Goal: Task Accomplishment & Management: Manage account settings

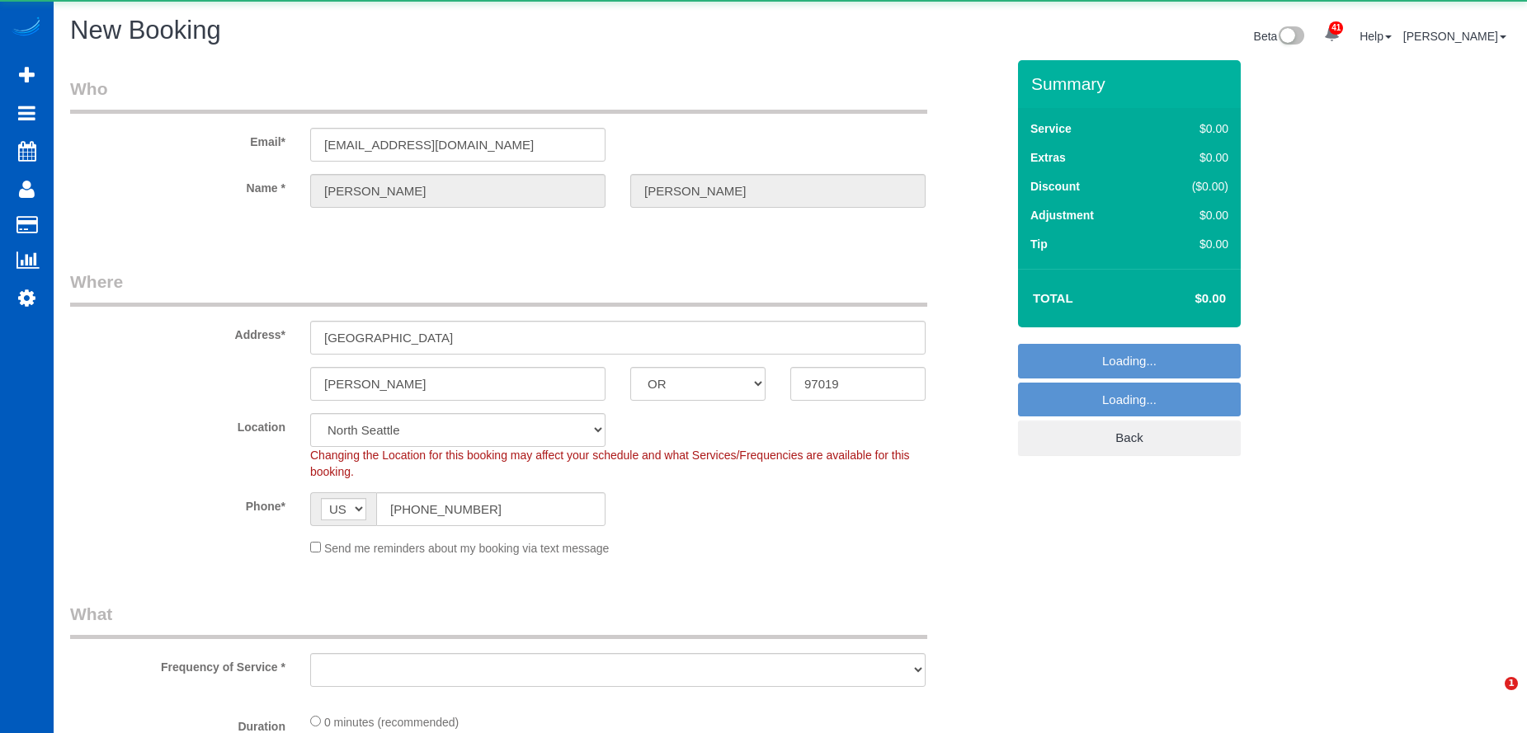
select select "OR"
select select "199"
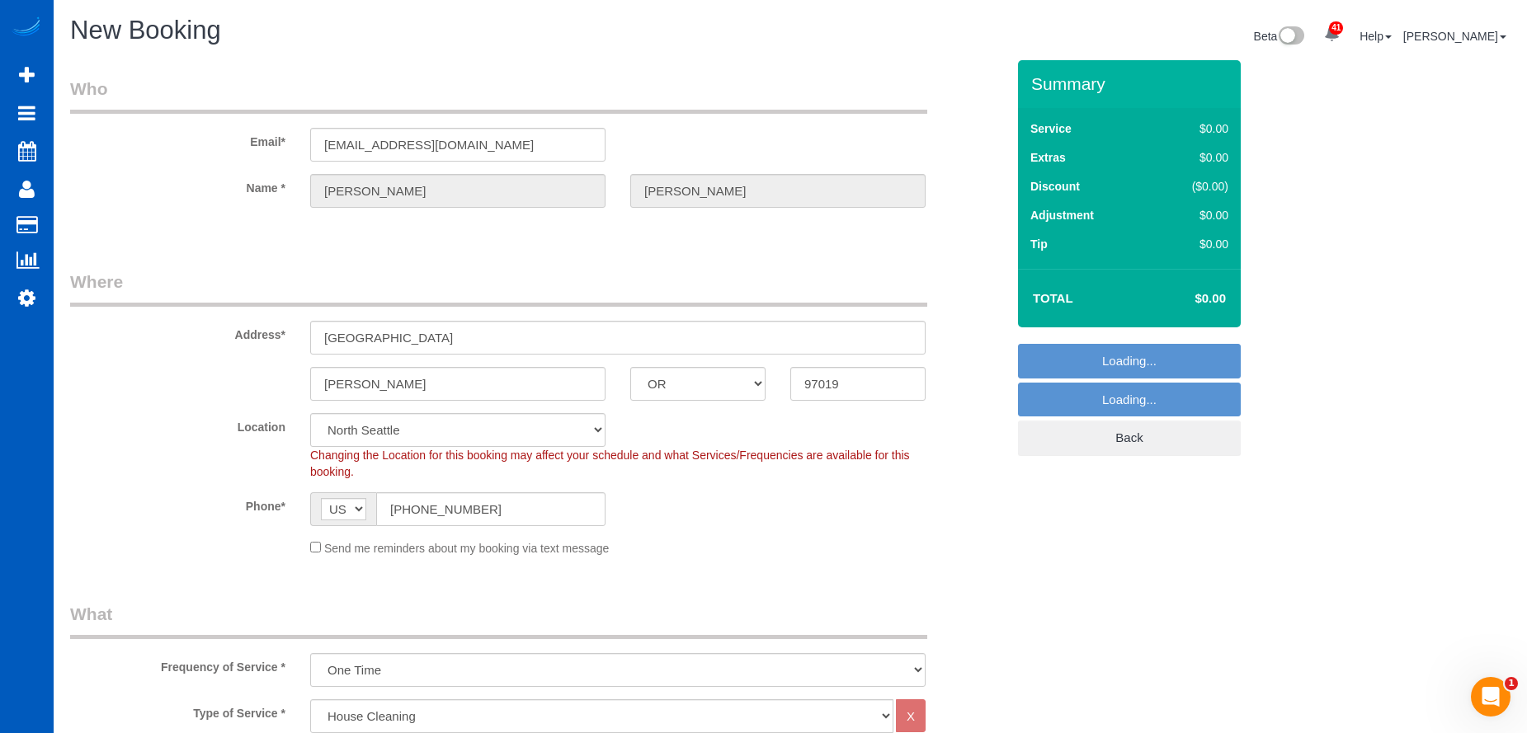
select select "object:4618"
select select "?"
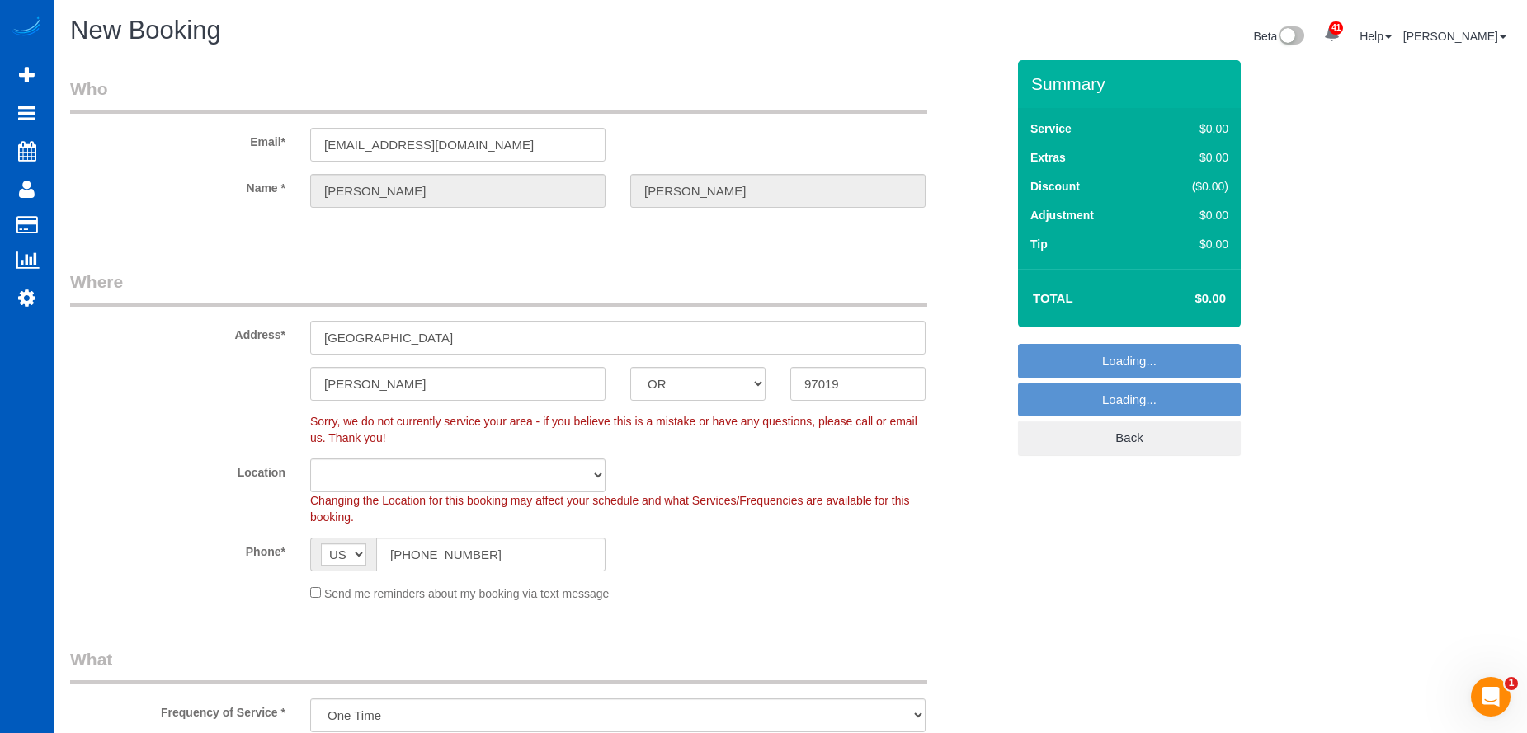
select select "object:4625"
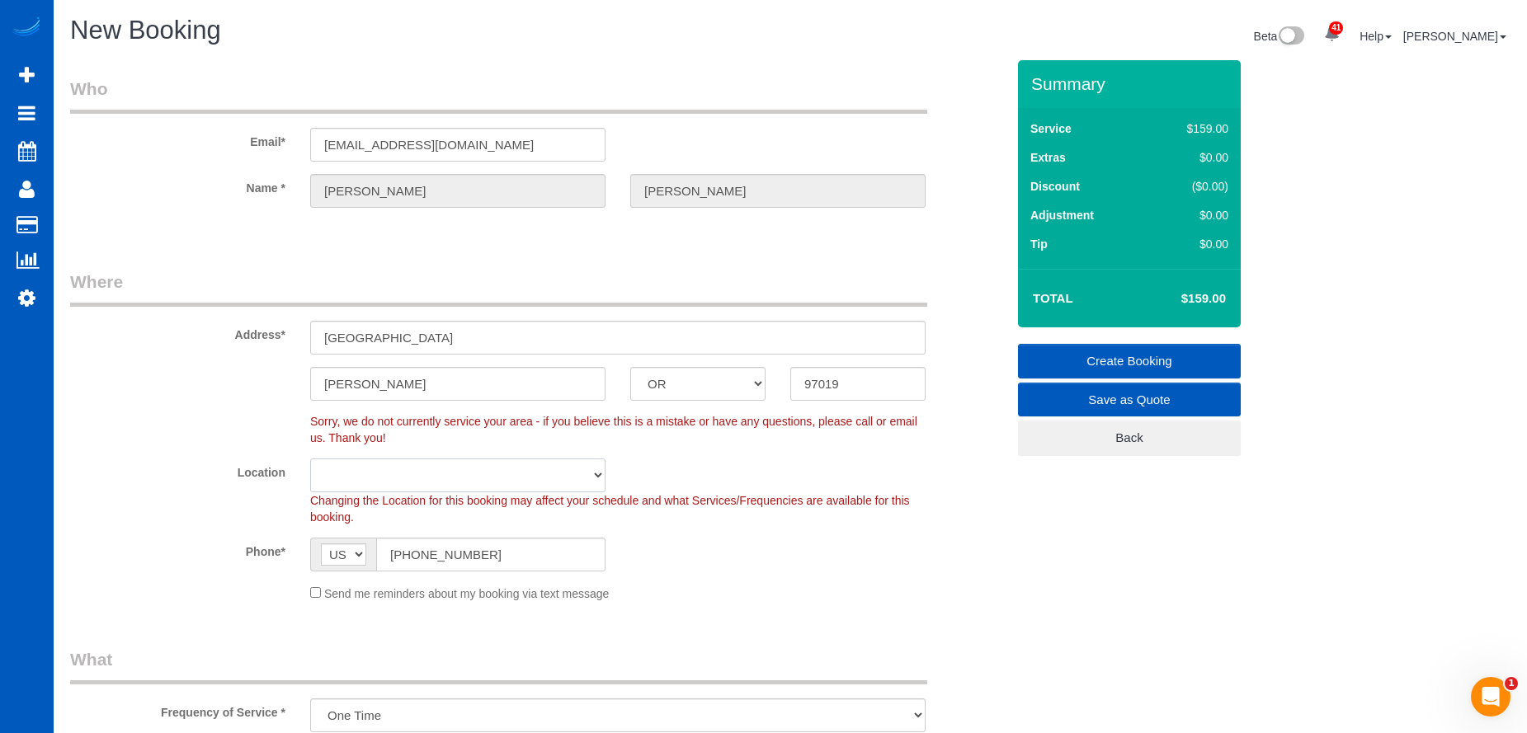
click at [320, 479] on select "North Seattle Atlanta GA Denver Everett Fort Worth TX Las Vegas Main Dallas Mai…" at bounding box center [457, 476] width 295 height 34
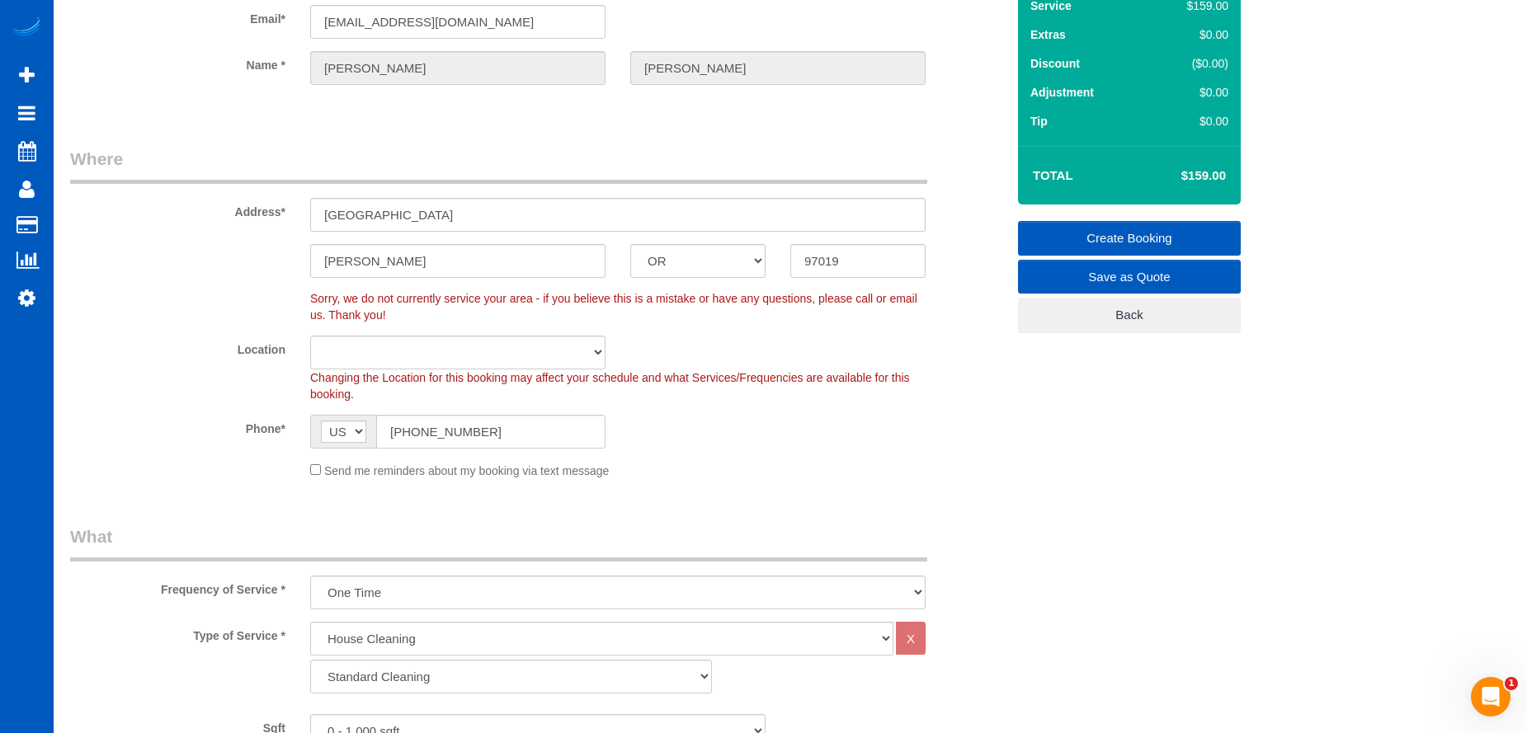
scroll to position [330, 0]
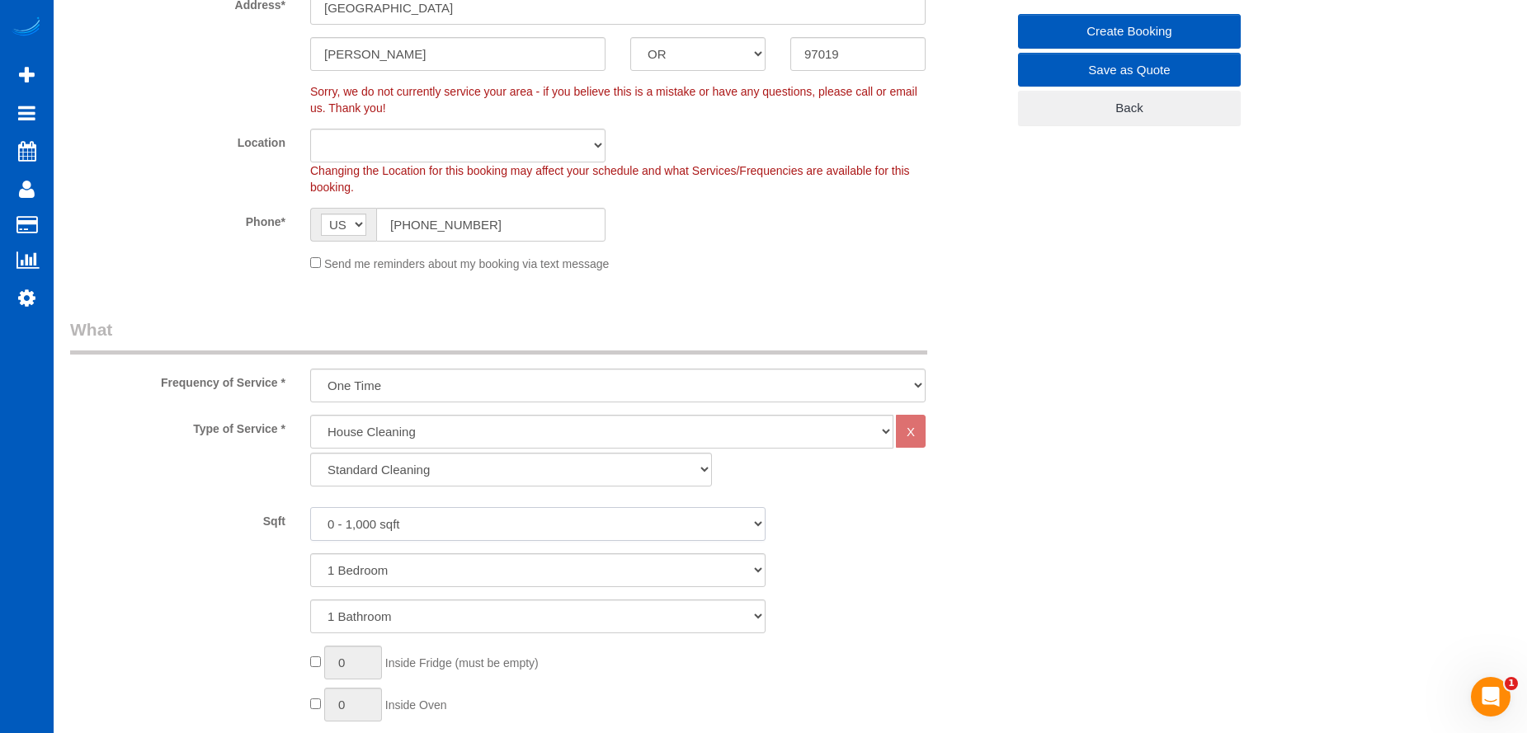
click at [500, 527] on select "0 - 1,000 sqft 1,001 - 1,500 sqft 1,501 - 2,000 sqft 2,001 - 2,500 sqft 2,501 -…" at bounding box center [537, 524] width 455 height 34
select select "1501"
click at [310, 507] on select "0 - 1,000 sqft 1,001 - 1,500 sqft 1,501 - 2,000 sqft 2,001 - 2,500 sqft 2,501 -…" at bounding box center [537, 524] width 455 height 34
click at [495, 562] on select "1 Bedroom 2 Bedrooms 3 Bedrooms 4 Bedrooms 5 Bedrooms 6 Bedrooms 7 Bedrooms" at bounding box center [537, 570] width 455 height 34
select select "3"
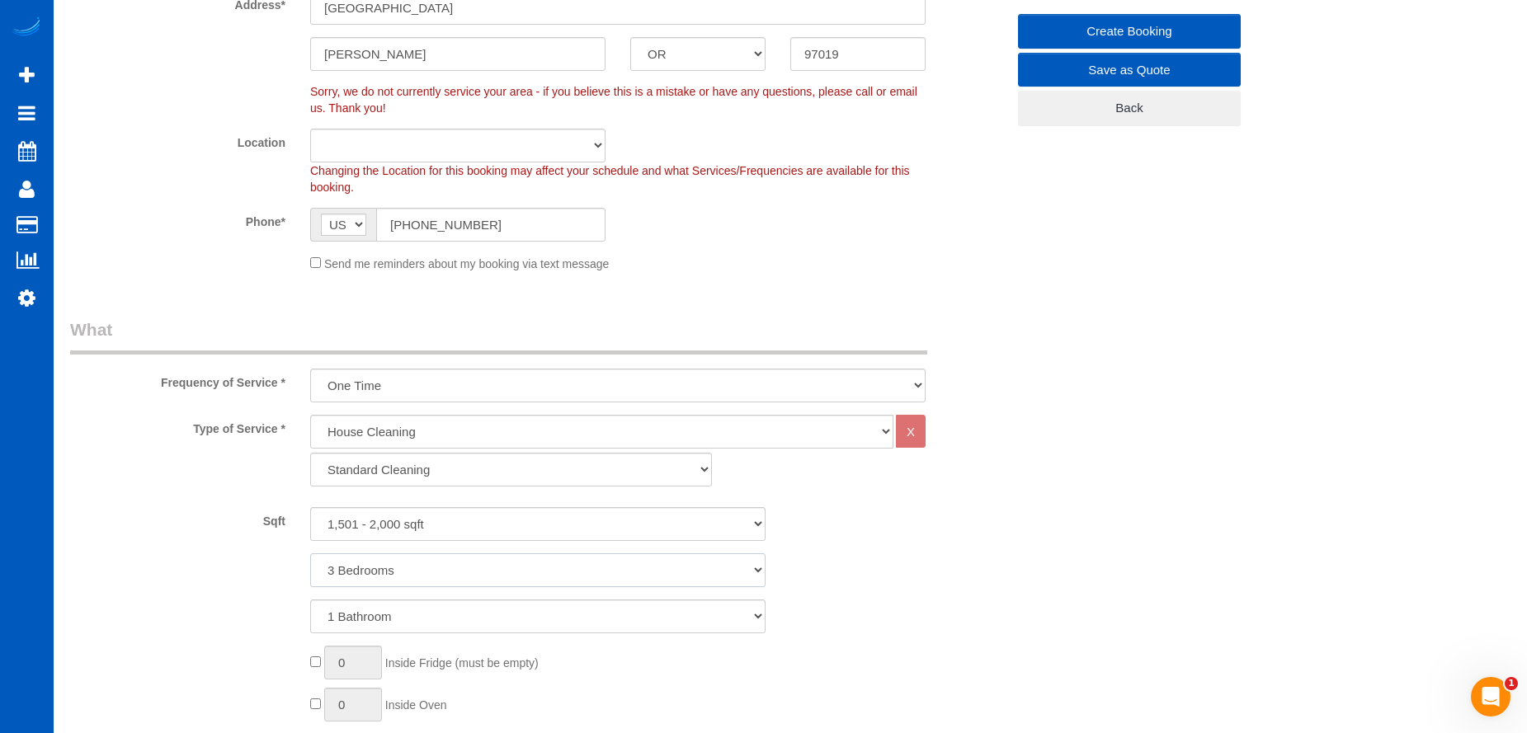
click at [310, 553] on select "1 Bedroom 2 Bedrooms 3 Bedrooms 4 Bedrooms 5 Bedrooms 6 Bedrooms 7 Bedrooms" at bounding box center [537, 570] width 455 height 34
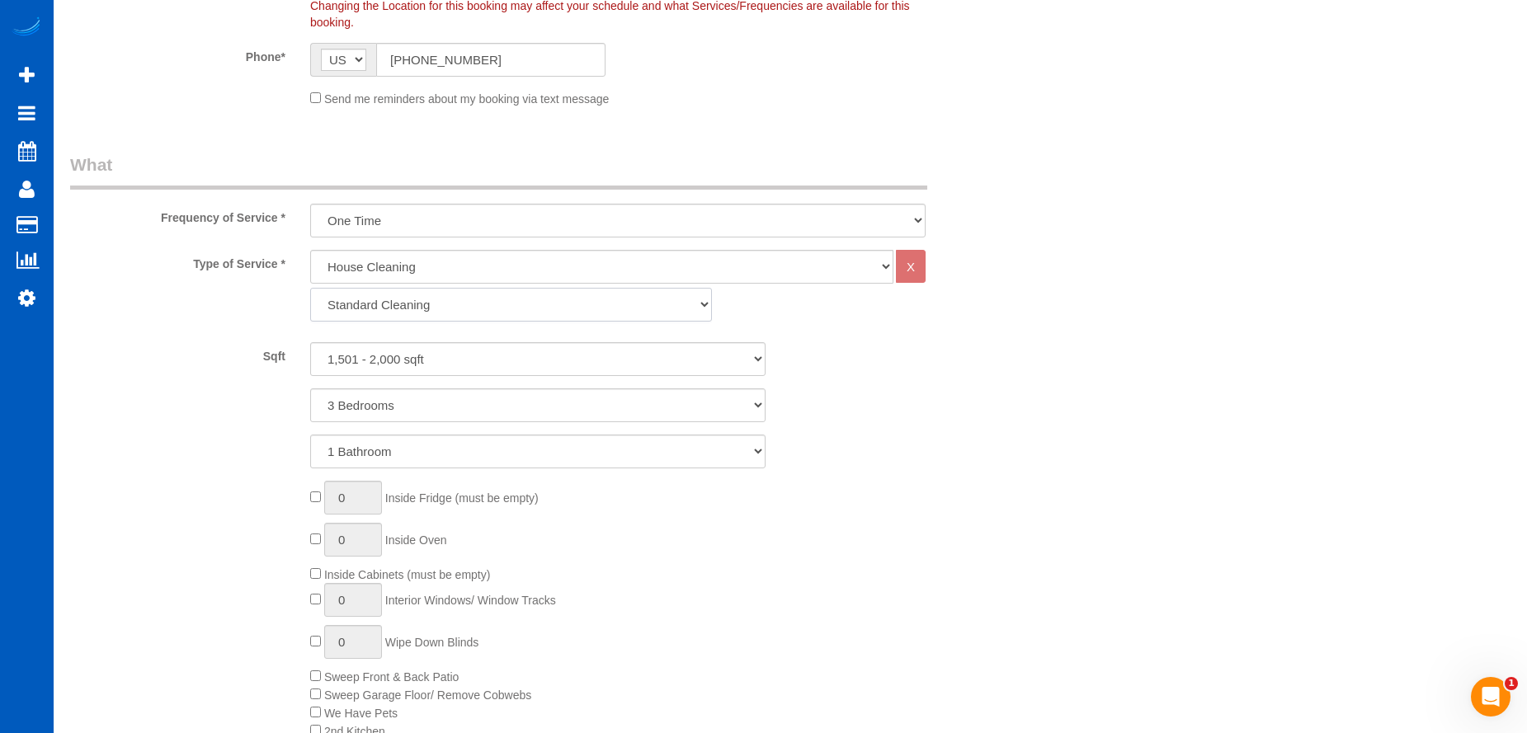
click at [439, 311] on select "Standard Cleaning Deep Cleaning Move In/ Out Cleaning" at bounding box center [511, 305] width 402 height 34
select select "368"
click at [310, 288] on select "Standard Cleaning Deep Cleaning Move In/ Out Cleaning" at bounding box center [511, 305] width 402 height 34
select select "3"
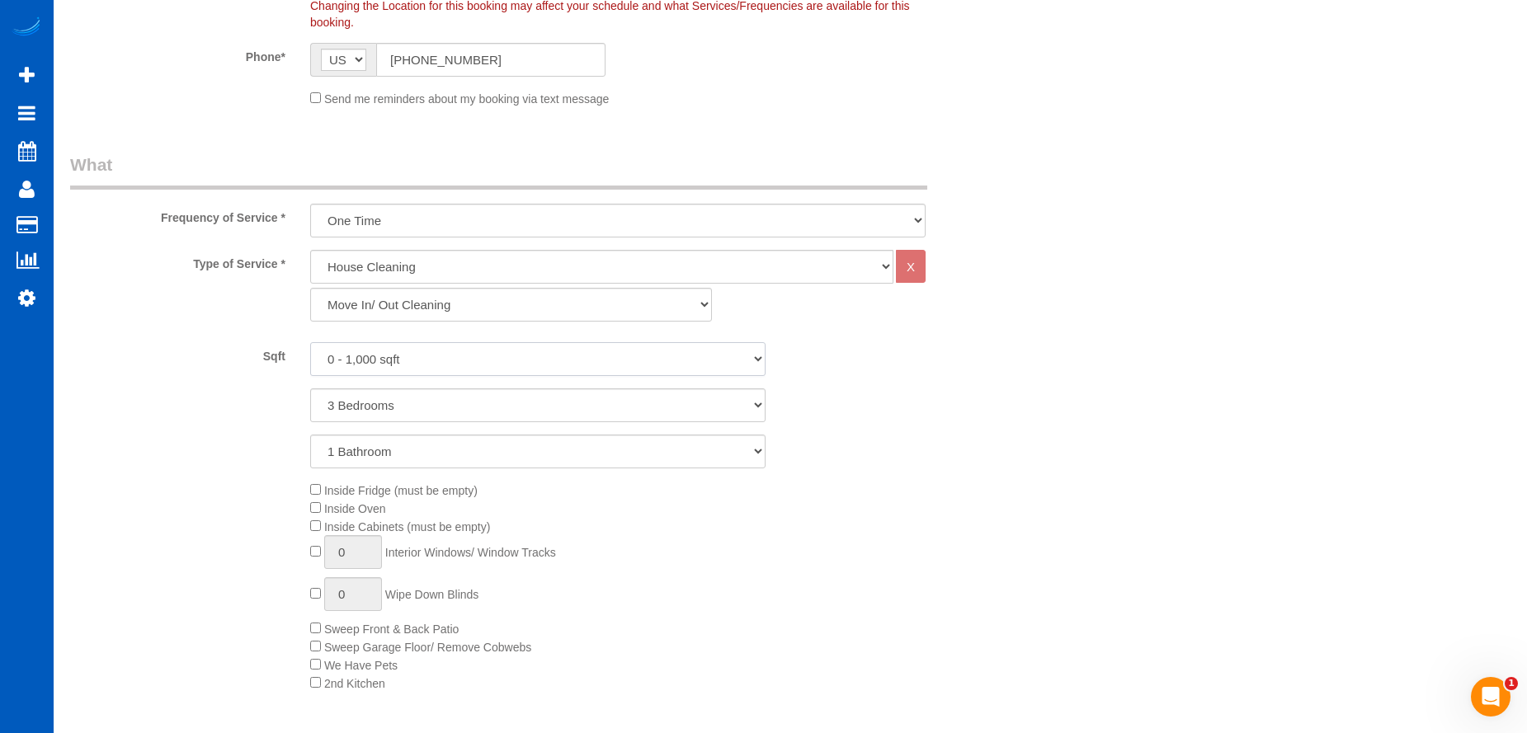
click at [468, 356] on select "0 - 1,000 sqft 1,001 - 1,500 sqft 1,501 - 2,000 sqft 2,001 - 2,500 sqft 2,501 -…" at bounding box center [537, 359] width 455 height 34
select select "1501"
click at [310, 342] on select "0 - 1,000 sqft 1,001 - 1,500 sqft 1,501 - 2,000 sqft 2,001 - 2,500 sqft 2,501 -…" at bounding box center [537, 359] width 455 height 34
type input "1"
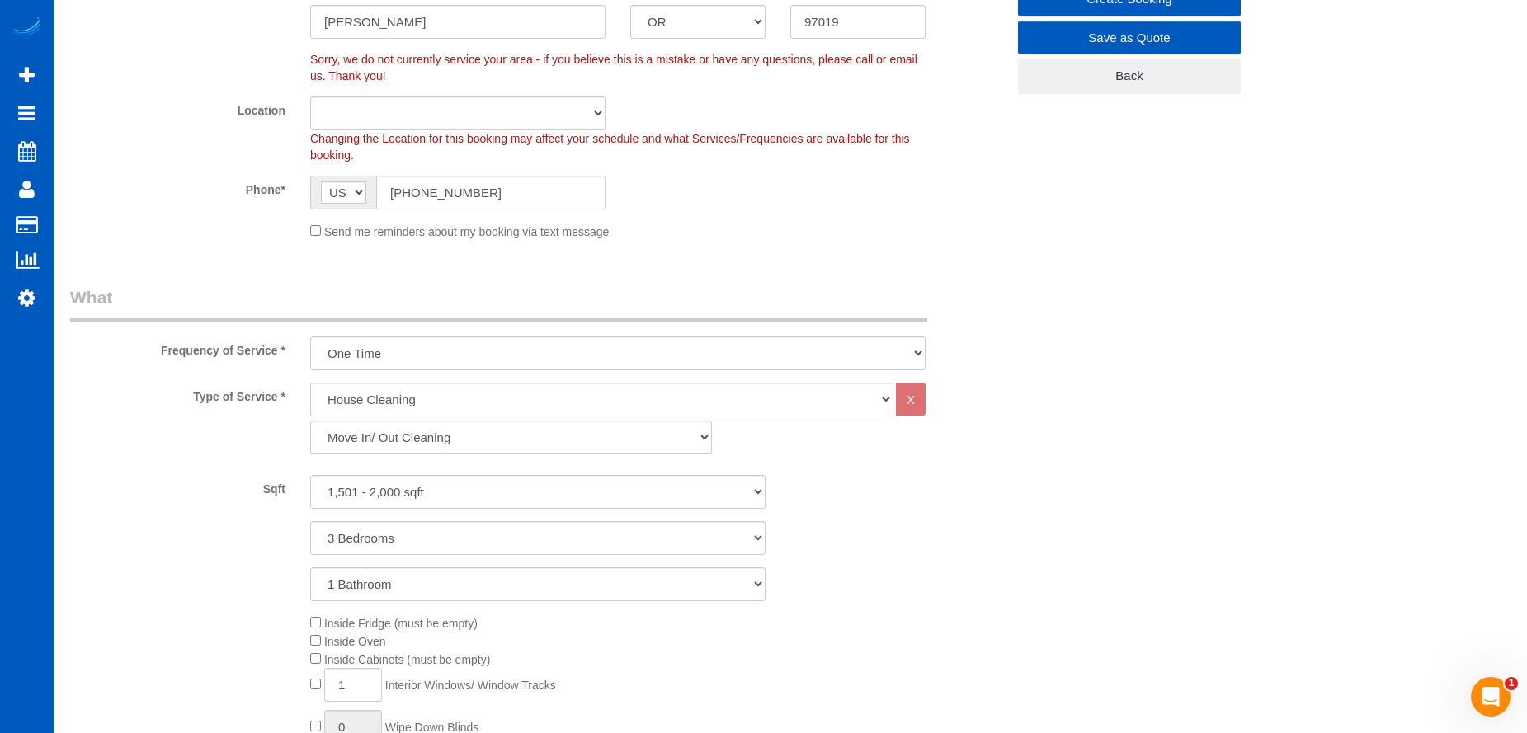
scroll to position [330, 0]
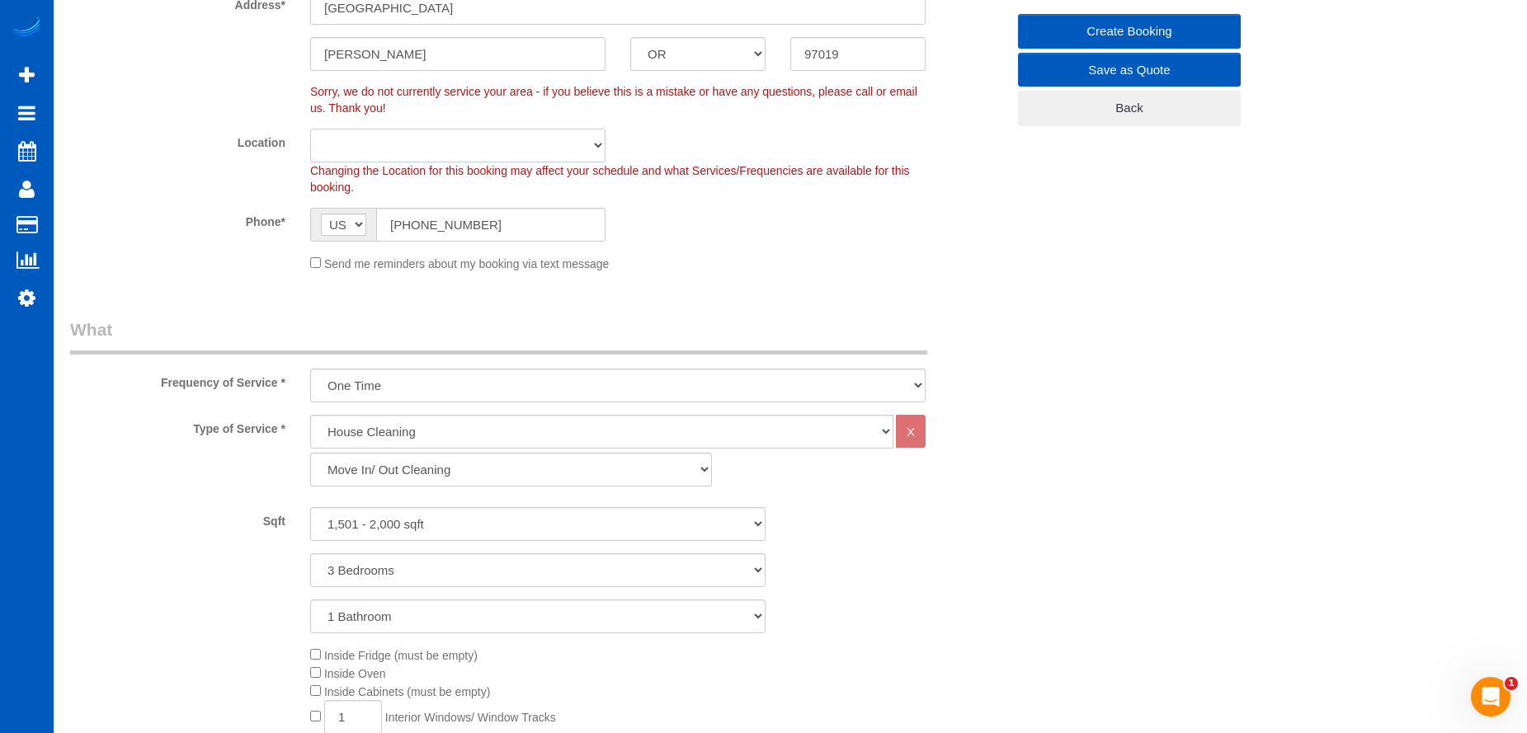
click at [468, 139] on select "North Seattle Atlanta GA Denver Everett Fort Worth TX Las Vegas Main Dallas Mai…" at bounding box center [457, 146] width 295 height 34
click at [792, 237] on div "Phone* AF AL DZ AD AO AI AQ AG AR AM AW AU AT AZ BS BH BD BB BY BE BZ BJ BM BT …" at bounding box center [538, 225] width 960 height 34
click at [873, 63] on input "97019" at bounding box center [857, 54] width 135 height 34
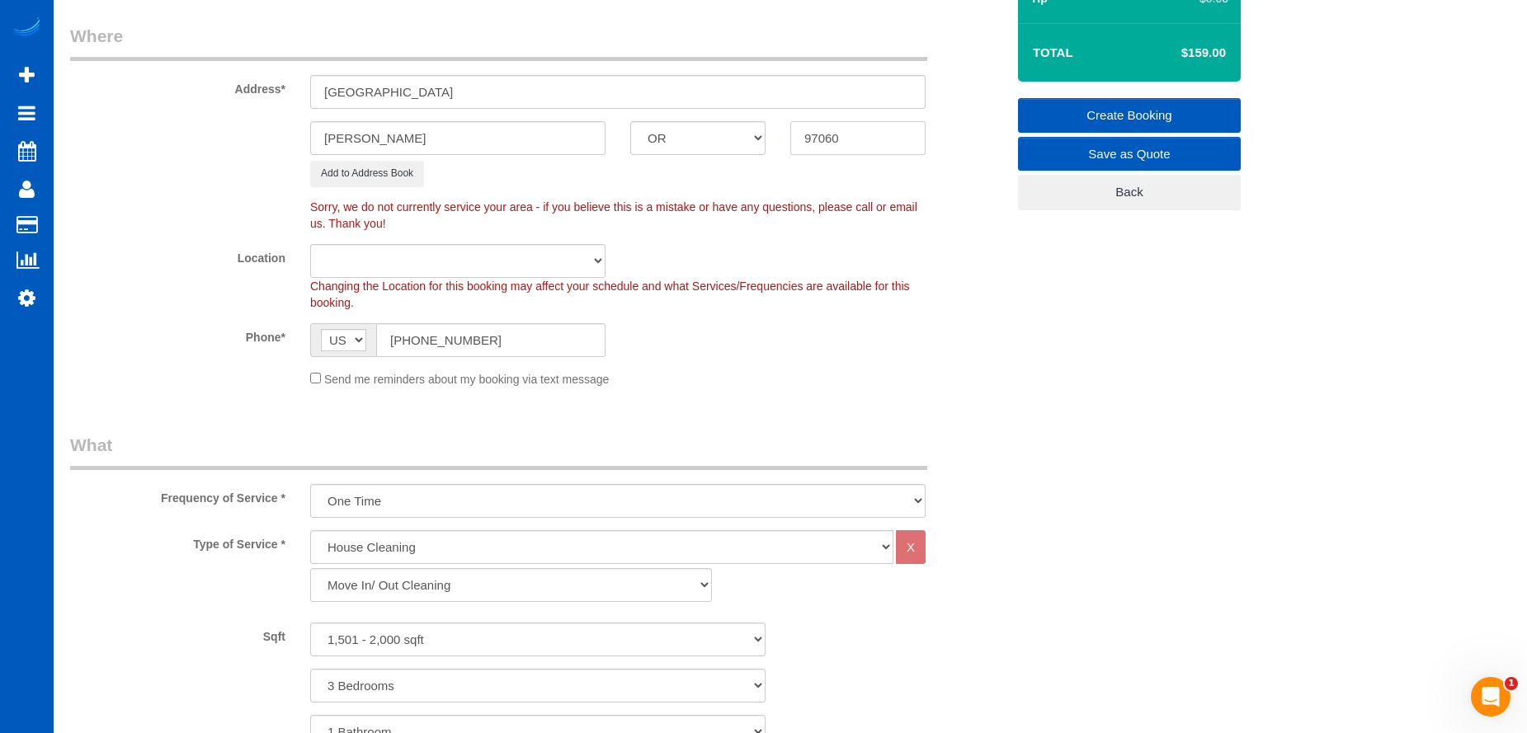
scroll to position [165, 0]
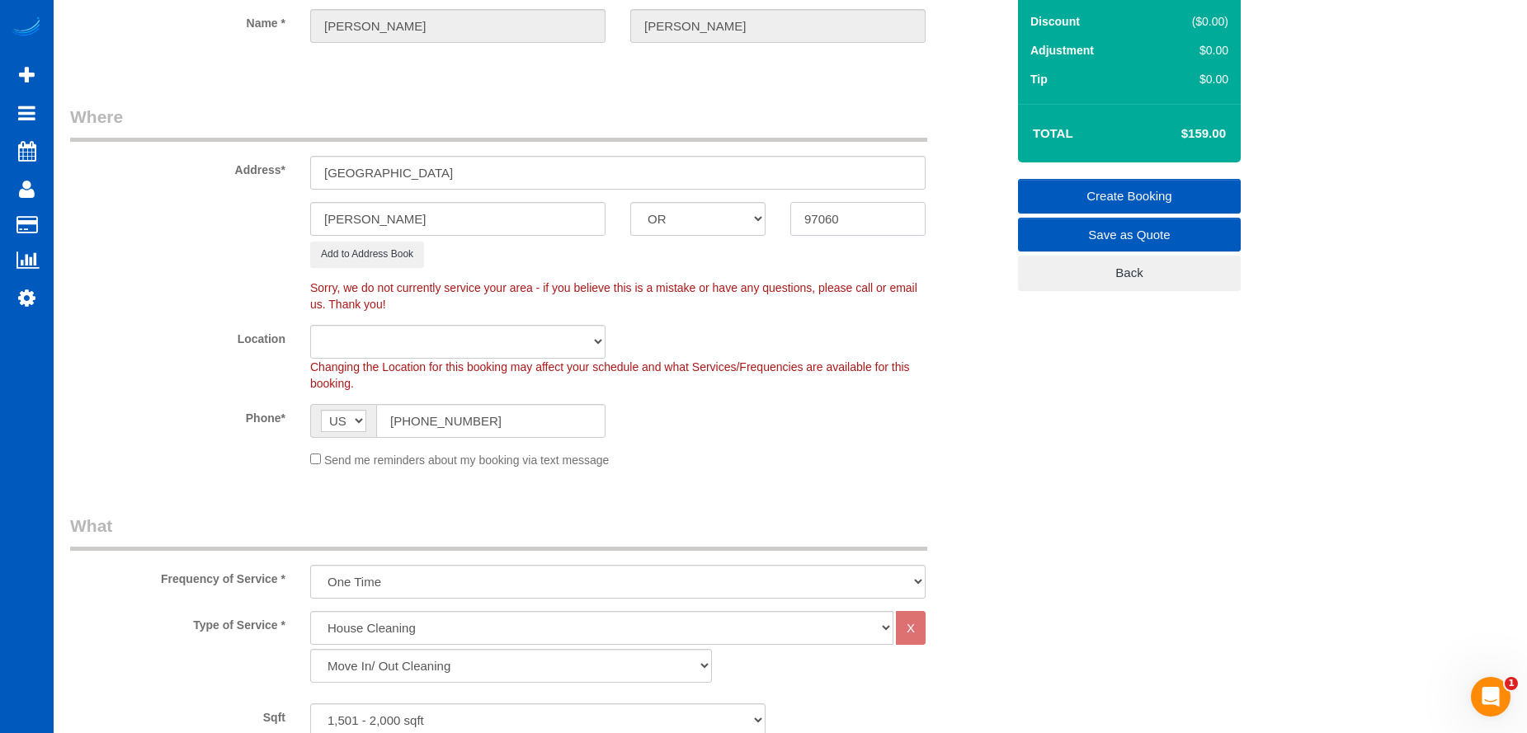
type input "97060"
click at [828, 172] on input "35928 Historic Columbia River Highway" at bounding box center [617, 173] width 615 height 34
select select "34"
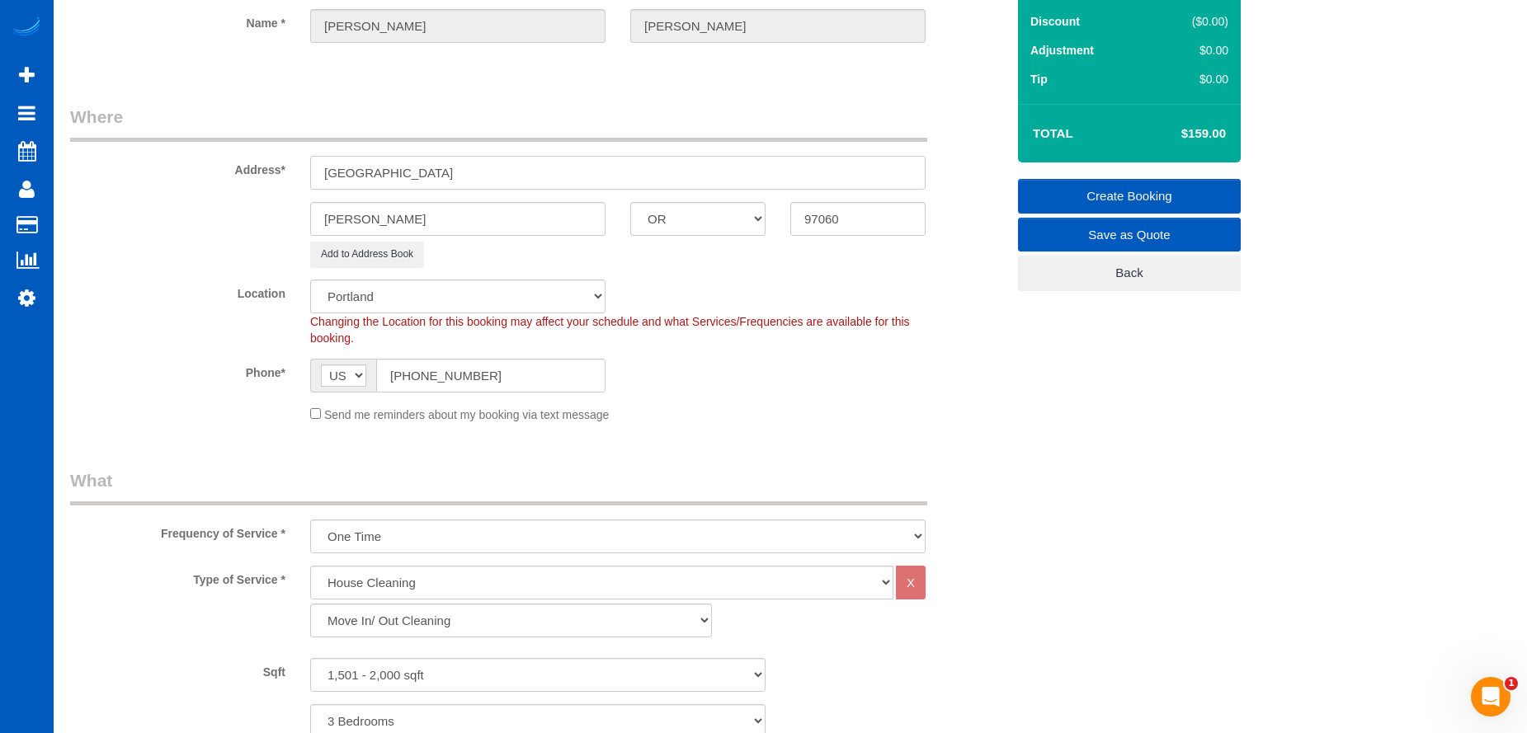
select select "object:4954"
select select "1501"
select select "3"
click at [848, 219] on input "97060" at bounding box center [857, 219] width 135 height 34
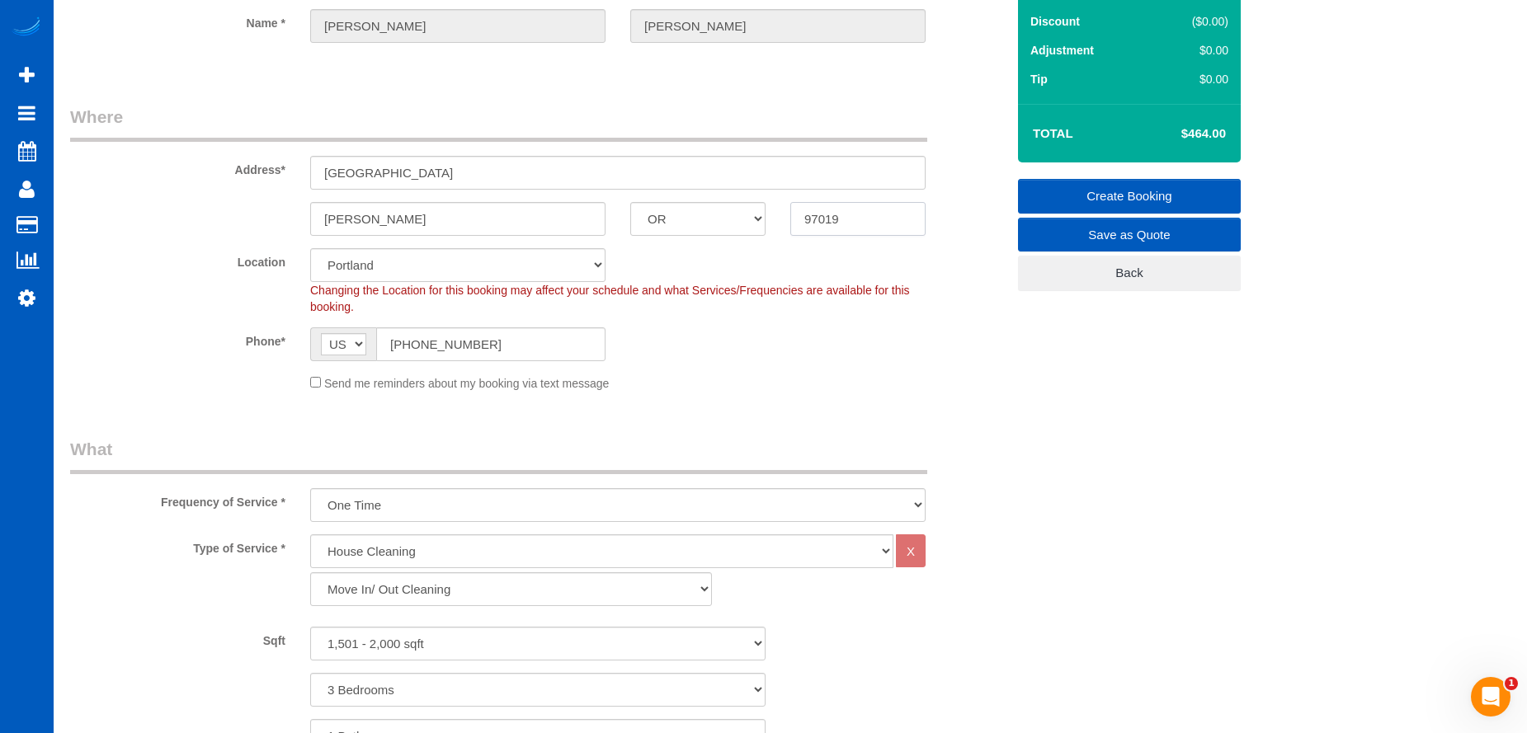
type input "97019"
click at [870, 368] on sui-booking-location "Location North Seattle Atlanta GA Denver Everett Fort Worth TX Las Vegas Main D…" at bounding box center [537, 320] width 935 height 144
select select "?"
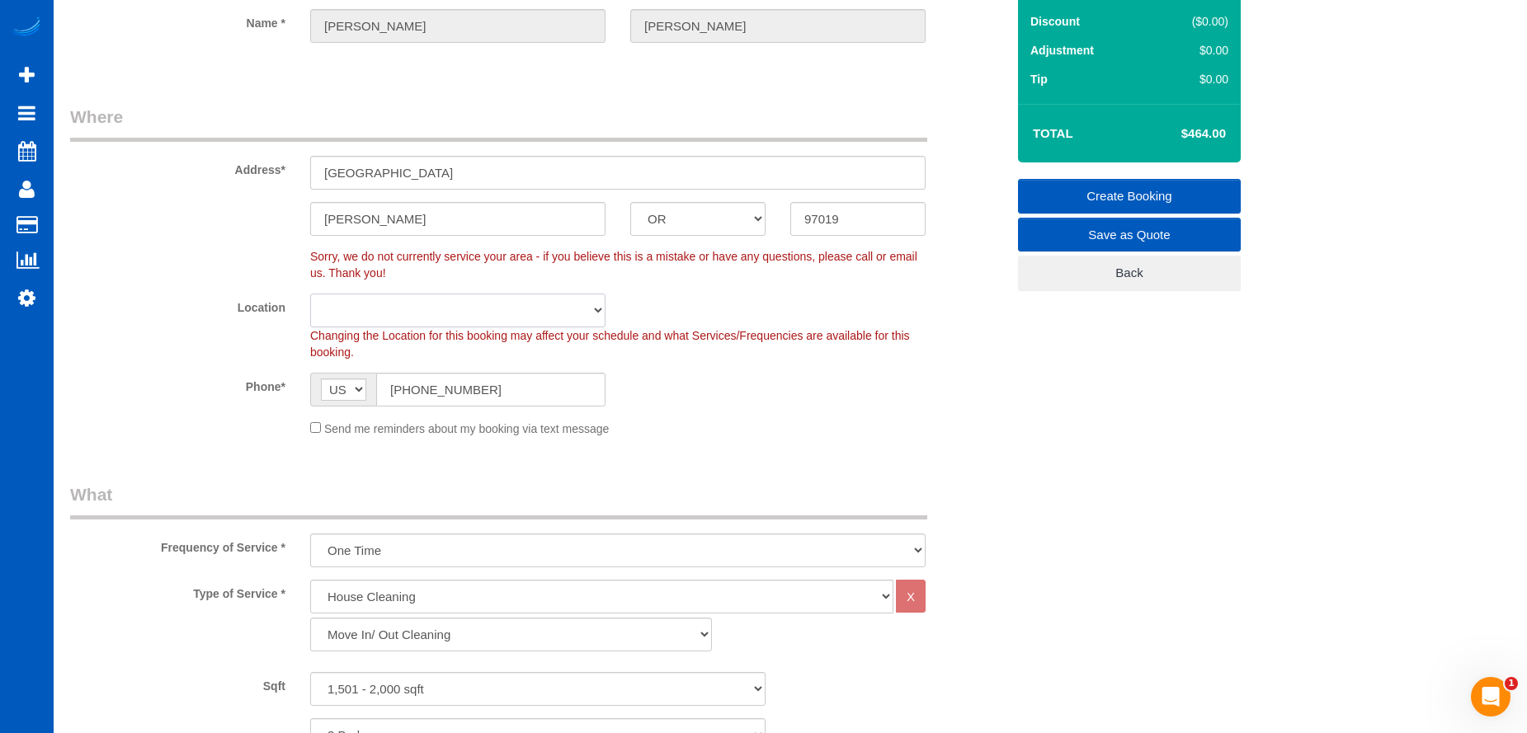
select select "object:5095"
click at [552, 306] on select "North Seattle Atlanta GA Denver Everett Fort Worth TX Las Vegas Main Dallas Mai…" at bounding box center [457, 311] width 295 height 34
select select "1501"
select select "3"
select select "34"
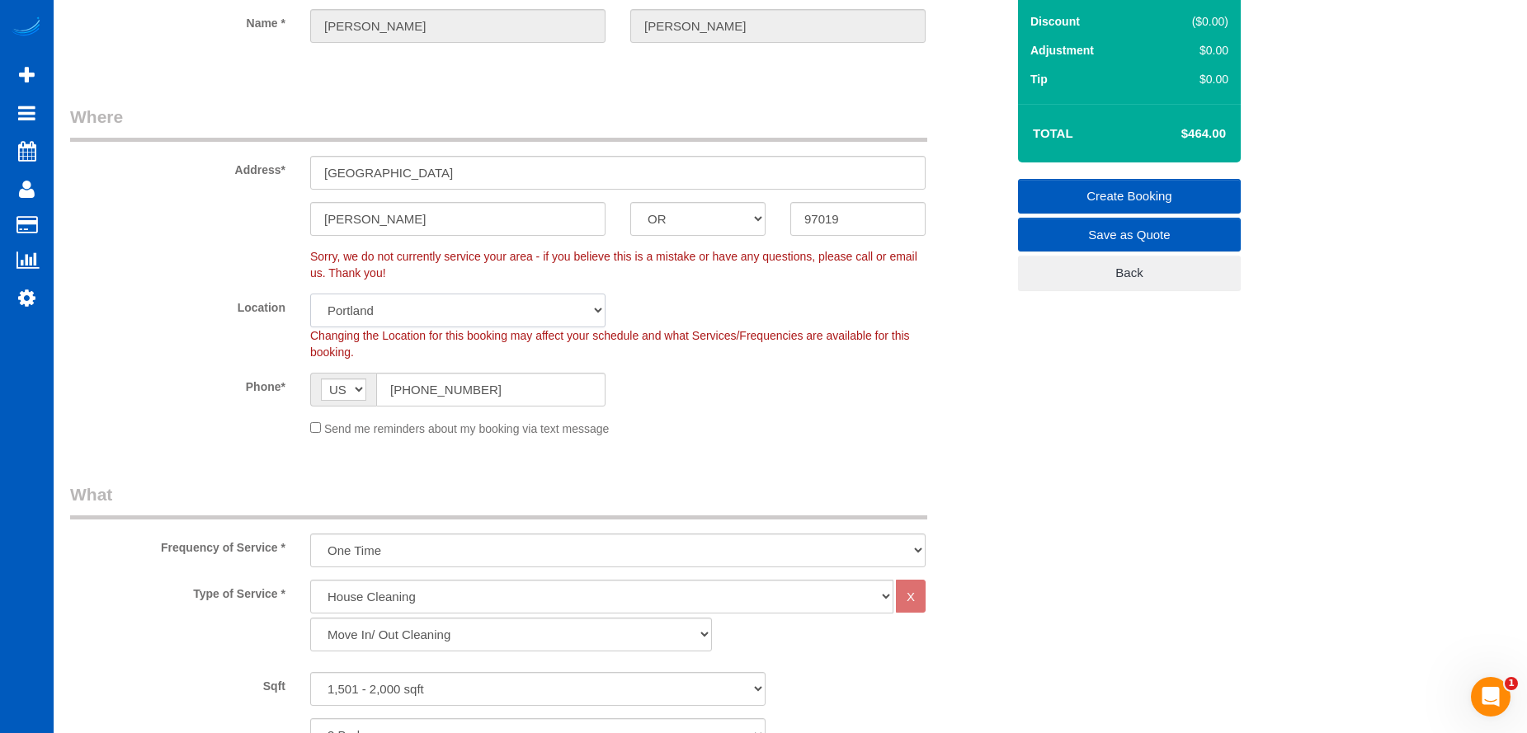
click at [310, 294] on select "North Seattle Atlanta GA Denver Everett Fort Worth TX Las Vegas Main Dallas Mai…" at bounding box center [457, 311] width 295 height 34
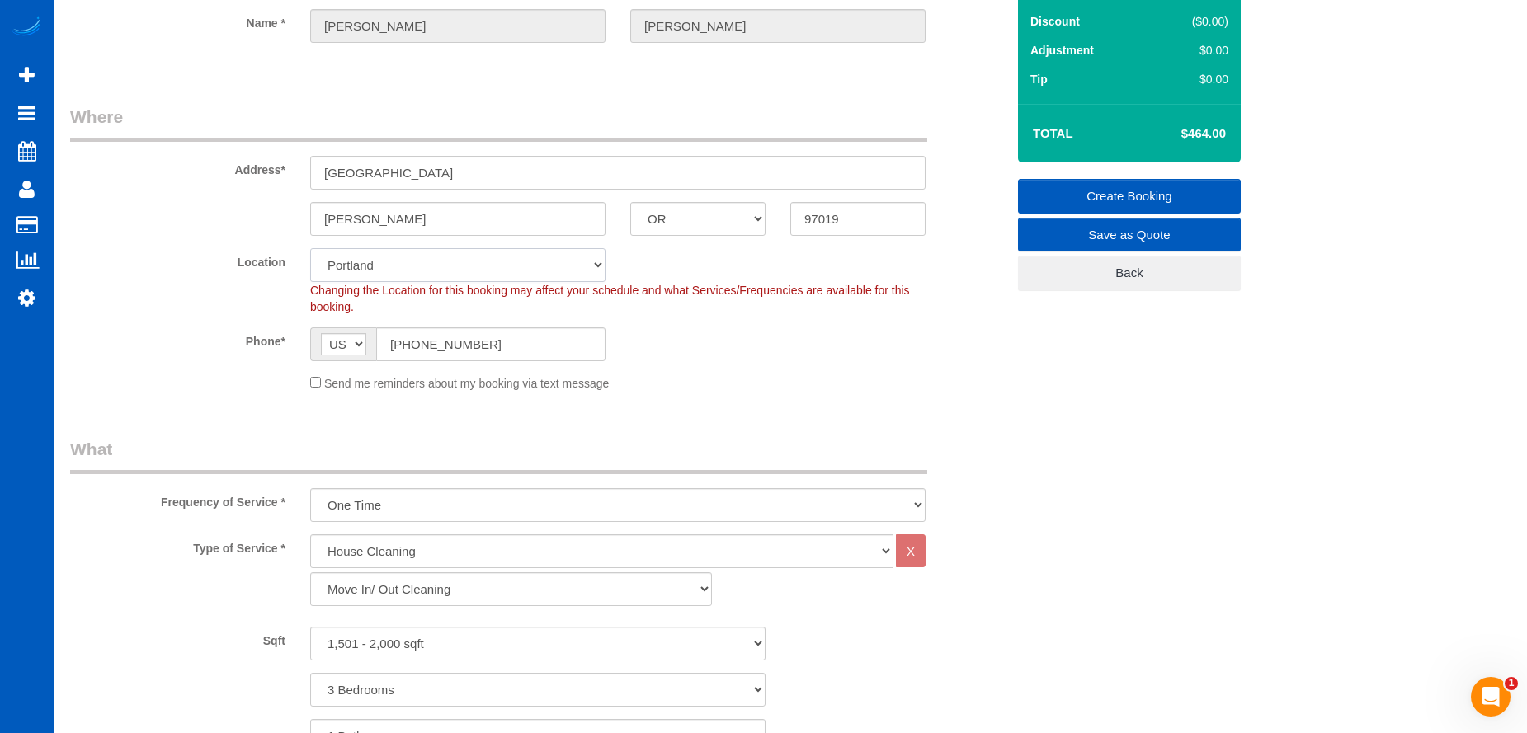
select select "object:5294"
select select "1501"
select select "3"
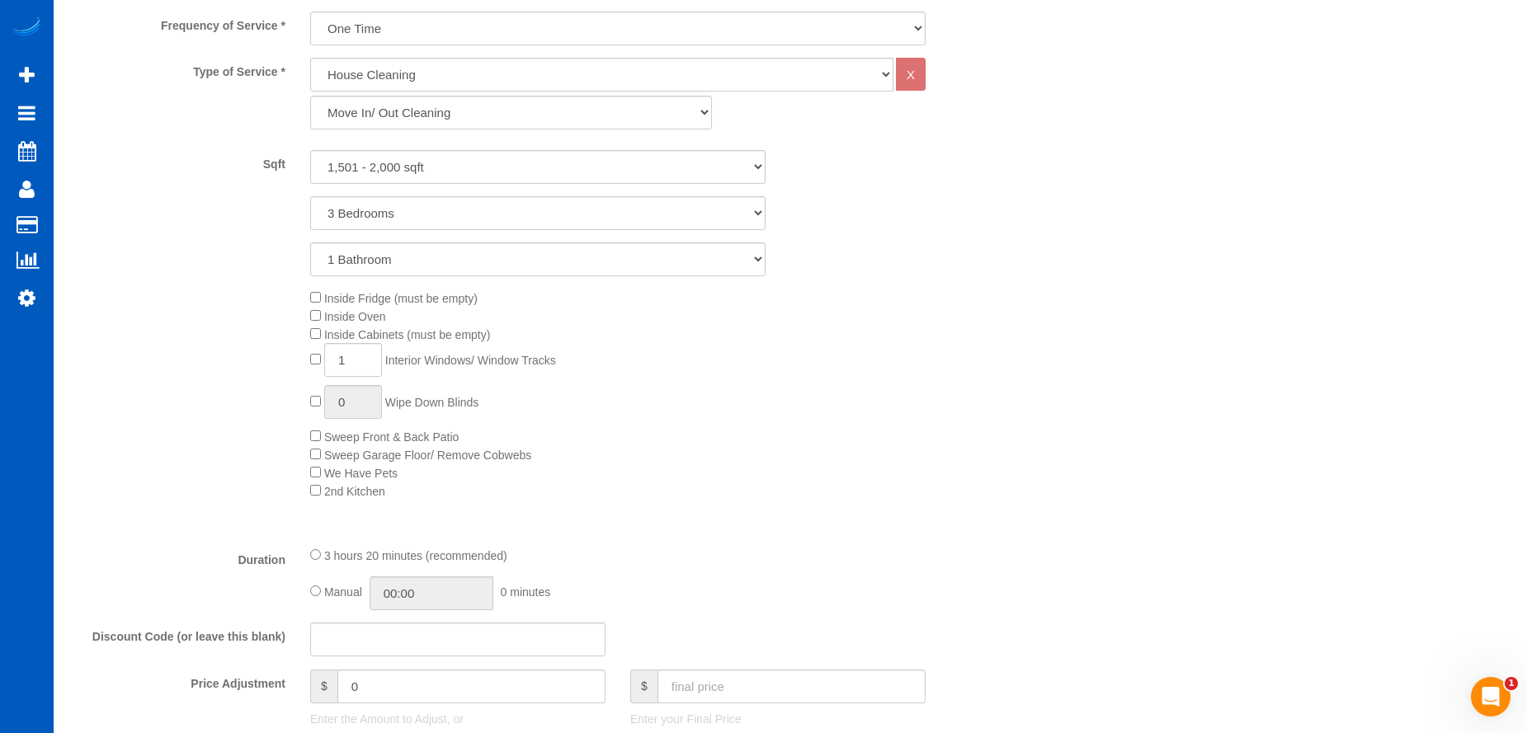
scroll to position [825, 0]
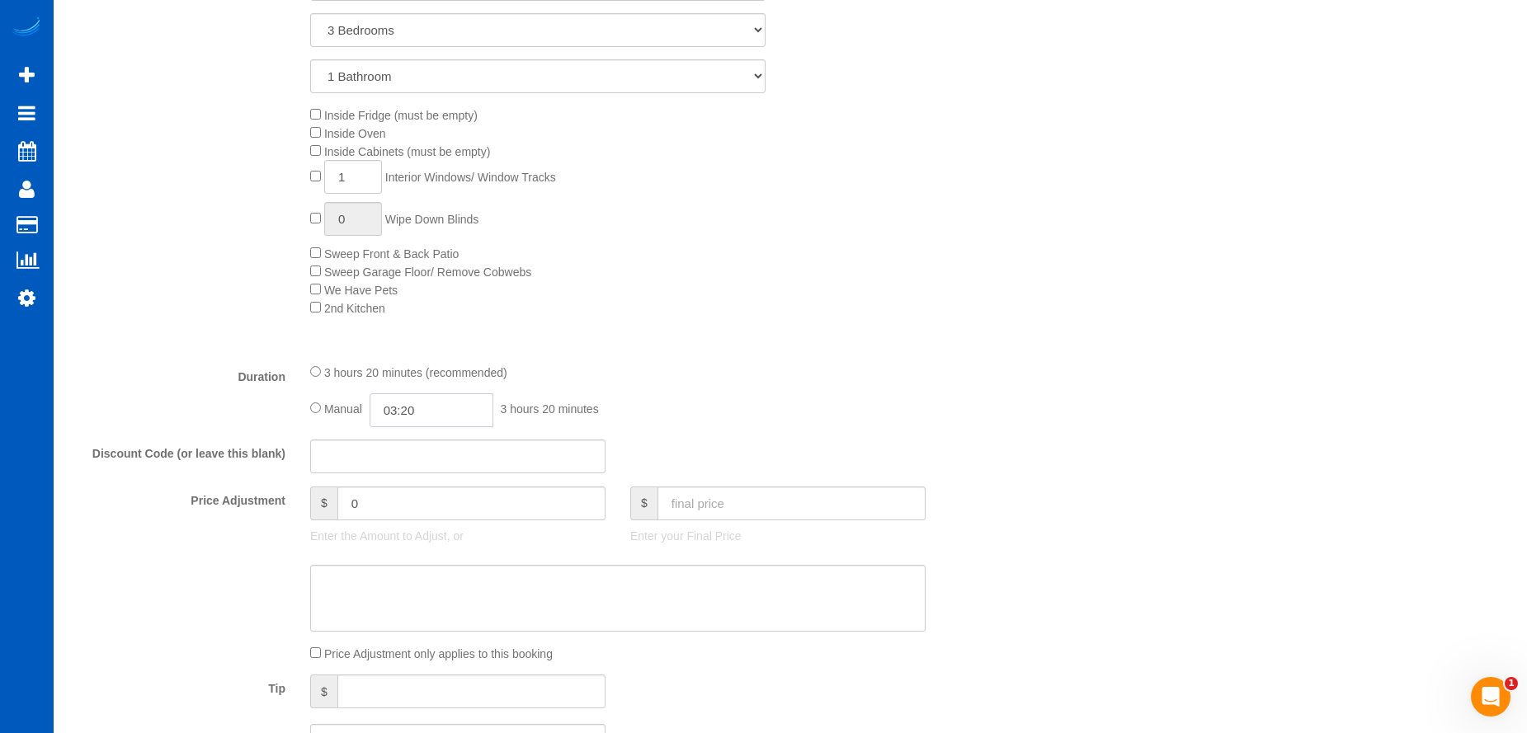
click at [412, 405] on input "03:20" at bounding box center [432, 410] width 124 height 34
type input "05:30"
click at [406, 507] on li "05:30" at bounding box center [412, 509] width 73 height 21
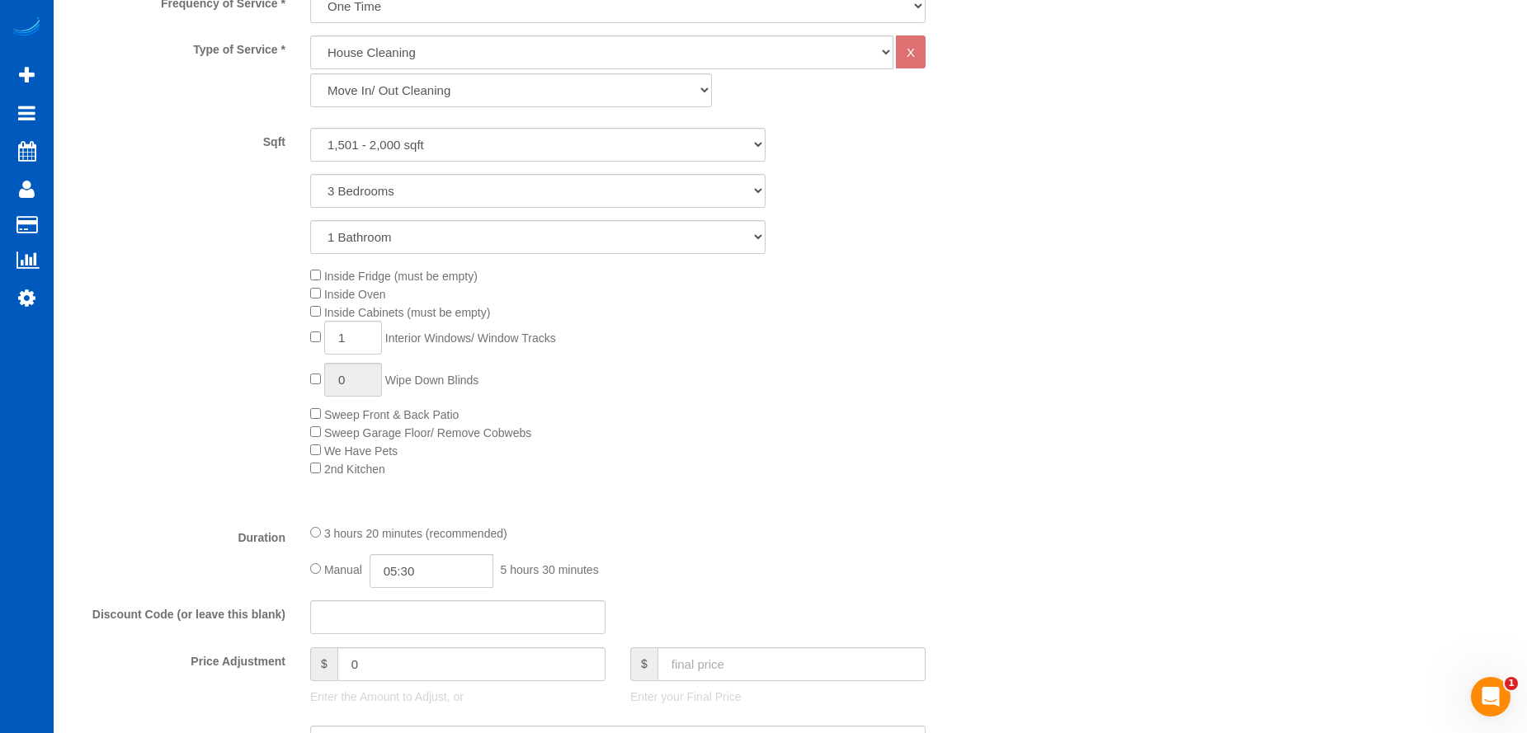
scroll to position [742, 0]
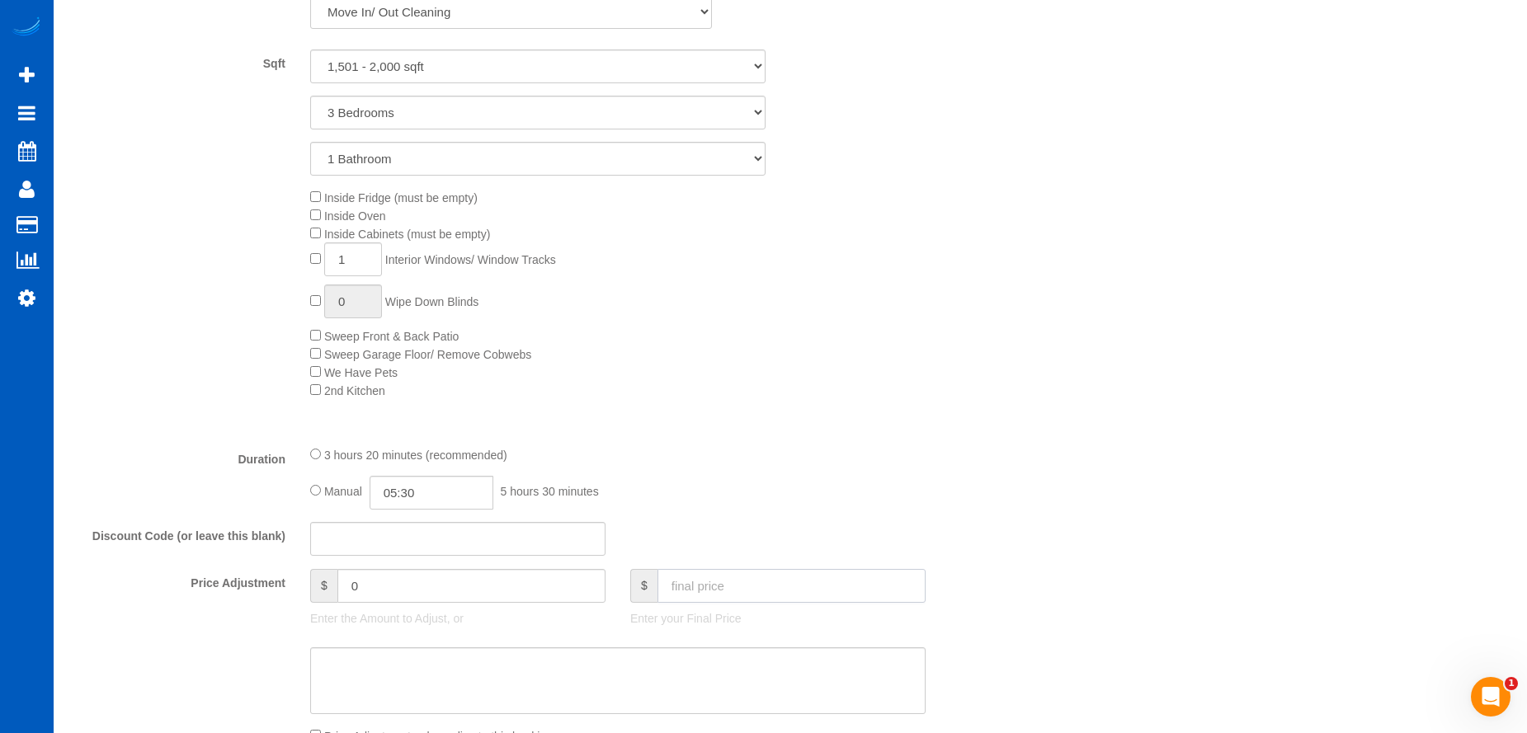
click at [718, 598] on input "text" at bounding box center [791, 586] width 268 height 34
type input "499"
click at [676, 671] on textarea at bounding box center [617, 681] width 615 height 68
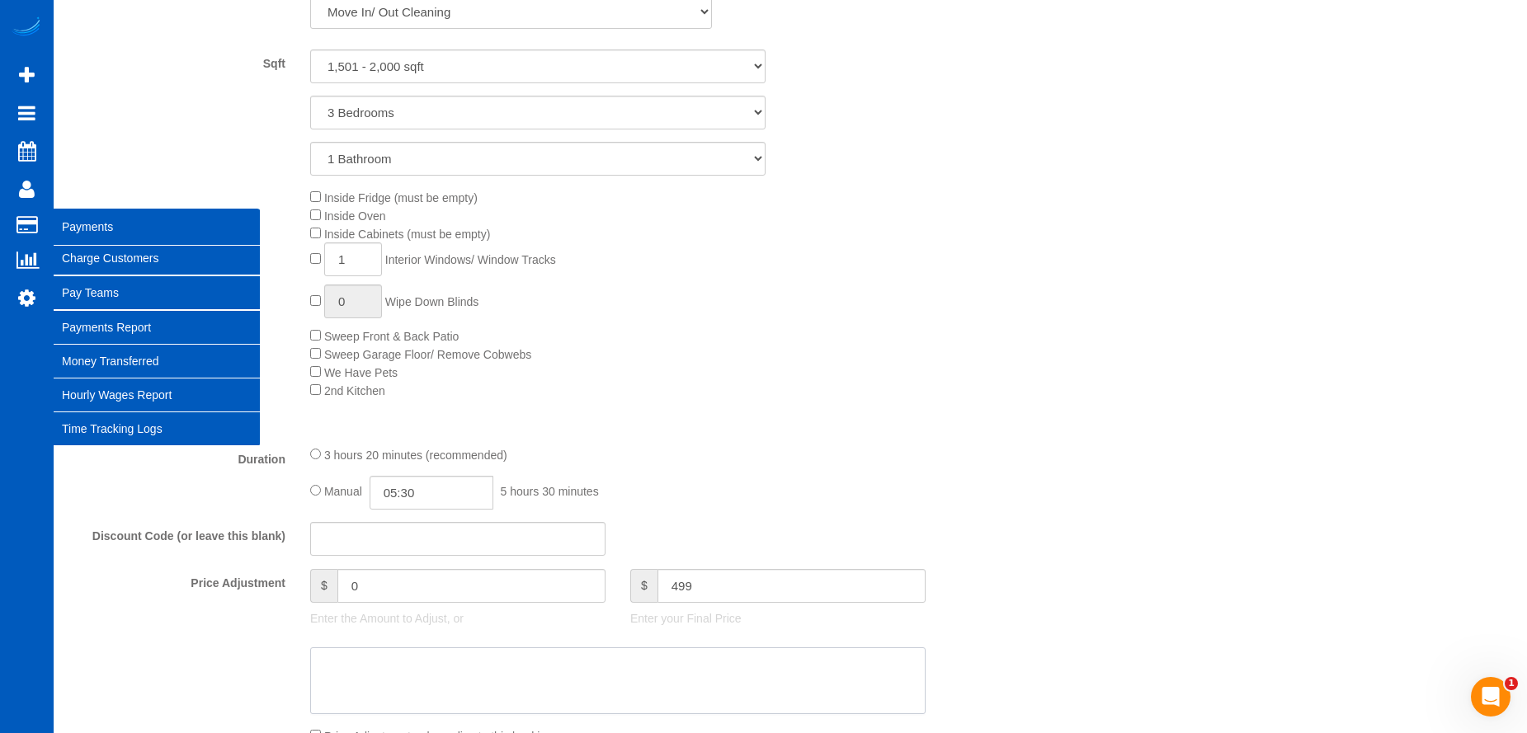
type input "35"
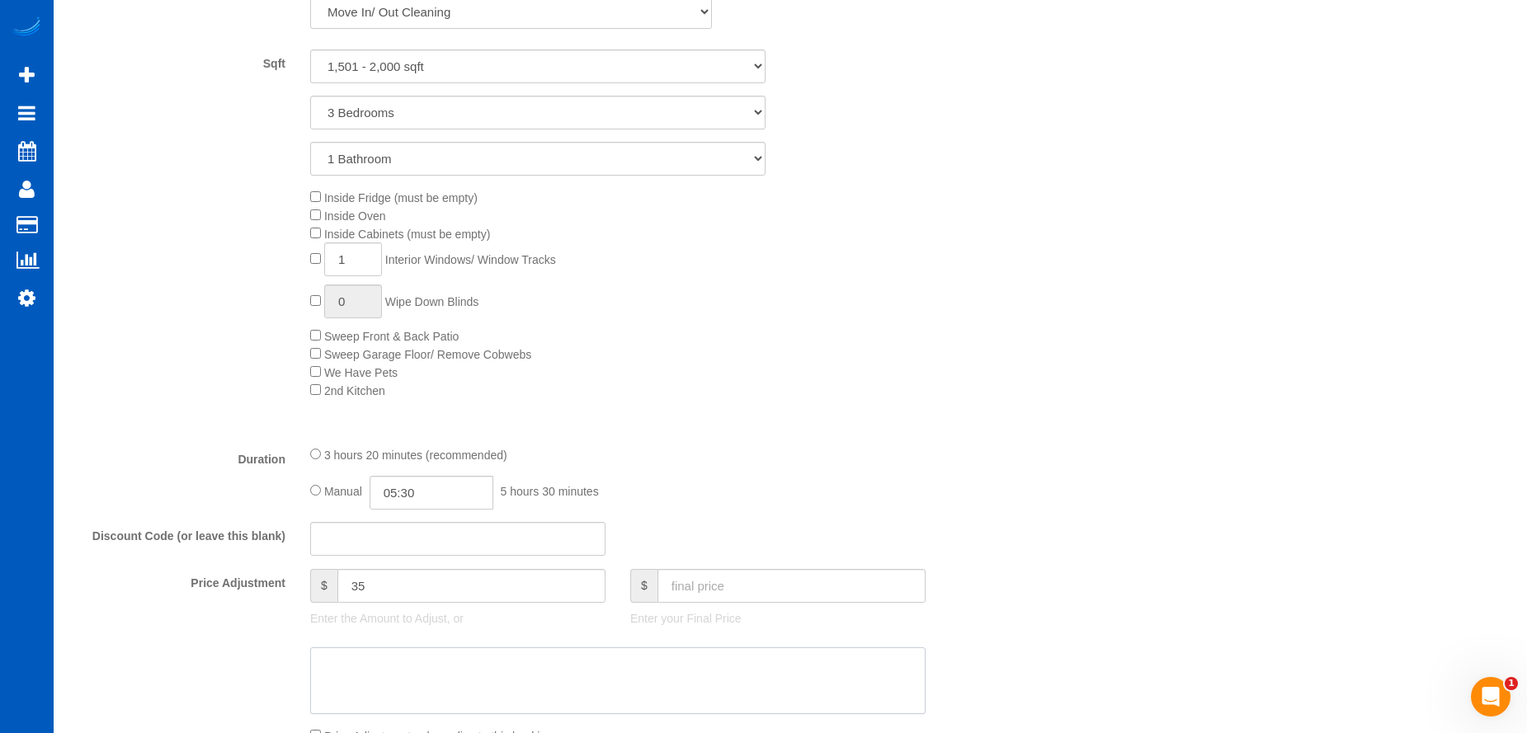
click at [357, 678] on textarea at bounding box center [617, 681] width 615 height 68
type textarea "A"
type textarea "Aaron: if she leaves a review, take 20% off"
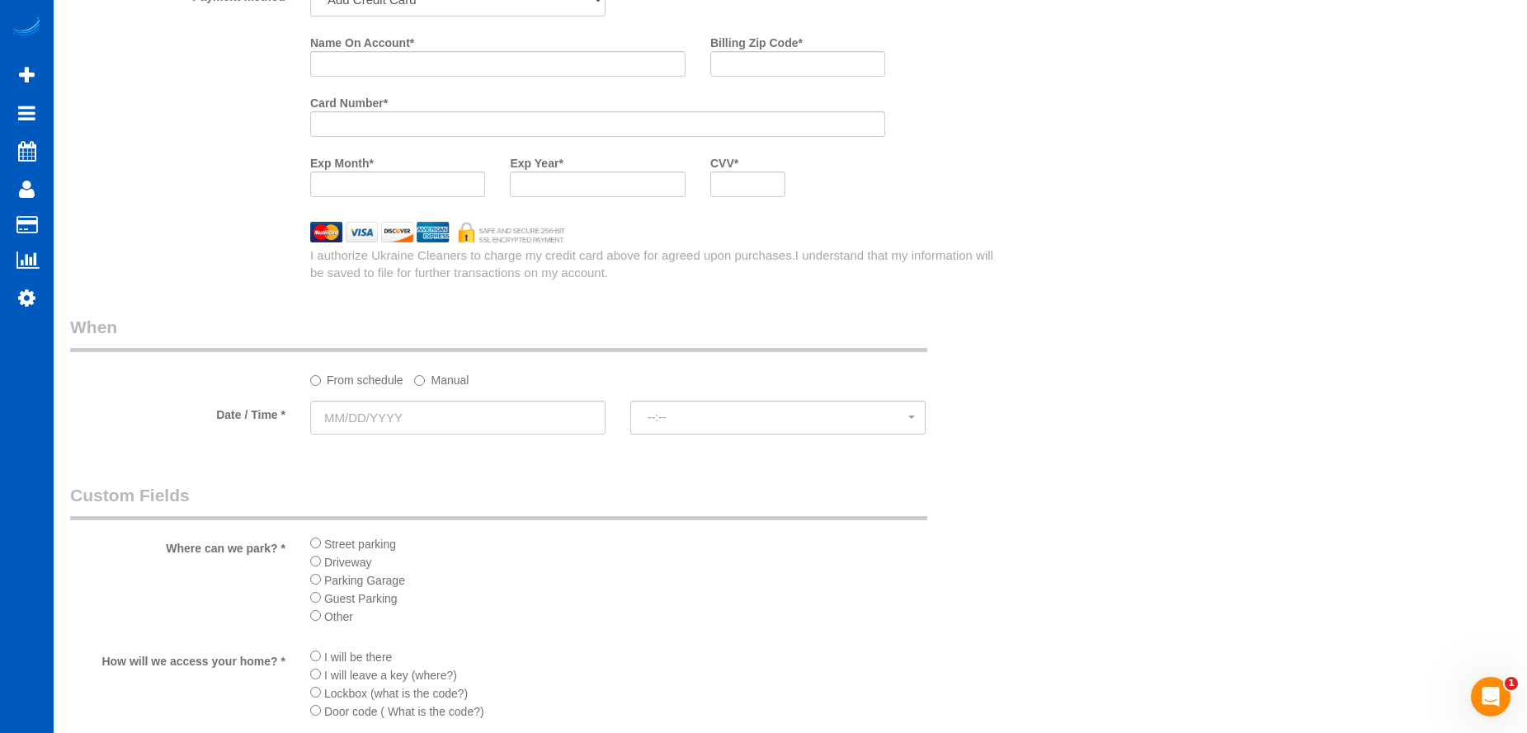
scroll to position [1567, 0]
click at [460, 412] on input "text" at bounding box center [457, 417] width 295 height 34
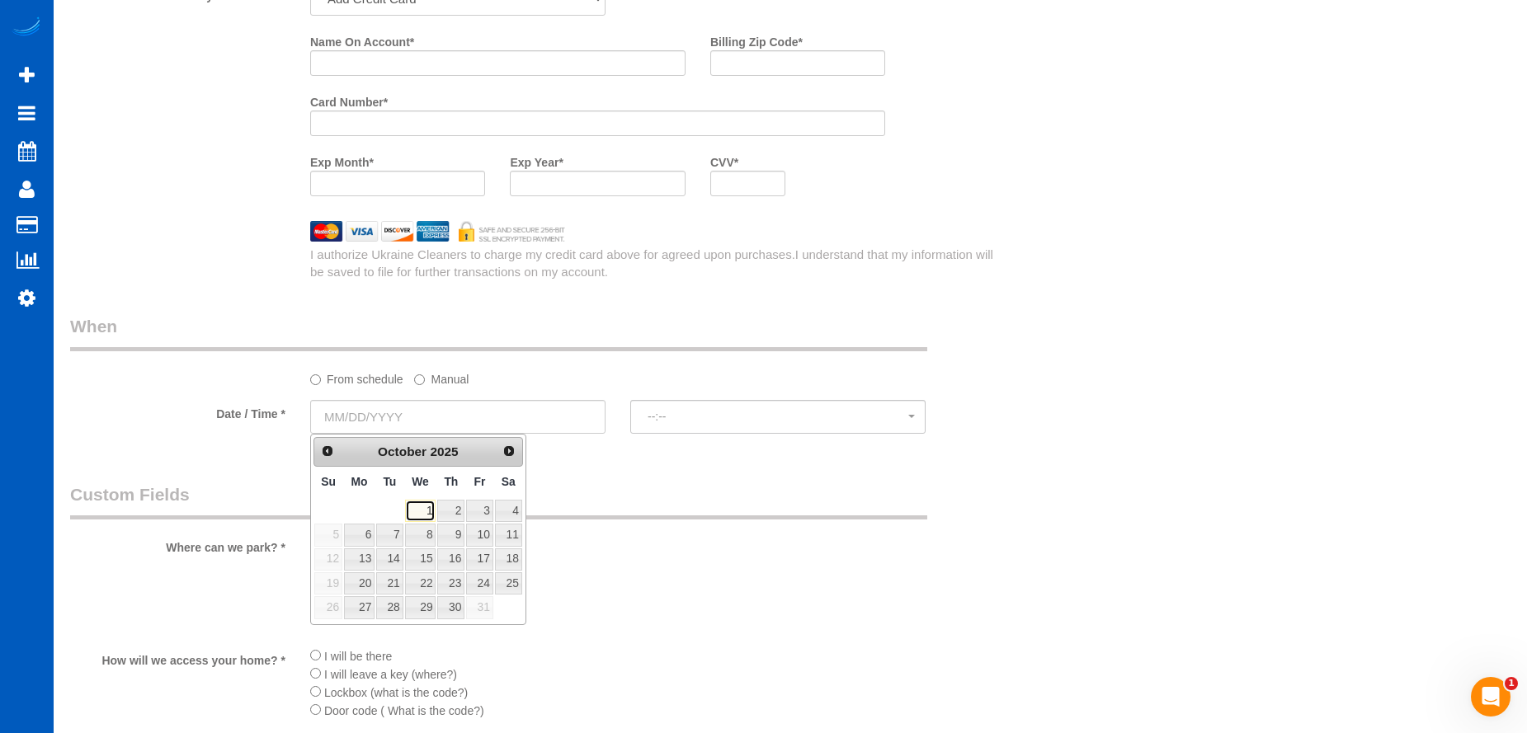
click at [426, 510] on link "1" at bounding box center [420, 511] width 31 height 22
type input "10/01/2025"
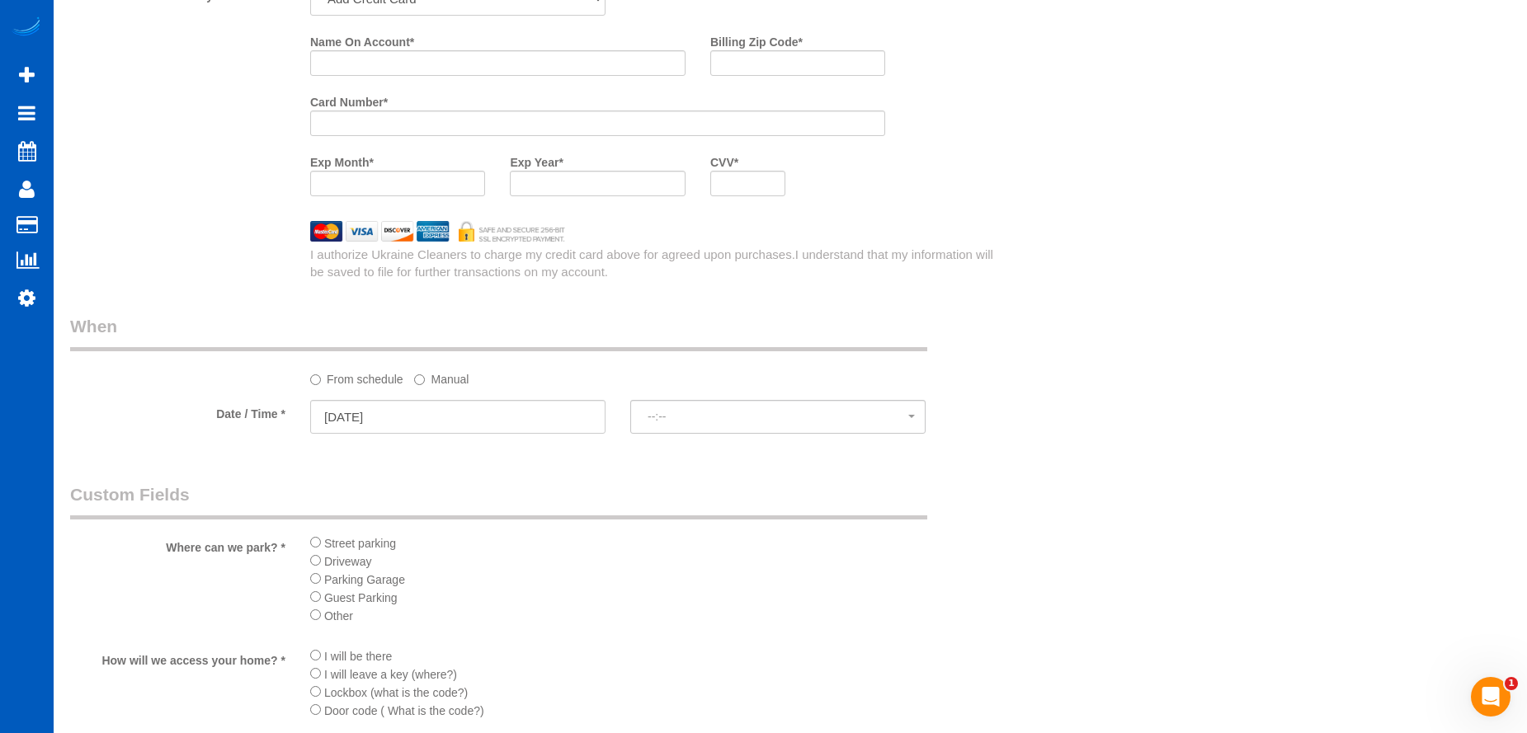
select select "spot1"
click at [668, 421] on span "2:00PM" at bounding box center [777, 416] width 261 height 13
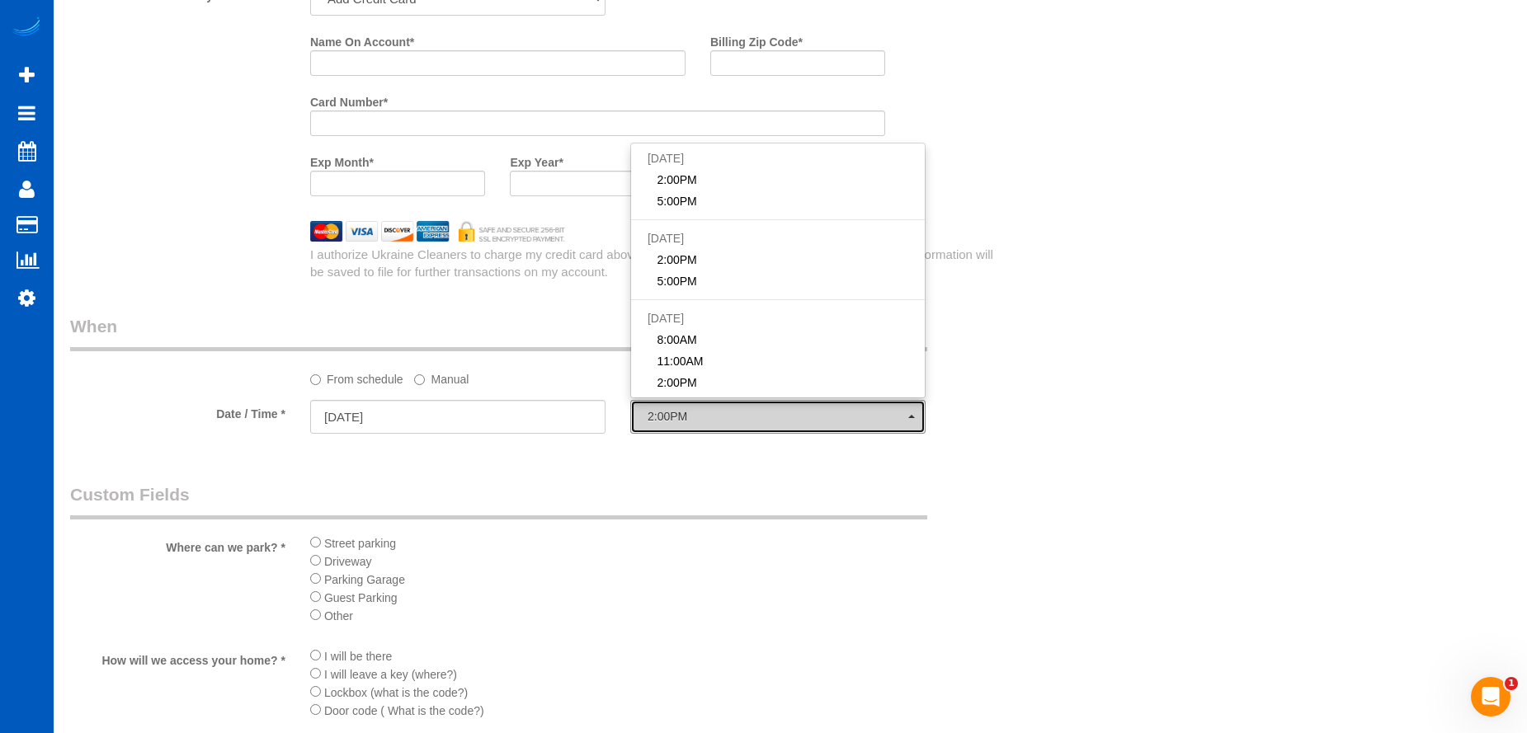
click at [668, 421] on span "2:00PM" at bounding box center [777, 416] width 261 height 13
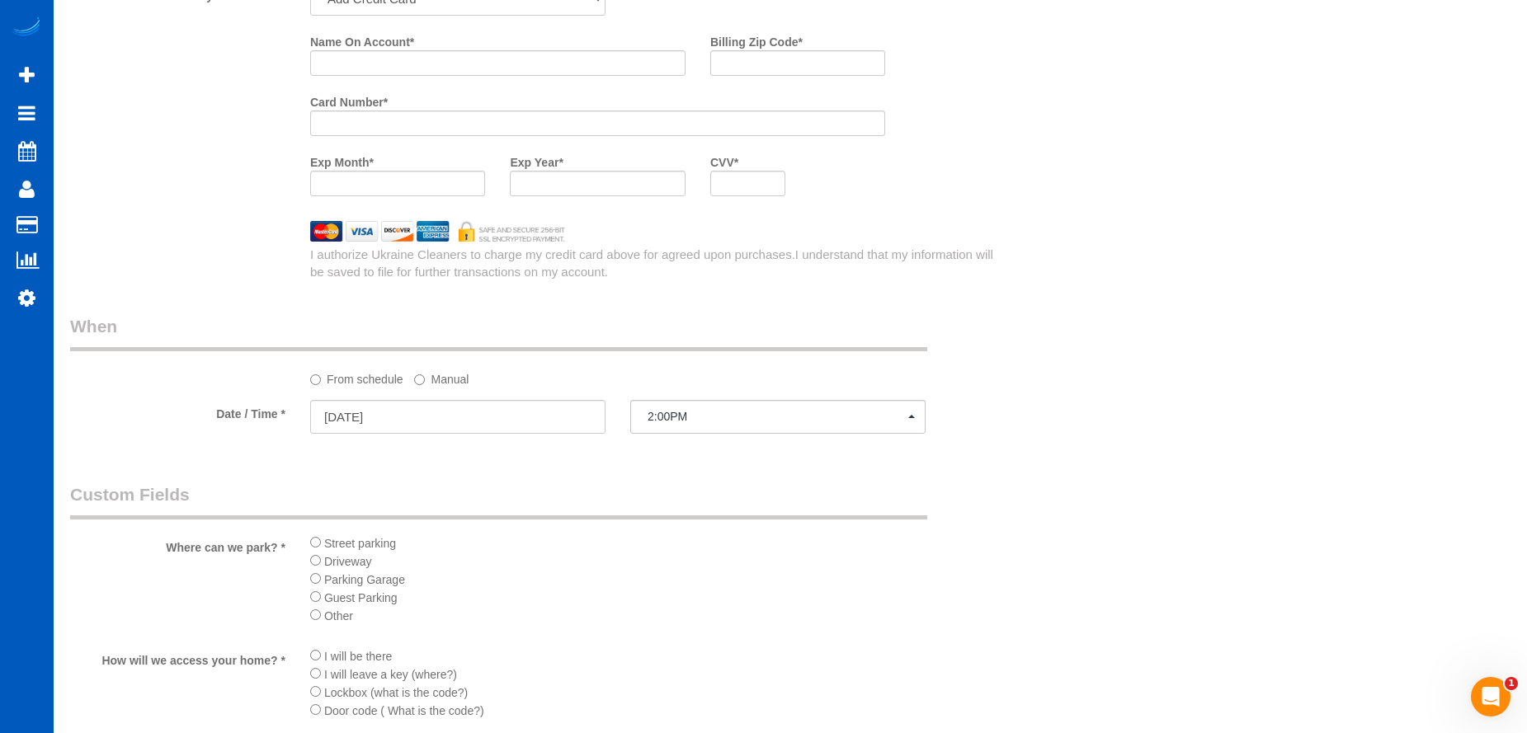
click at [446, 373] on label "Manual" at bounding box center [441, 376] width 54 height 22
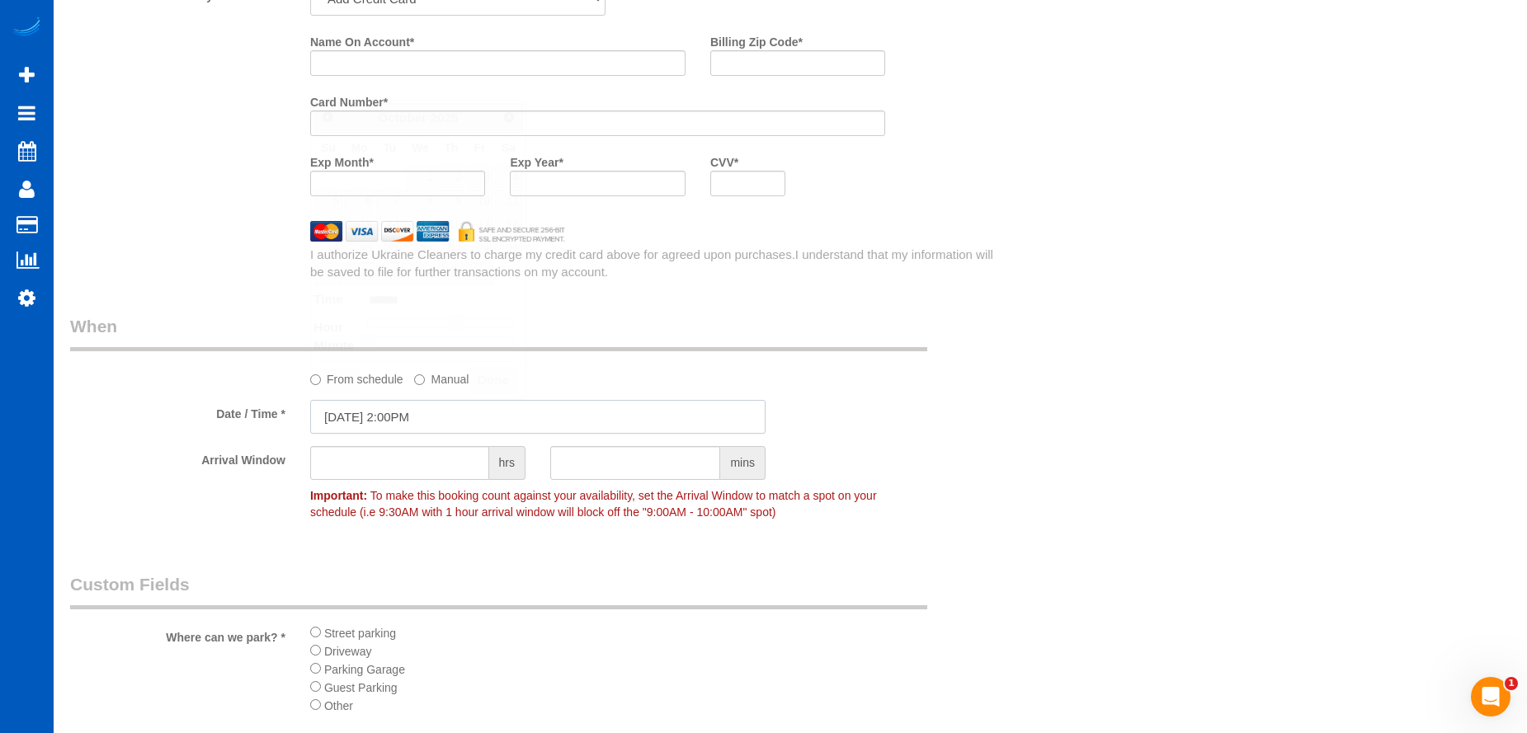
click at [464, 415] on input "10/01/2025 2:00PM" at bounding box center [537, 417] width 455 height 34
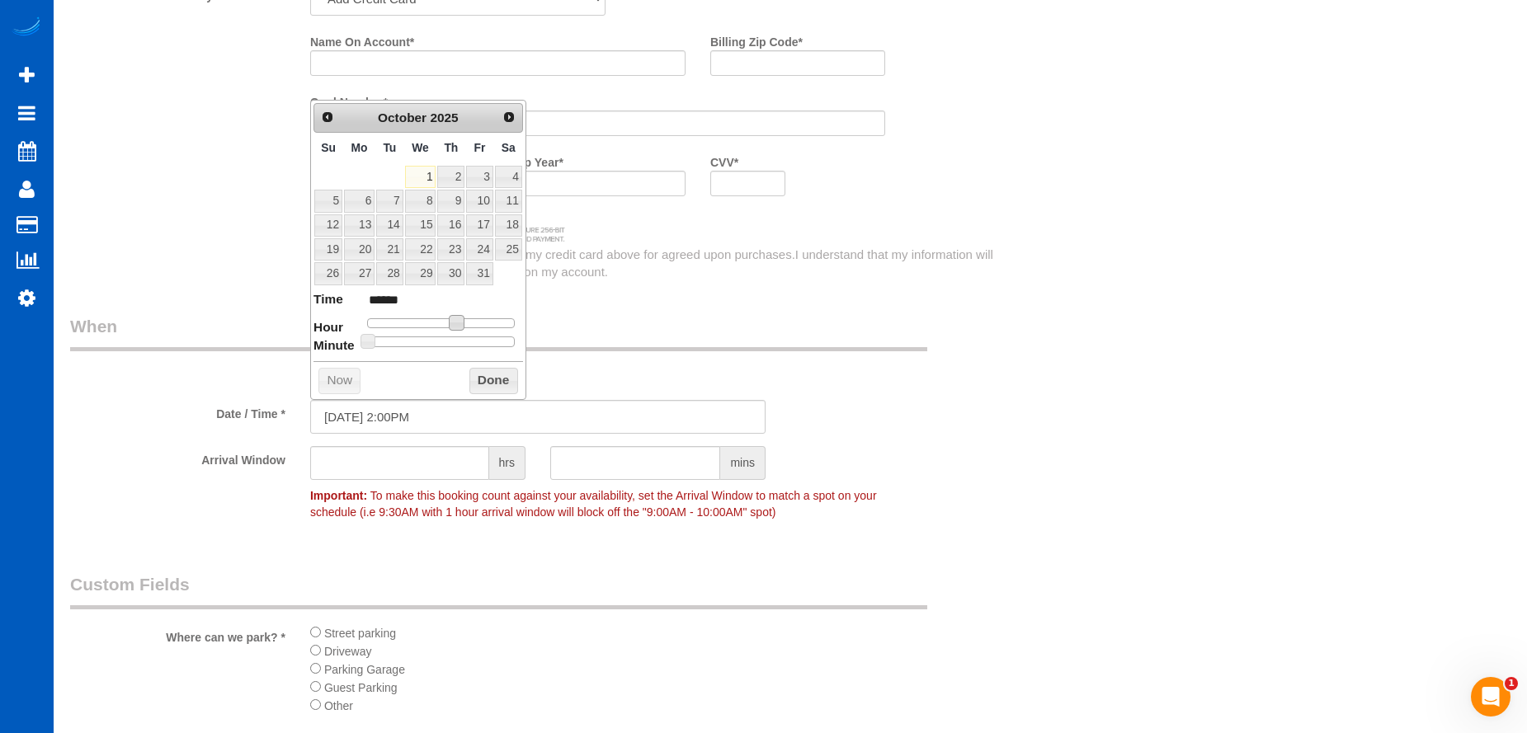
type input "10/01/2025 1:00PM"
type input "******"
type input "10/01/2025 11:00AM"
type input "*******"
type input "10/01/2025 10:00AM"
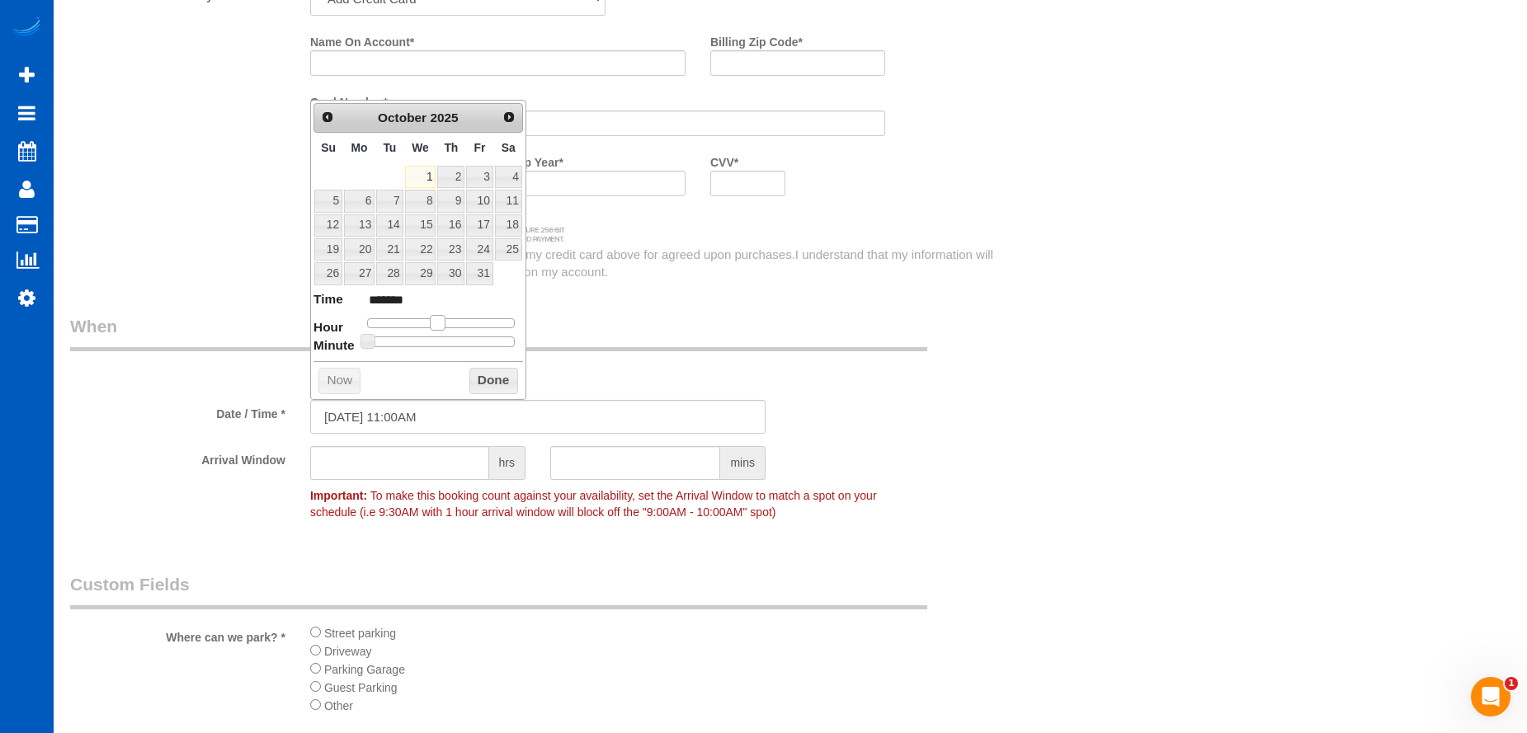
type input "*******"
type input "10/01/2025 9:00AM"
type input "******"
type input "10/01/2025 8:00AM"
type input "******"
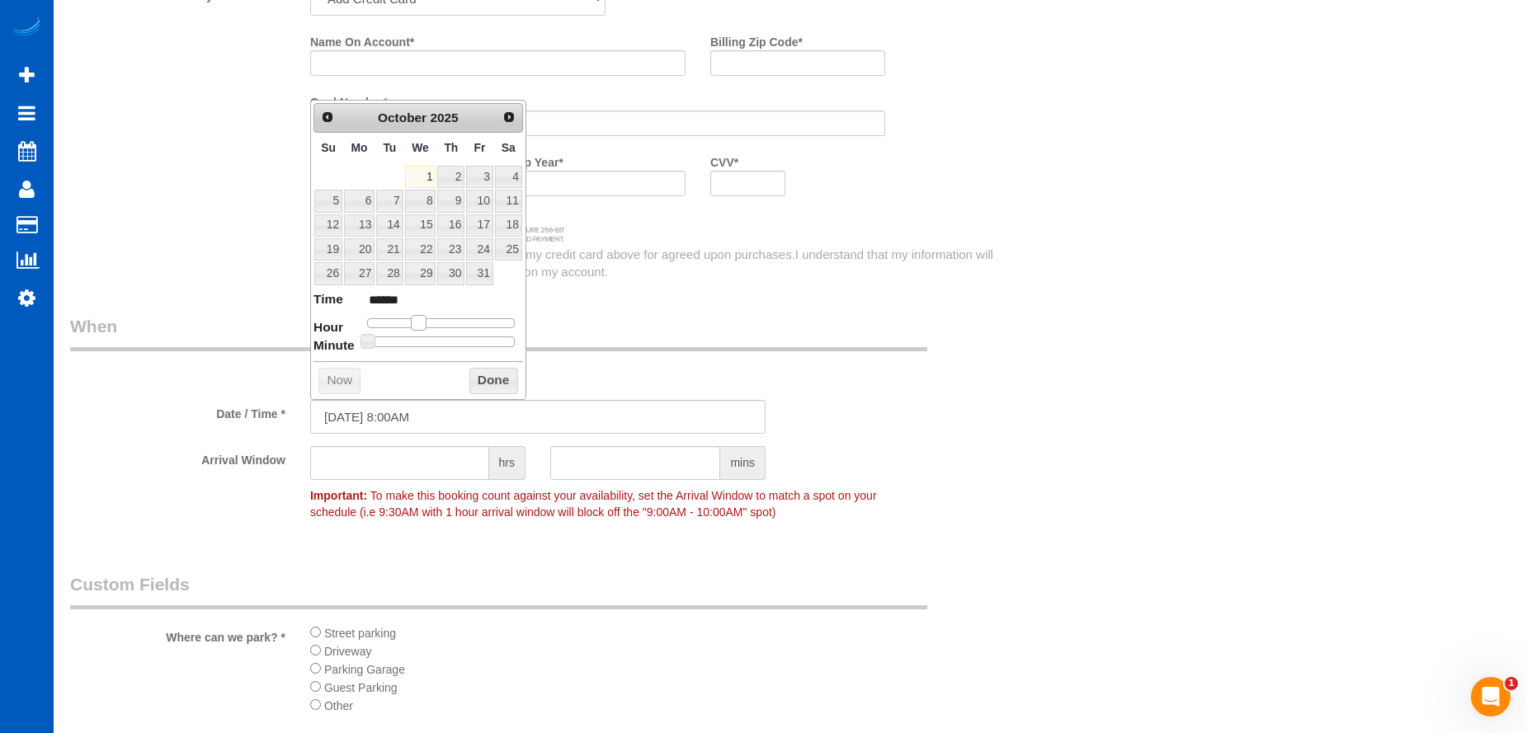
drag, startPoint x: 459, startPoint y: 330, endPoint x: 422, endPoint y: 339, distance: 37.4
click at [422, 339] on dl "Time ****** Hour Minute Second Millisecond Microsecond Time Zone ***** ***** **…" at bounding box center [418, 318] width 210 height 57
click at [494, 380] on button "Done" at bounding box center [493, 381] width 49 height 26
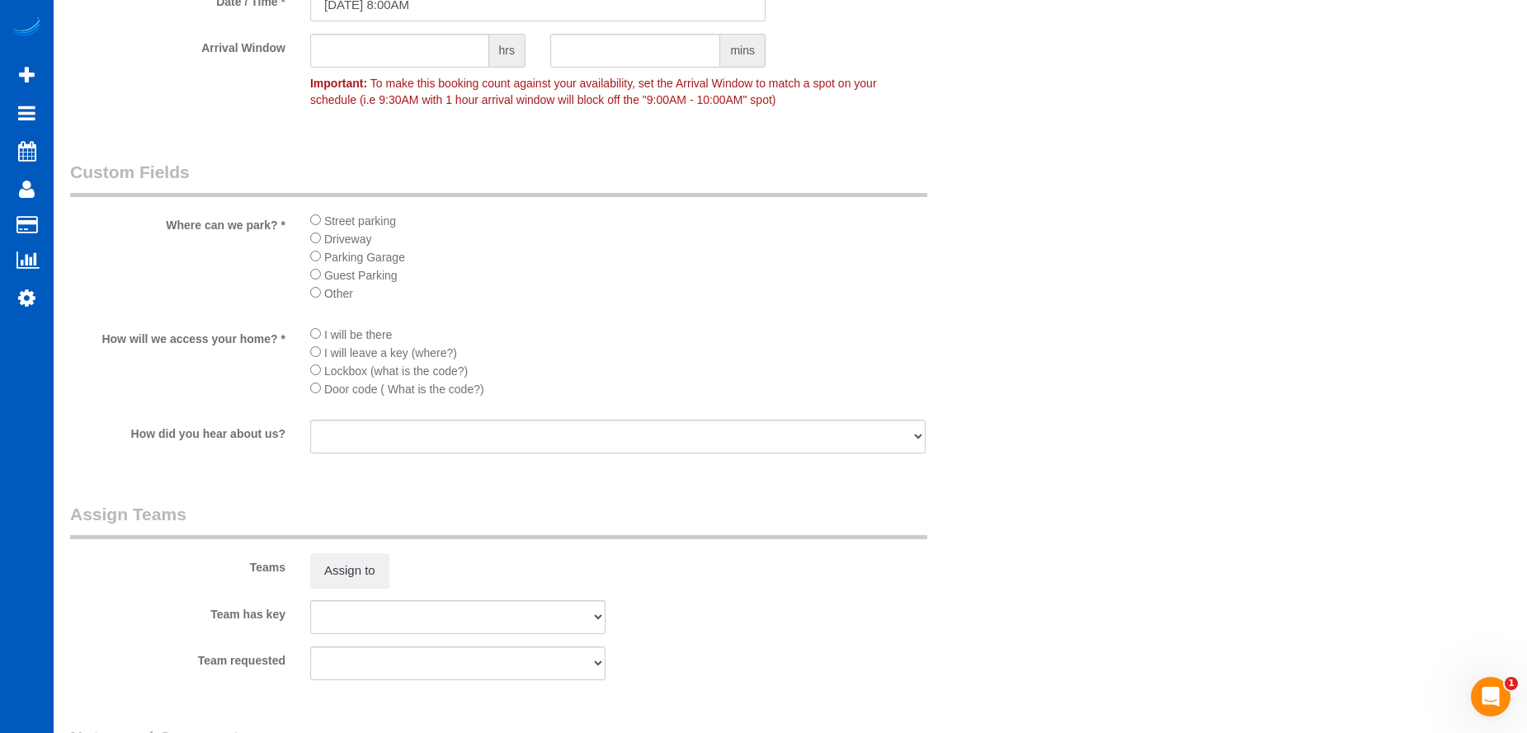
scroll to position [2310, 0]
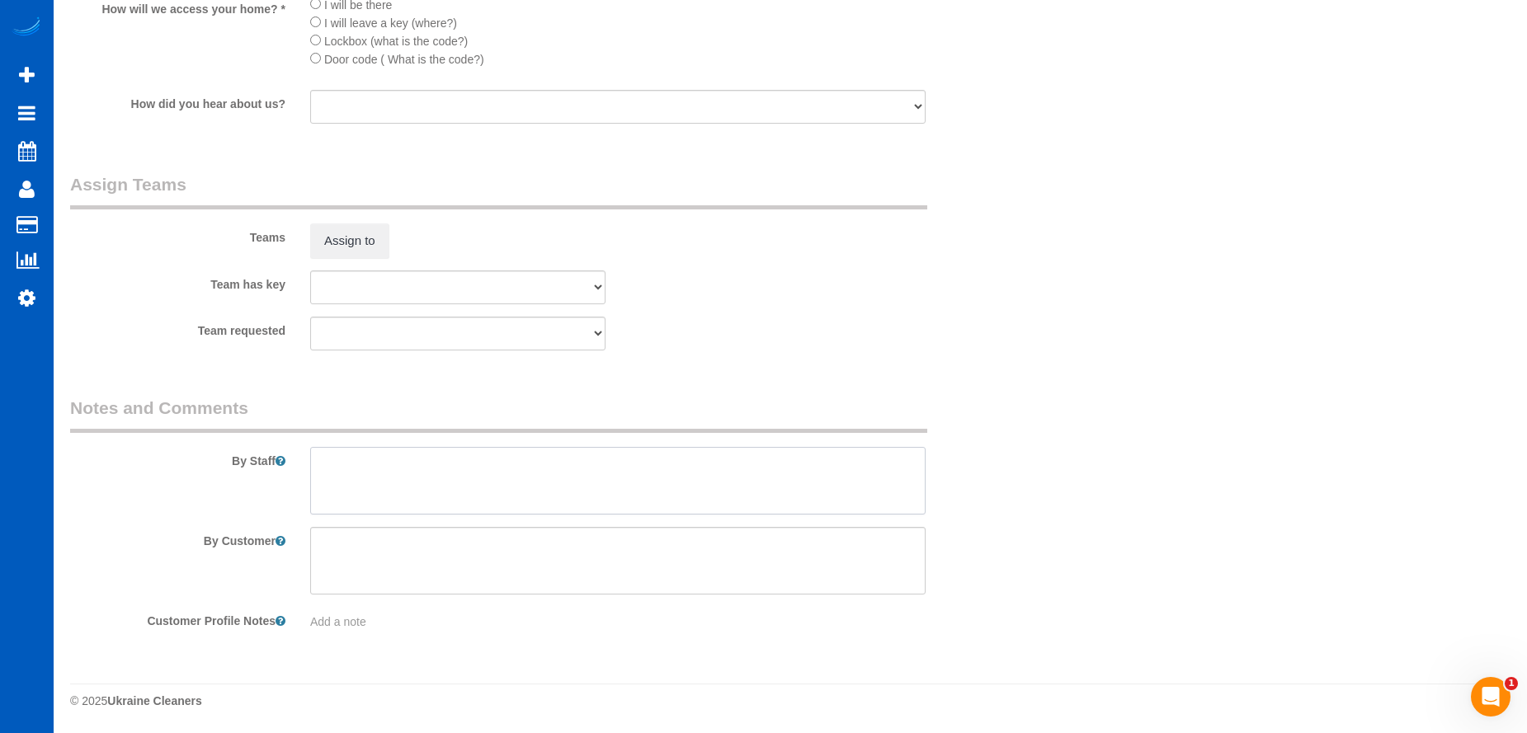
click at [605, 450] on textarea at bounding box center [617, 481] width 615 height 68
click at [517, 471] on textarea at bounding box center [617, 481] width 615 height 68
paste textarea "If she leave a review take 20 percent off. Do not touch downstairs basement. Lo…"
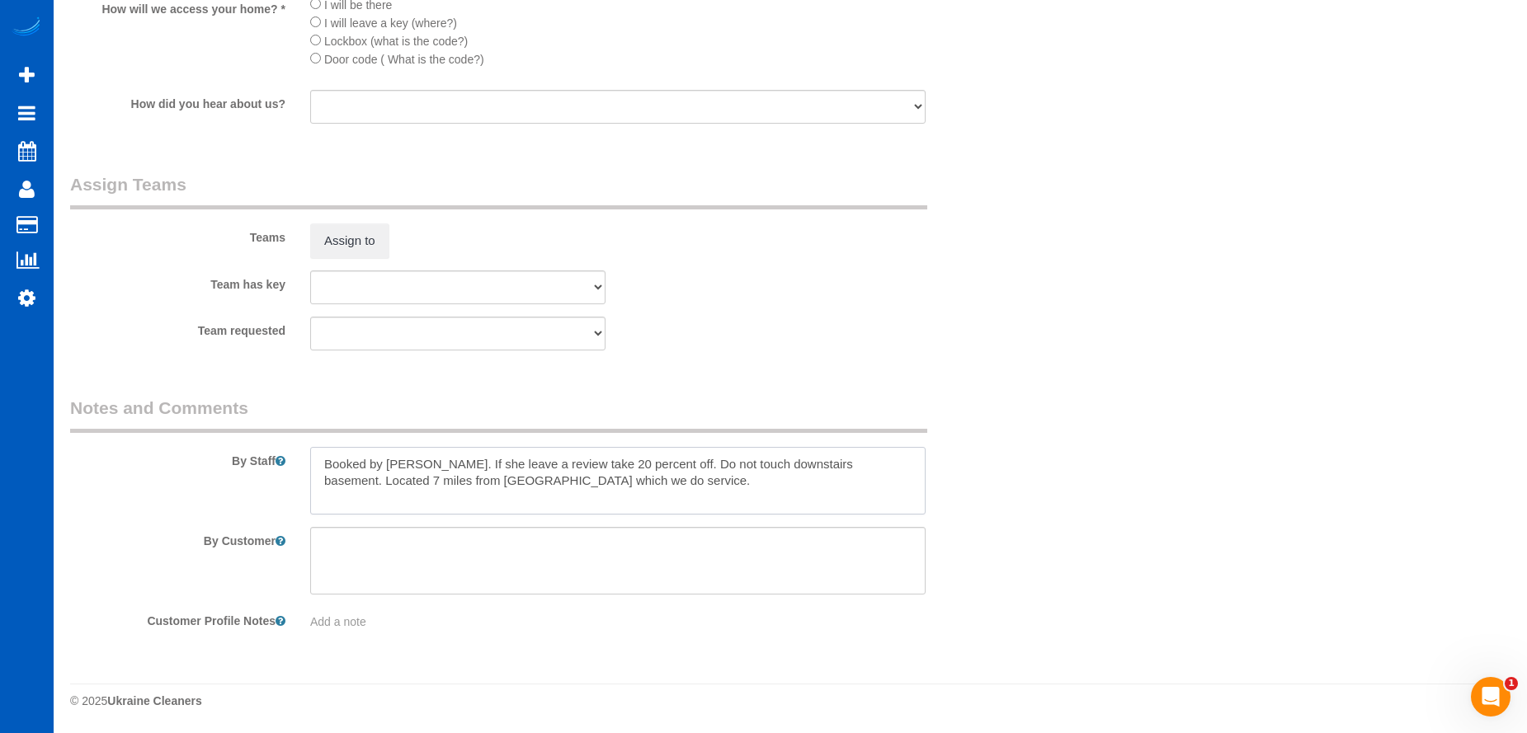
drag, startPoint x: 426, startPoint y: 461, endPoint x: 653, endPoint y: 463, distance: 227.7
click at [653, 463] on textarea at bounding box center [617, 481] width 615 height 68
click at [360, 625] on span "Add a note" at bounding box center [338, 621] width 56 height 13
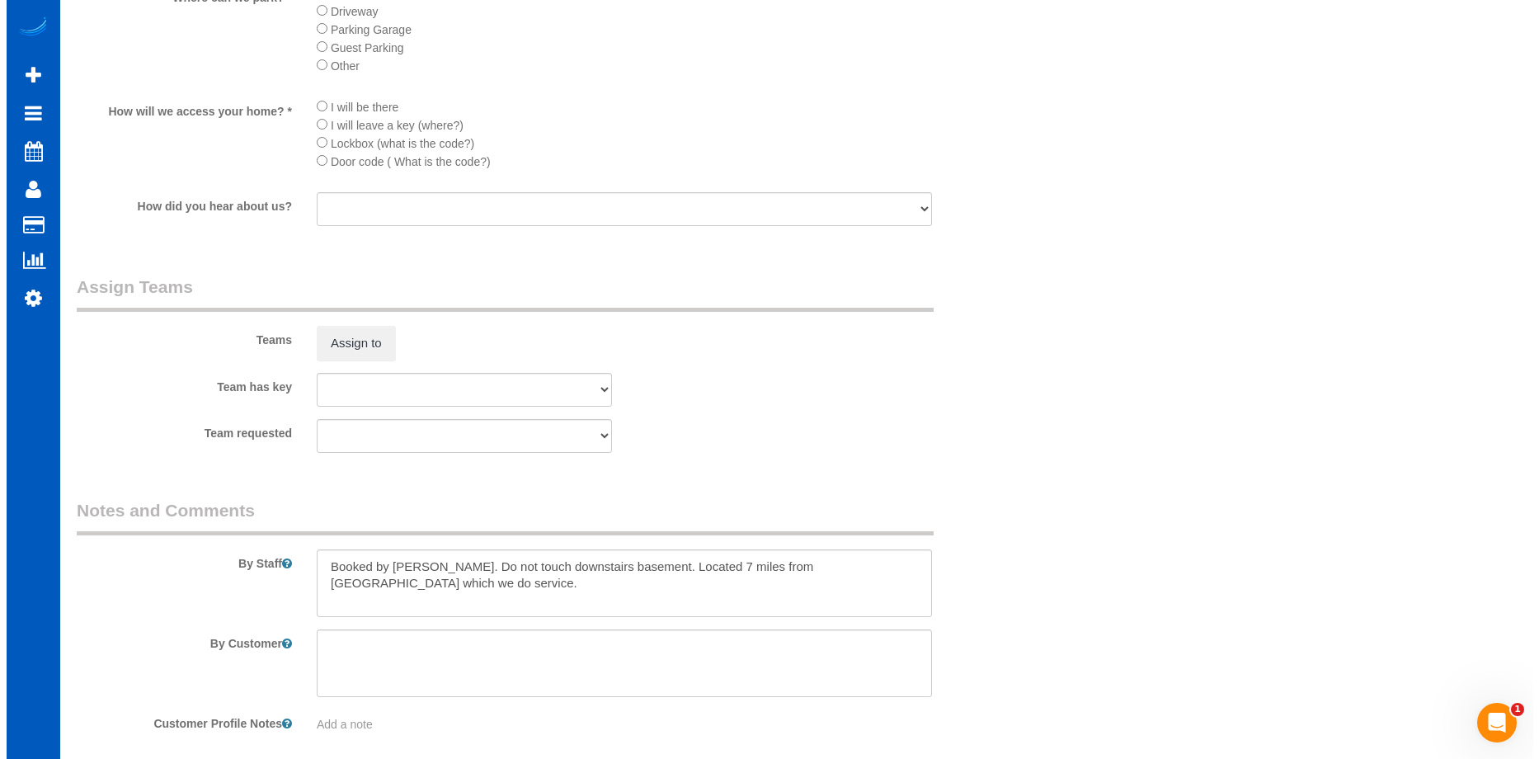
scroll to position [2284, 0]
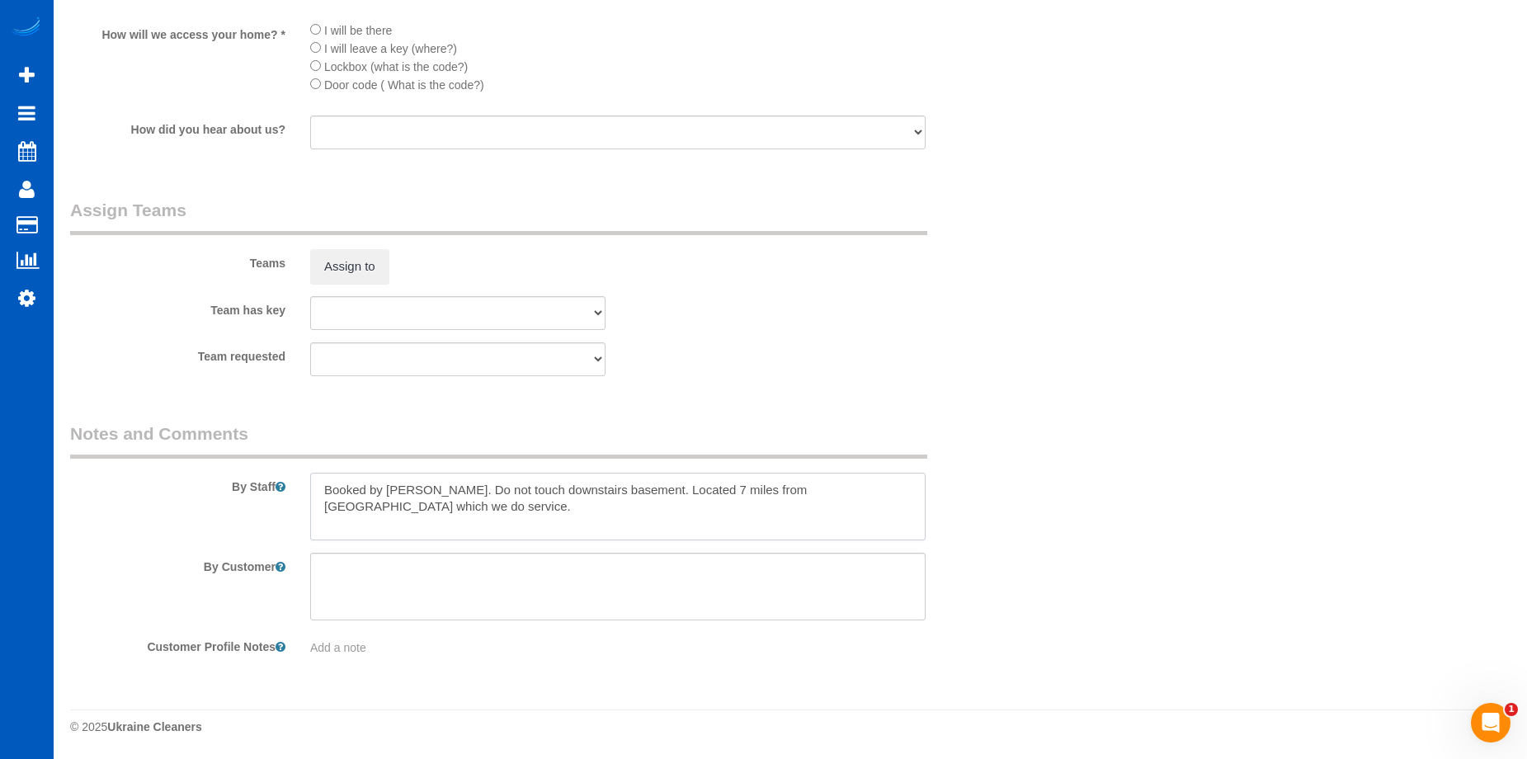
click at [921, 491] on textarea at bounding box center [617, 507] width 615 height 68
click at [423, 481] on textarea at bounding box center [617, 507] width 615 height 68
type textarea "Booked by Aaron. Let Anna know how many windows. Do not touch downstairs baseme…"
click at [357, 256] on button "Assign to" at bounding box center [349, 266] width 79 height 35
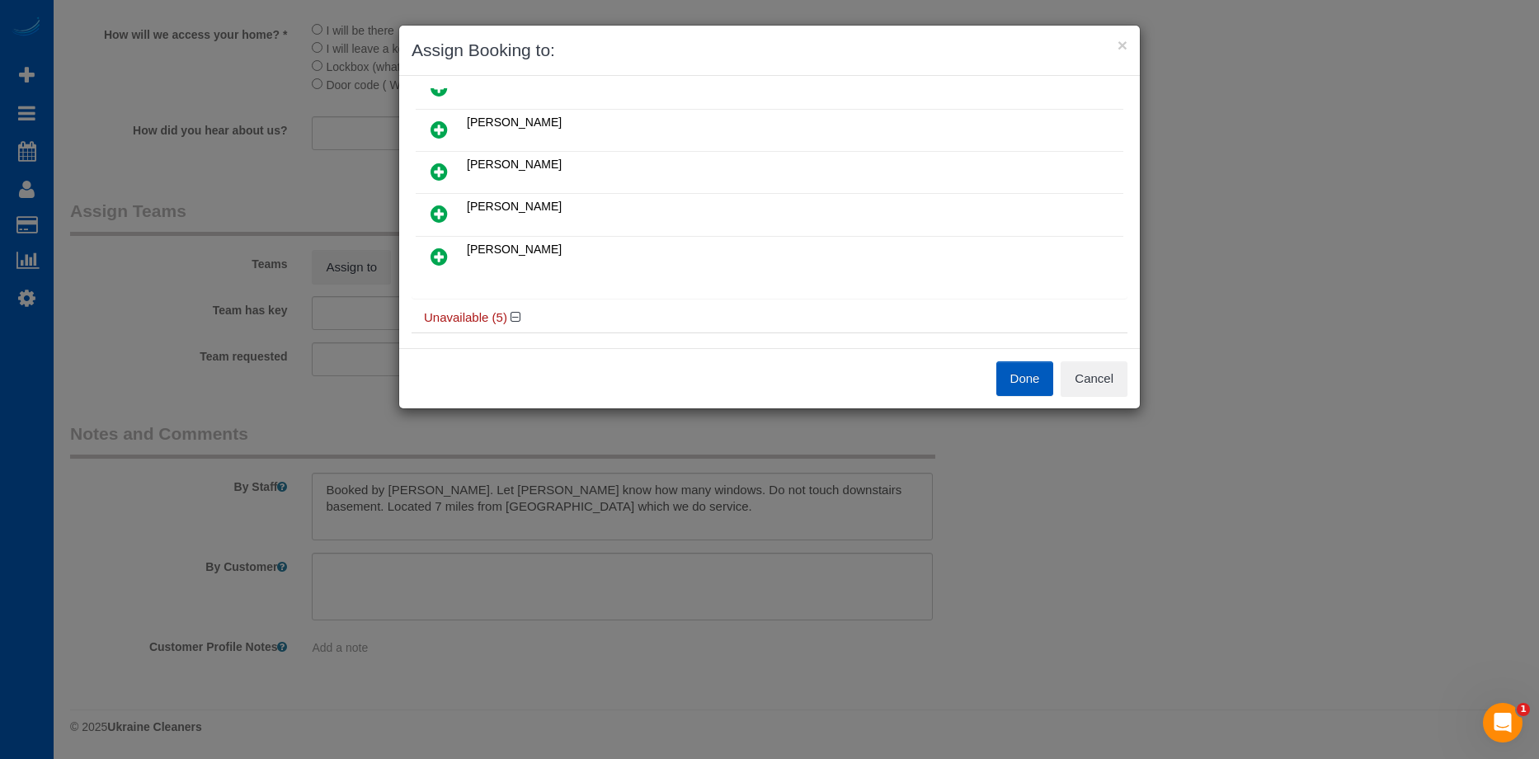
scroll to position [82, 0]
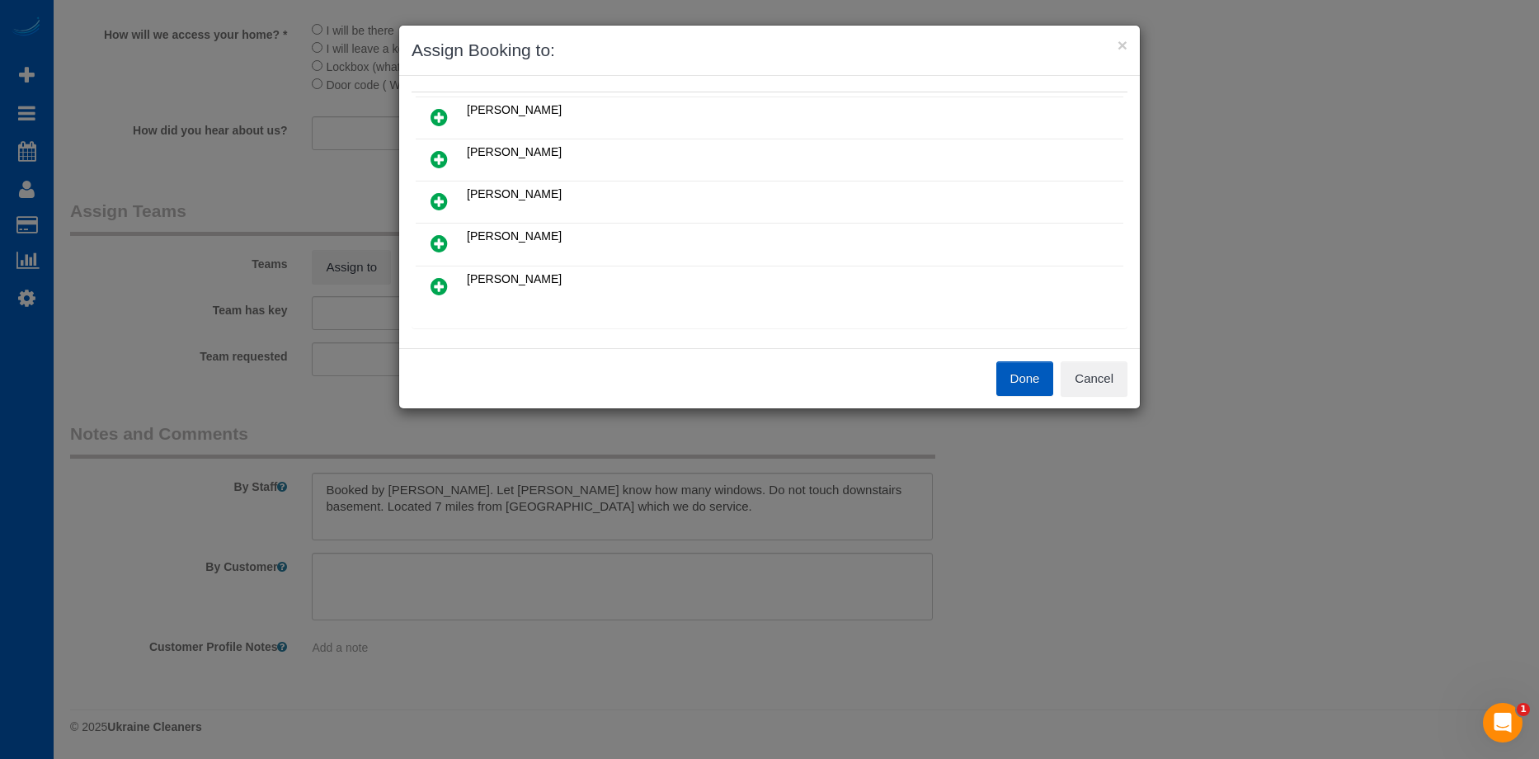
click at [440, 195] on icon at bounding box center [439, 201] width 17 height 20
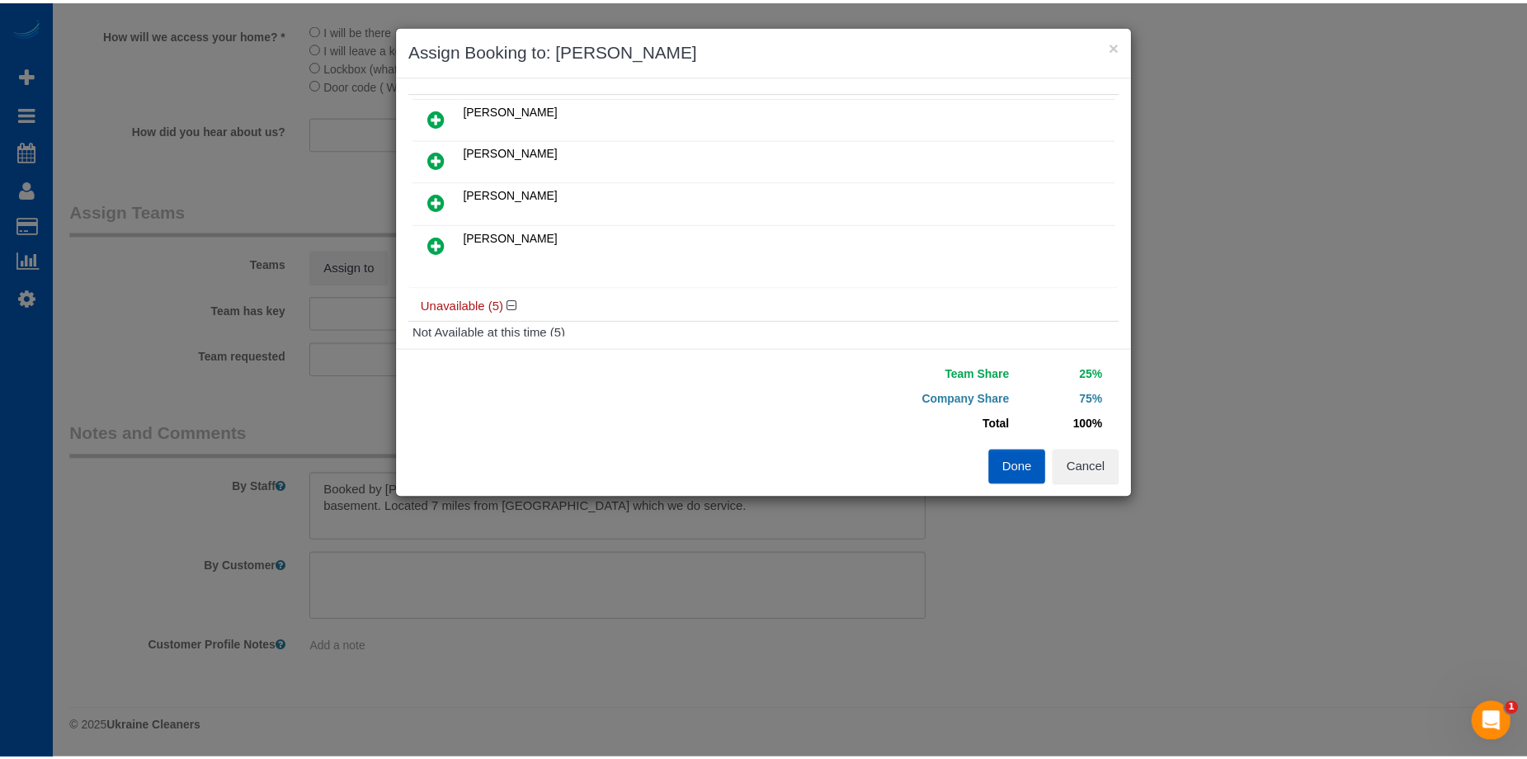
scroll to position [0, 0]
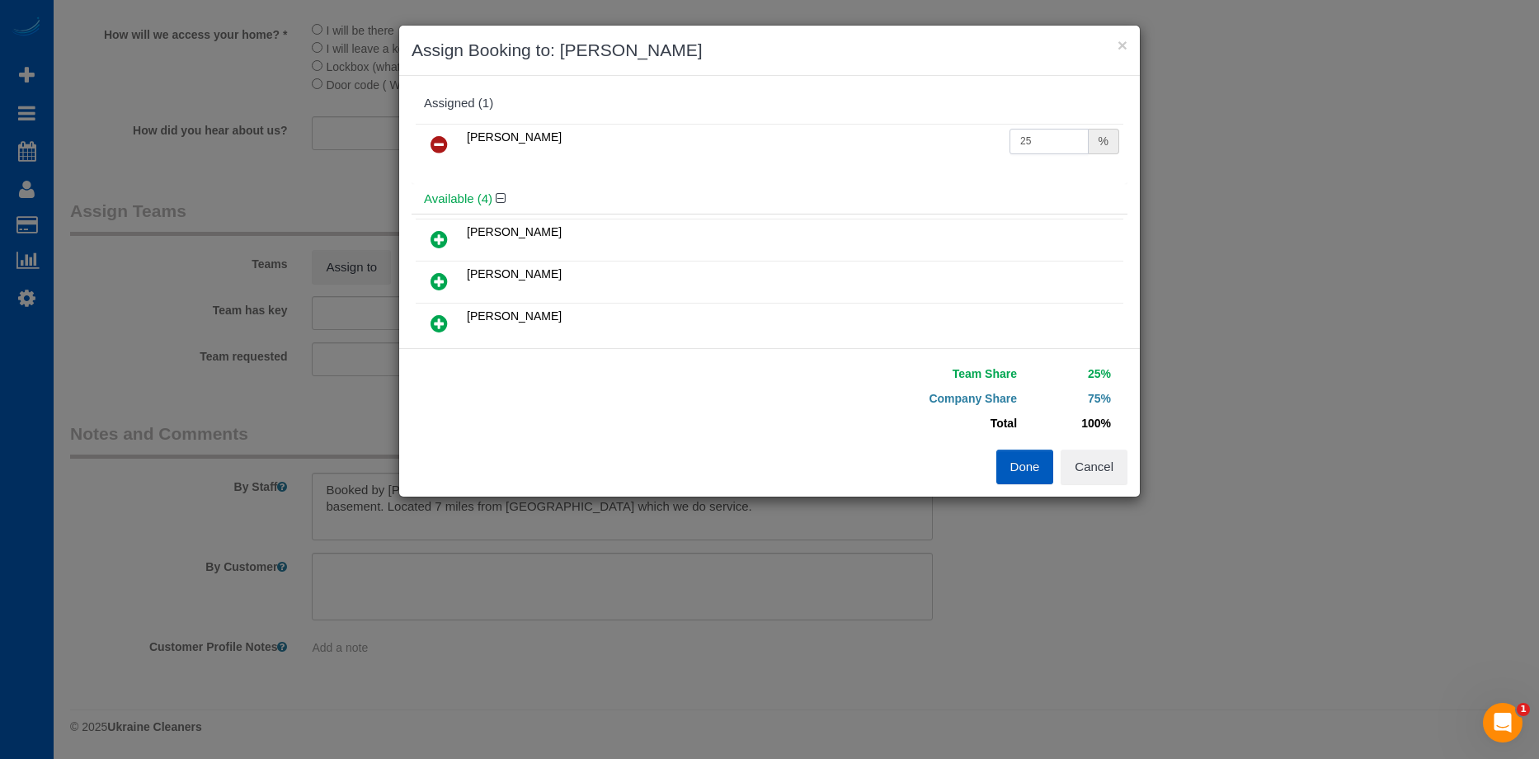
click at [1023, 137] on input "25" at bounding box center [1049, 142] width 79 height 26
drag, startPoint x: 1026, startPoint y: 137, endPoint x: 941, endPoint y: 137, distance: 85.0
click at [941, 137] on tr "Mariia Syrotiuk 25 %" at bounding box center [770, 145] width 708 height 42
type input "50"
click at [1032, 462] on button "Done" at bounding box center [1025, 467] width 58 height 35
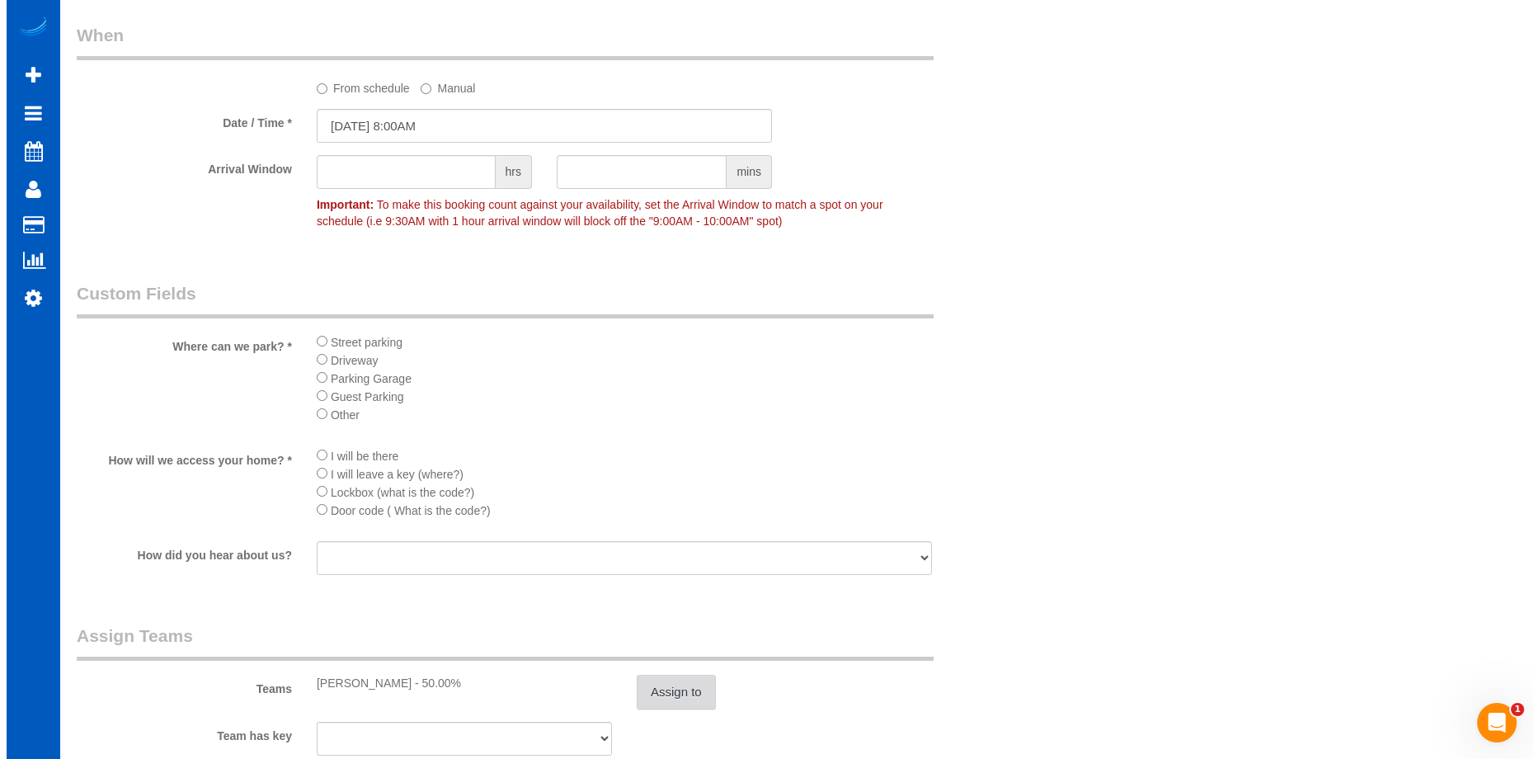
scroll to position [1954, 0]
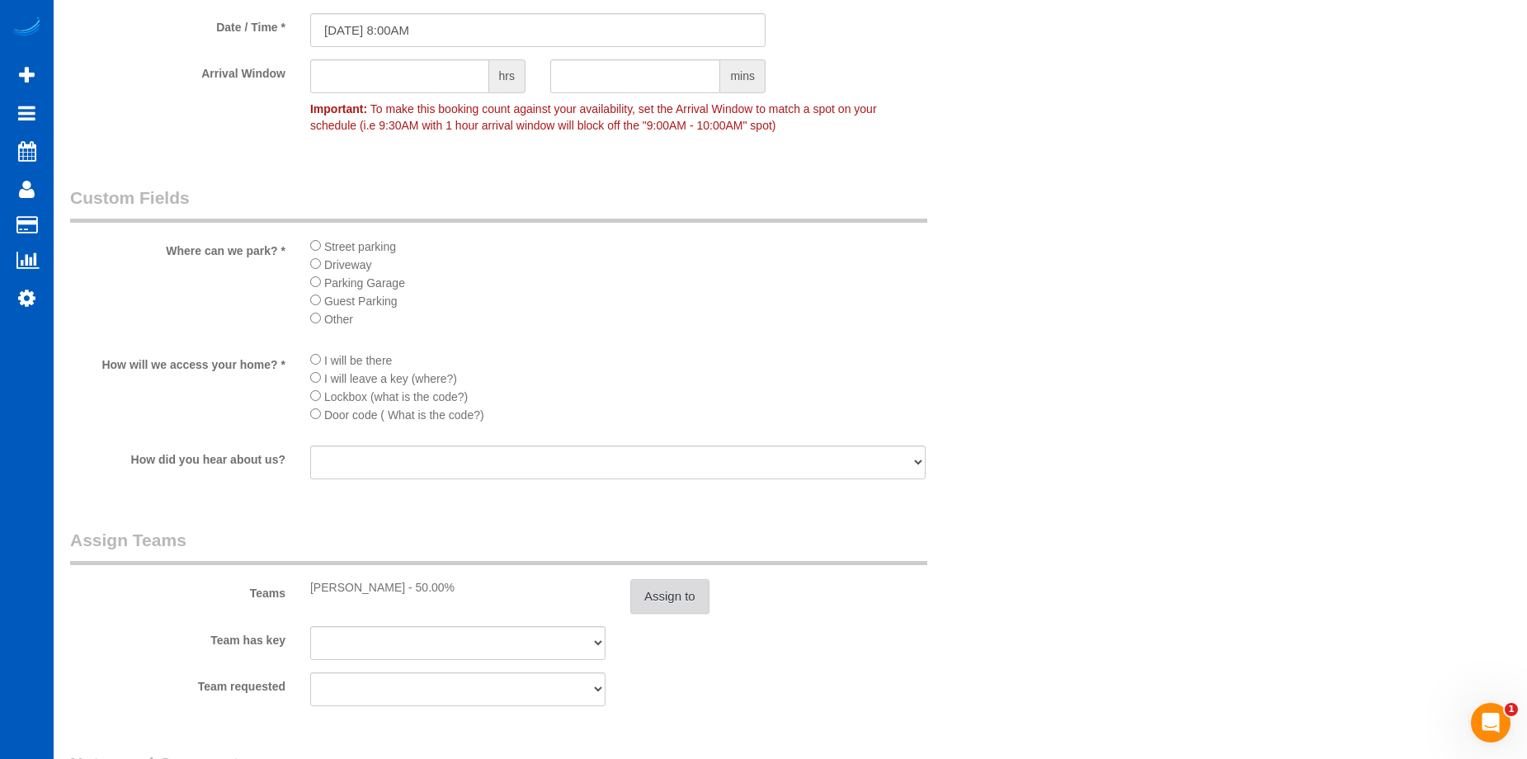
click at [682, 586] on button "Assign to" at bounding box center [669, 596] width 79 height 35
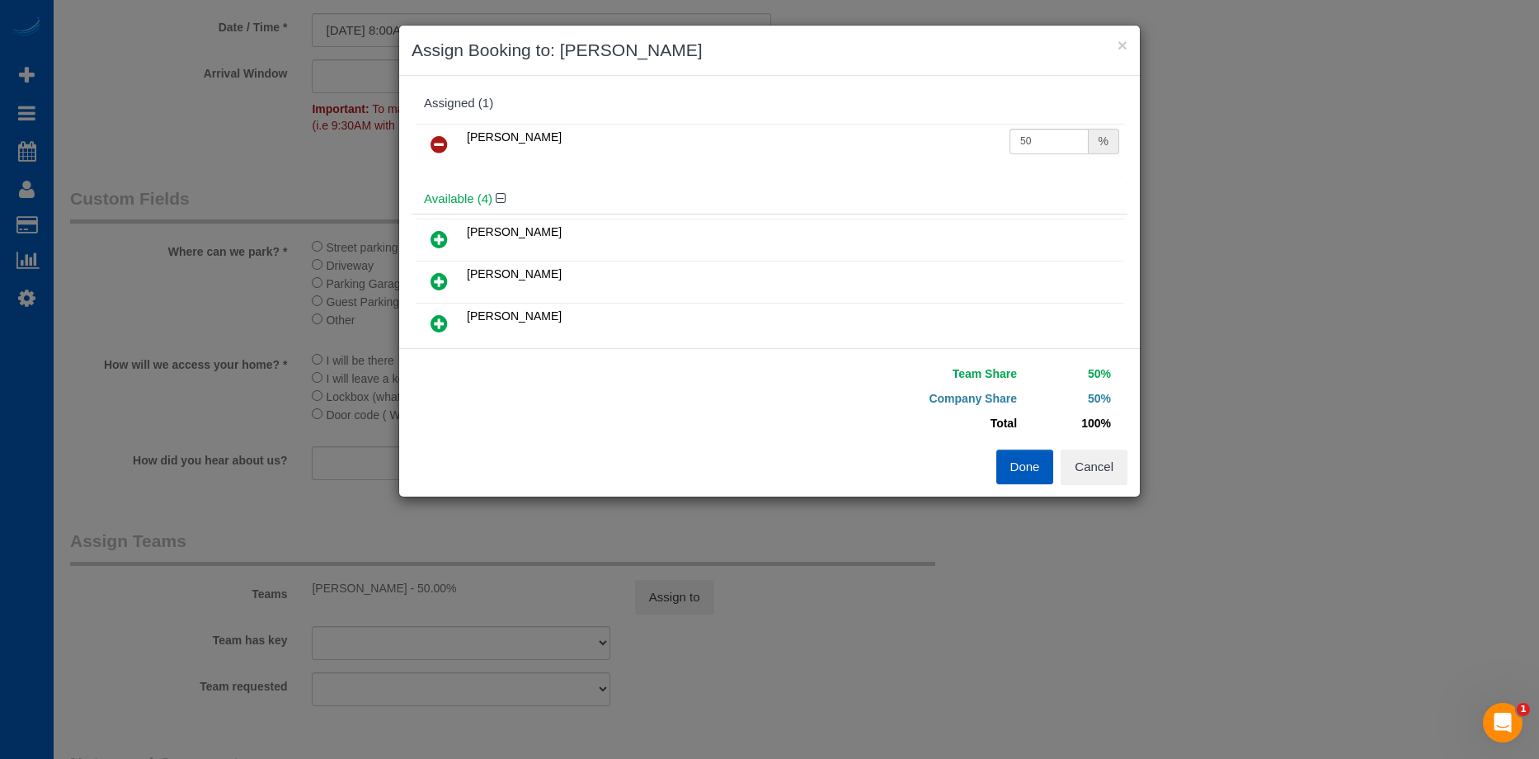
click at [444, 134] on icon at bounding box center [439, 144] width 17 height 20
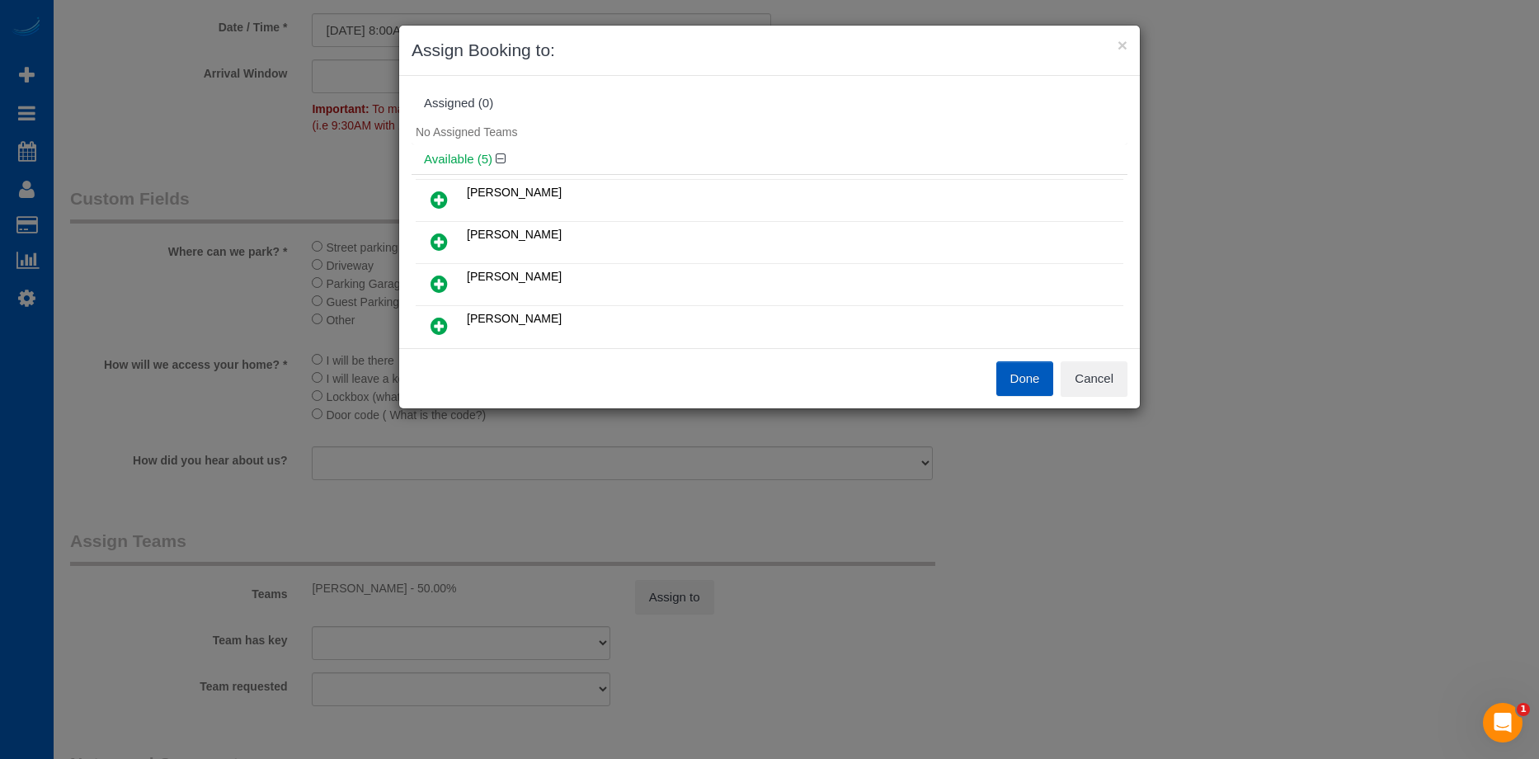
click at [438, 195] on icon at bounding box center [439, 200] width 17 height 20
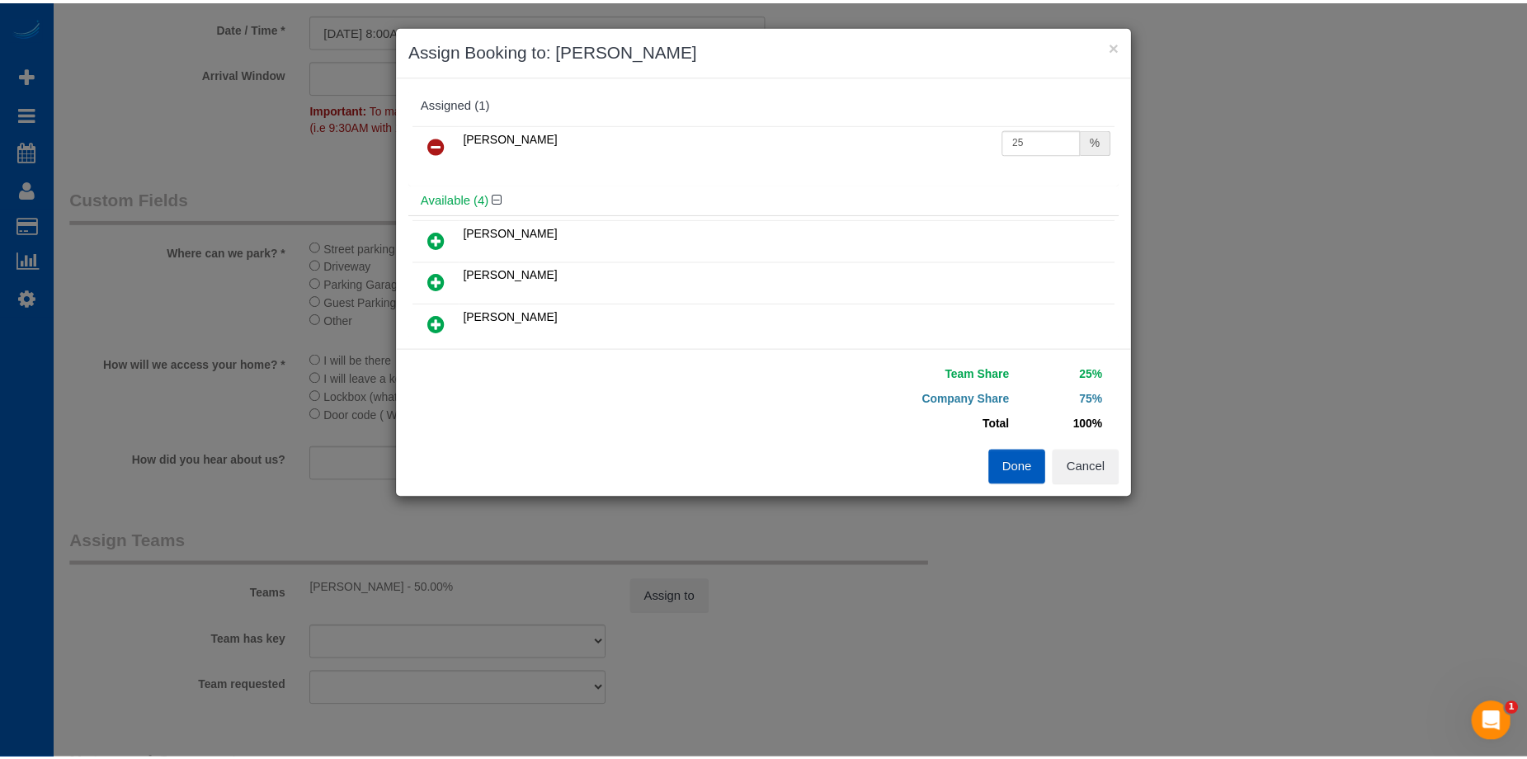
scroll to position [82, 0]
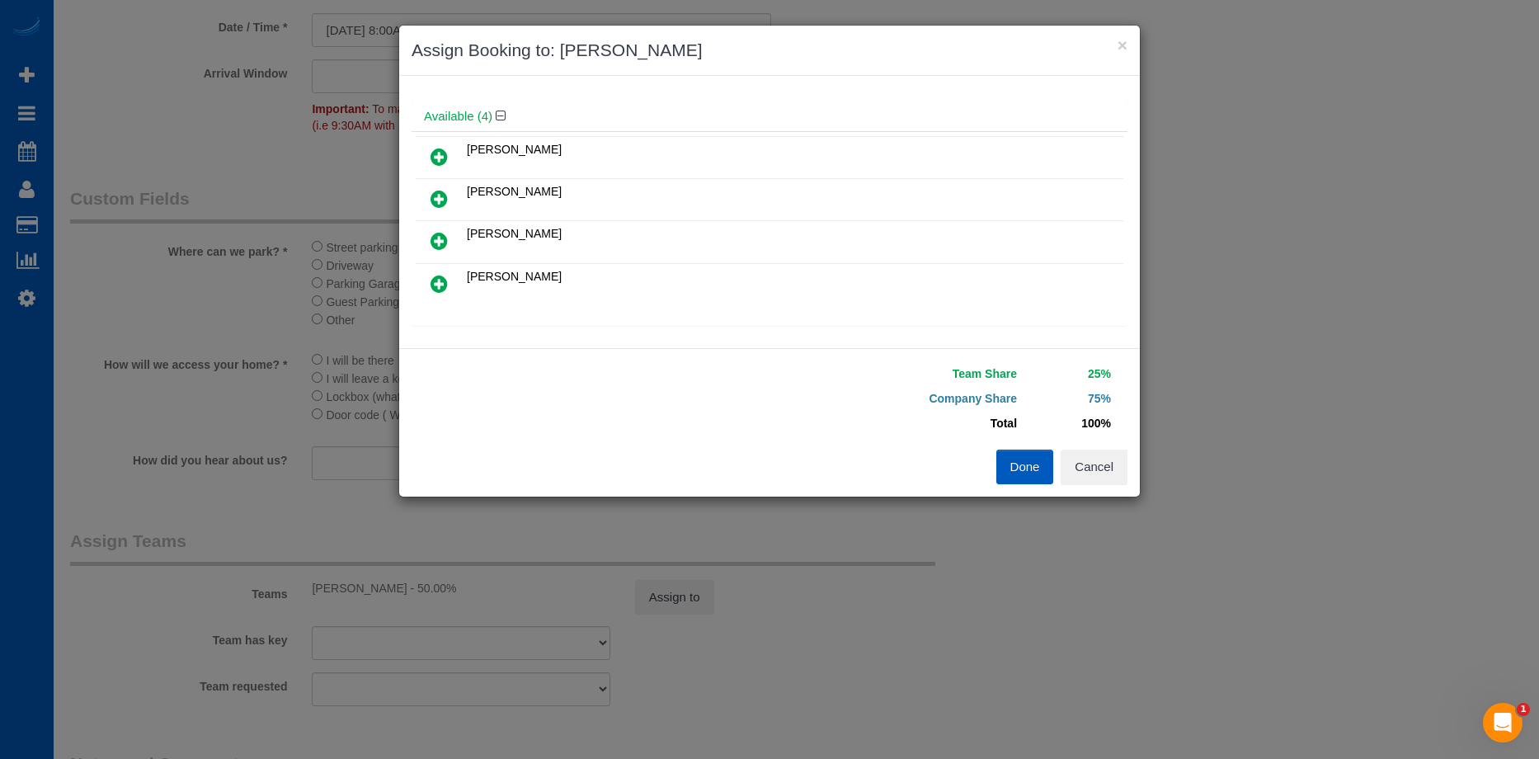
click at [457, 236] on link at bounding box center [439, 241] width 39 height 33
click at [1024, 465] on button "Done" at bounding box center [1025, 467] width 58 height 35
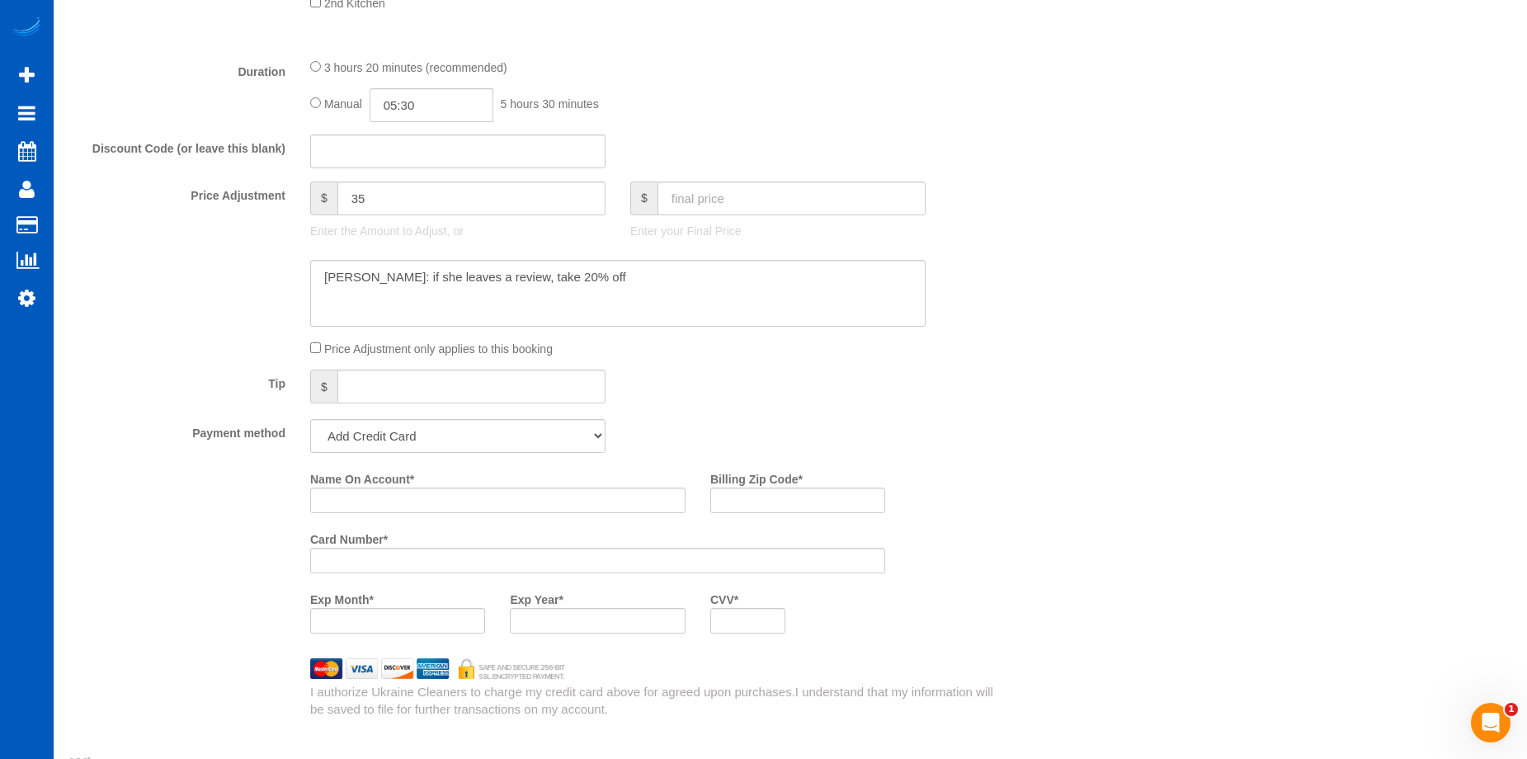
scroll to position [1129, 0]
click at [420, 501] on input "Name On Account *" at bounding box center [497, 501] width 375 height 26
paste input "Mary Mack"
type input "Mary Mack"
click at [813, 500] on input "Billing Zip Code *" at bounding box center [797, 501] width 175 height 26
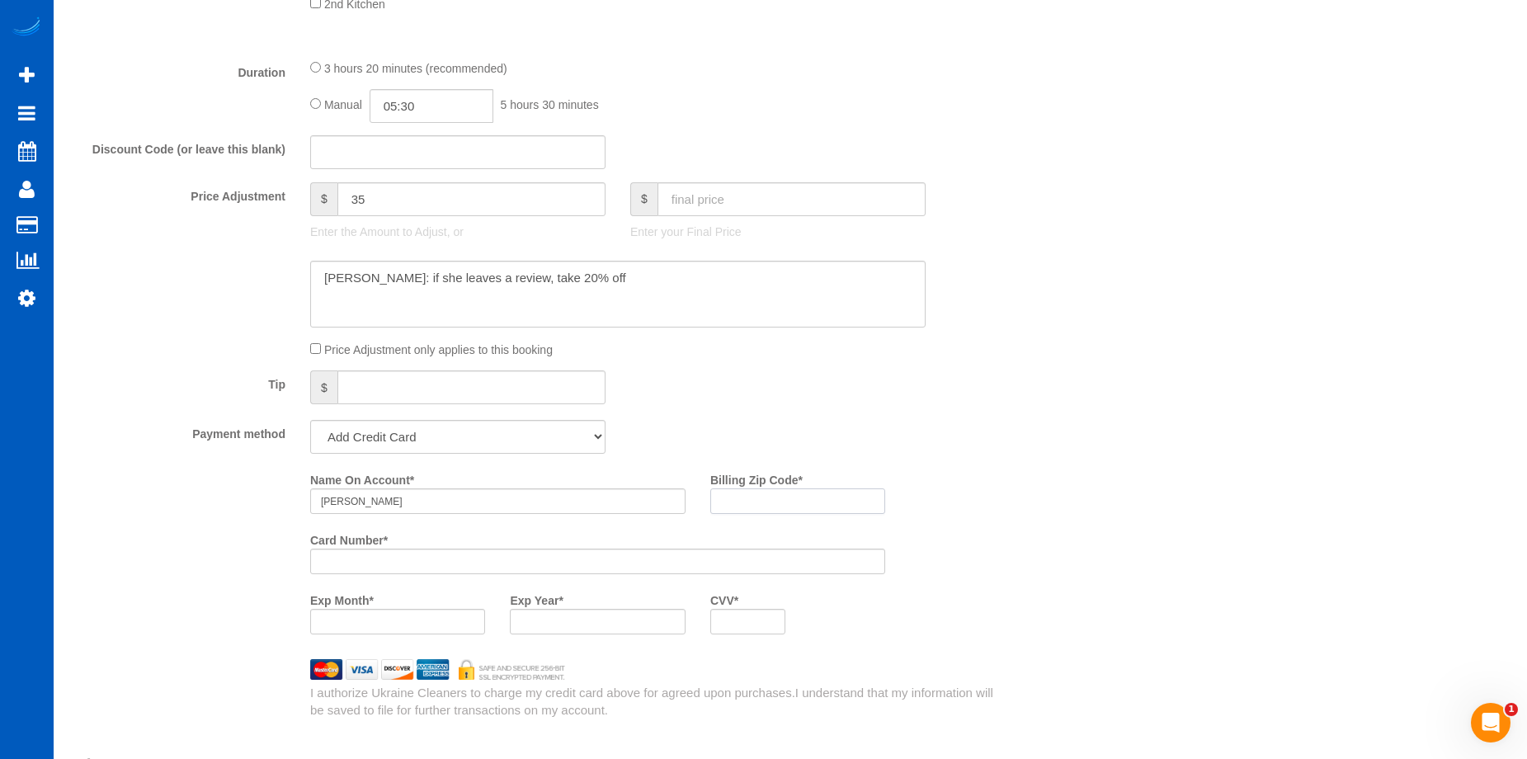
paste input "97019"
type input "97019"
click at [576, 629] on div at bounding box center [597, 622] width 175 height 26
click at [1006, 567] on div "Name On Account * Mary Mack Billing Zip Code * 97019 Card Number * Exp Month * …" at bounding box center [658, 556] width 720 height 181
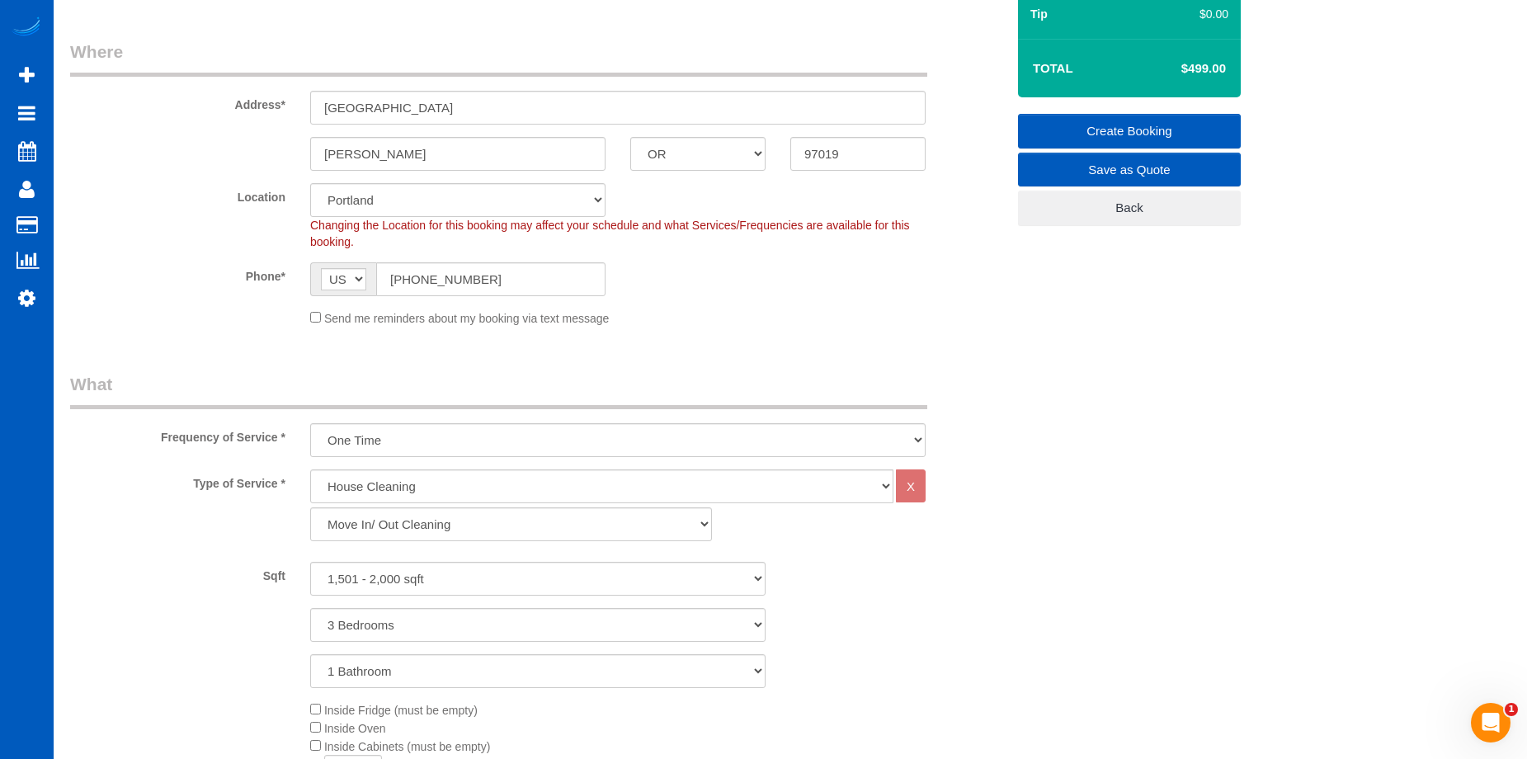
scroll to position [57, 0]
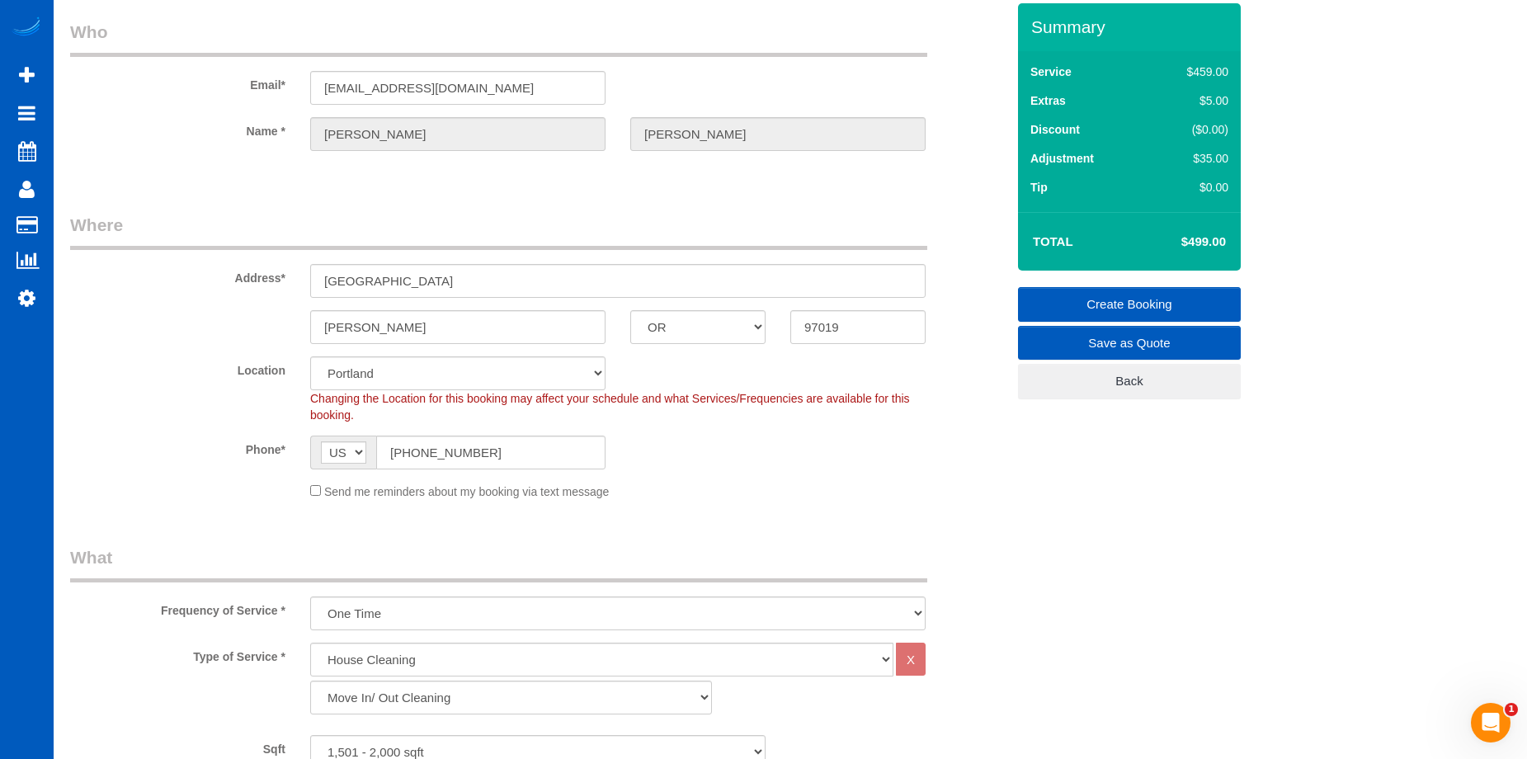
click at [1088, 290] on link "Create Booking" at bounding box center [1129, 304] width 223 height 35
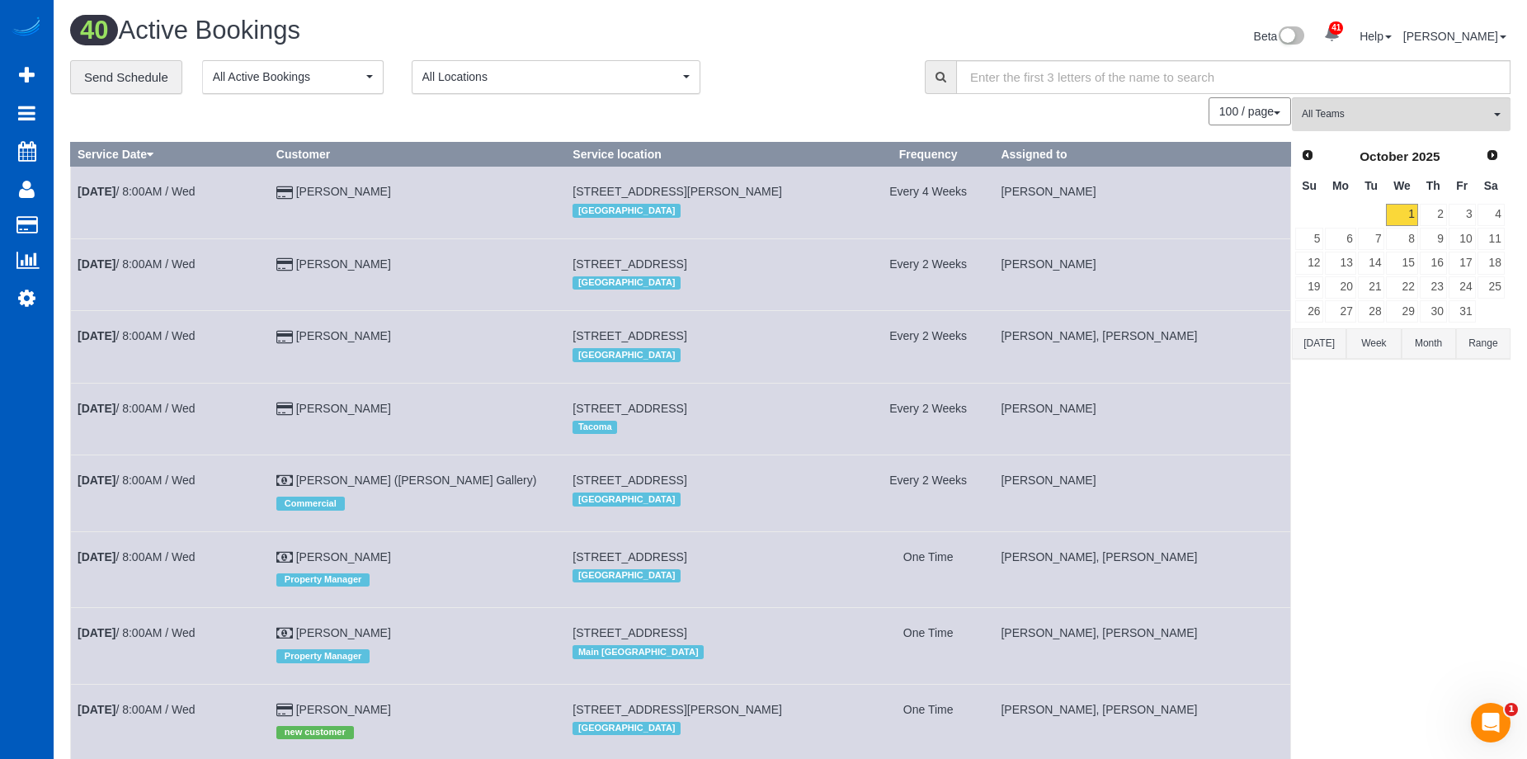
click at [765, 82] on div "**********" at bounding box center [485, 77] width 830 height 35
click at [1354, 115] on span "All Teams" at bounding box center [1396, 114] width 188 height 14
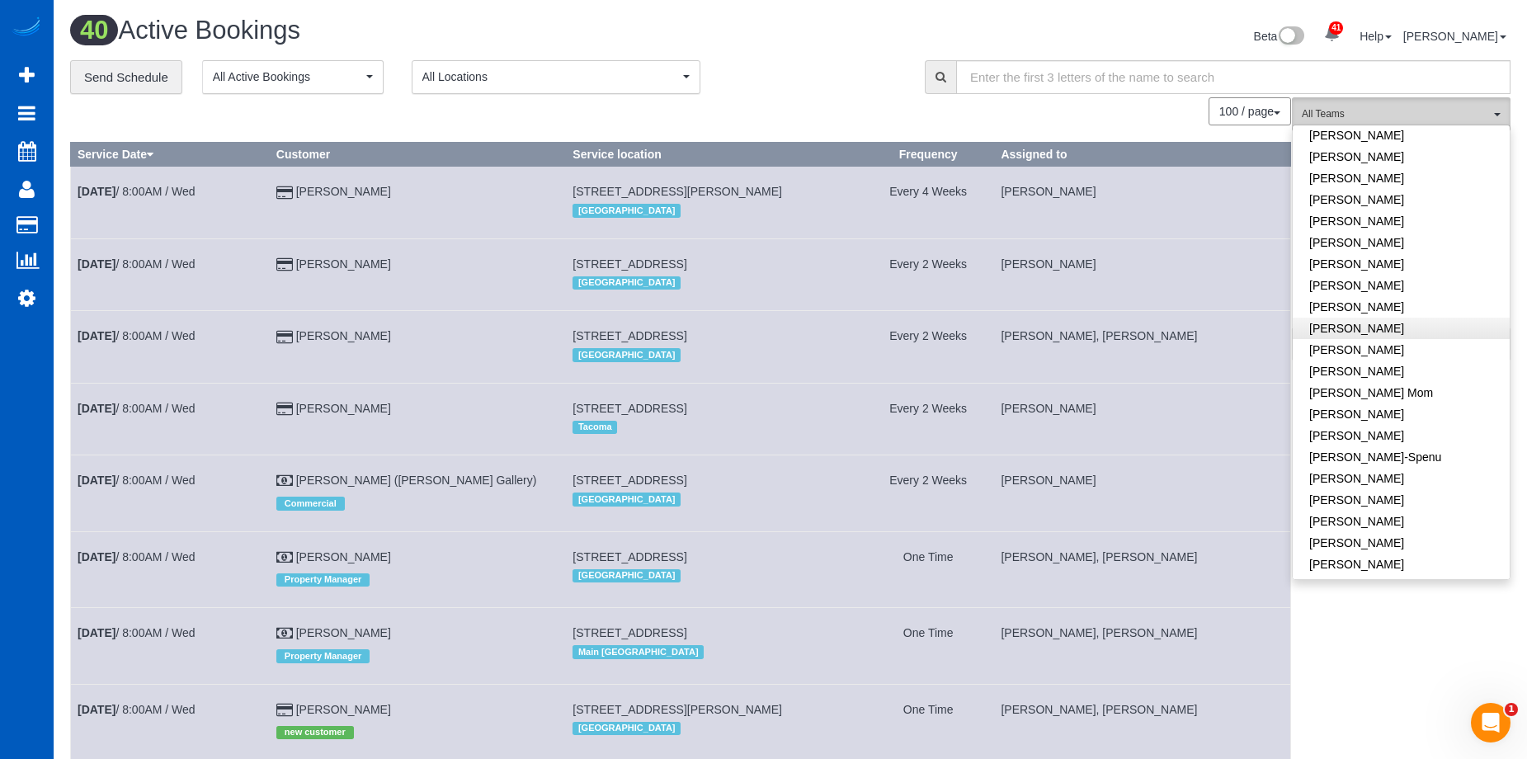
scroll to position [247, 0]
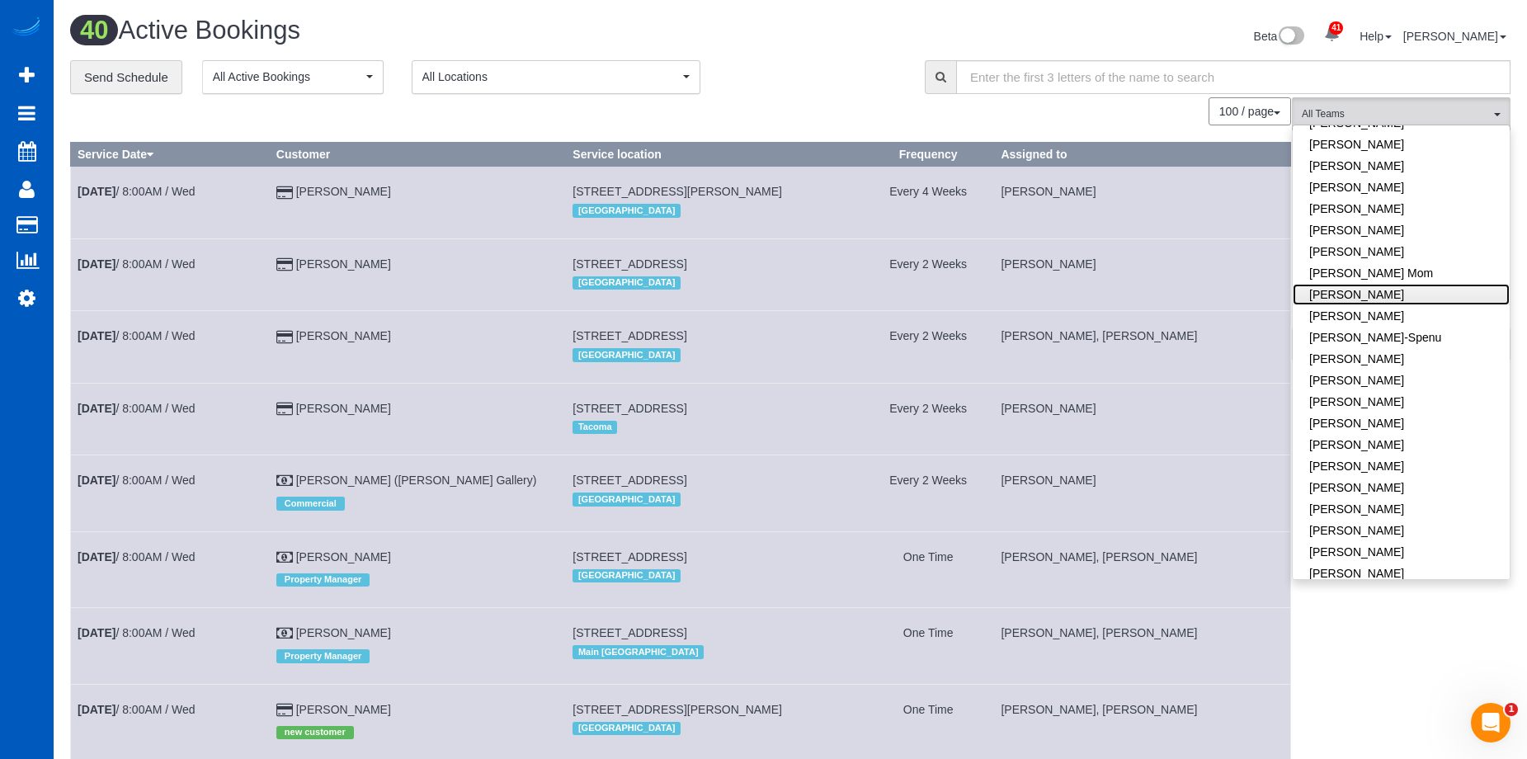
click at [1415, 299] on link "Irina Dunaeva" at bounding box center [1401, 294] width 217 height 21
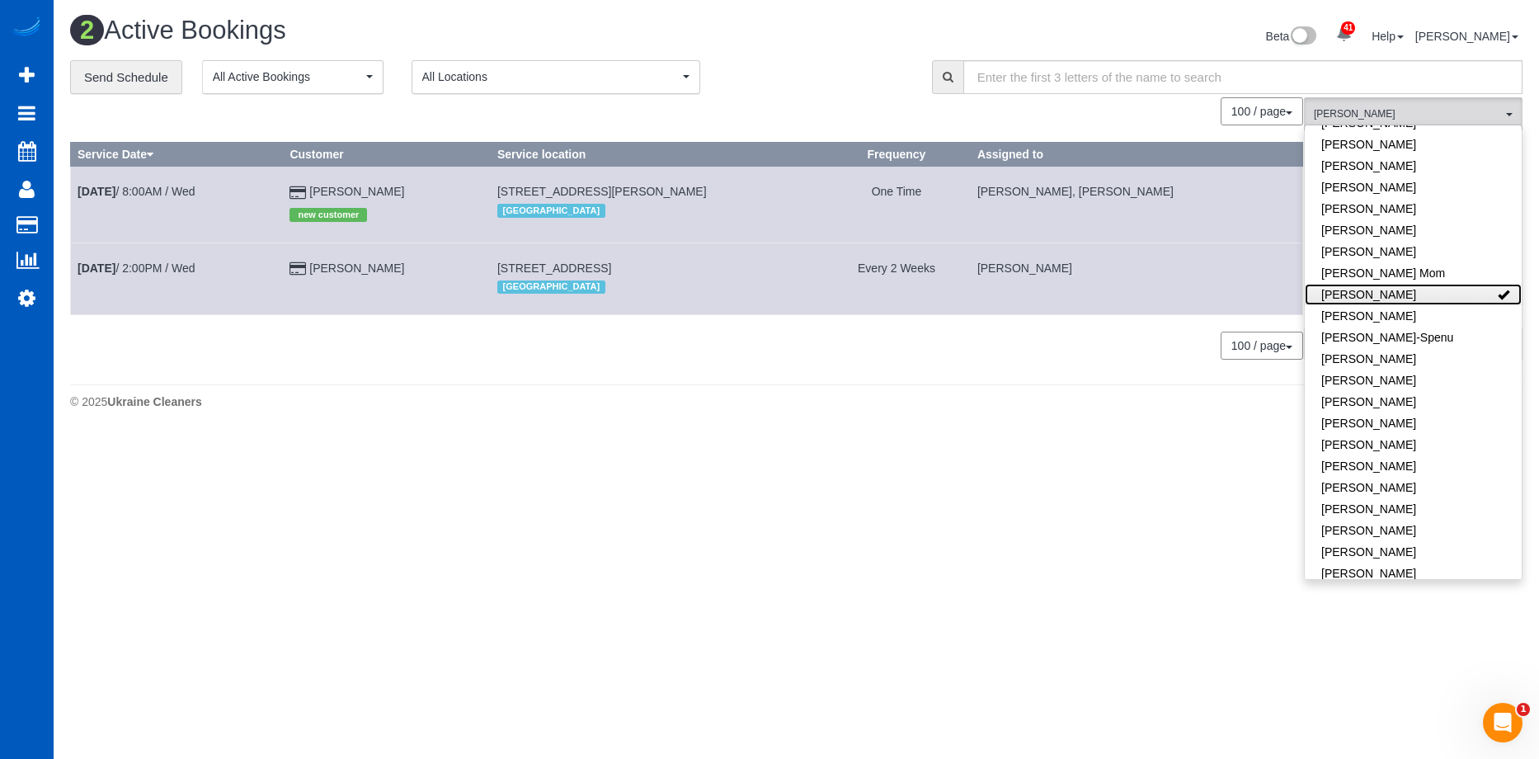
click at [1432, 294] on link "Irina Dunaeva" at bounding box center [1413, 294] width 217 height 21
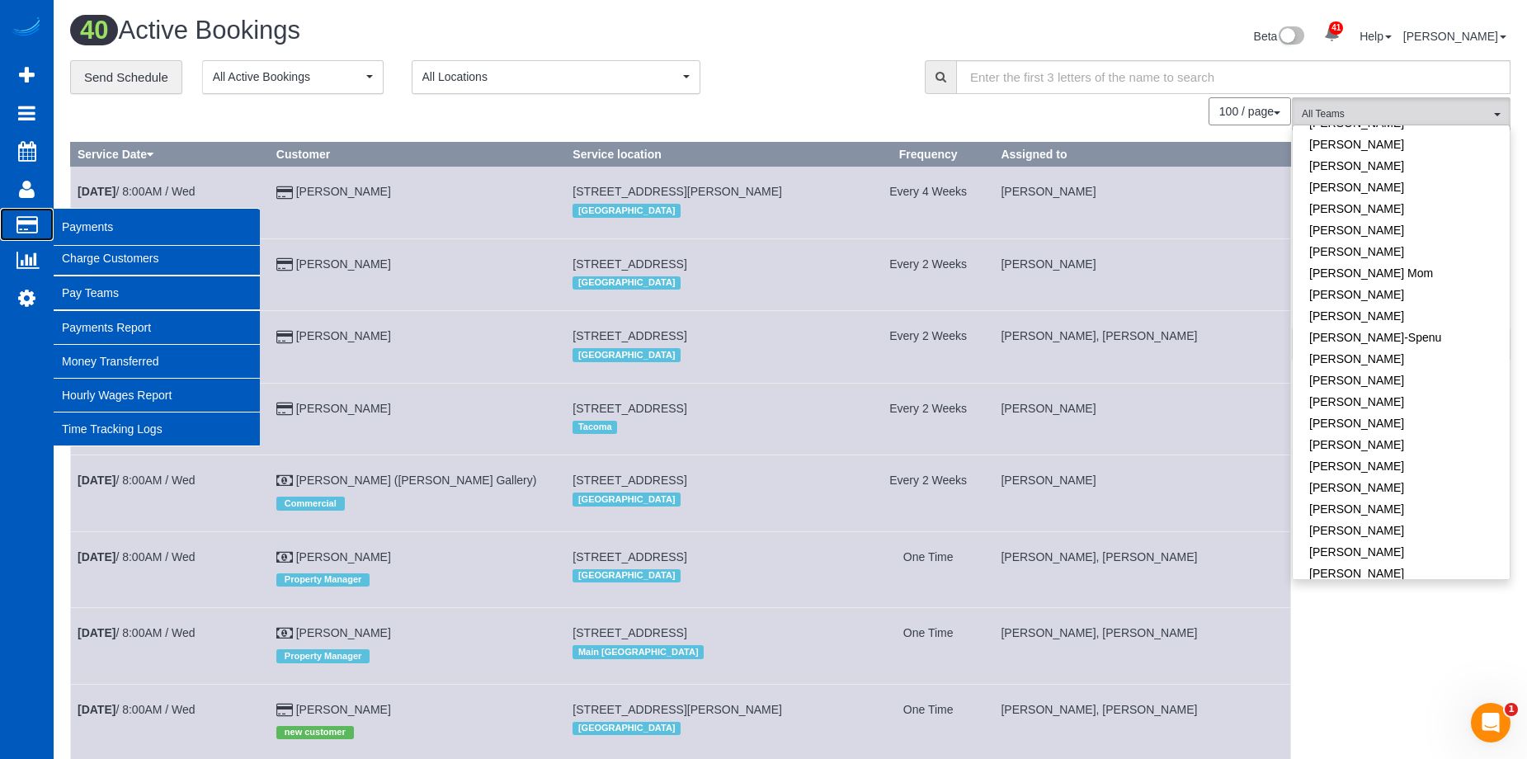
click at [64, 224] on span "Payments" at bounding box center [157, 227] width 206 height 38
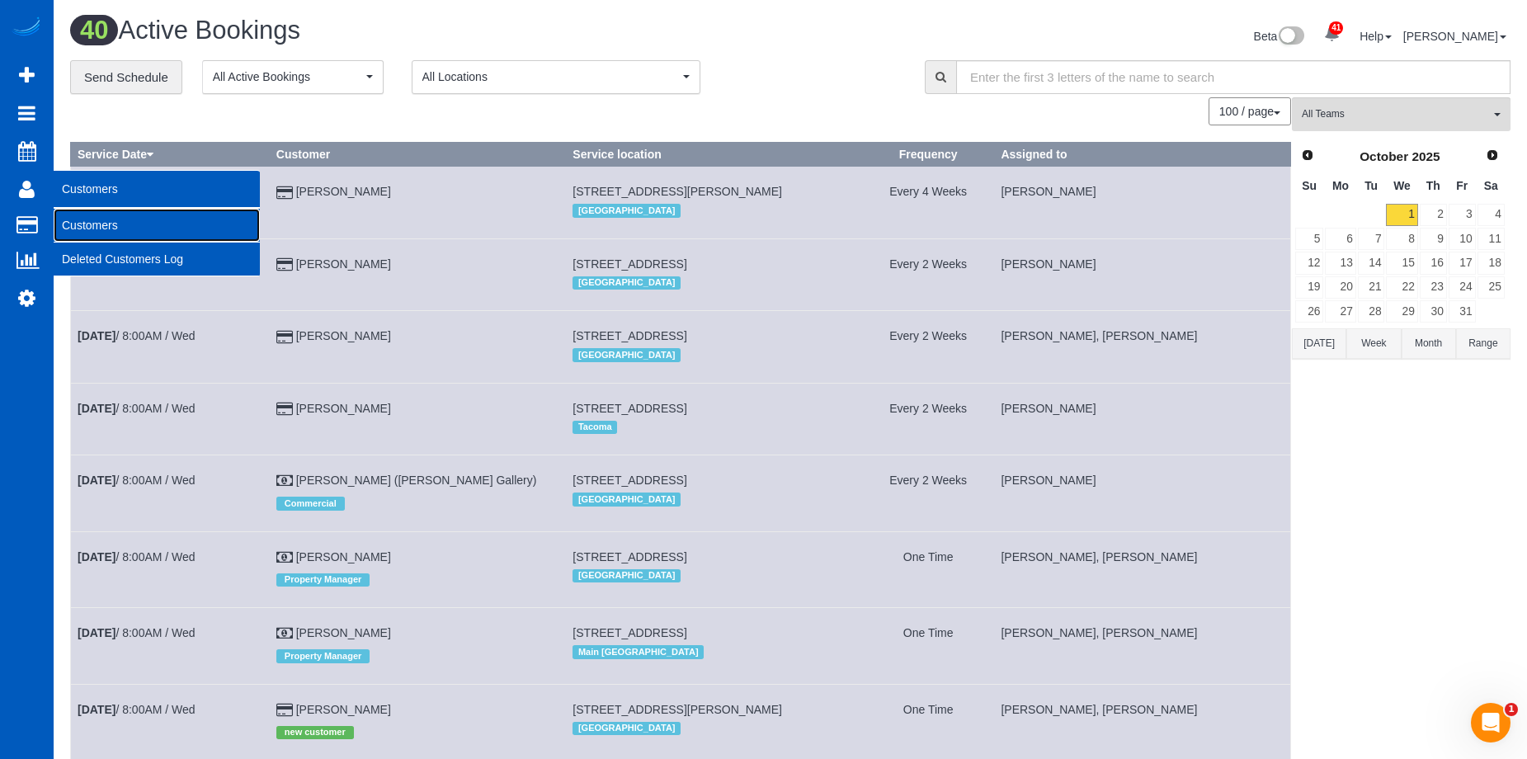
click at [85, 227] on link "Customers" at bounding box center [157, 225] width 206 height 33
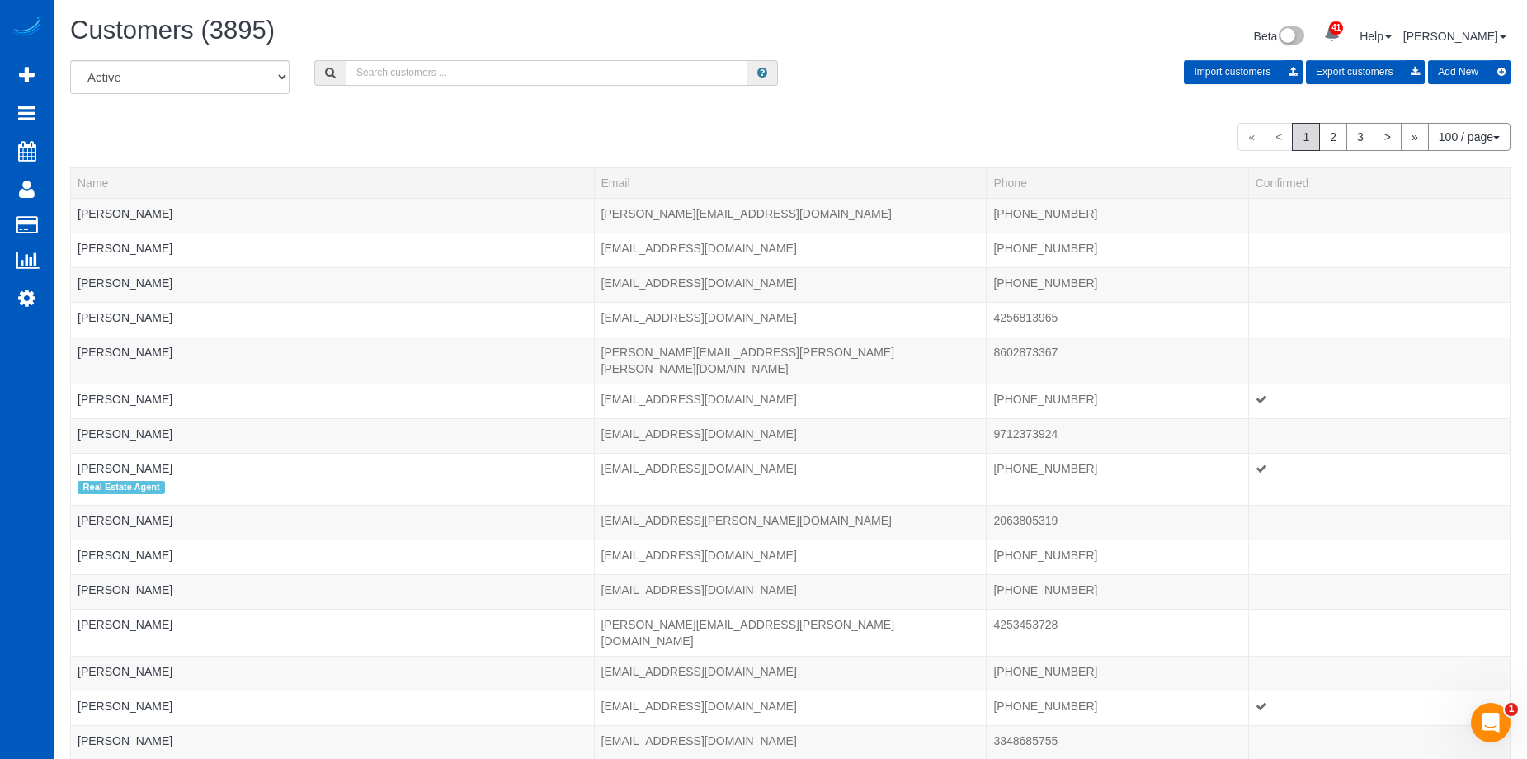
click at [432, 65] on input "text" at bounding box center [547, 73] width 402 height 26
paste input "missshisss@aol.com"
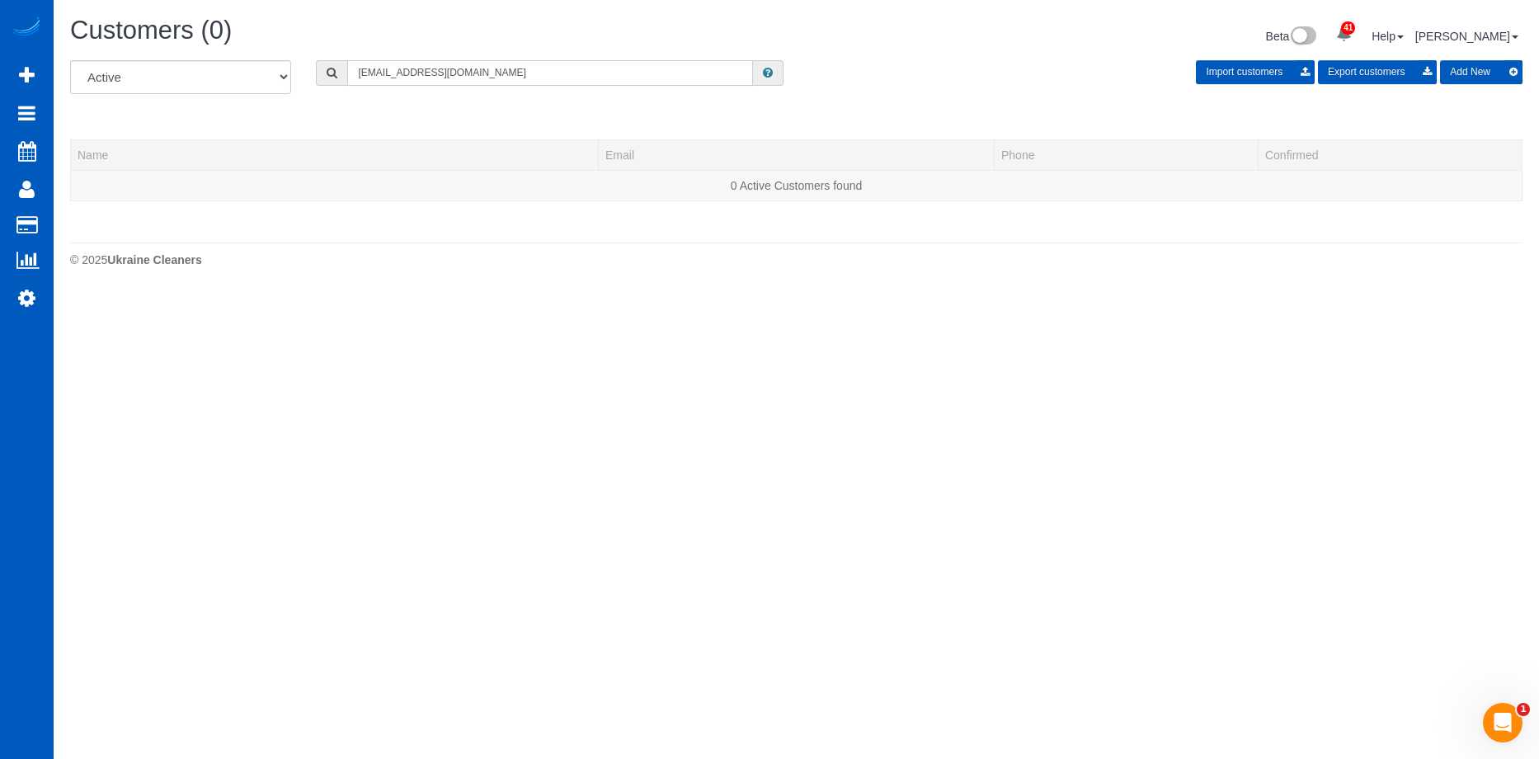
type input "missshisss@aol.com"
click at [1486, 69] on button "Add New" at bounding box center [1481, 72] width 82 height 24
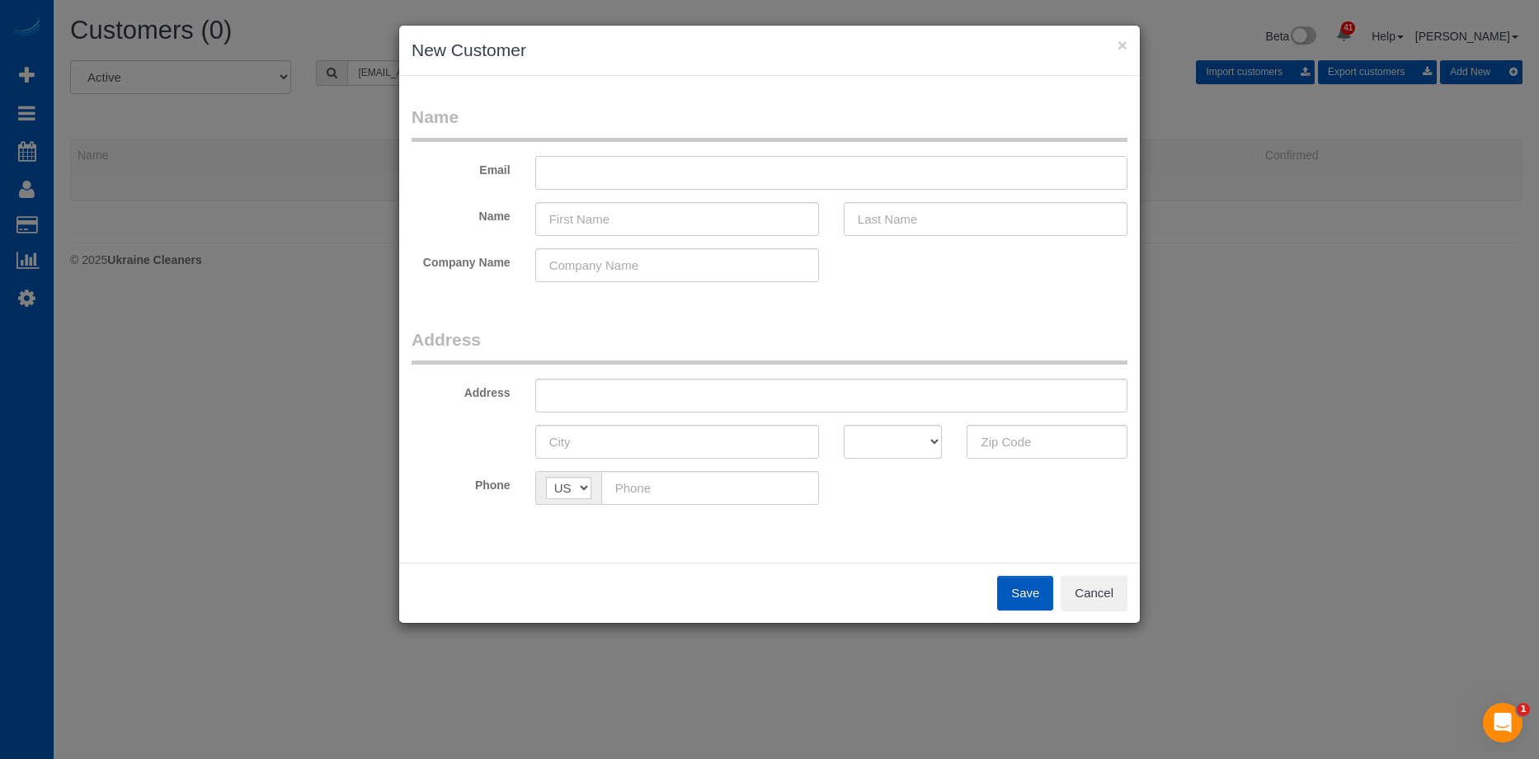
click at [622, 166] on input "text" at bounding box center [831, 173] width 592 height 34
paste input "missshisss@aol.com"
type input "missshisss@aol.com"
click at [591, 221] on input "text" at bounding box center [677, 219] width 284 height 34
paste input "Manuela Marks"
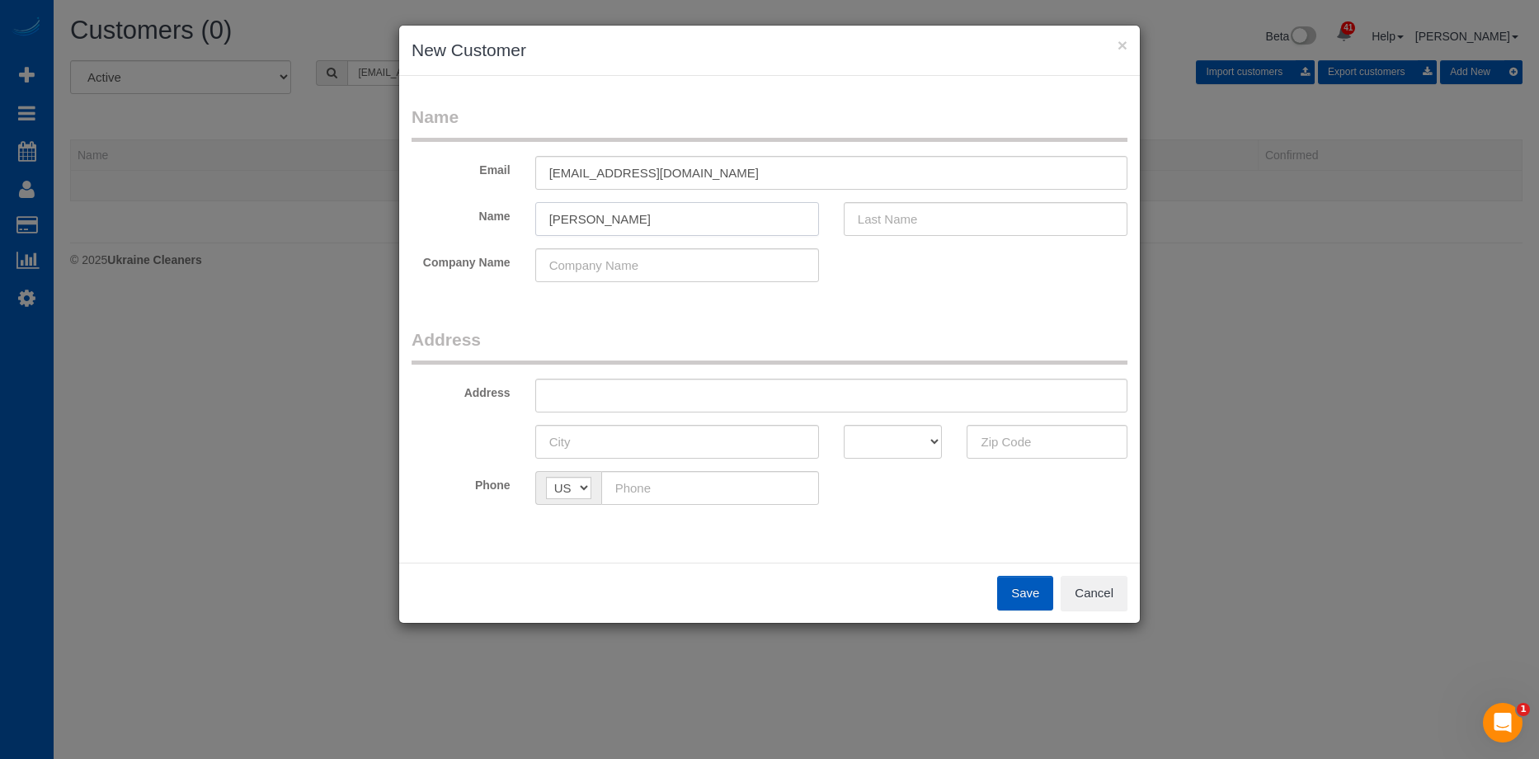
drag, startPoint x: 602, startPoint y: 220, endPoint x: 808, endPoint y: 209, distance: 206.5
click at [796, 209] on input "Manuela Marks" at bounding box center [677, 219] width 284 height 34
type input "Manuela"
drag, startPoint x: 916, startPoint y: 217, endPoint x: 899, endPoint y: 221, distance: 17.0
click at [916, 216] on input "text" at bounding box center [986, 219] width 284 height 34
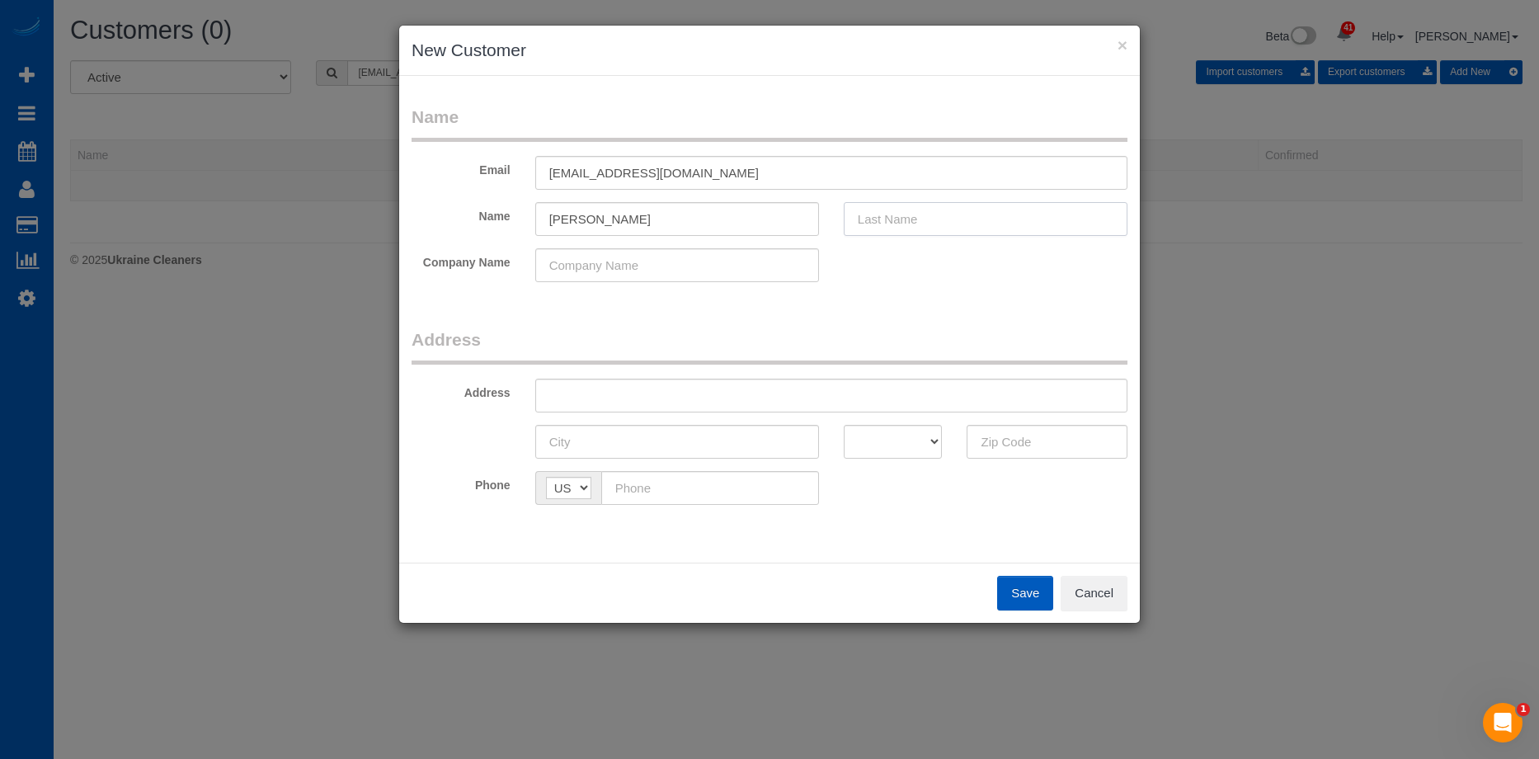
paste input "Marks"
type input "Marks"
click at [666, 222] on input "Manuela" at bounding box center [677, 219] width 284 height 34
type input "Manuela"
drag, startPoint x: 601, startPoint y: 391, endPoint x: 624, endPoint y: 393, distance: 22.3
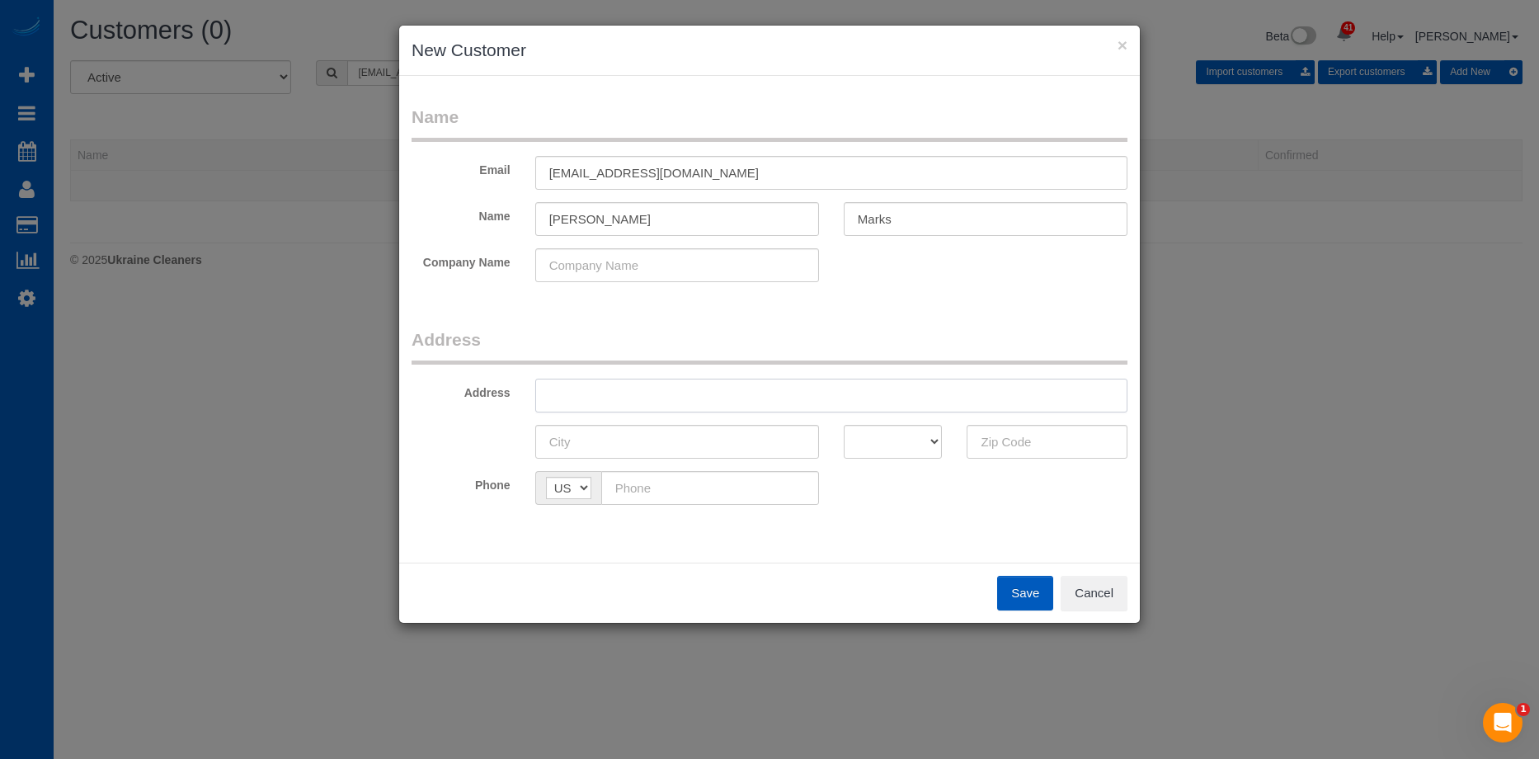
click at [601, 391] on input "text" at bounding box center [831, 396] width 592 height 34
paste input "3913 S Dearborn Rd, Spokane, WA 99223"
drag, startPoint x: 748, startPoint y: 395, endPoint x: 961, endPoint y: 420, distance: 214.2
click at [911, 393] on input "3913 S Dearborn Rd, Spokane, WA 99223" at bounding box center [831, 396] width 592 height 34
type input "3913 S Dearborn Rd, Spokane, WA"
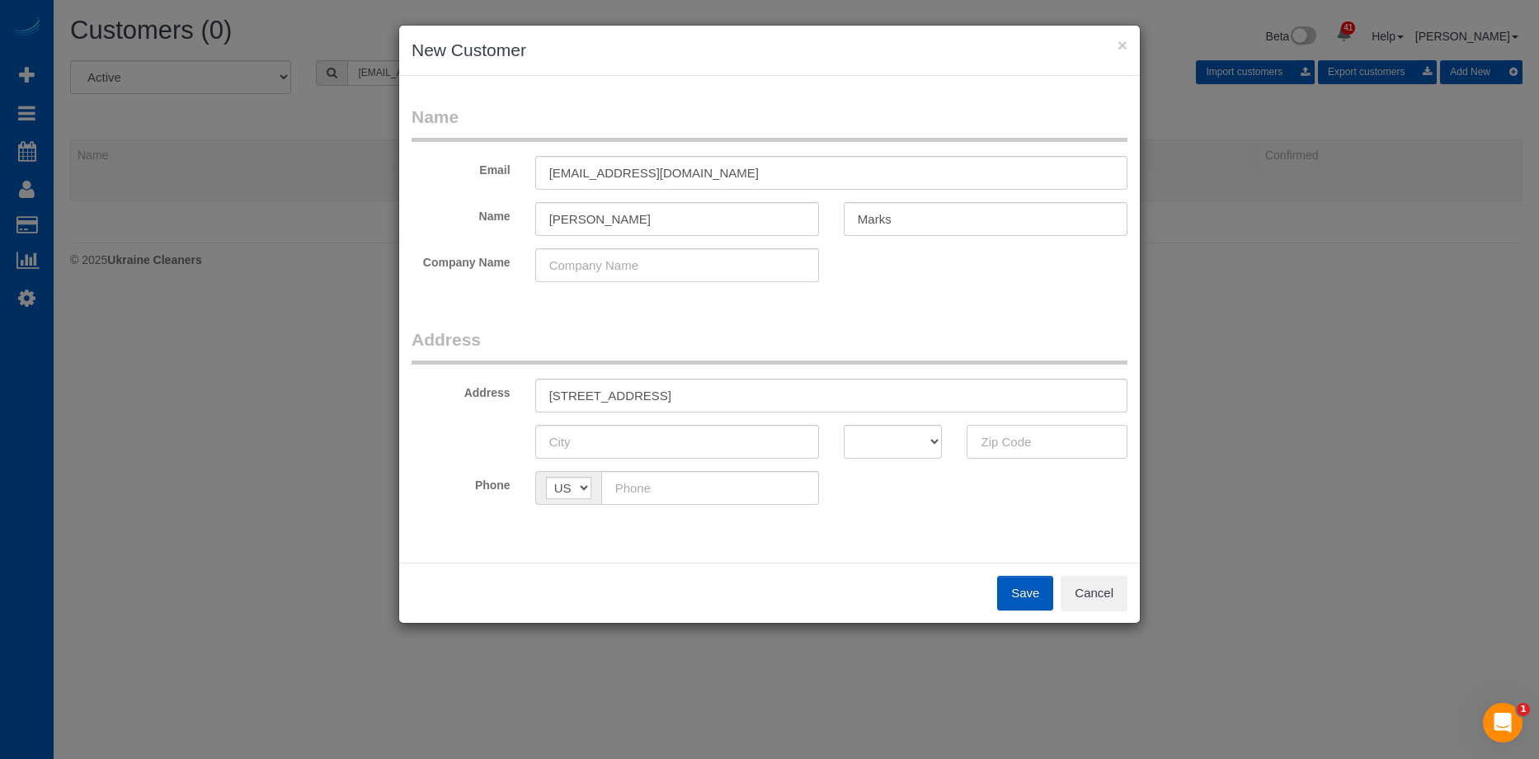
click at [997, 448] on input "text" at bounding box center [1047, 442] width 161 height 34
paste input "99223"
type input "99223"
drag, startPoint x: 855, startPoint y: 442, endPoint x: 859, endPoint y: 434, distance: 8.9
click at [855, 442] on select "AK AL AR AZ CA CO CT DC DE FL GA HI IA ID IL IN KS KY LA MA MD ME MI MN MO MS M…" at bounding box center [893, 442] width 99 height 34
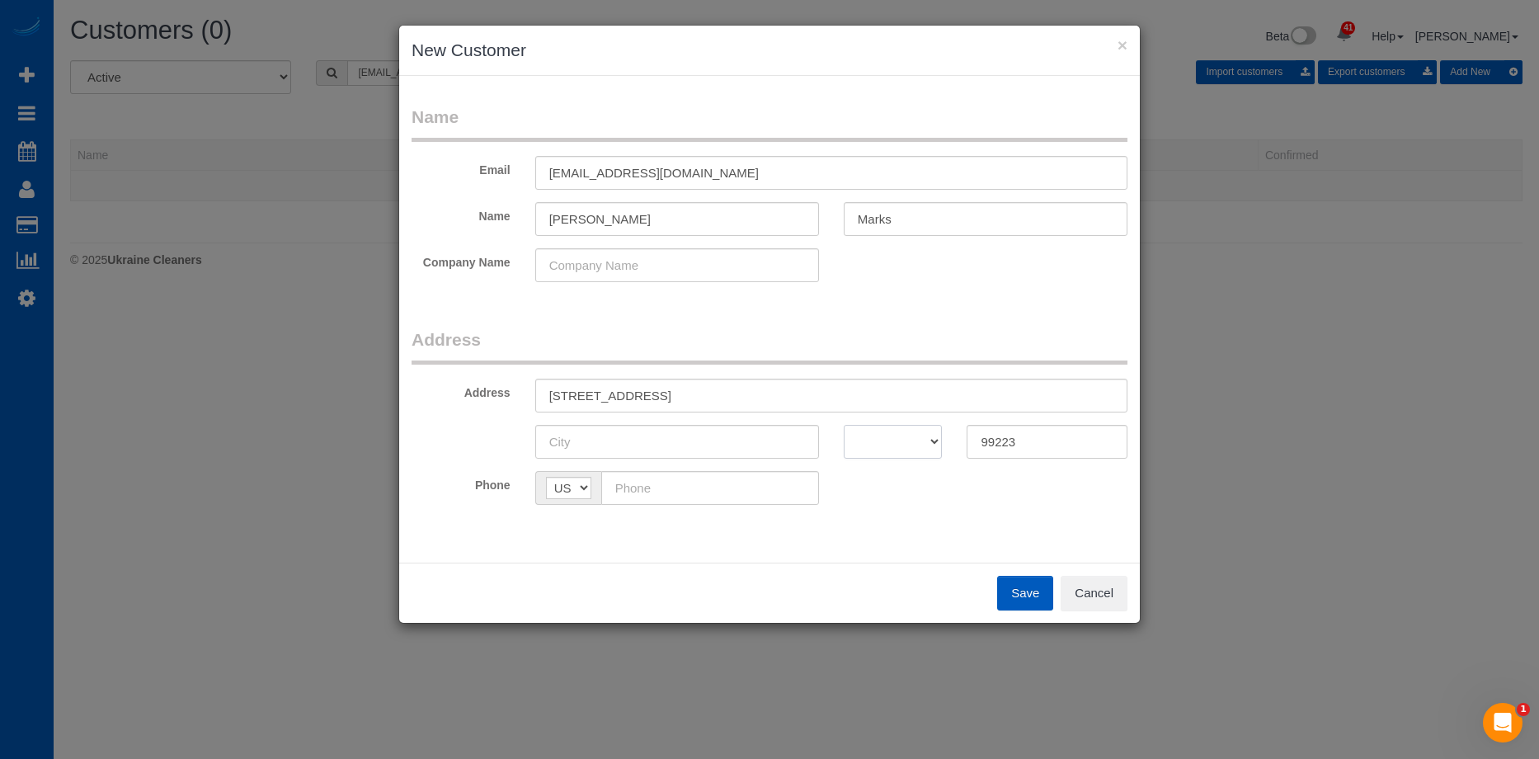
select select "WA"
click at [844, 425] on select "AK AL AR AZ CA CO CT DC DE FL GA HI IA ID IL IN KS KY LA MA MD ME MI MN MO MS M…" at bounding box center [893, 442] width 99 height 34
drag, startPoint x: 670, startPoint y: 394, endPoint x: 718, endPoint y: 395, distance: 47.8
click at [718, 395] on input "3913 S Dearborn Rd, Spokane, WA" at bounding box center [831, 396] width 592 height 34
type input "3913 S Dearborn Rd, , WA"
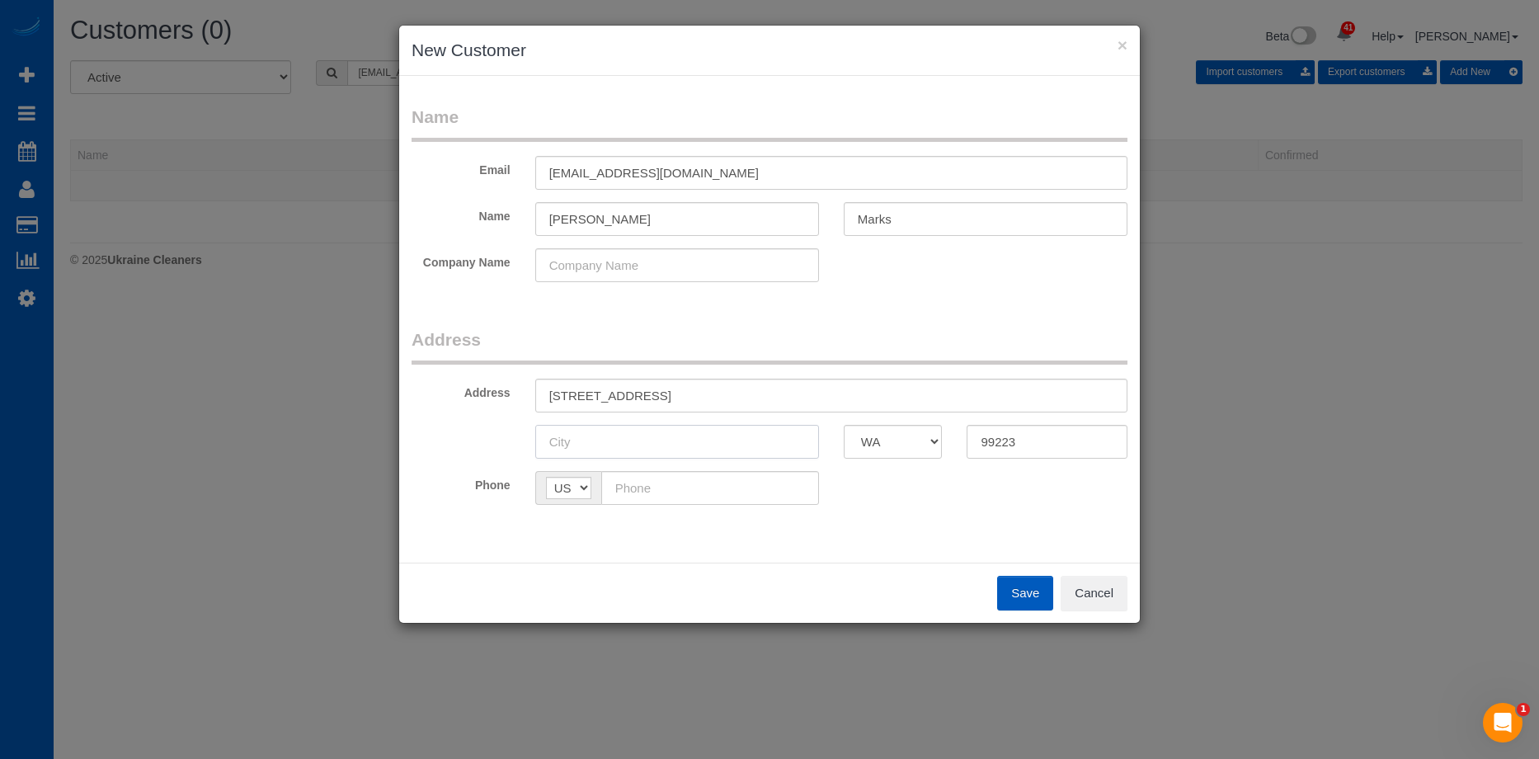
drag, startPoint x: 672, startPoint y: 450, endPoint x: 670, endPoint y: 410, distance: 39.7
click at [672, 450] on input "text" at bounding box center [677, 442] width 284 height 34
paste input "[GEOGRAPHIC_DATA]"
type input "[GEOGRAPHIC_DATA]"
drag, startPoint x: 665, startPoint y: 398, endPoint x: 756, endPoint y: 387, distance: 92.2
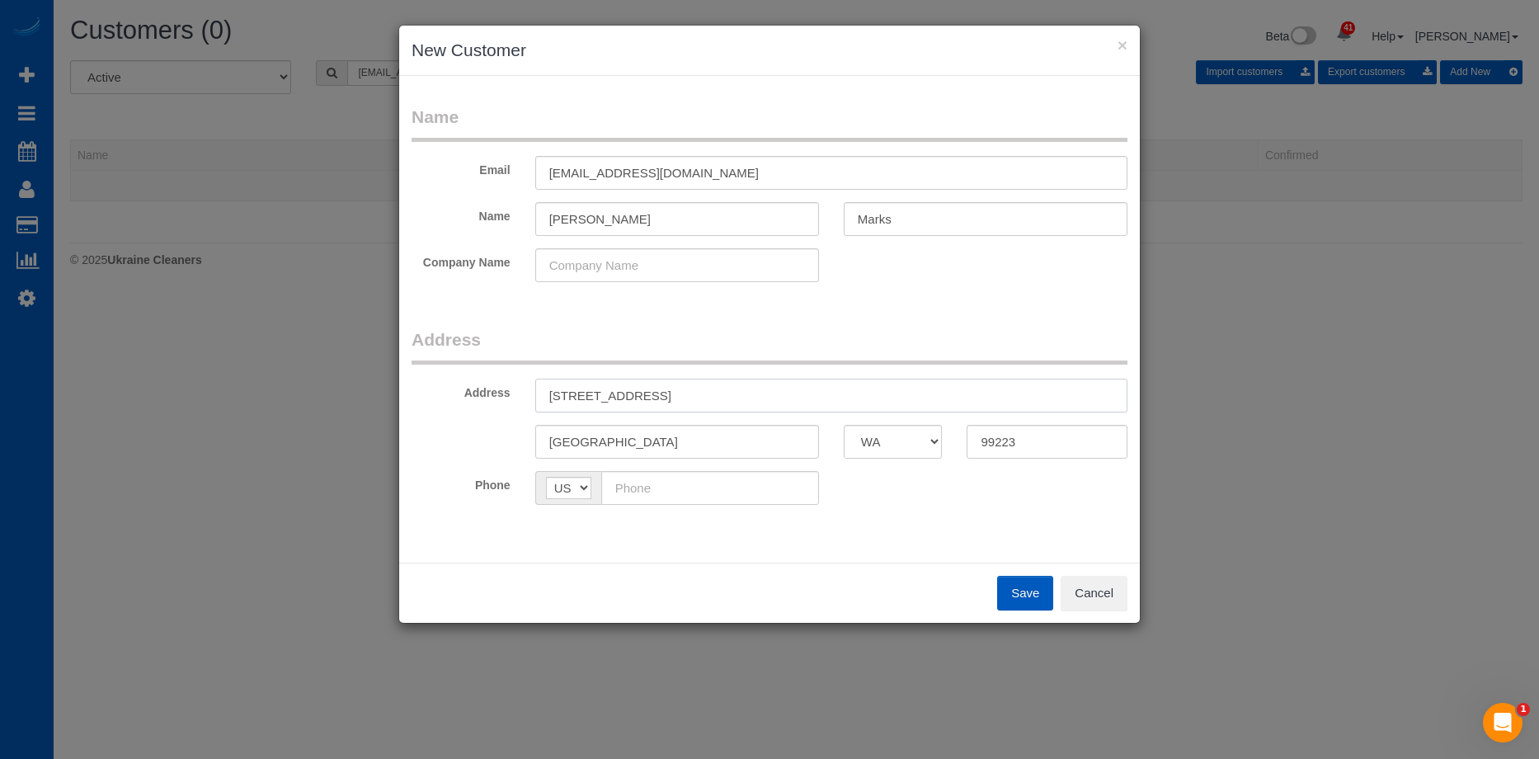
click at [756, 387] on input "3913 S Dearborn Rd, , WA" at bounding box center [831, 396] width 592 height 34
type input "3913 S Dearborn Rd"
click at [665, 483] on input "text" at bounding box center [710, 488] width 218 height 34
paste input "(602) 999-9992"
type input "(602) 999-9992"
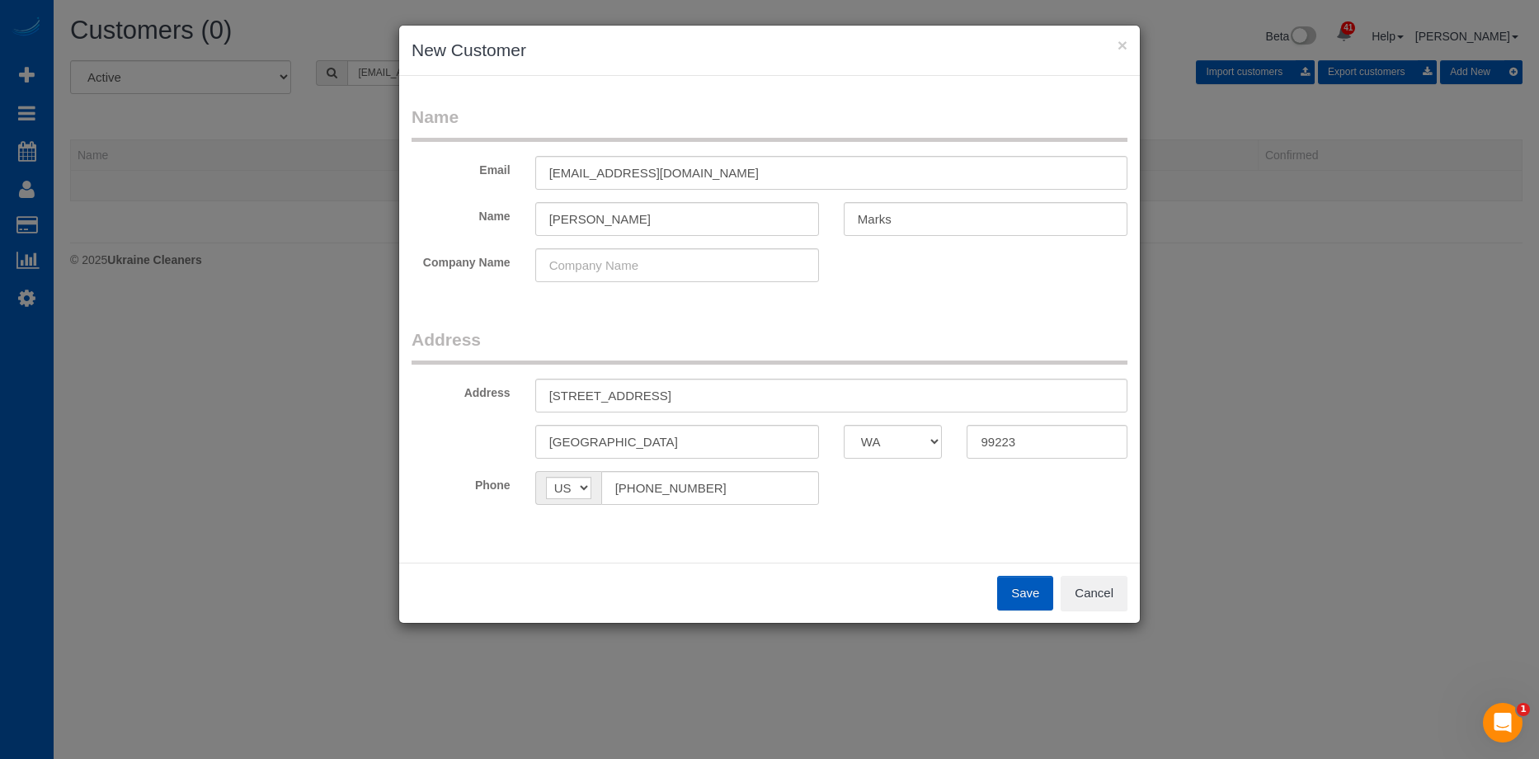
click at [1028, 591] on button "Save" at bounding box center [1025, 593] width 56 height 35
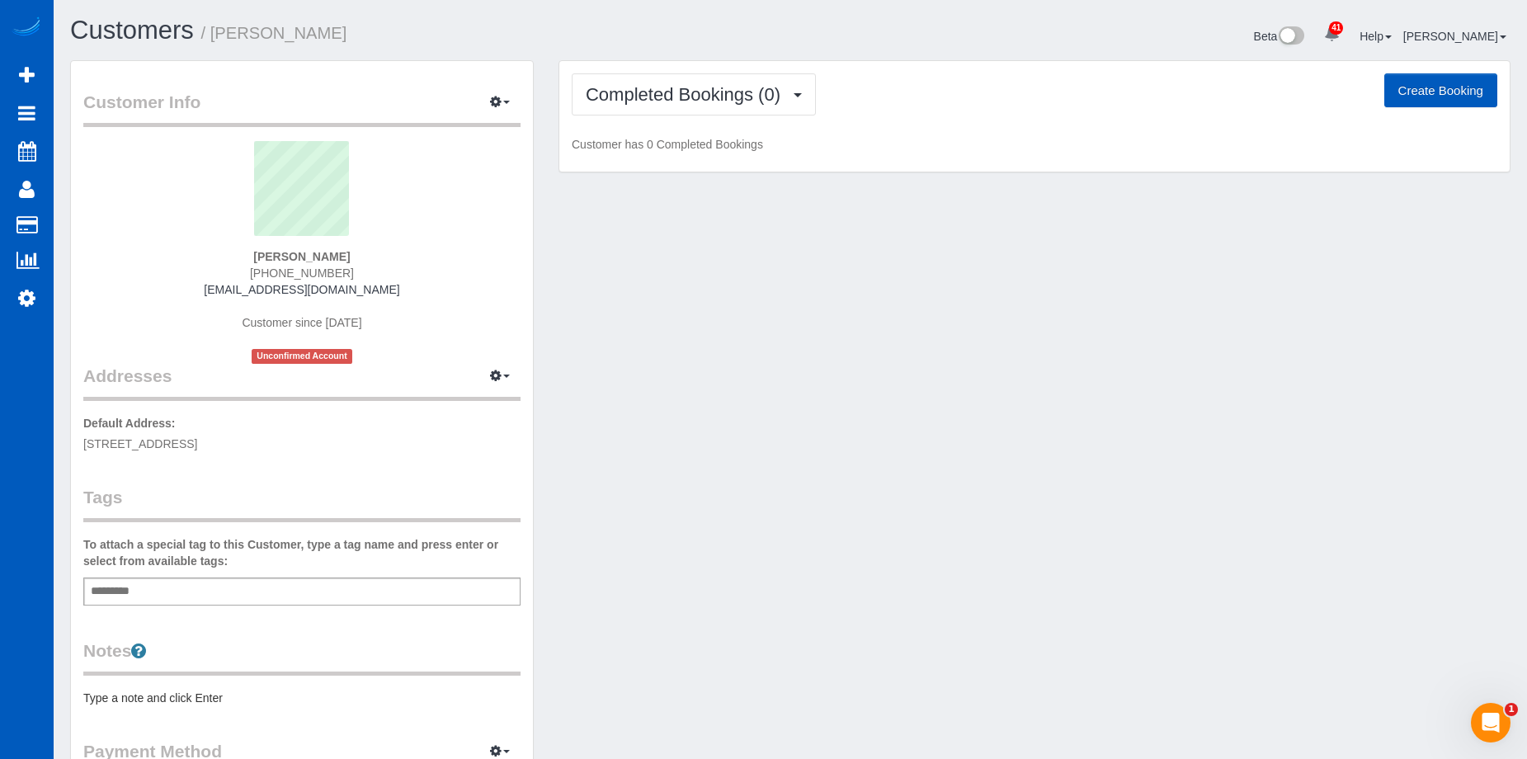
click at [1407, 93] on button "Create Booking" at bounding box center [1440, 90] width 113 height 35
select select "WA"
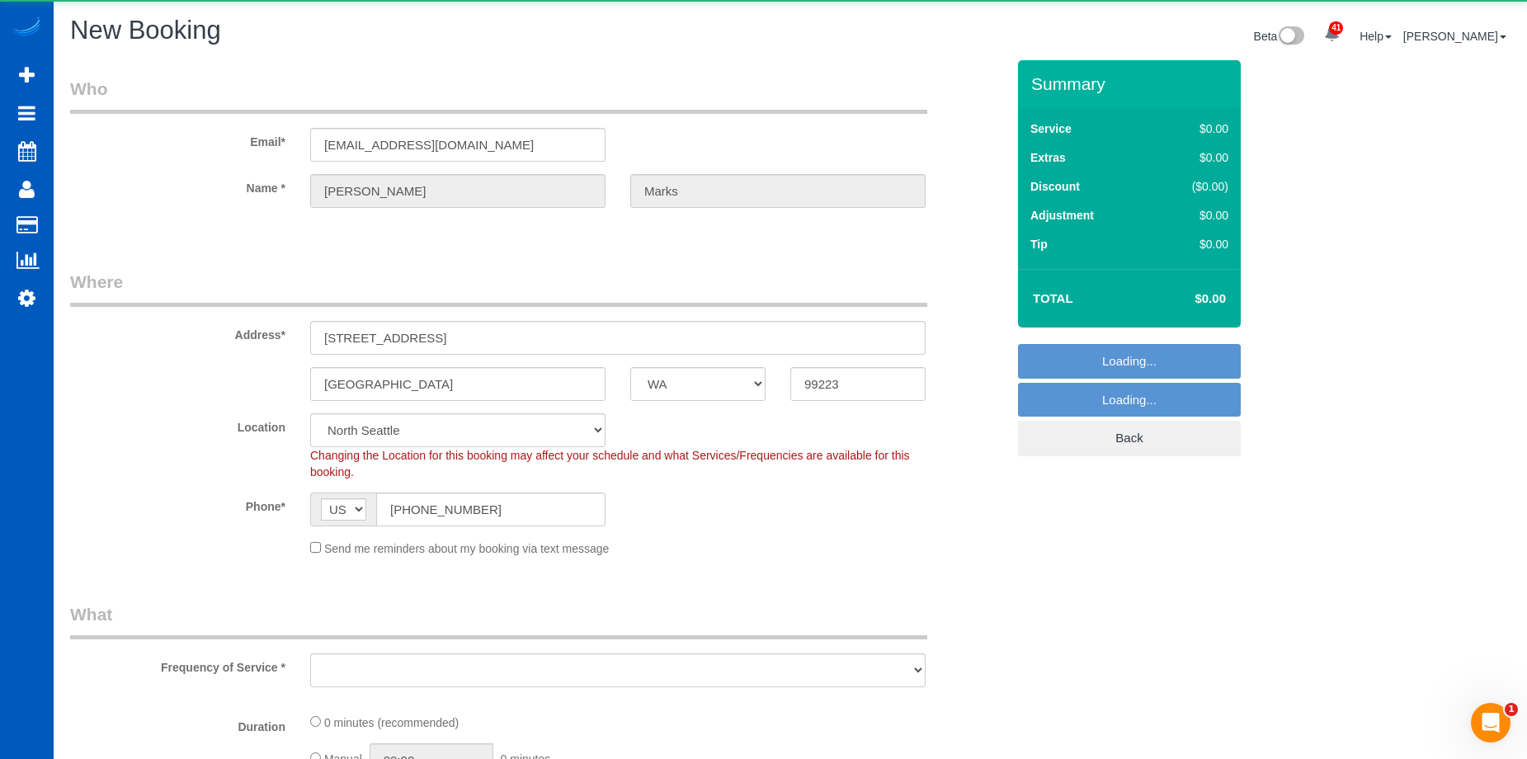
select select "object:8558"
select select "199"
select select "object:8702"
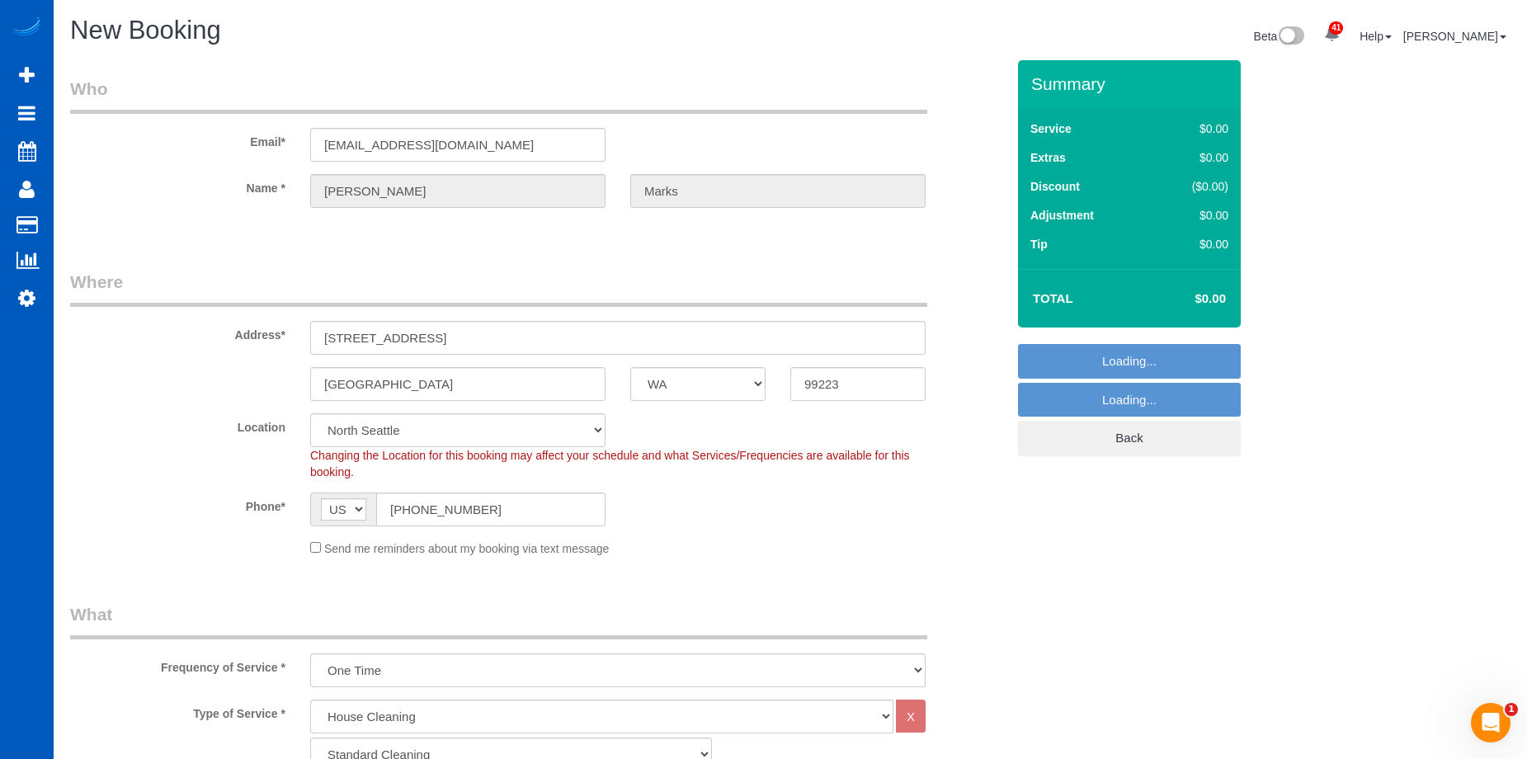
select select "67"
select select "object:8908"
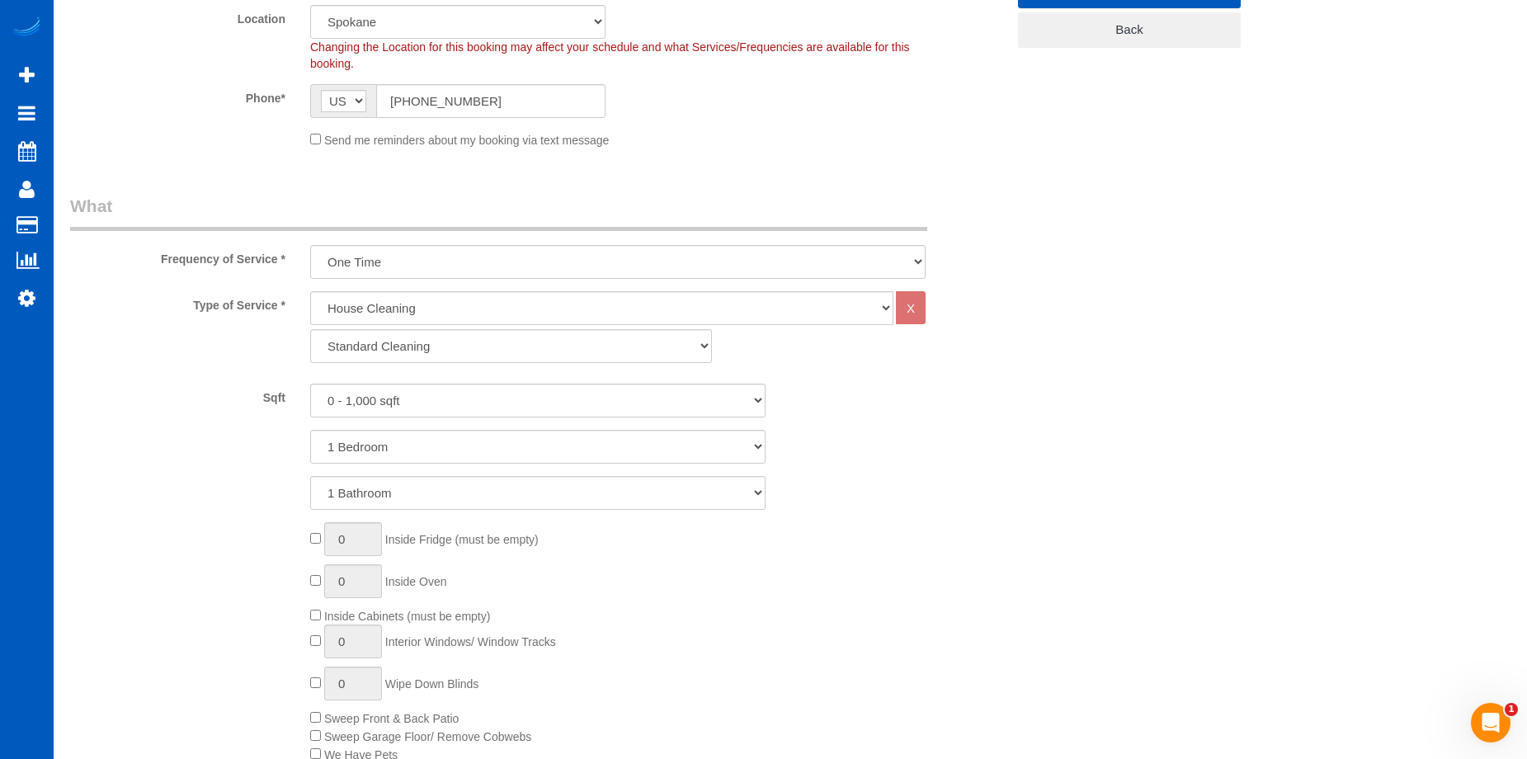
scroll to position [412, 0]
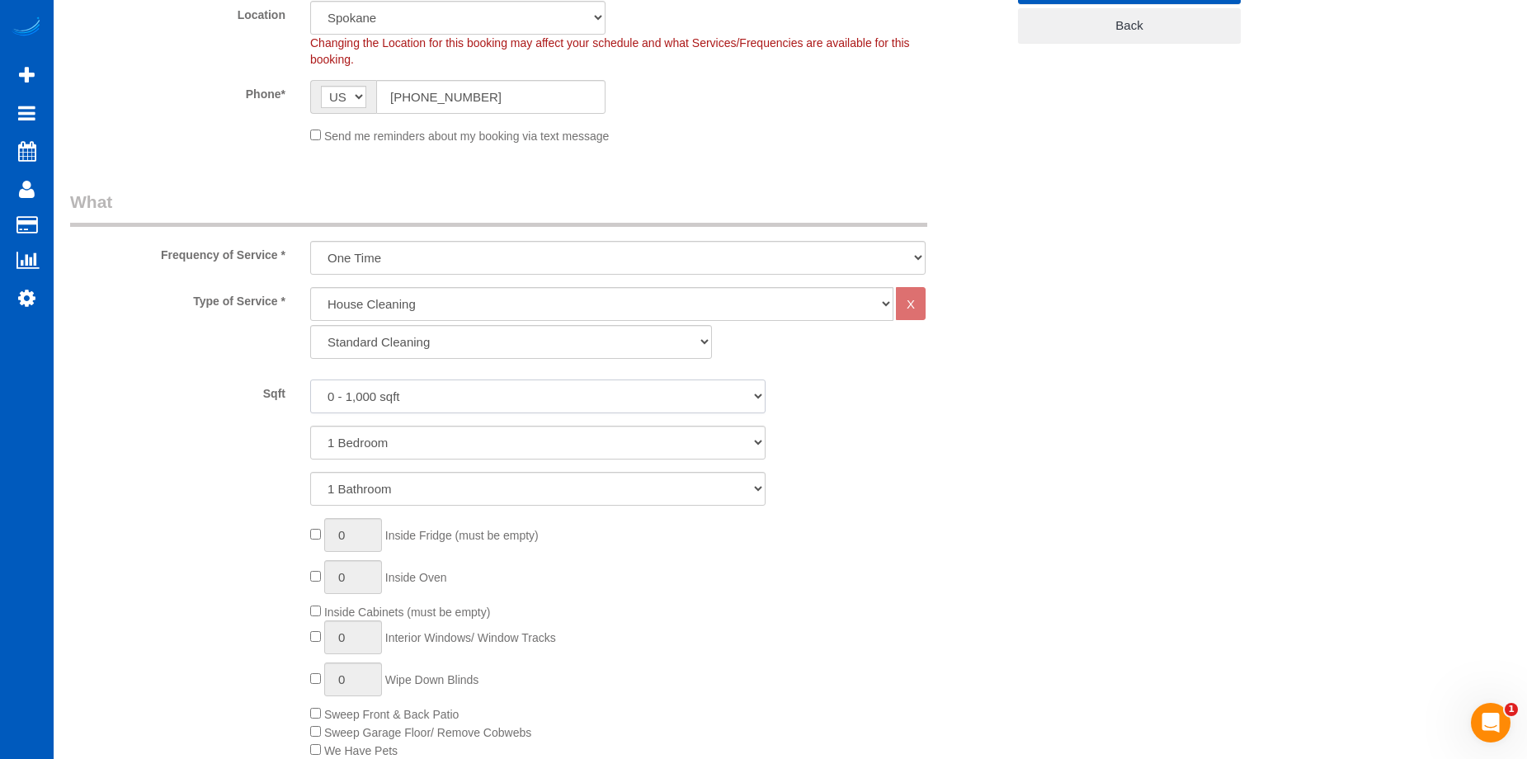
click at [596, 391] on select "0 - 1,000 sqft 1,001 - 1,500 sqft 1,501 - 2,000 sqft 2,001 - 2,500 sqft 2,501 -…" at bounding box center [537, 396] width 455 height 34
select select "1001"
click at [310, 379] on select "0 - 1,000 sqft 1,001 - 1,500 sqft 1,501 - 2,000 sqft 2,001 - 2,500 sqft 2,501 -…" at bounding box center [537, 396] width 455 height 34
click at [567, 435] on select "1 Bedroom 2 Bedrooms 3 Bedrooms 4 Bedrooms 5 Bedrooms 6 Bedrooms 7 Bedrooms" at bounding box center [537, 443] width 455 height 34
select select "3"
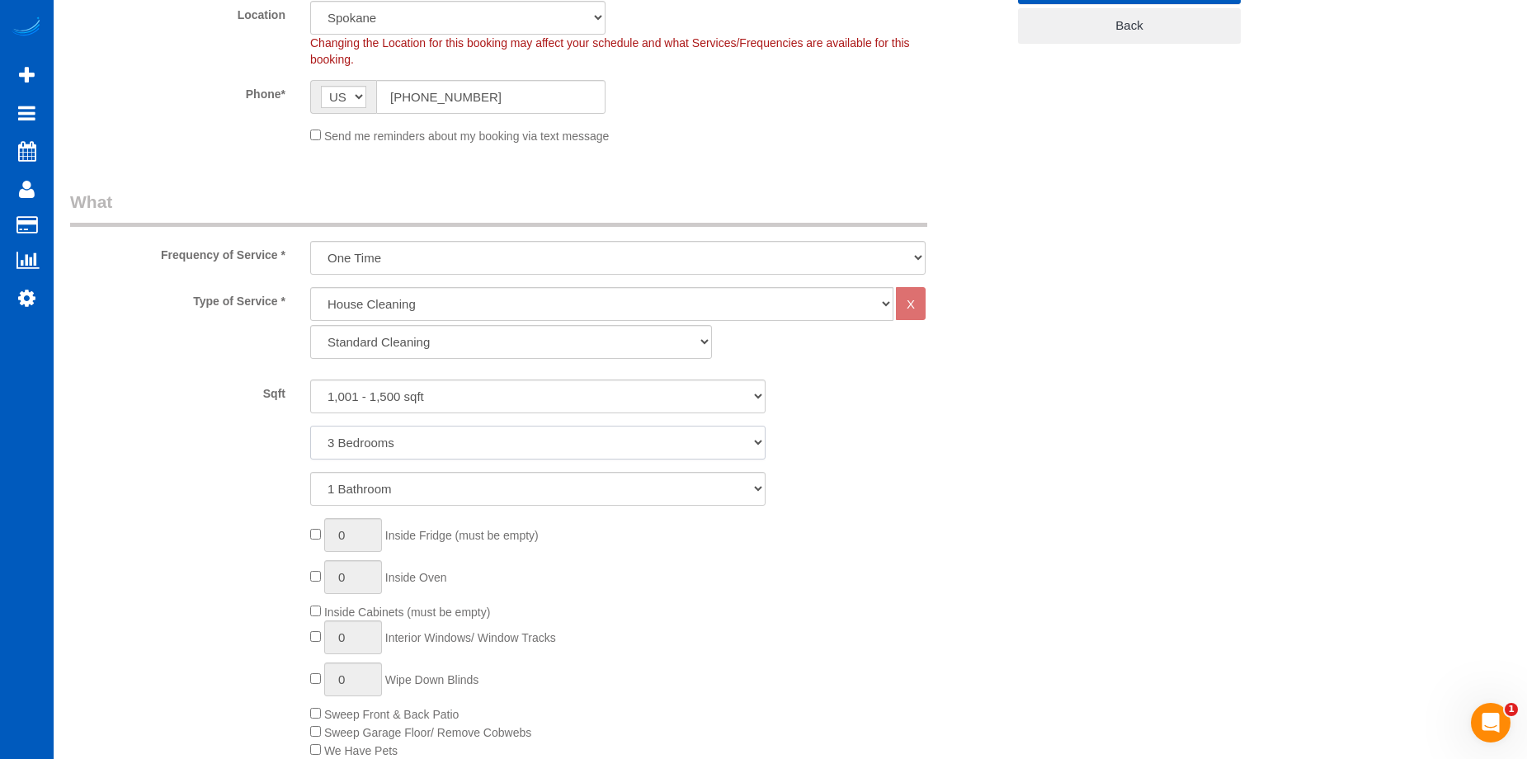
click at [310, 426] on select "1 Bedroom 2 Bedrooms 3 Bedrooms 4 Bedrooms 5 Bedrooms 6 Bedrooms 7 Bedrooms" at bounding box center [537, 443] width 455 height 34
click at [557, 492] on select "1 Bathroom 2 Bathrooms 3 Bathrooms 4 Bathrooms 5 Bathrooms 6 Bathrooms 7 Bathro…" at bounding box center [537, 489] width 455 height 34
select select "2"
click at [310, 472] on select "1 Bathroom 2 Bathrooms 3 Bathrooms 4 Bathrooms 5 Bathrooms 6 Bathrooms 7 Bathro…" at bounding box center [537, 489] width 455 height 34
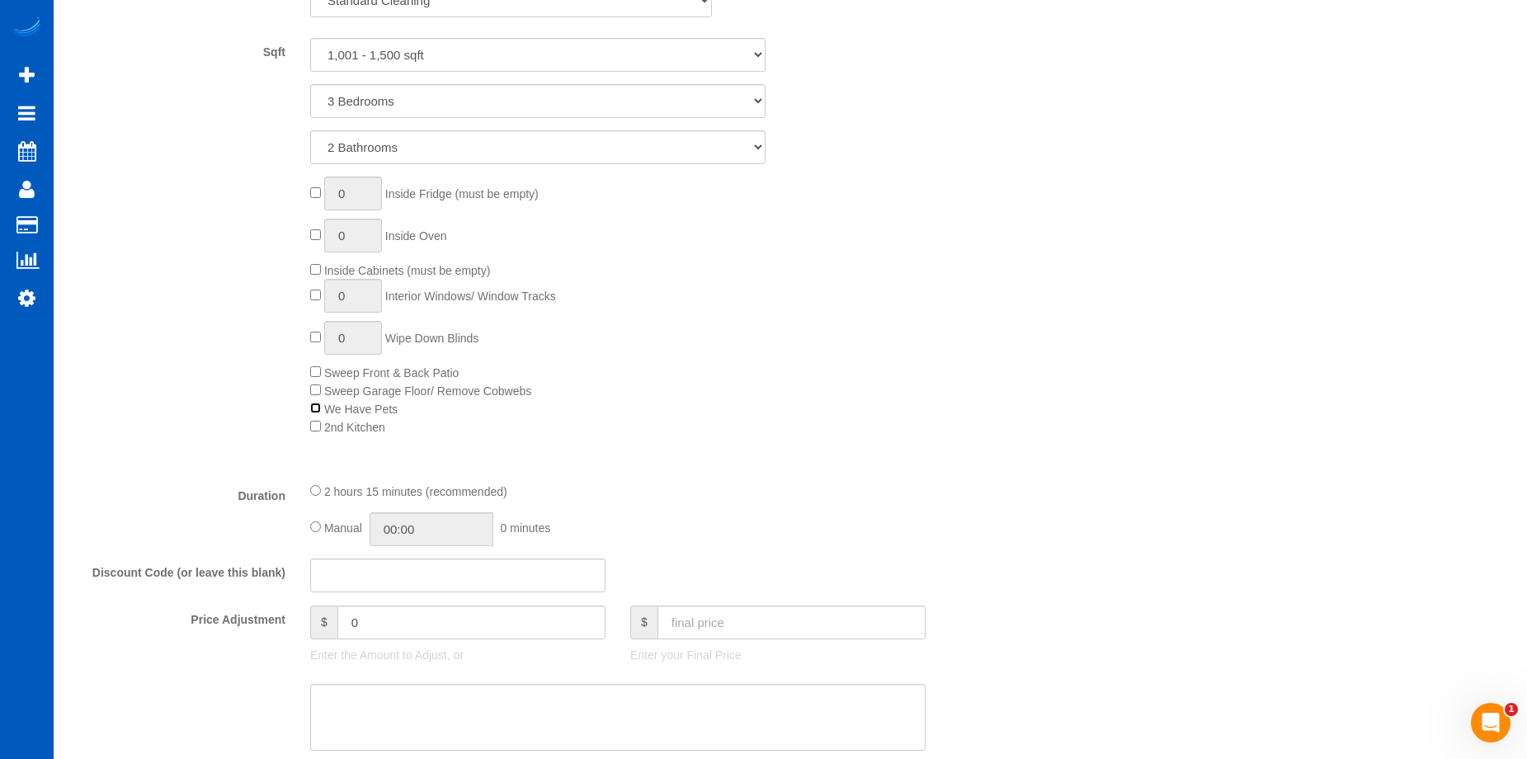
scroll to position [825, 0]
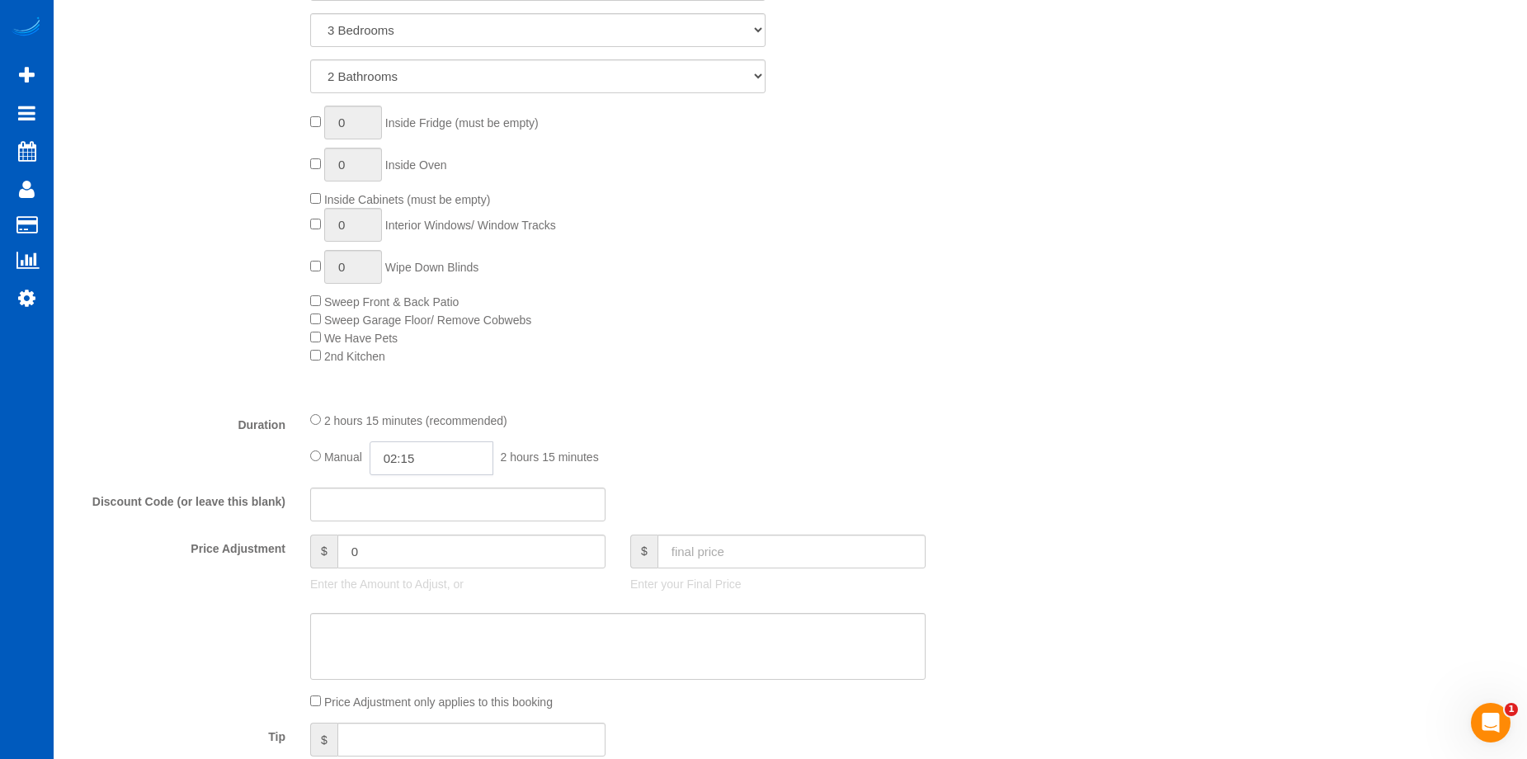
click at [430, 454] on input "02:15" at bounding box center [432, 458] width 124 height 34
type input "03:00"
click at [418, 541] on li "03:00" at bounding box center [412, 532] width 73 height 21
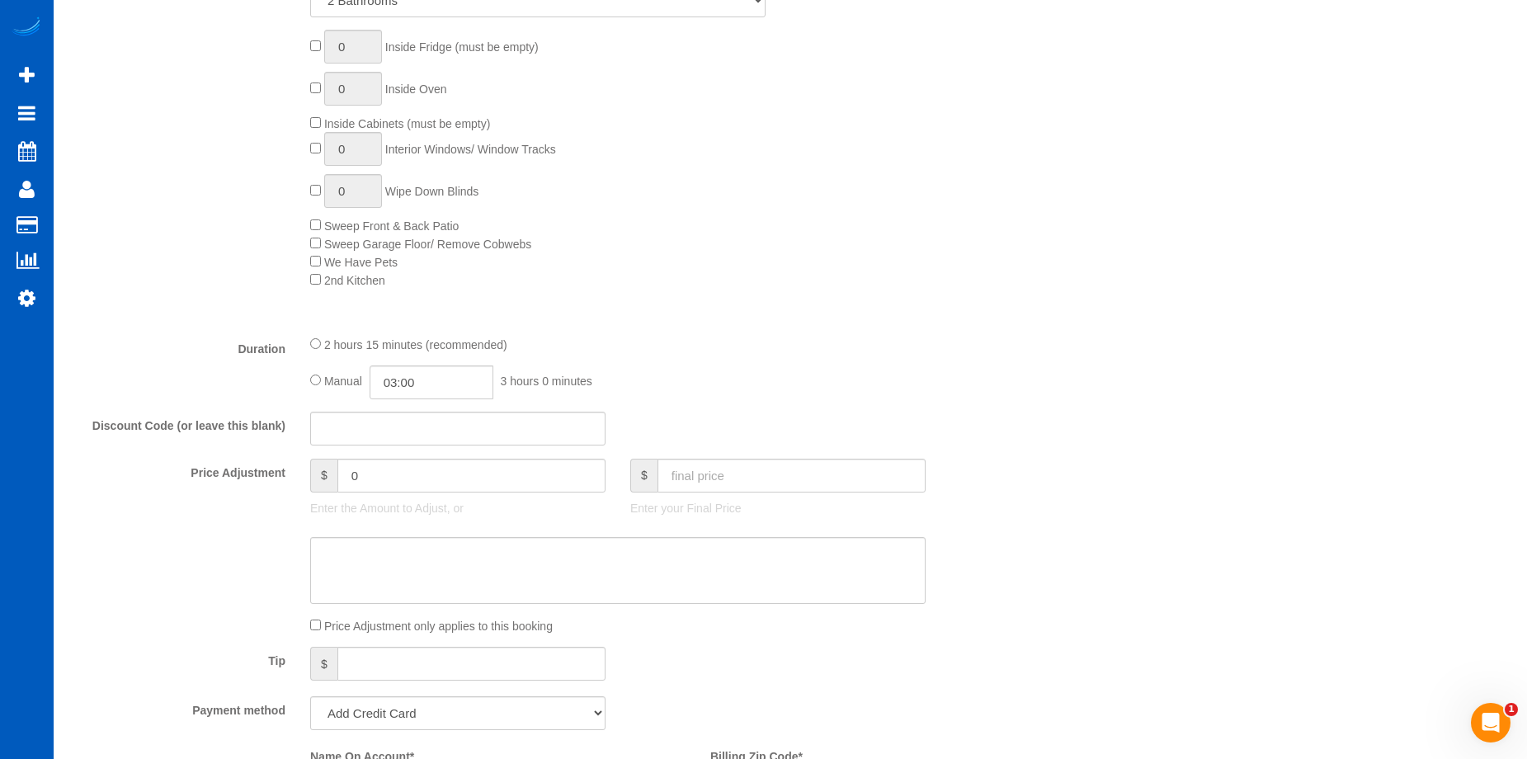
scroll to position [990, 0]
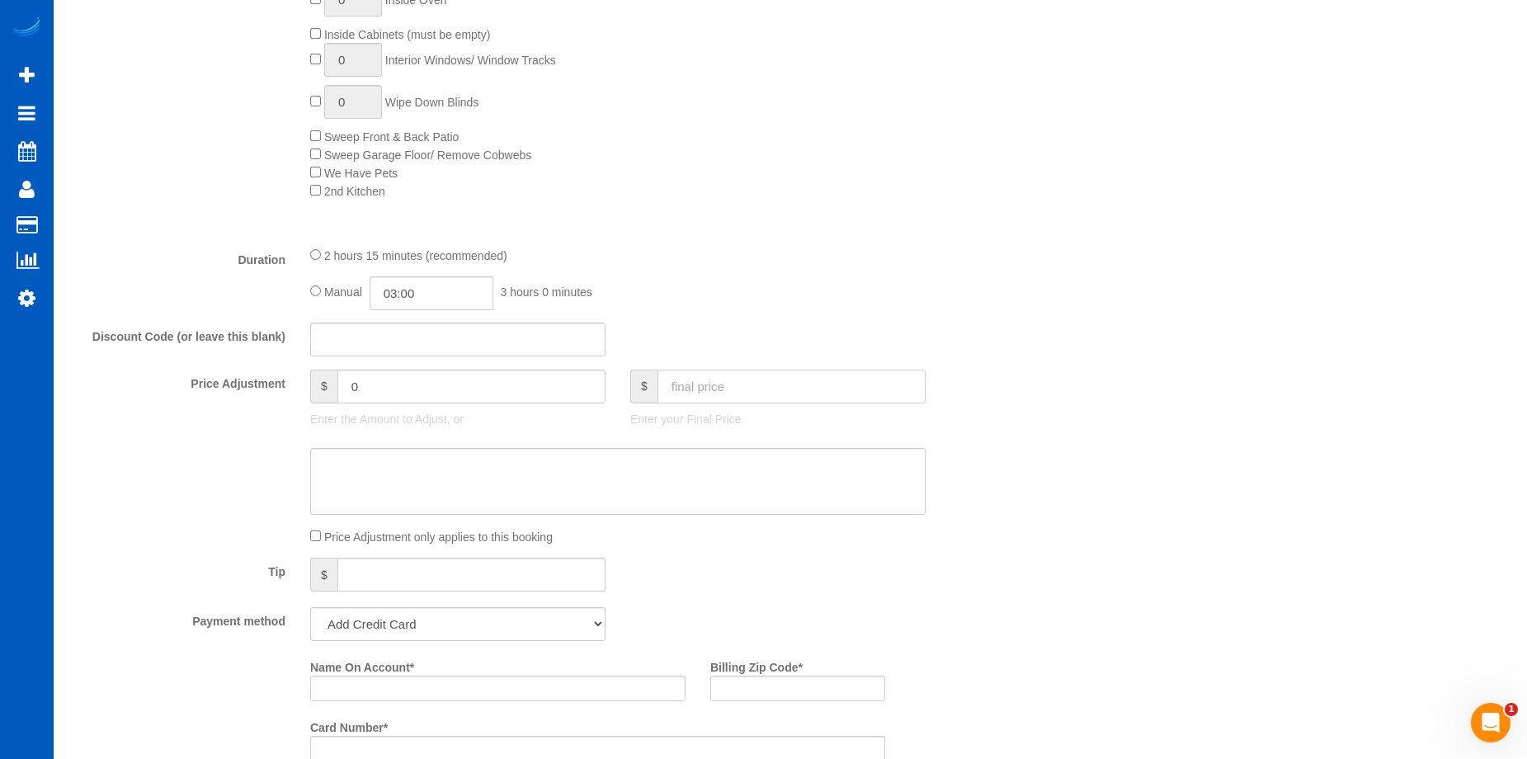
click at [762, 394] on input "text" at bounding box center [791, 387] width 268 height 34
type input "150"
type input "-69"
click at [730, 467] on textarea at bounding box center [617, 482] width 615 height 68
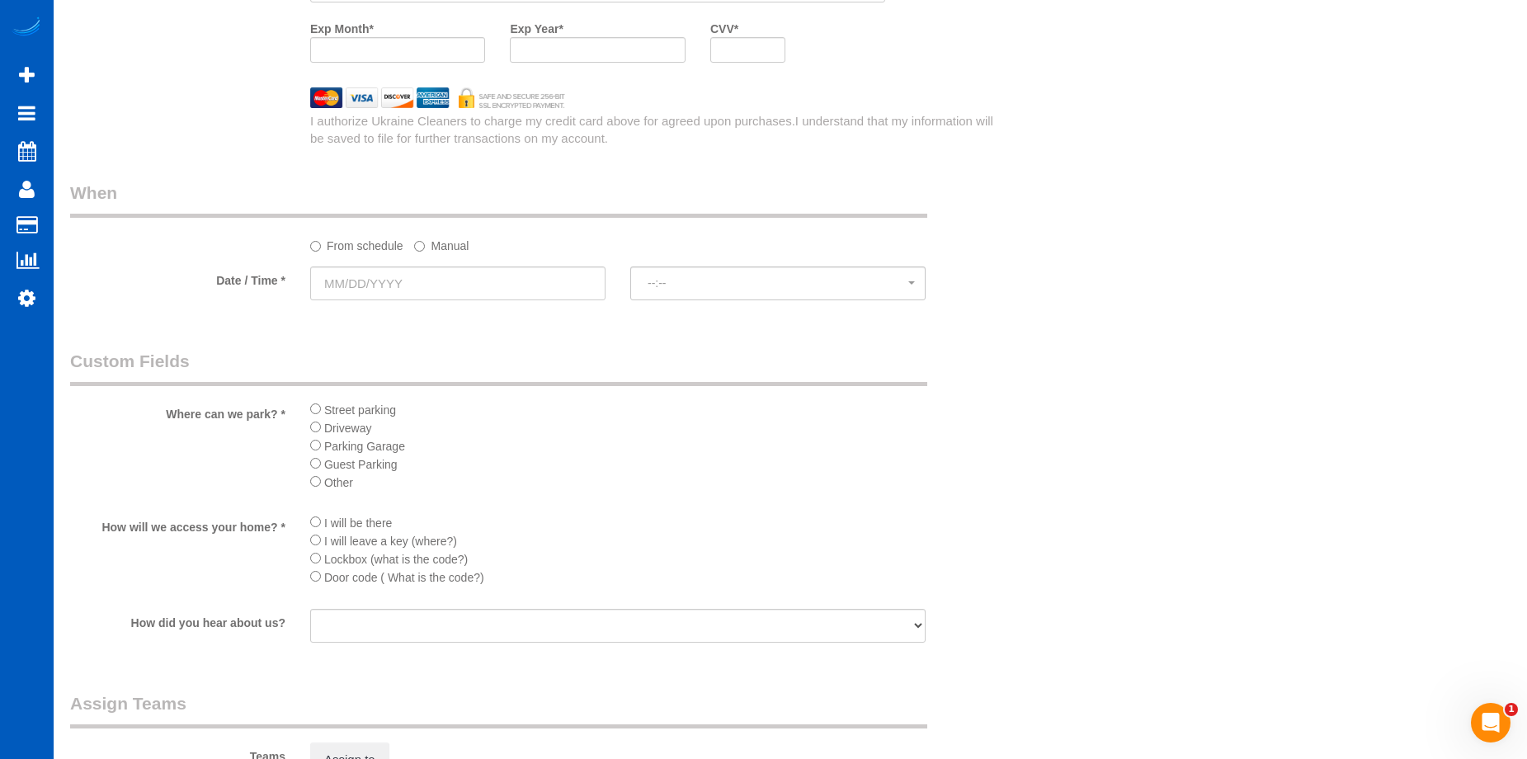
scroll to position [1980, 0]
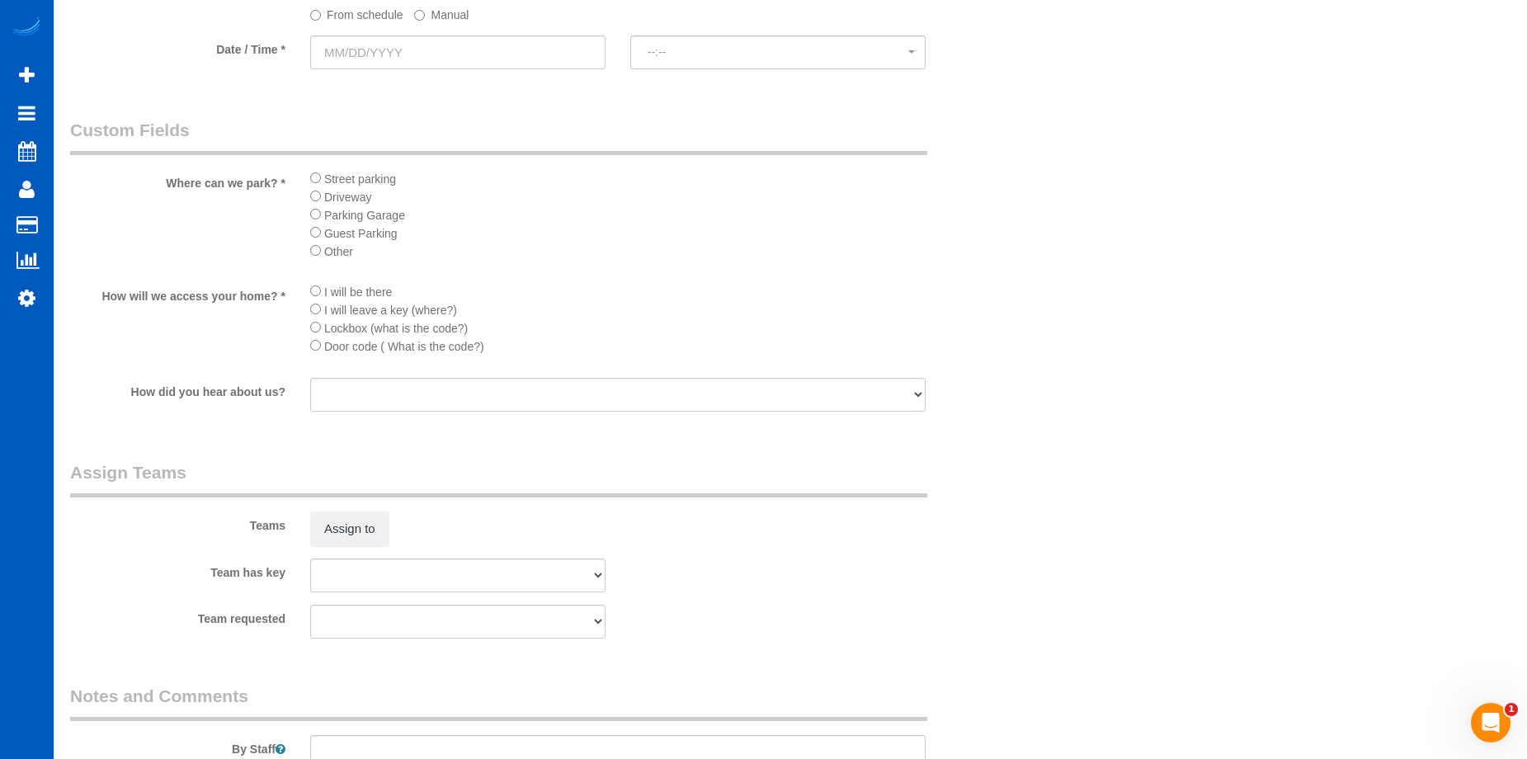
type textarea "Hourly job - max 3 hrs."
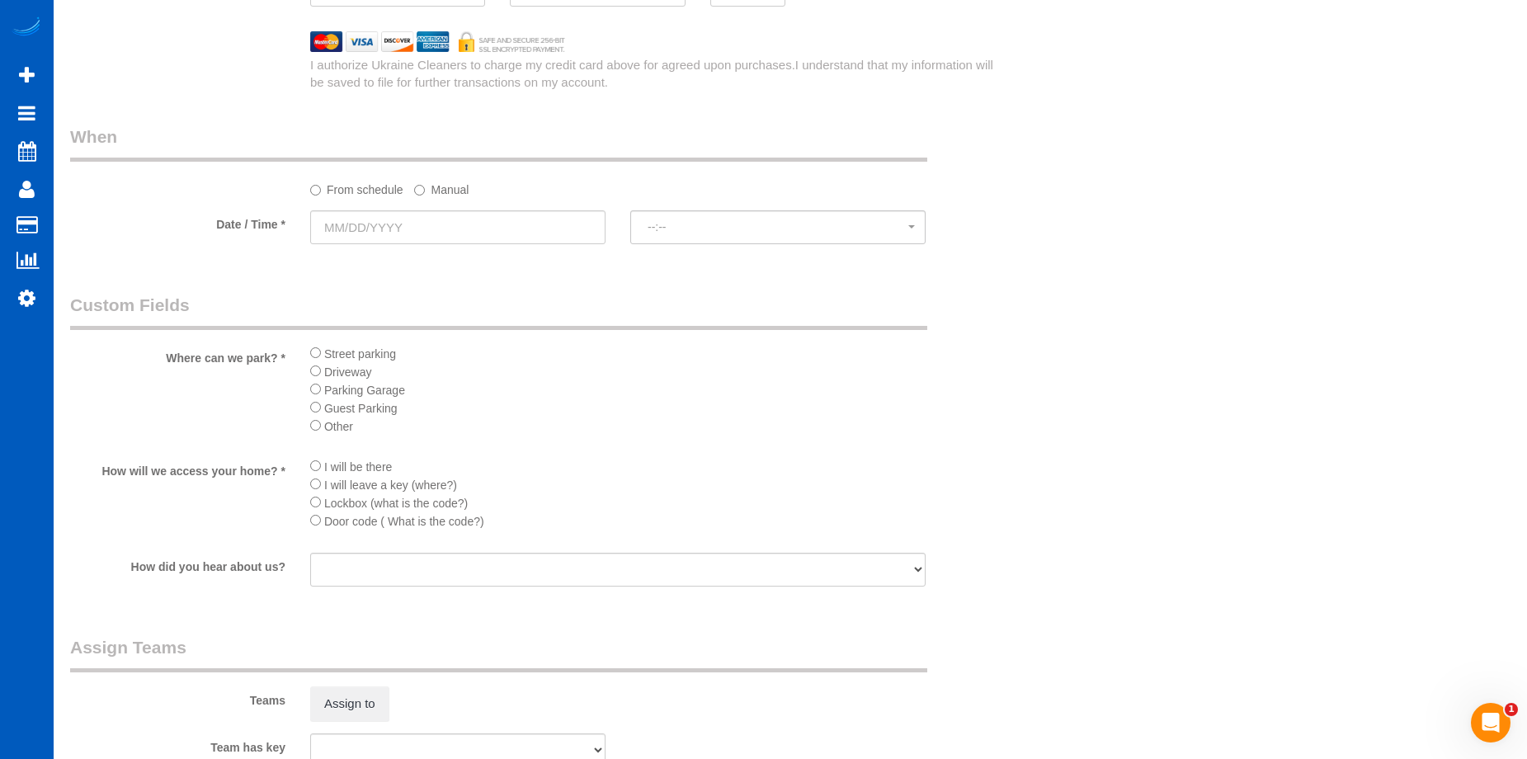
scroll to position [1732, 0]
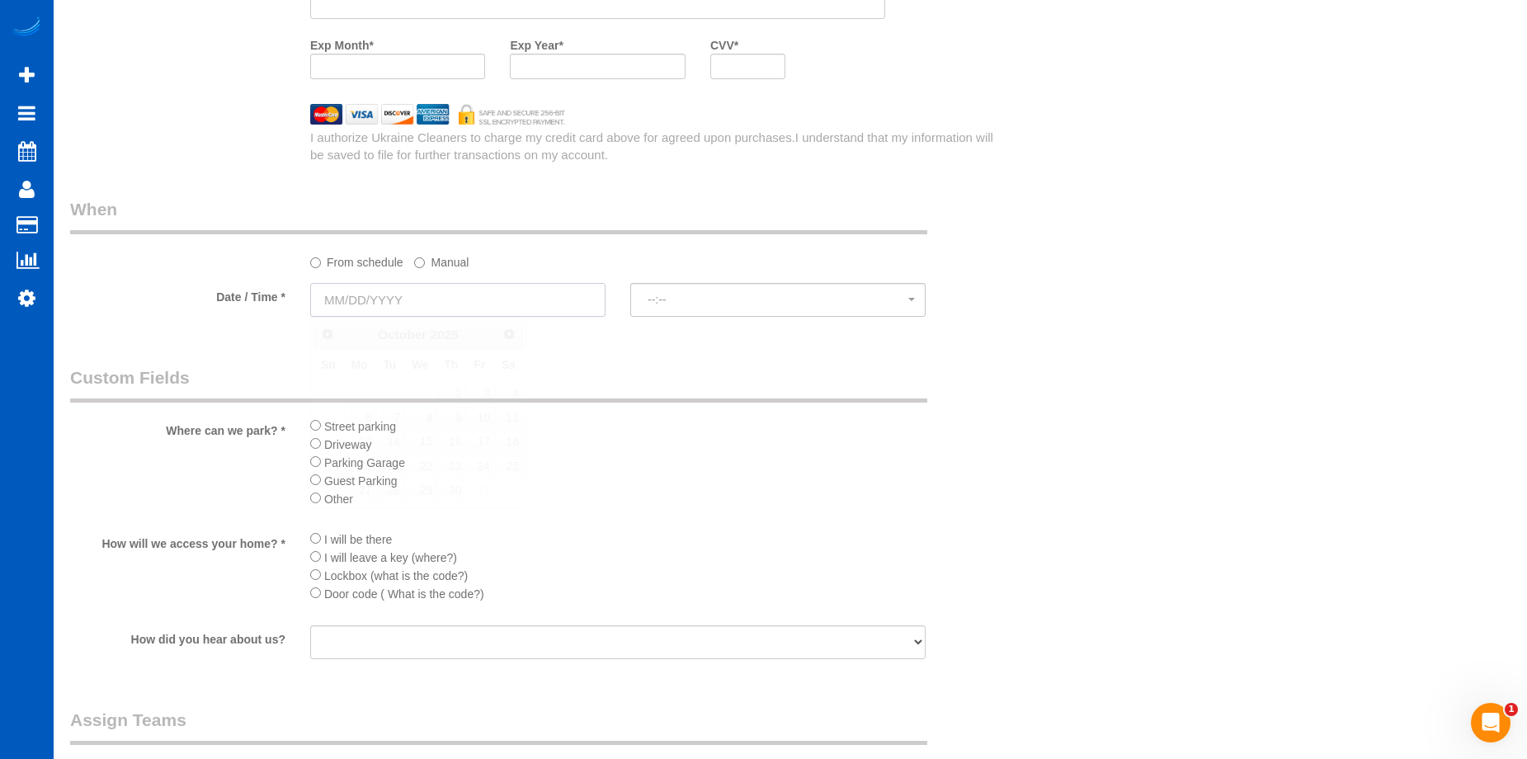
click at [506, 292] on input "text" at bounding box center [457, 300] width 295 height 34
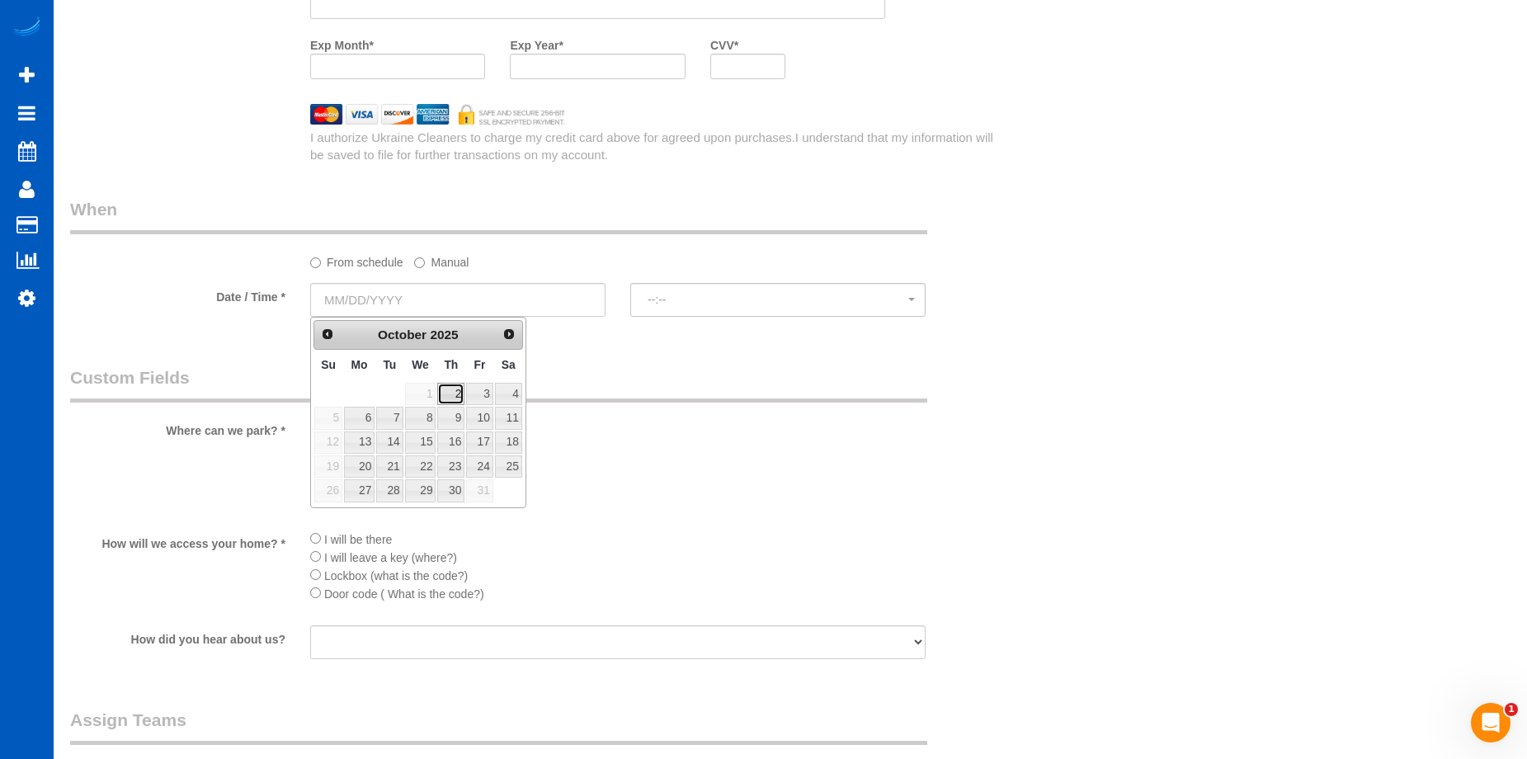
click at [453, 390] on link "2" at bounding box center [450, 394] width 27 height 22
type input "10/02/2025"
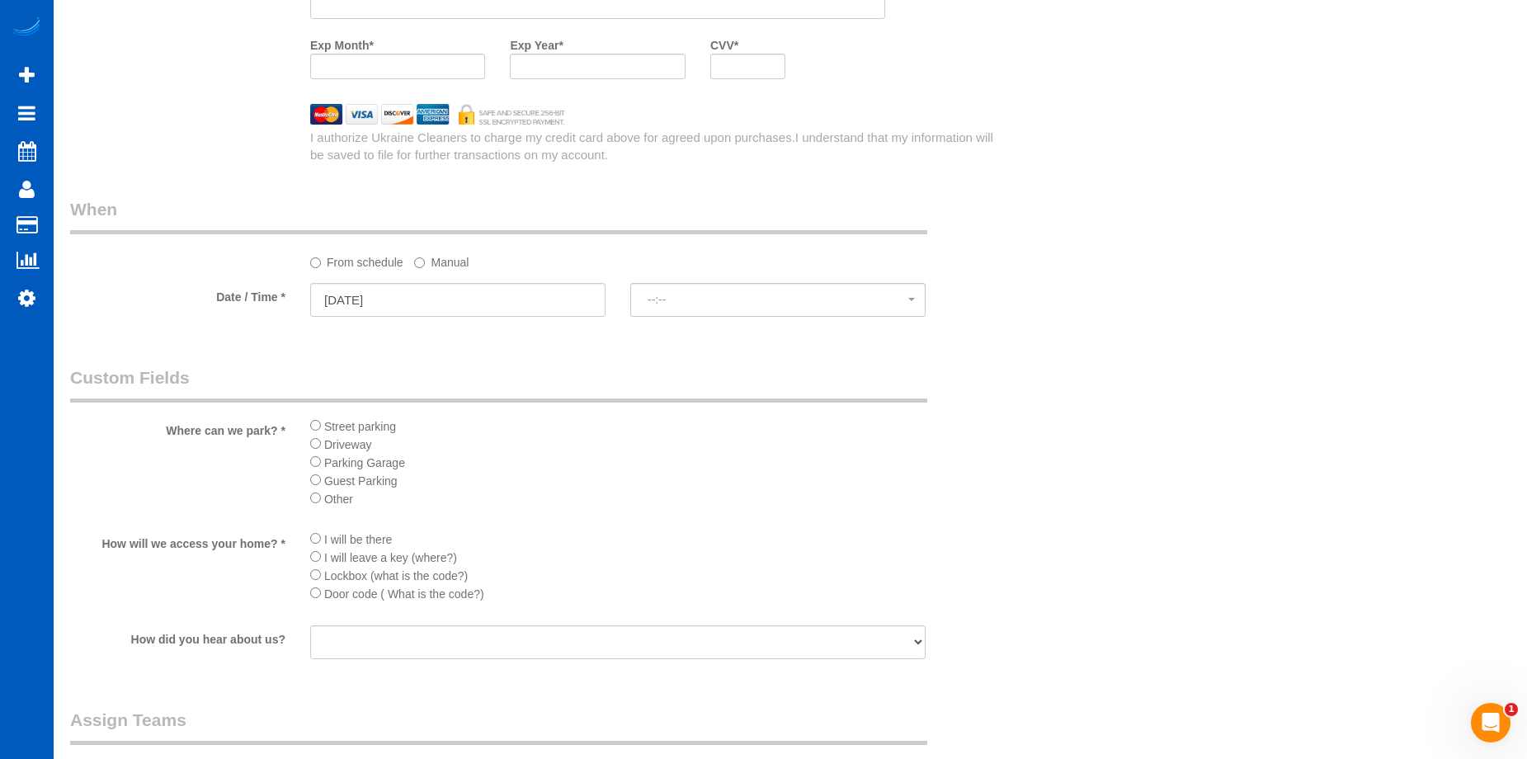
select select "spot14"
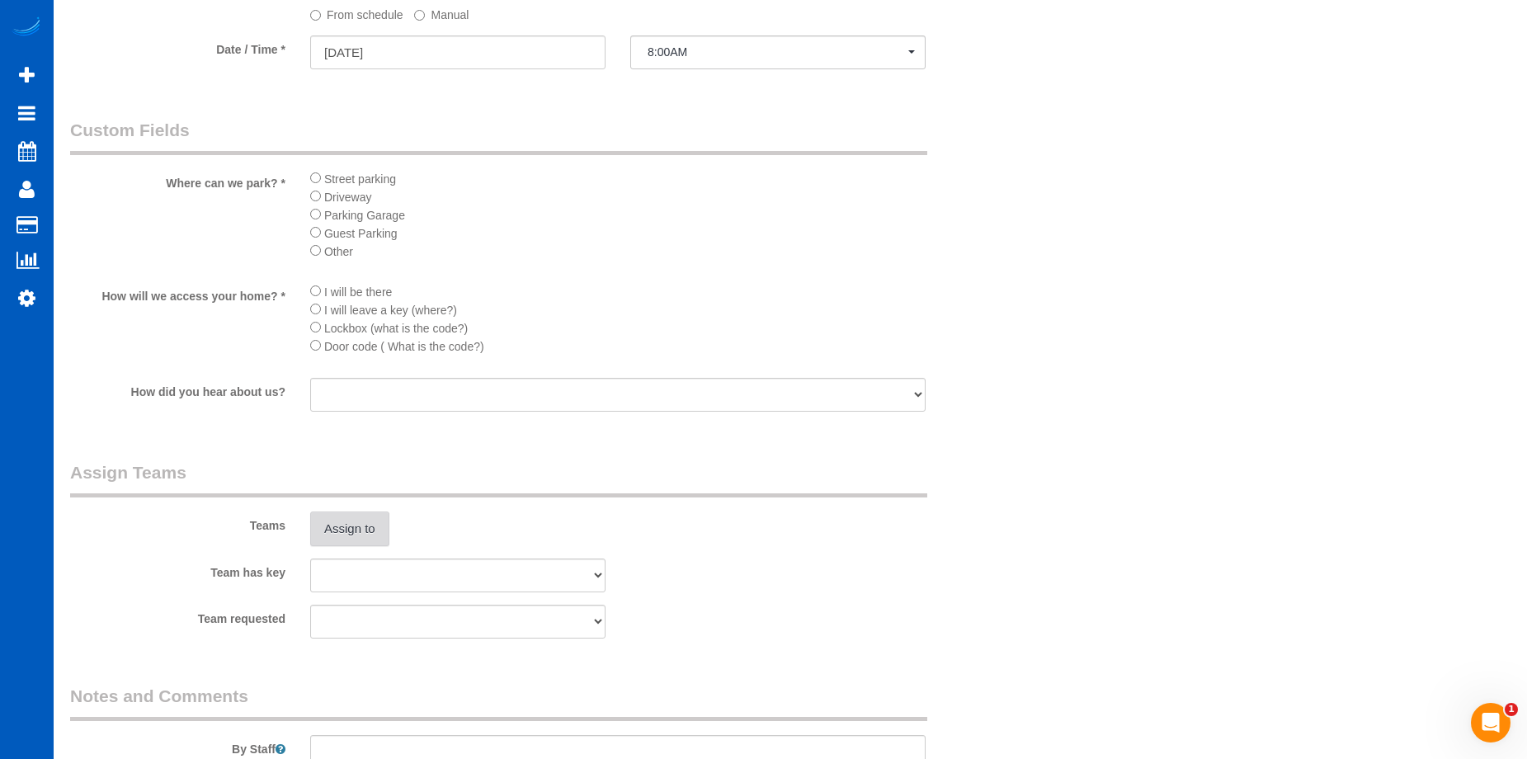
click at [362, 512] on button "Assign to" at bounding box center [349, 528] width 79 height 35
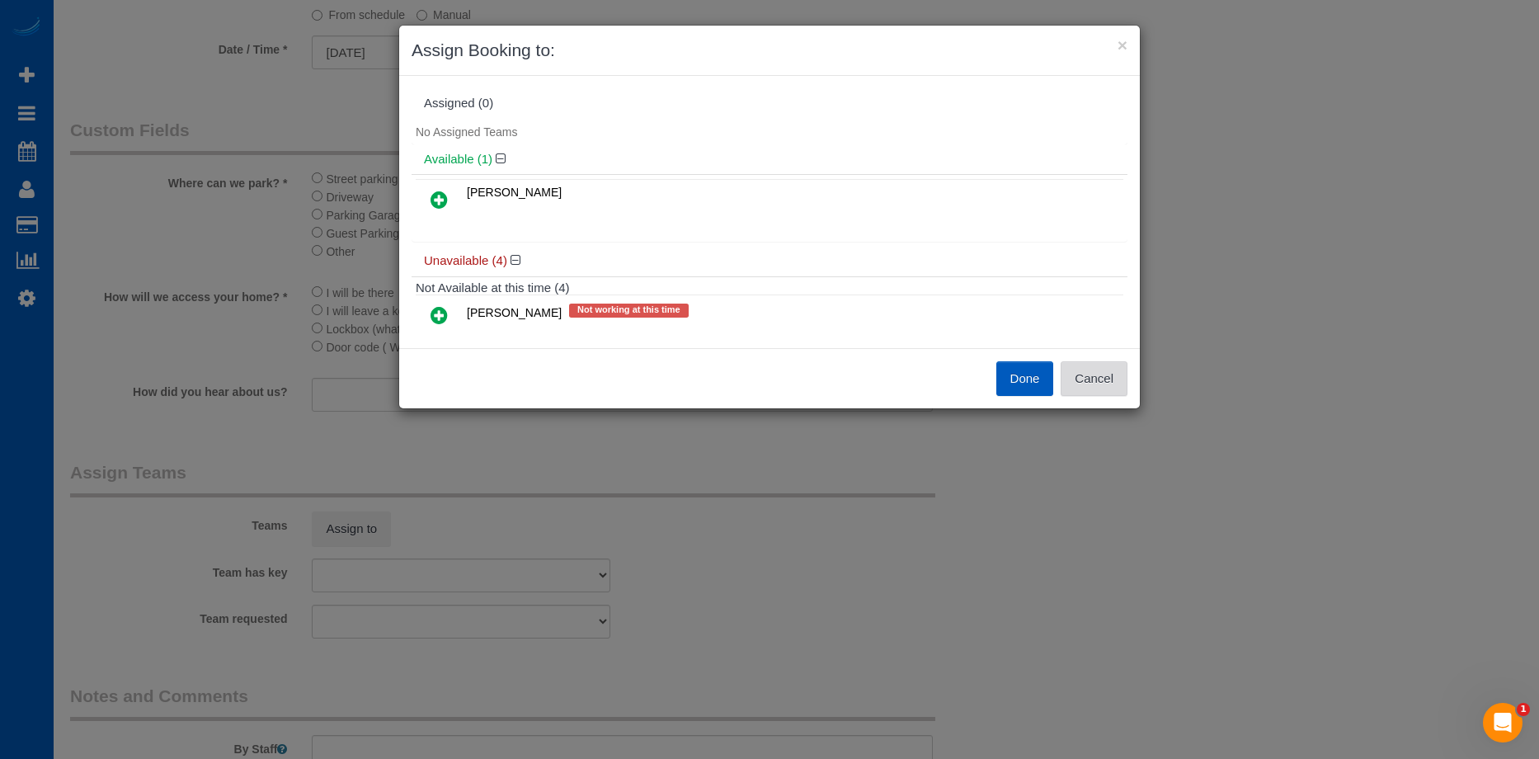
click at [1095, 375] on button "Cancel" at bounding box center [1094, 378] width 67 height 35
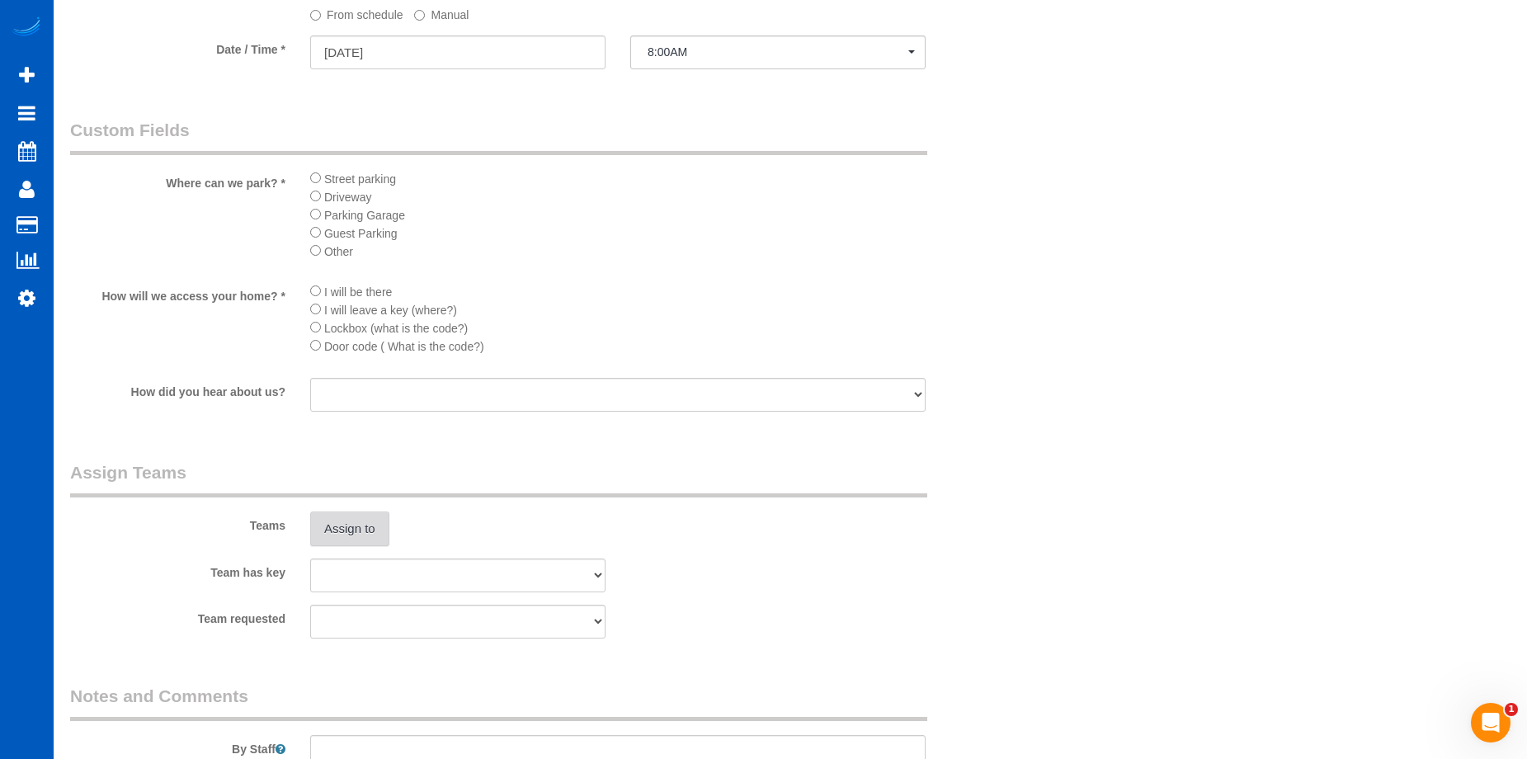
scroll to position [1897, 0]
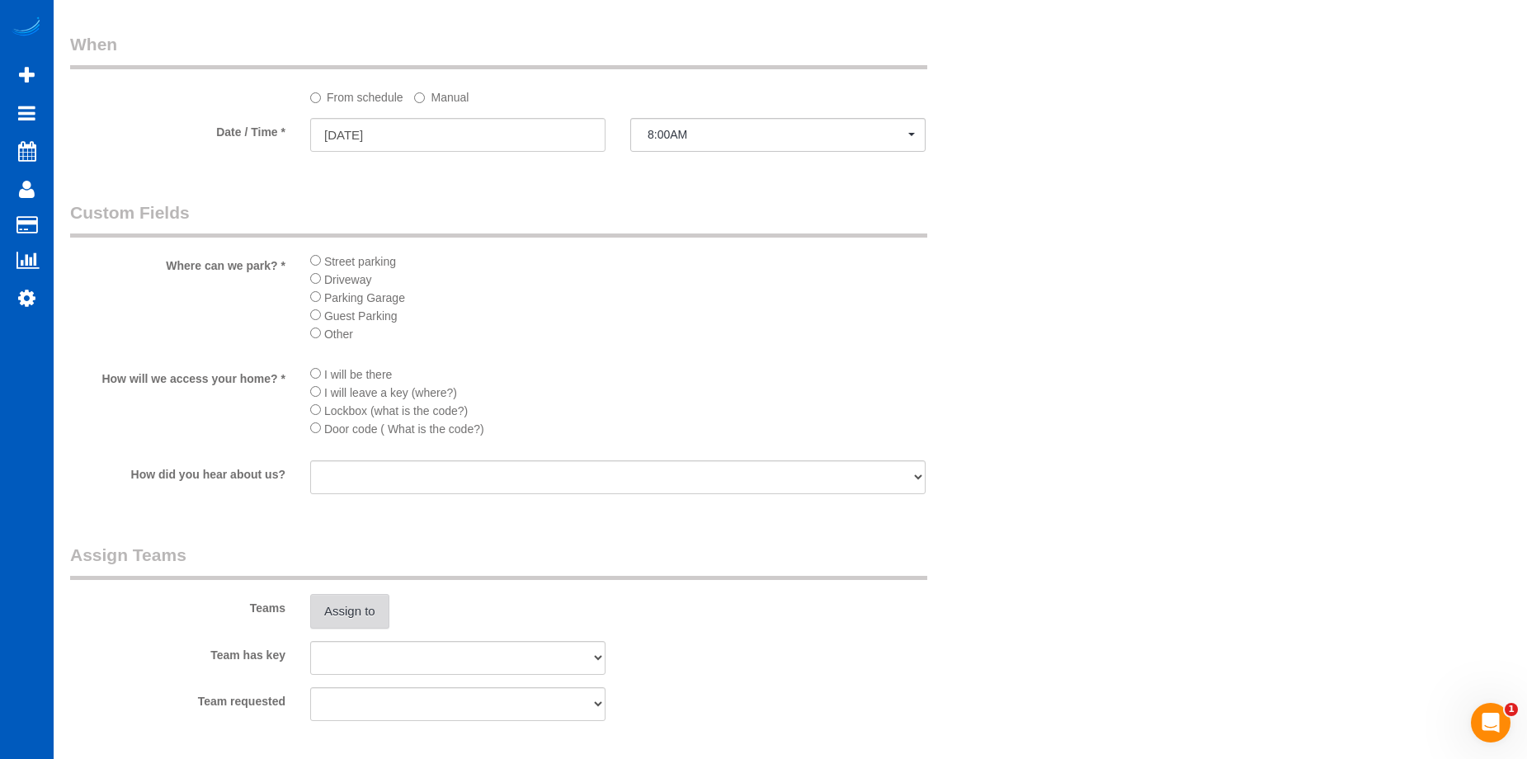
click at [364, 605] on button "Assign to" at bounding box center [349, 611] width 79 height 35
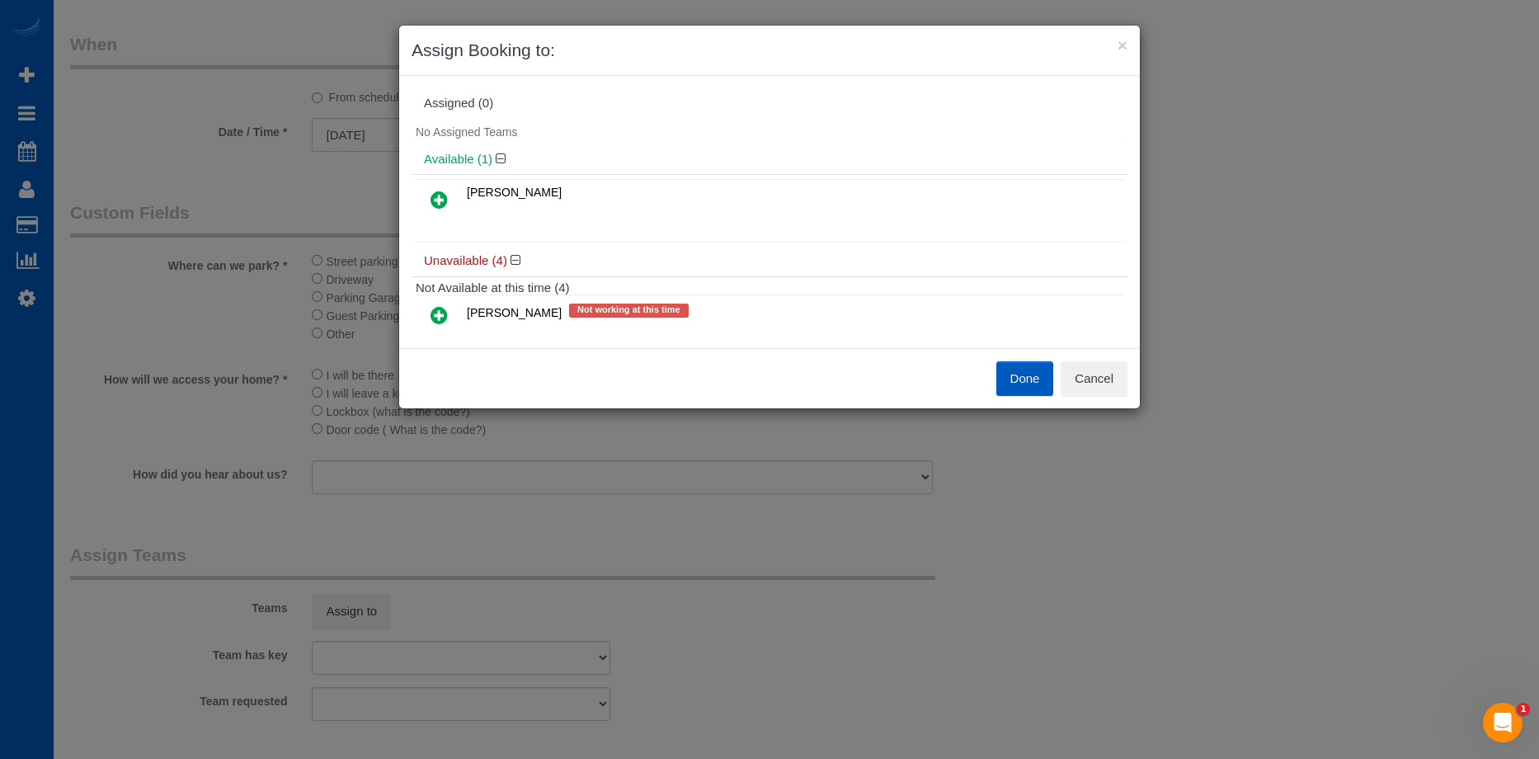
click at [442, 192] on icon at bounding box center [439, 200] width 17 height 20
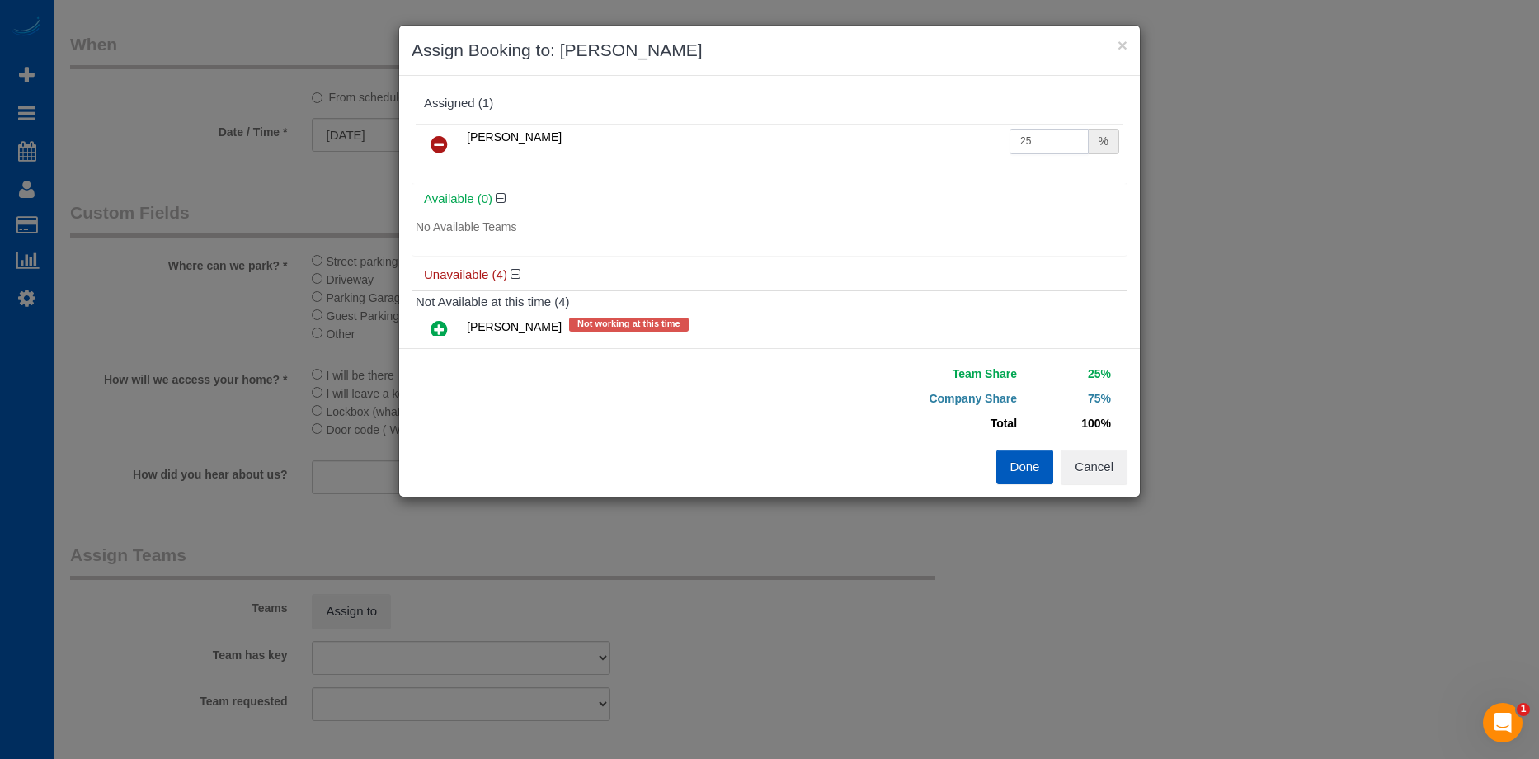
click at [1028, 135] on input "25" at bounding box center [1049, 142] width 79 height 26
drag, startPoint x: 1037, startPoint y: 136, endPoint x: 895, endPoint y: 129, distance: 142.1
click at [895, 129] on tr "Evelina Manuilo 25 %" at bounding box center [770, 145] width 708 height 42
type input "54"
click at [1035, 462] on button "Done" at bounding box center [1025, 467] width 58 height 35
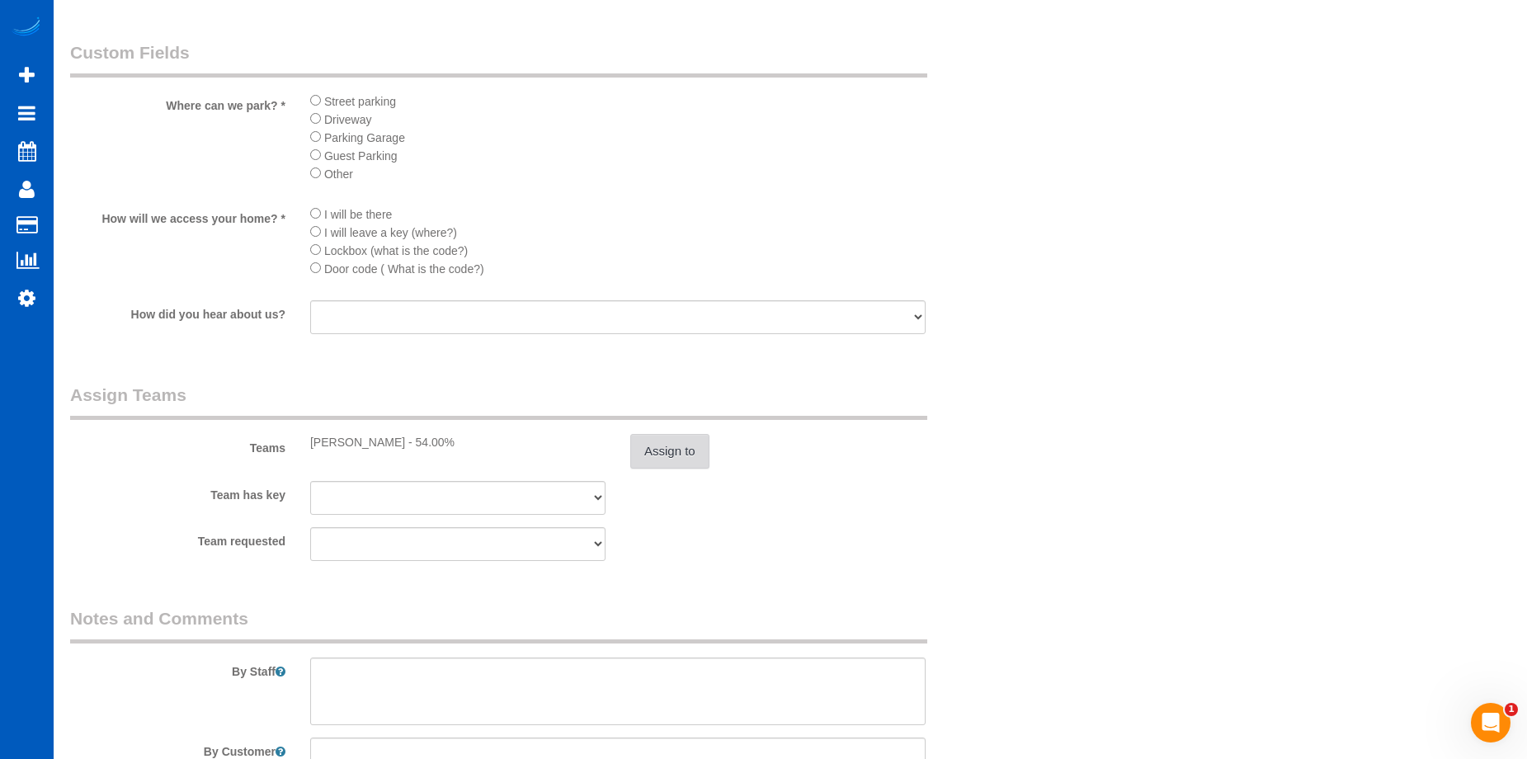
scroll to position [2227, 0]
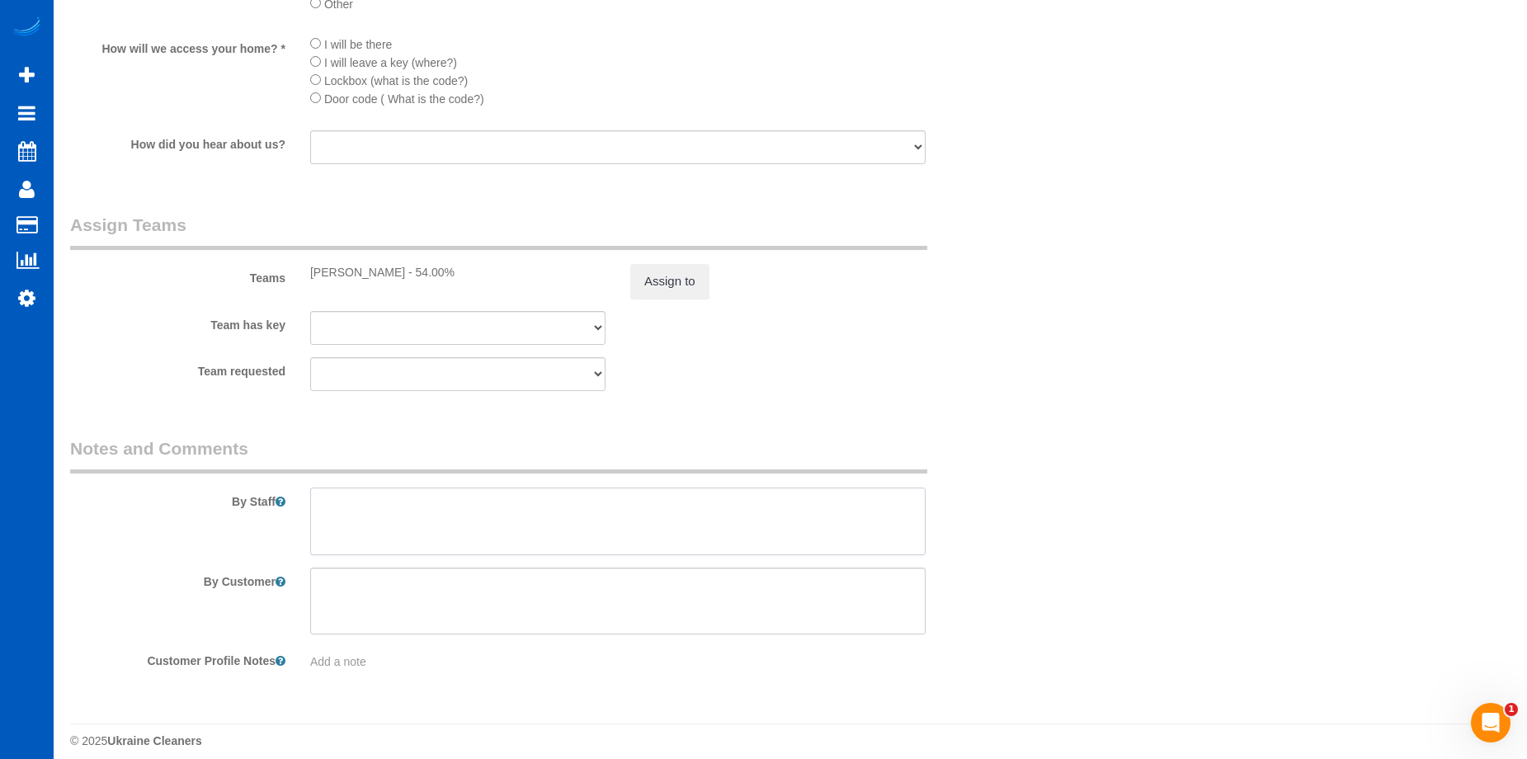
click at [643, 525] on textarea at bounding box center [617, 521] width 615 height 68
click at [680, 527] on textarea at bounding box center [617, 521] width 615 height 68
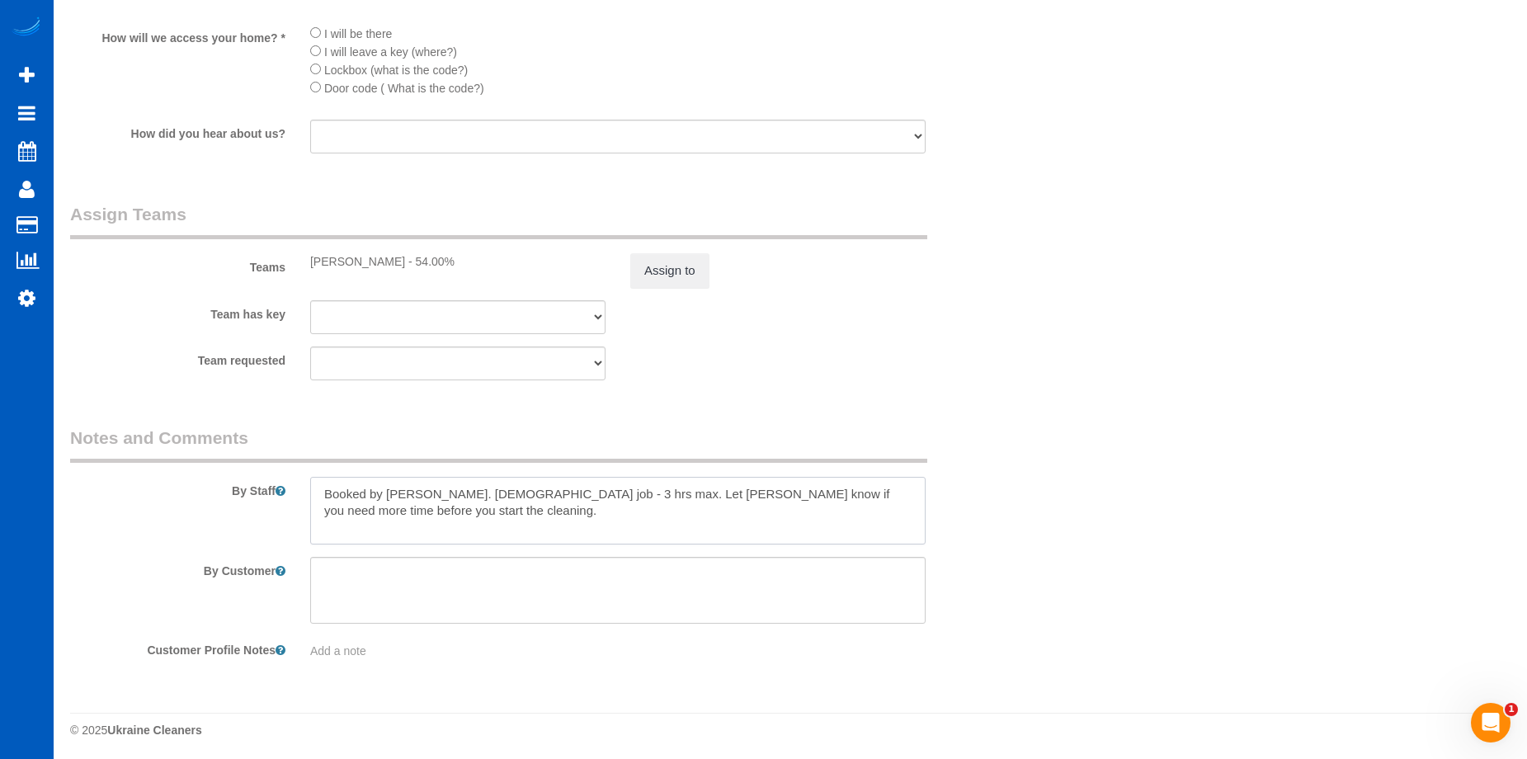
scroll to position [2241, 0]
click at [452, 528] on textarea at bounding box center [617, 507] width 615 height 68
click at [453, 520] on textarea at bounding box center [617, 507] width 615 height 68
click at [368, 530] on textarea at bounding box center [617, 507] width 615 height 68
click at [415, 515] on textarea at bounding box center [617, 507] width 615 height 68
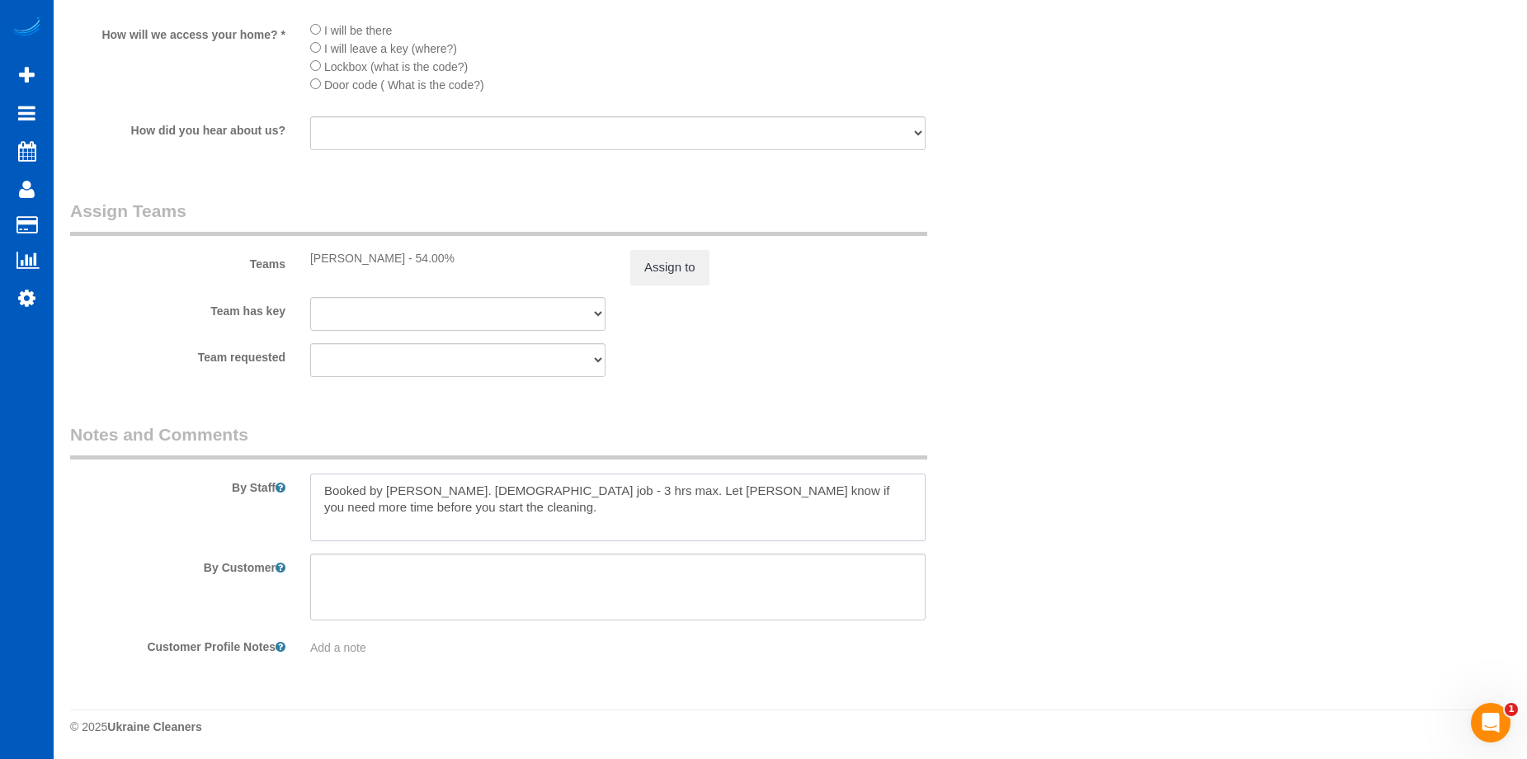
paste textarea "She recently tripped and sustained a head injury, so she has a black eye and wa…"
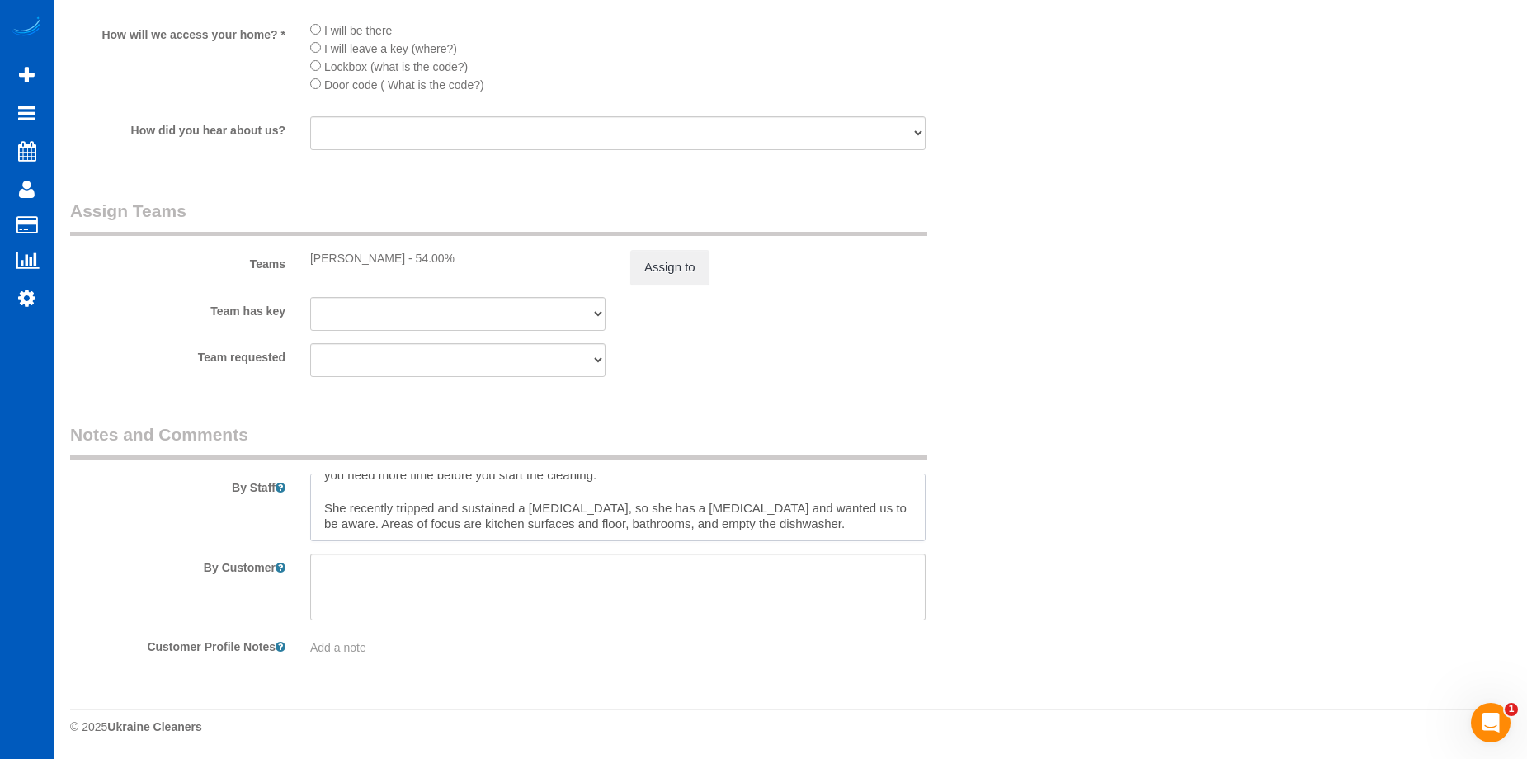
type textarea "Booked by Jade. Hourly job - 3 hrs max. Let Anna know if you need more time bef…"
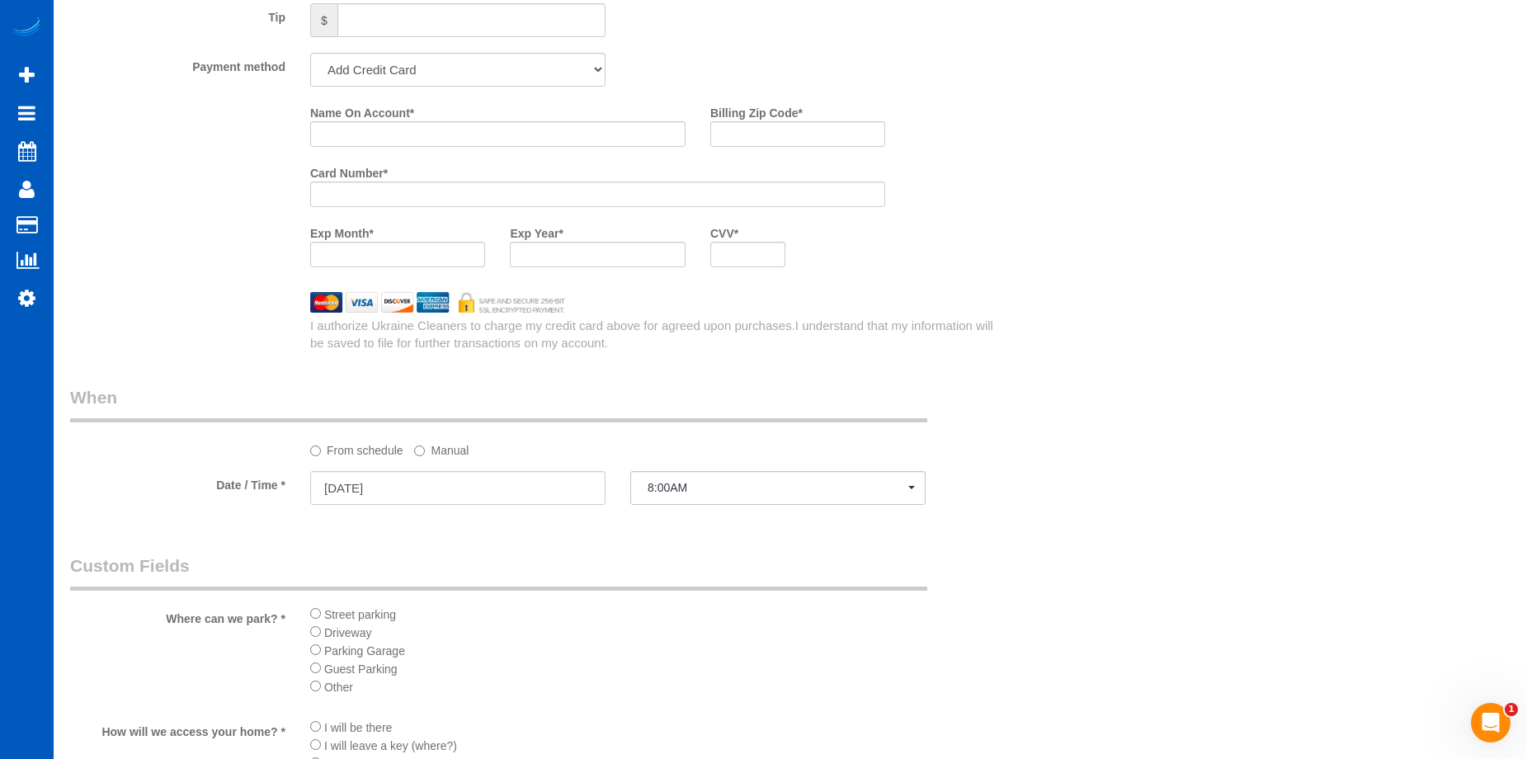
scroll to position [1499, 0]
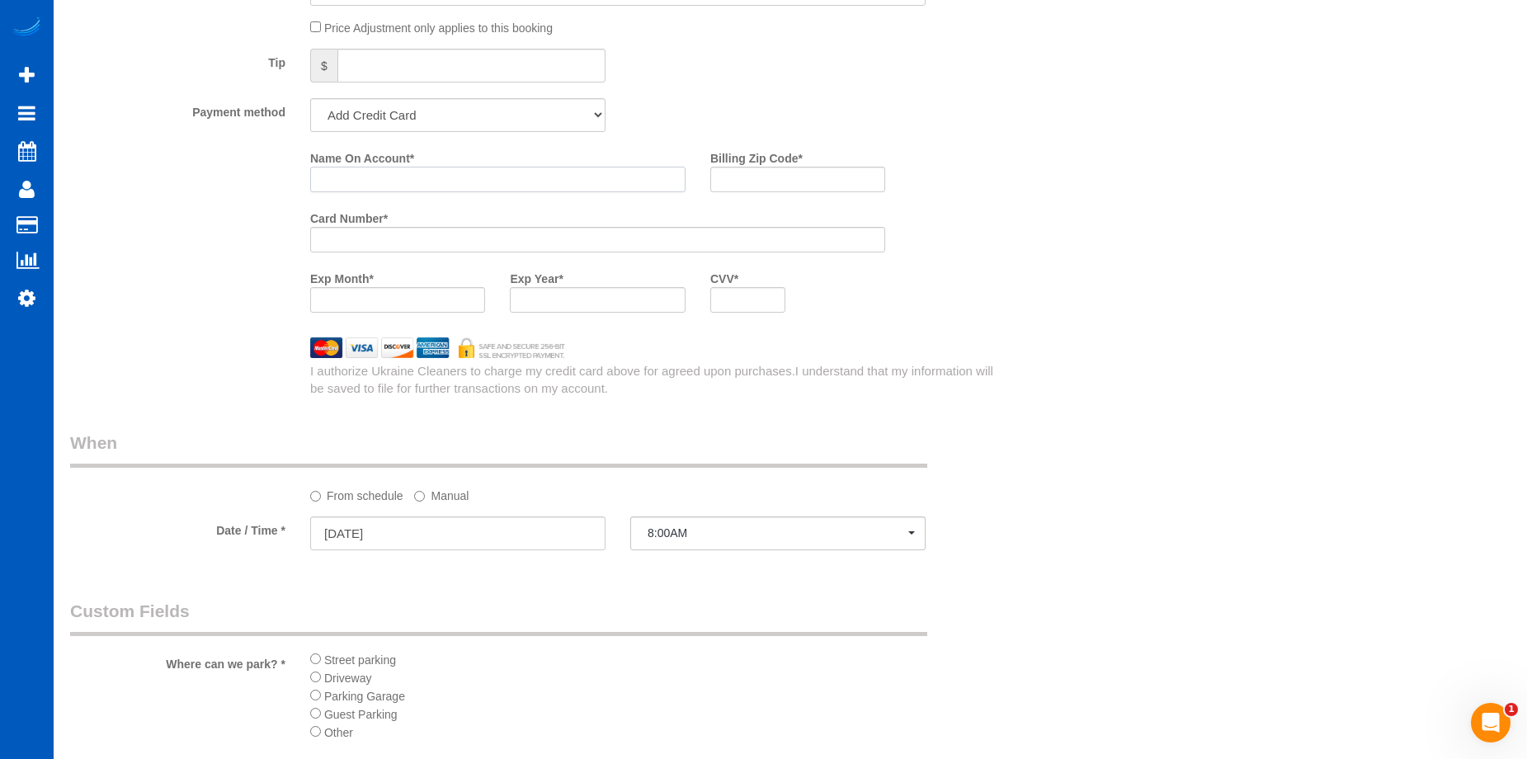
click at [407, 182] on input "Name On Account *" at bounding box center [497, 180] width 375 height 26
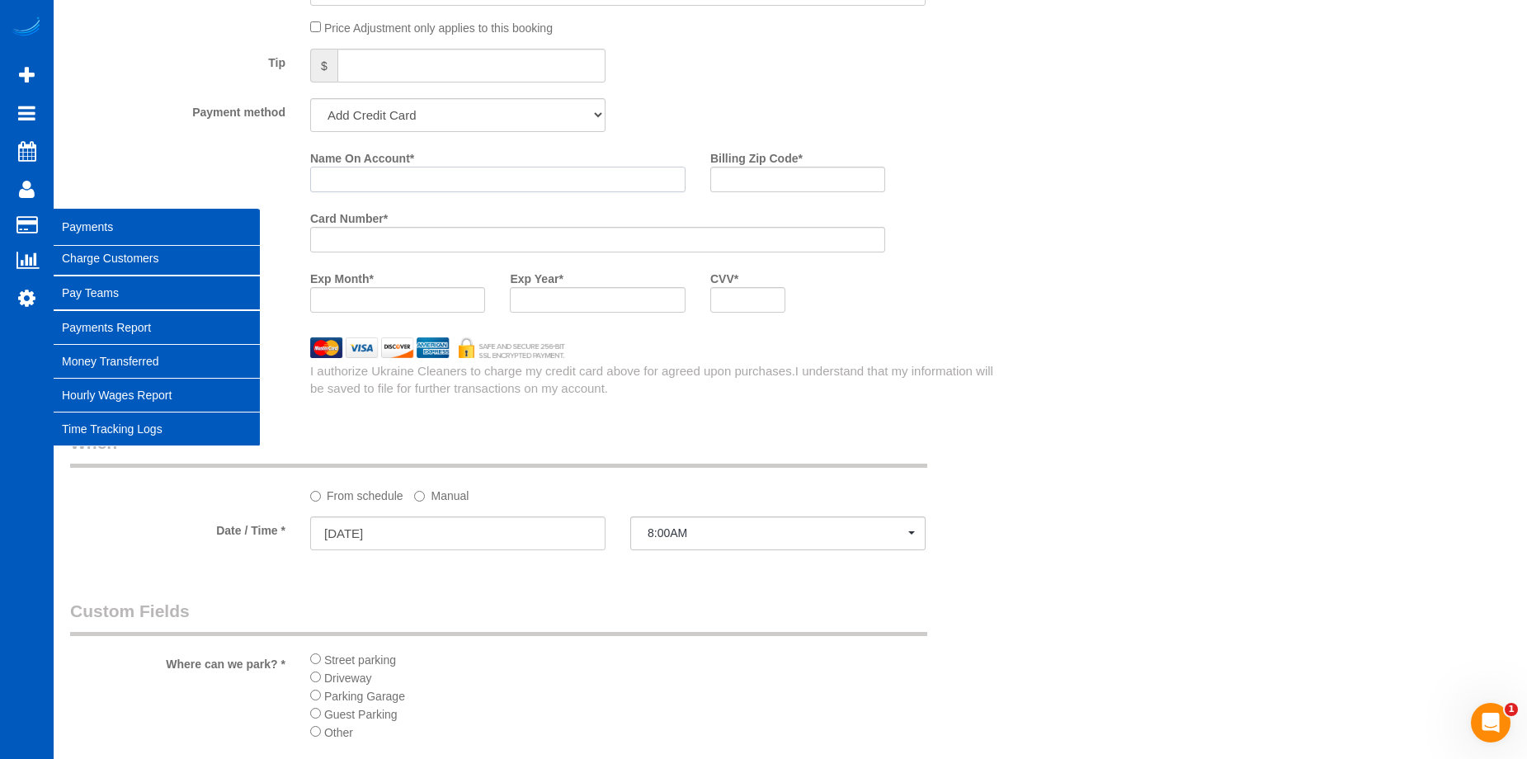
paste input "Manuela Marks"
type input "Manuela Marks"
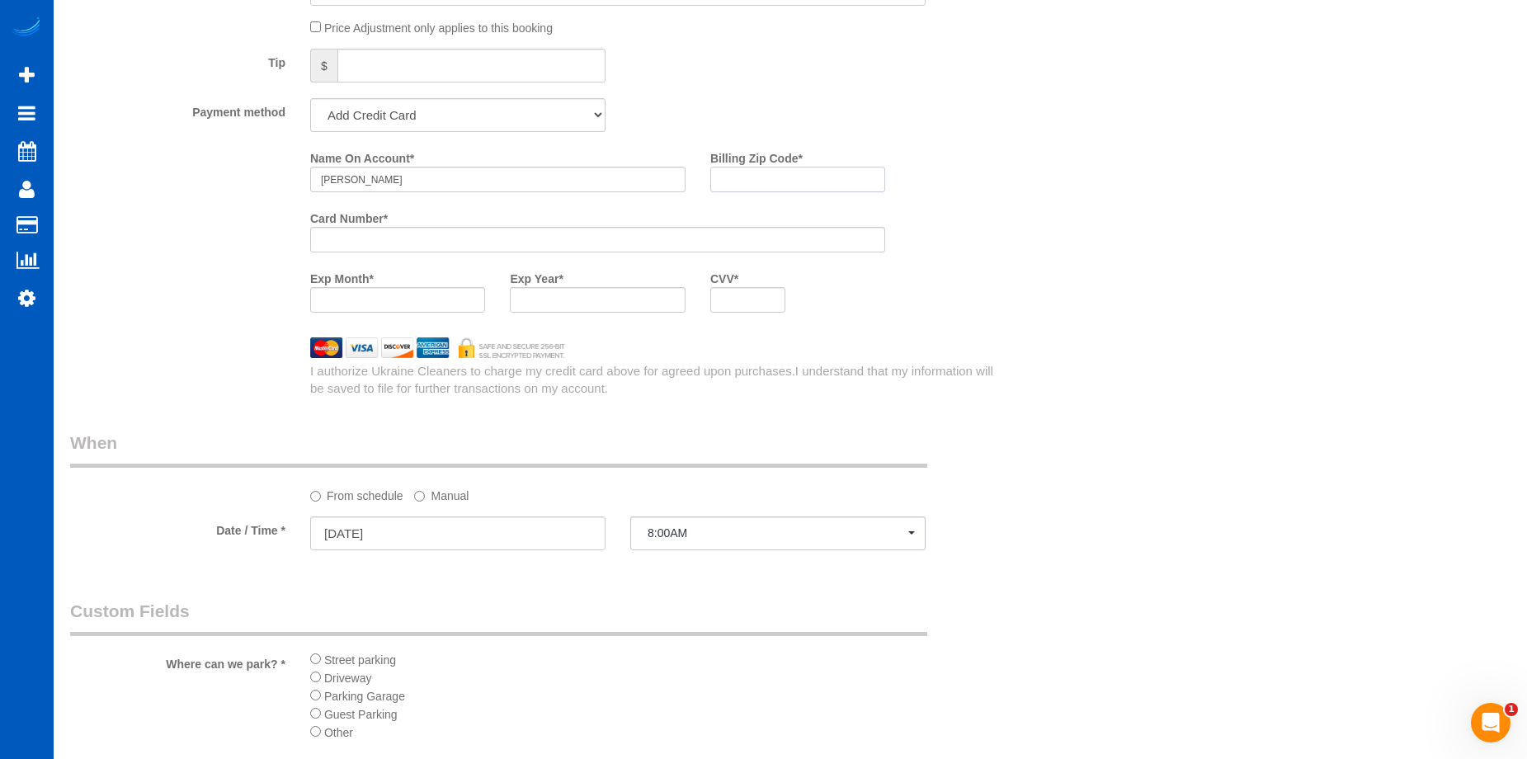
drag, startPoint x: 715, startPoint y: 183, endPoint x: 641, endPoint y: 200, distance: 76.2
click at [715, 183] on input "Billing Zip Code *" at bounding box center [797, 180] width 175 height 26
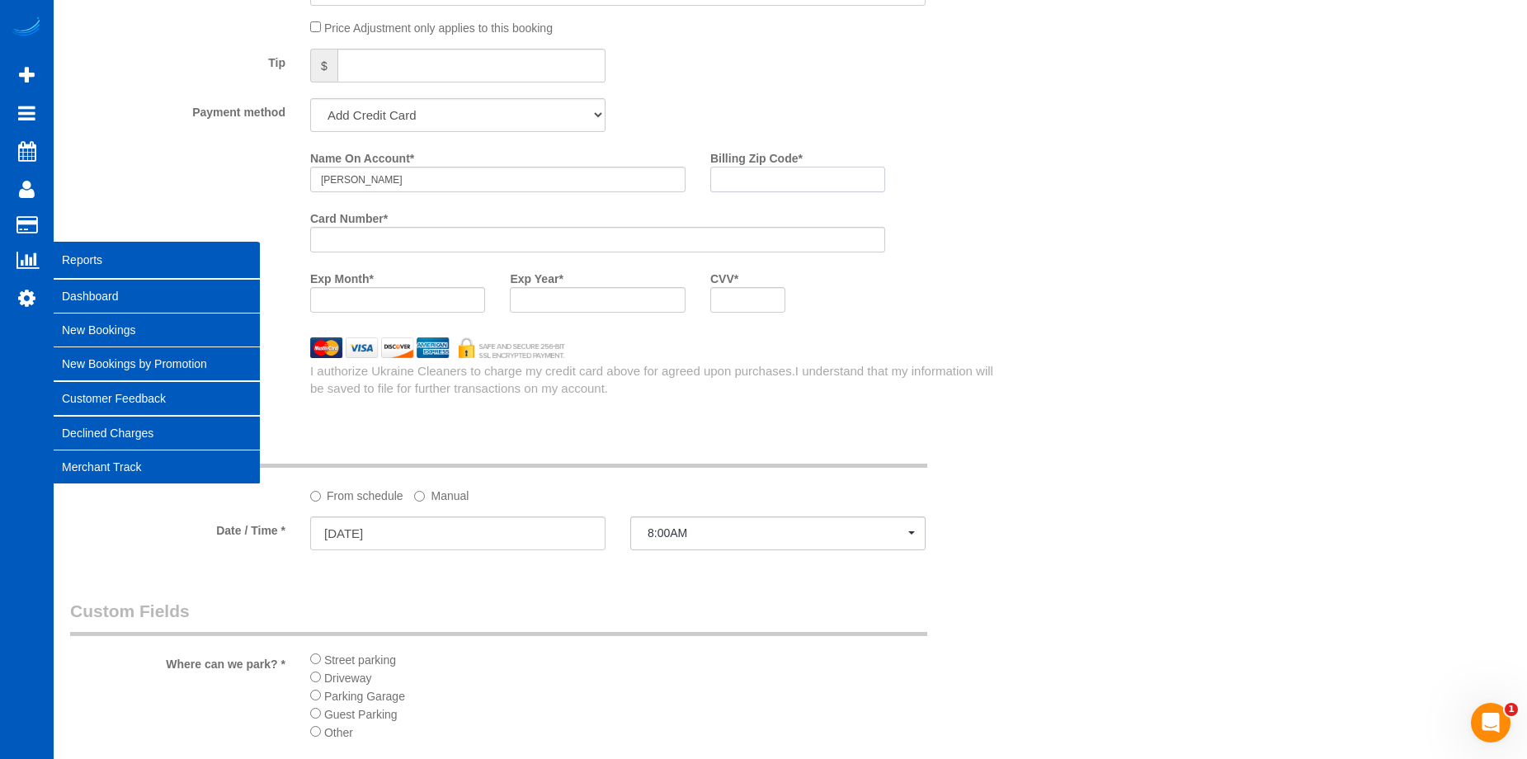
paste input "99223"
type input "99223"
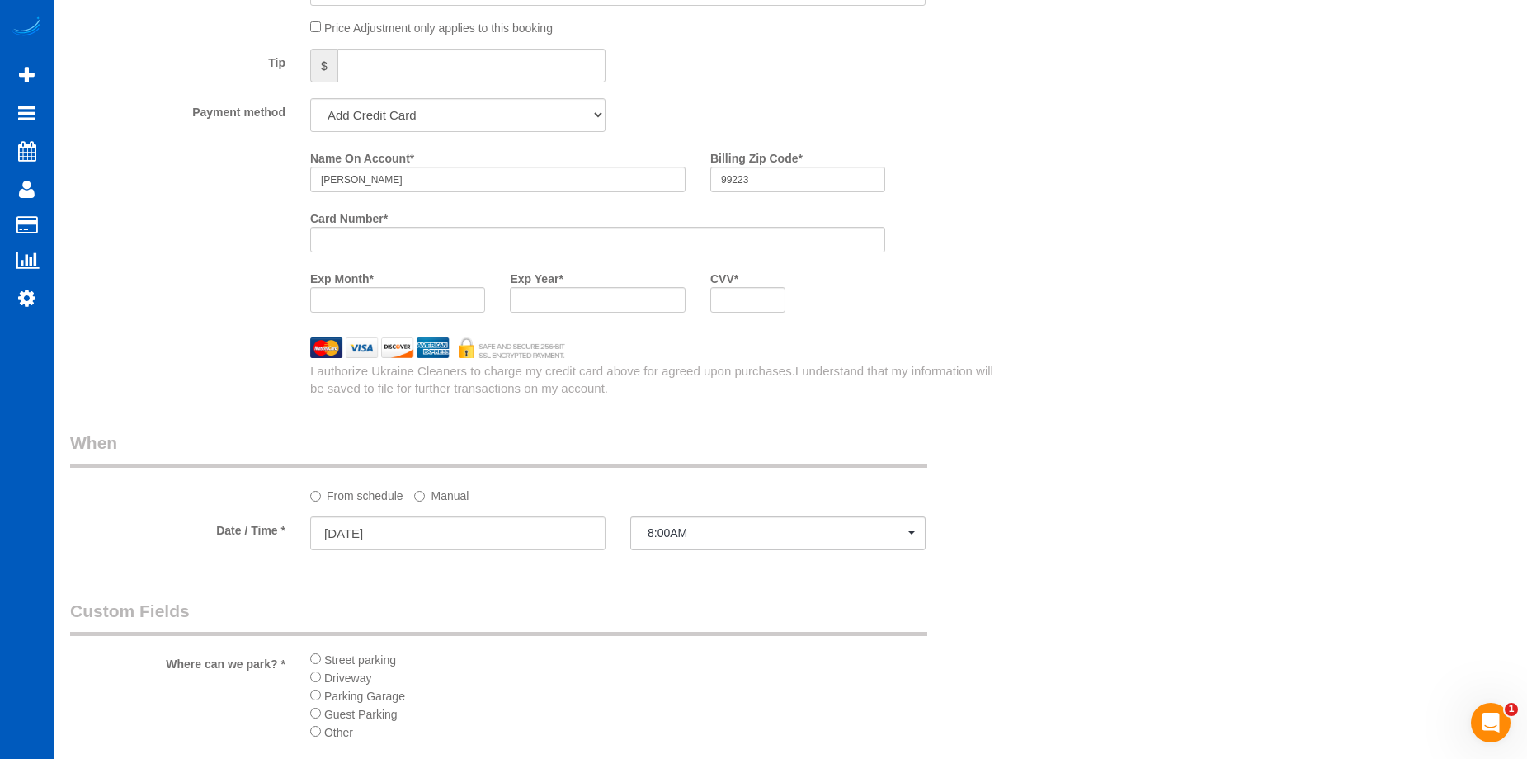
click at [577, 290] on div at bounding box center [597, 300] width 175 height 26
click at [1007, 312] on div "Name On Account * Manuela Marks Billing Zip Code * 99223 Card Number * Exp Mont…" at bounding box center [658, 234] width 720 height 181
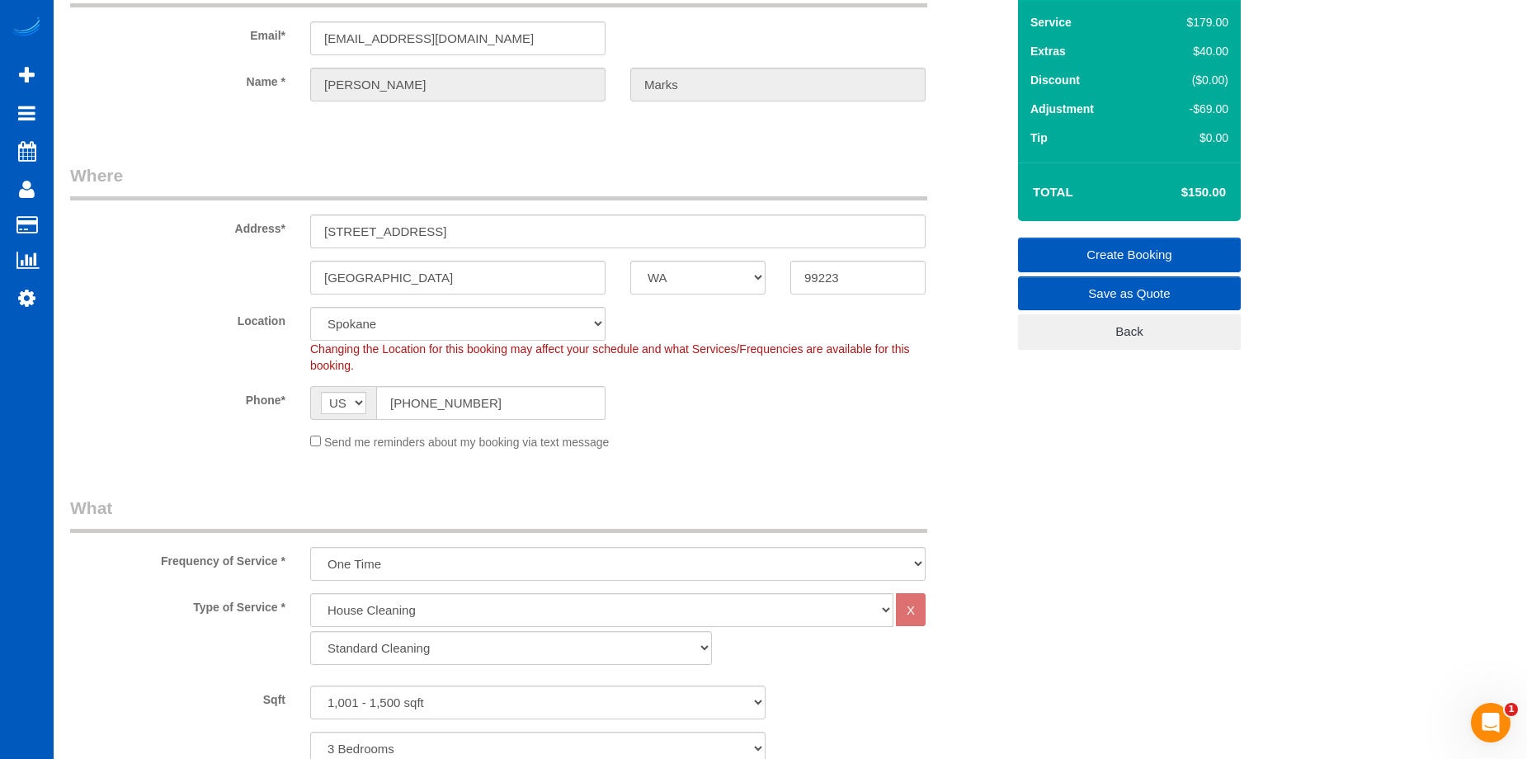
scroll to position [97, 0]
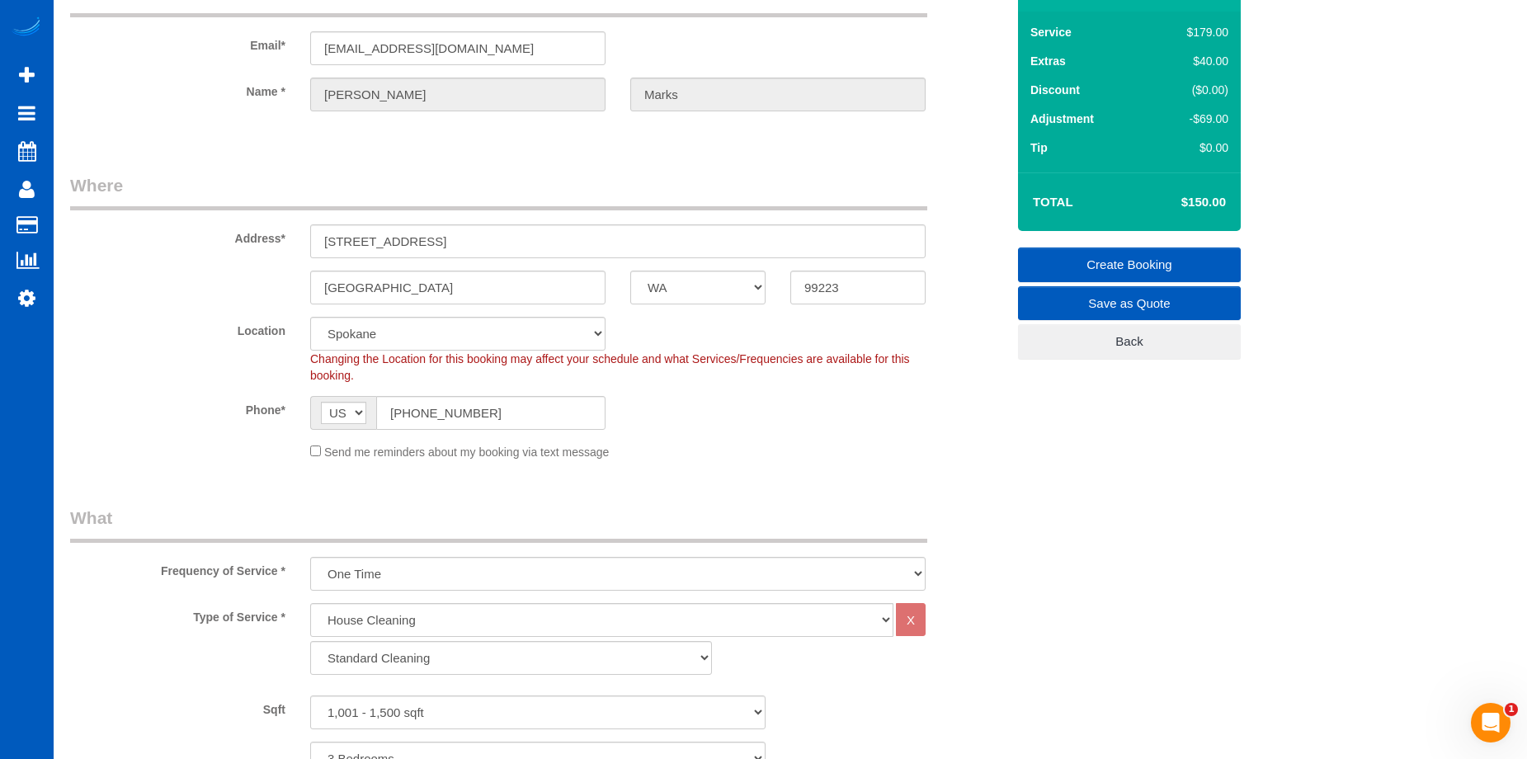
click at [1076, 249] on link "Create Booking" at bounding box center [1129, 264] width 223 height 35
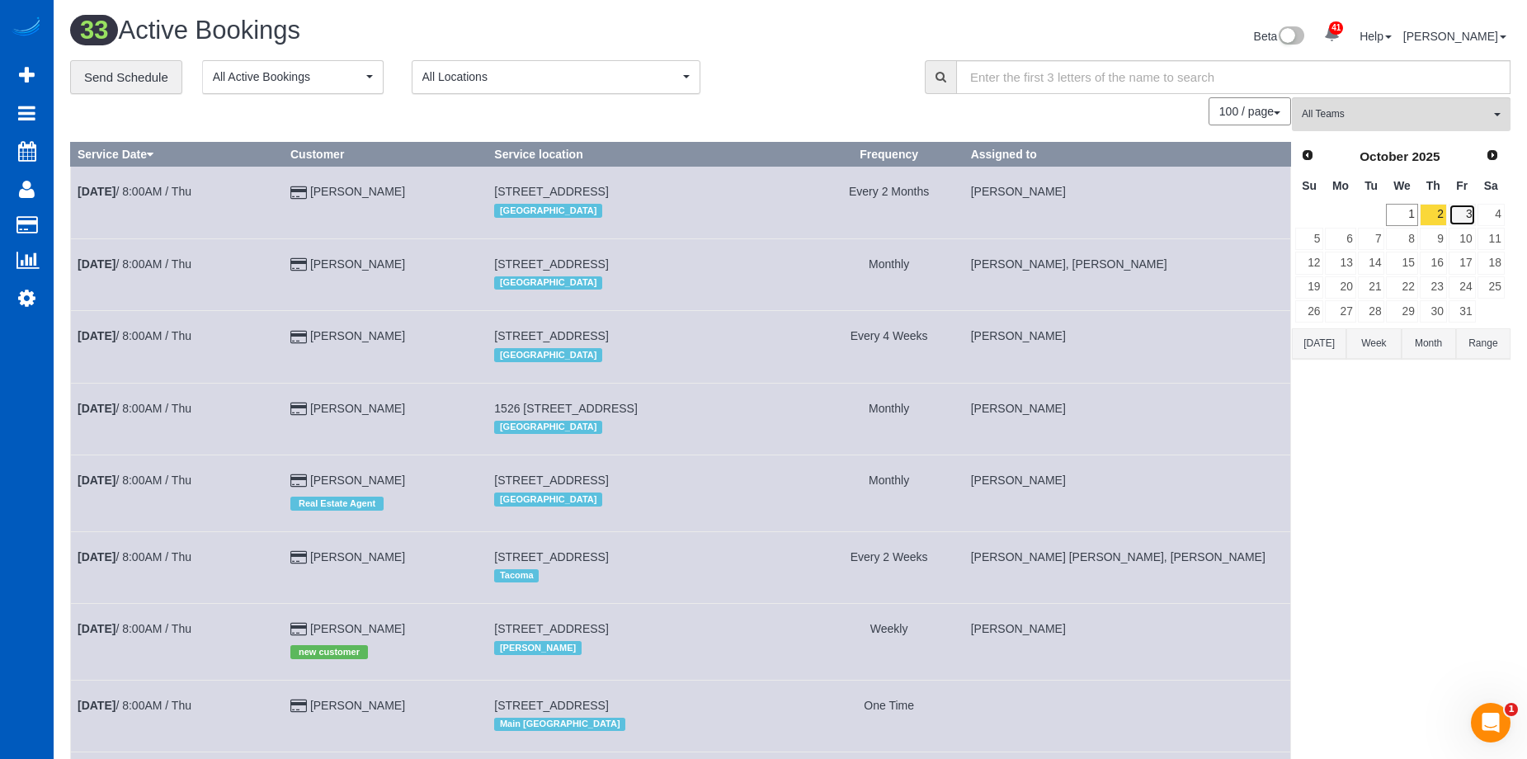
click at [1463, 210] on link "3" at bounding box center [1461, 215] width 27 height 22
click at [1424, 115] on span "All Teams" at bounding box center [1396, 114] width 188 height 14
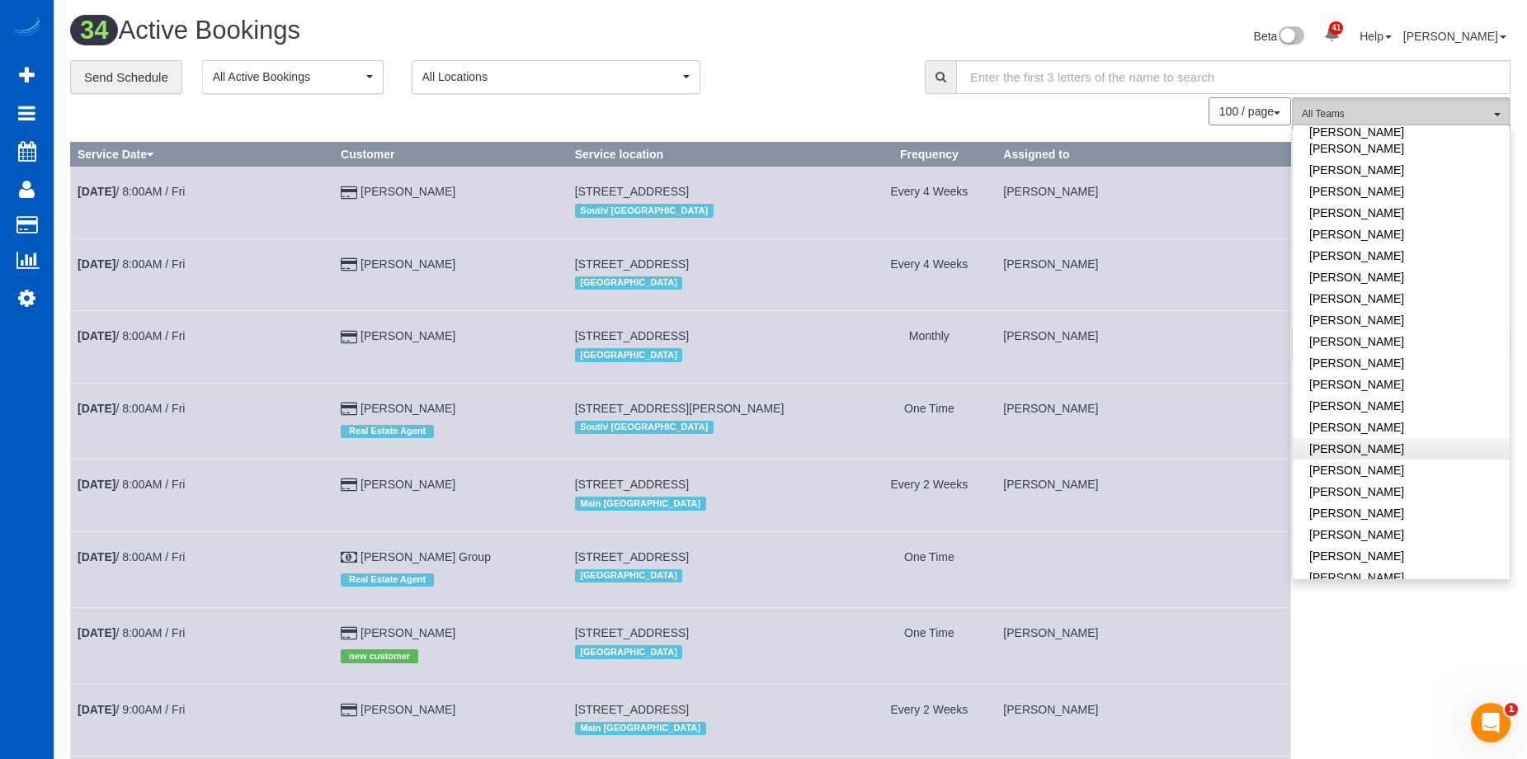
scroll to position [825, 0]
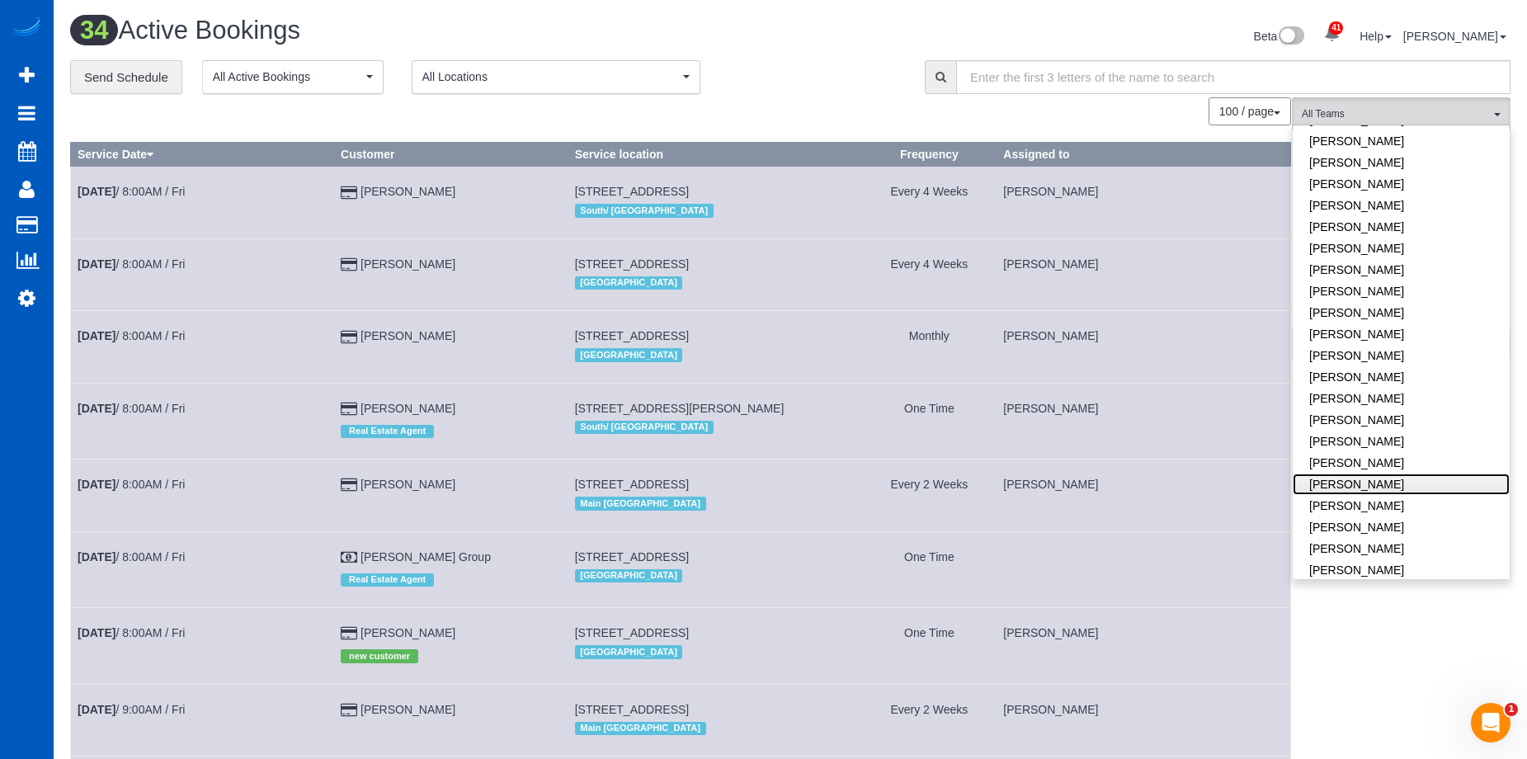
click at [1397, 473] on link "Olha Rusnak" at bounding box center [1401, 483] width 217 height 21
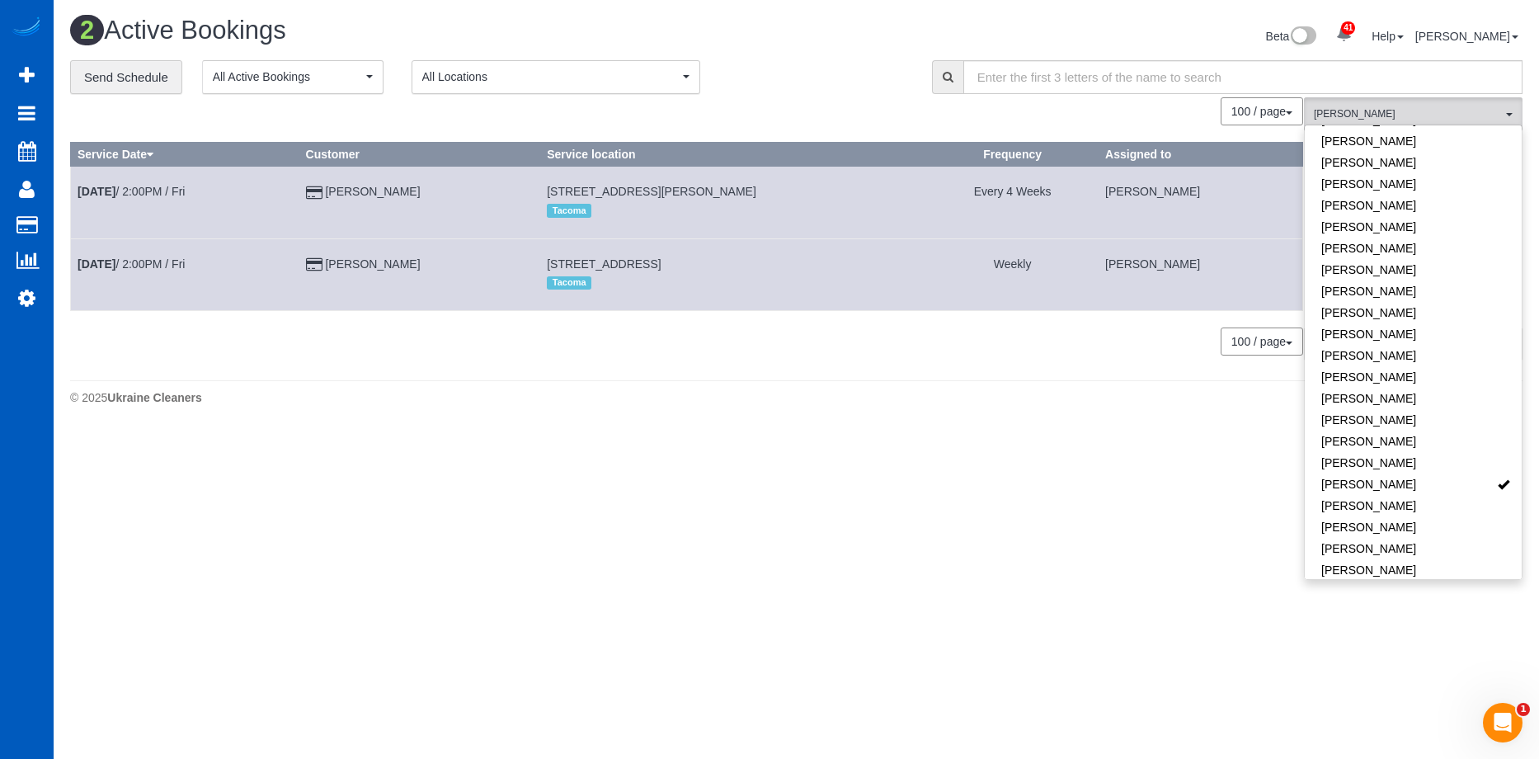
click at [840, 61] on div "**********" at bounding box center [488, 77] width 837 height 35
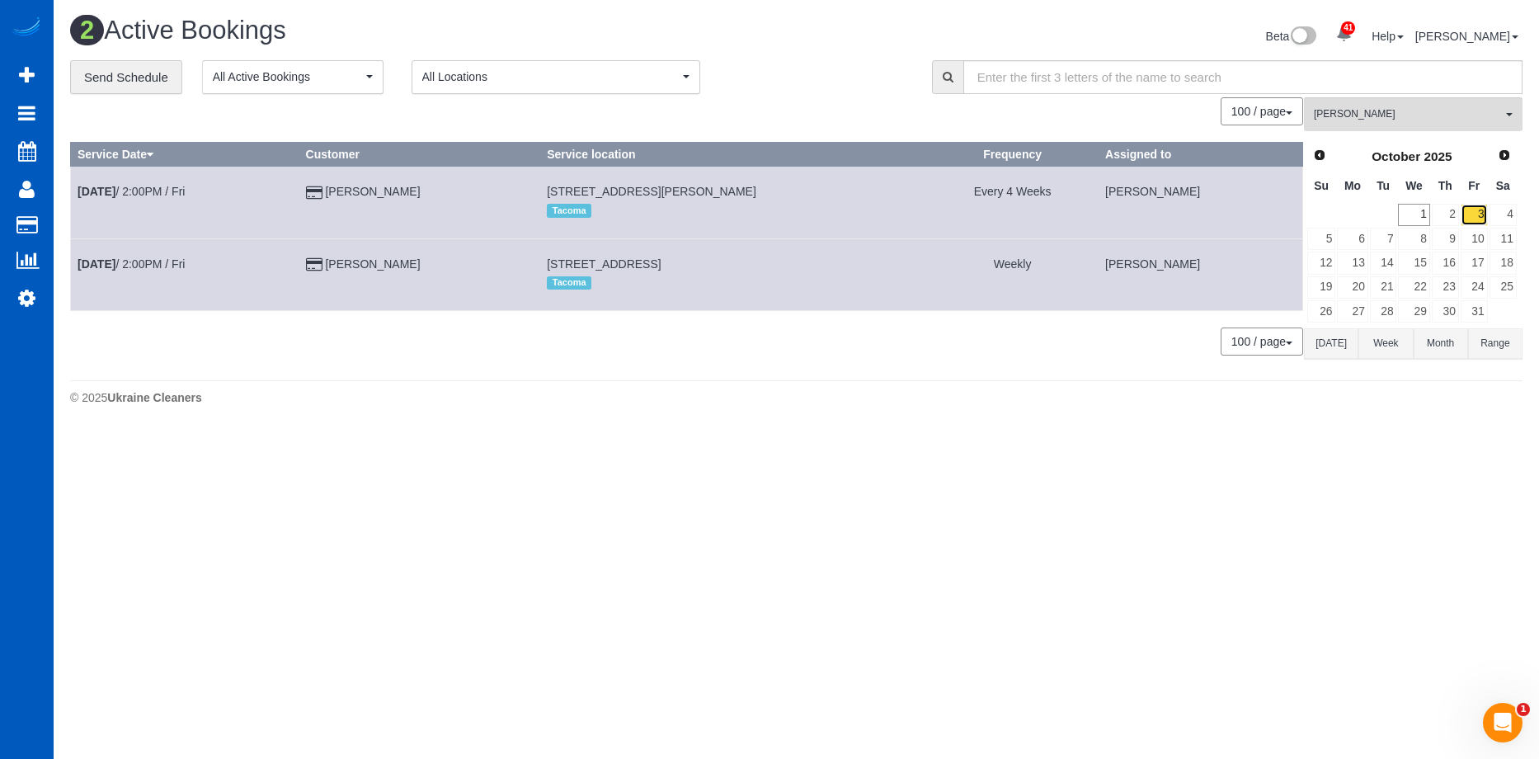
click at [1483, 212] on link "3" at bounding box center [1474, 215] width 27 height 22
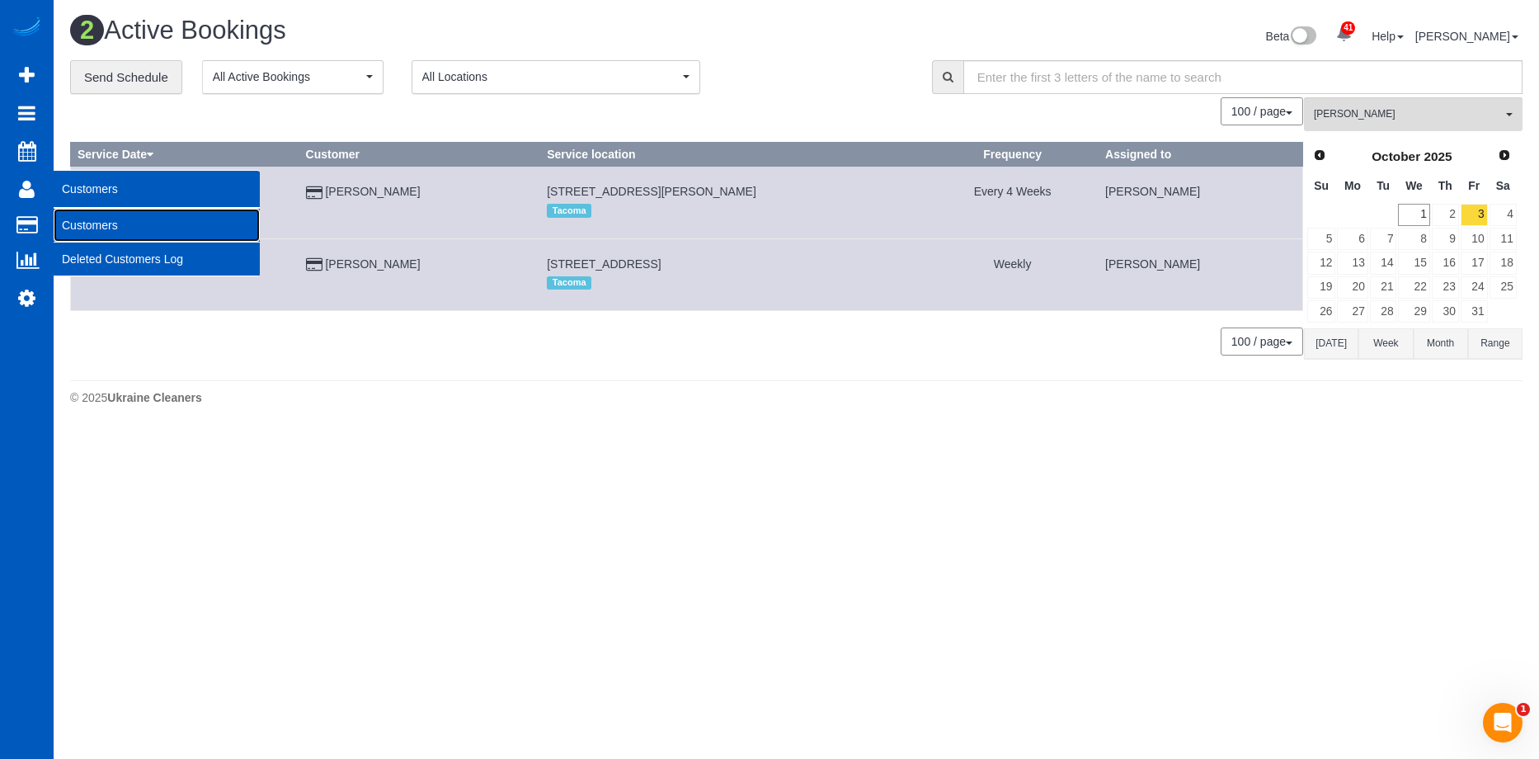
click at [99, 220] on link "Customers" at bounding box center [157, 225] width 206 height 33
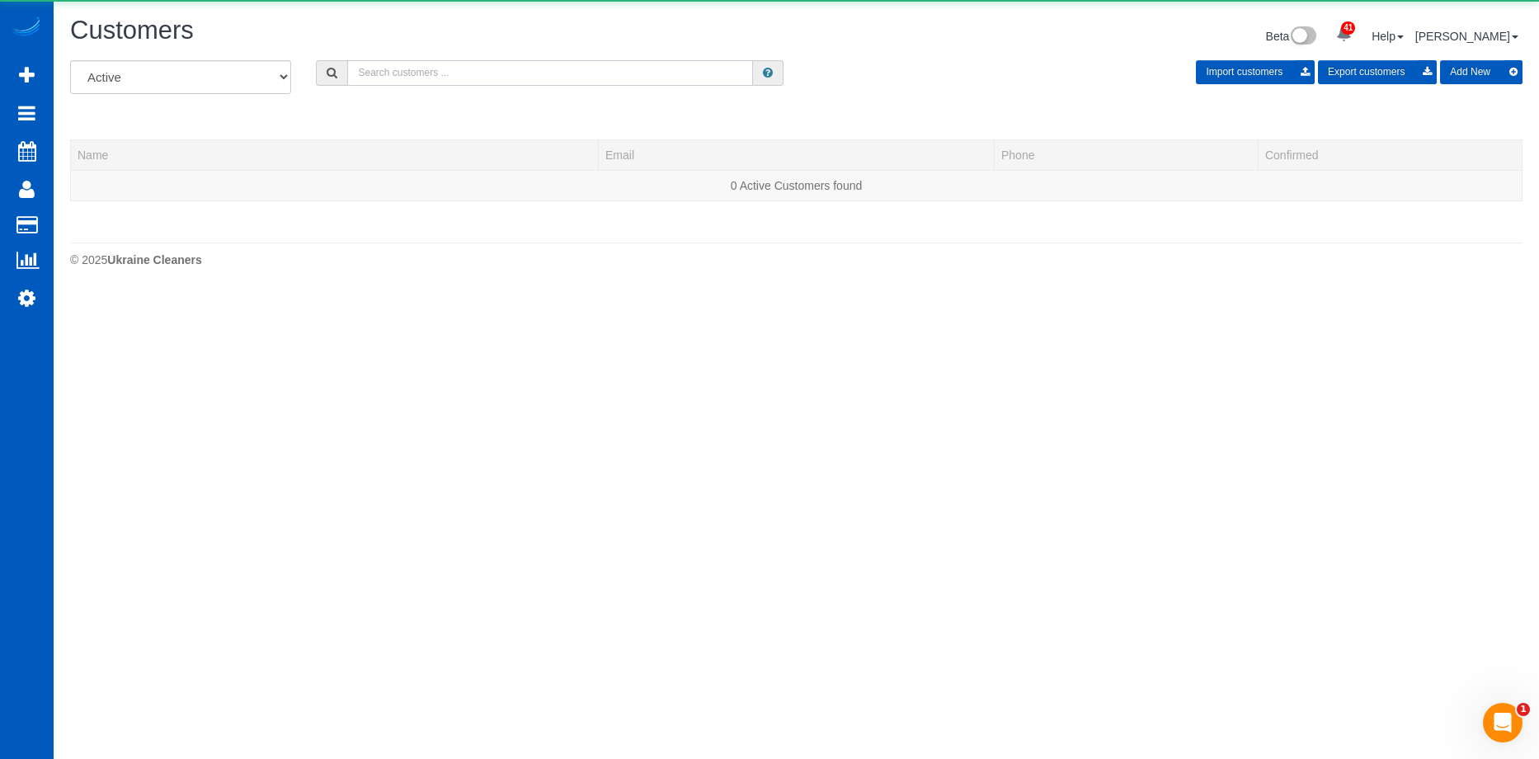
click at [397, 71] on input "text" at bounding box center [550, 73] width 406 height 26
paste input "thomas.schauwers@gmail.com"
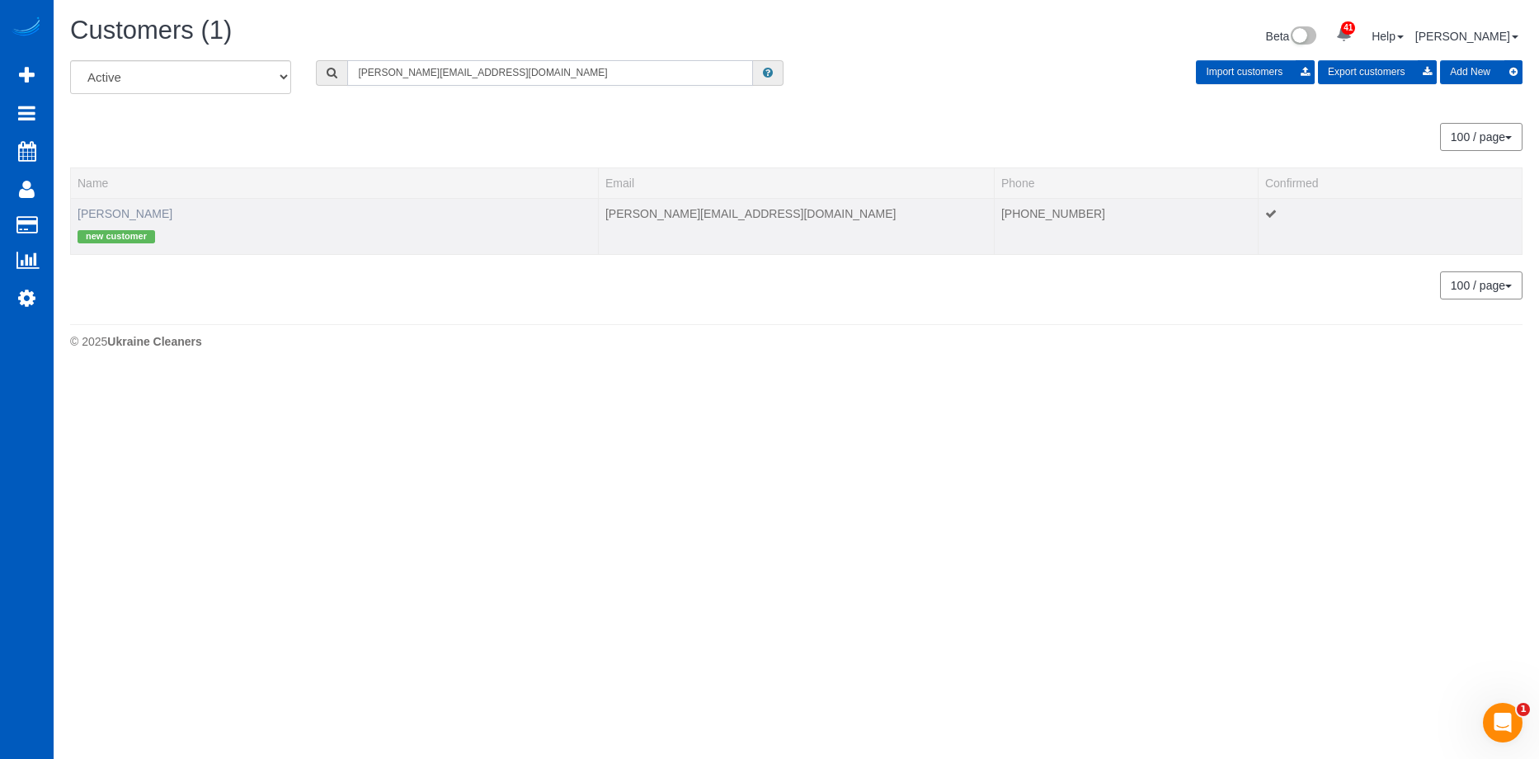
type input "thomas.schauwers@gmail.com"
click at [139, 212] on link "Thomas Schauwers" at bounding box center [125, 213] width 95 height 13
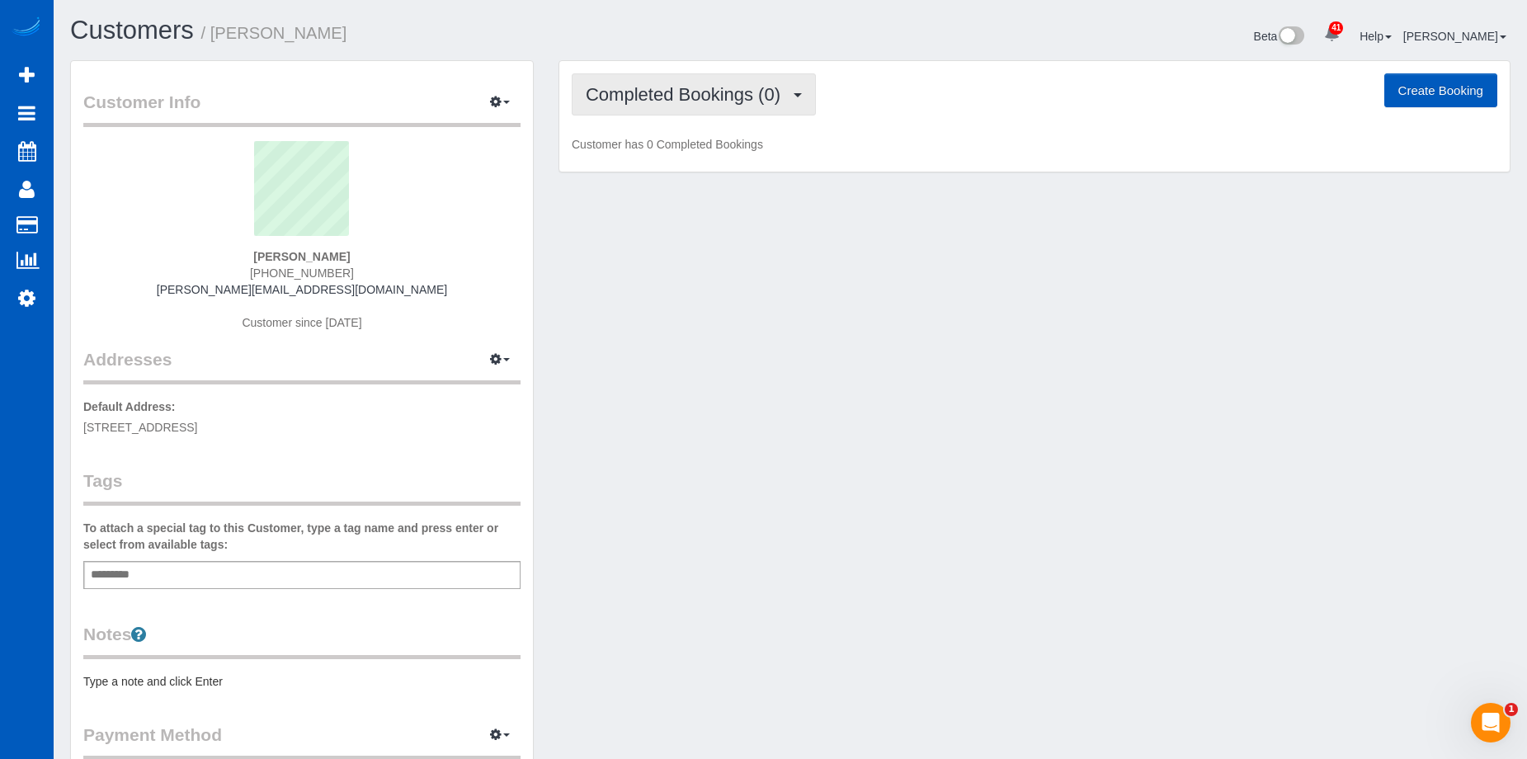
click at [673, 87] on span "Completed Bookings (0)" at bounding box center [687, 94] width 203 height 21
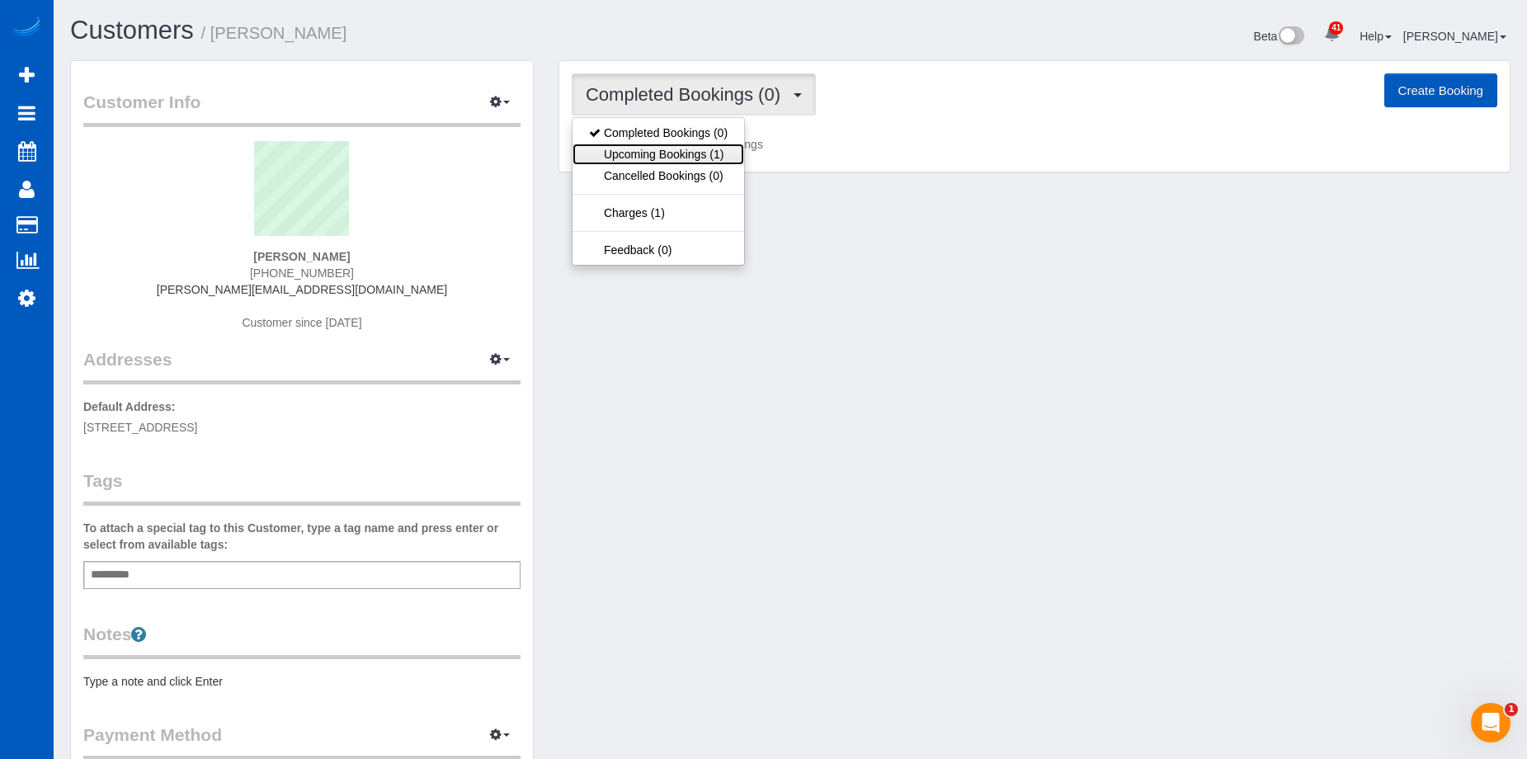
click at [669, 150] on link "Upcoming Bookings (1)" at bounding box center [658, 154] width 172 height 21
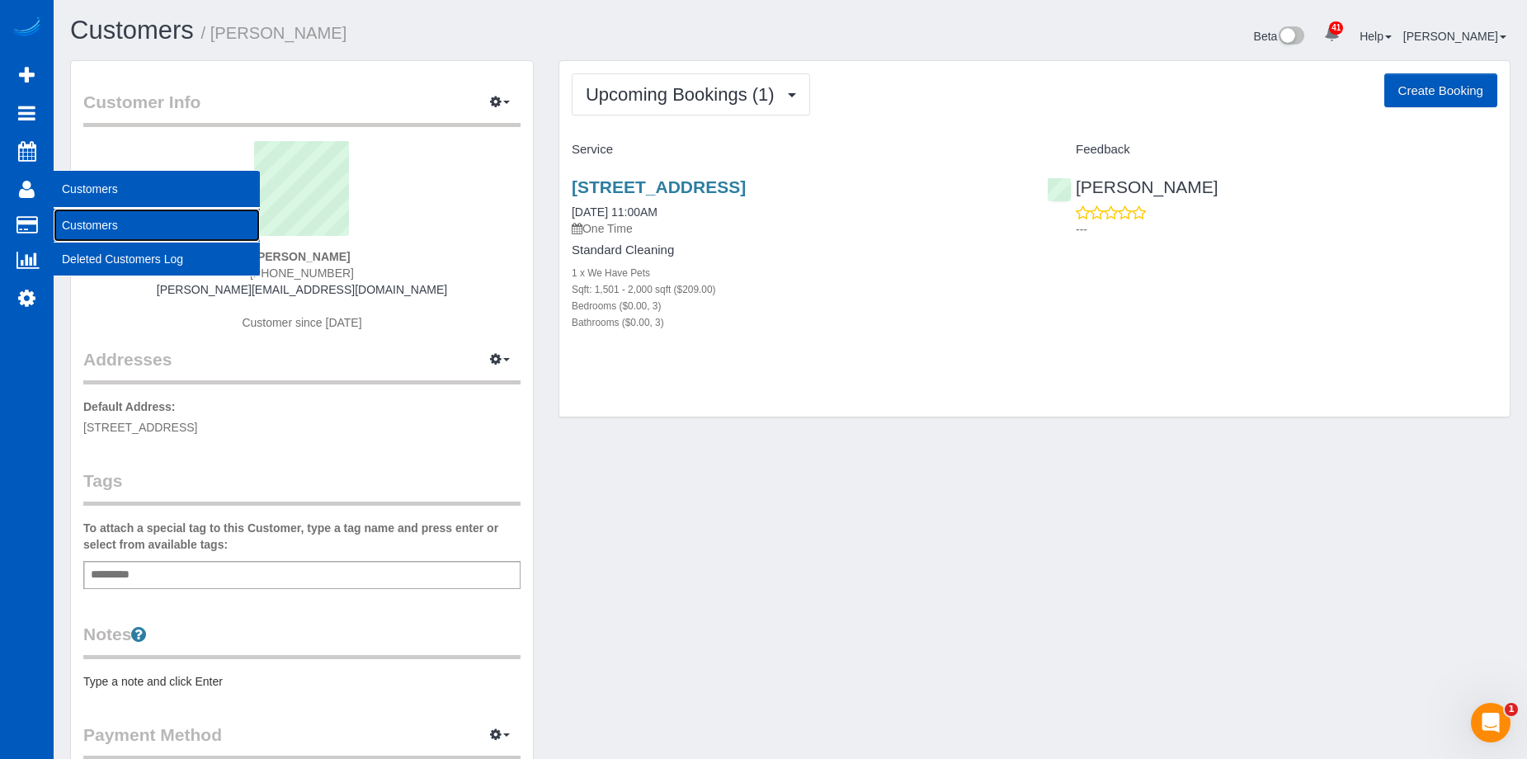
click at [115, 233] on link "Customers" at bounding box center [157, 225] width 206 height 33
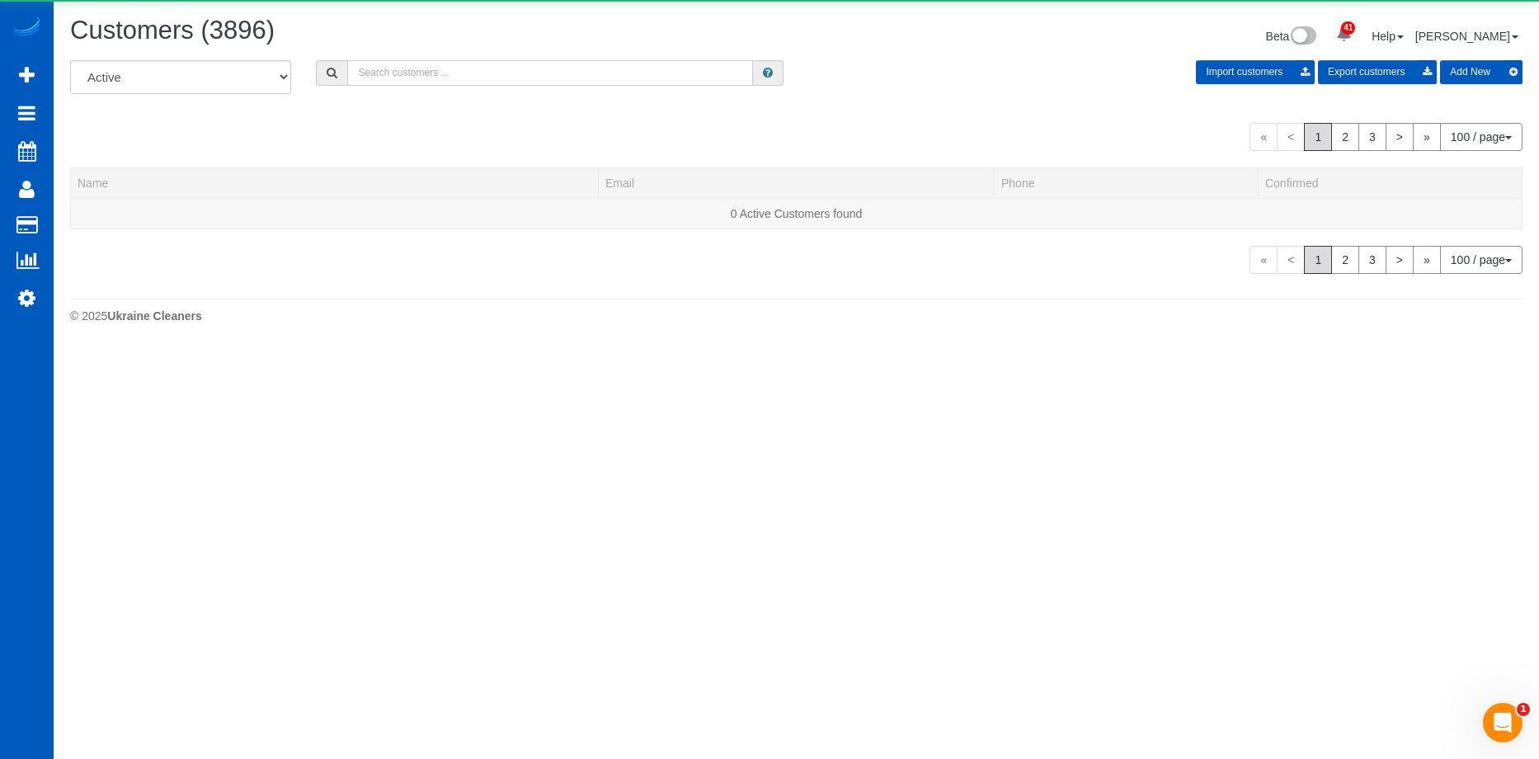
click at [399, 65] on input "text" at bounding box center [550, 73] width 406 height 26
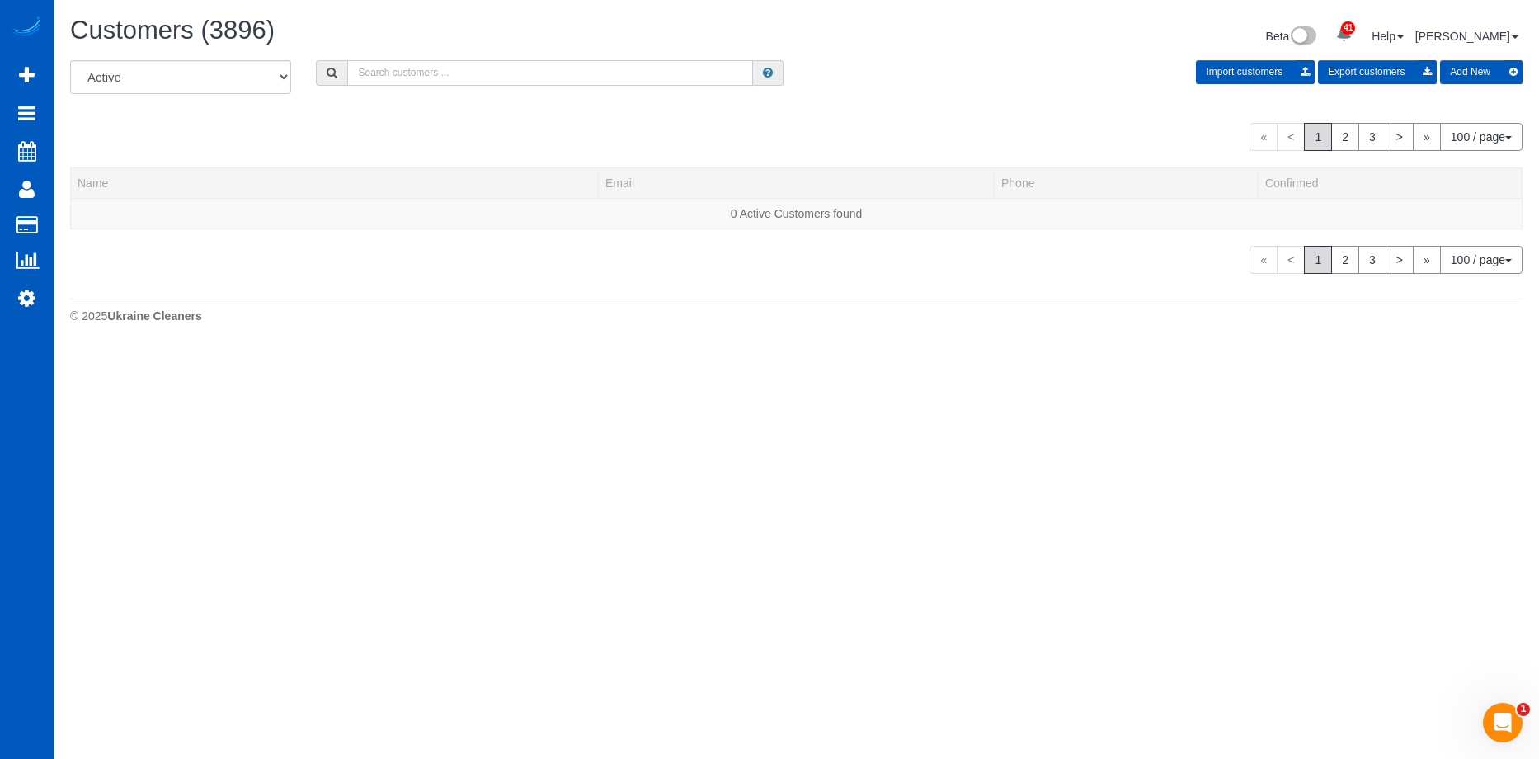
paste input "jagunsonyo@gmail.com"
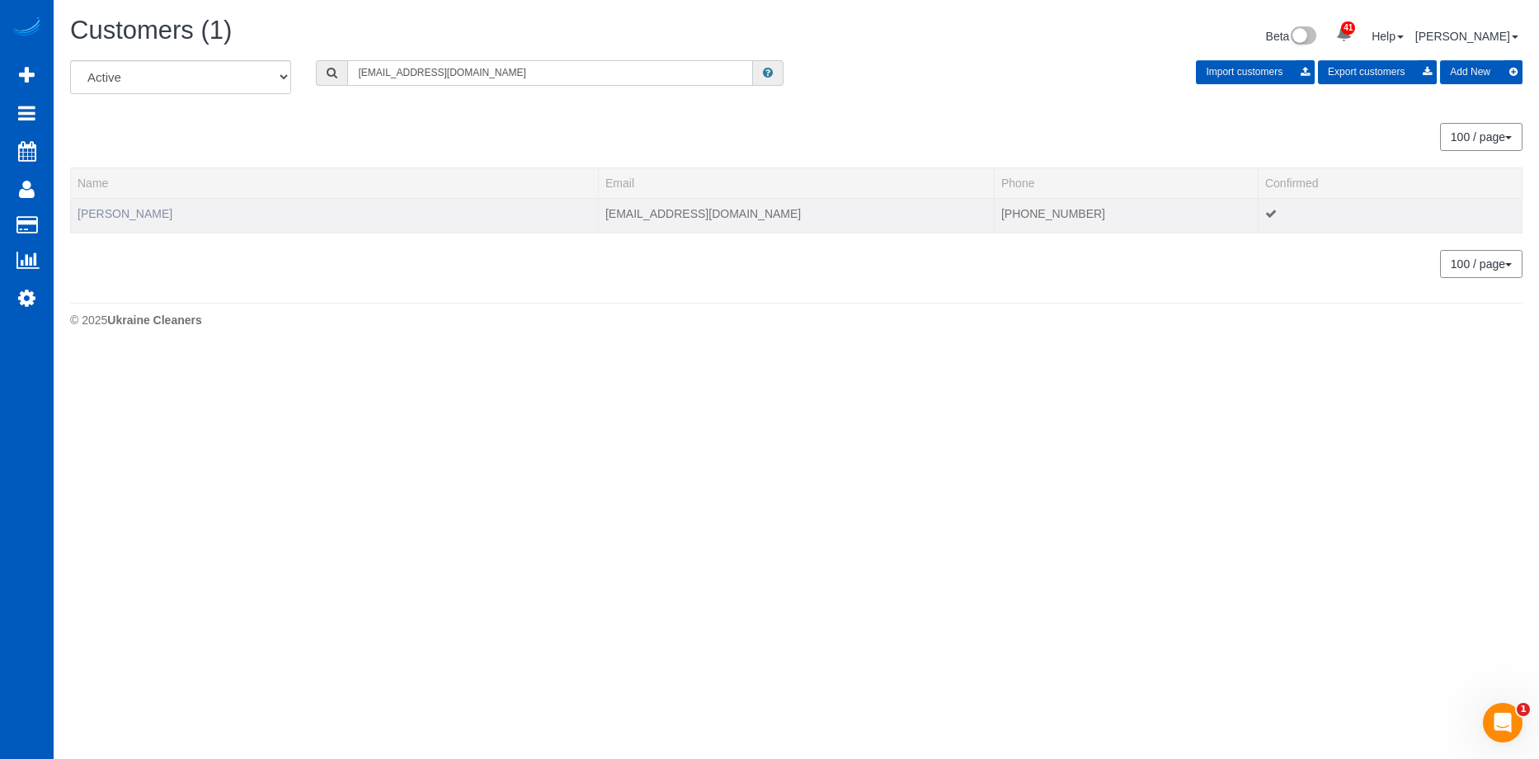
type input "jagunsonyo@gmail.com"
click at [109, 210] on link "Angela Jakubiec" at bounding box center [125, 213] width 95 height 13
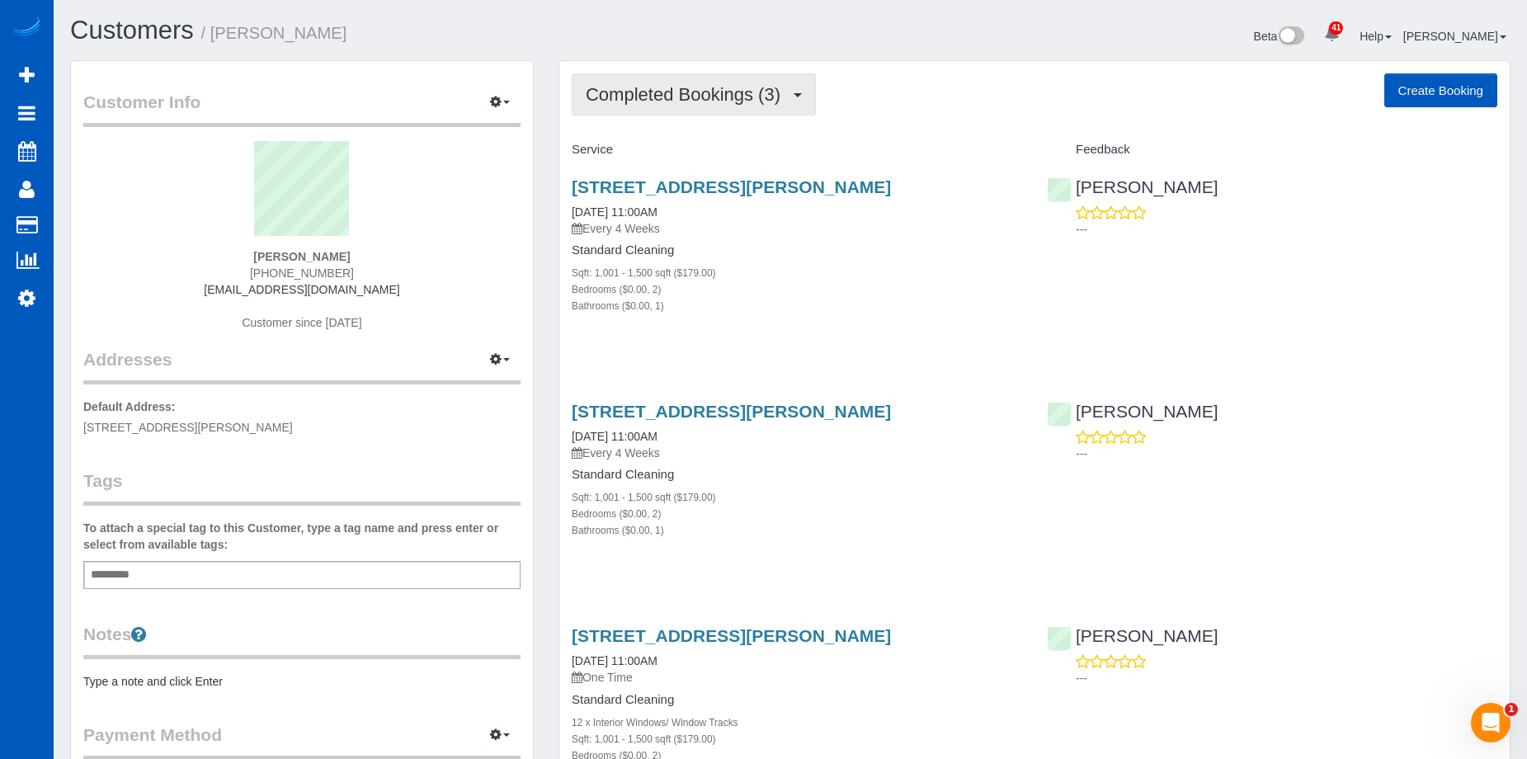
click at [663, 97] on span "Completed Bookings (3)" at bounding box center [687, 94] width 203 height 21
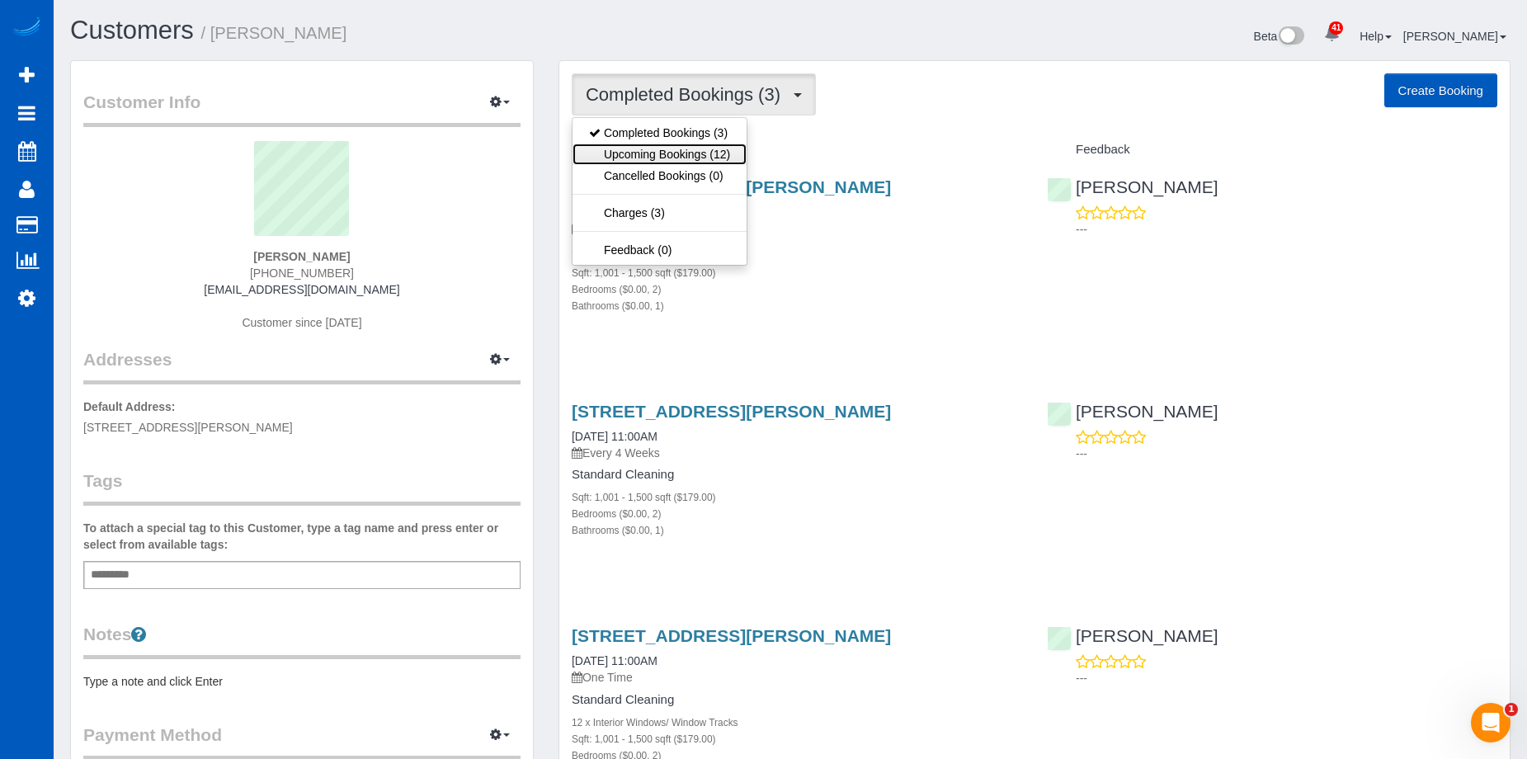
click at [659, 152] on link "Upcoming Bookings (12)" at bounding box center [659, 154] width 174 height 21
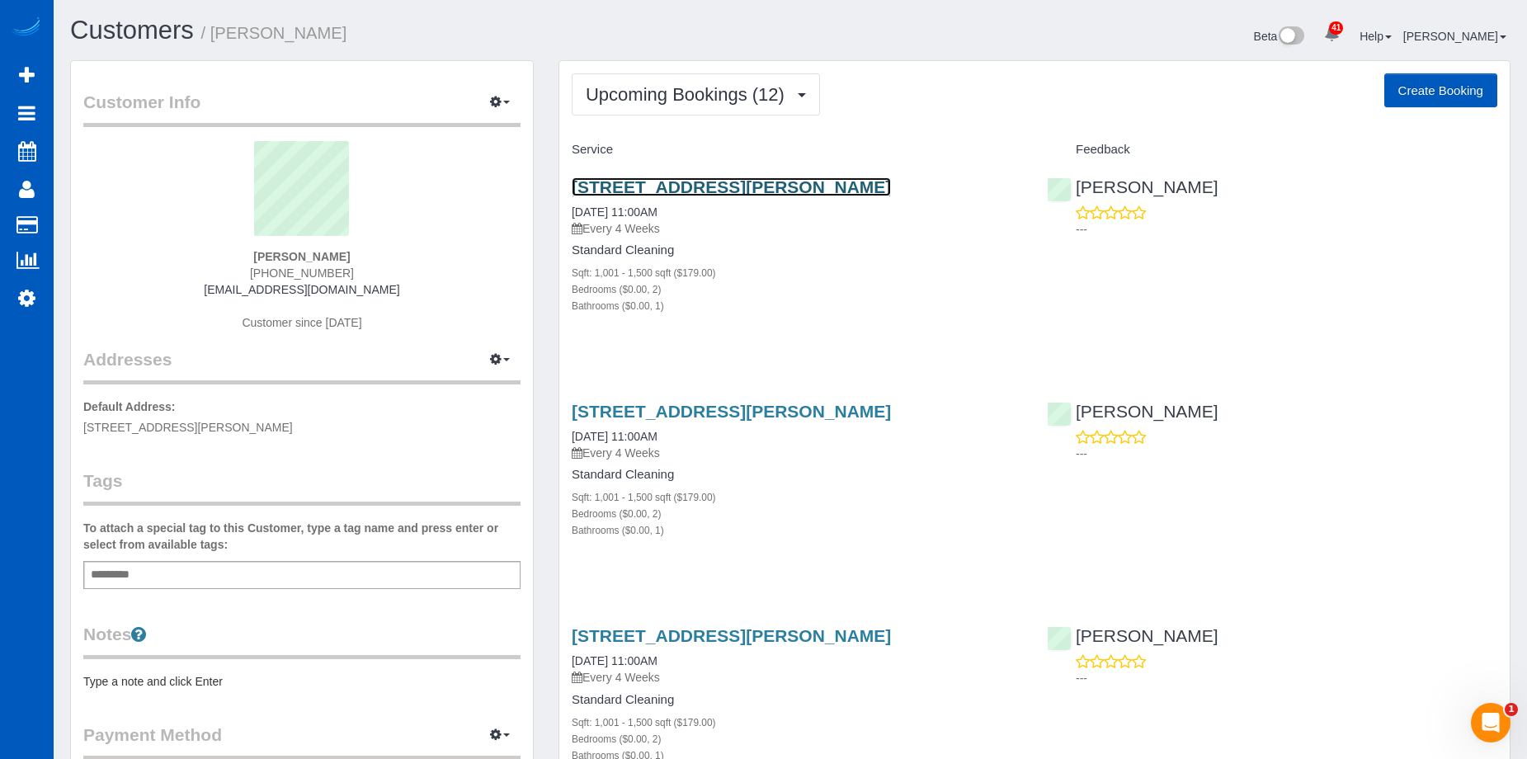
click at [690, 182] on link "221 1/2 Howe St, Seattle, WA 98109" at bounding box center [731, 186] width 319 height 19
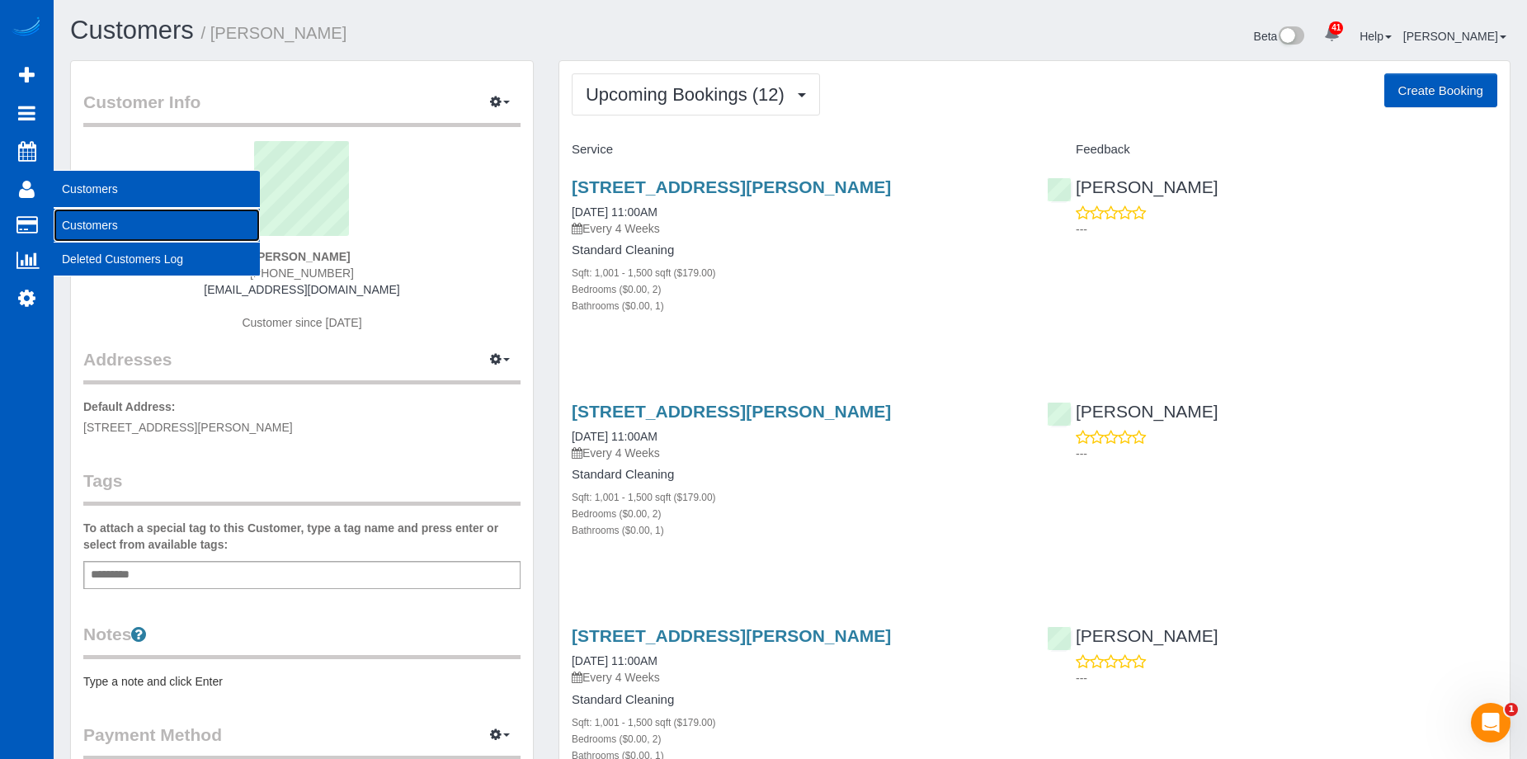
click at [97, 222] on link "Customers" at bounding box center [157, 225] width 206 height 33
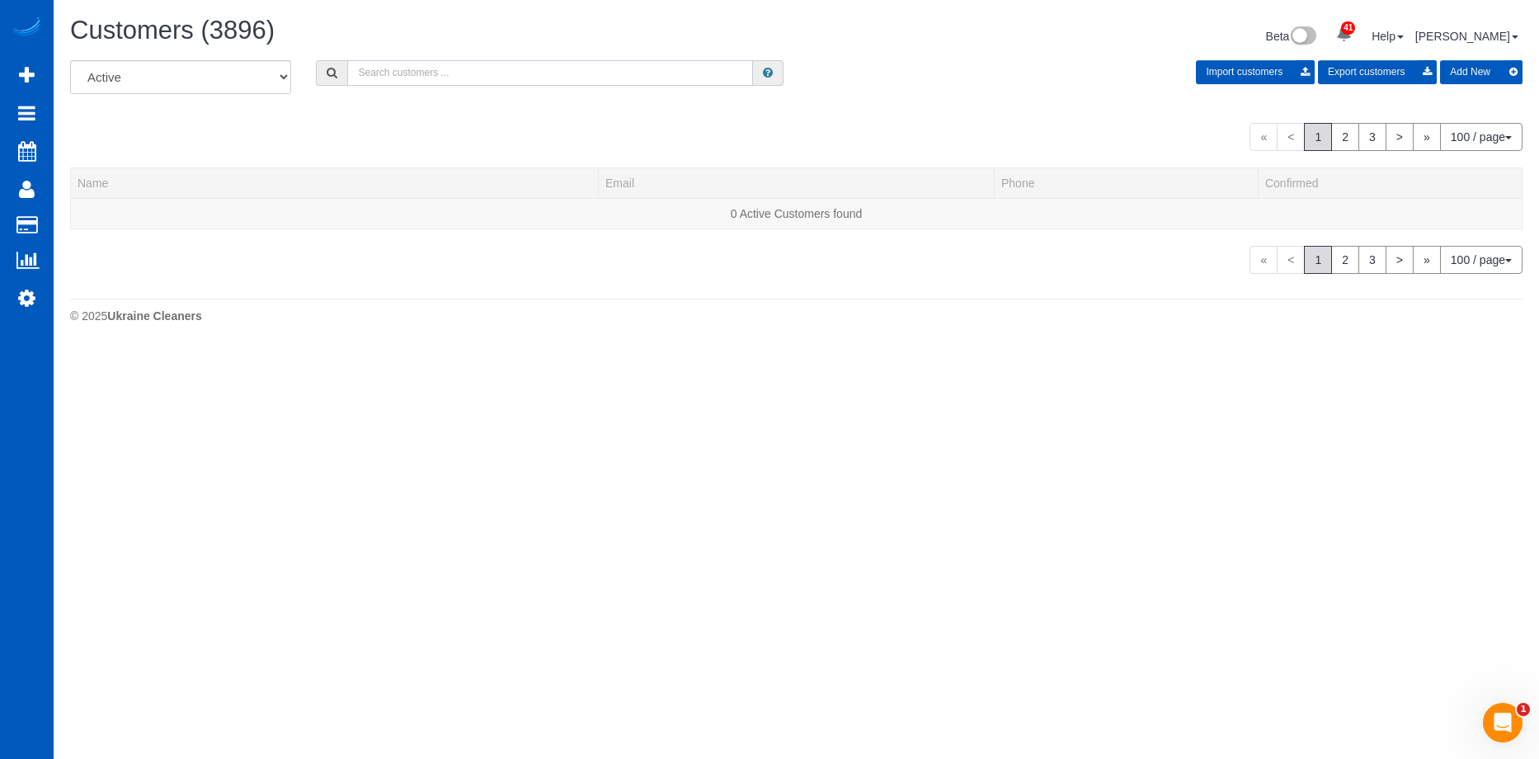
click at [476, 78] on input "text" at bounding box center [550, 73] width 406 height 26
paste input "staciabrown24@hotmail.com"
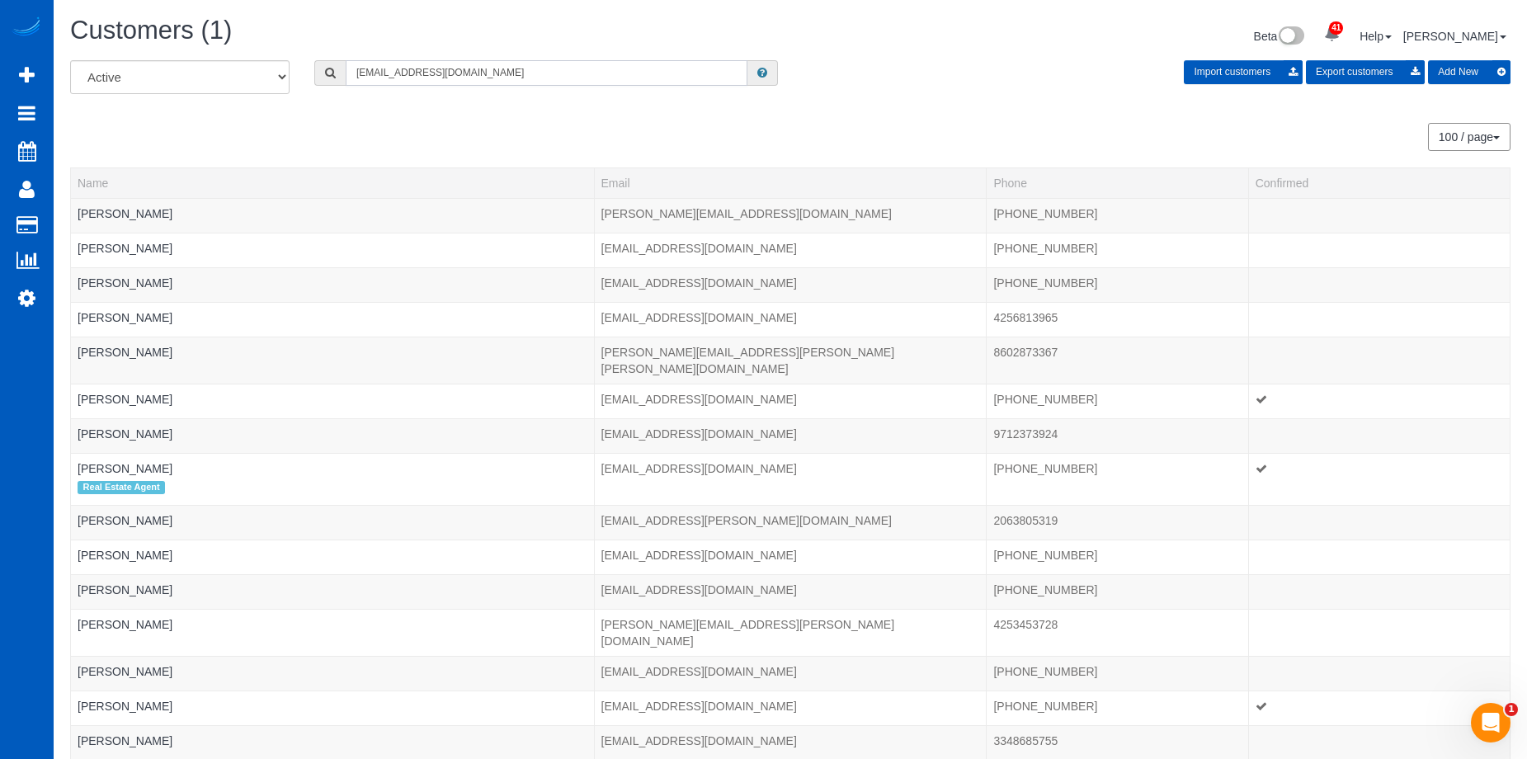
click at [541, 64] on input "staciabrown24@hotmail.com" at bounding box center [547, 73] width 402 height 26
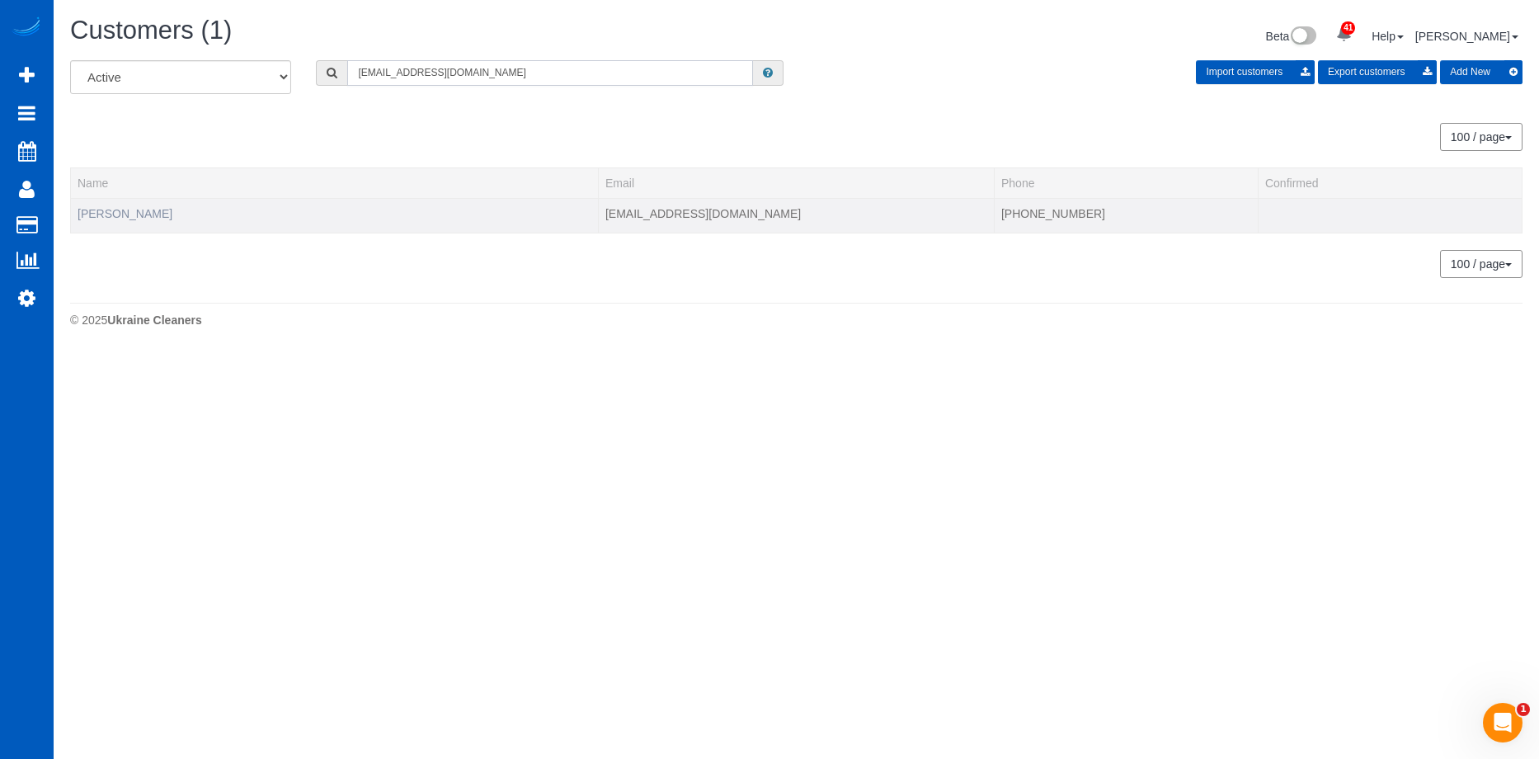
type input "staciabrown24@hotmail.com"
click at [120, 214] on link "Stacia Ledbetter" at bounding box center [125, 213] width 95 height 13
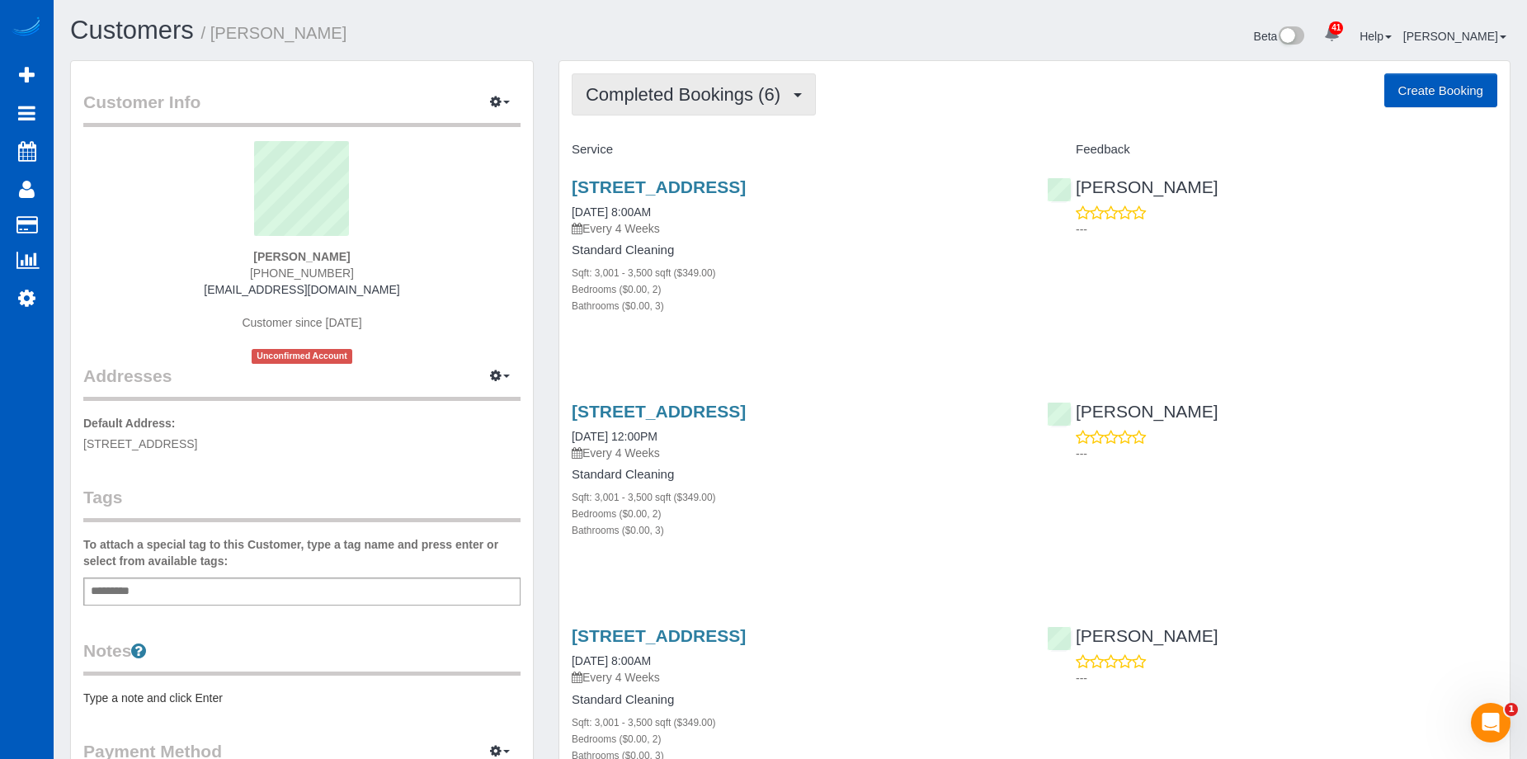
click at [758, 94] on span "Completed Bookings (6)" at bounding box center [687, 94] width 203 height 21
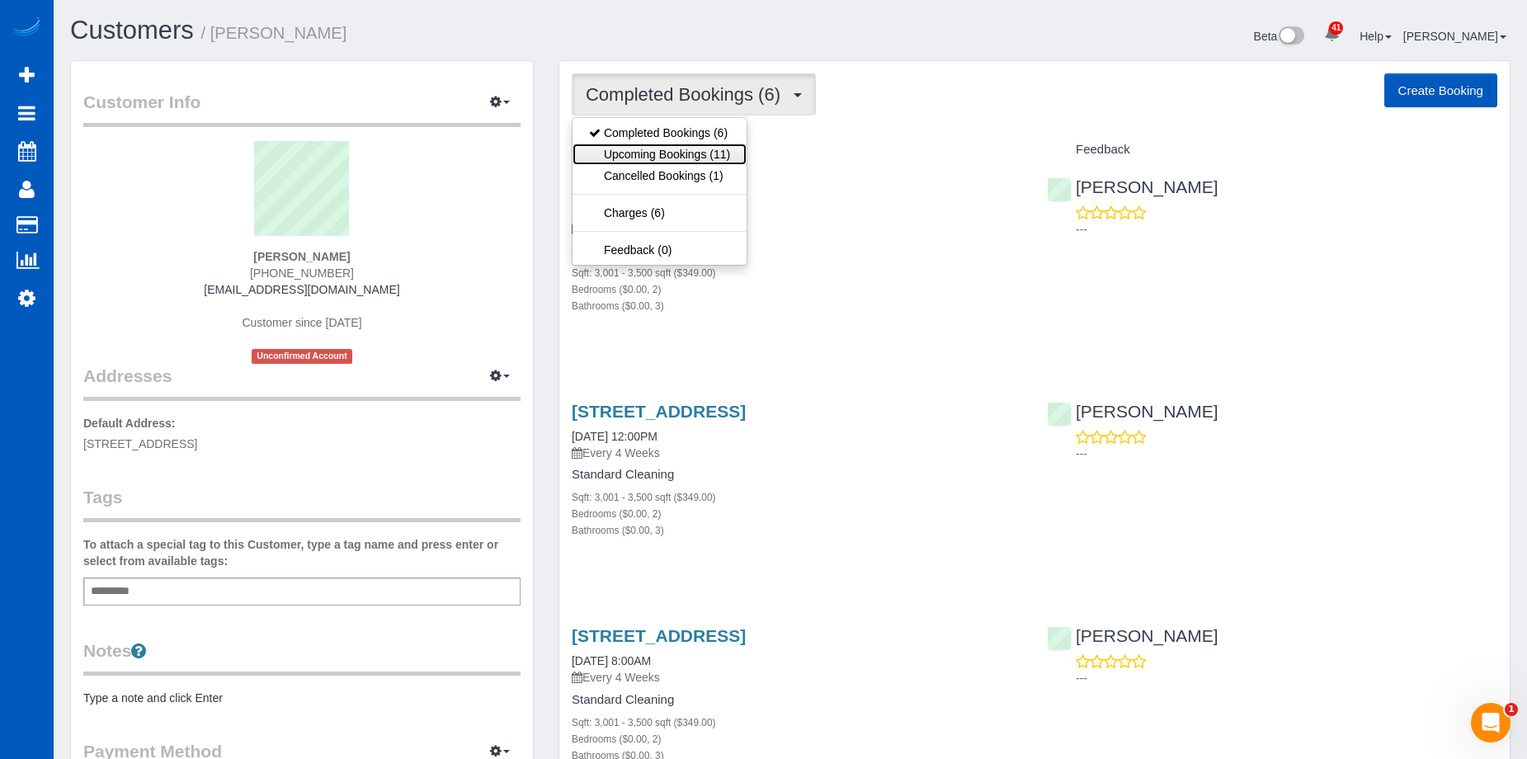
click at [723, 153] on link "Upcoming Bookings (11)" at bounding box center [659, 154] width 174 height 21
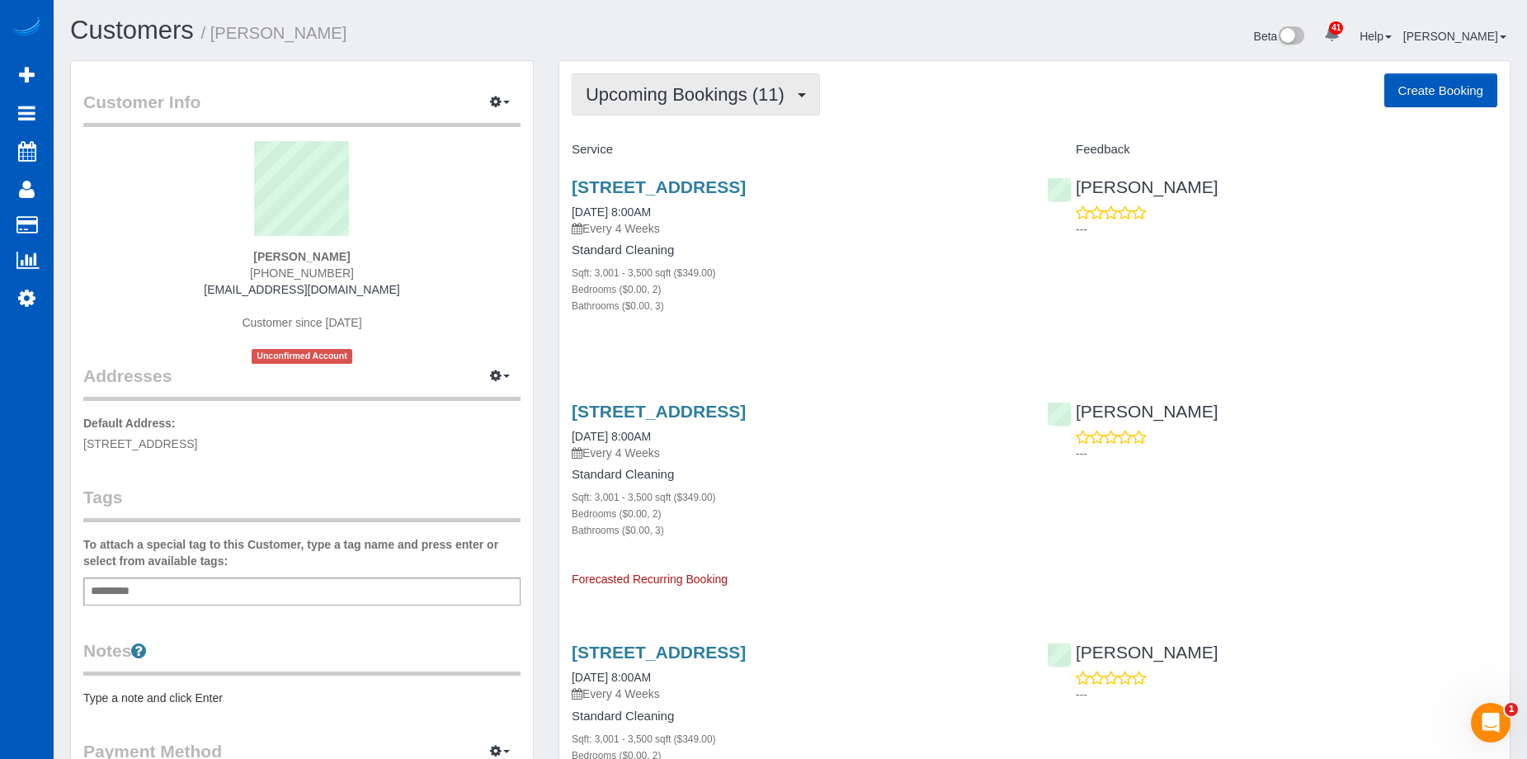
click at [692, 79] on button "Upcoming Bookings (11)" at bounding box center [696, 94] width 248 height 42
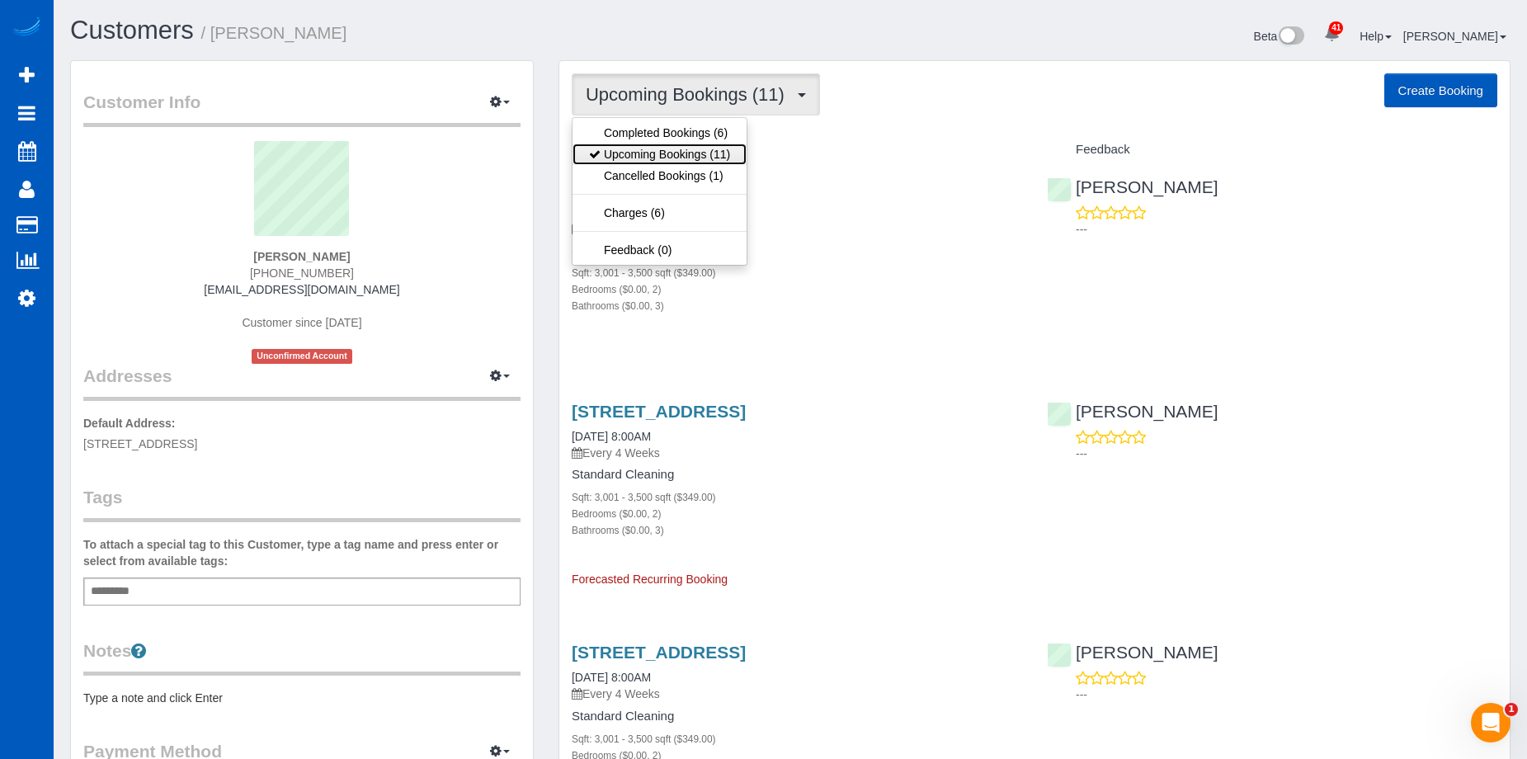
click at [683, 152] on link "Upcoming Bookings (11)" at bounding box center [659, 154] width 174 height 21
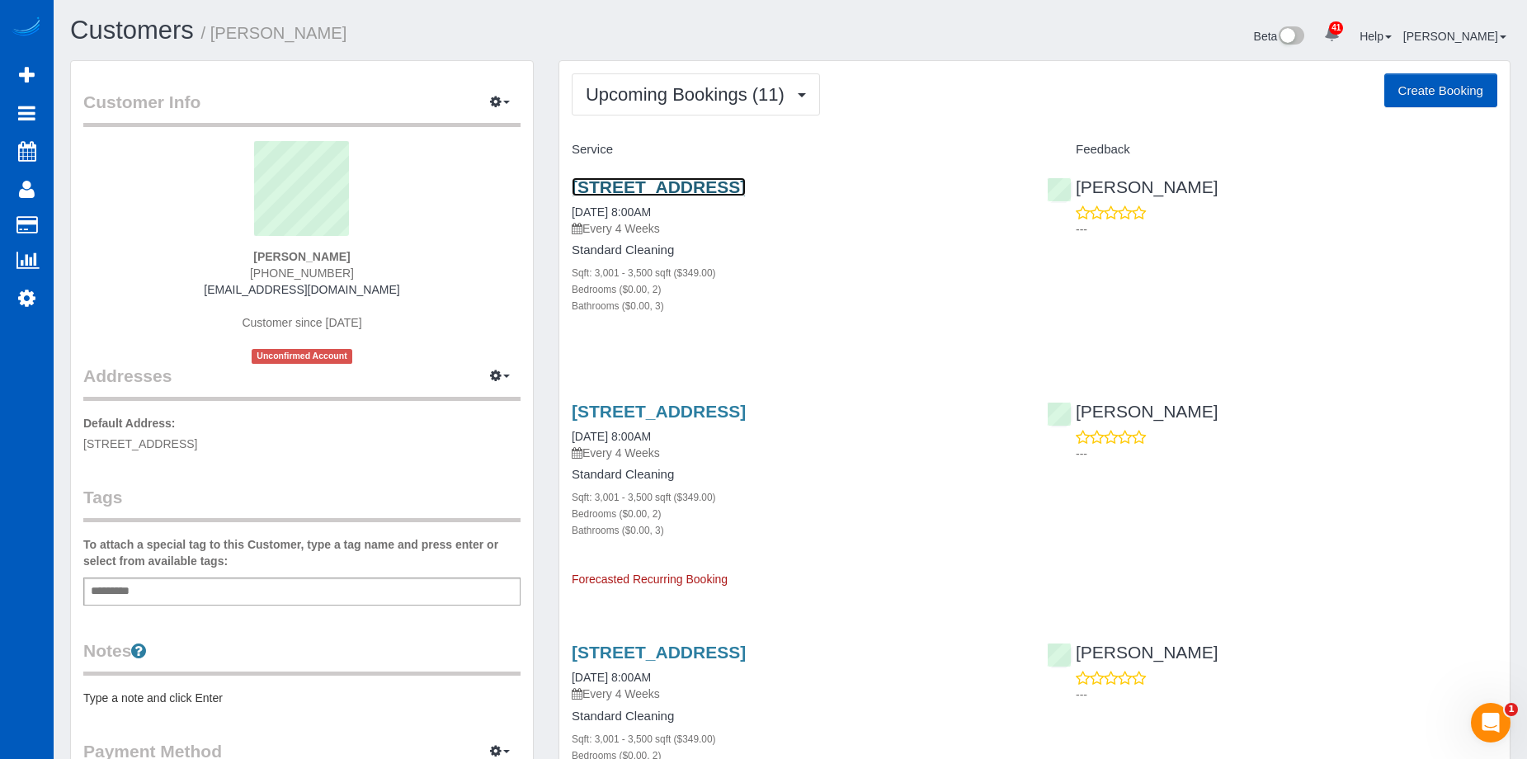
click at [720, 185] on link "3929 S Best Ct, Veradale, WA 99037" at bounding box center [659, 186] width 174 height 19
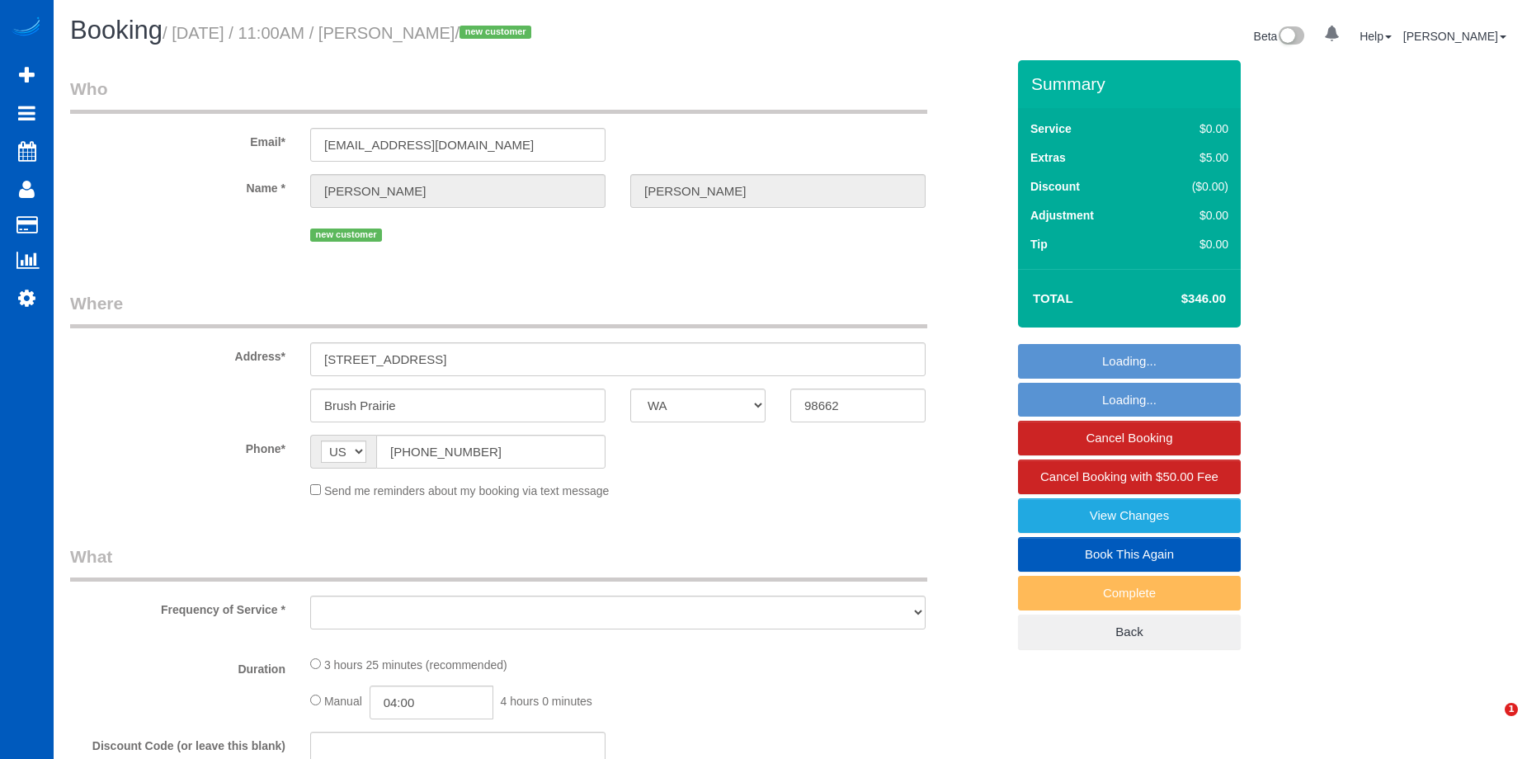
select select "WA"
select select "object:912"
select select "199"
select select "2"
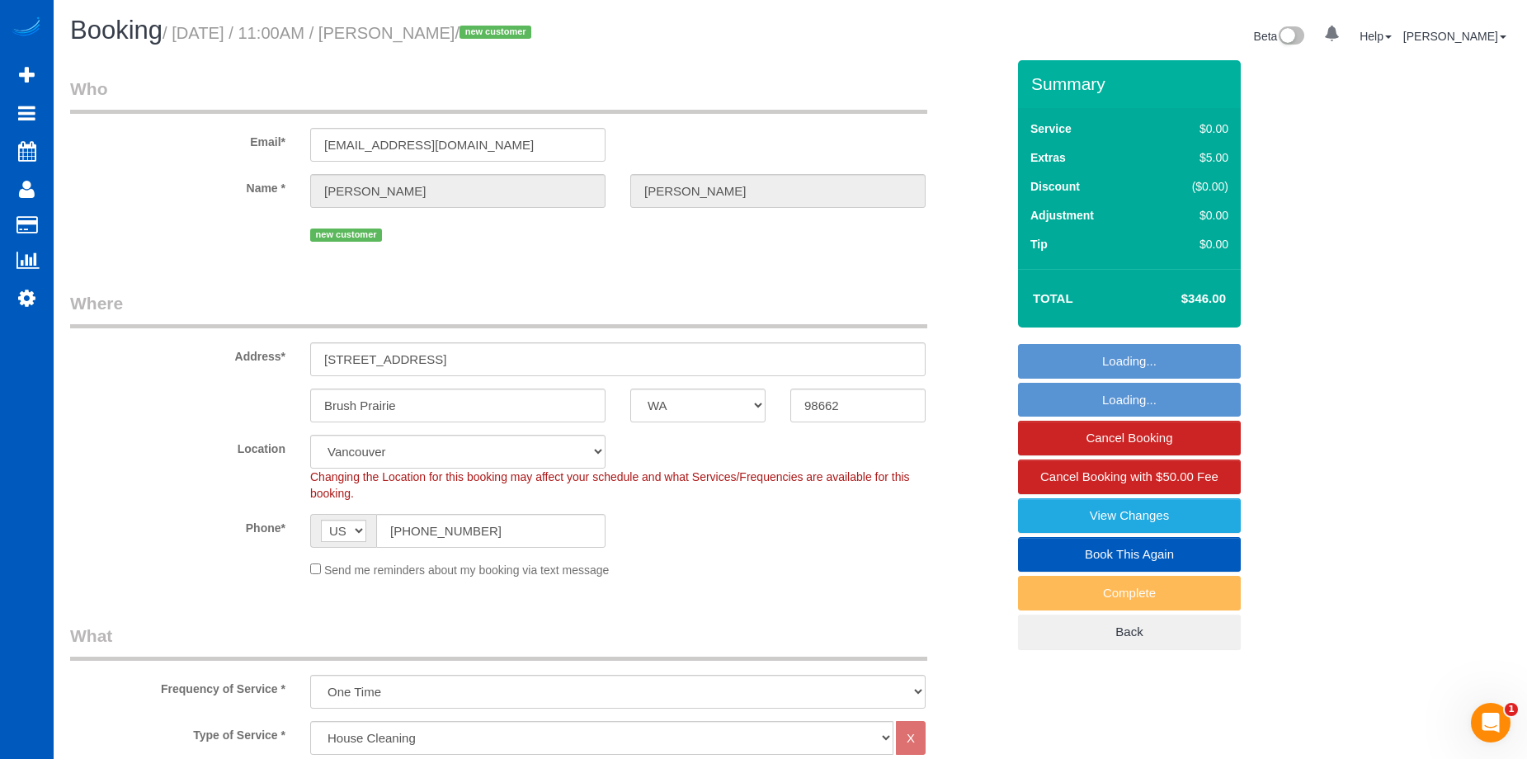
select select "object:1052"
select select "spot1"
select select "2"
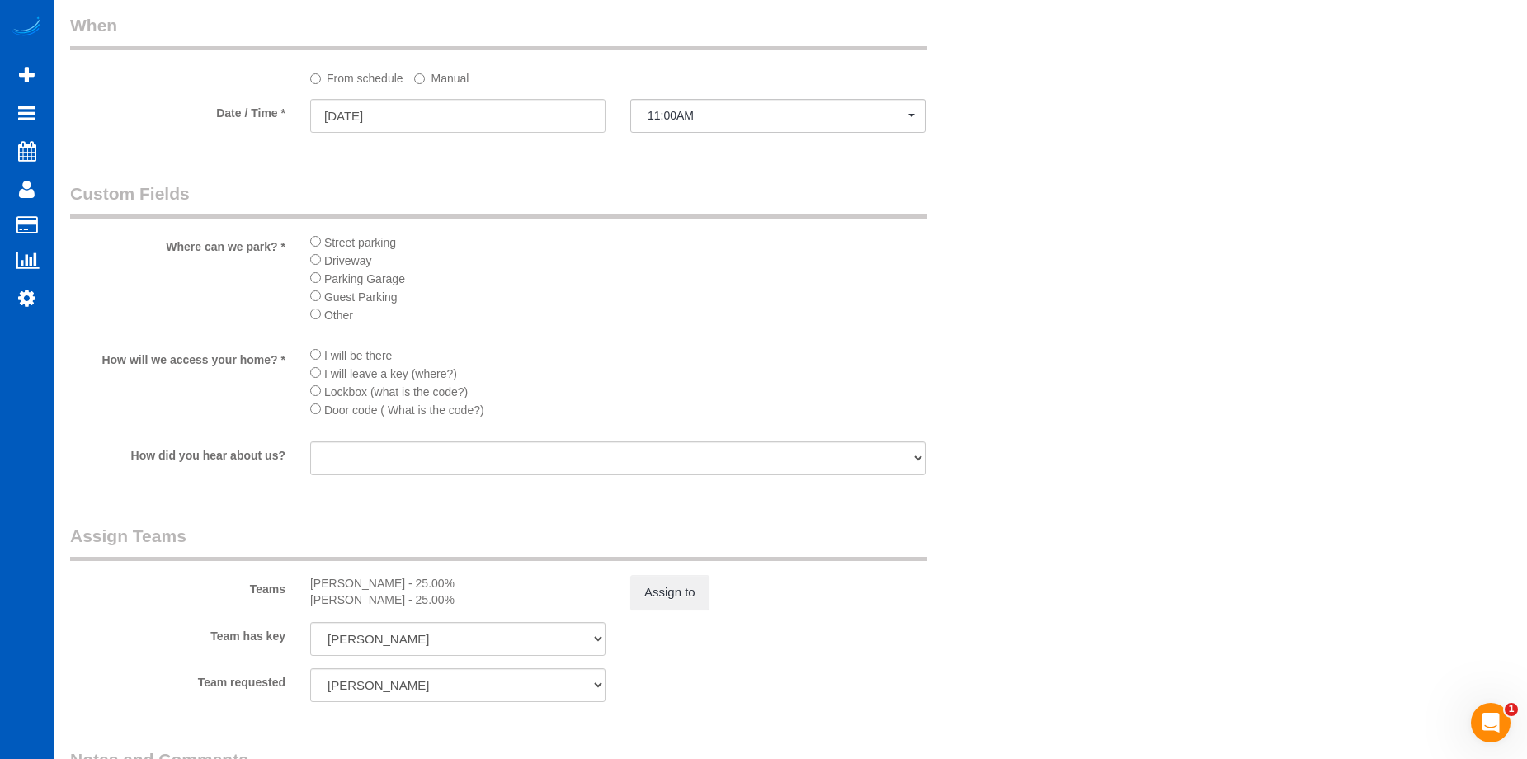
scroll to position [1815, 0]
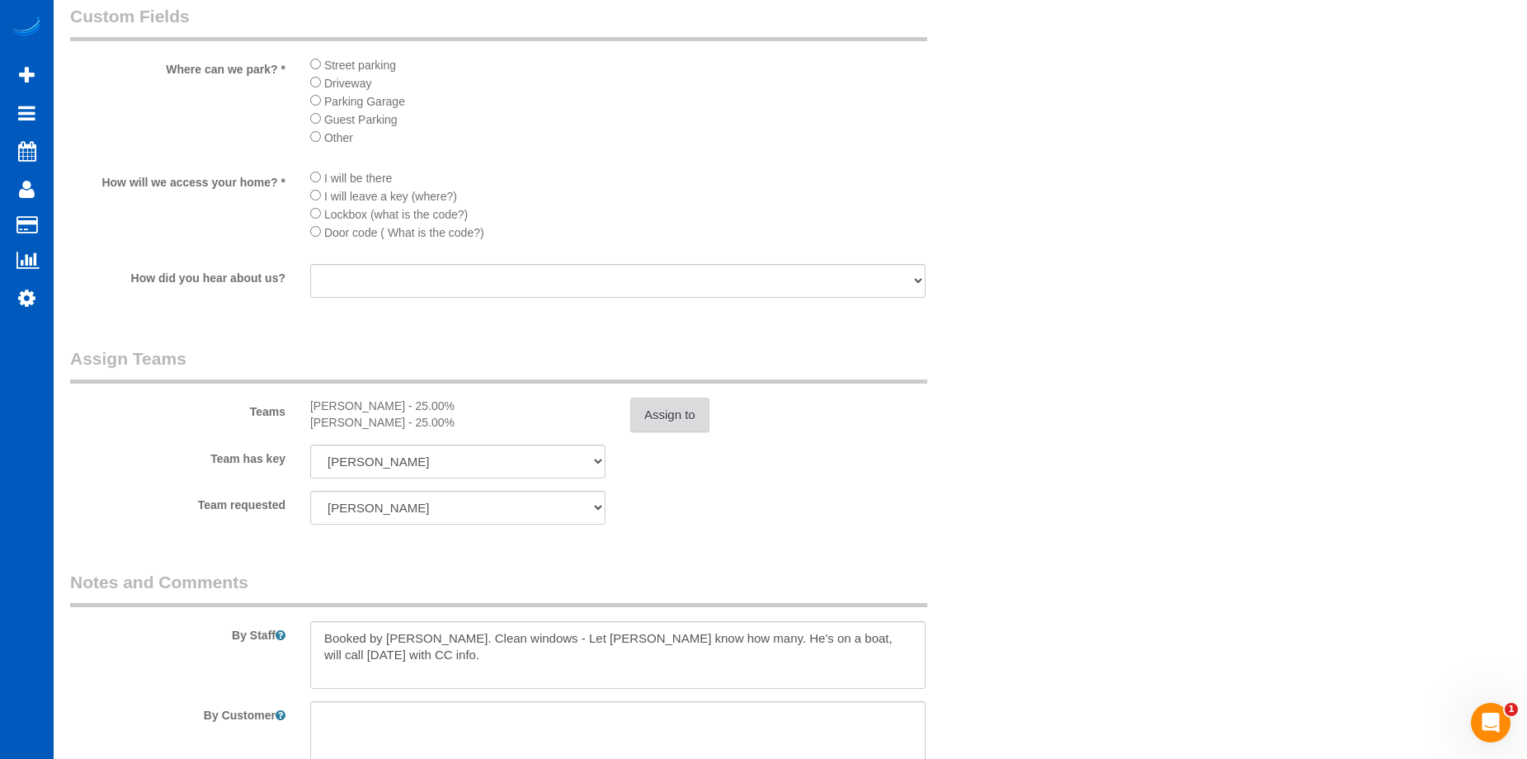
click at [679, 419] on button "Assign to" at bounding box center [669, 415] width 79 height 35
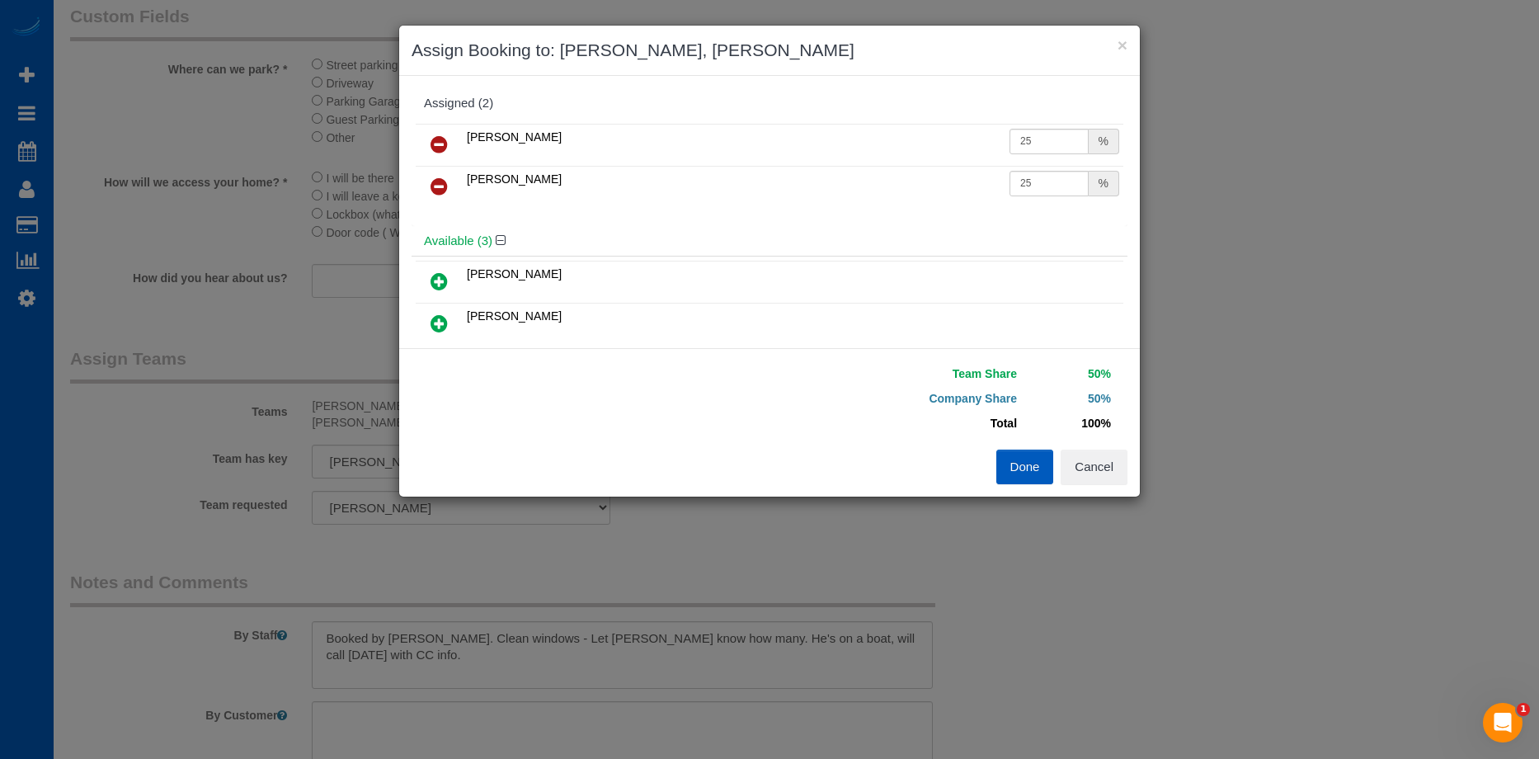
click at [448, 150] on link at bounding box center [439, 145] width 39 height 33
click at [447, 145] on icon at bounding box center [439, 144] width 17 height 20
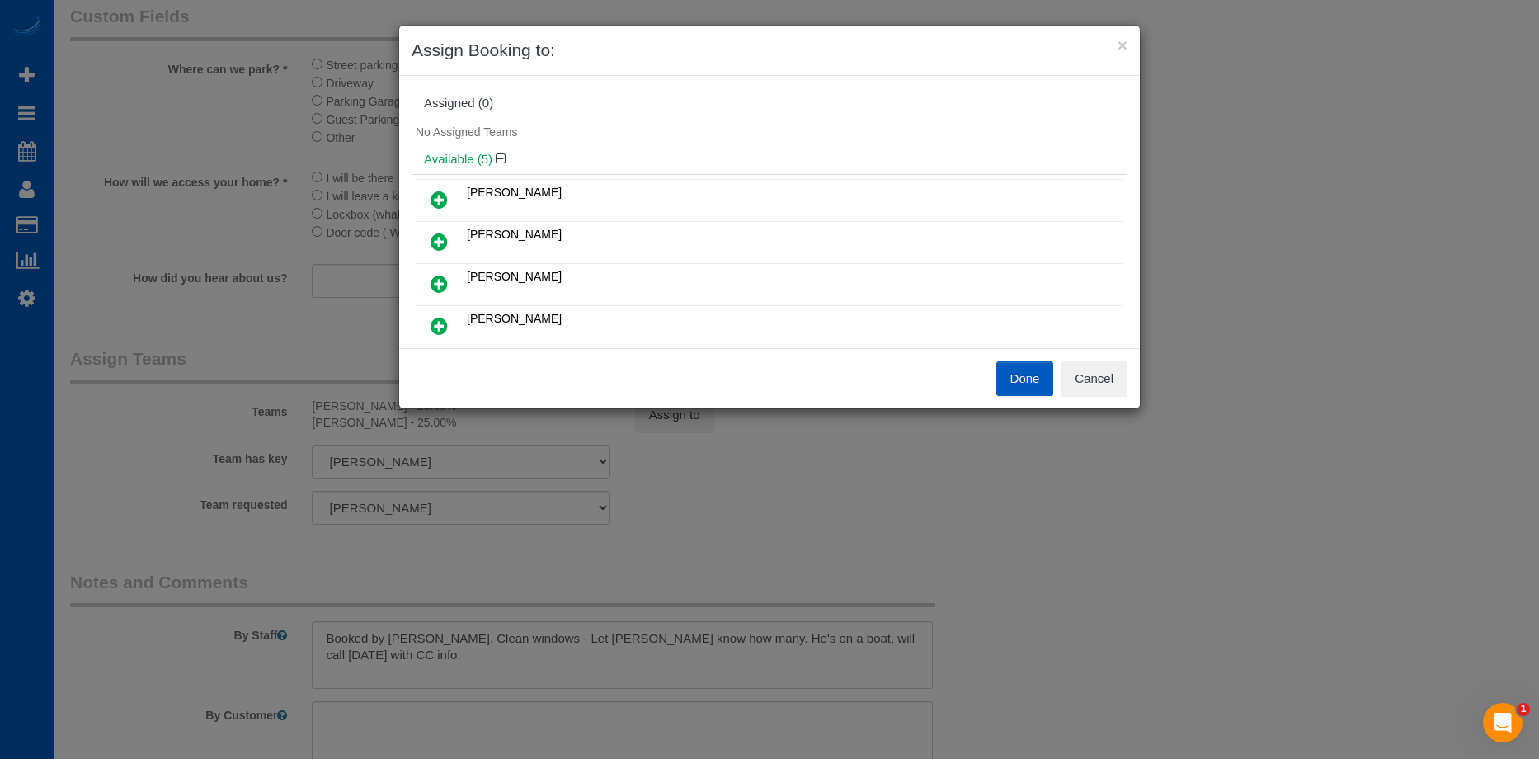
click at [438, 280] on icon at bounding box center [439, 284] width 17 height 20
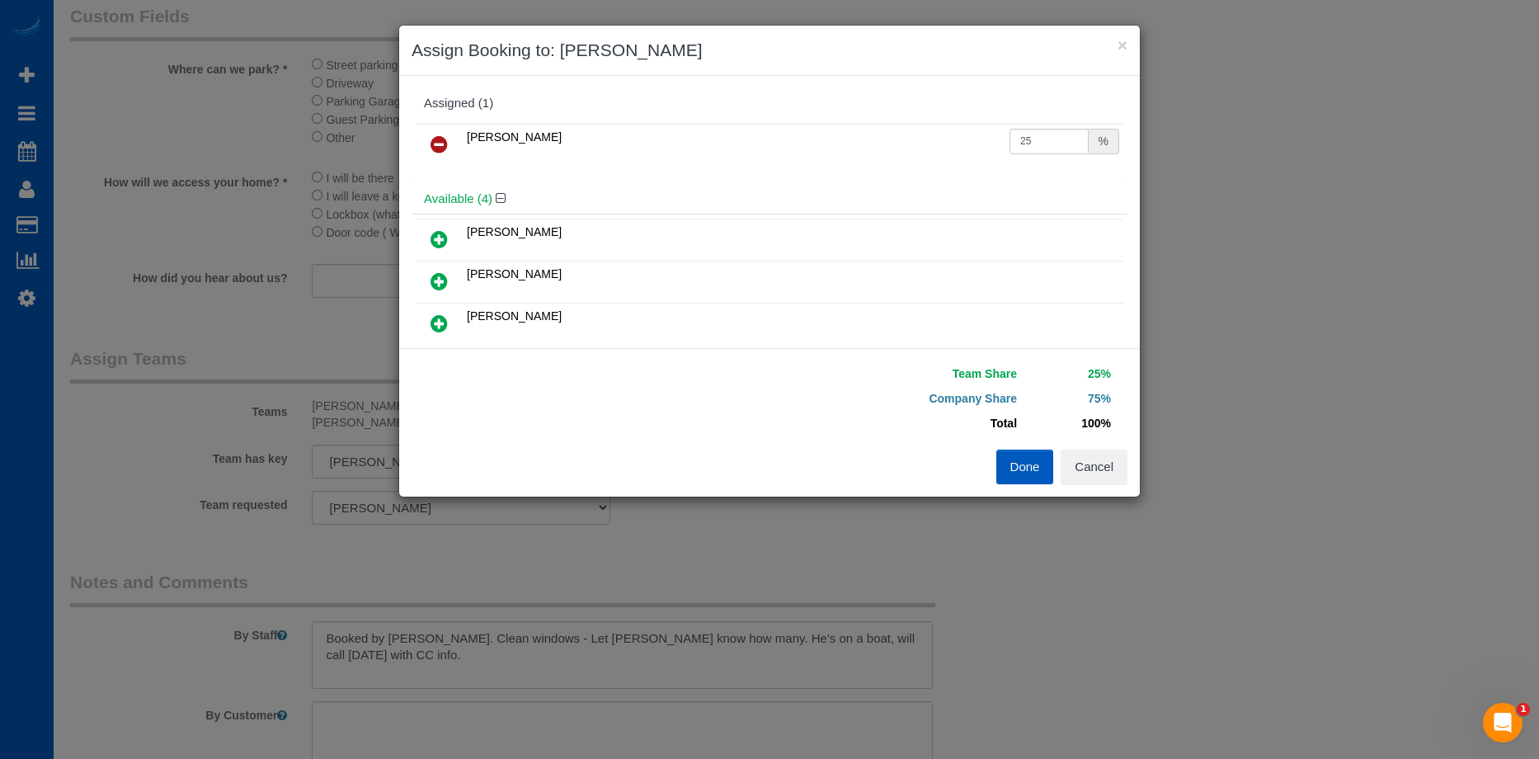
click at [1029, 124] on td "25 %" at bounding box center [1064, 145] width 118 height 42
click at [1026, 144] on input "25" at bounding box center [1049, 142] width 79 height 26
drag, startPoint x: 1038, startPoint y: 139, endPoint x: 984, endPoint y: 145, distance: 54.8
click at [984, 145] on tr "Mariia Syrotiuk 25 %" at bounding box center [770, 145] width 708 height 42
type input "50"
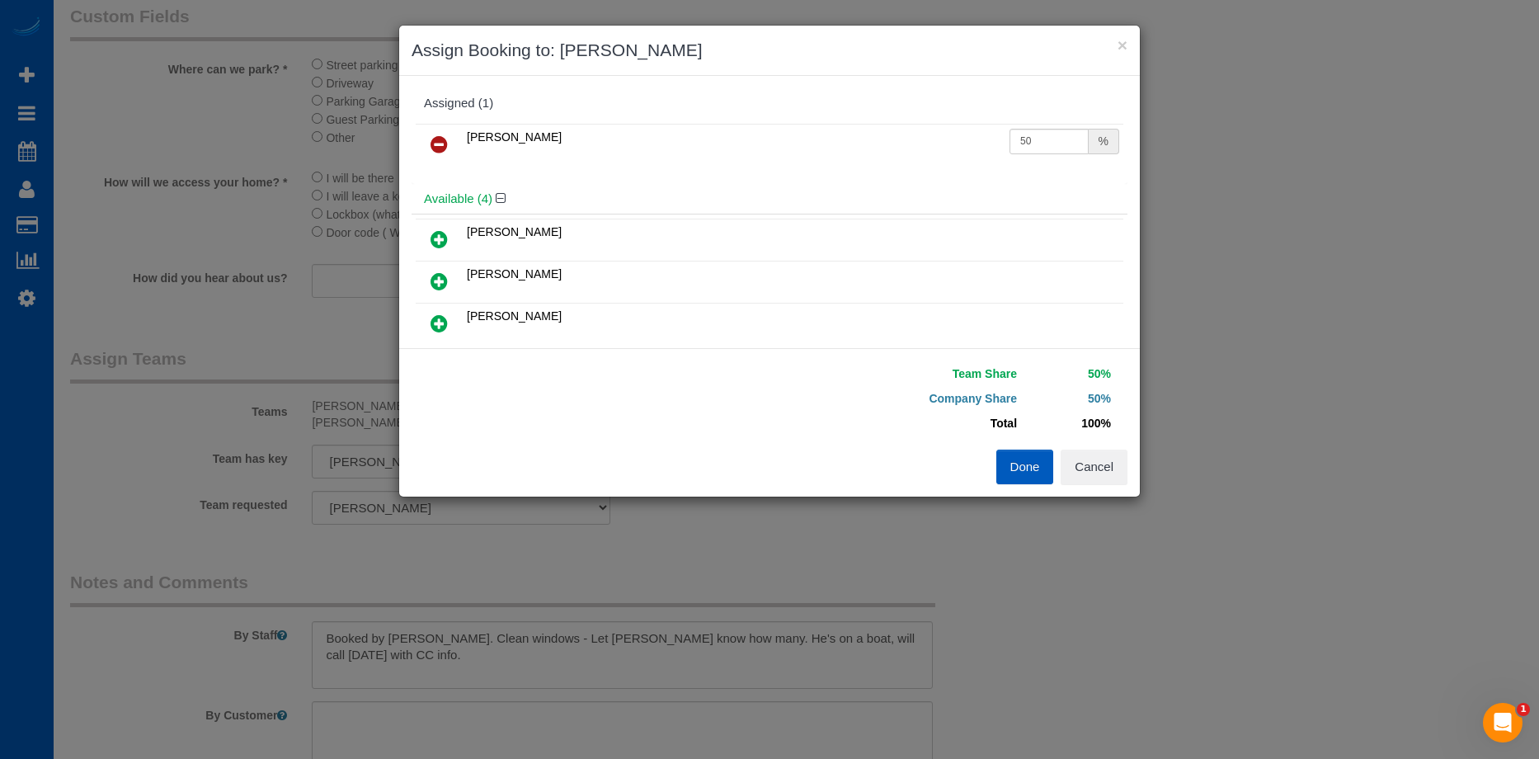
click at [1024, 473] on button "Done" at bounding box center [1025, 467] width 58 height 35
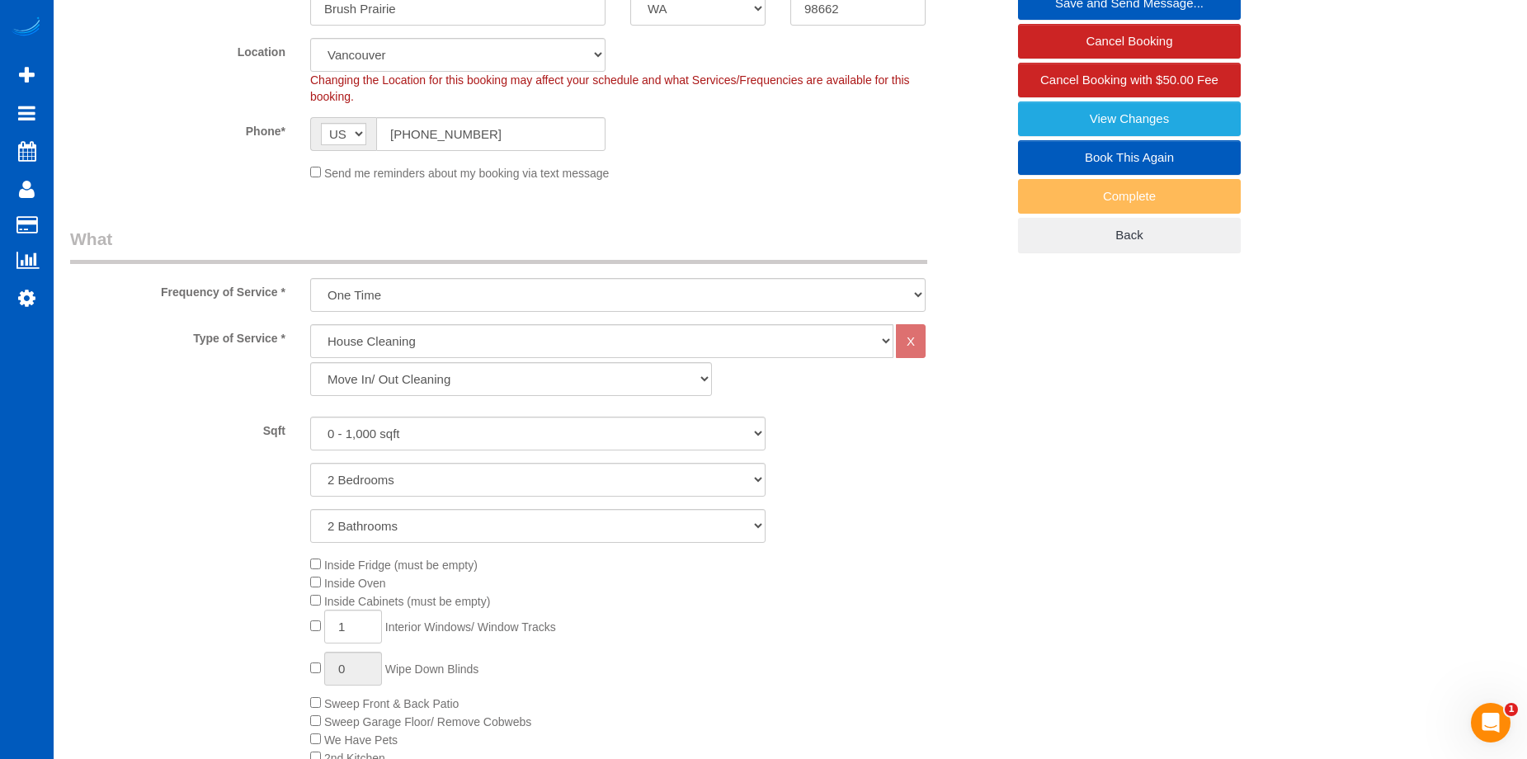
scroll to position [165, 0]
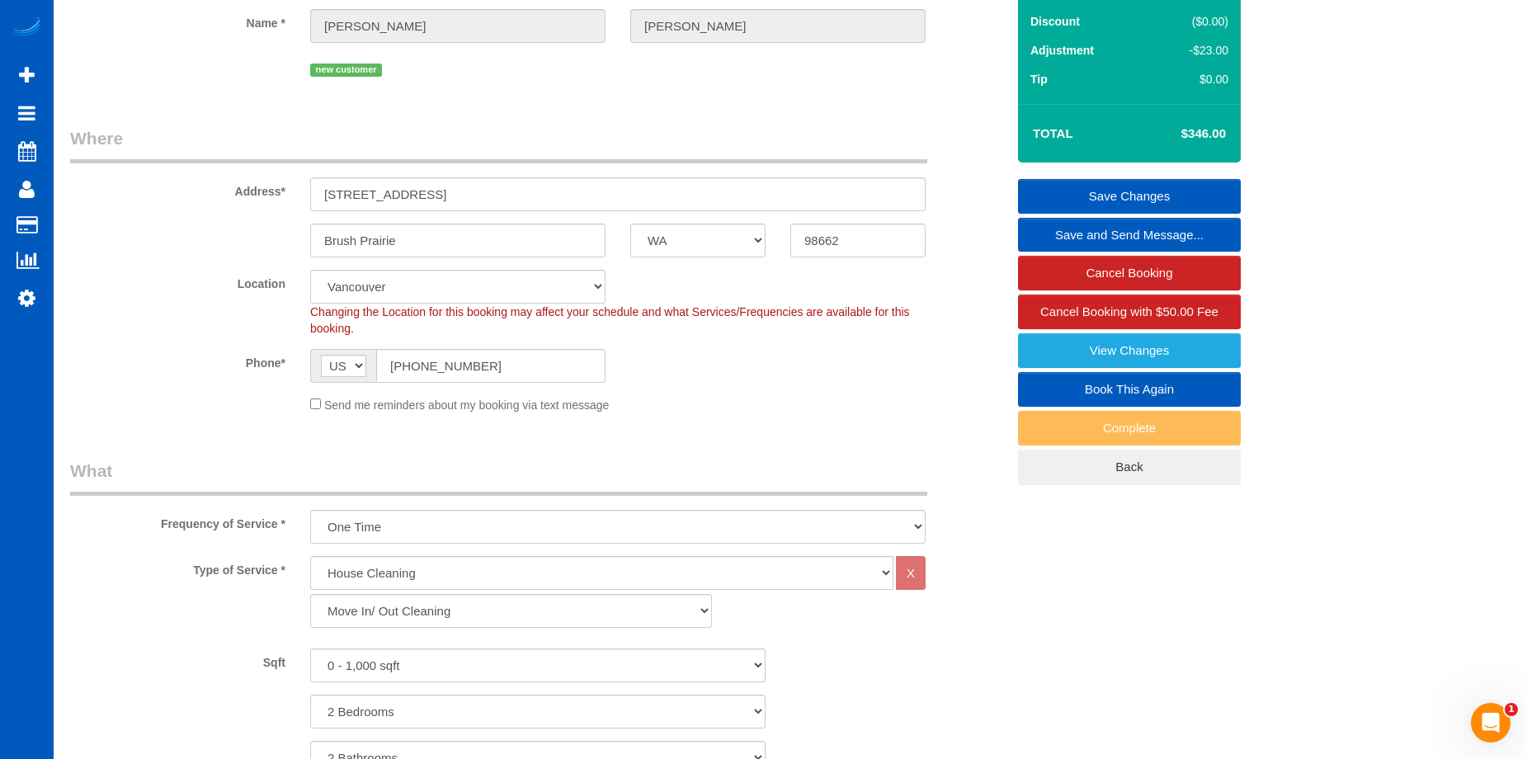
click at [1100, 187] on link "Save Changes" at bounding box center [1129, 196] width 223 height 35
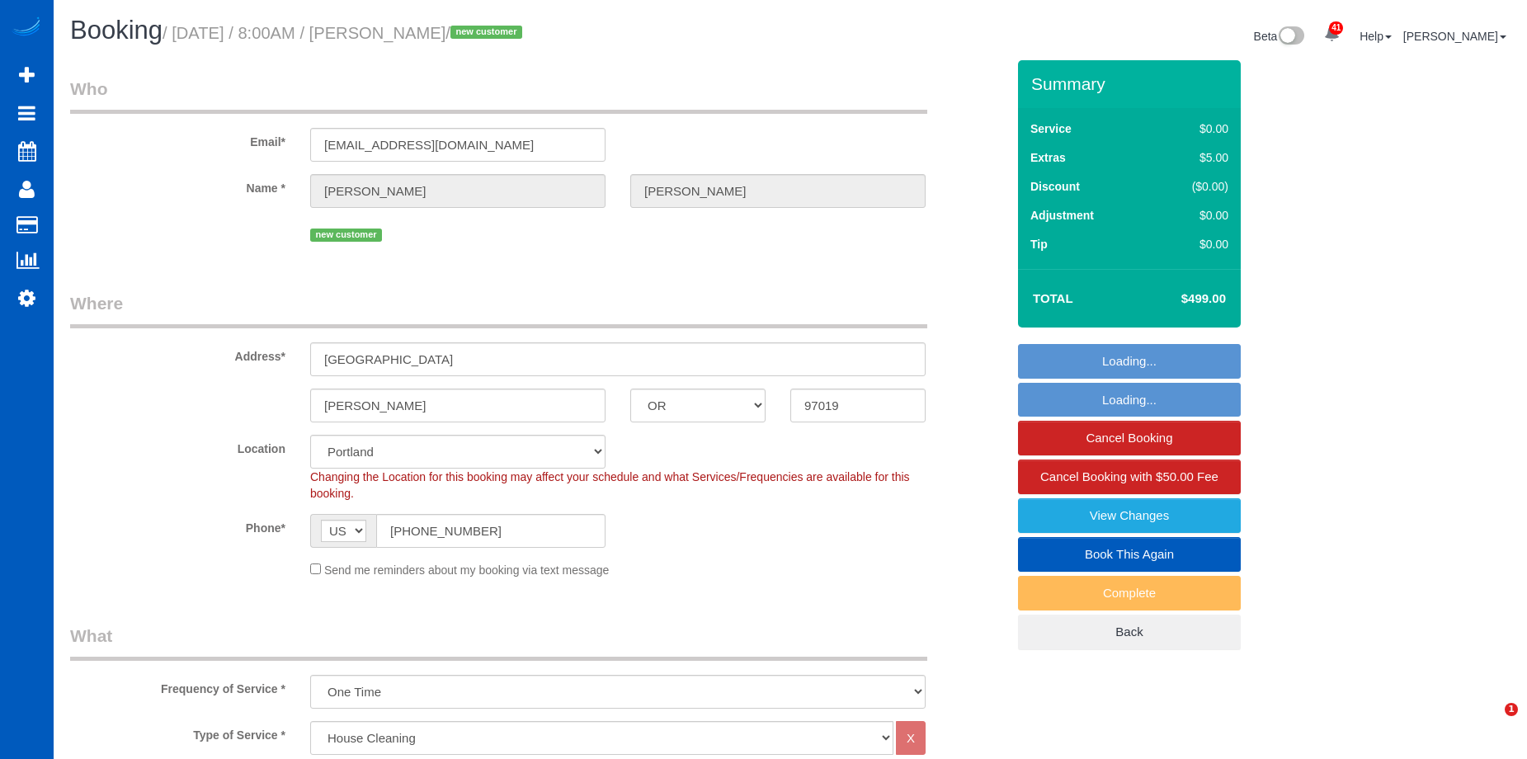
select select "OR"
select select "199"
select select "spot1"
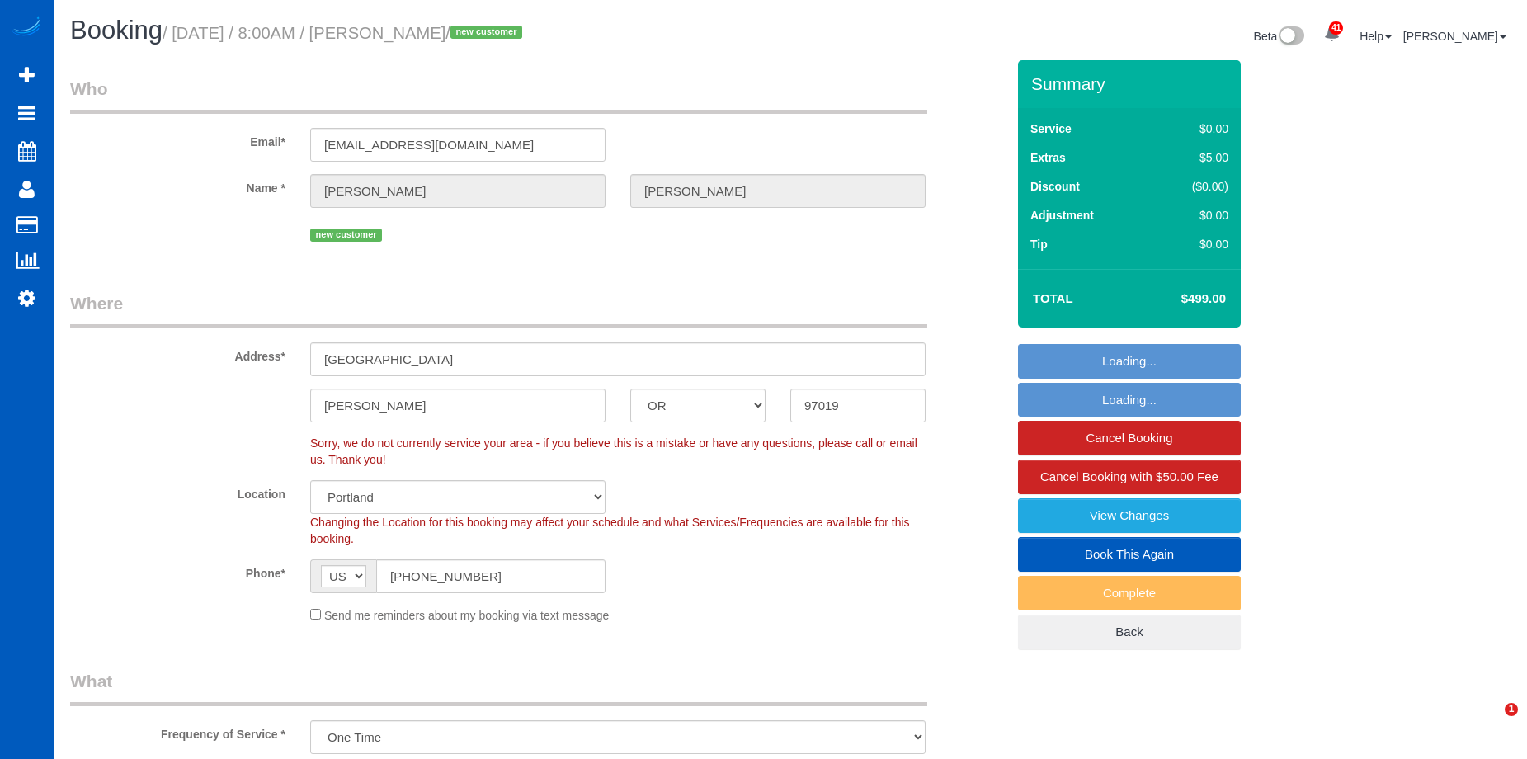
select select "1501"
select select "3"
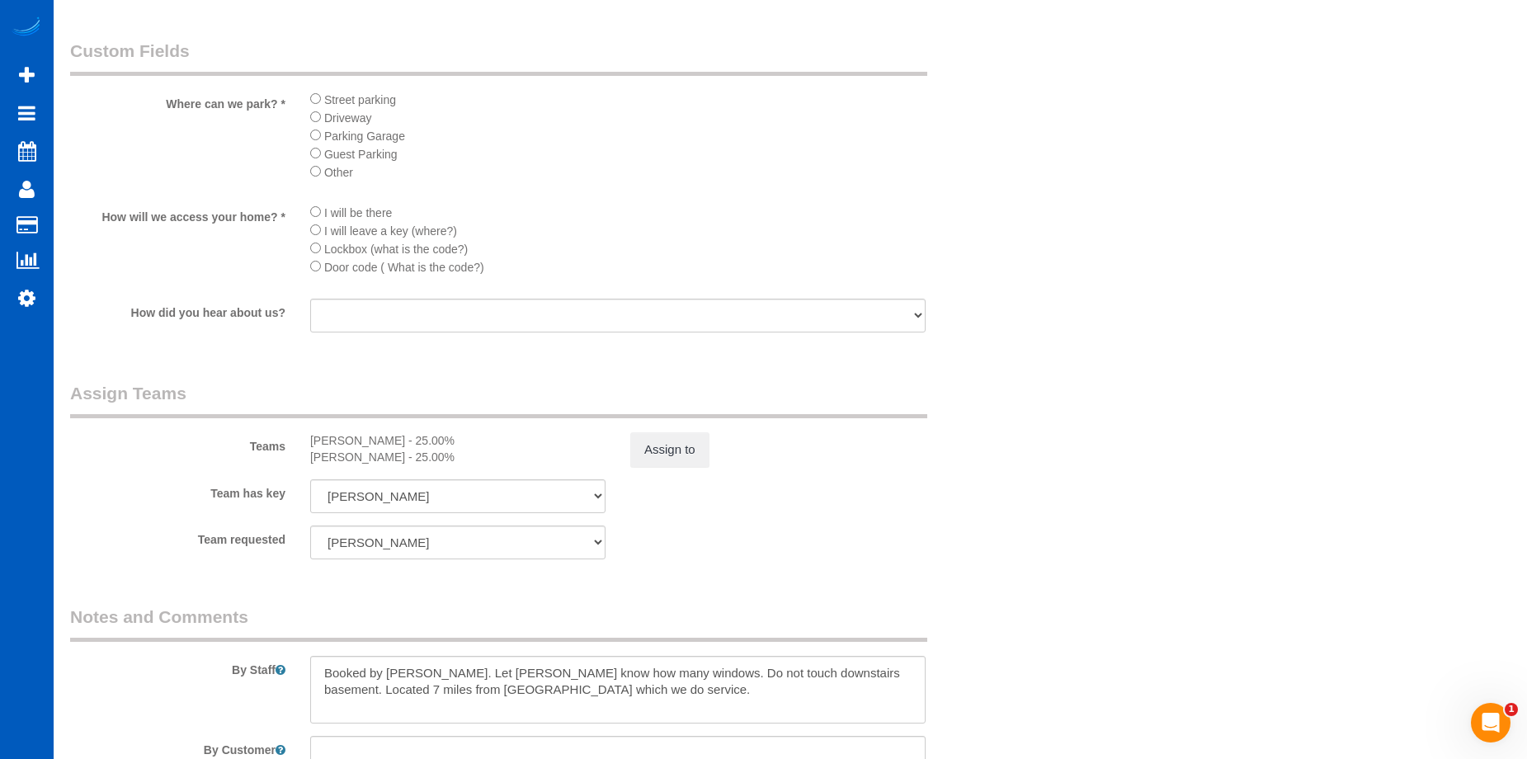
scroll to position [2114, 0]
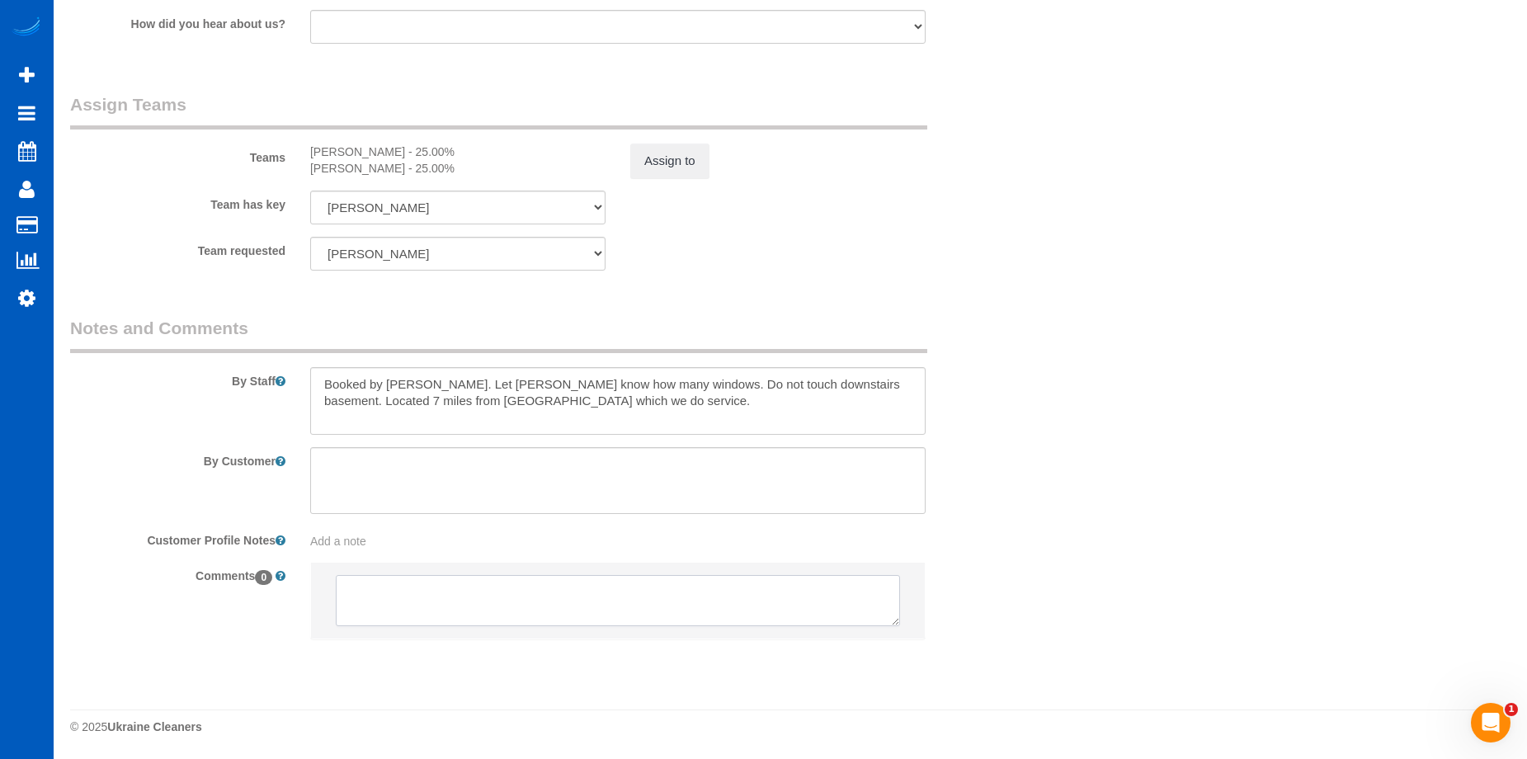
click at [478, 602] on textarea at bounding box center [618, 600] width 564 height 51
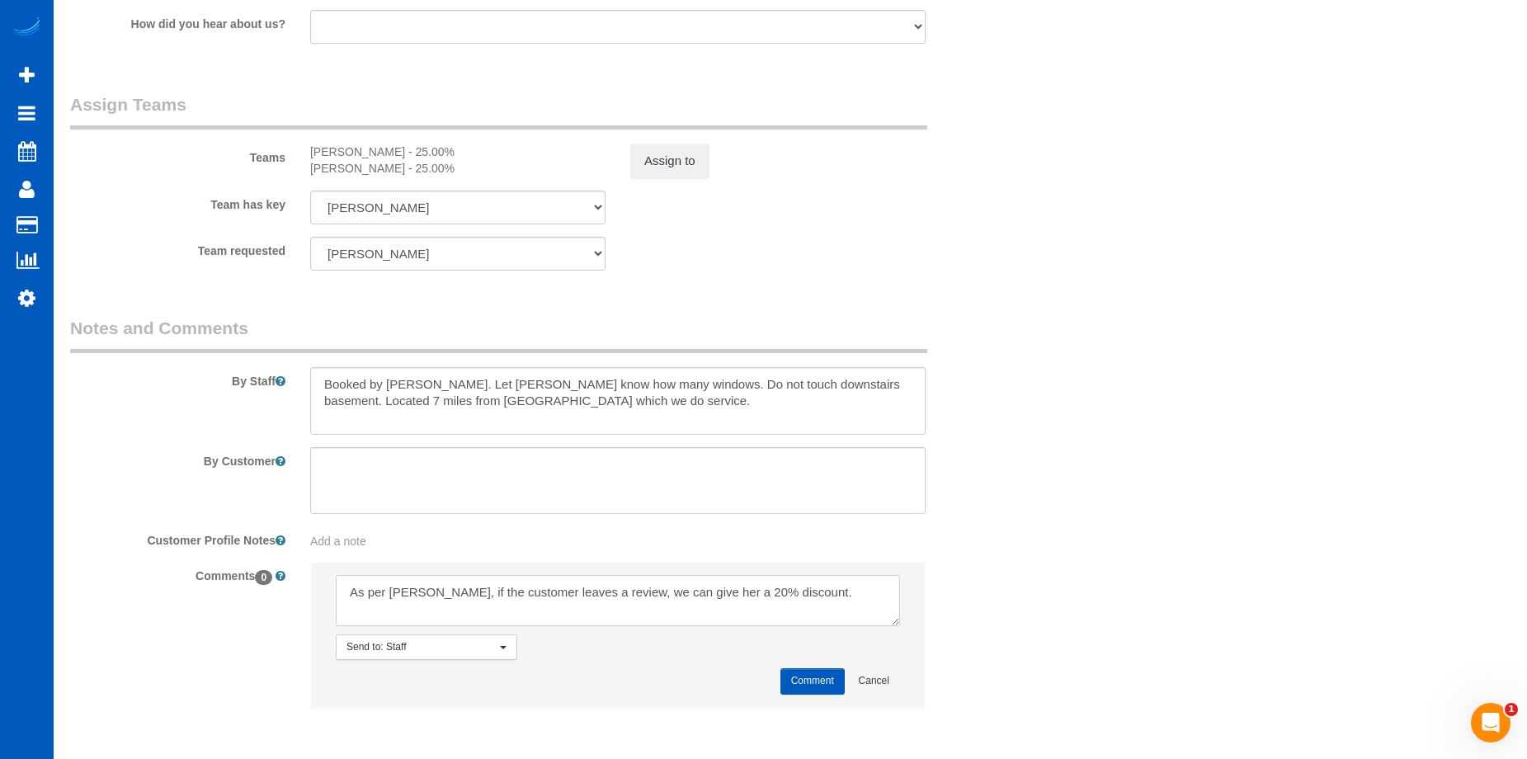
type textarea "As per Aaron, if the customer leaves a review, we can give her a 20% discount."
click at [464, 648] on span "Send to: Staff" at bounding box center [420, 647] width 149 height 14
click at [810, 681] on button "Comment" at bounding box center [812, 681] width 64 height 26
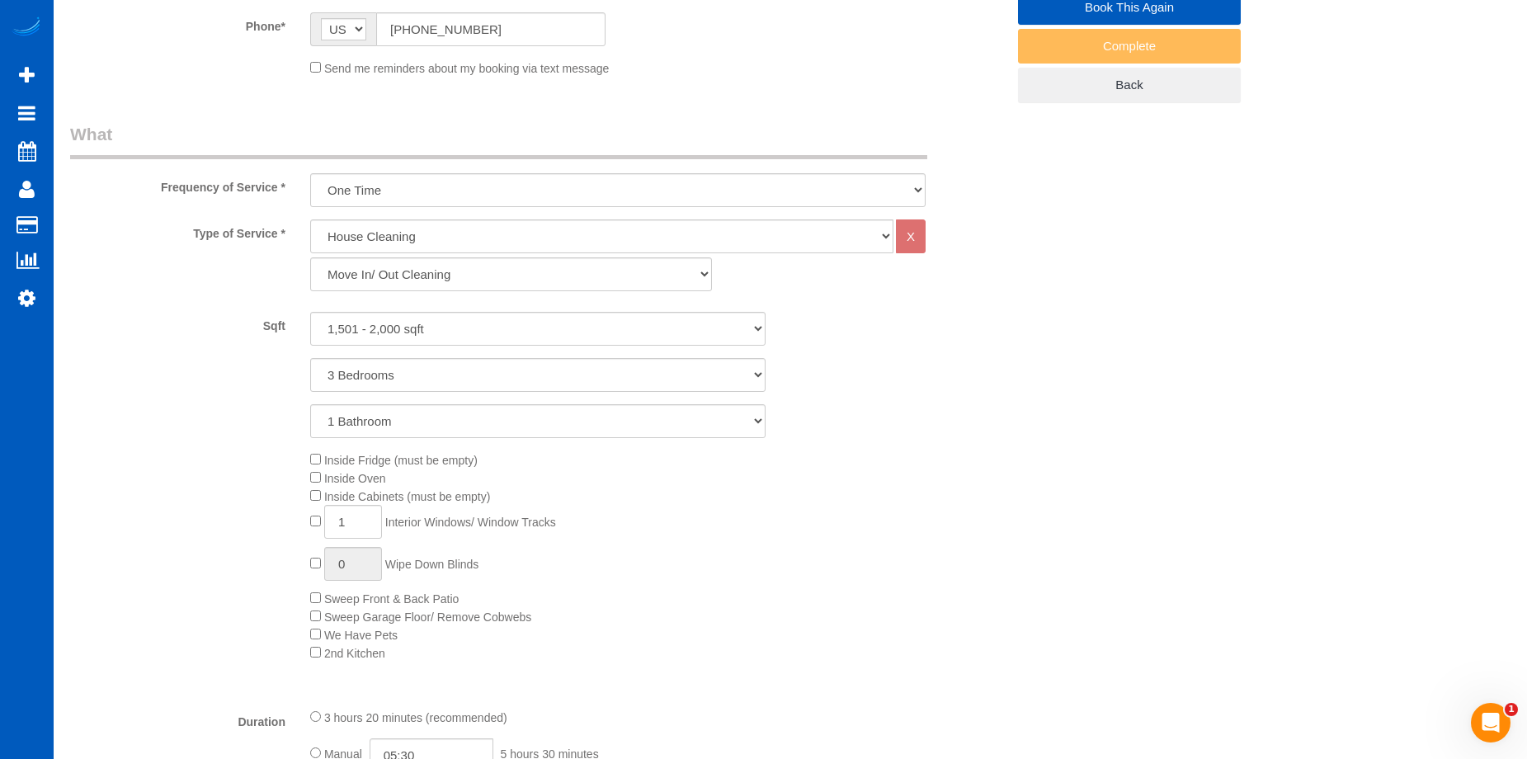
scroll to position [217, 0]
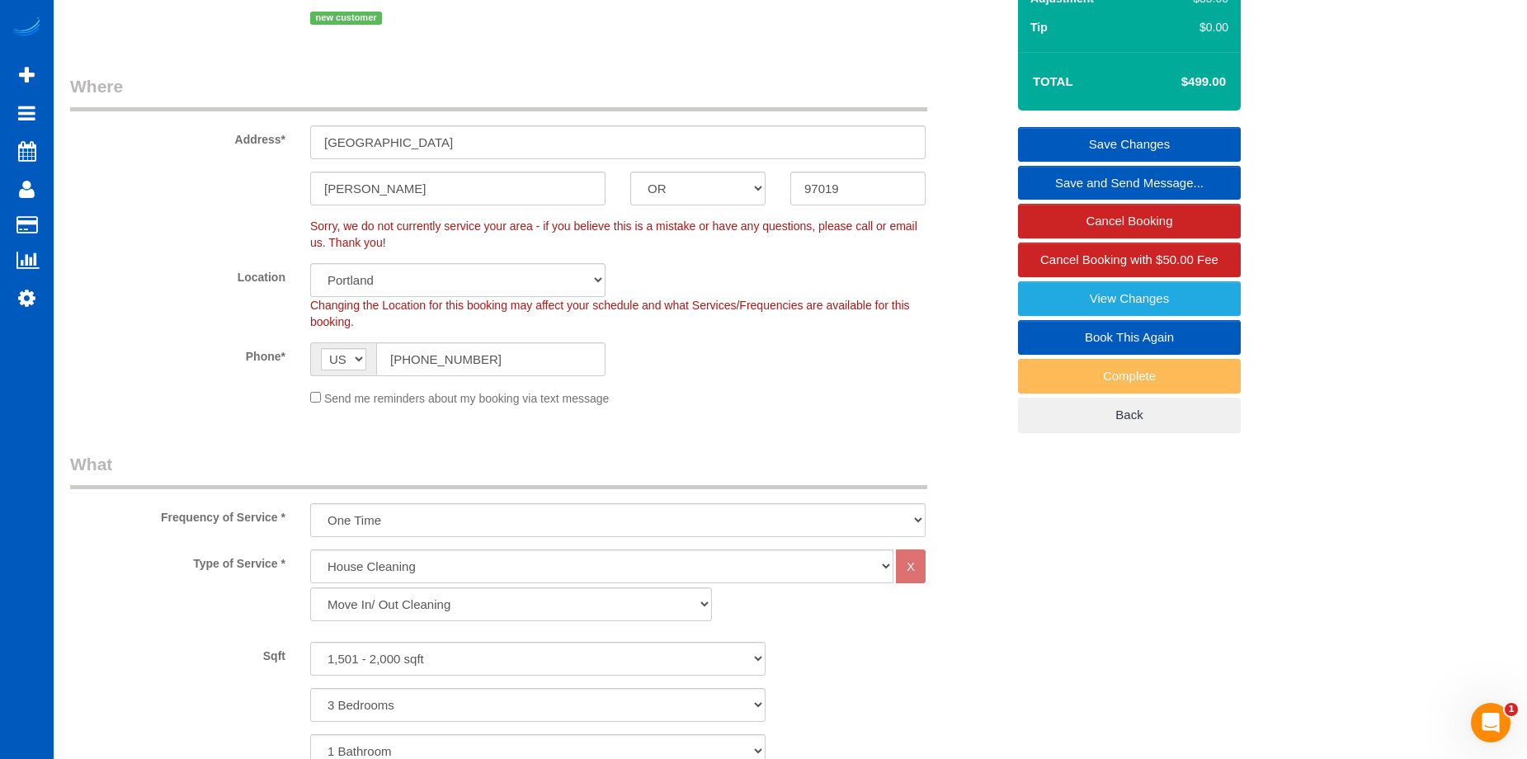
click at [1068, 136] on link "Save Changes" at bounding box center [1129, 144] width 223 height 35
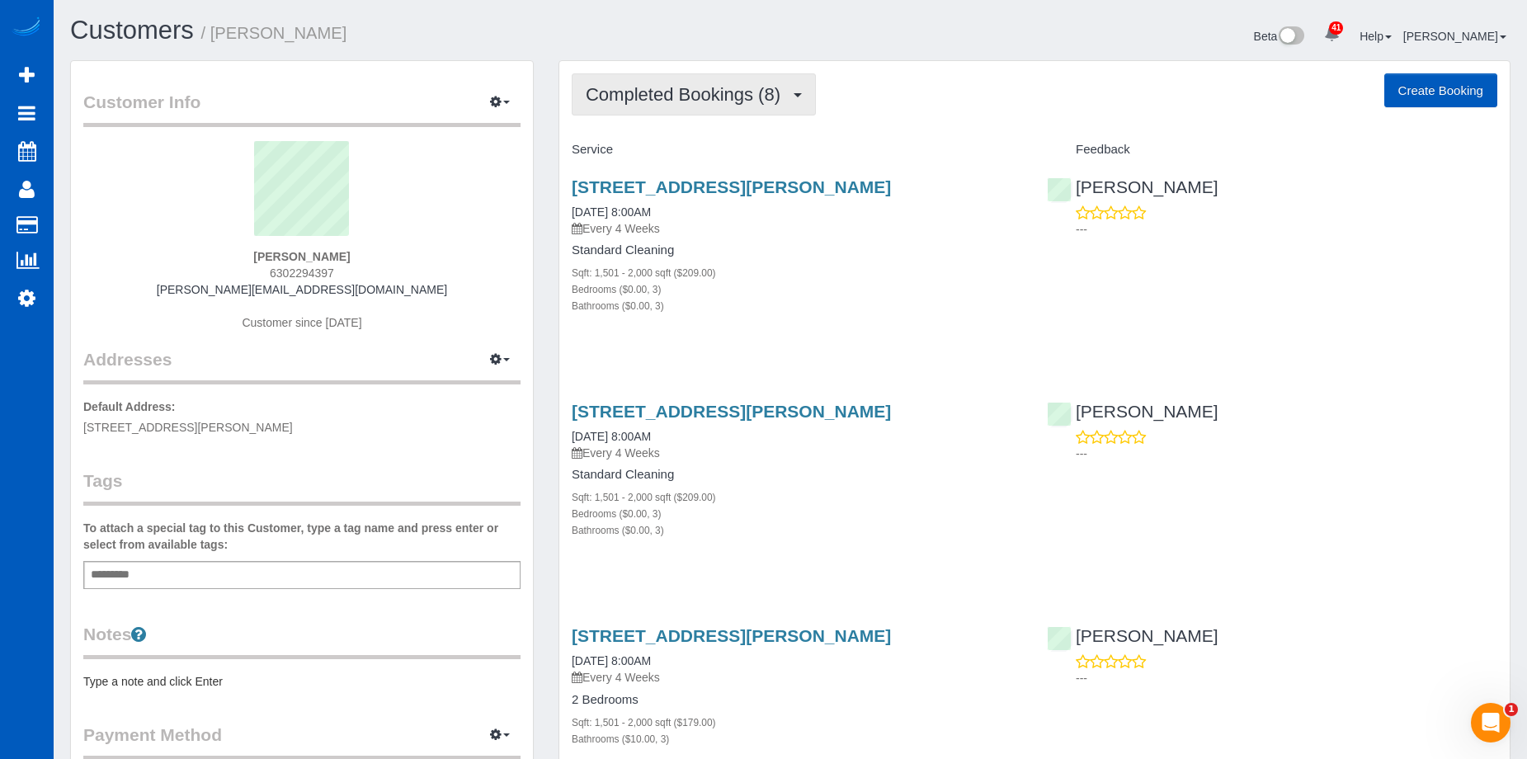
click at [722, 90] on span "Completed Bookings (8)" at bounding box center [687, 94] width 203 height 21
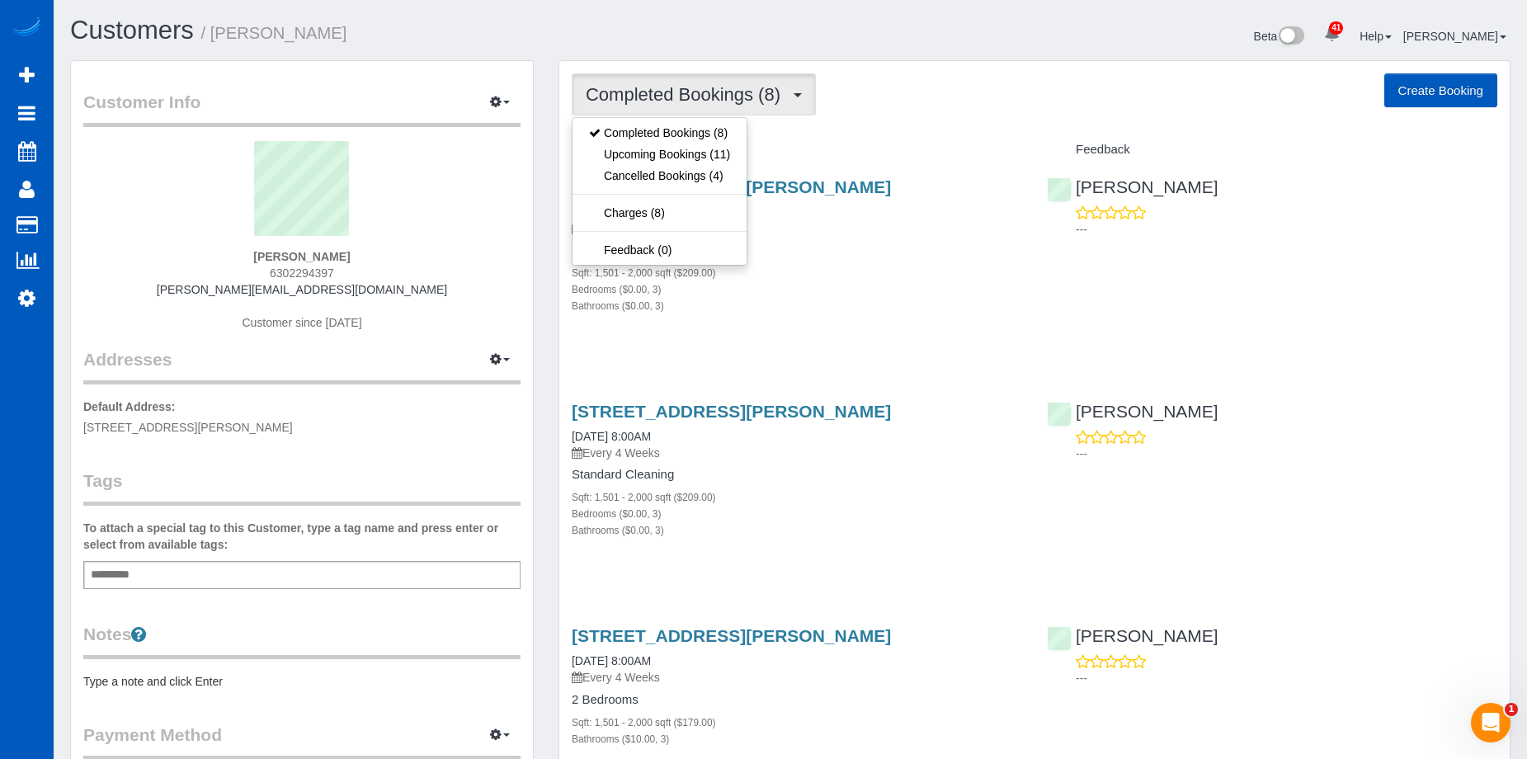
click at [722, 90] on span "Completed Bookings (8)" at bounding box center [687, 94] width 203 height 21
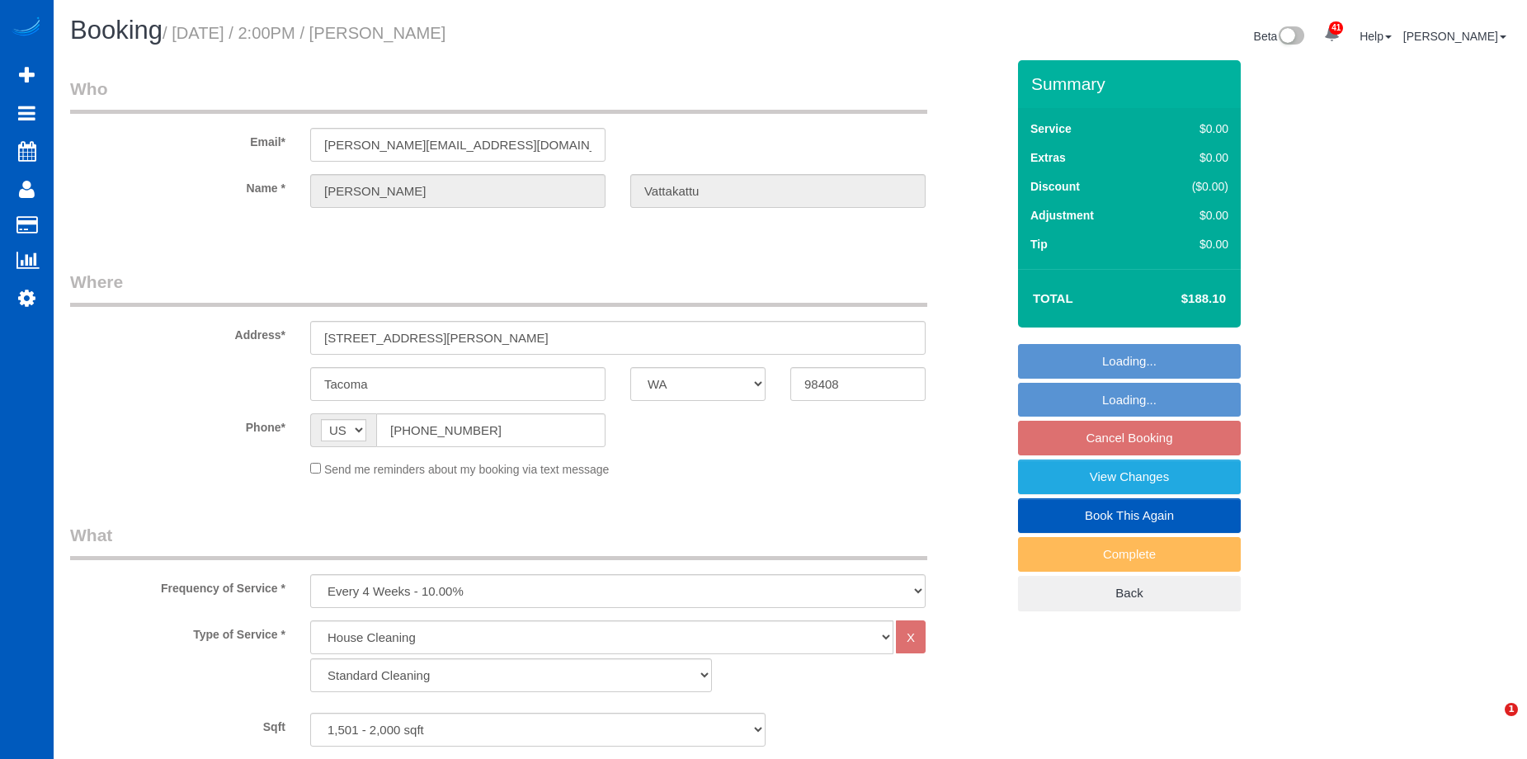
select select "WA"
select select "199"
select select "1501"
select select "3"
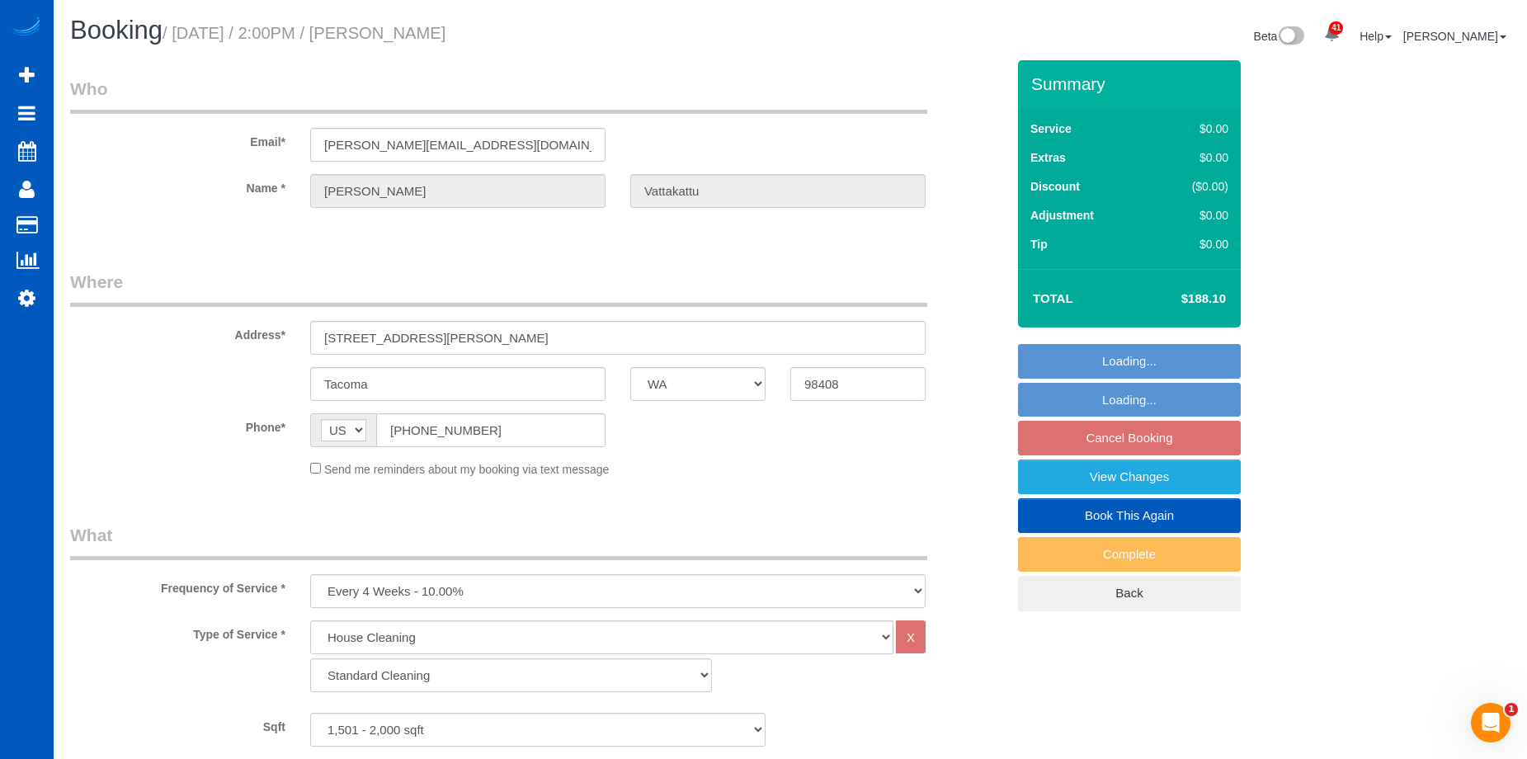
select select "string:fspay-76b7bd68-5c76-41cd-8dea-c97c5288eb20"
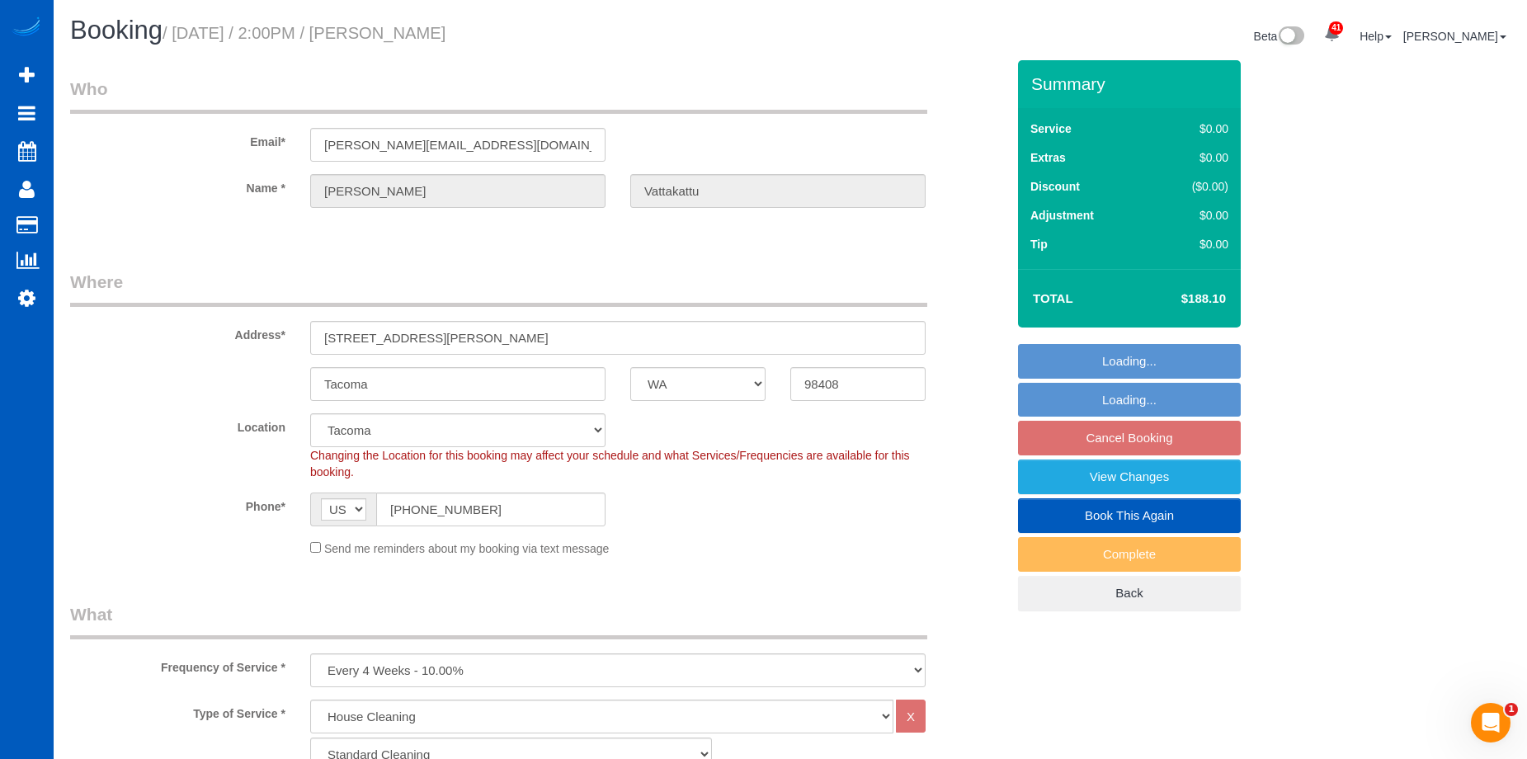
select select "object:1115"
select select "spot3"
select select "1501"
select select "3"
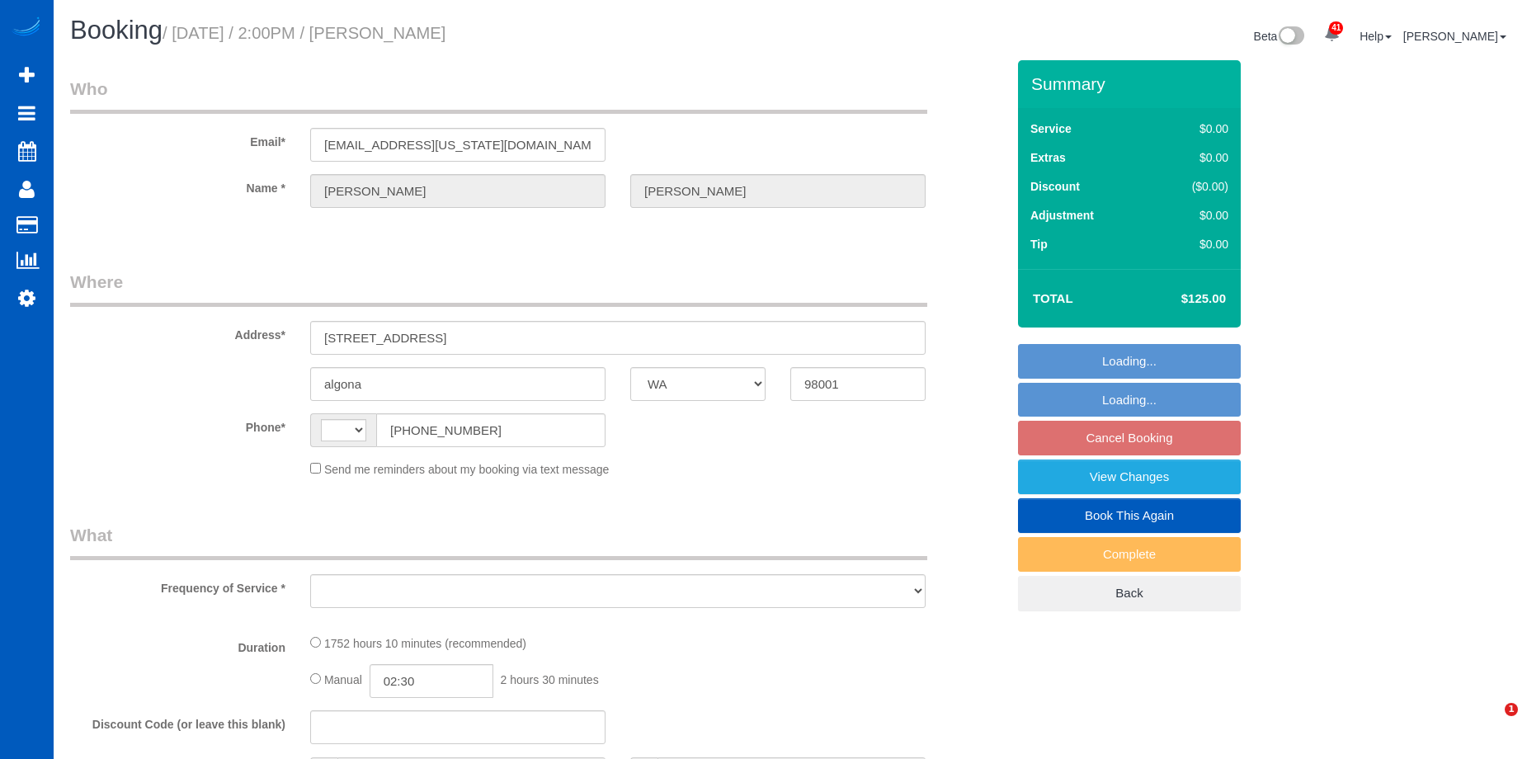
select select "WA"
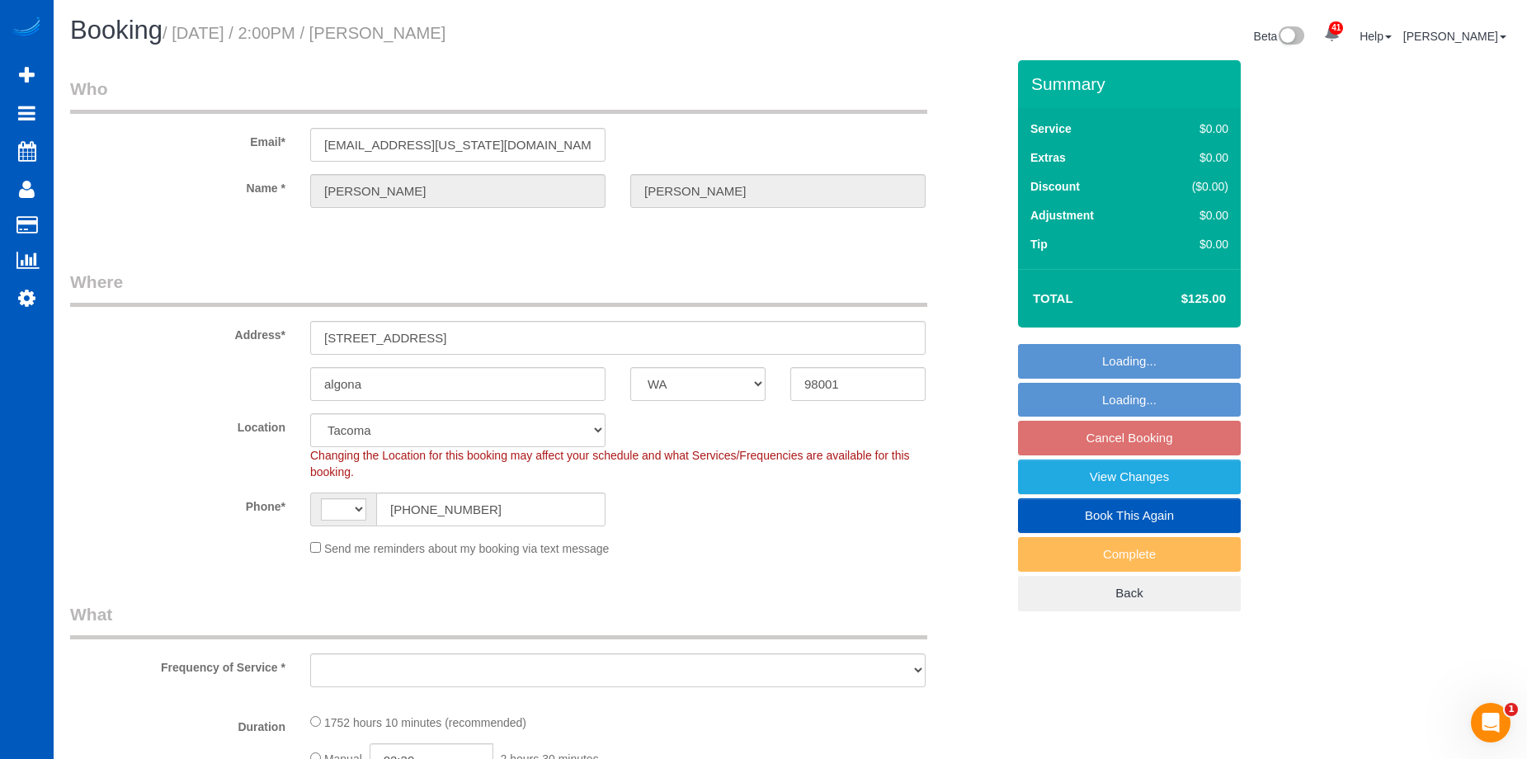
select select "string:[GEOGRAPHIC_DATA]"
select select "spot3"
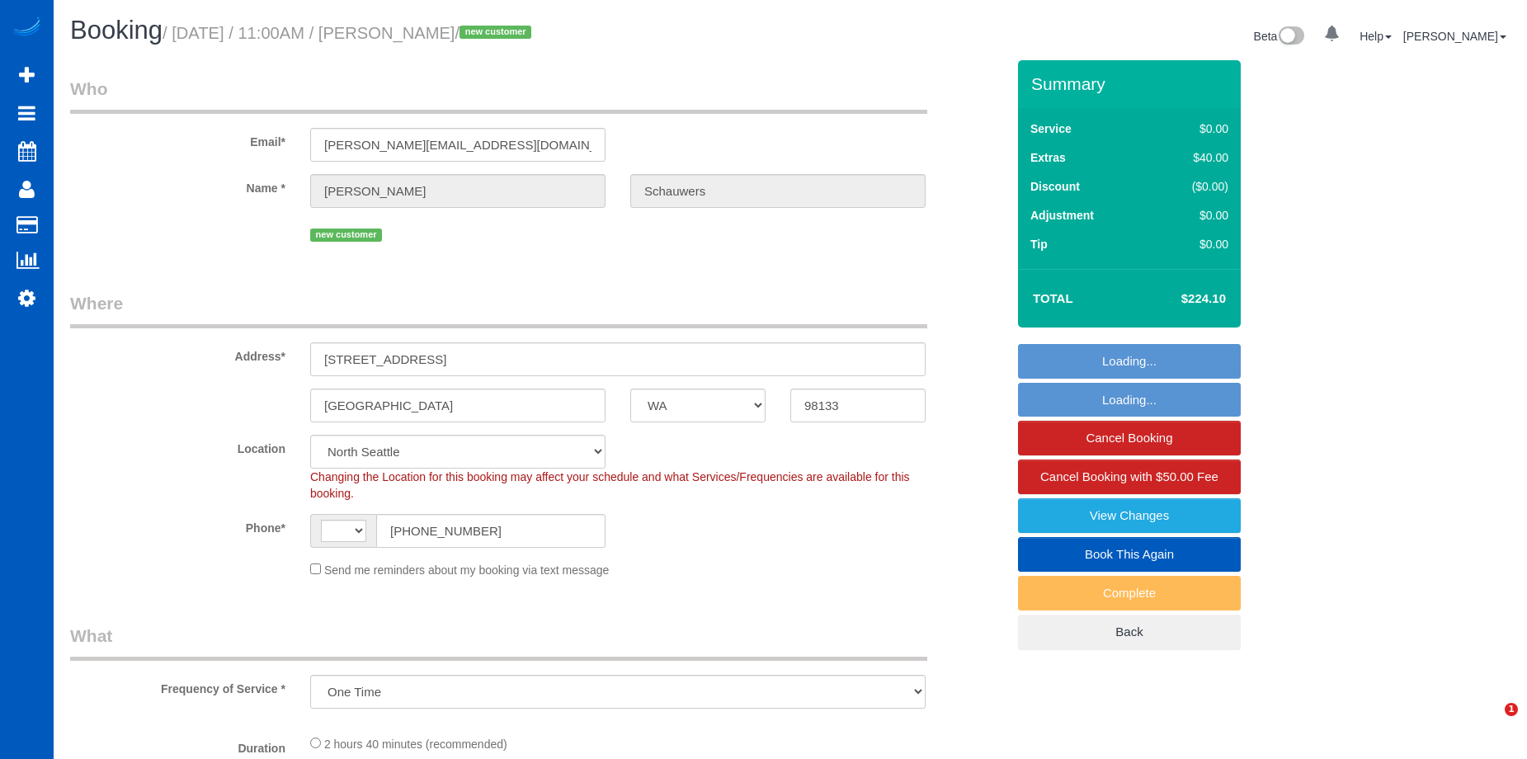
select select "WA"
select select "object:680"
select select "string:US"
select select "spot1"
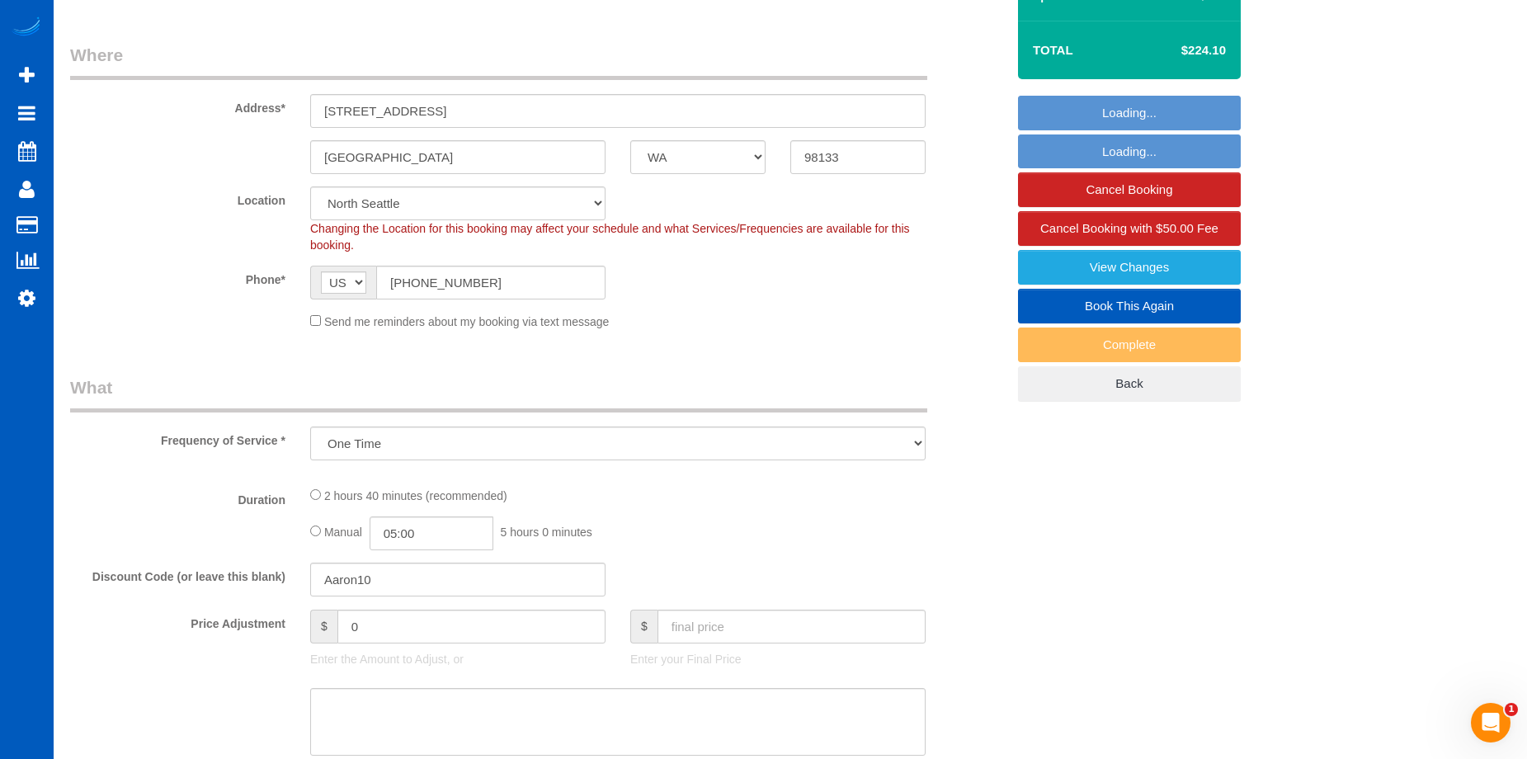
select select "199"
select select "1501"
select select "3"
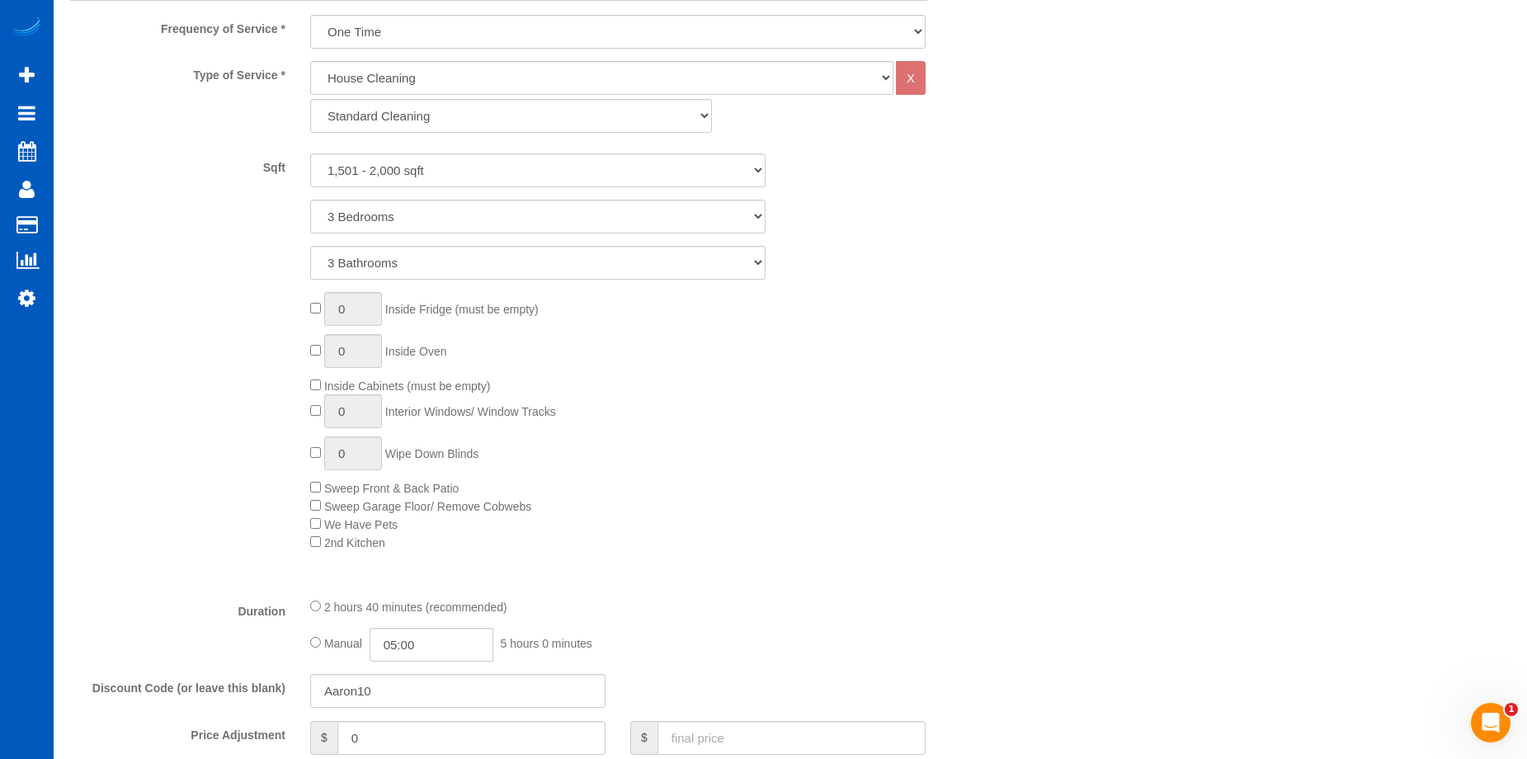
select select "1501"
select select "3"
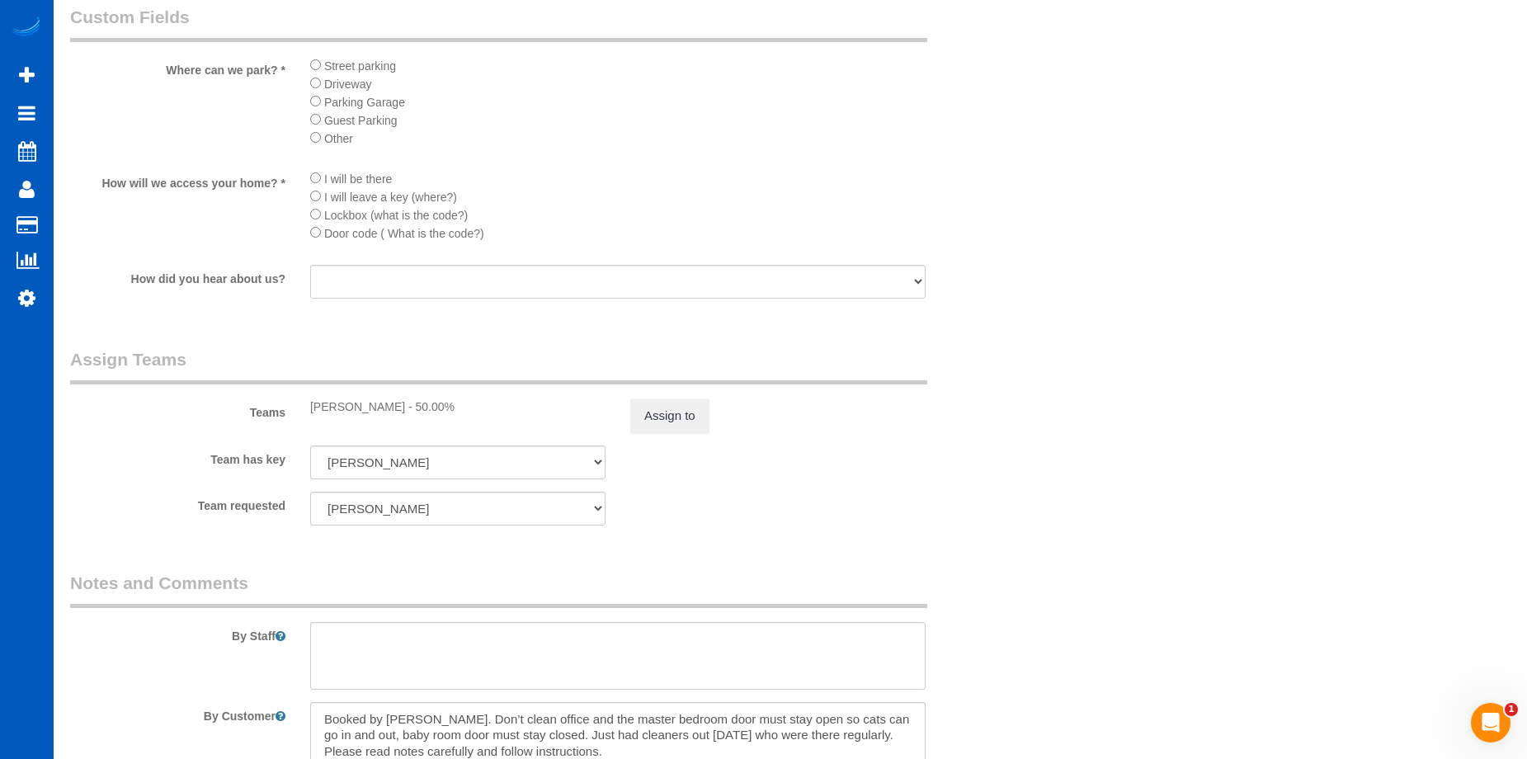
scroll to position [2062, 0]
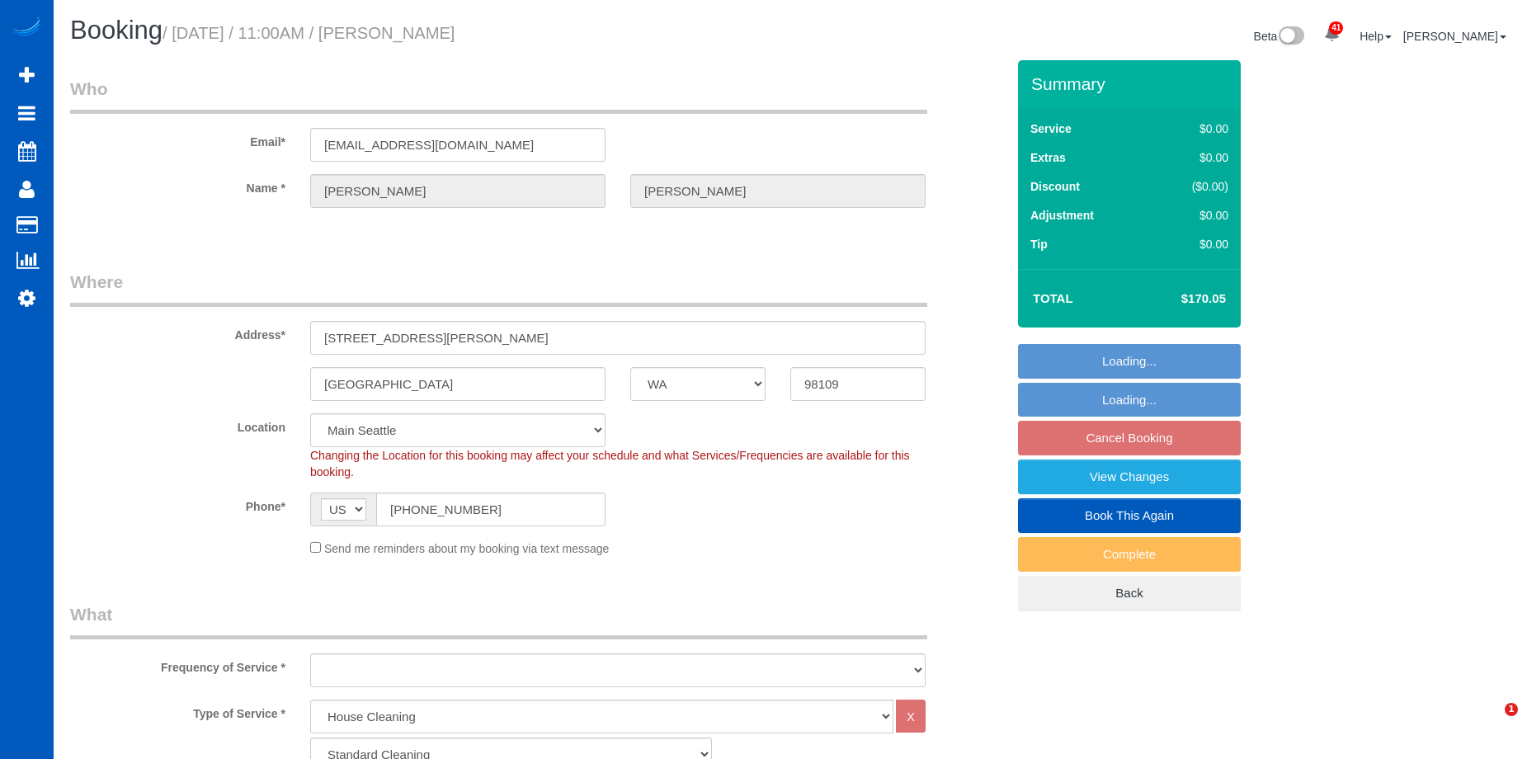
select select "WA"
select select "199"
select select "object:1132"
select select "1001"
select select "2"
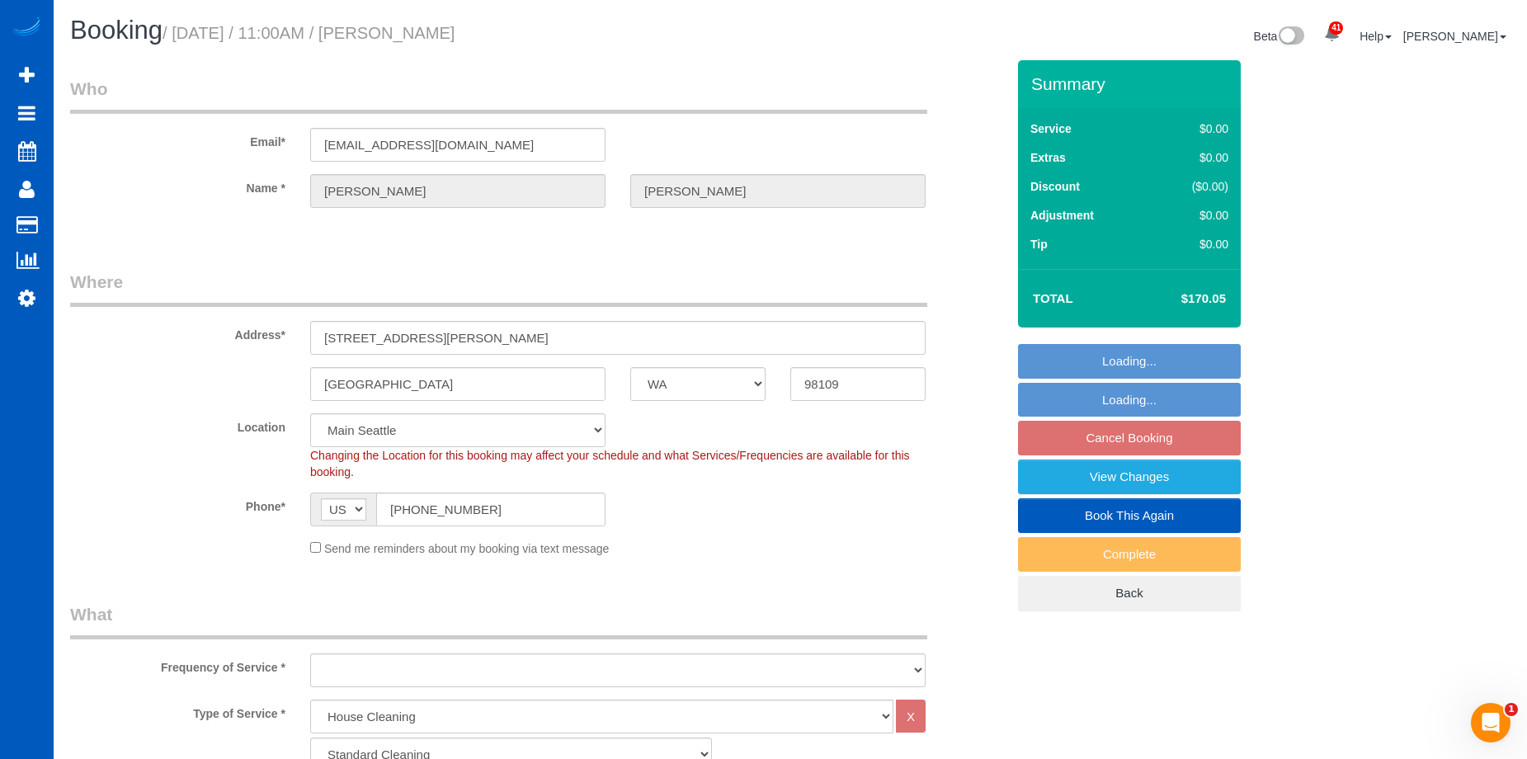
select select "spot2"
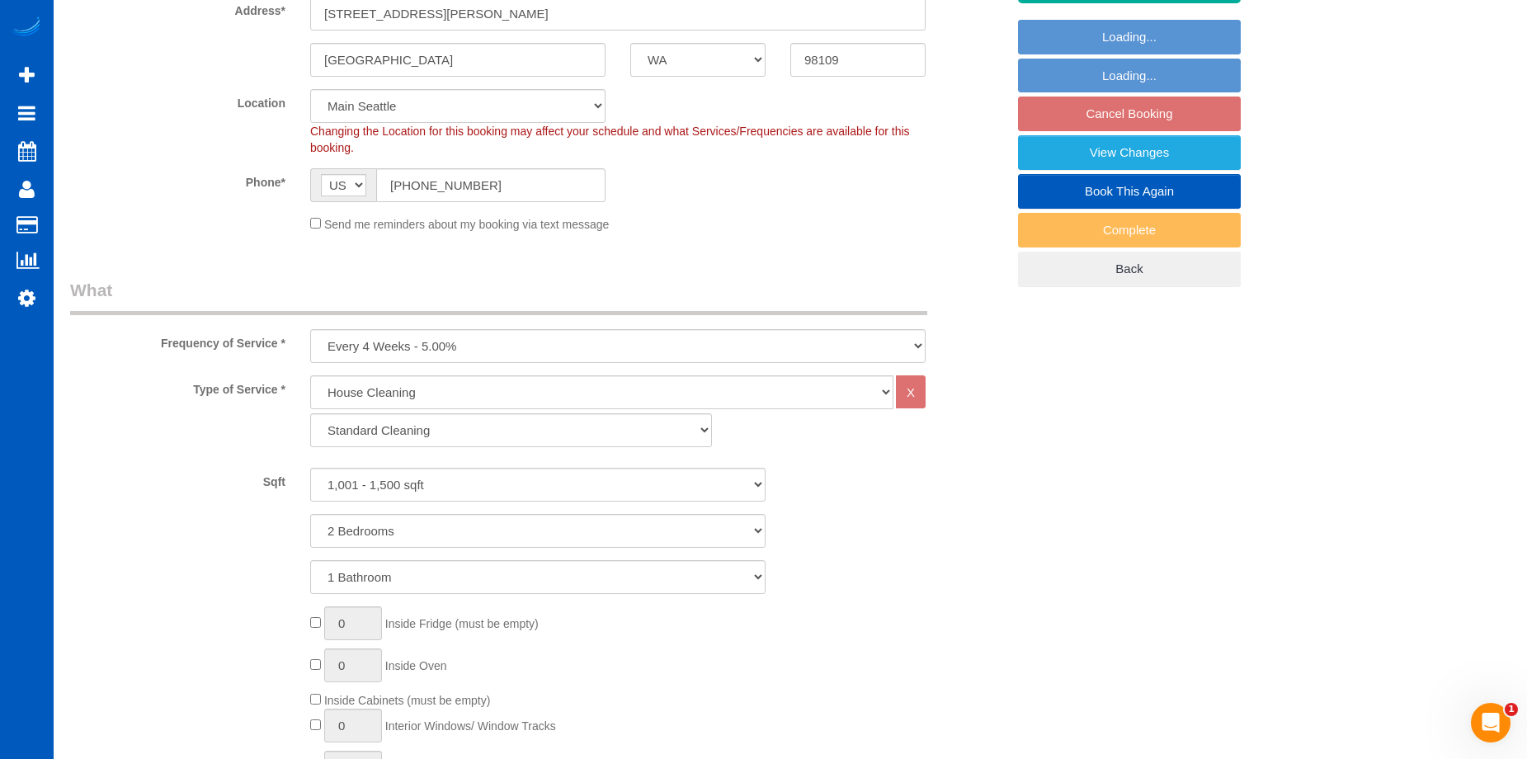
select select "object:1236"
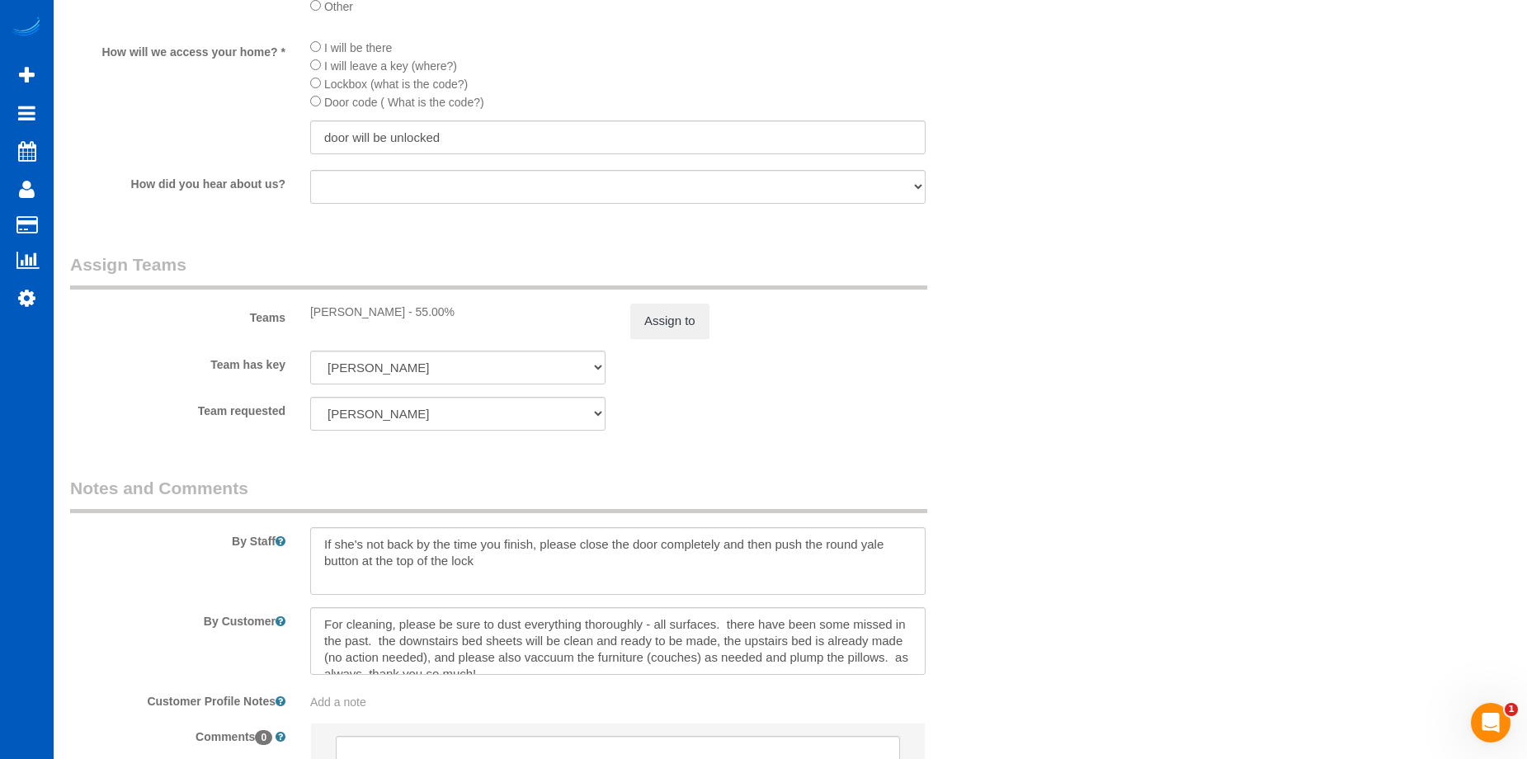
scroll to position [2145, 0]
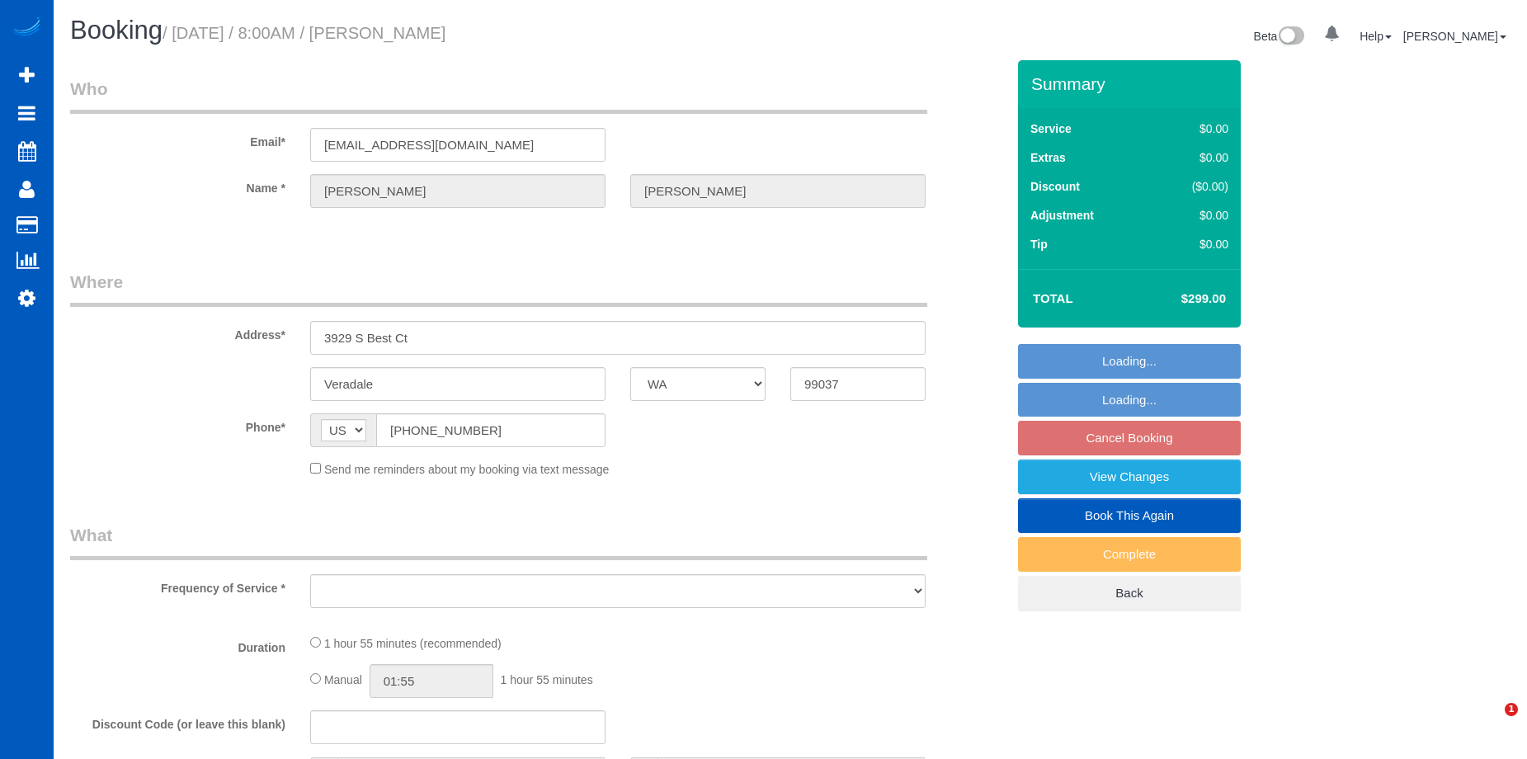
select select "WA"
select select "object:914"
select select "199"
select select "3001"
select select "2"
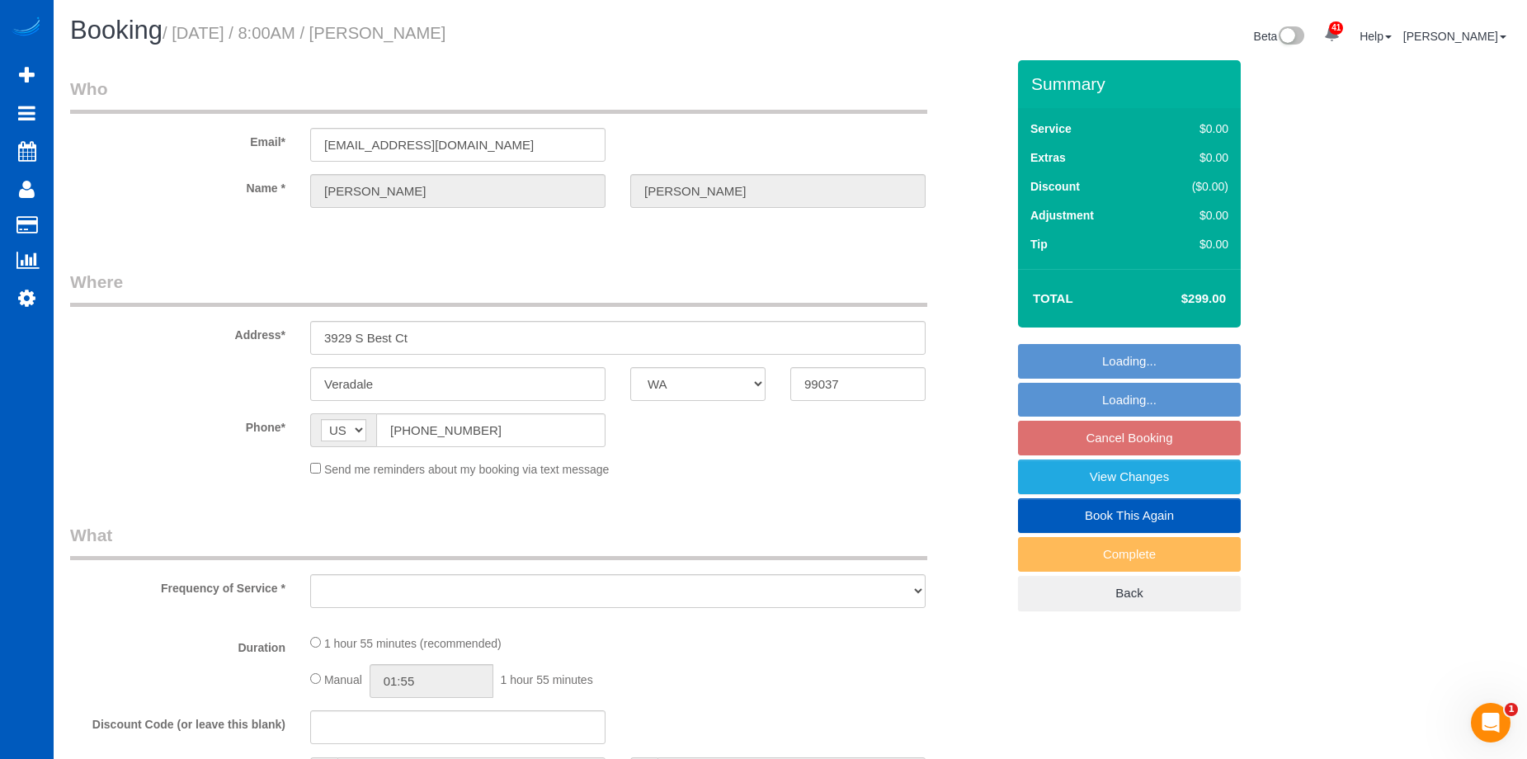
select select "3"
select select "spot1"
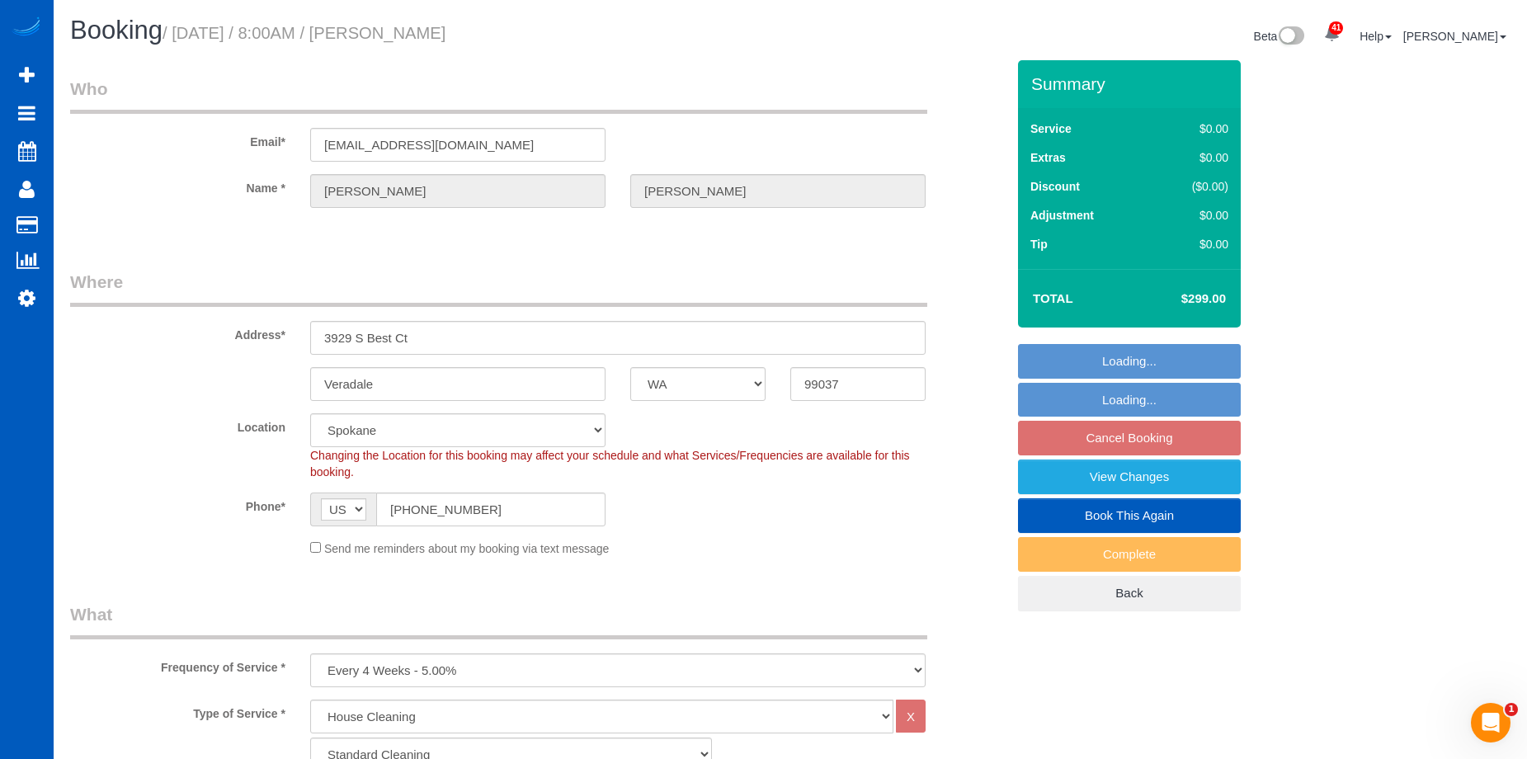
select select "object:1089"
select select "3001"
select select "2"
select select "3"
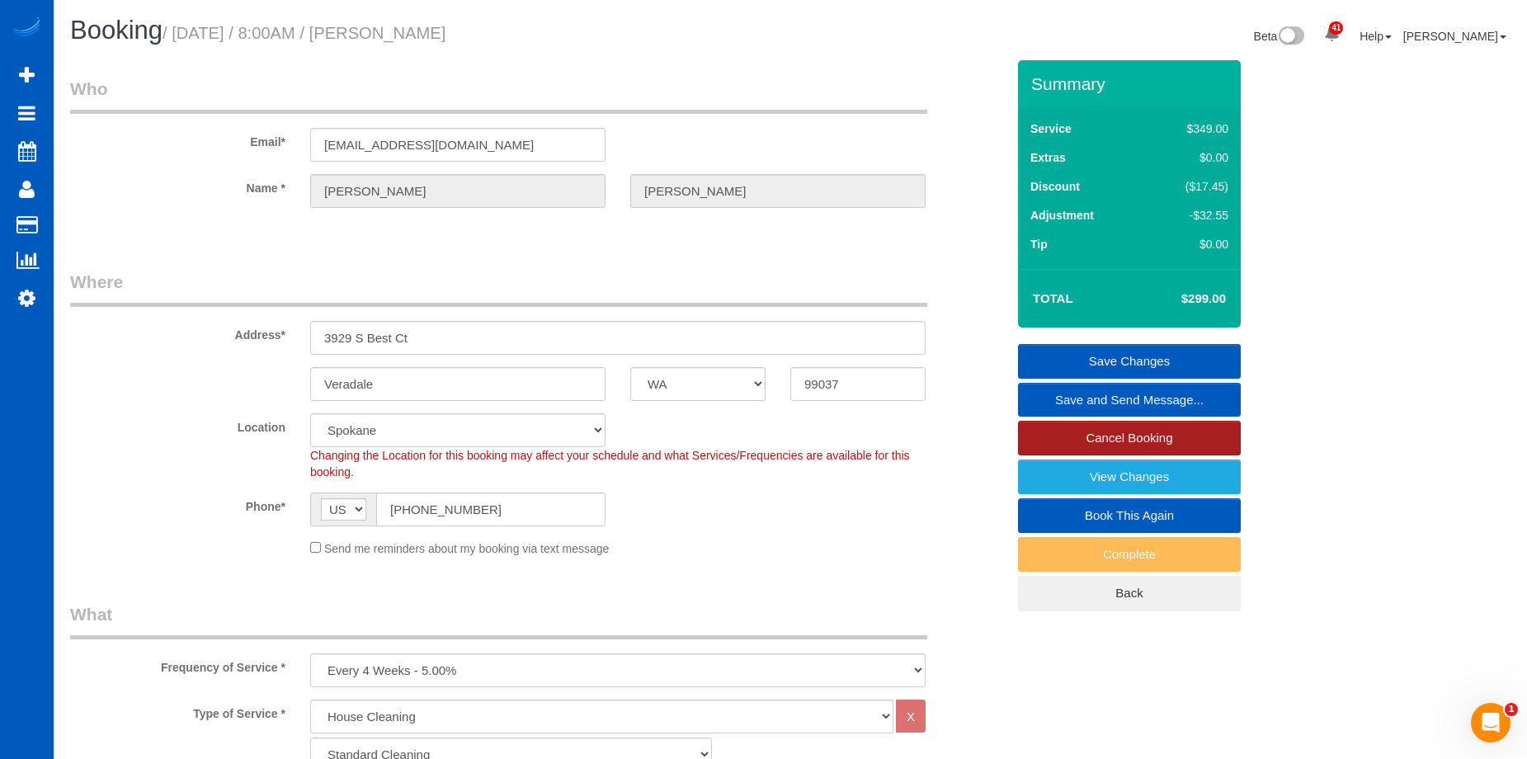
click at [1057, 434] on link "Cancel Booking" at bounding box center [1129, 438] width 223 height 35
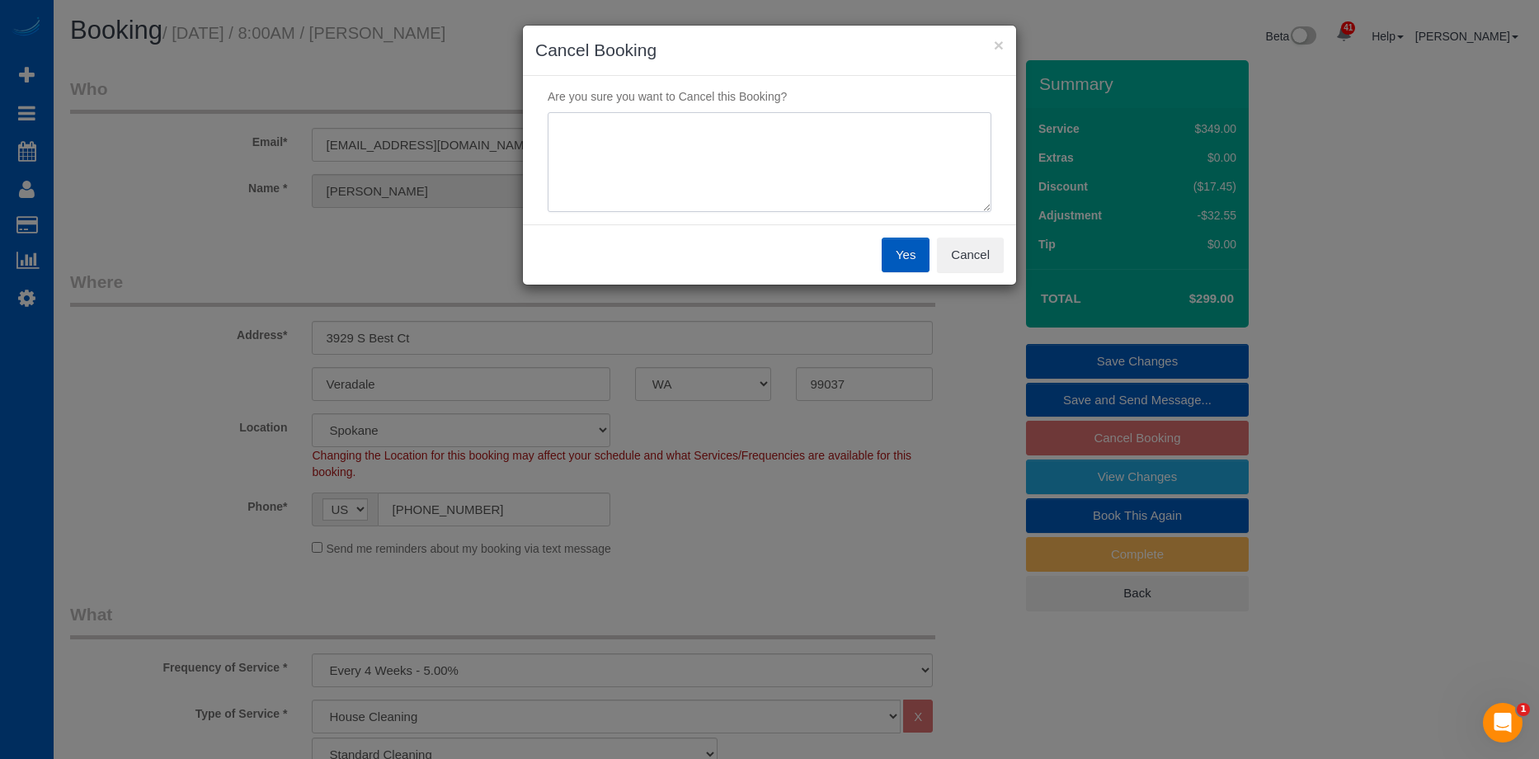
click at [791, 180] on textarea at bounding box center [770, 162] width 444 height 101
type textarea "Moving to [US_STATE]"
click at [921, 256] on button "Yes" at bounding box center [906, 255] width 48 height 35
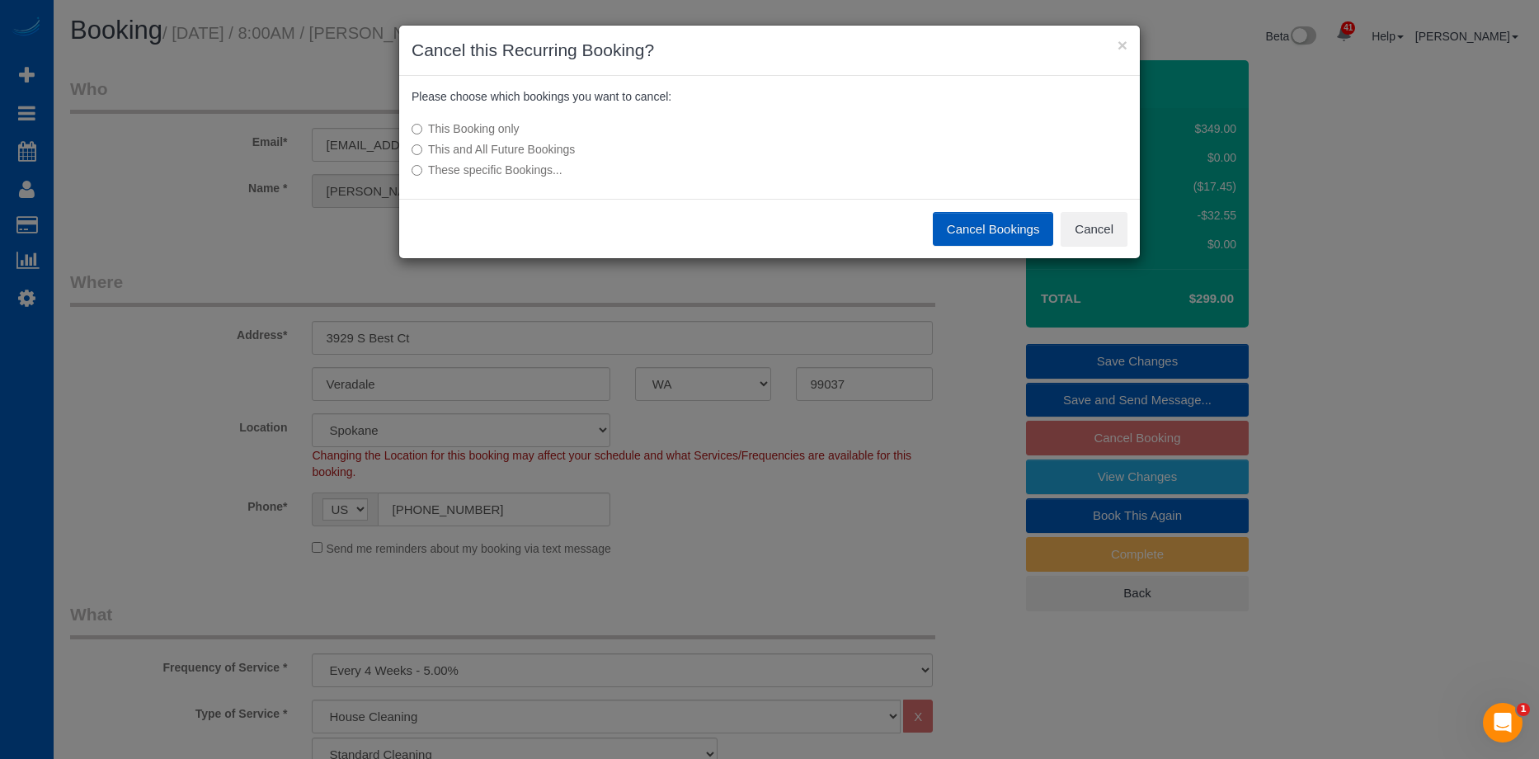
click at [563, 153] on label "This and All Future Bookings" at bounding box center [646, 149] width 469 height 16
click at [972, 219] on button "Cancel Bookings" at bounding box center [993, 229] width 121 height 35
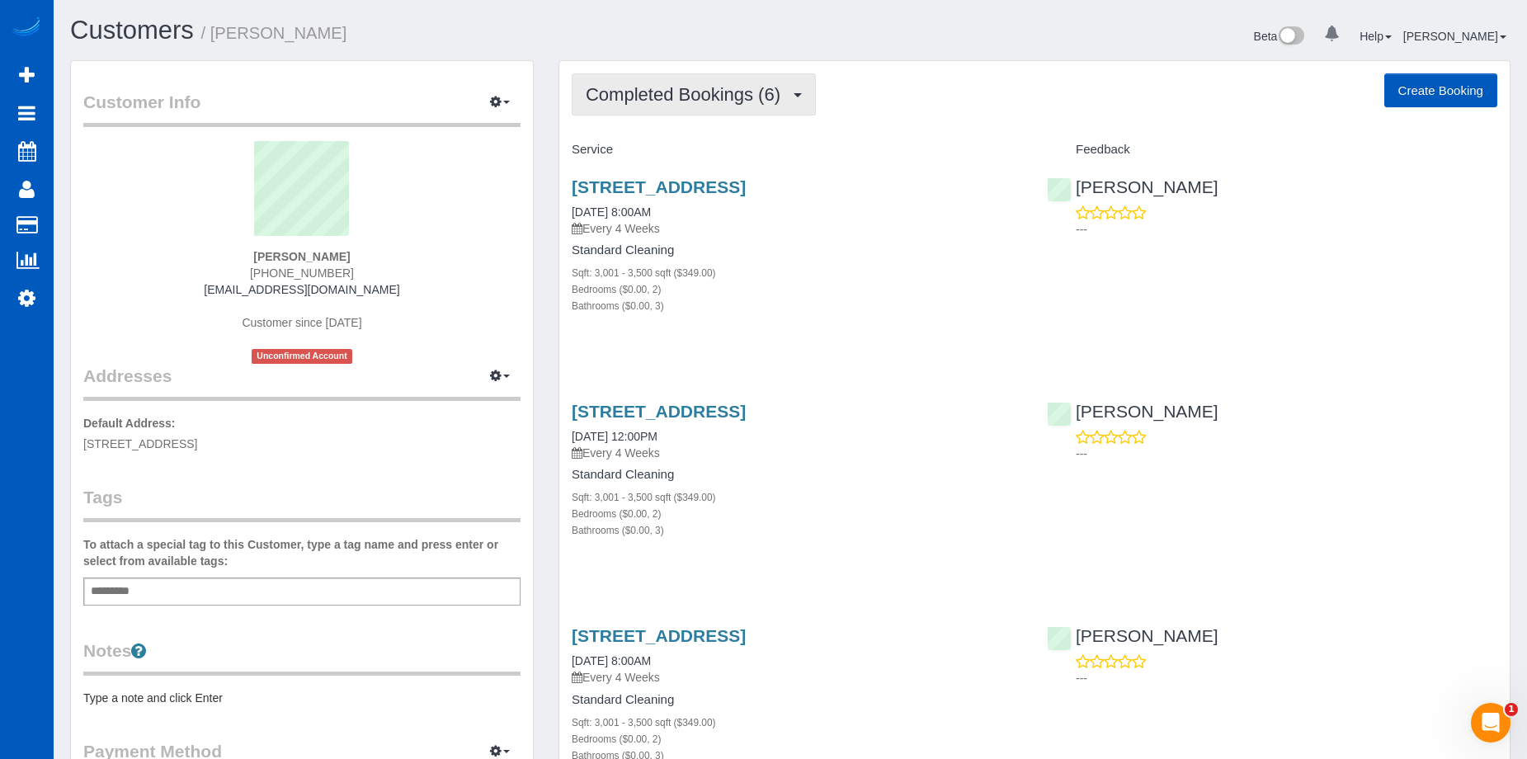
click at [701, 87] on span "Completed Bookings (6)" at bounding box center [687, 94] width 203 height 21
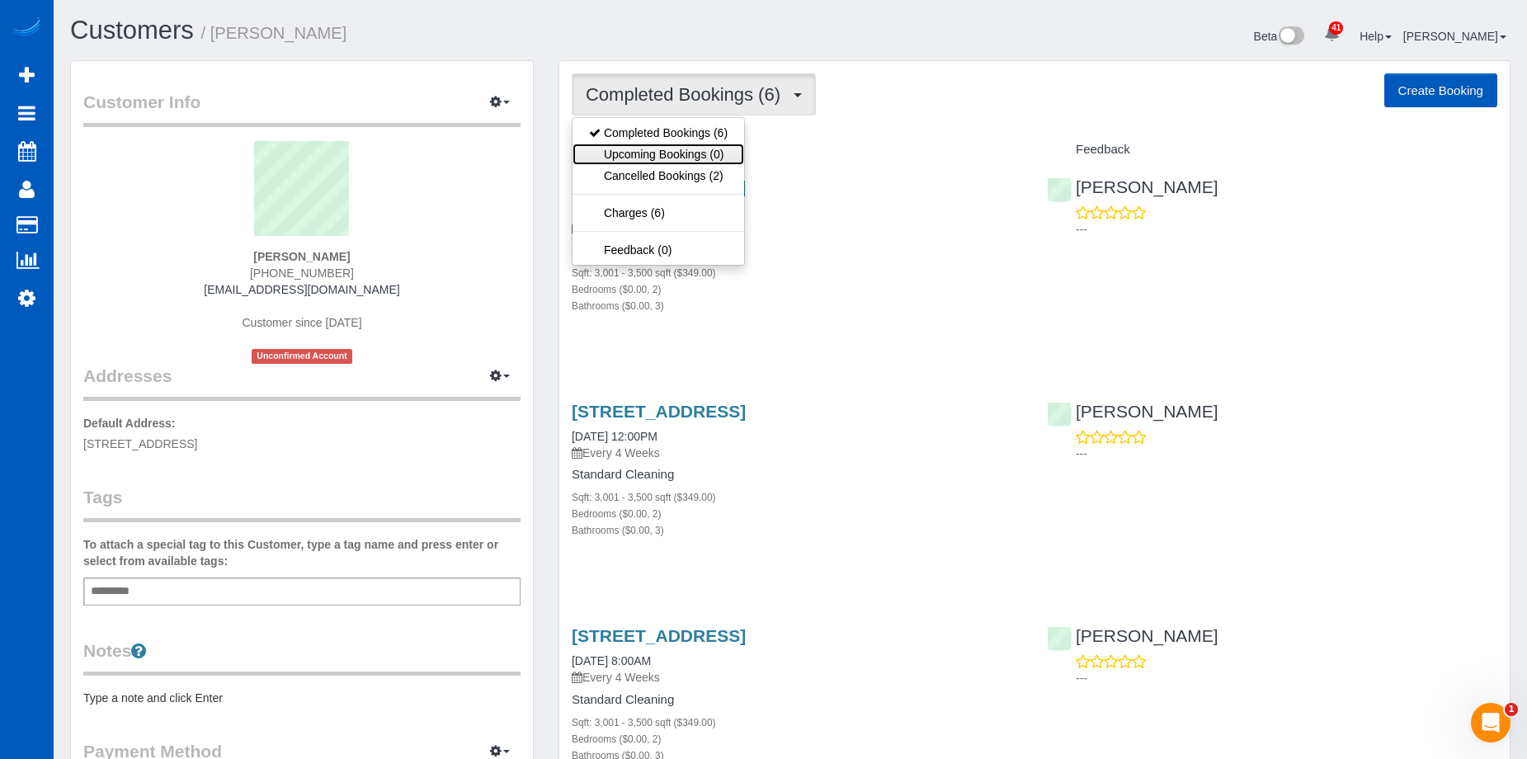
click at [676, 153] on link "Upcoming Bookings (0)" at bounding box center [658, 154] width 172 height 21
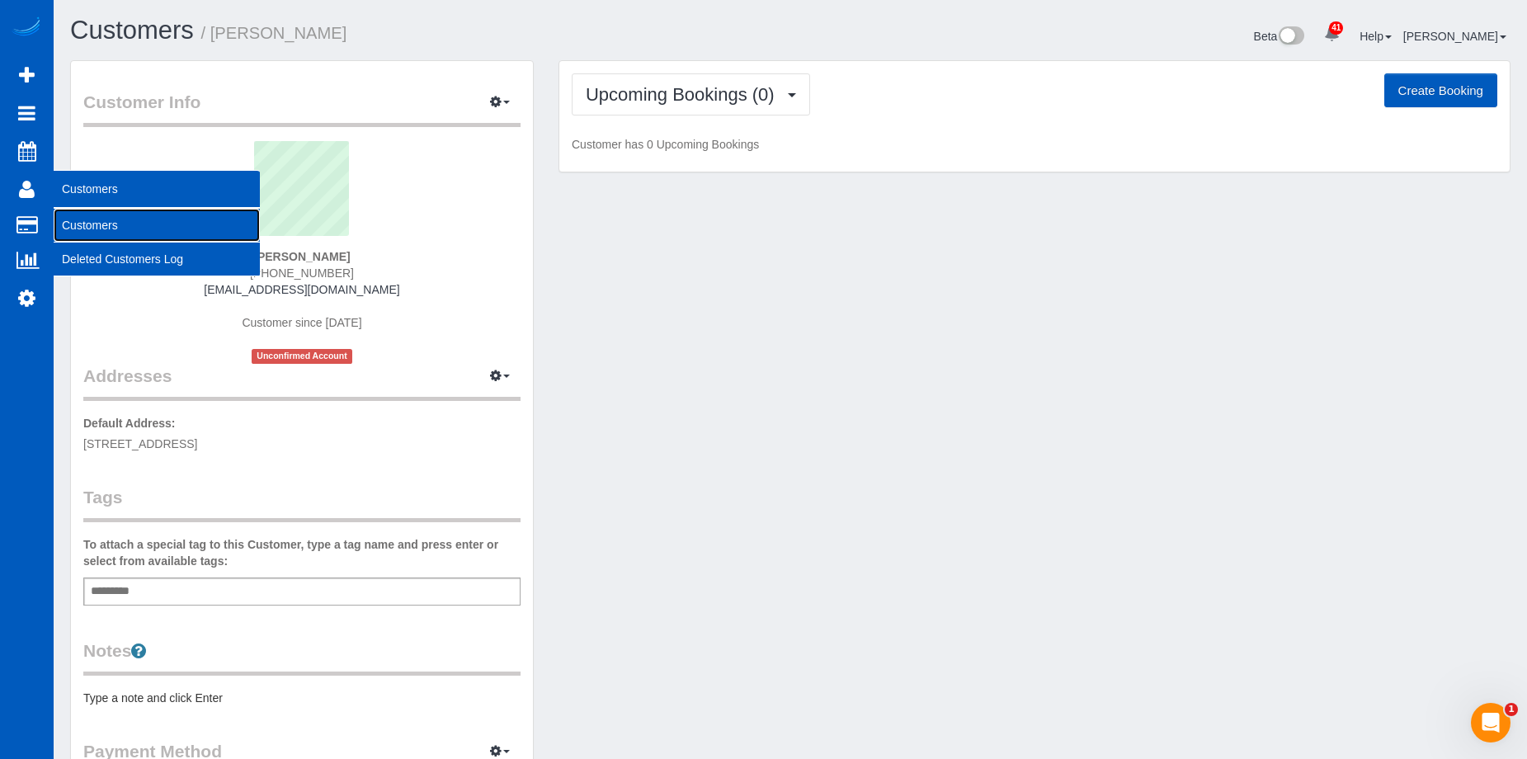
click at [101, 222] on link "Customers" at bounding box center [157, 225] width 206 height 33
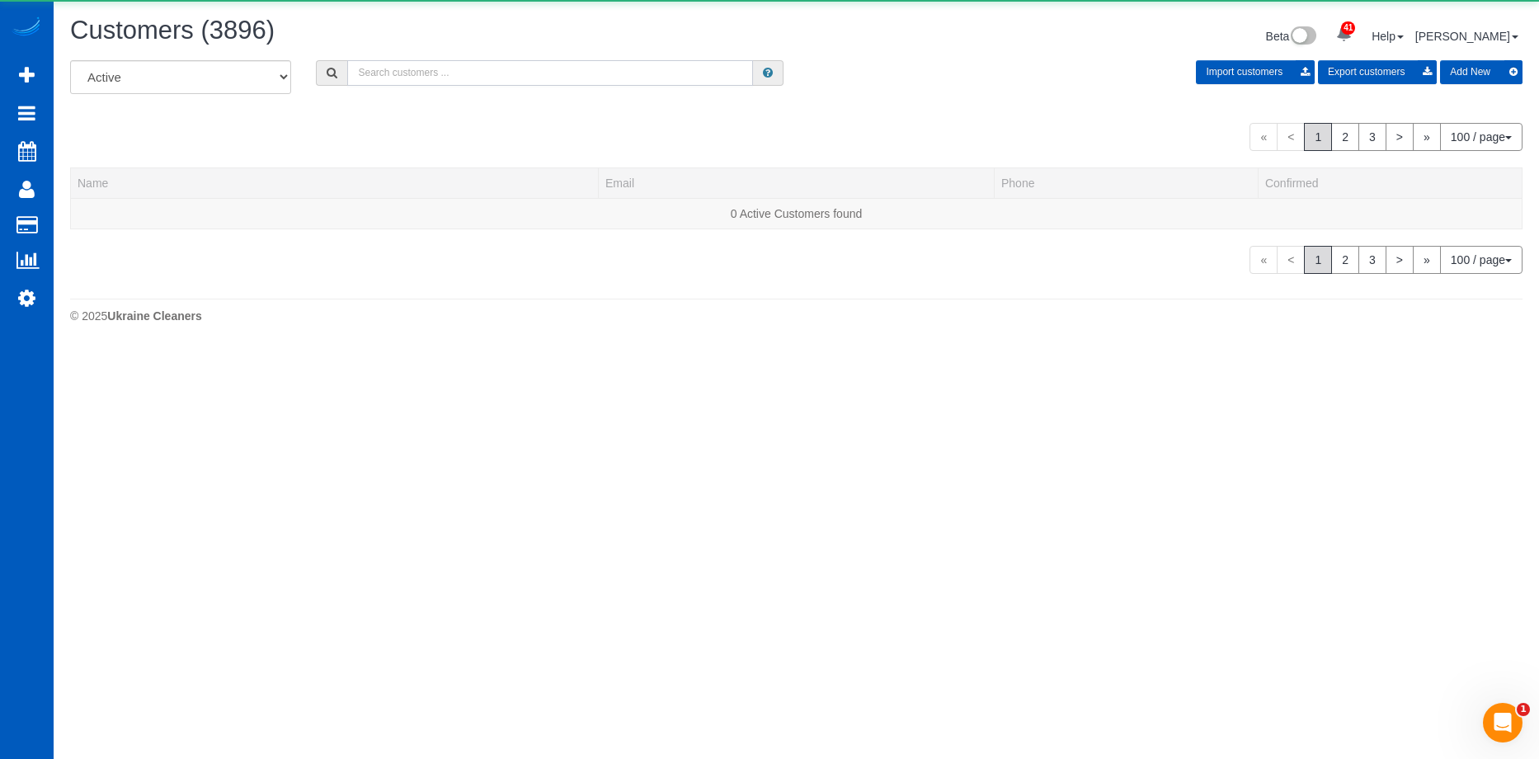
click at [442, 66] on input "text" at bounding box center [550, 73] width 406 height 26
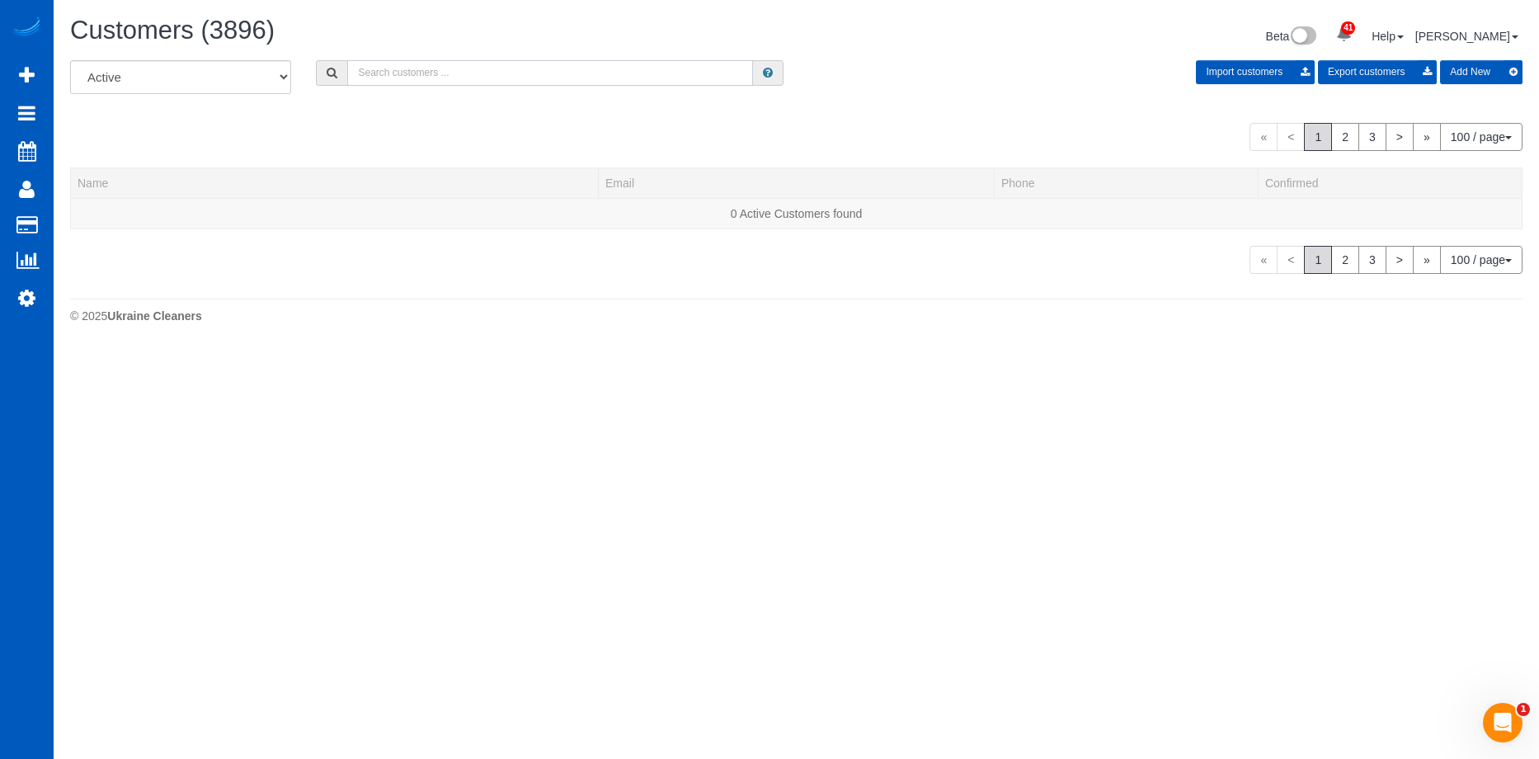
paste input "[PERSON_NAME][EMAIL_ADDRESS][DOMAIN_NAME]"
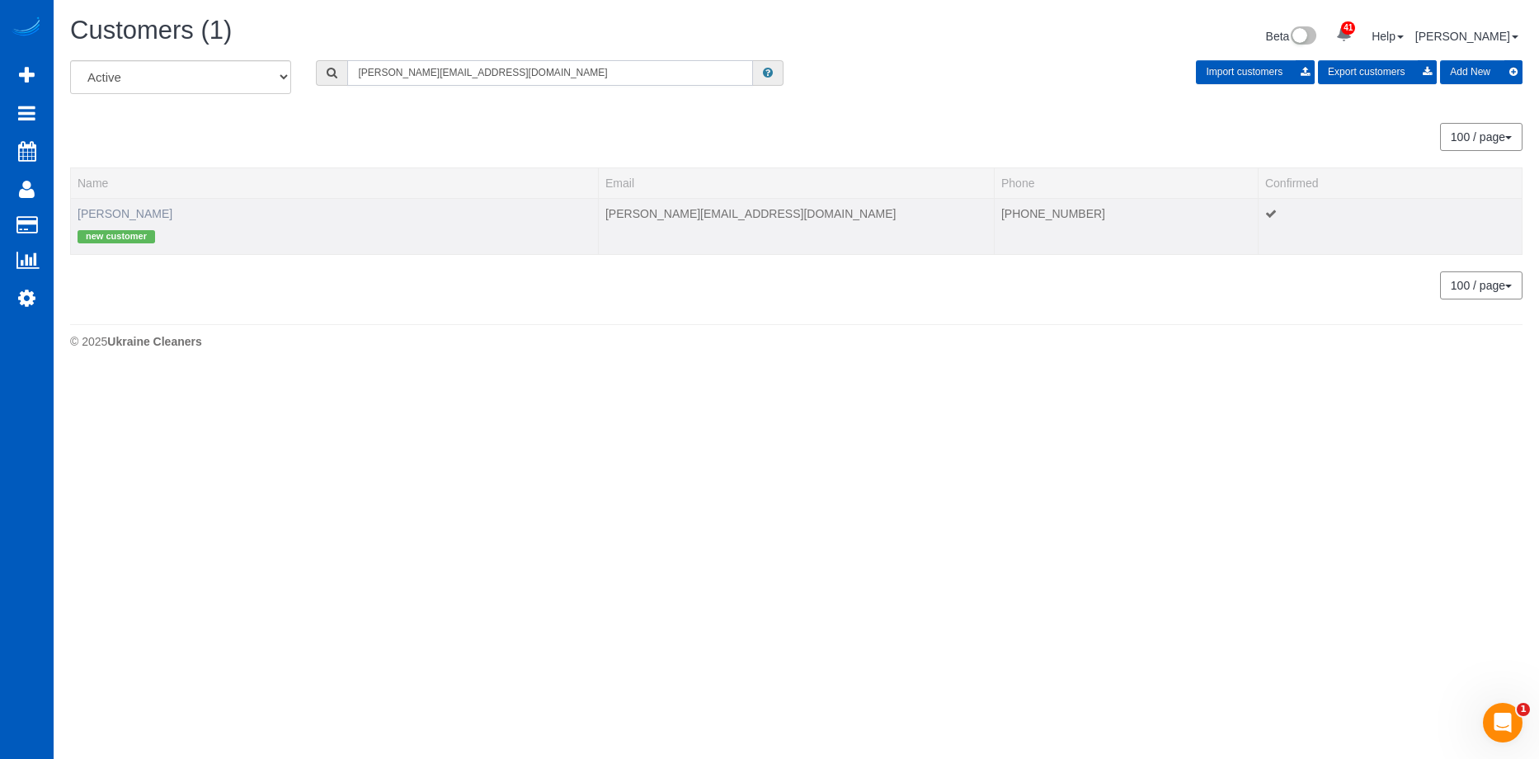
type input "[PERSON_NAME][EMAIL_ADDRESS][DOMAIN_NAME]"
click at [146, 208] on link "[PERSON_NAME]" at bounding box center [125, 213] width 95 height 13
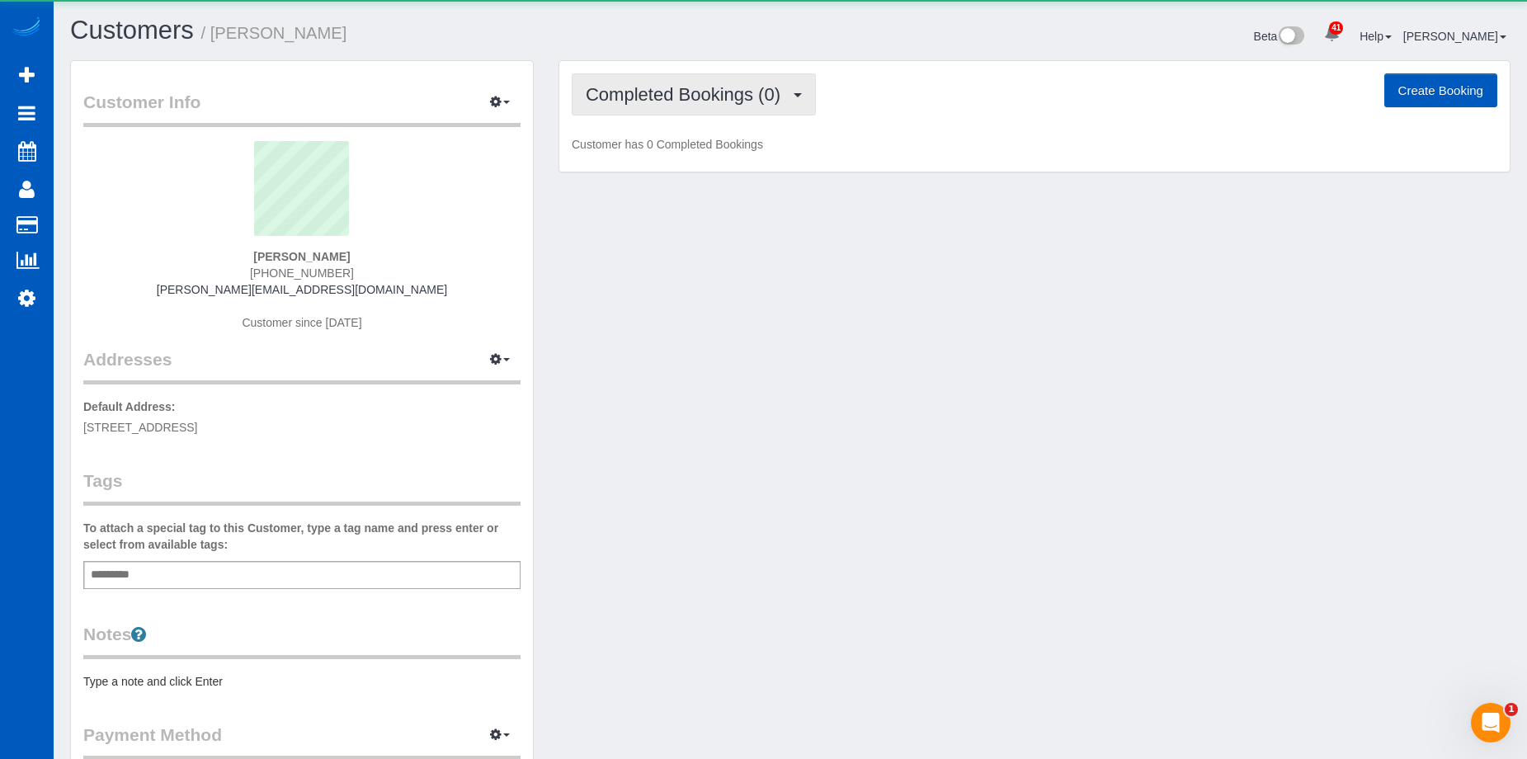
click at [768, 78] on button "Completed Bookings (0)" at bounding box center [694, 94] width 244 height 42
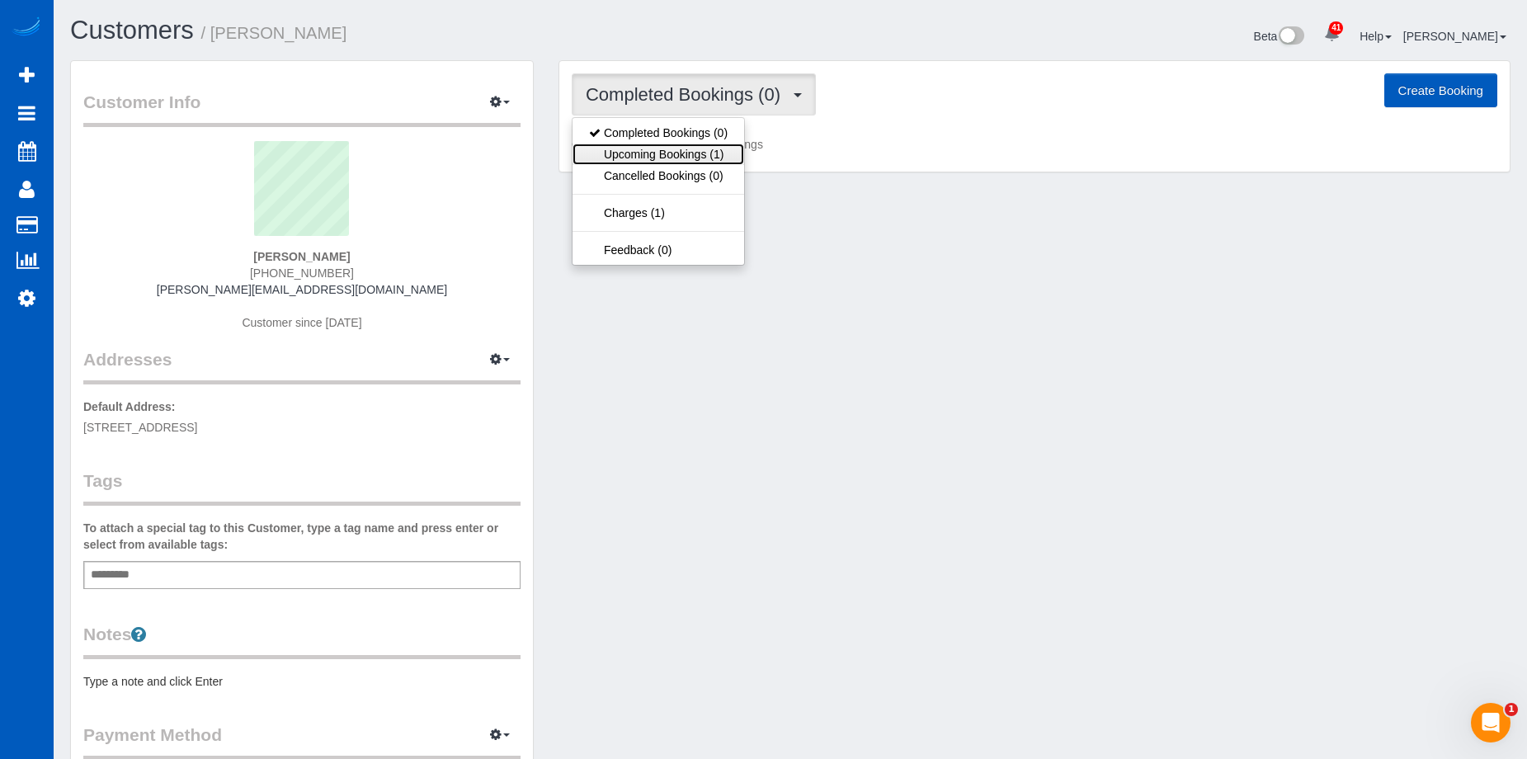
click at [712, 145] on link "Upcoming Bookings (1)" at bounding box center [658, 154] width 172 height 21
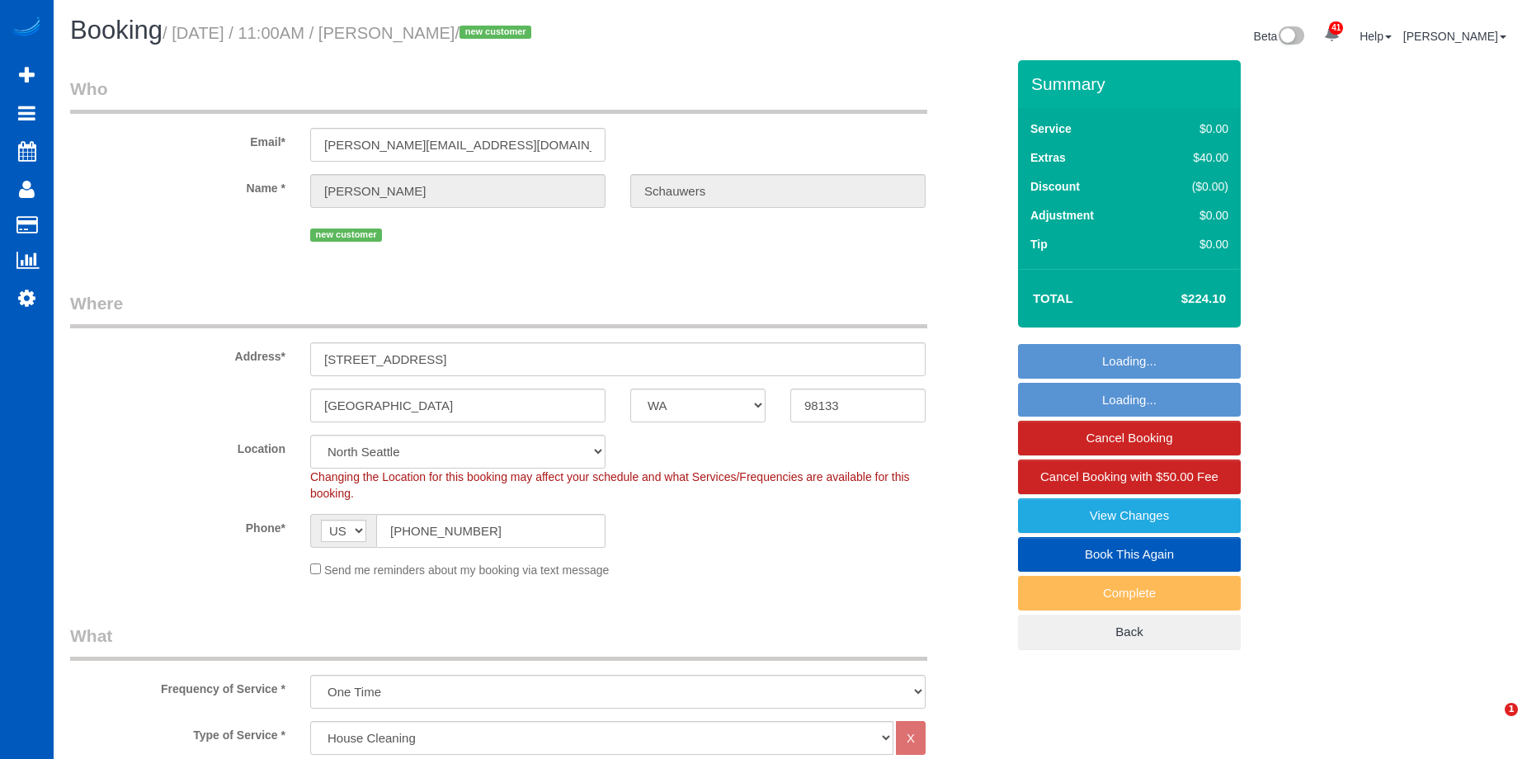
select select "WA"
select select "199"
select select "object:1271"
select select "spot1"
select select "1501"
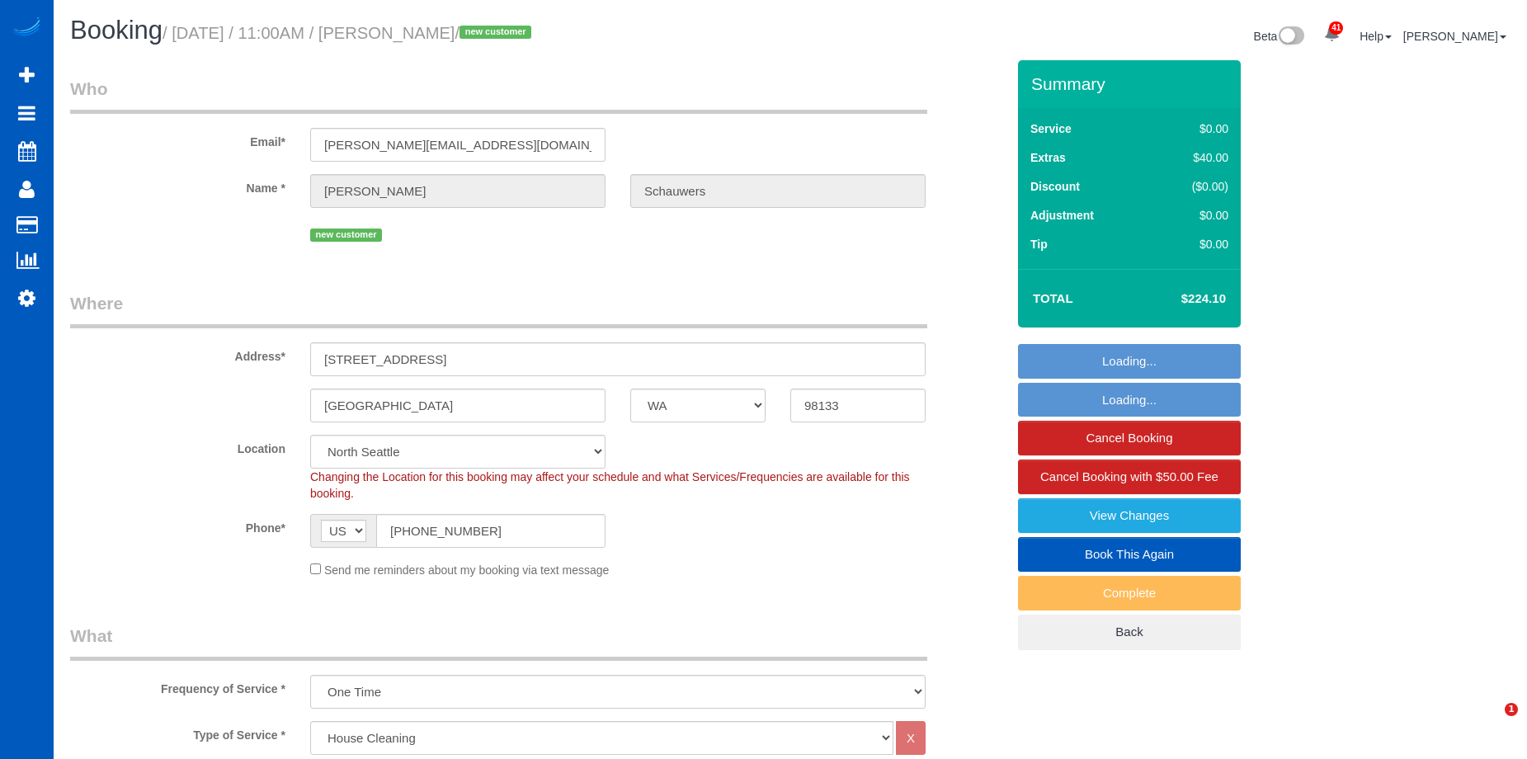
select select "3"
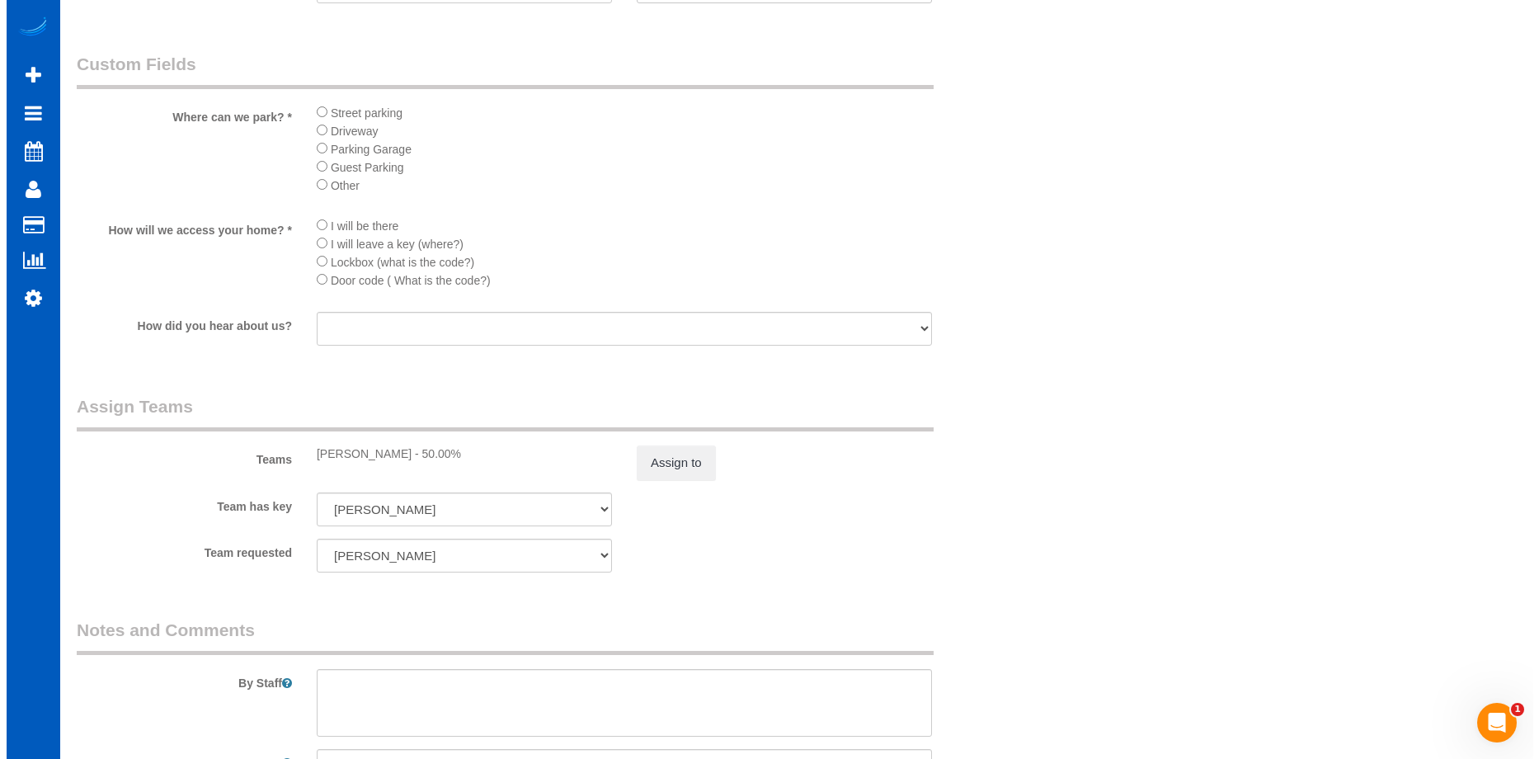
scroll to position [2062, 0]
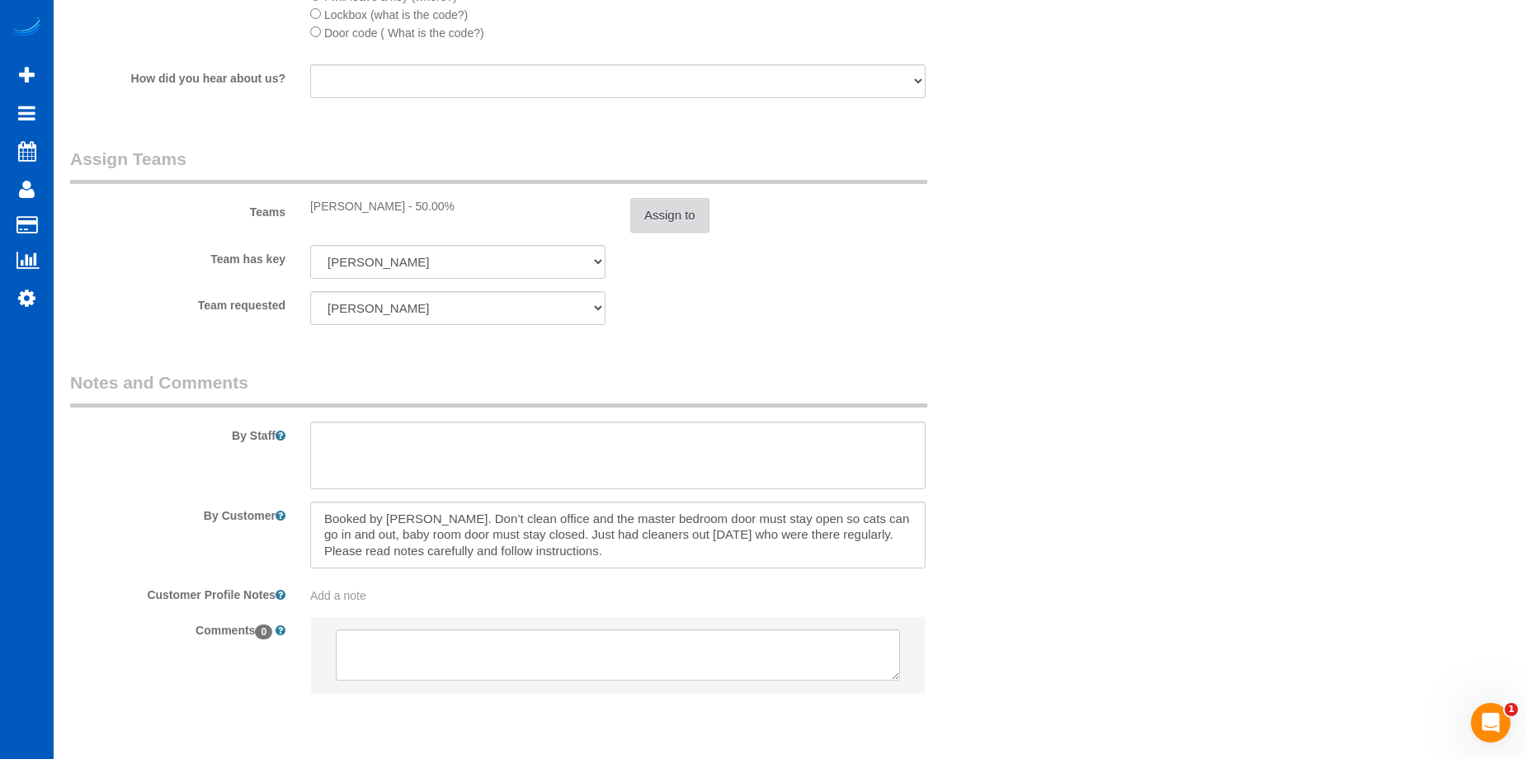
click at [685, 216] on button "Assign to" at bounding box center [669, 215] width 79 height 35
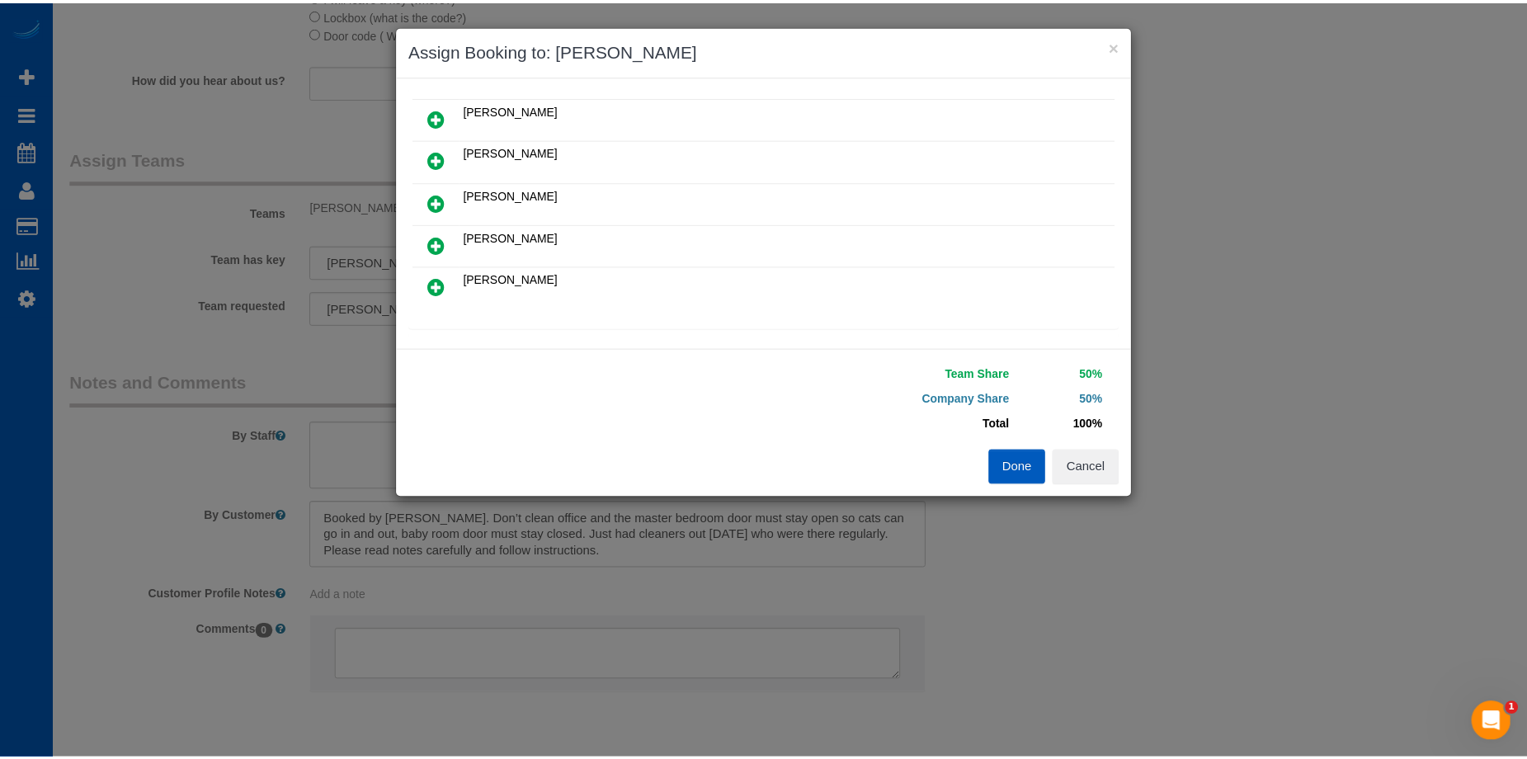
scroll to position [165, 0]
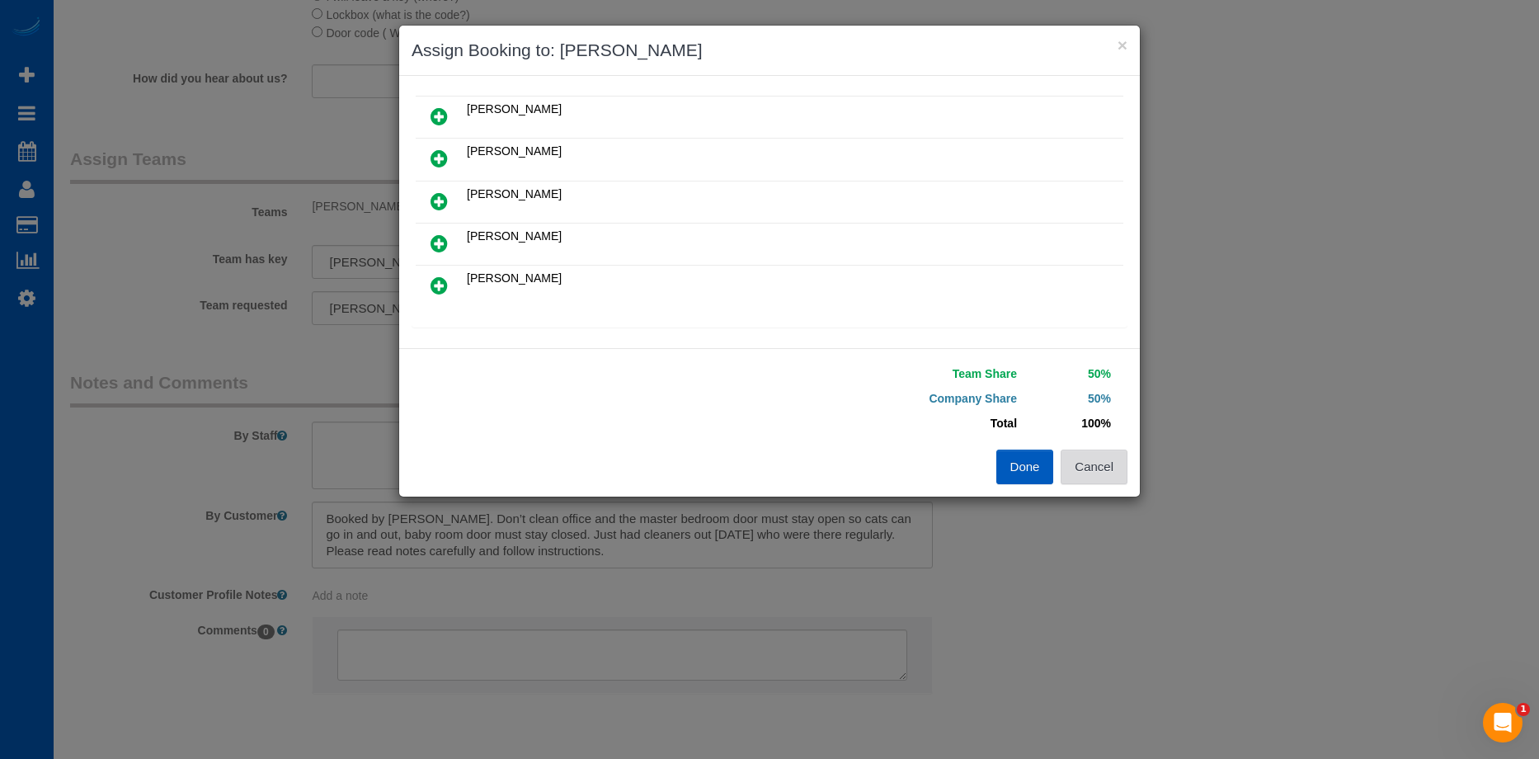
click at [1122, 474] on button "Cancel" at bounding box center [1094, 467] width 67 height 35
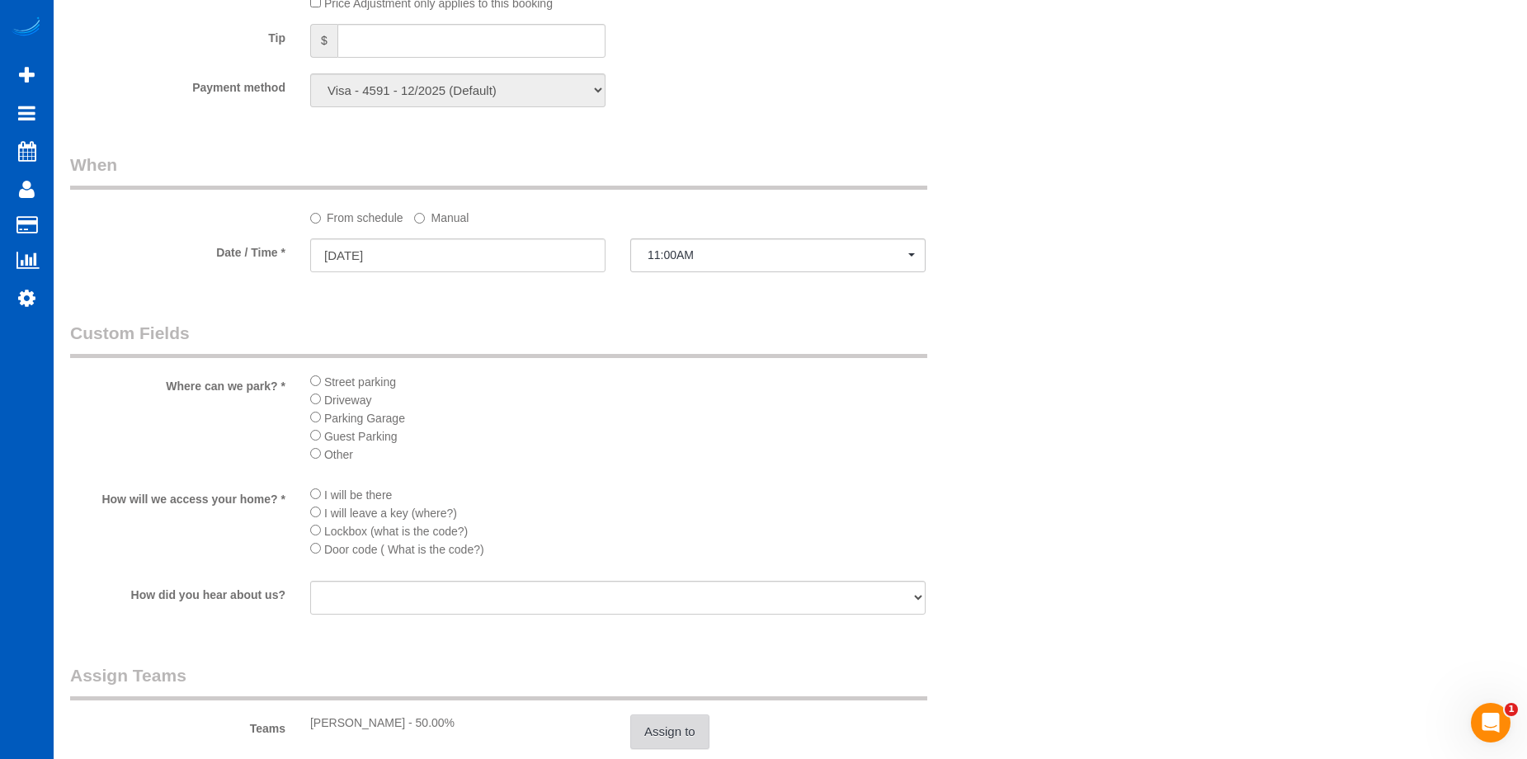
scroll to position [1567, 0]
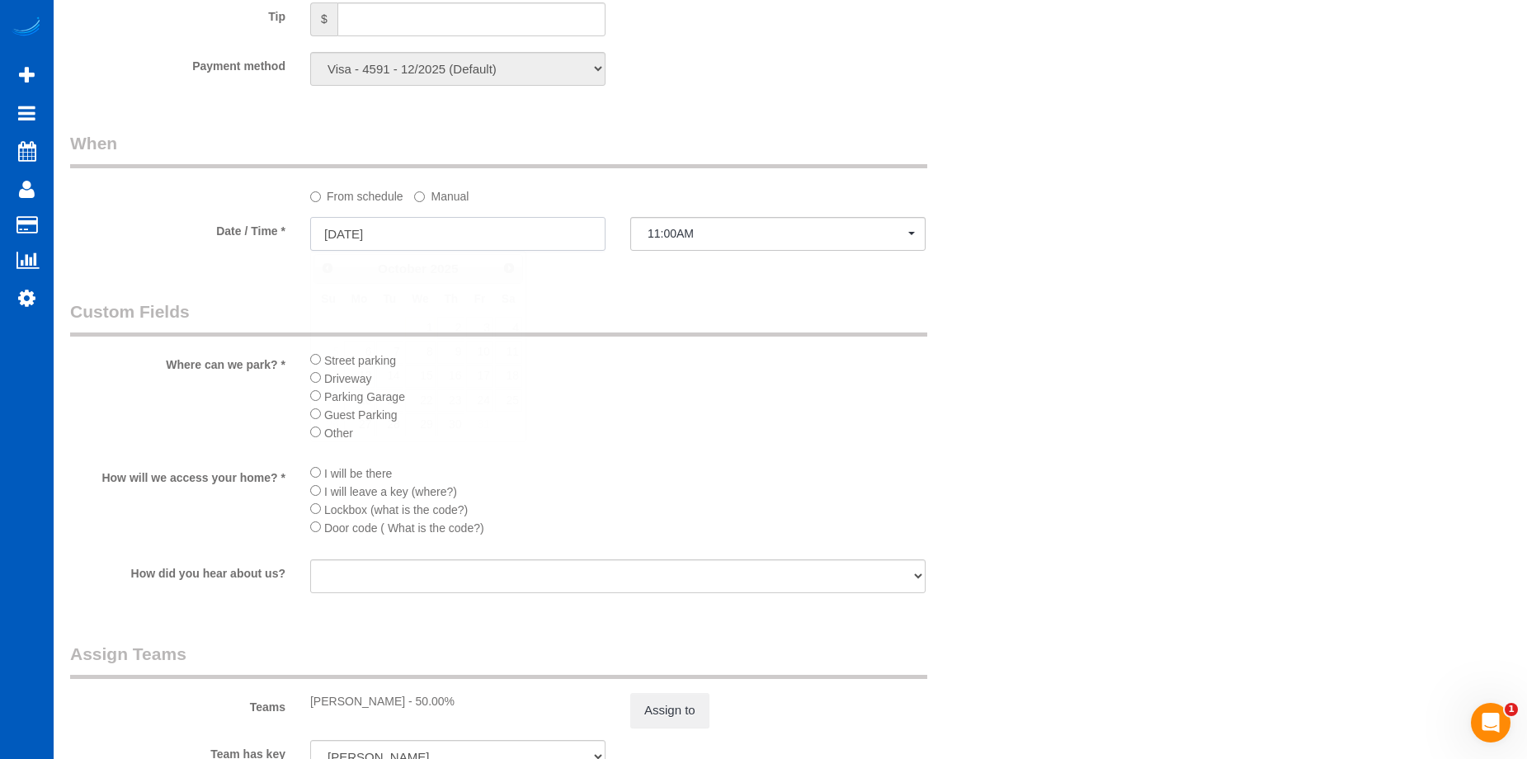
click at [505, 226] on input "[DATE]" at bounding box center [457, 234] width 295 height 34
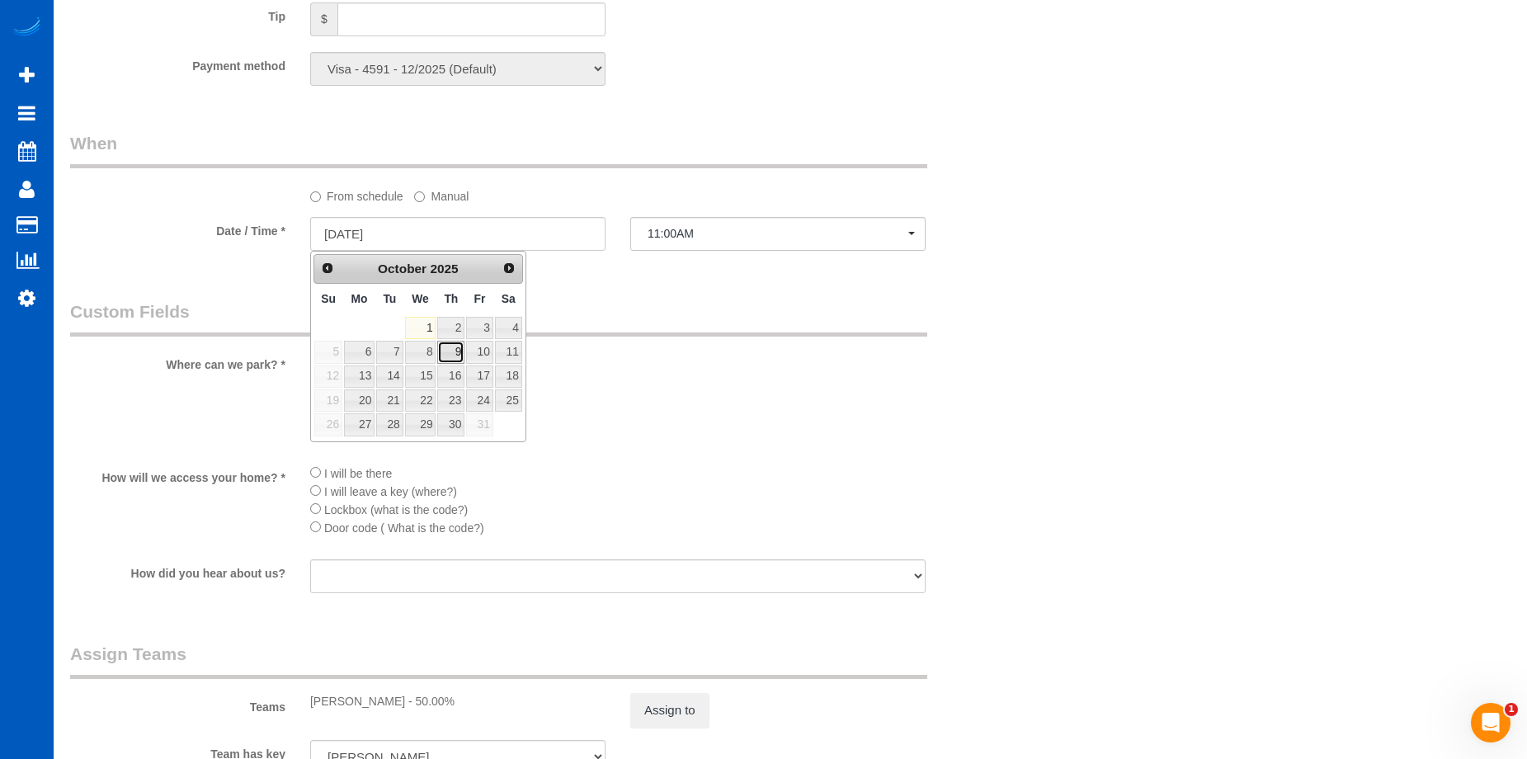
click at [447, 348] on link "9" at bounding box center [450, 352] width 27 height 22
type input "[DATE]"
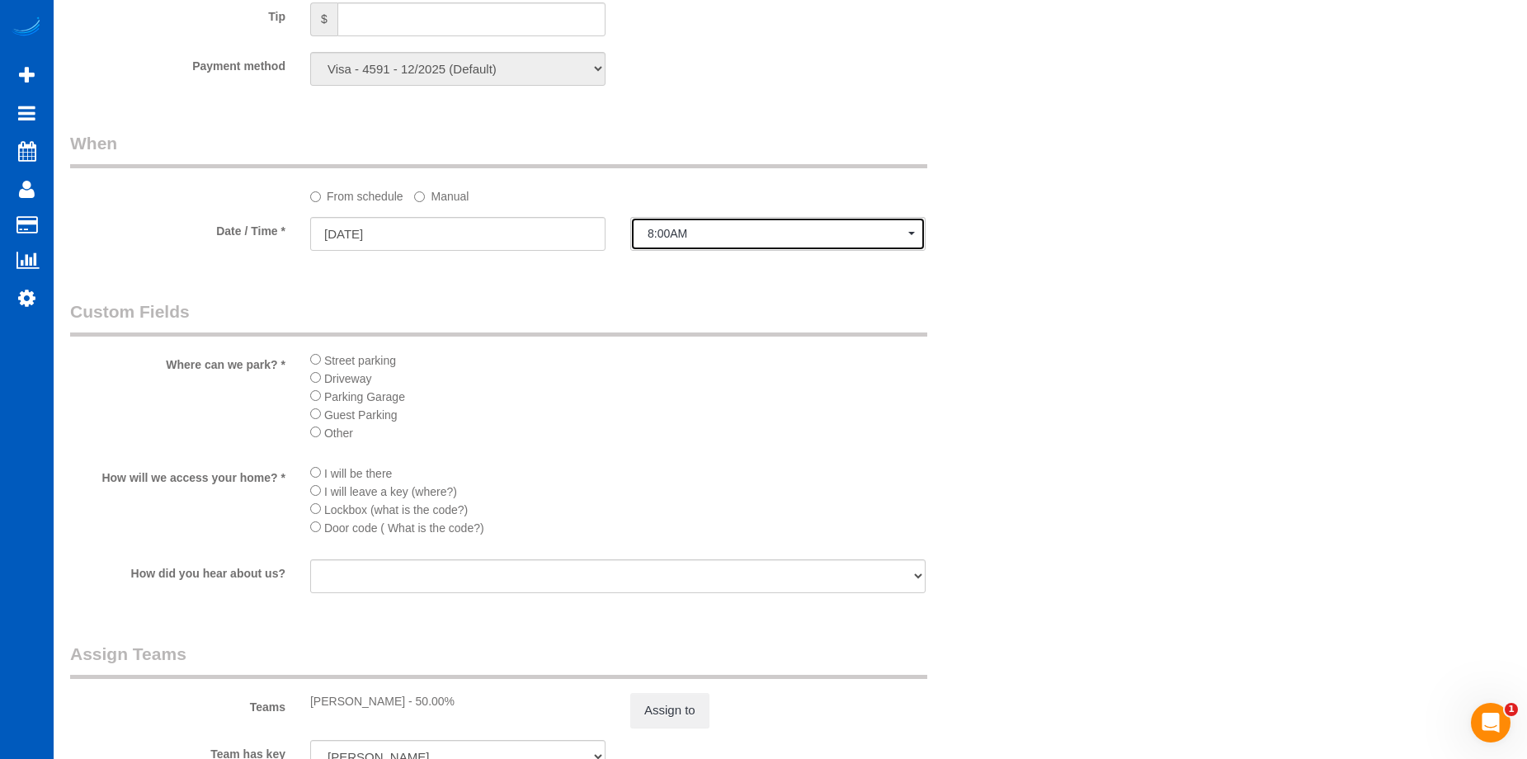
click at [706, 228] on span "8:00AM" at bounding box center [777, 233] width 261 height 13
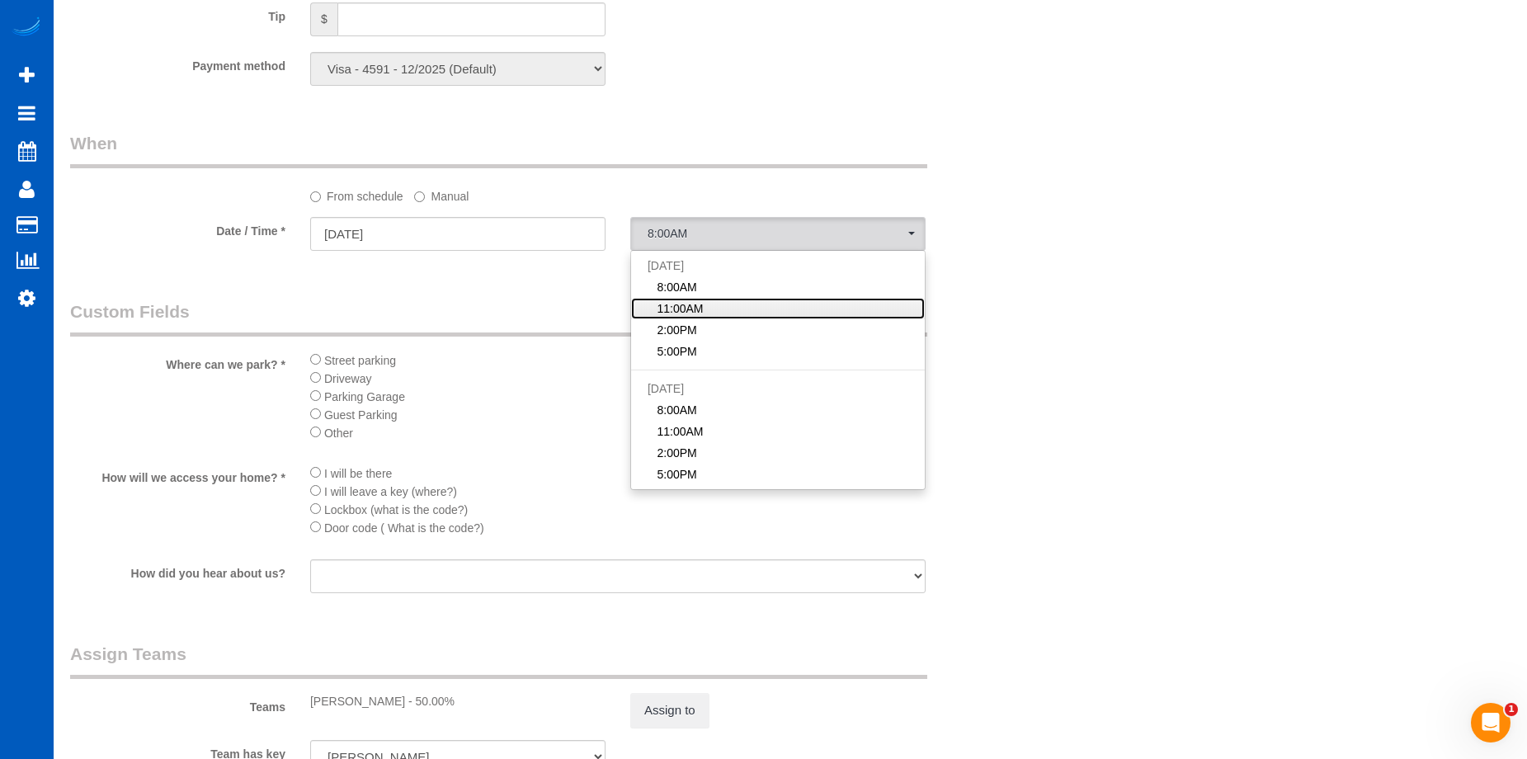
click at [699, 312] on span "11:00AM" at bounding box center [680, 308] width 46 height 16
select select "spot18"
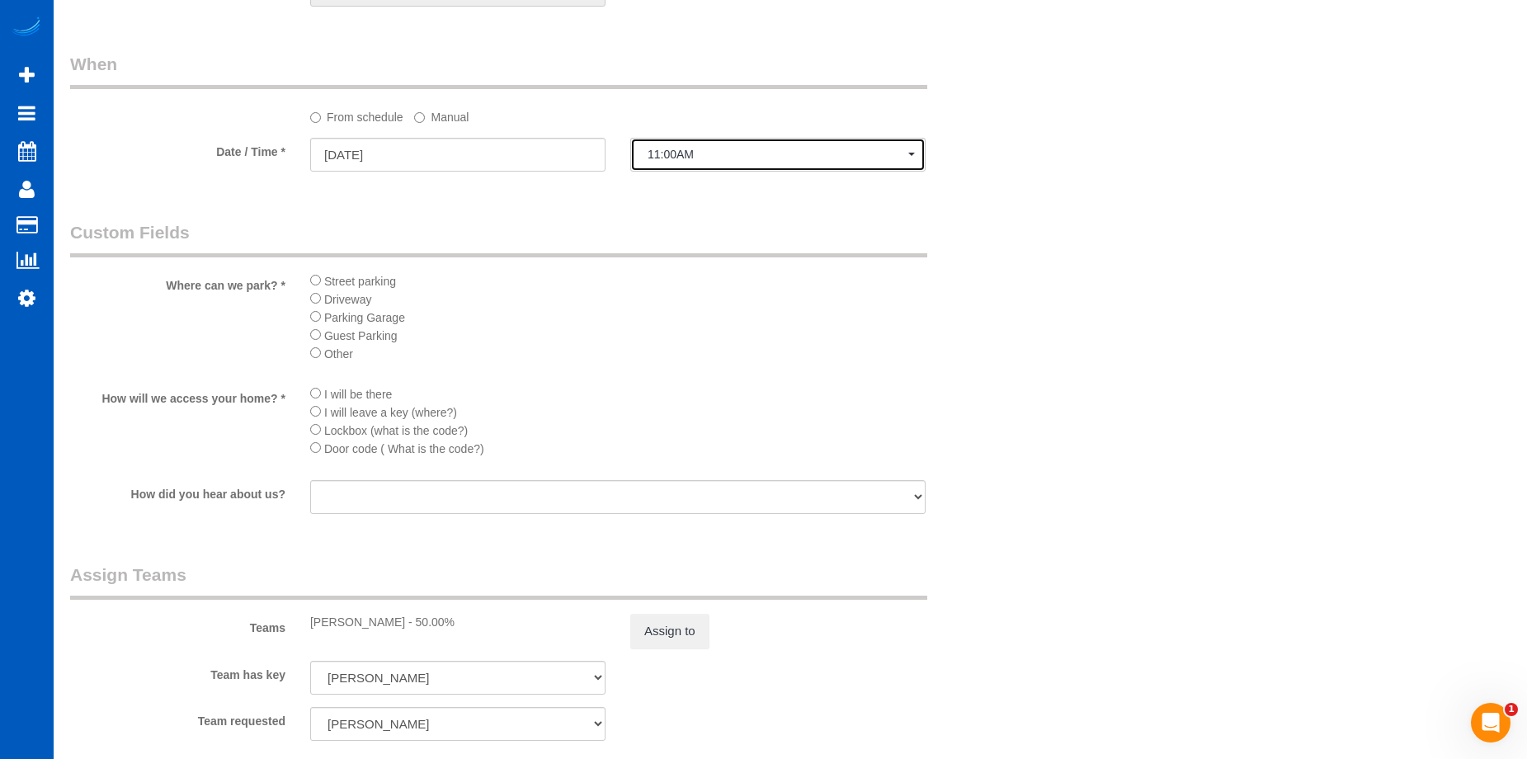
scroll to position [1732, 0]
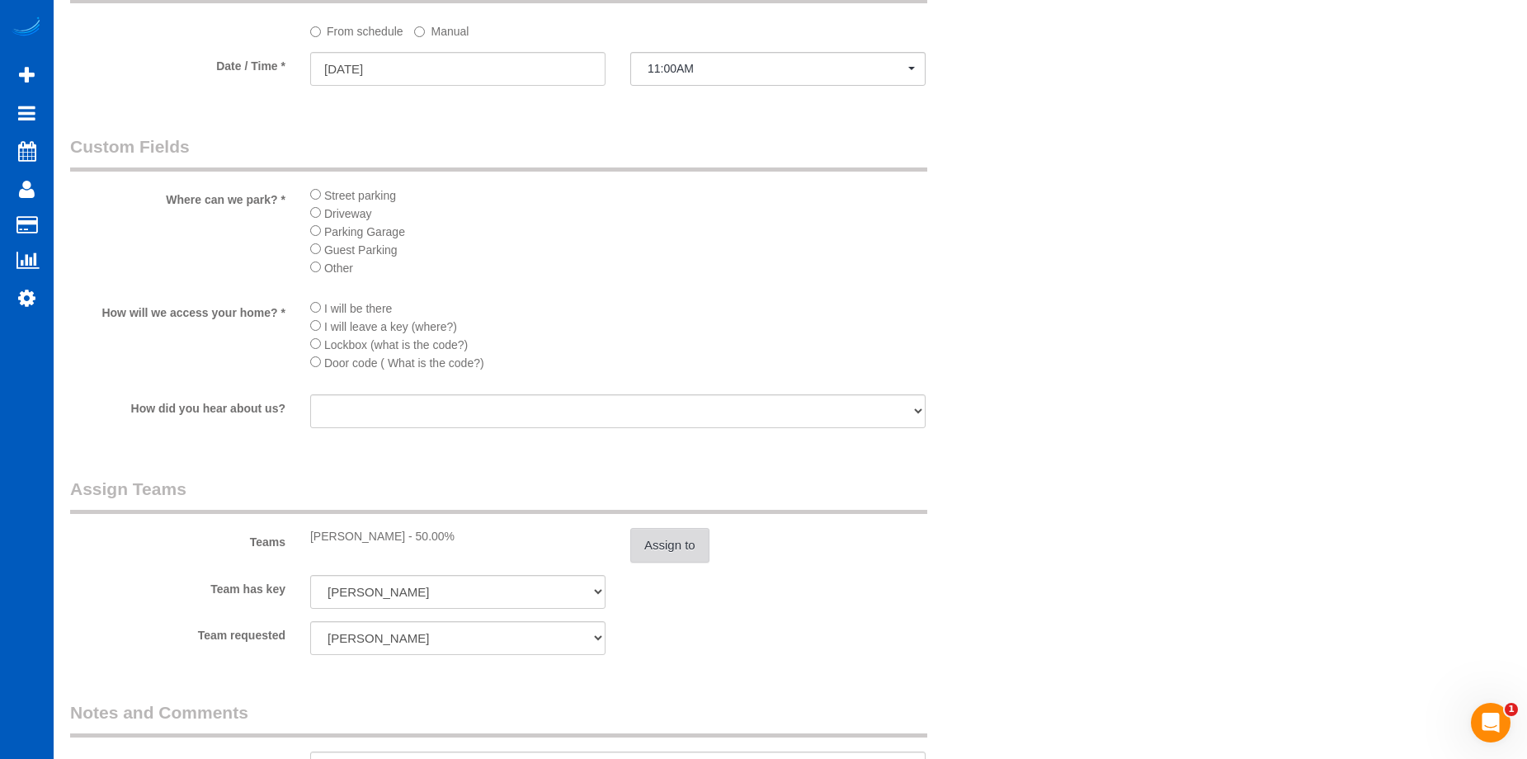
click at [674, 546] on button "Assign to" at bounding box center [669, 545] width 79 height 35
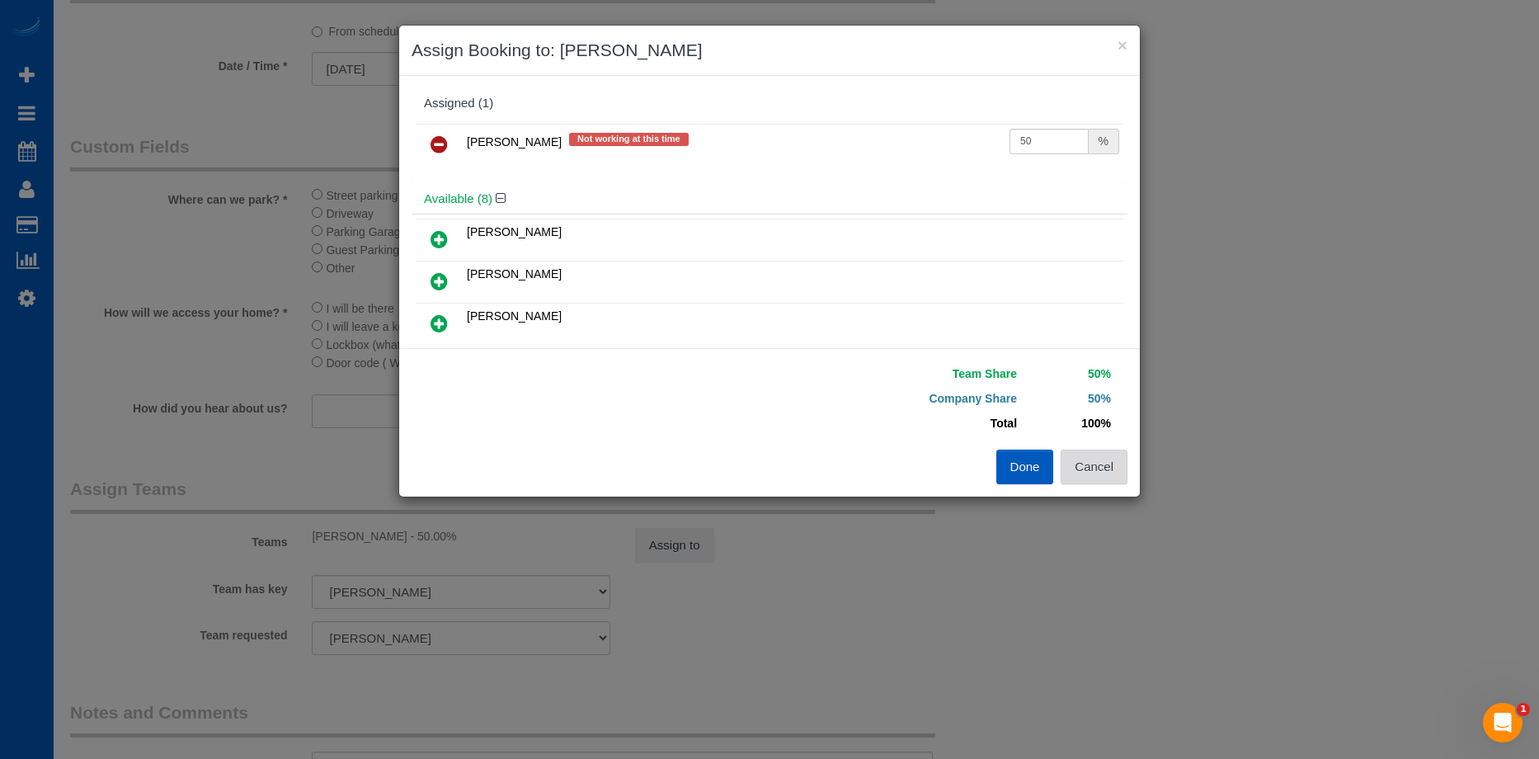
click at [1113, 469] on button "Cancel" at bounding box center [1094, 467] width 67 height 35
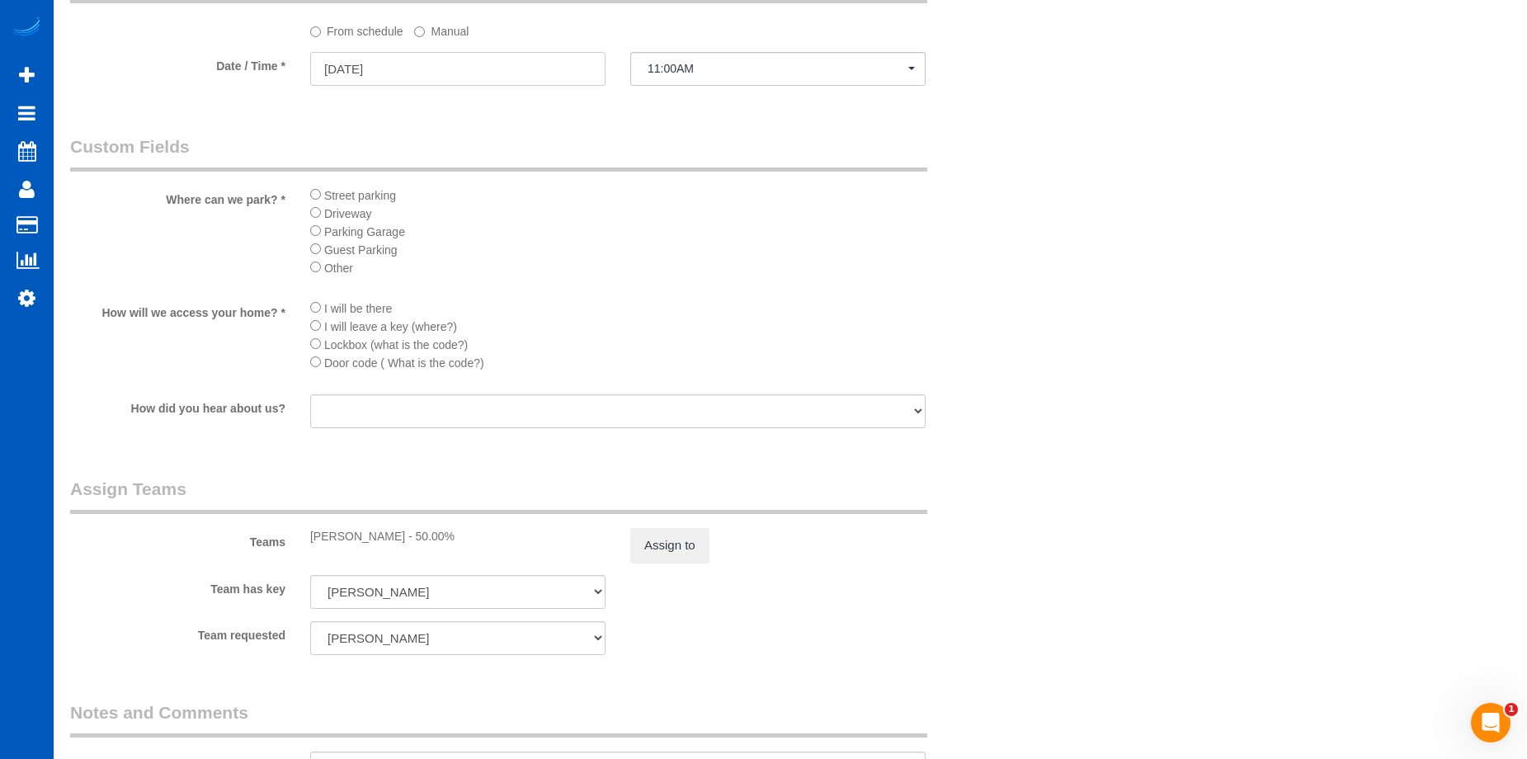
click at [489, 65] on input "10/09/2025" at bounding box center [457, 69] width 295 height 34
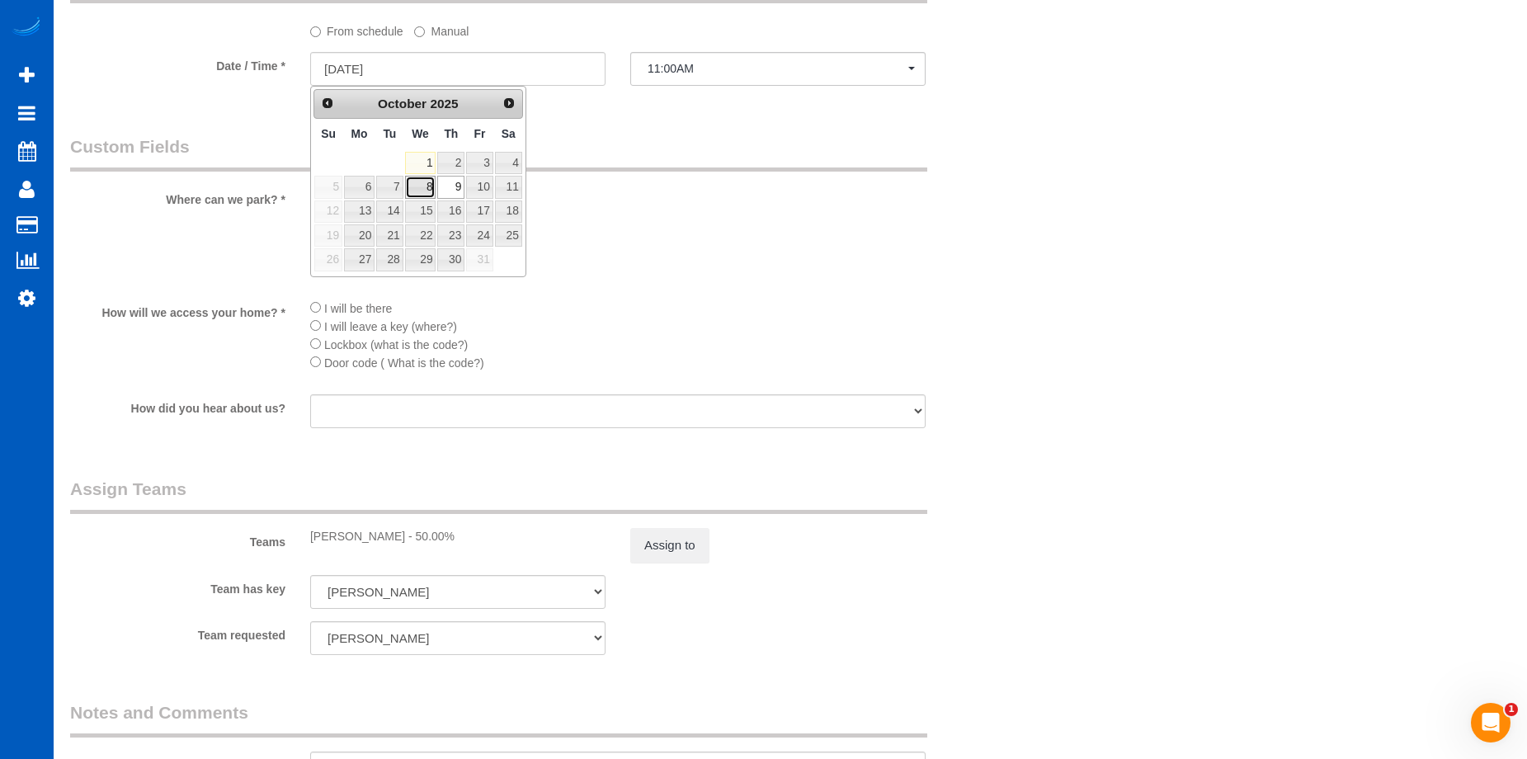
click at [420, 177] on link "8" at bounding box center [420, 187] width 31 height 22
type input "[DATE]"
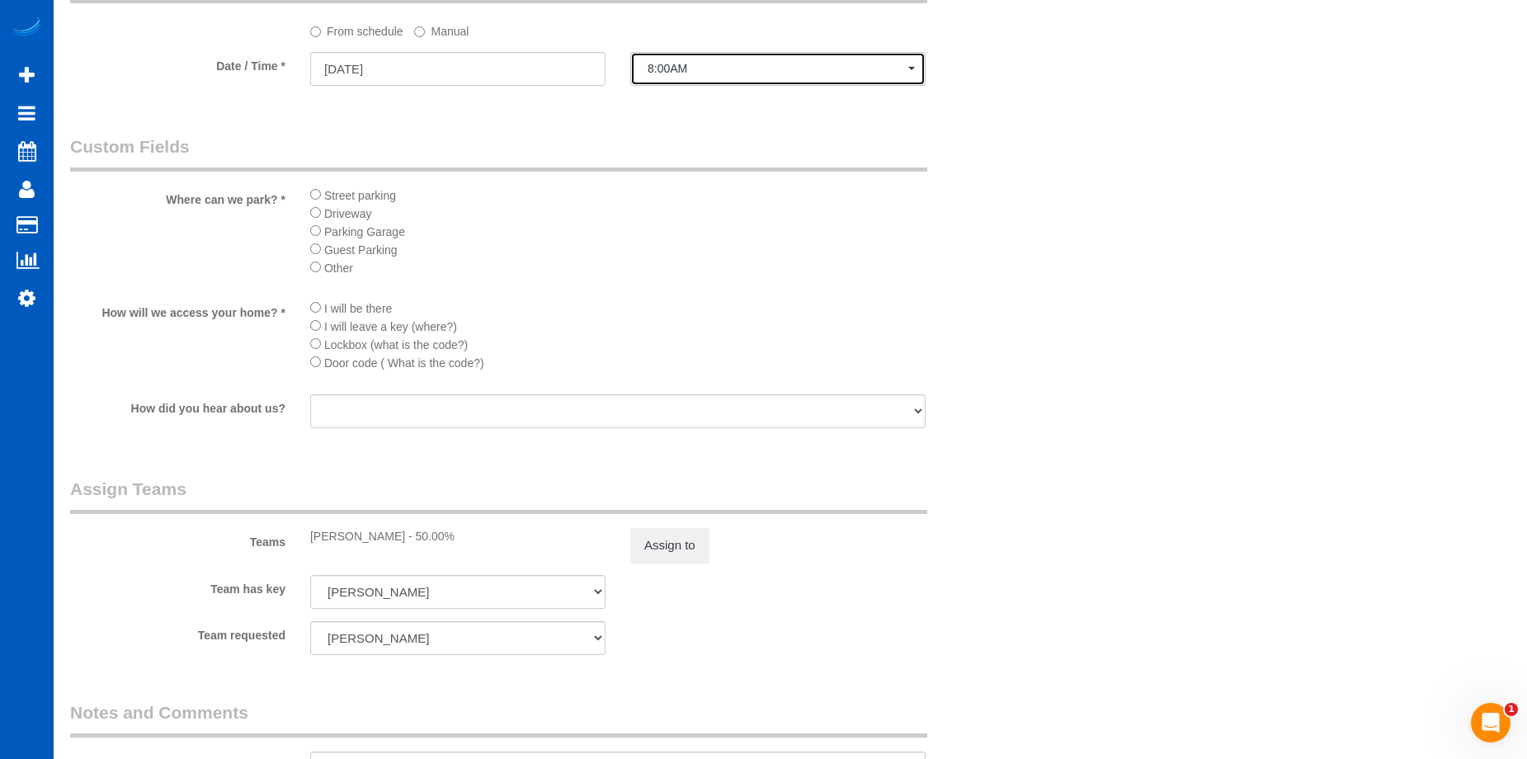
click at [702, 62] on span "8:00AM" at bounding box center [777, 68] width 261 height 13
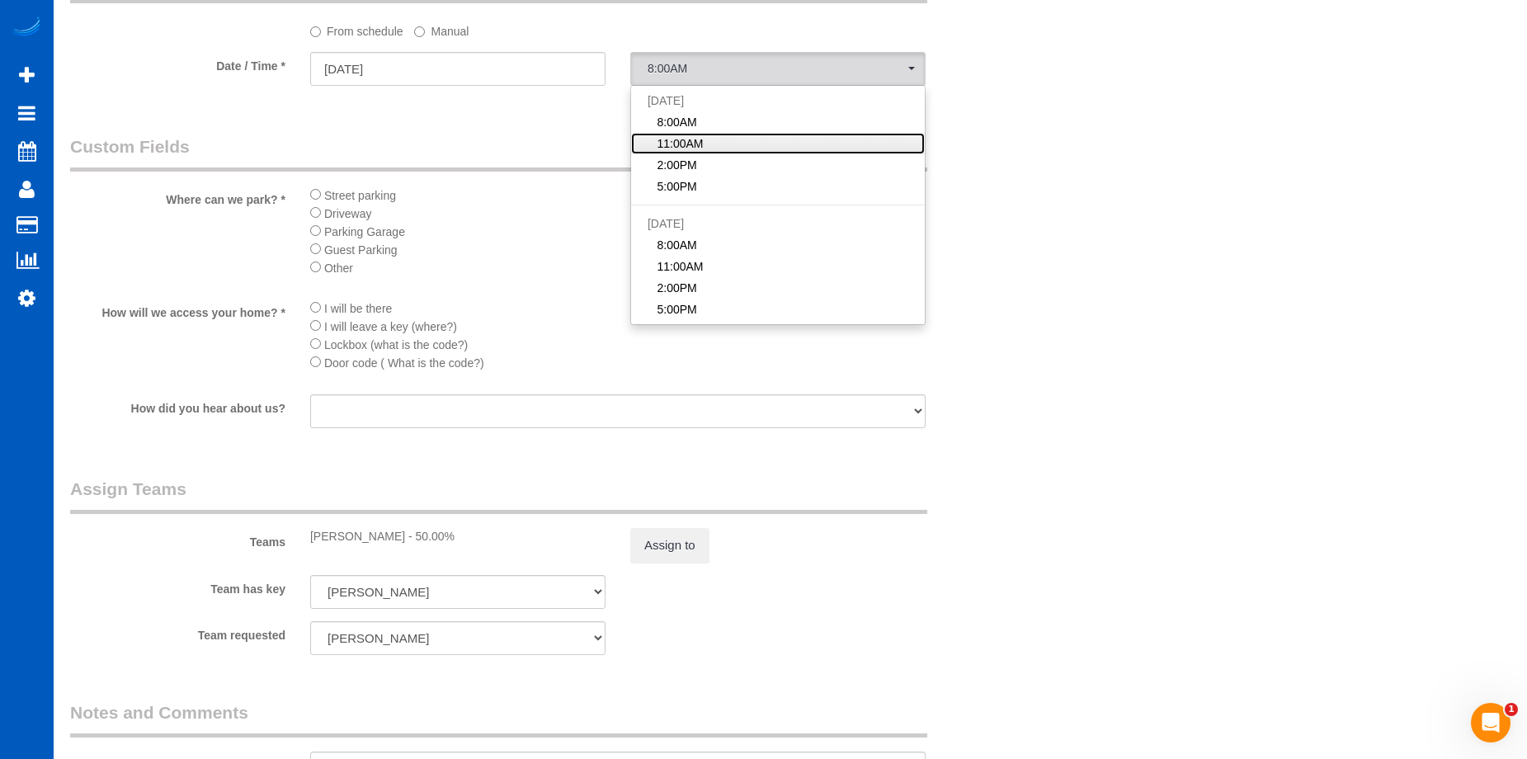
click at [693, 144] on span "11:00AM" at bounding box center [680, 143] width 46 height 16
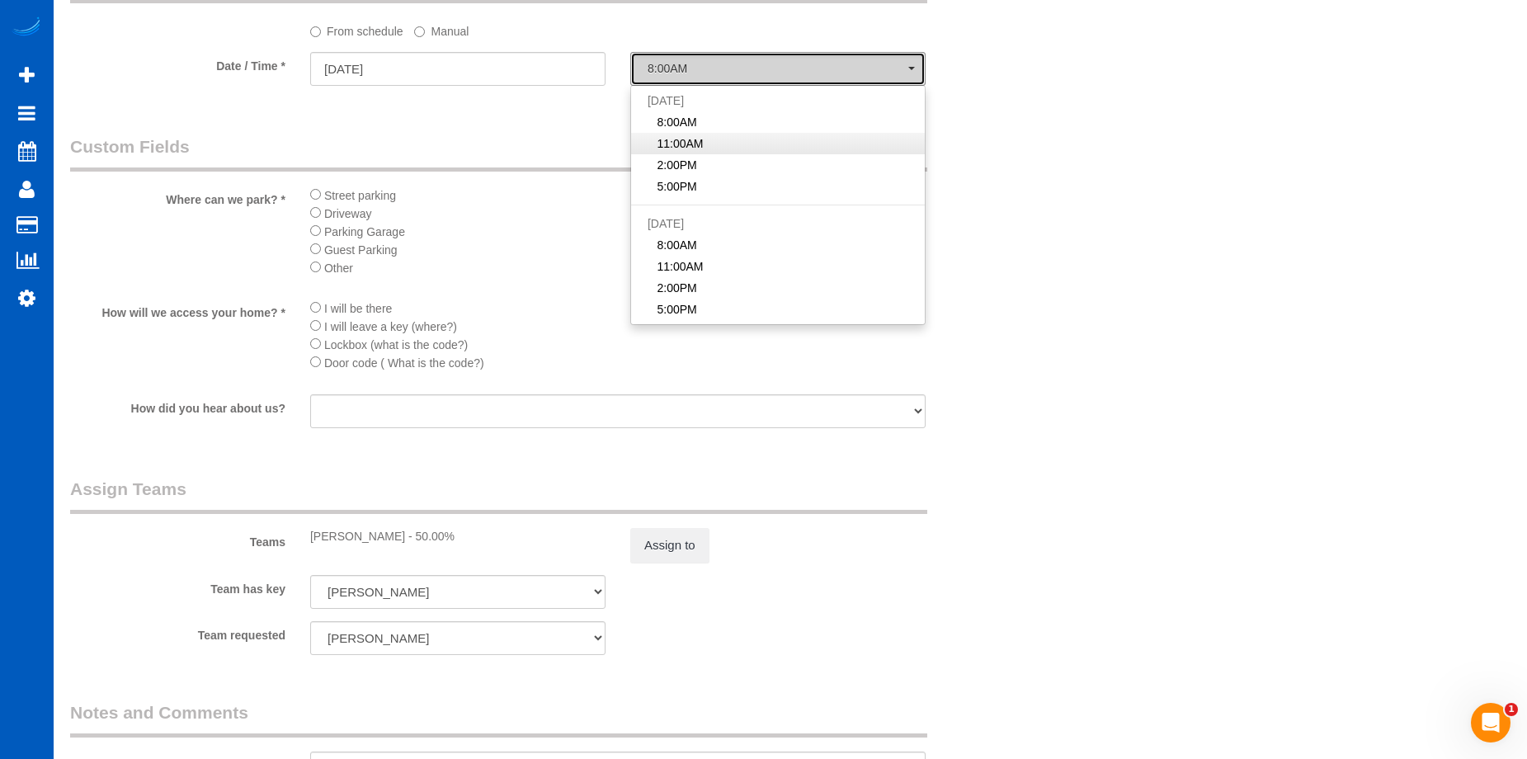
select select "spot35"
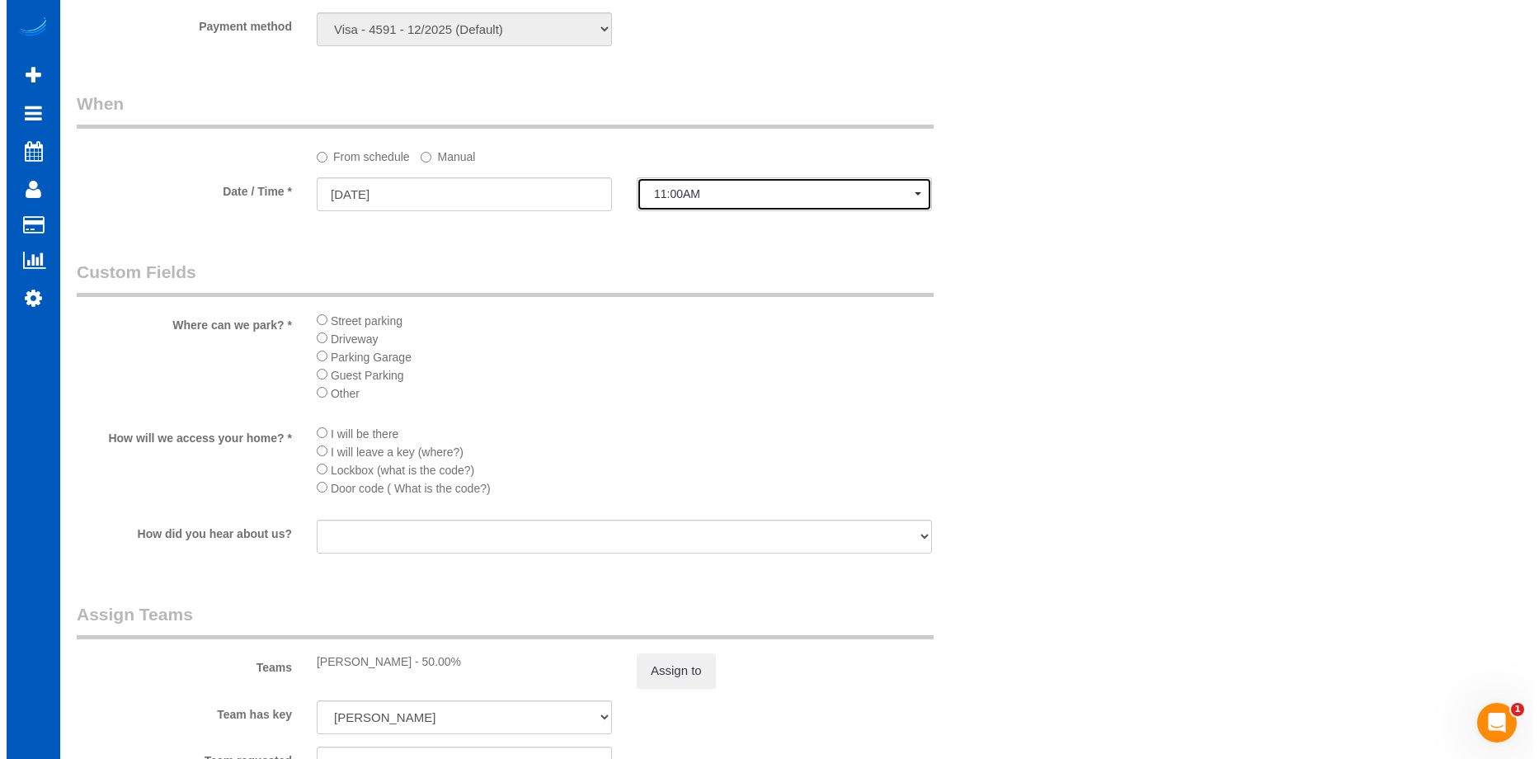
scroll to position [1815, 0]
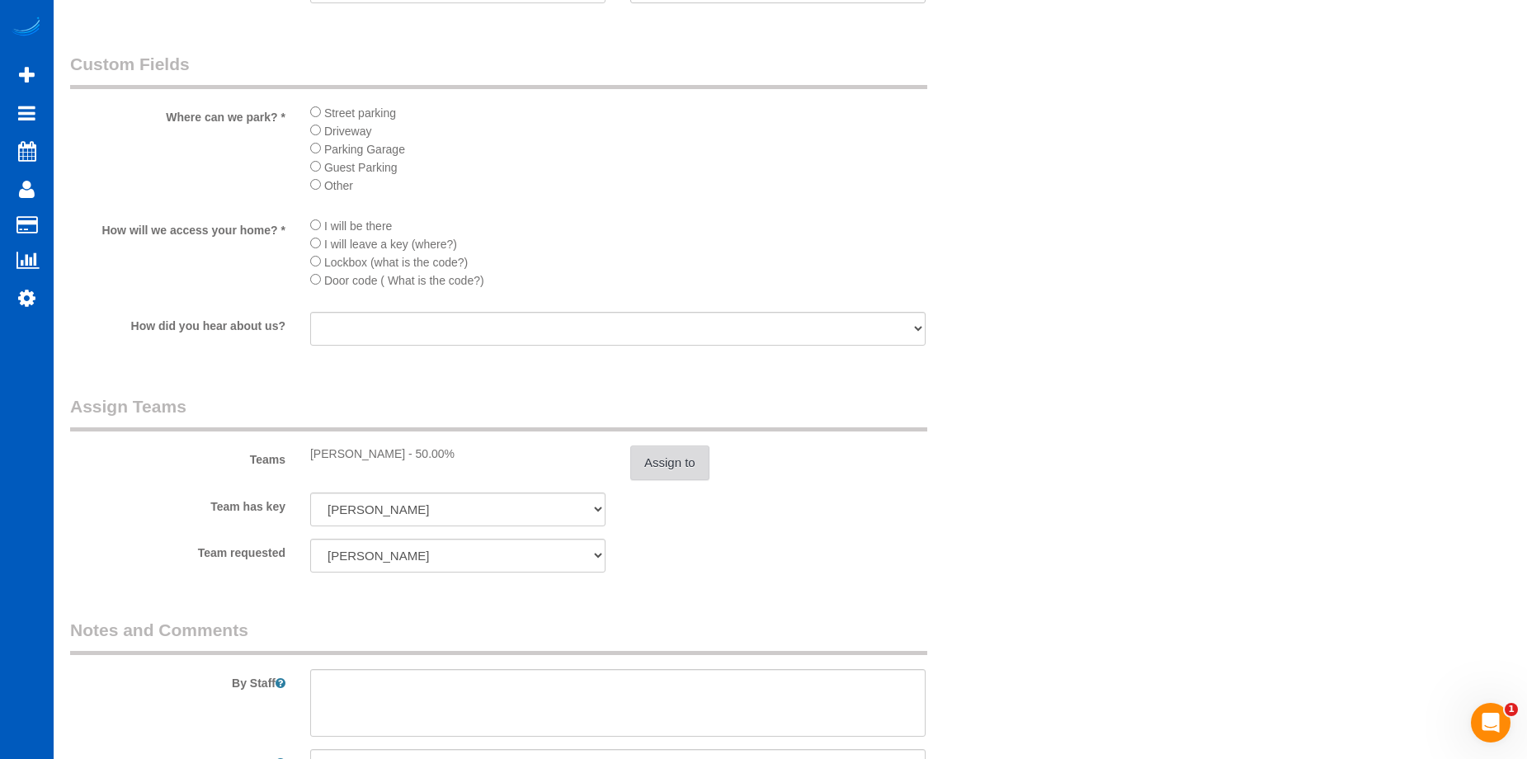
click at [662, 467] on button "Assign to" at bounding box center [669, 462] width 79 height 35
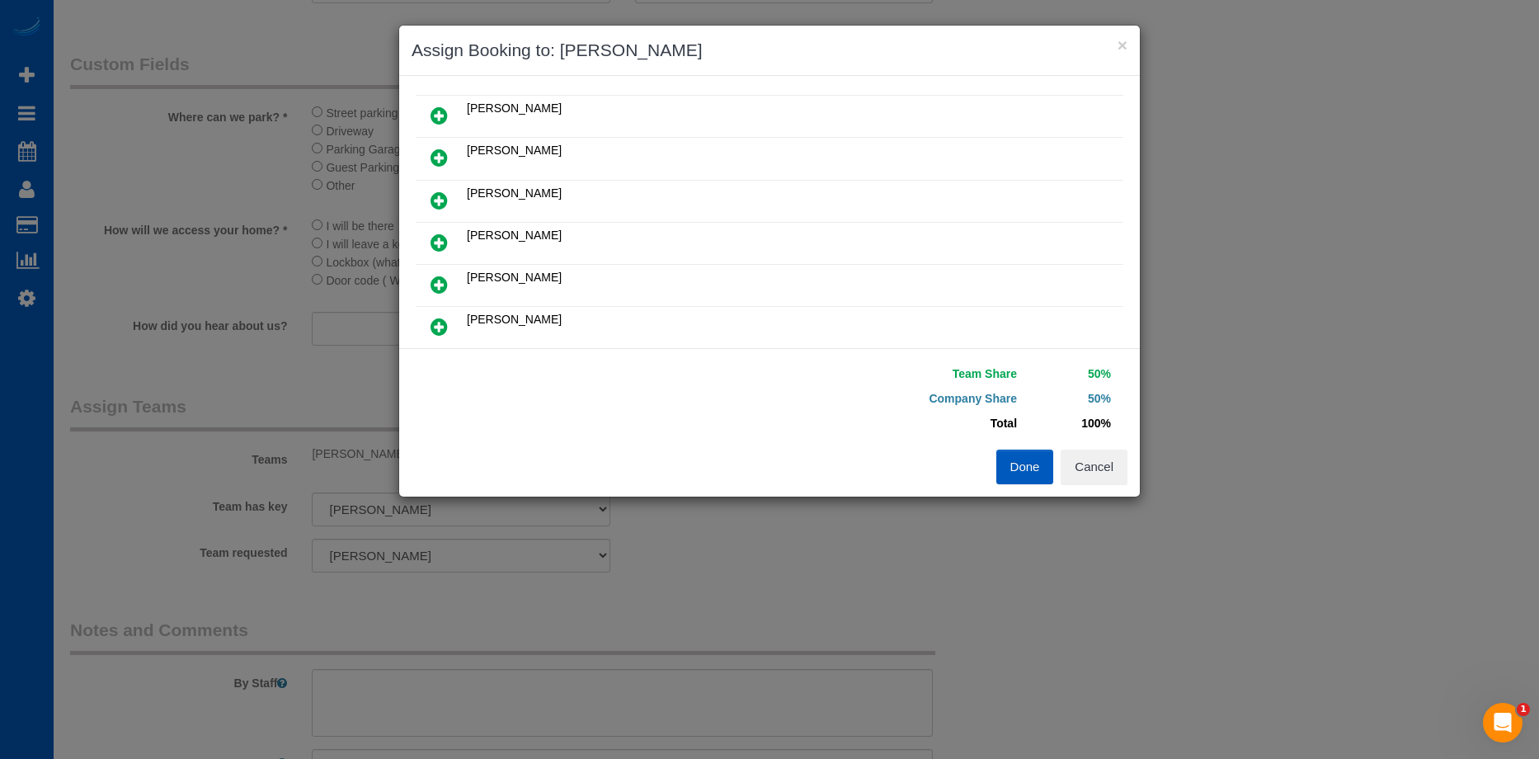
scroll to position [165, 0]
click at [437, 153] on icon at bounding box center [439, 158] width 17 height 20
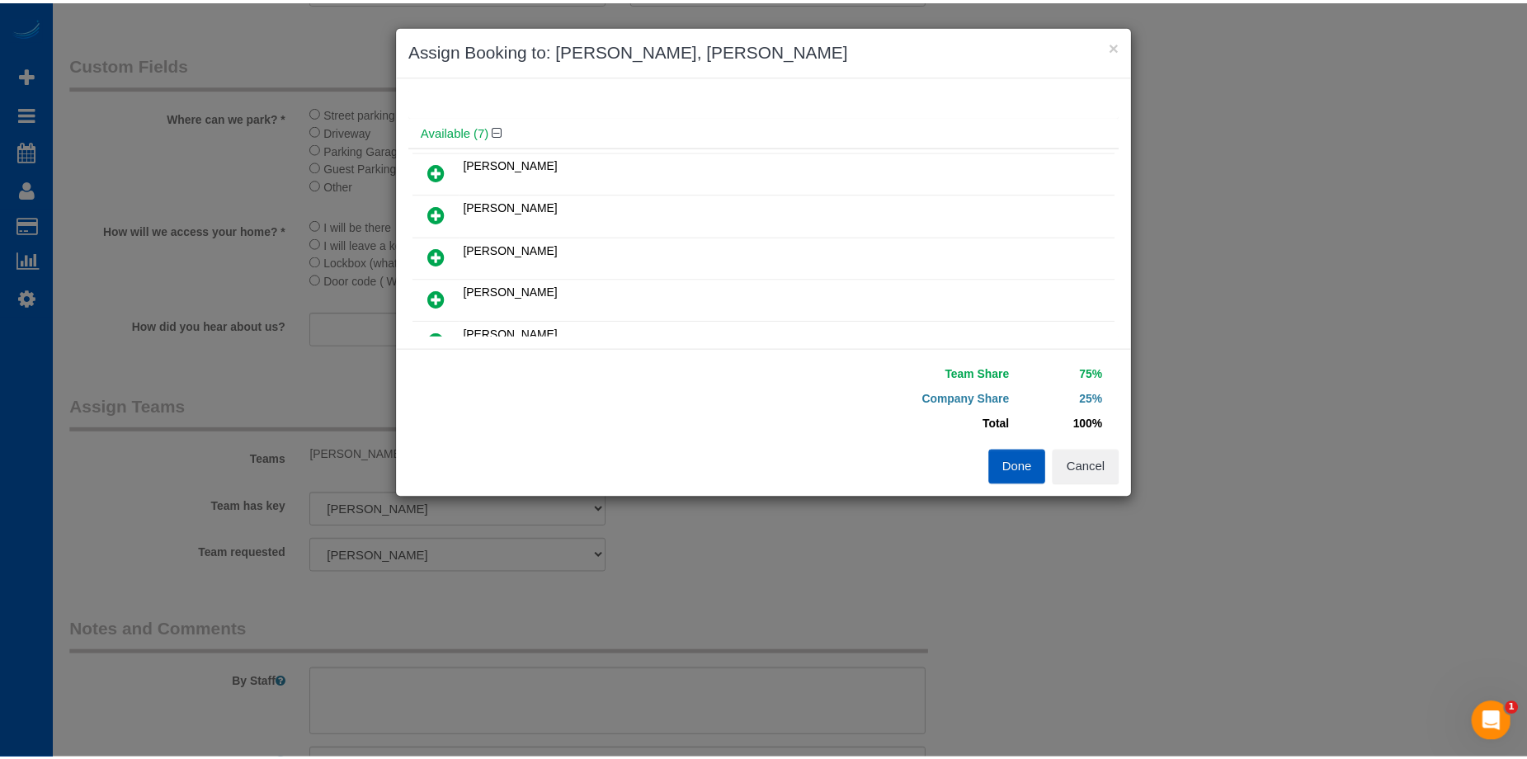
scroll to position [0, 0]
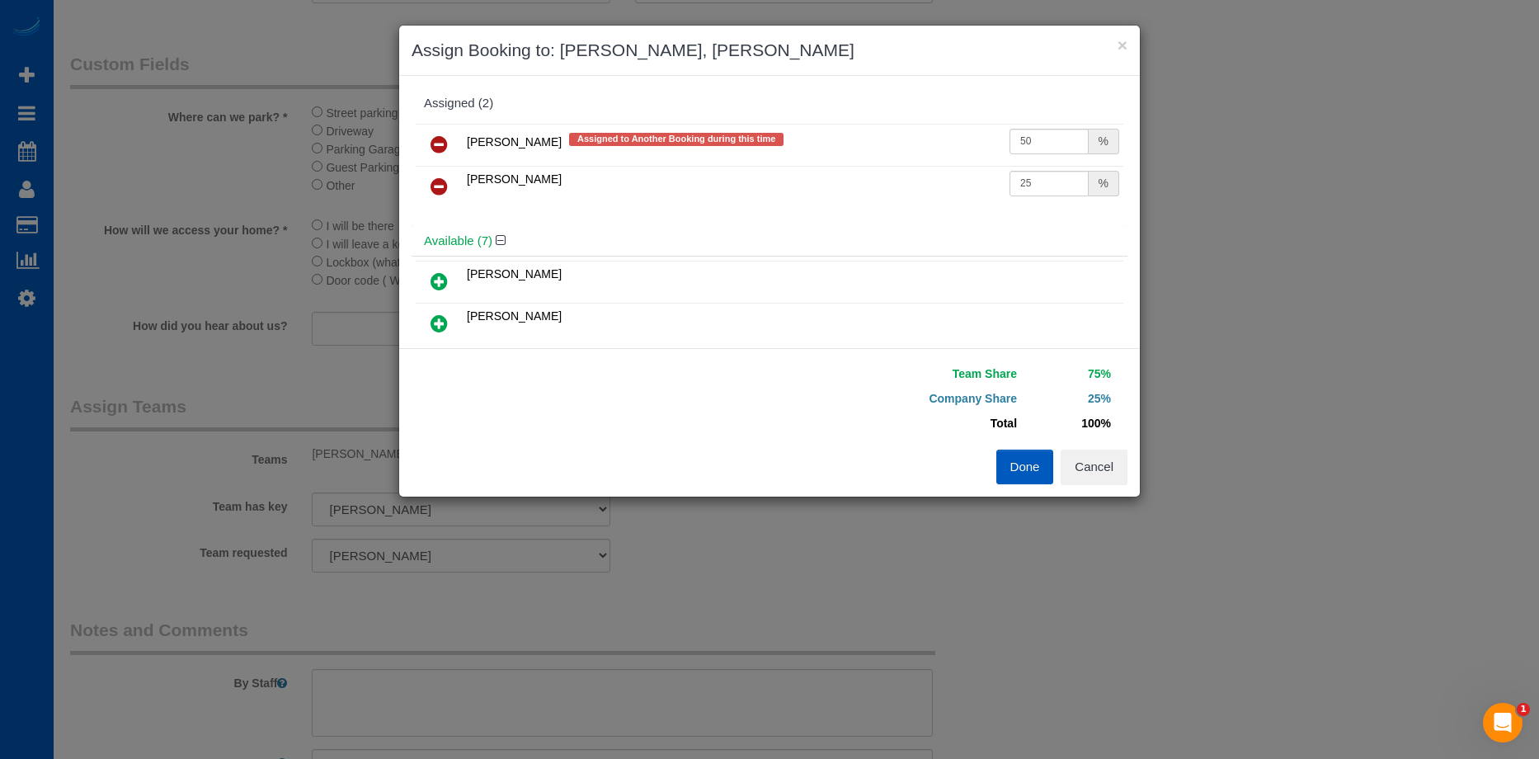
click at [440, 139] on icon at bounding box center [439, 144] width 17 height 20
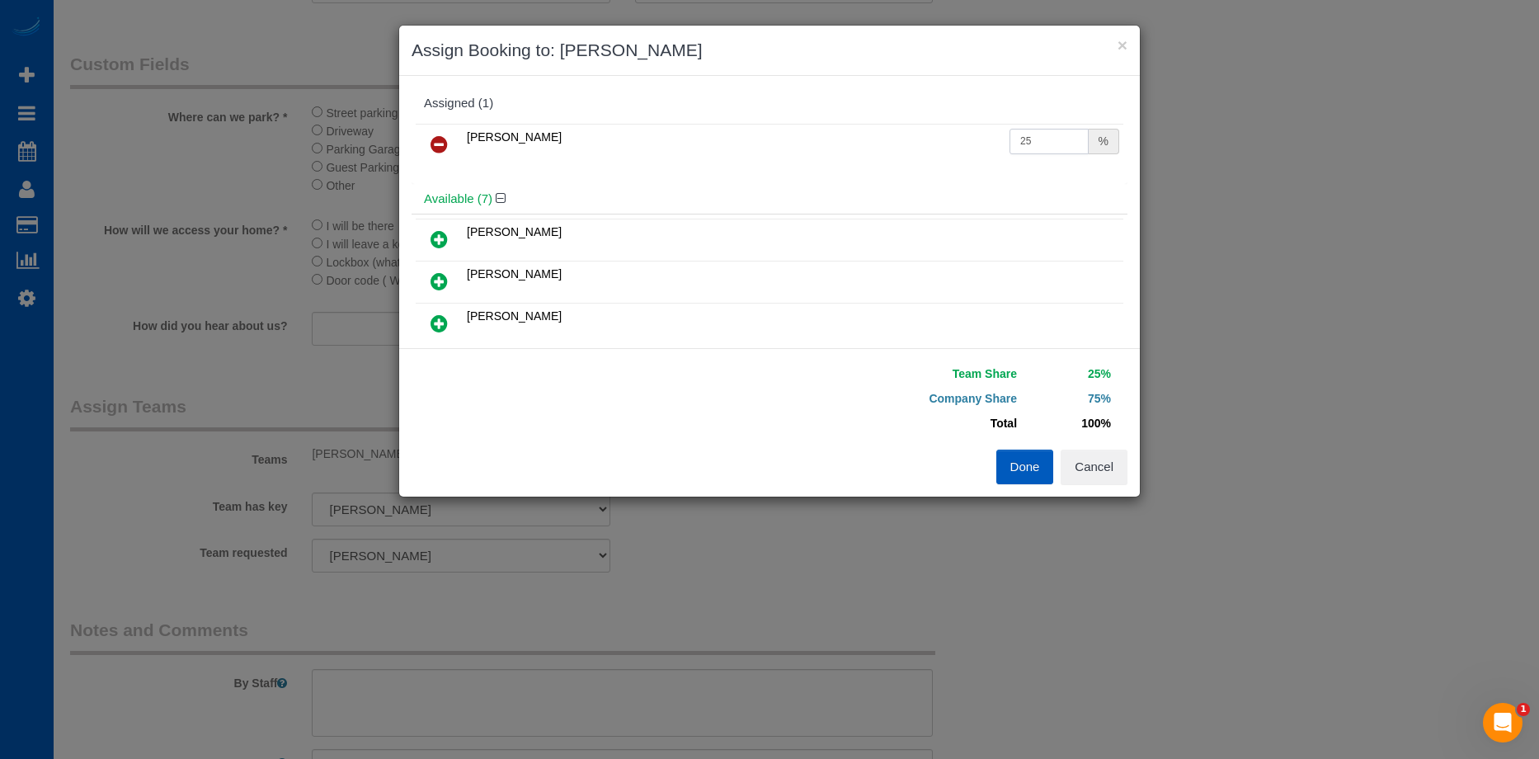
click at [1036, 137] on input "25" at bounding box center [1049, 142] width 79 height 26
drag, startPoint x: 1046, startPoint y: 138, endPoint x: 942, endPoint y: 149, distance: 104.6
click at [942, 149] on tr "Kateryna Polishchuk 25 %" at bounding box center [770, 145] width 708 height 42
type input "50"
click at [1027, 461] on button "Done" at bounding box center [1025, 467] width 58 height 35
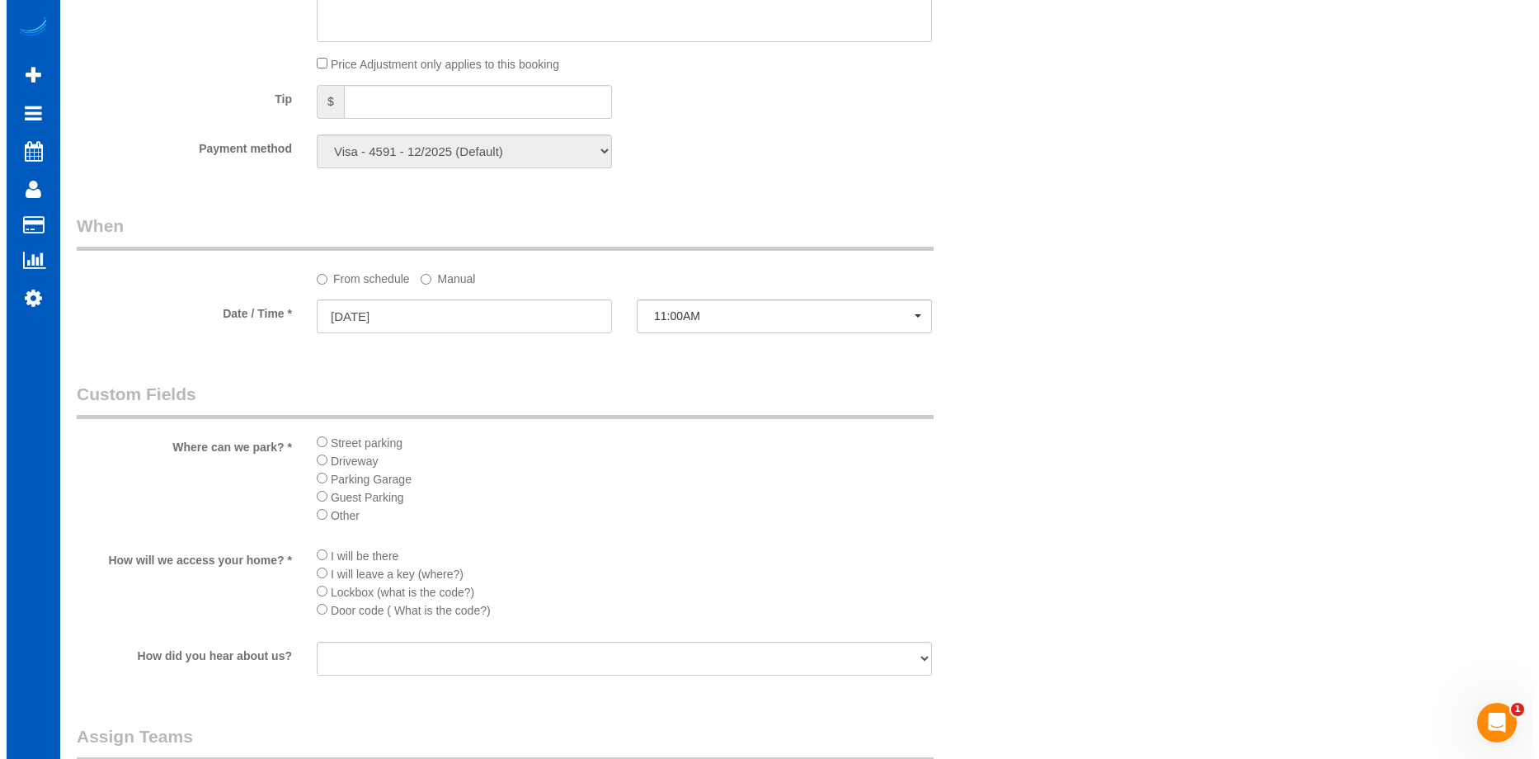
scroll to position [1815, 0]
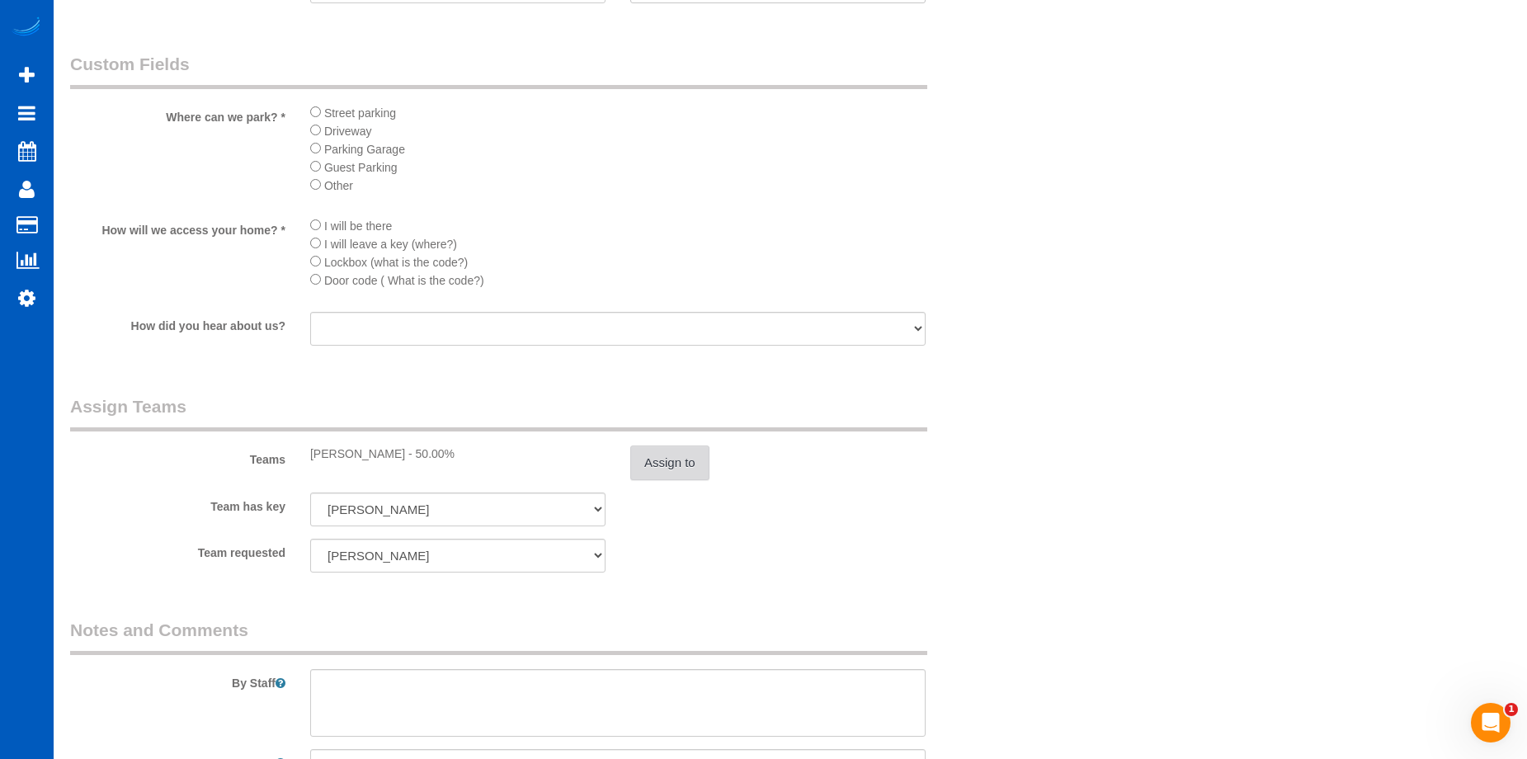
click at [680, 460] on button "Assign to" at bounding box center [669, 462] width 79 height 35
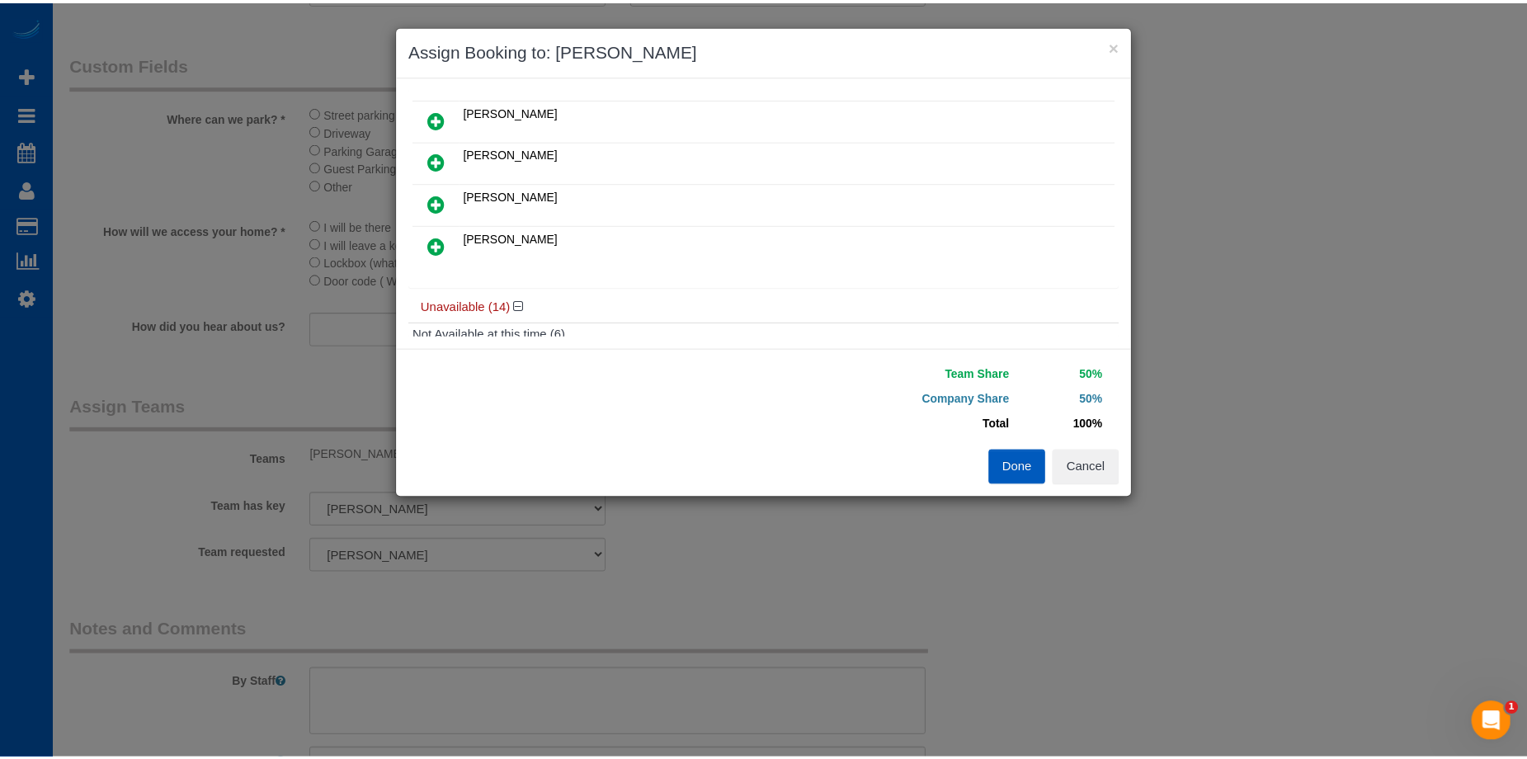
scroll to position [0, 0]
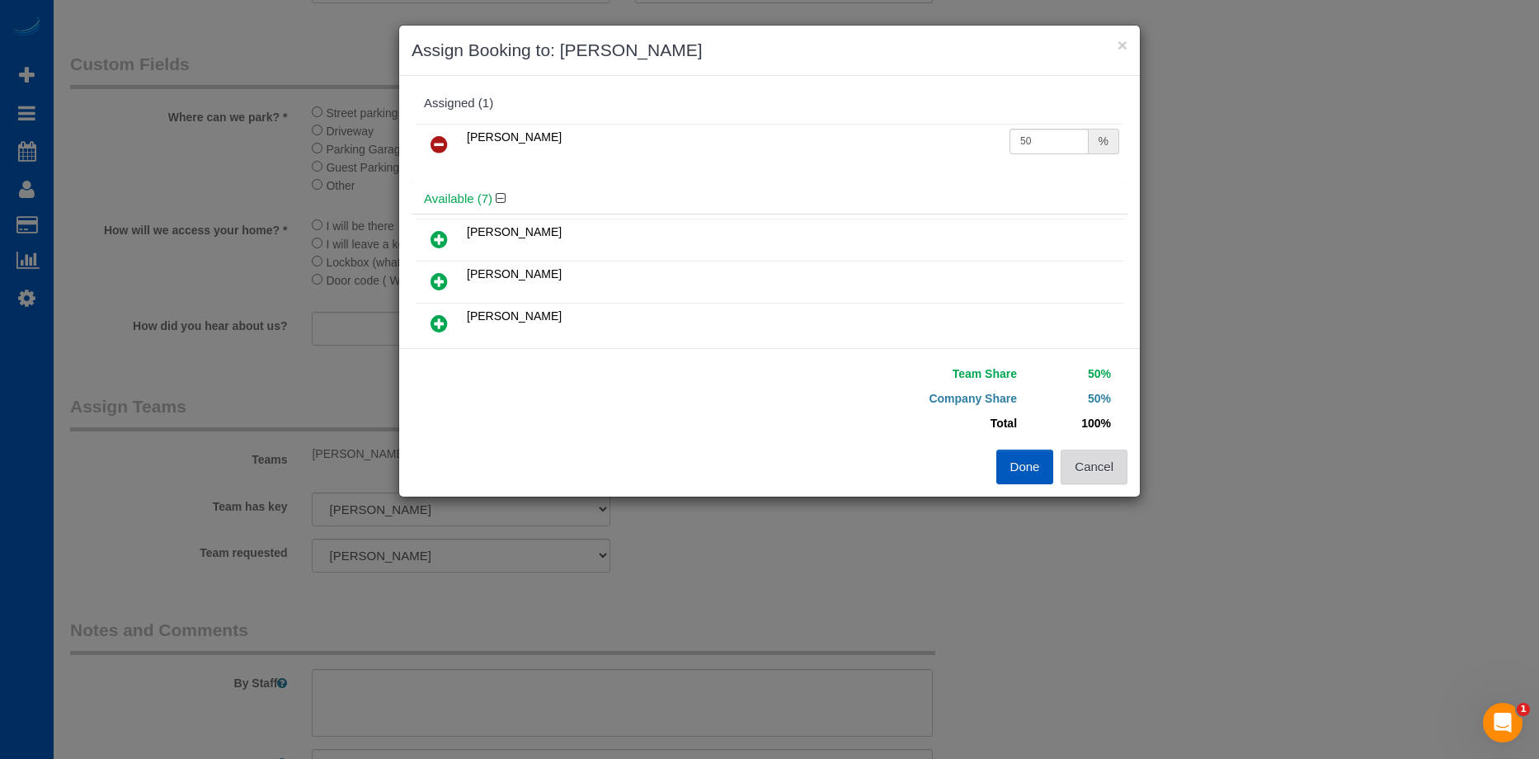
click at [1101, 469] on button "Cancel" at bounding box center [1094, 467] width 67 height 35
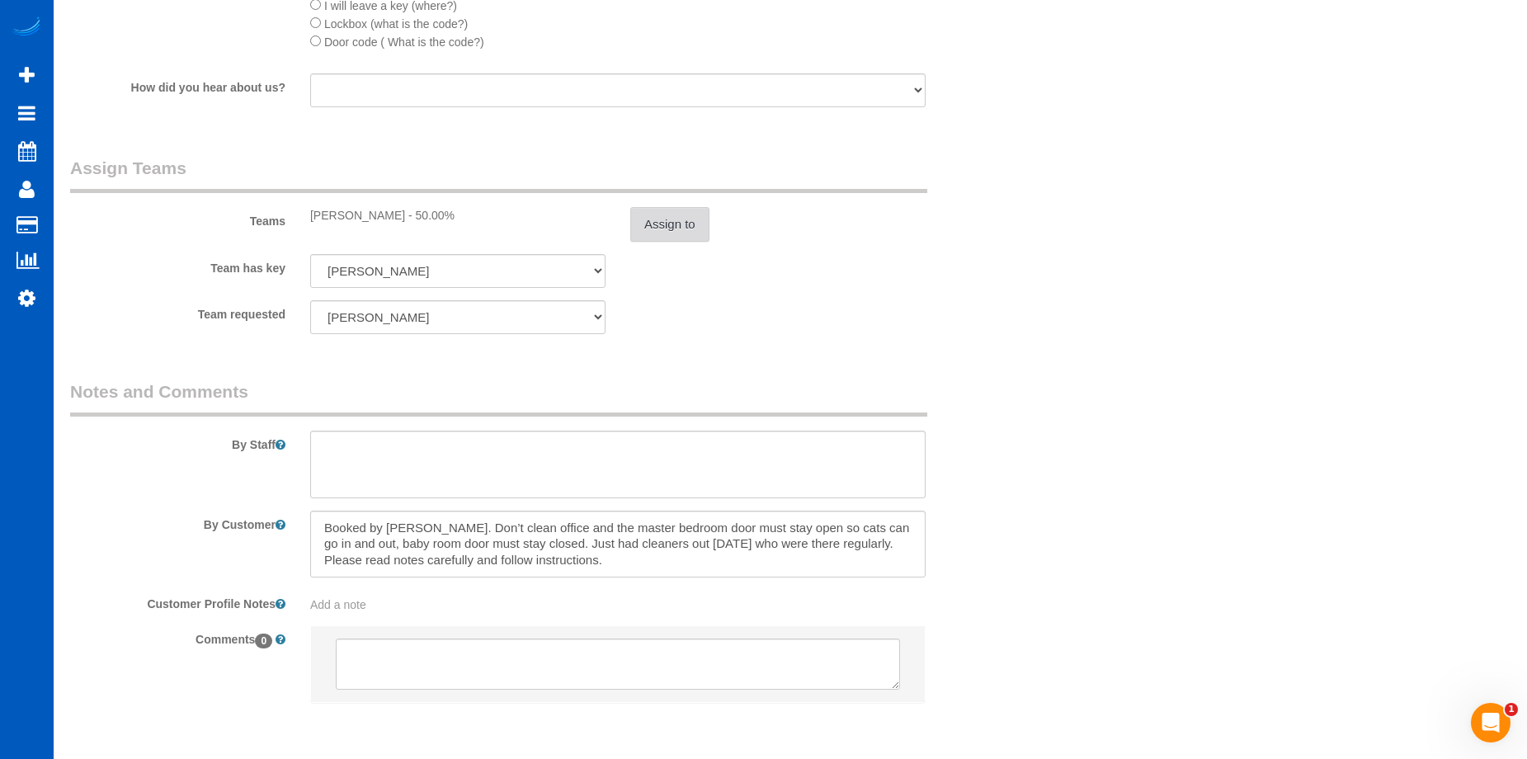
scroll to position [2117, 0]
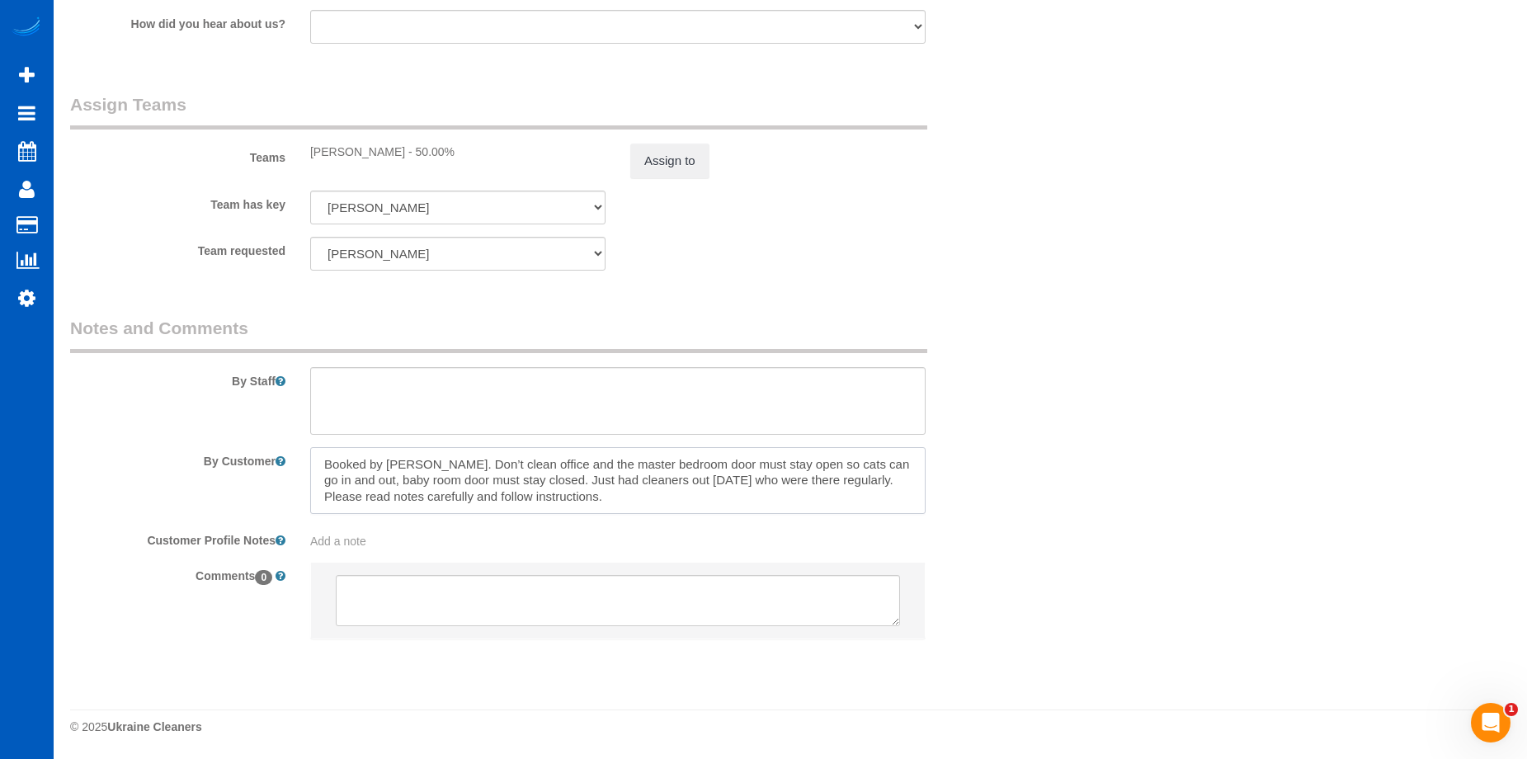
click at [404, 461] on textarea at bounding box center [617, 481] width 615 height 68
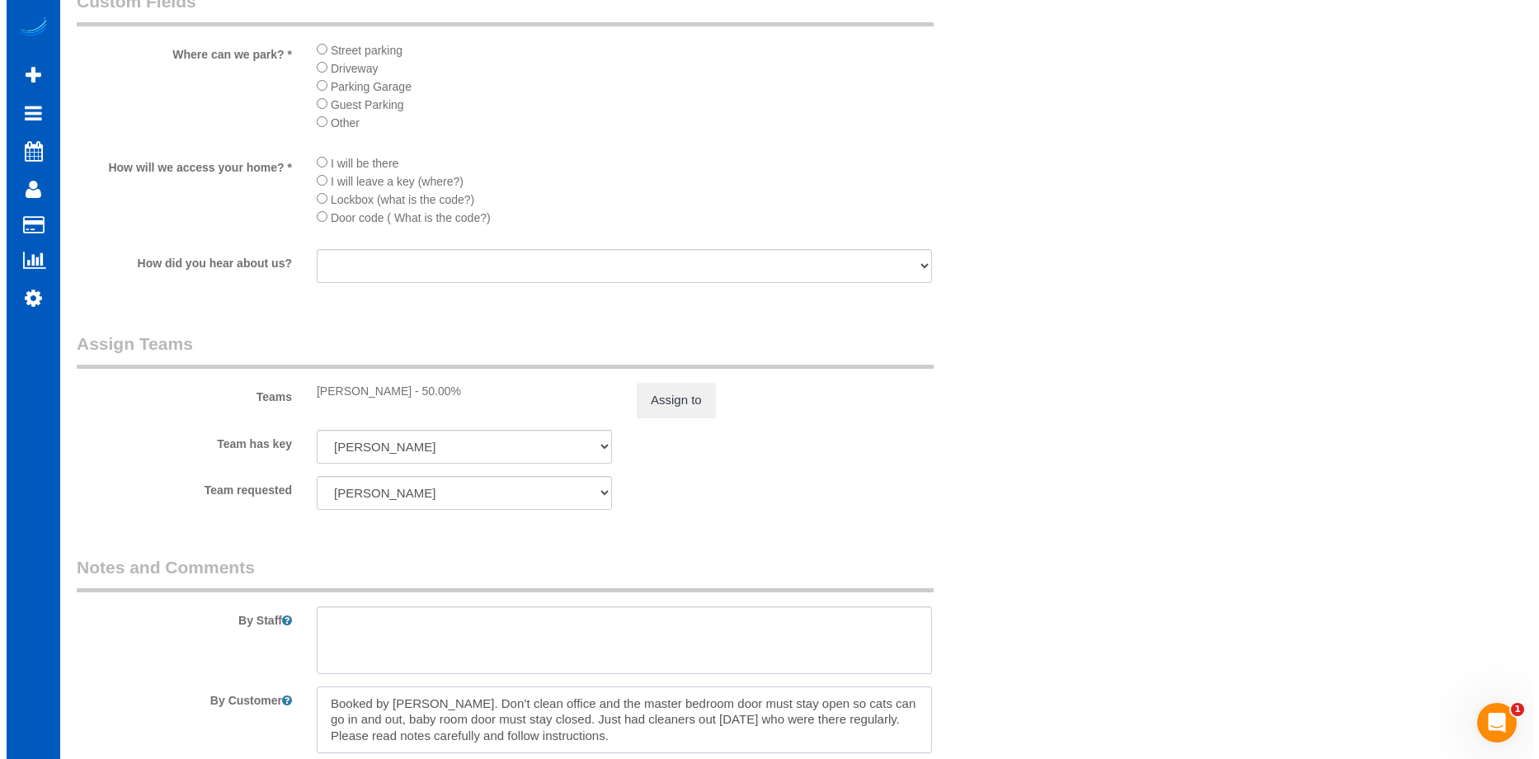
scroll to position [1952, 0]
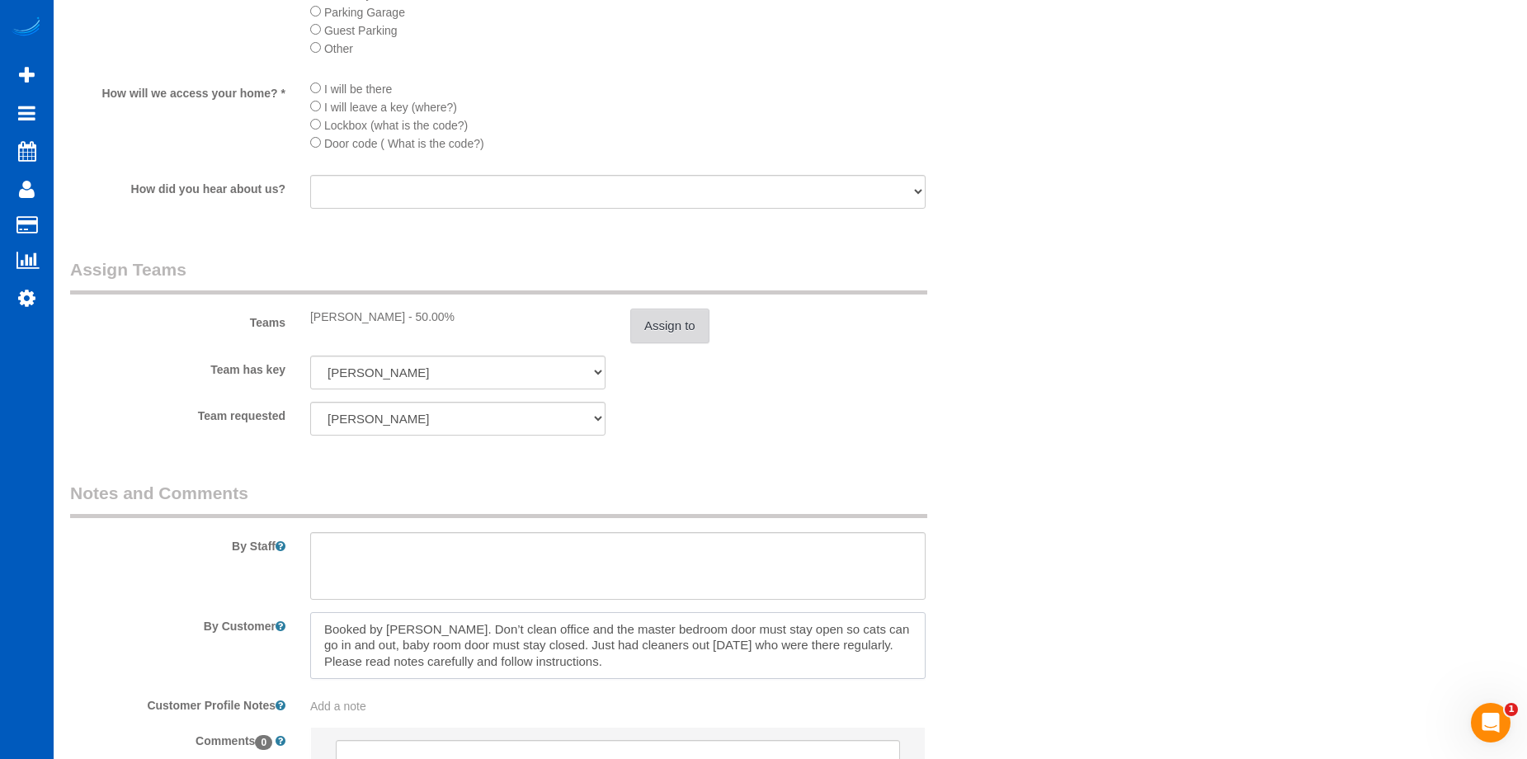
type textarea "Booked by Aaron. Don’t clean office and the master bedroom door must stay open …"
click at [666, 327] on button "Assign to" at bounding box center [669, 325] width 79 height 35
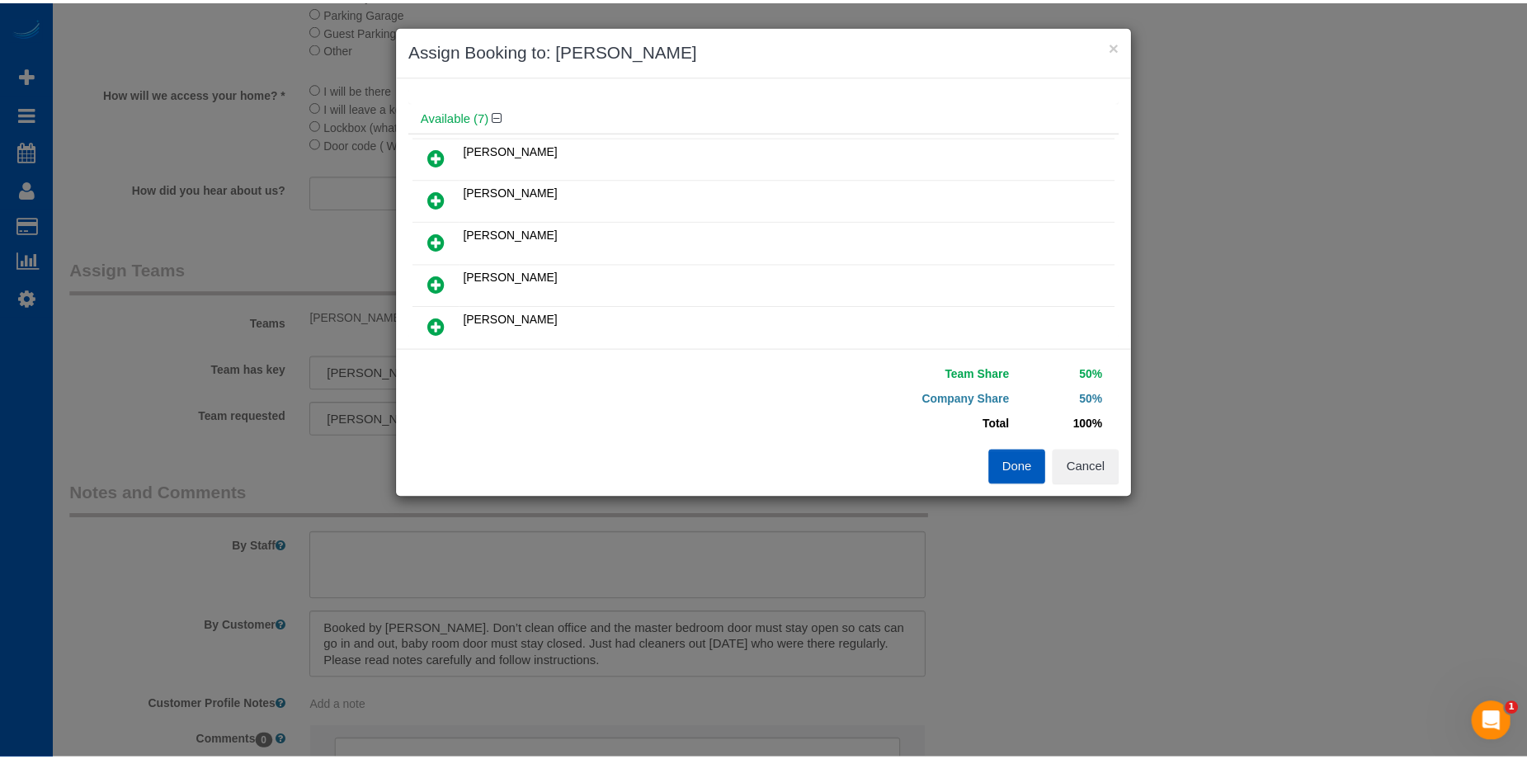
scroll to position [165, 0]
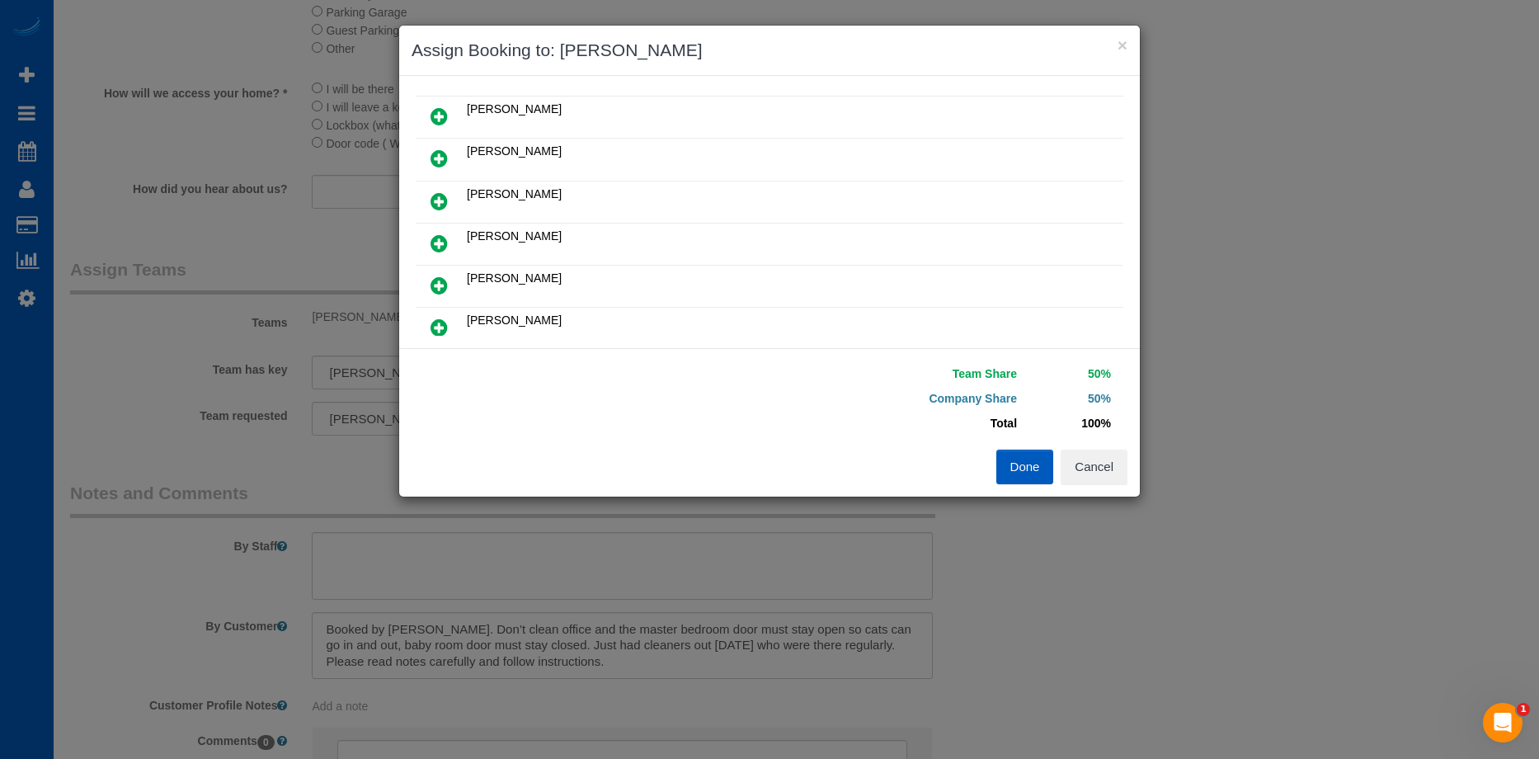
click at [1045, 469] on button "Done" at bounding box center [1025, 467] width 58 height 35
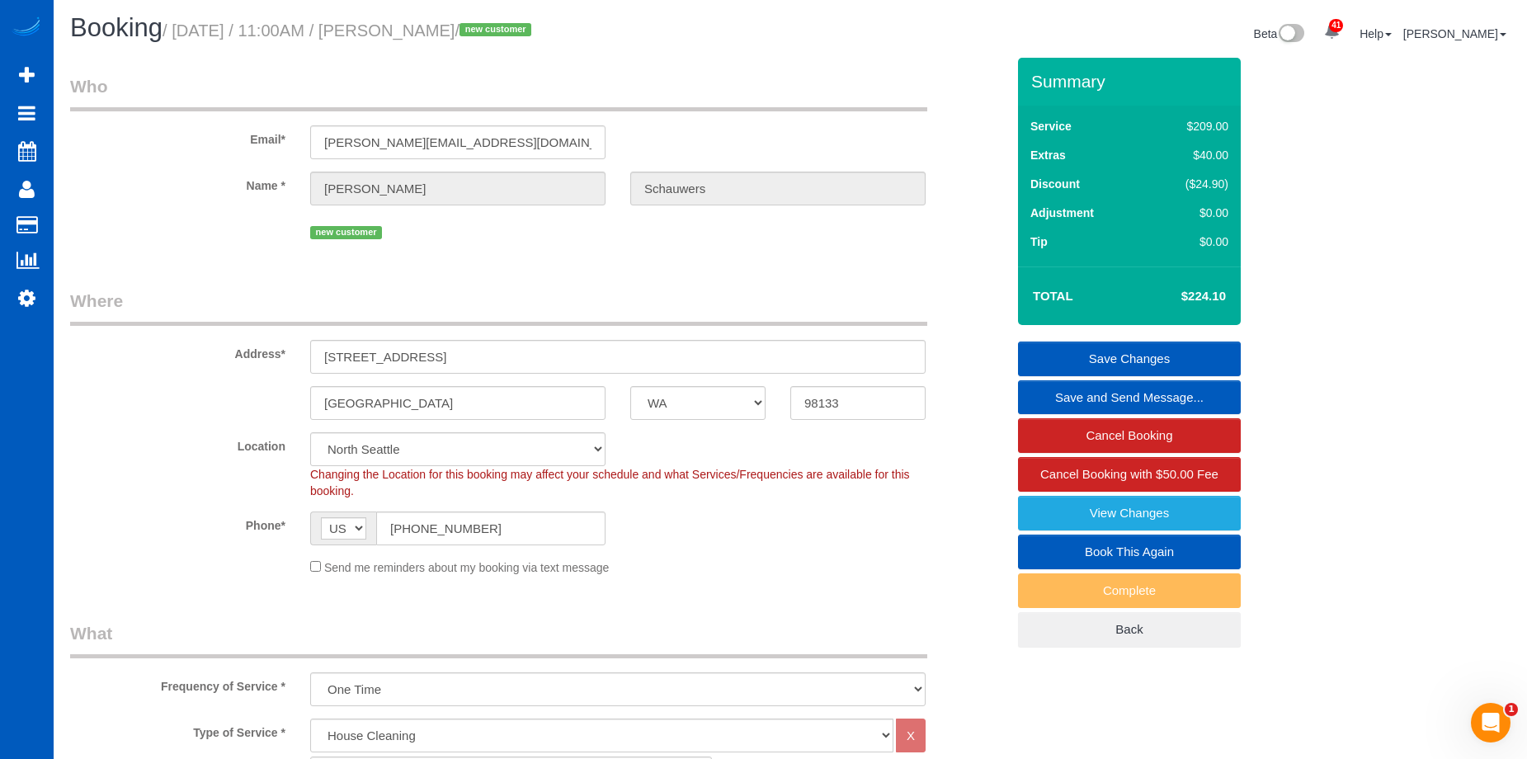
scroll to position [0, 0]
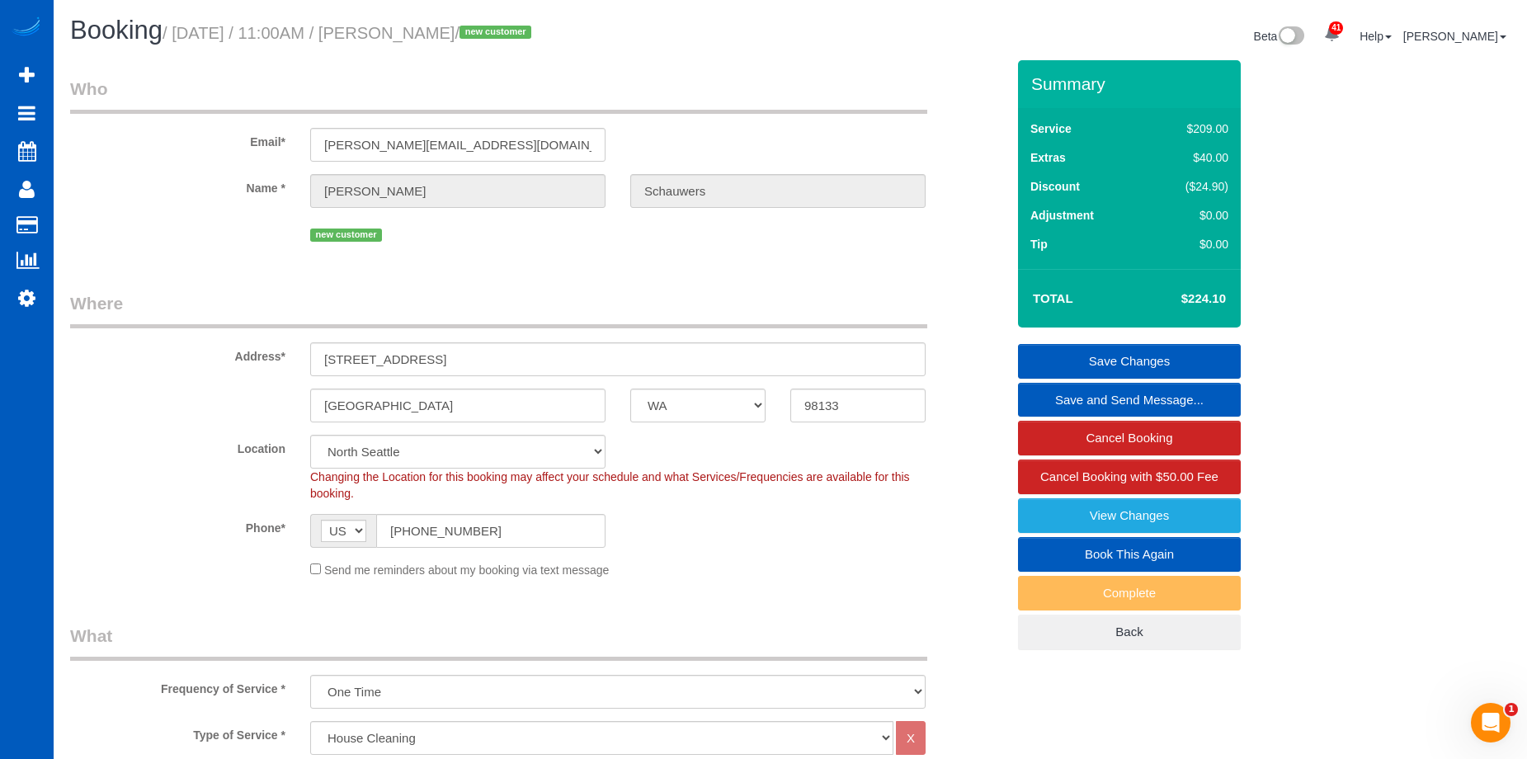
click at [1069, 347] on link "Save Changes" at bounding box center [1129, 361] width 223 height 35
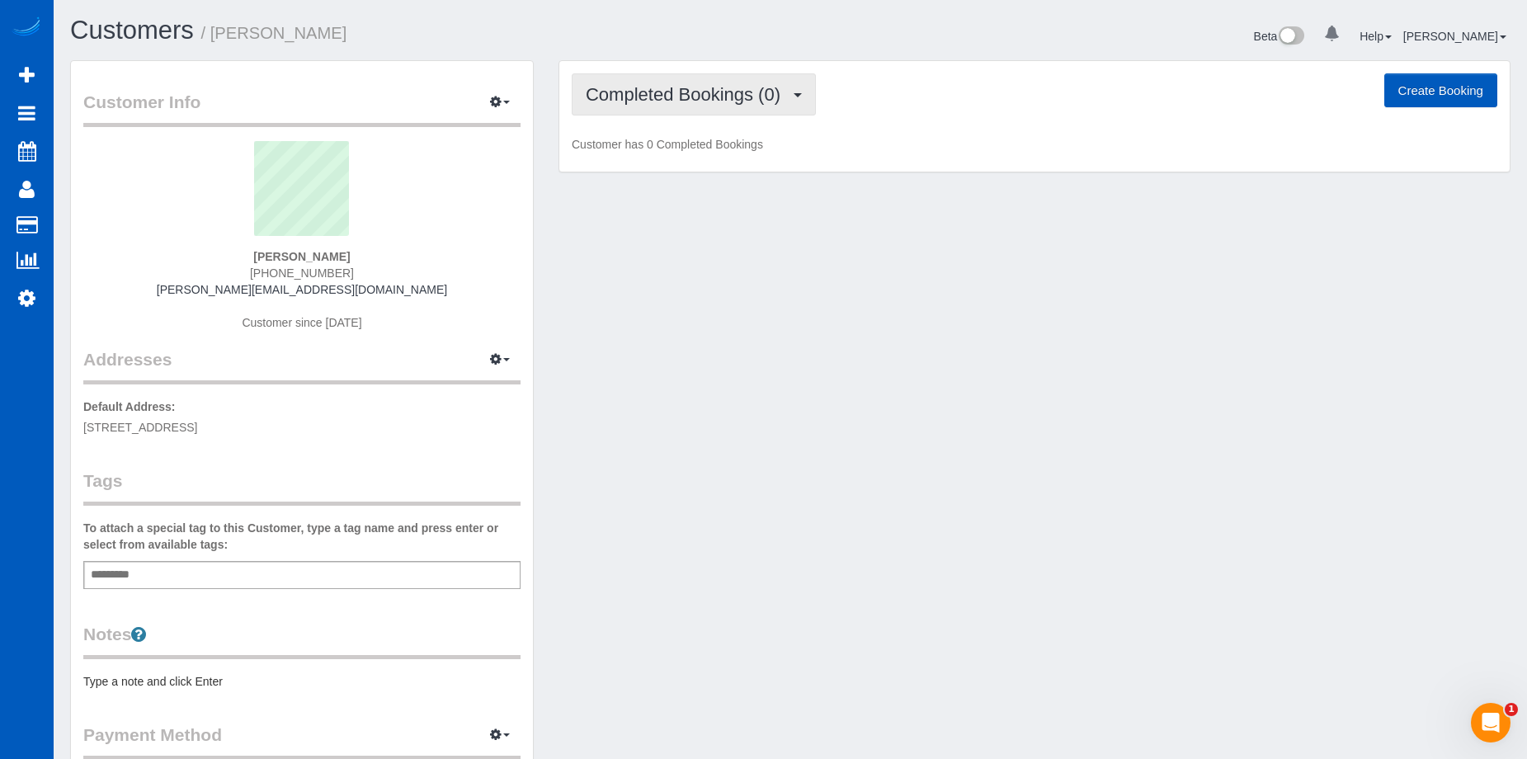
click at [728, 98] on span "Completed Bookings (0)" at bounding box center [687, 94] width 203 height 21
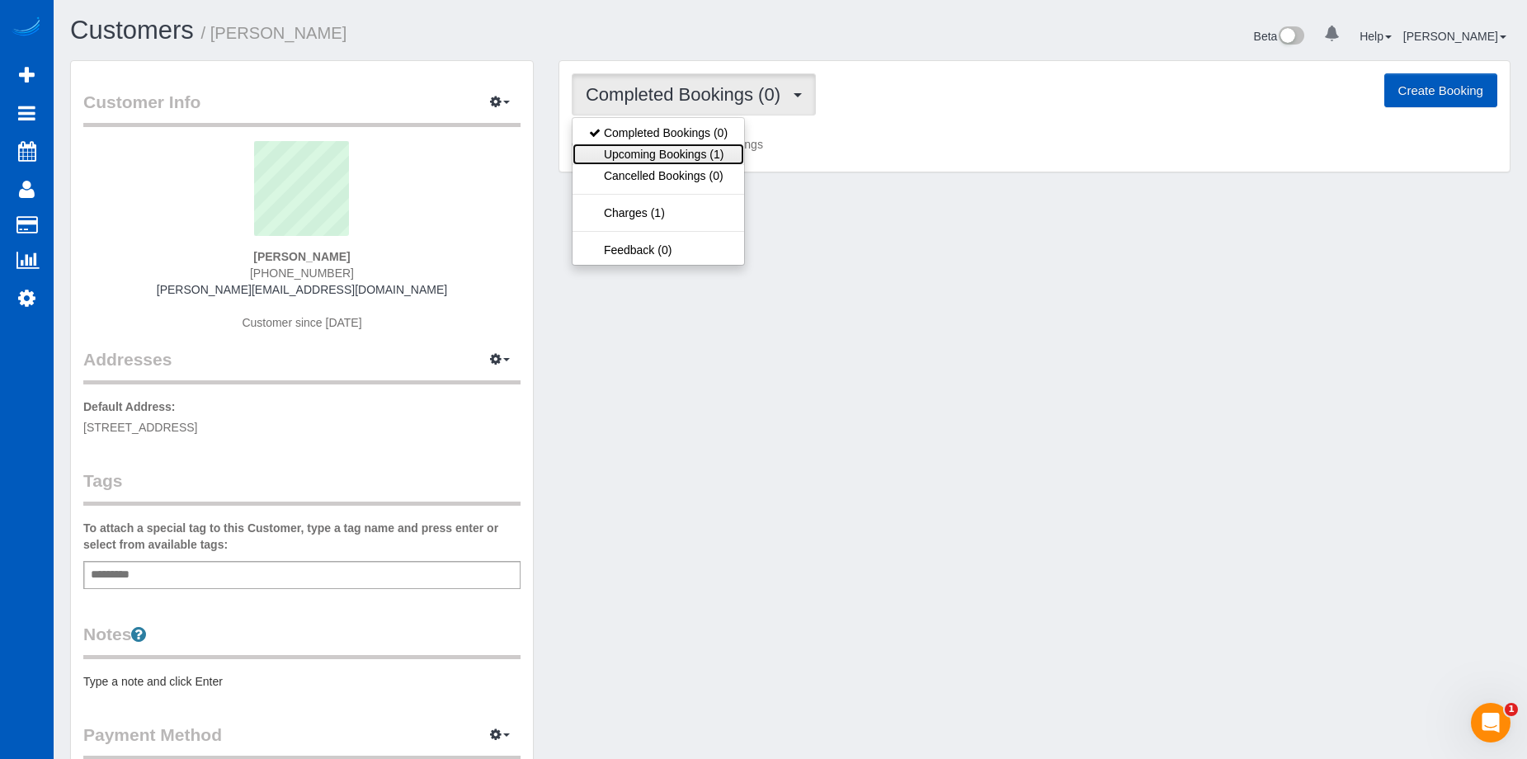
click at [704, 153] on link "Upcoming Bookings (1)" at bounding box center [658, 154] width 172 height 21
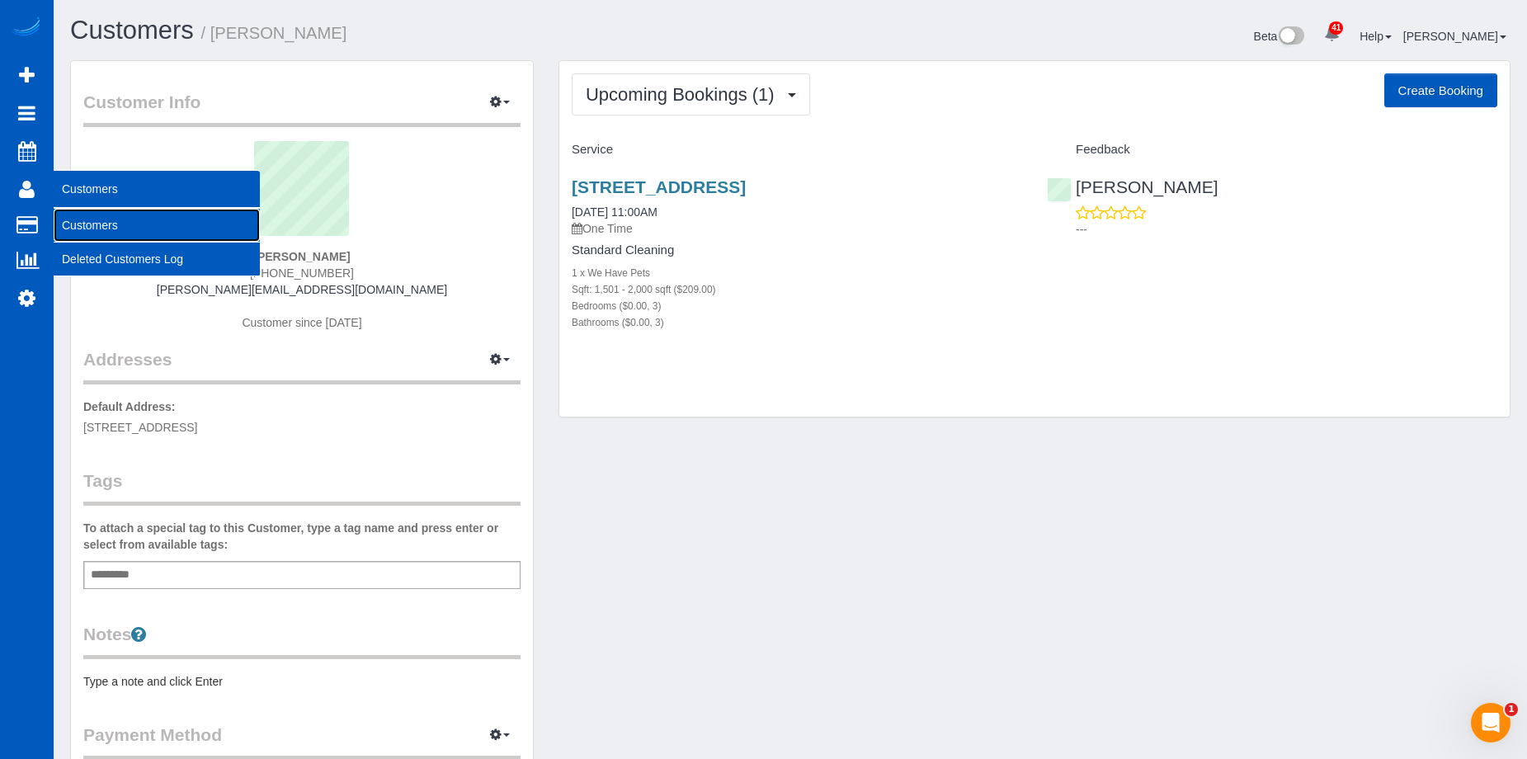
click at [106, 219] on link "Customers" at bounding box center [157, 225] width 206 height 33
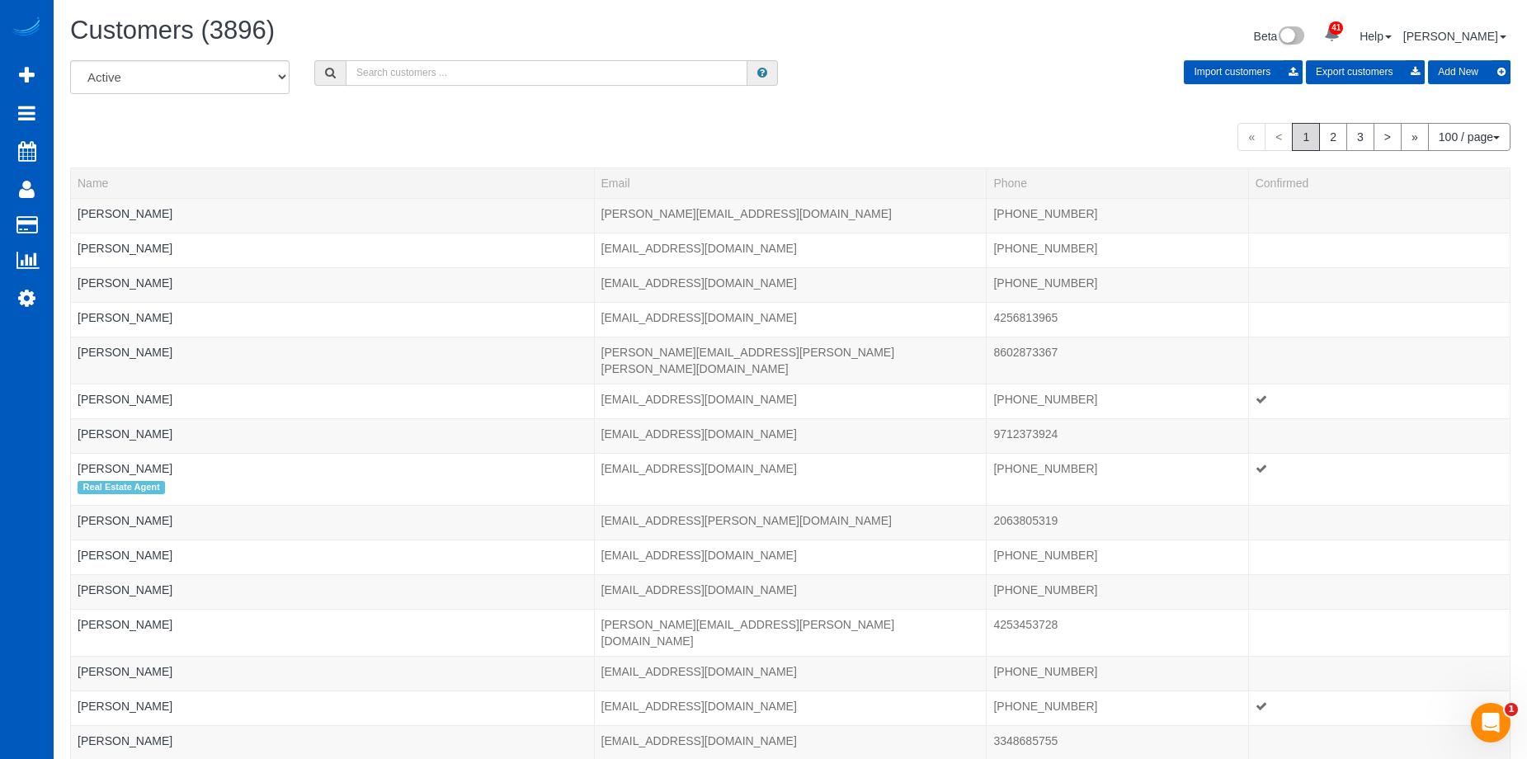
click at [447, 70] on input "text" at bounding box center [547, 73] width 402 height 26
paste input "[EMAIL_ADDRESS][DOMAIN_NAME]"
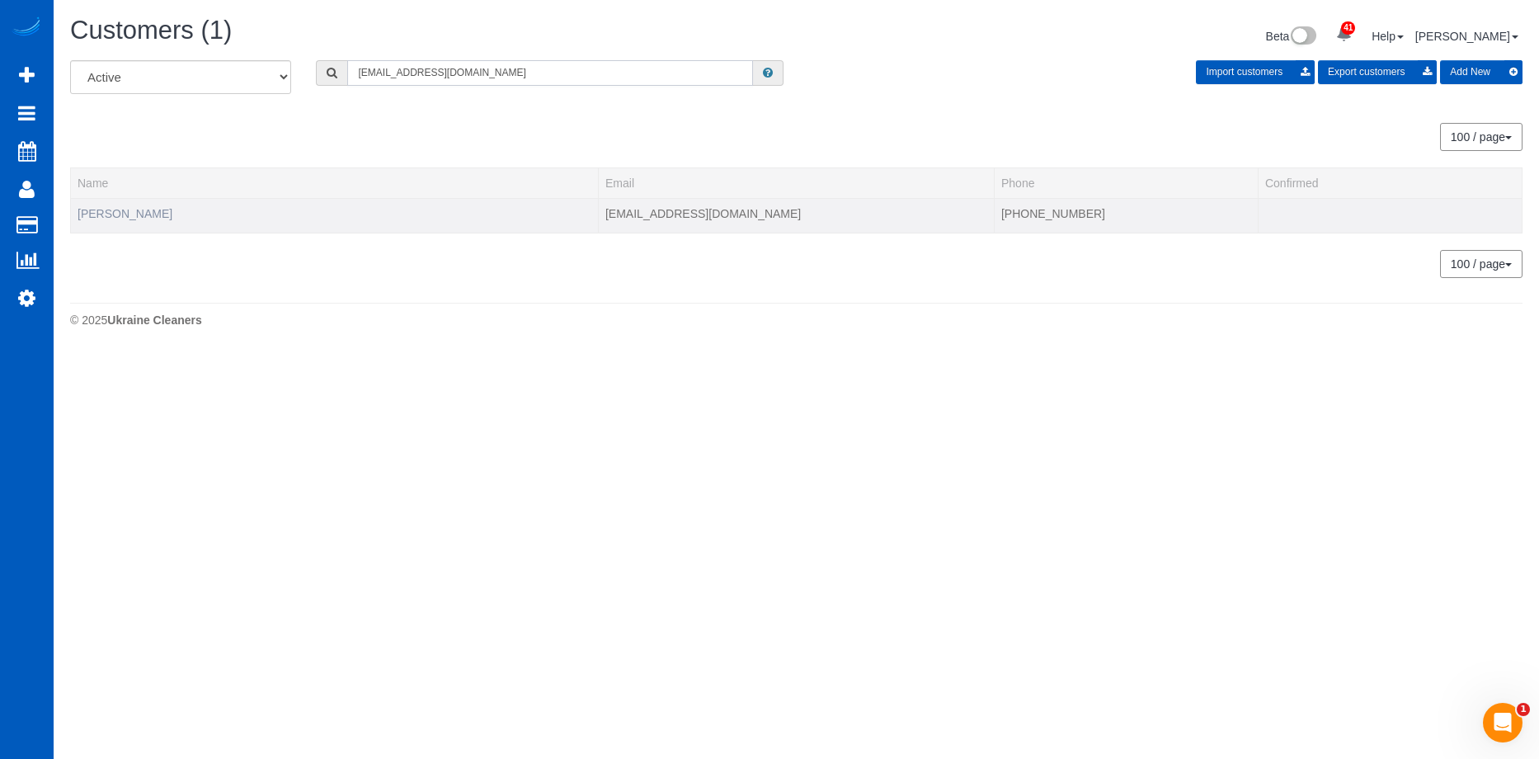
type input "dzmarland@gmail.com"
click at [93, 217] on link "Dan Marland" at bounding box center [125, 213] width 95 height 13
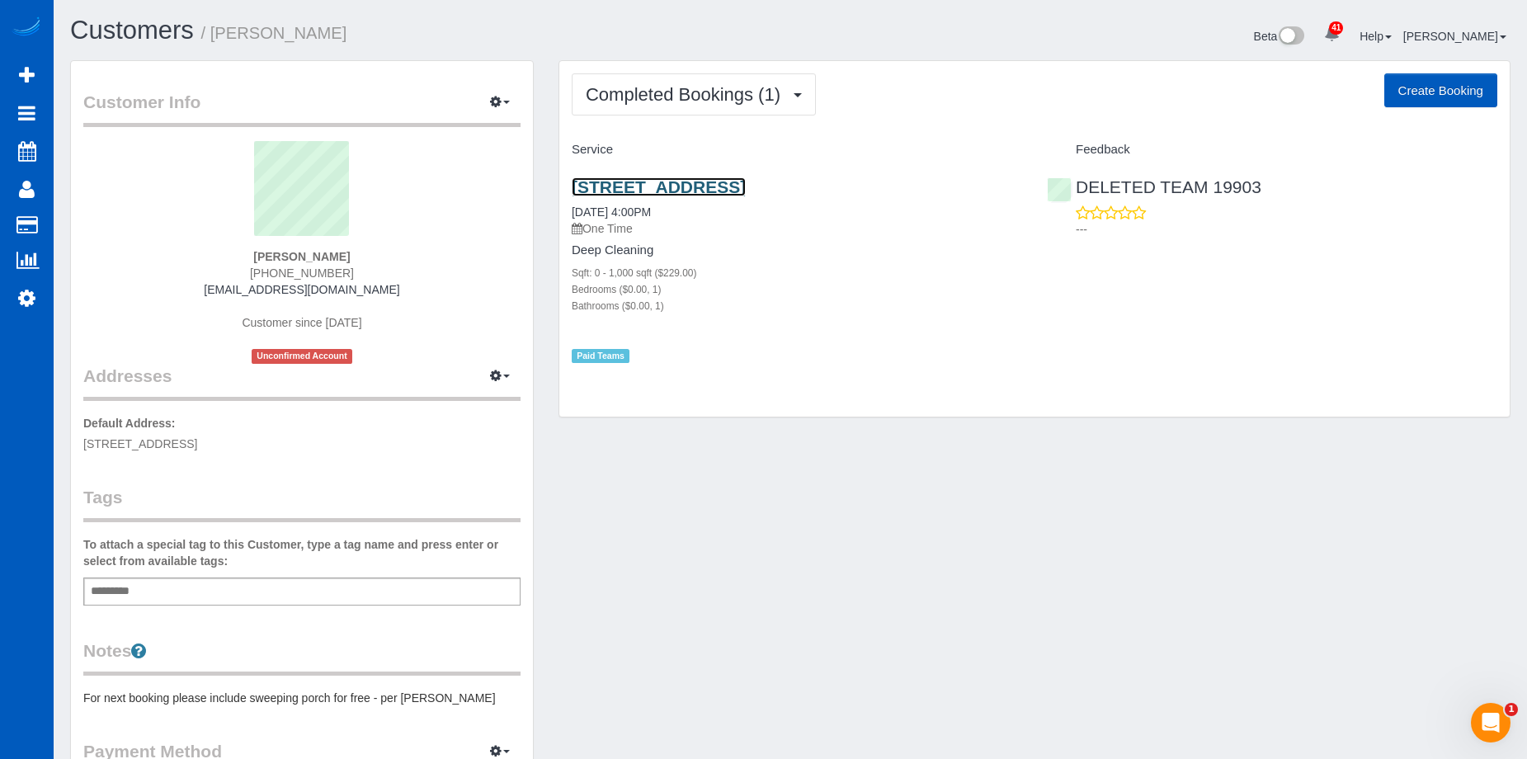
click at [721, 188] on link "8600 W Charlston Blvd #1029, Las Vegas, NV 89117" at bounding box center [659, 186] width 174 height 19
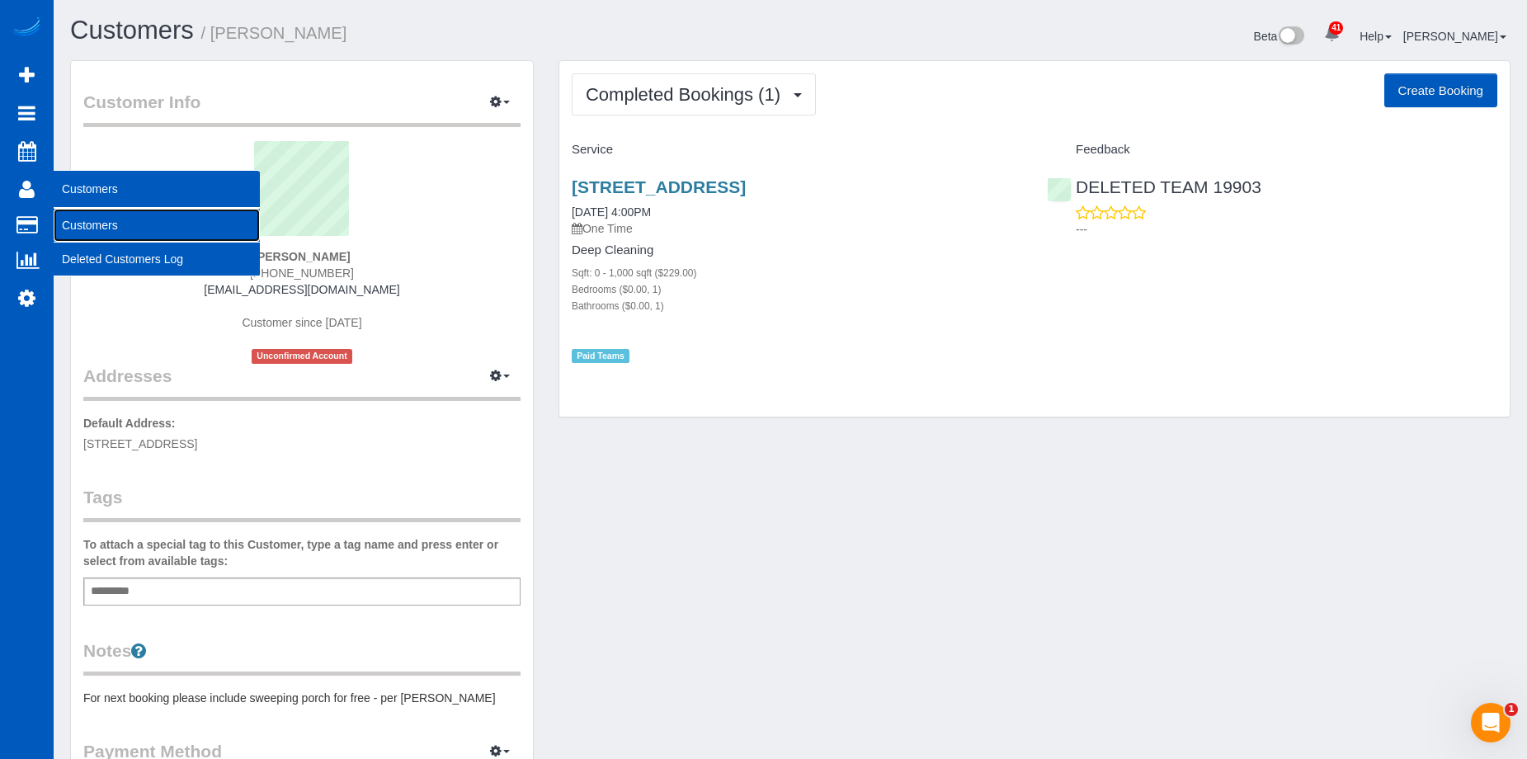
click at [86, 213] on link "Customers" at bounding box center [157, 225] width 206 height 33
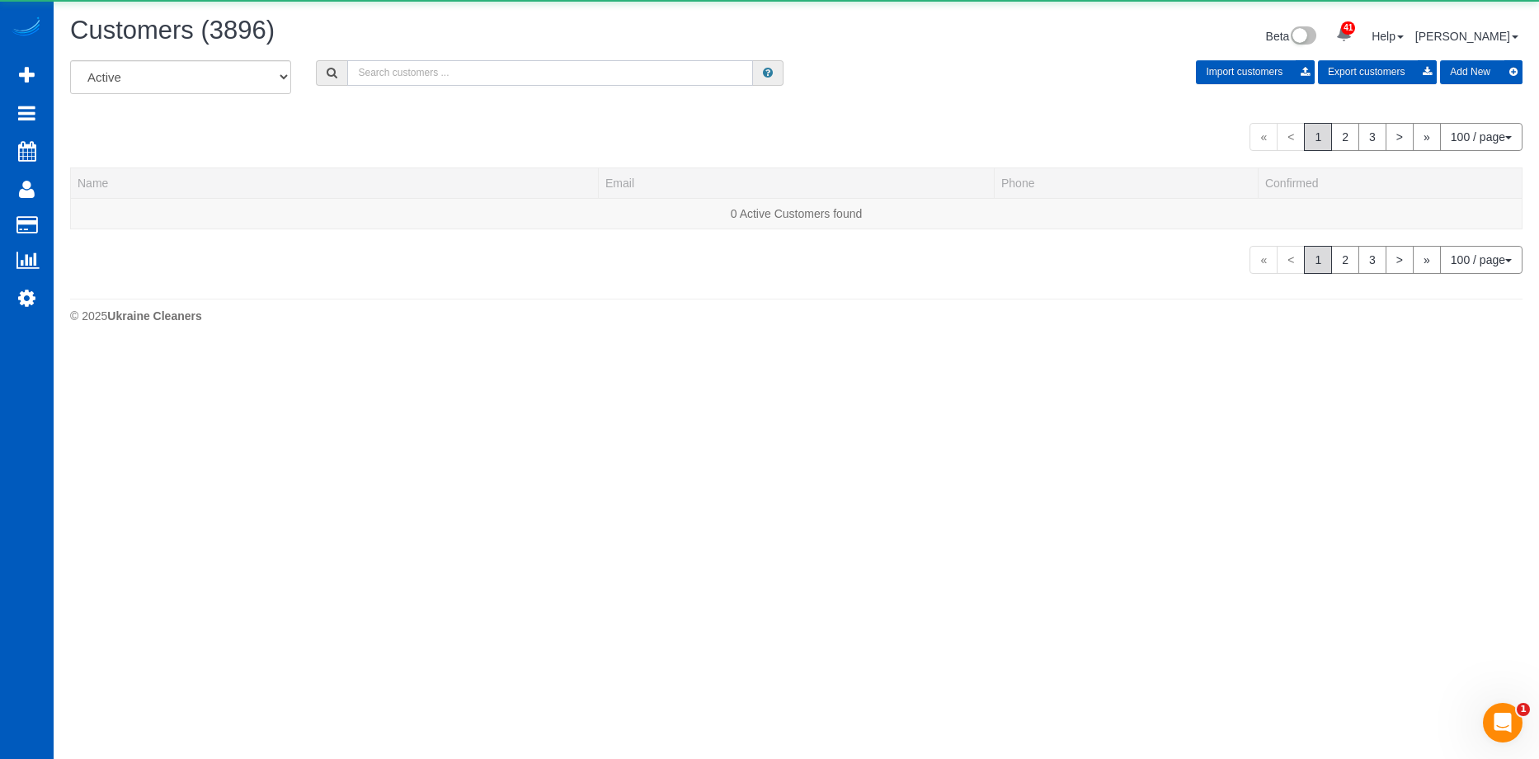
click at [516, 63] on input "text" at bounding box center [550, 73] width 406 height 26
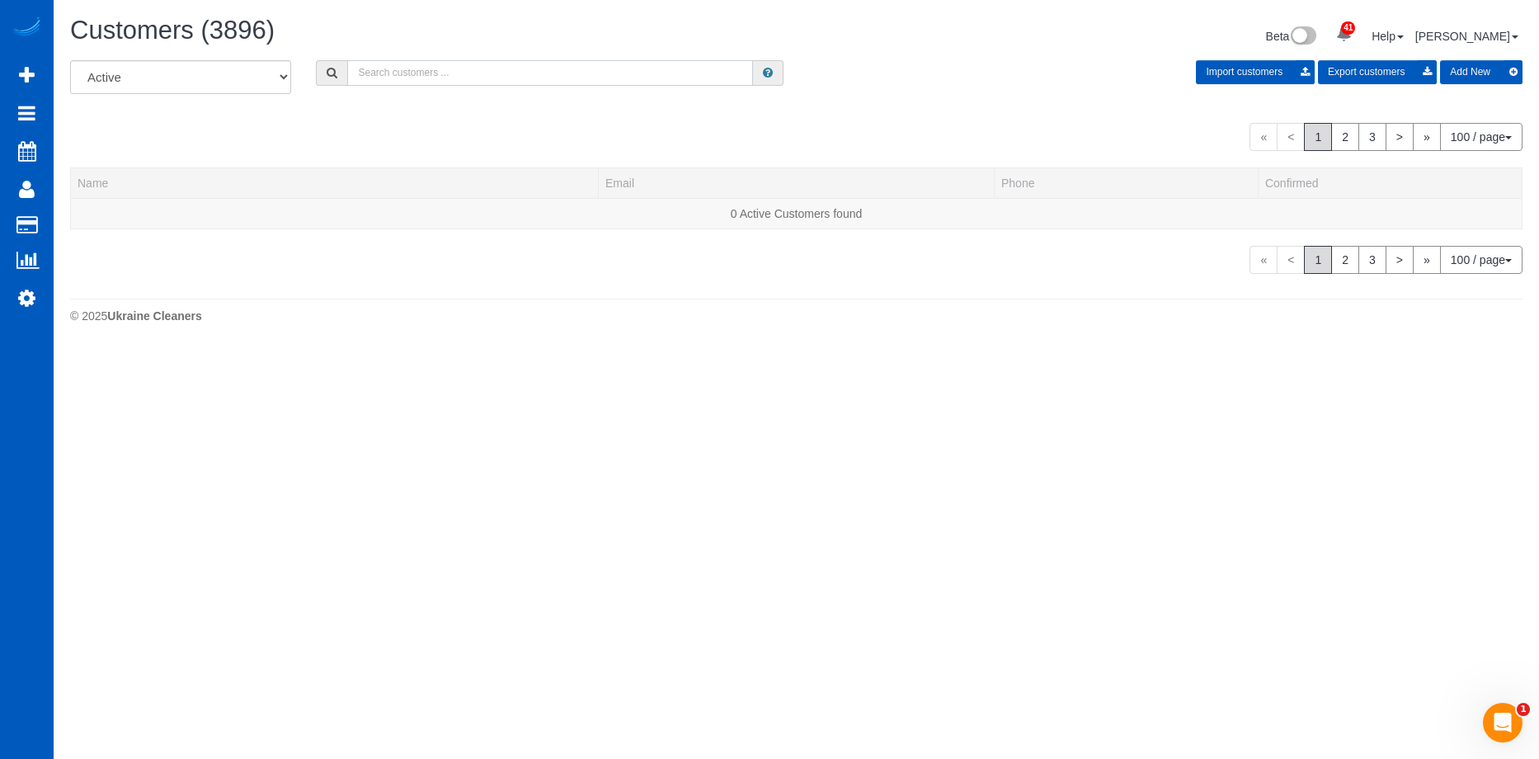
paste input "amyalpern58@gmail.com"
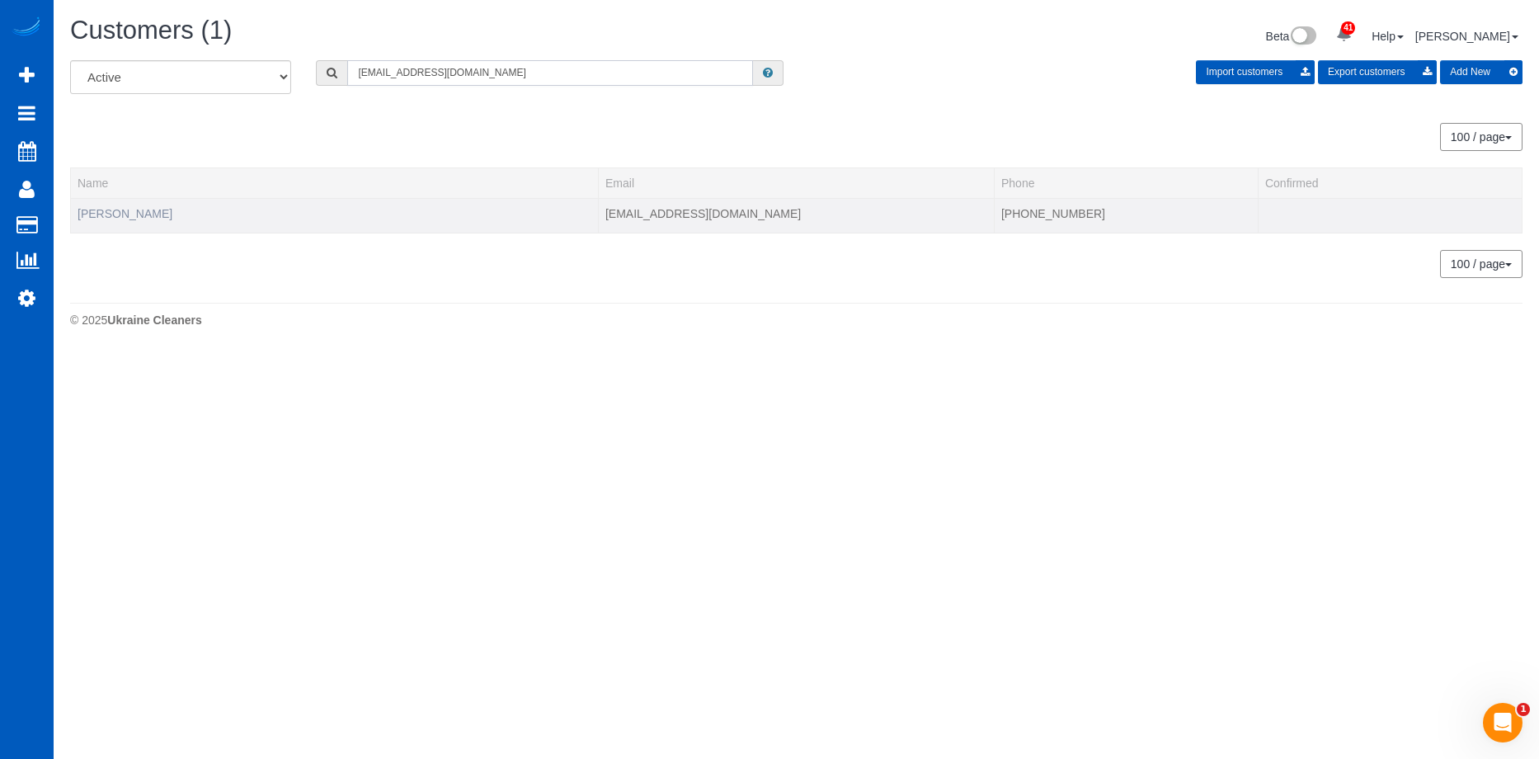
type input "amyalpern58@gmail.com"
click at [121, 211] on link "Amy Alpern" at bounding box center [125, 213] width 95 height 13
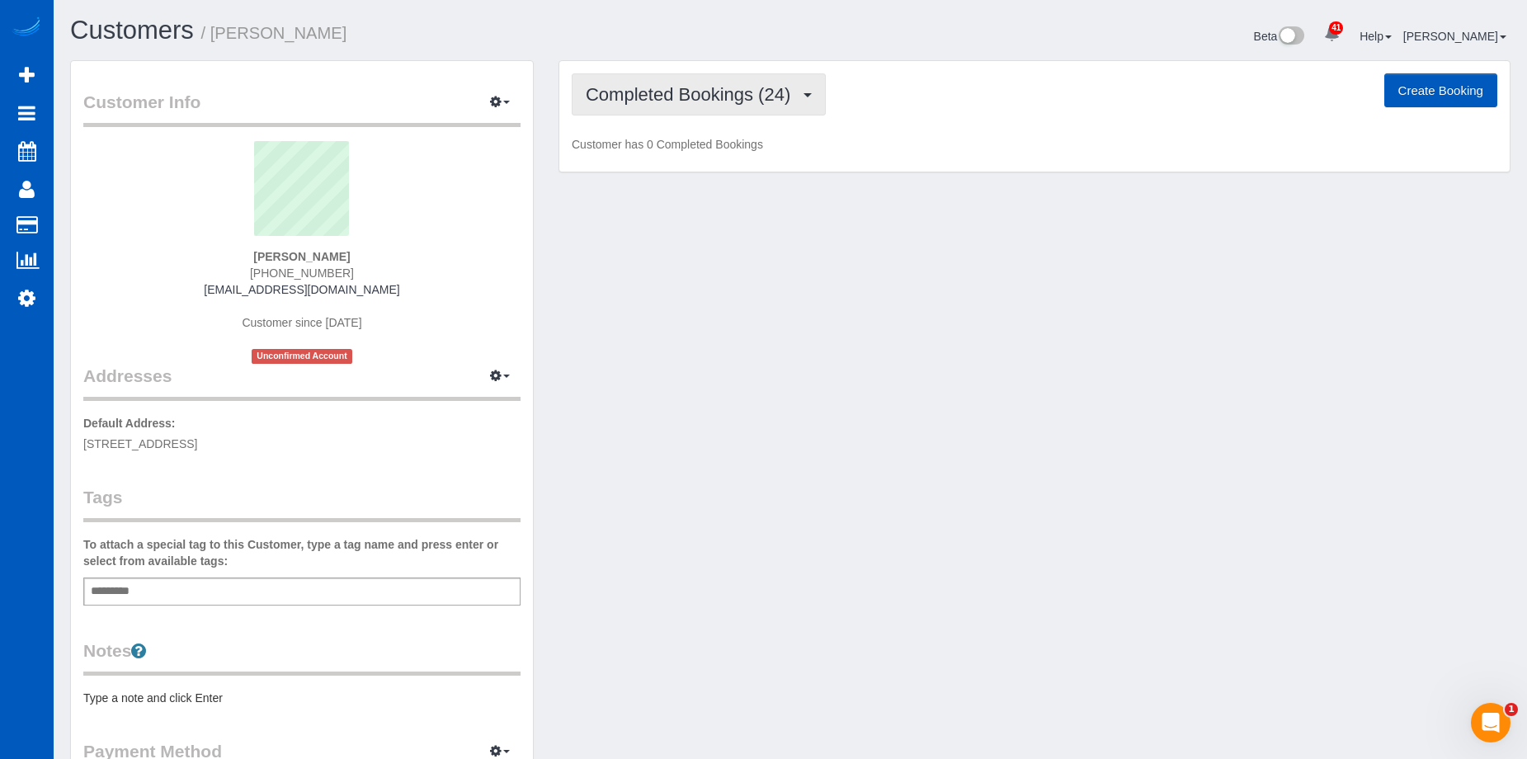
click at [718, 105] on button "Completed Bookings (24)" at bounding box center [699, 94] width 254 height 42
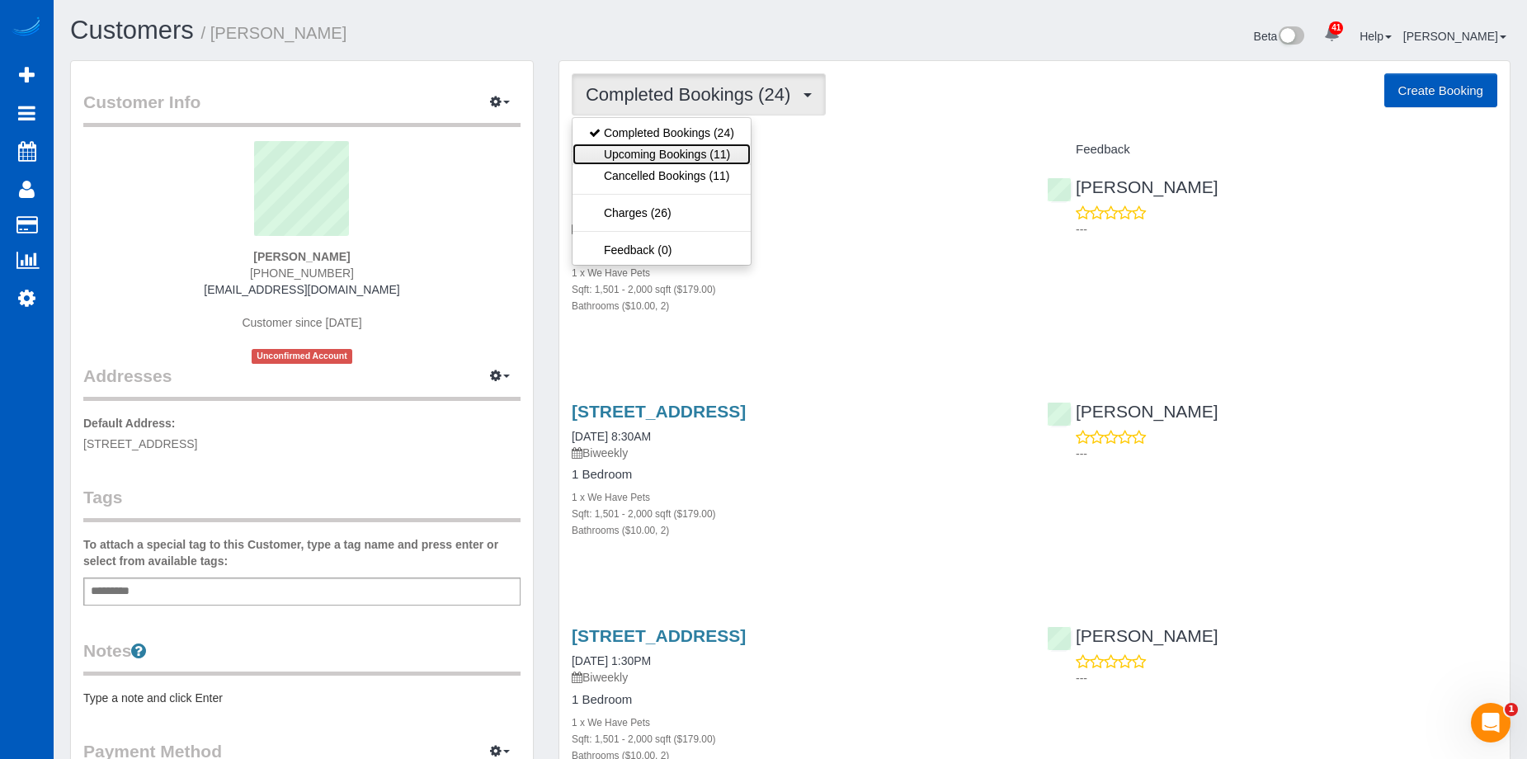
click at [676, 158] on link "Upcoming Bookings (11)" at bounding box center [661, 154] width 178 height 21
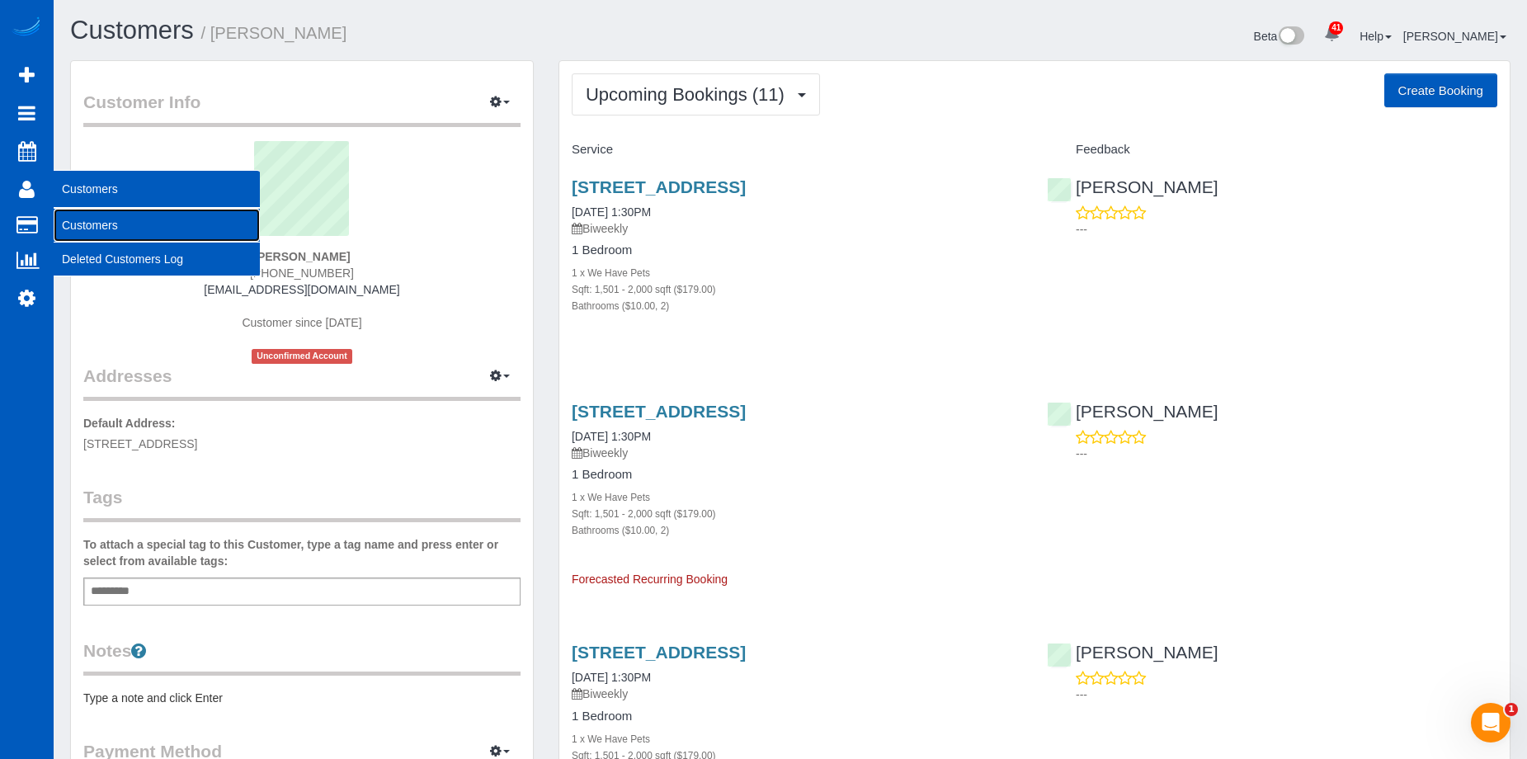
click at [74, 224] on link "Customers" at bounding box center [157, 225] width 206 height 33
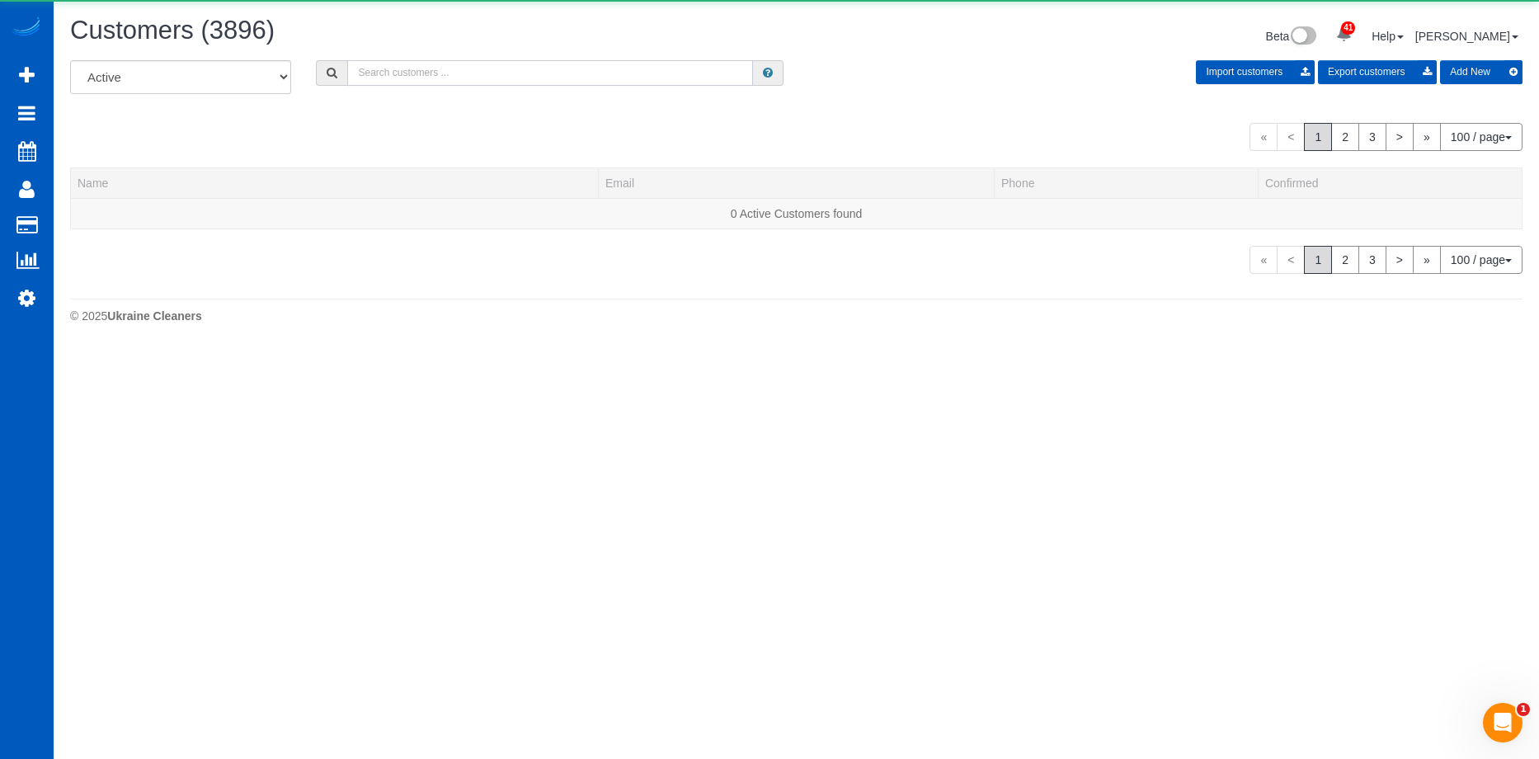
click at [431, 84] on input "text" at bounding box center [550, 73] width 406 height 26
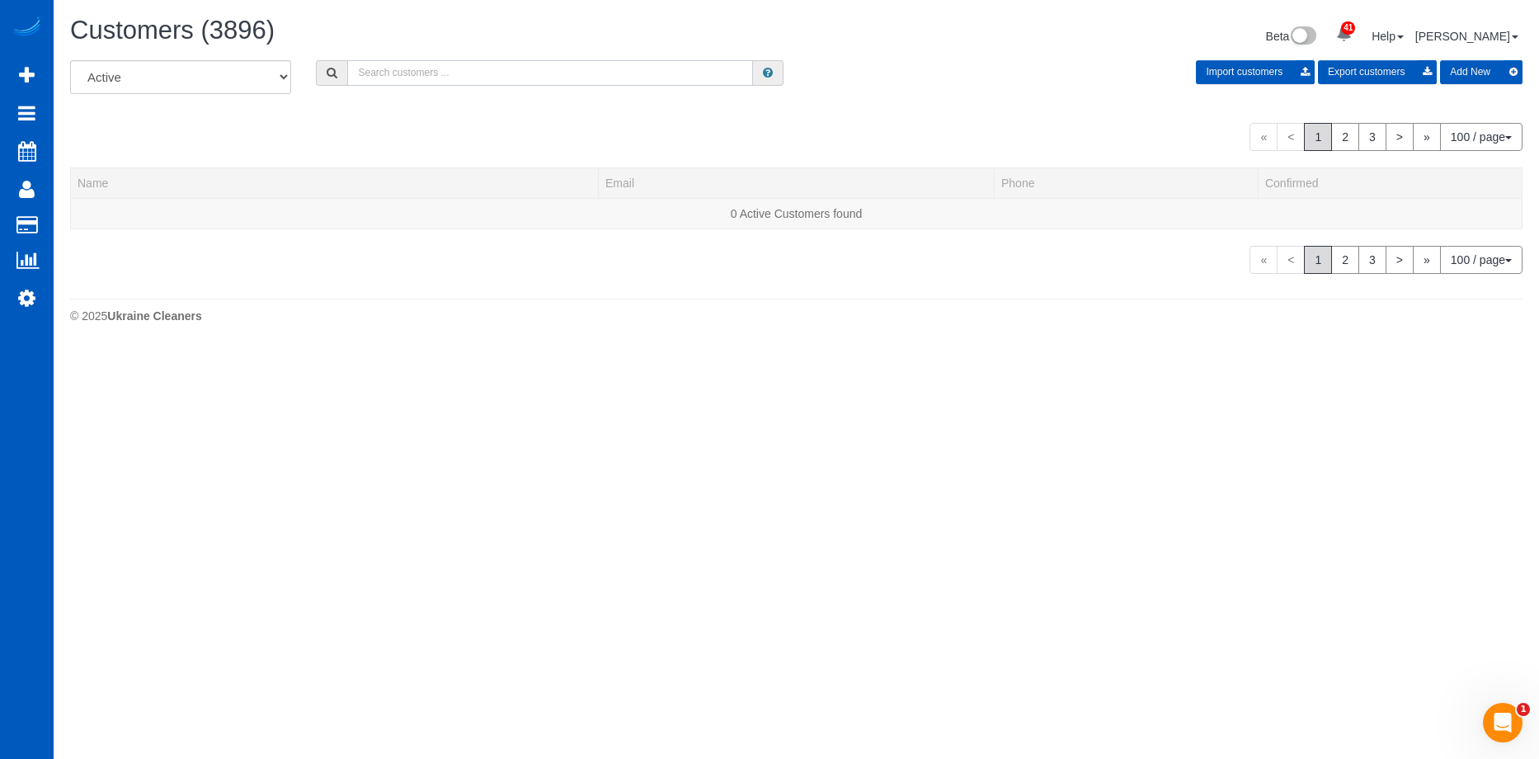
paste input "erik@verraterra.com"
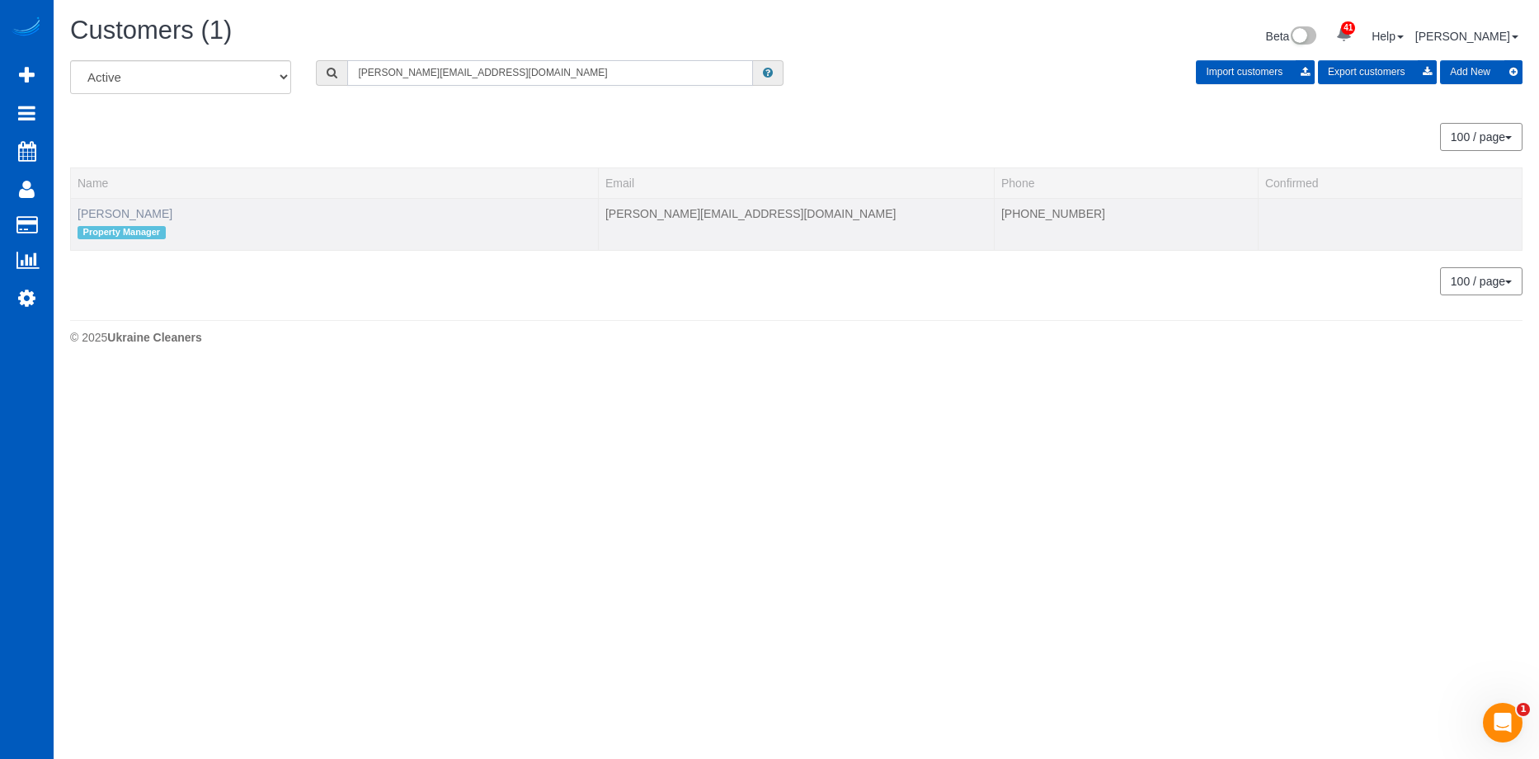
type input "erik@verraterra.com"
click at [106, 214] on link "Erik Garcia" at bounding box center [125, 213] width 95 height 13
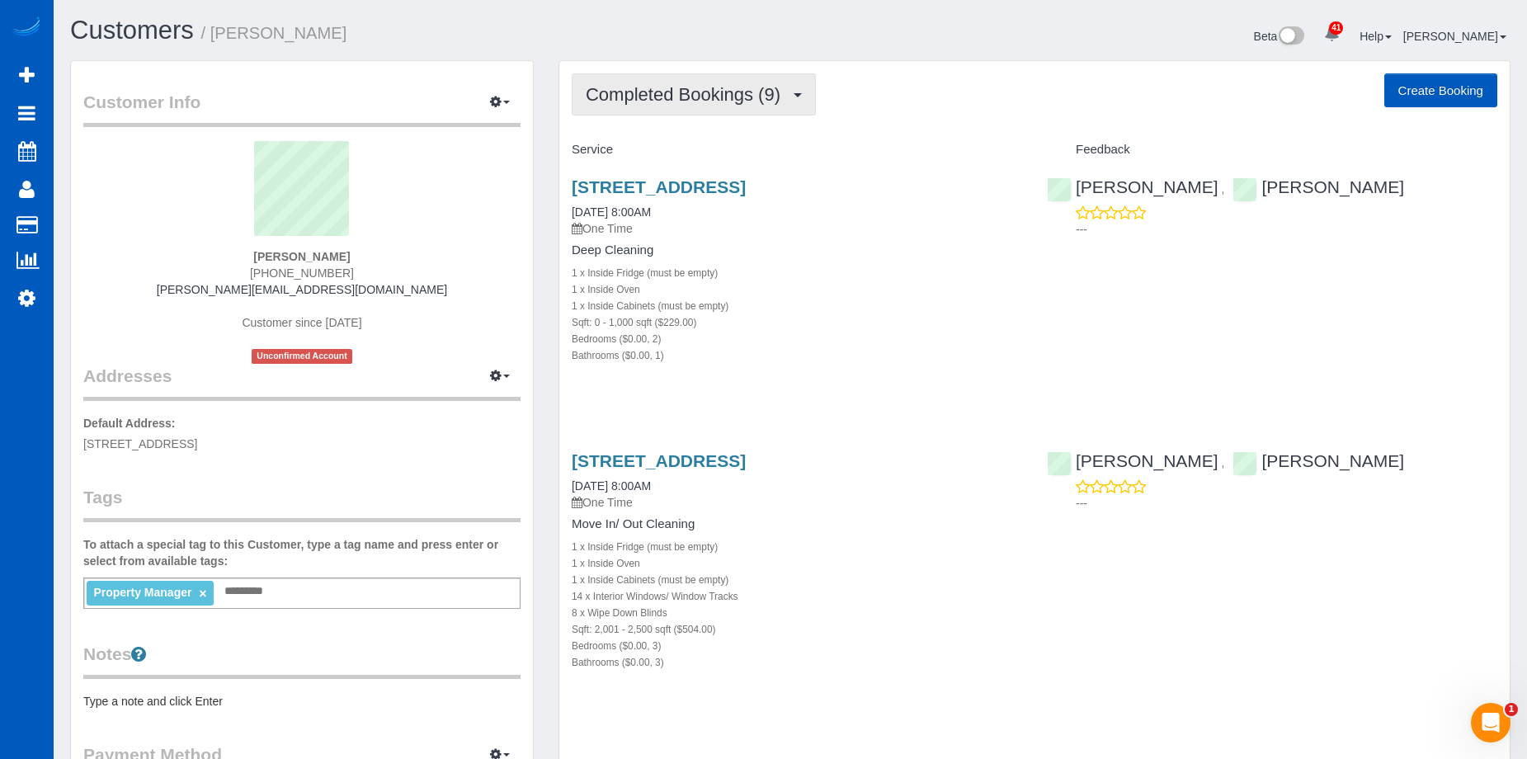
click at [715, 88] on span "Completed Bookings (9)" at bounding box center [687, 94] width 203 height 21
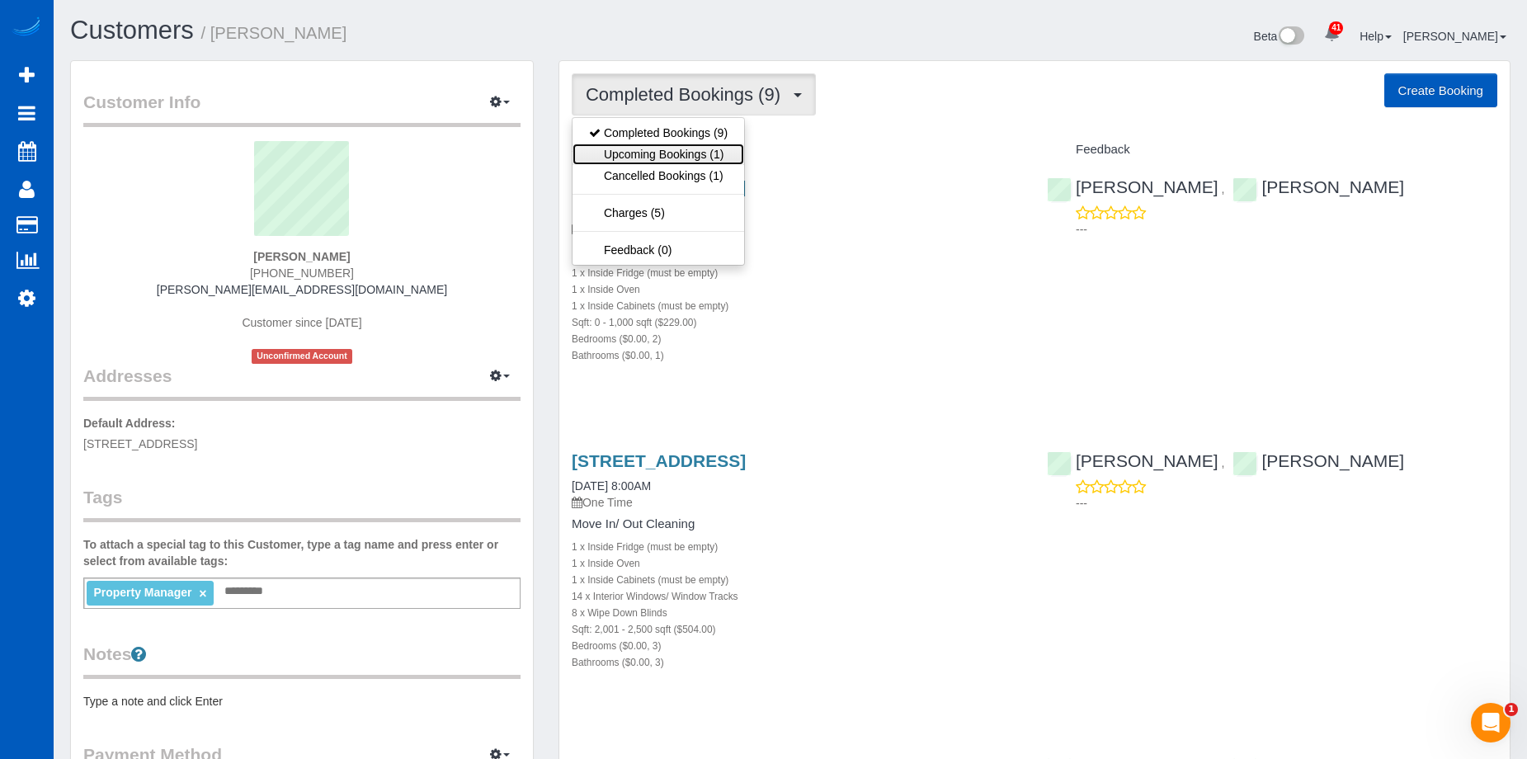
click at [670, 151] on link "Upcoming Bookings (1)" at bounding box center [658, 154] width 172 height 21
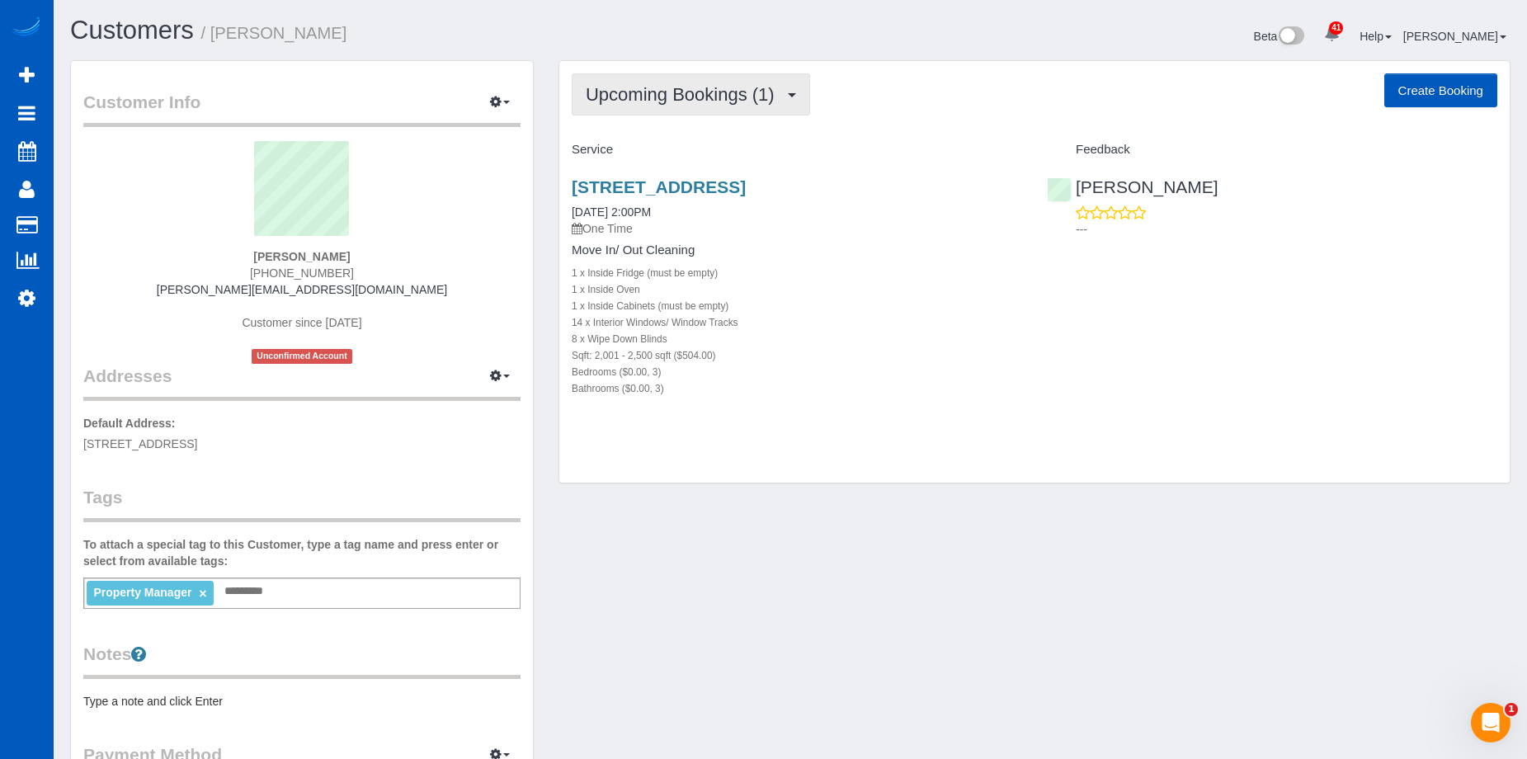
click at [680, 104] on span "Upcoming Bookings (1)" at bounding box center [684, 94] width 197 height 21
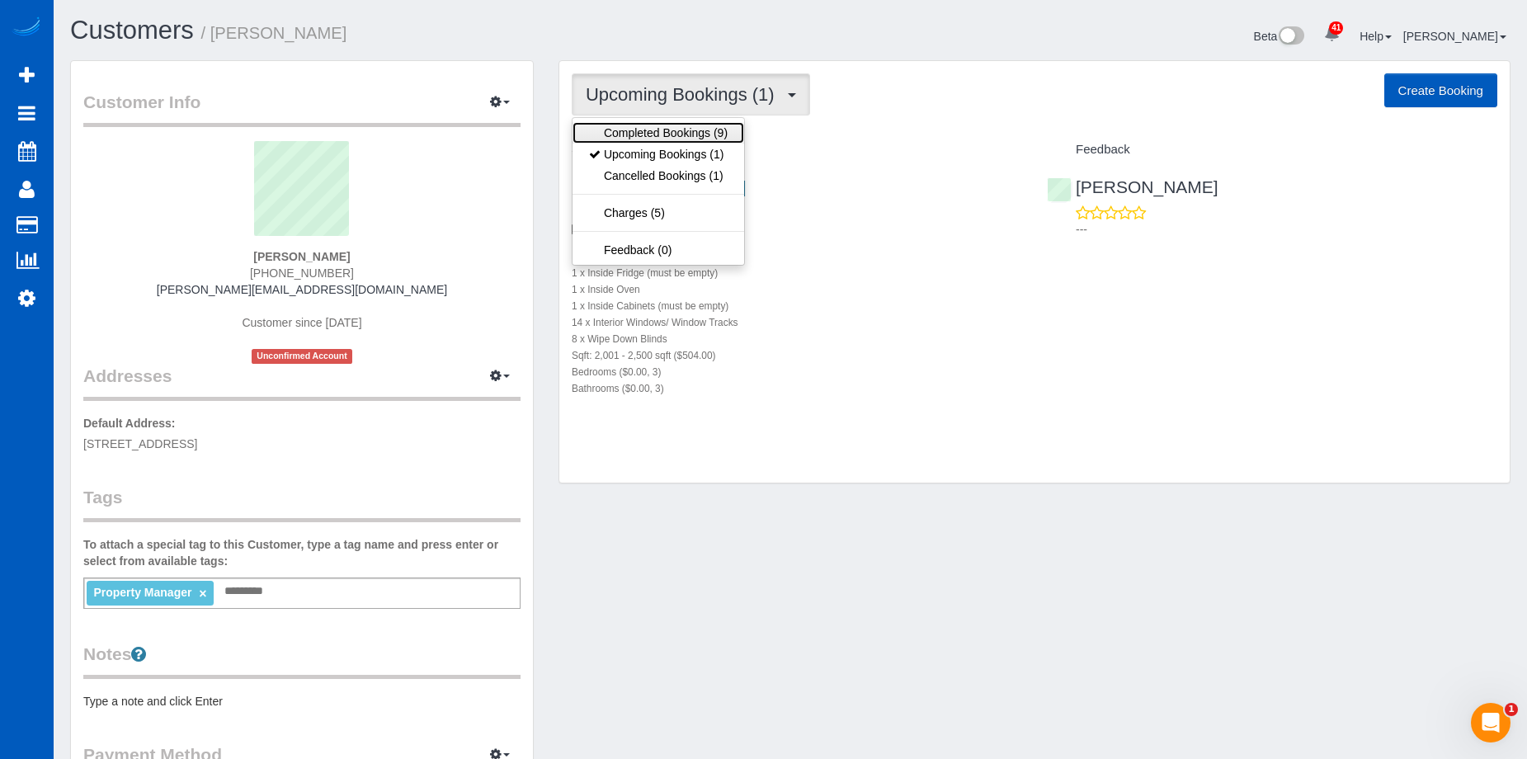
click at [659, 137] on link "Completed Bookings (9)" at bounding box center [658, 132] width 172 height 21
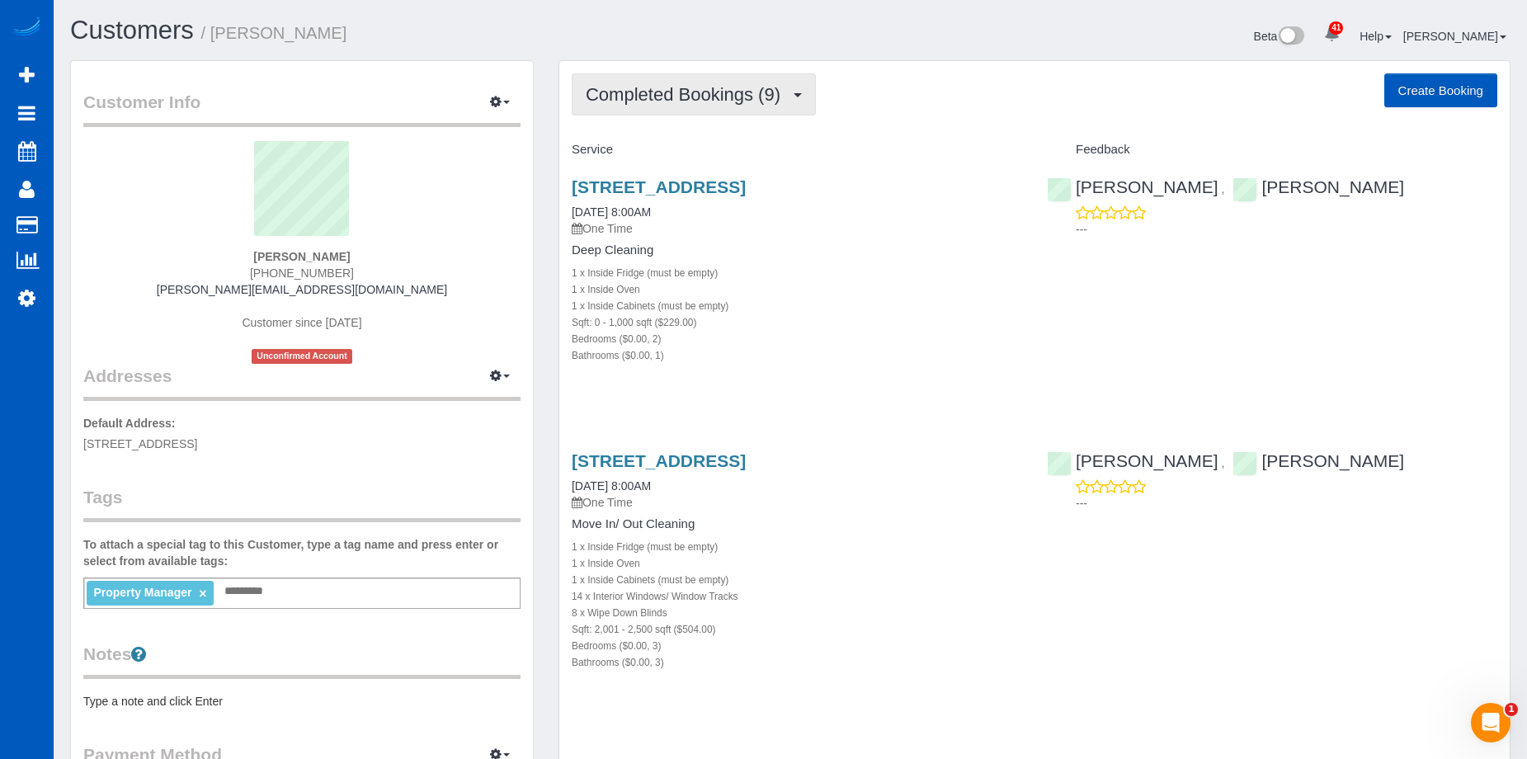
click at [751, 95] on span "Completed Bookings (9)" at bounding box center [687, 94] width 203 height 21
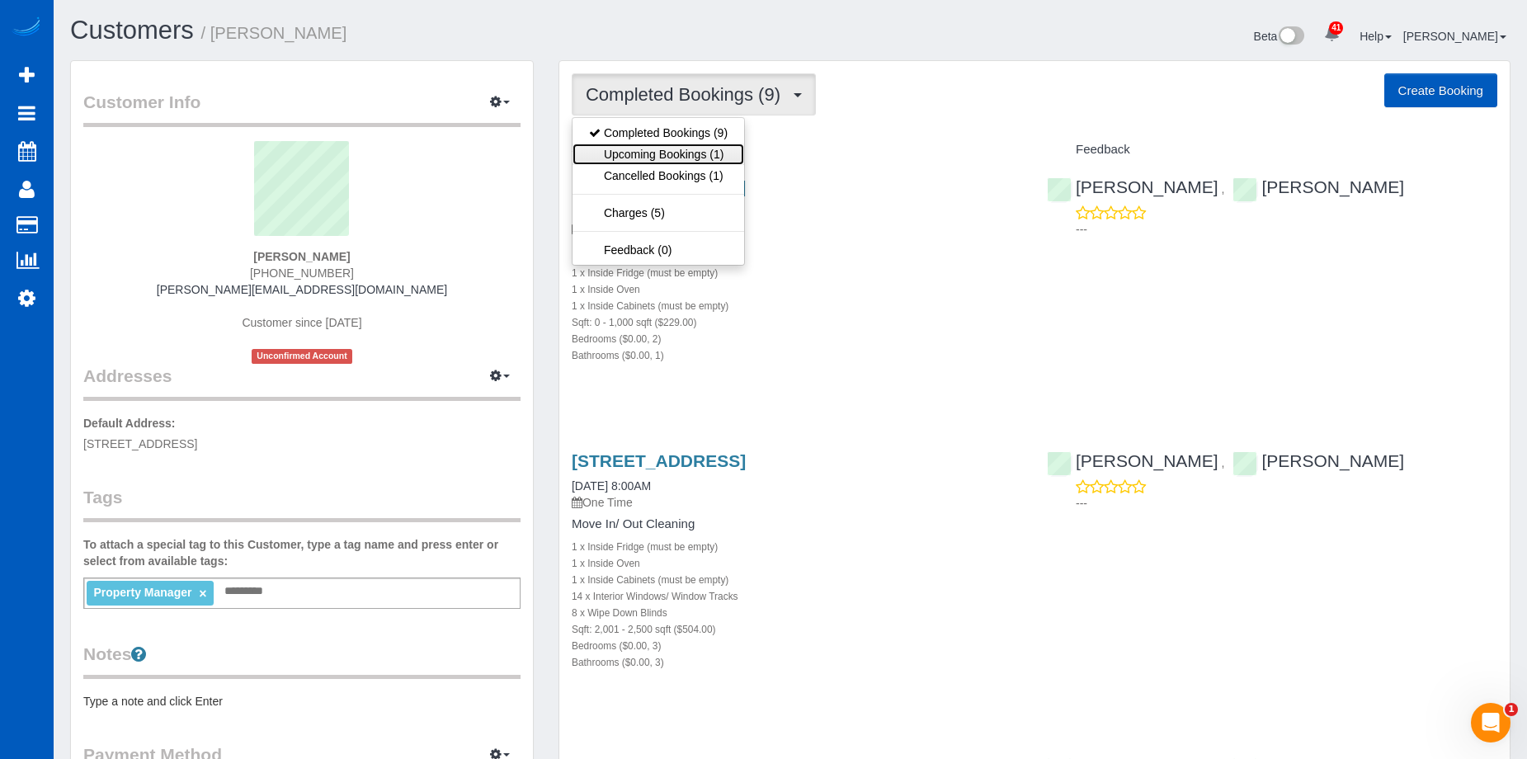
click at [651, 156] on link "Upcoming Bookings (1)" at bounding box center [658, 154] width 172 height 21
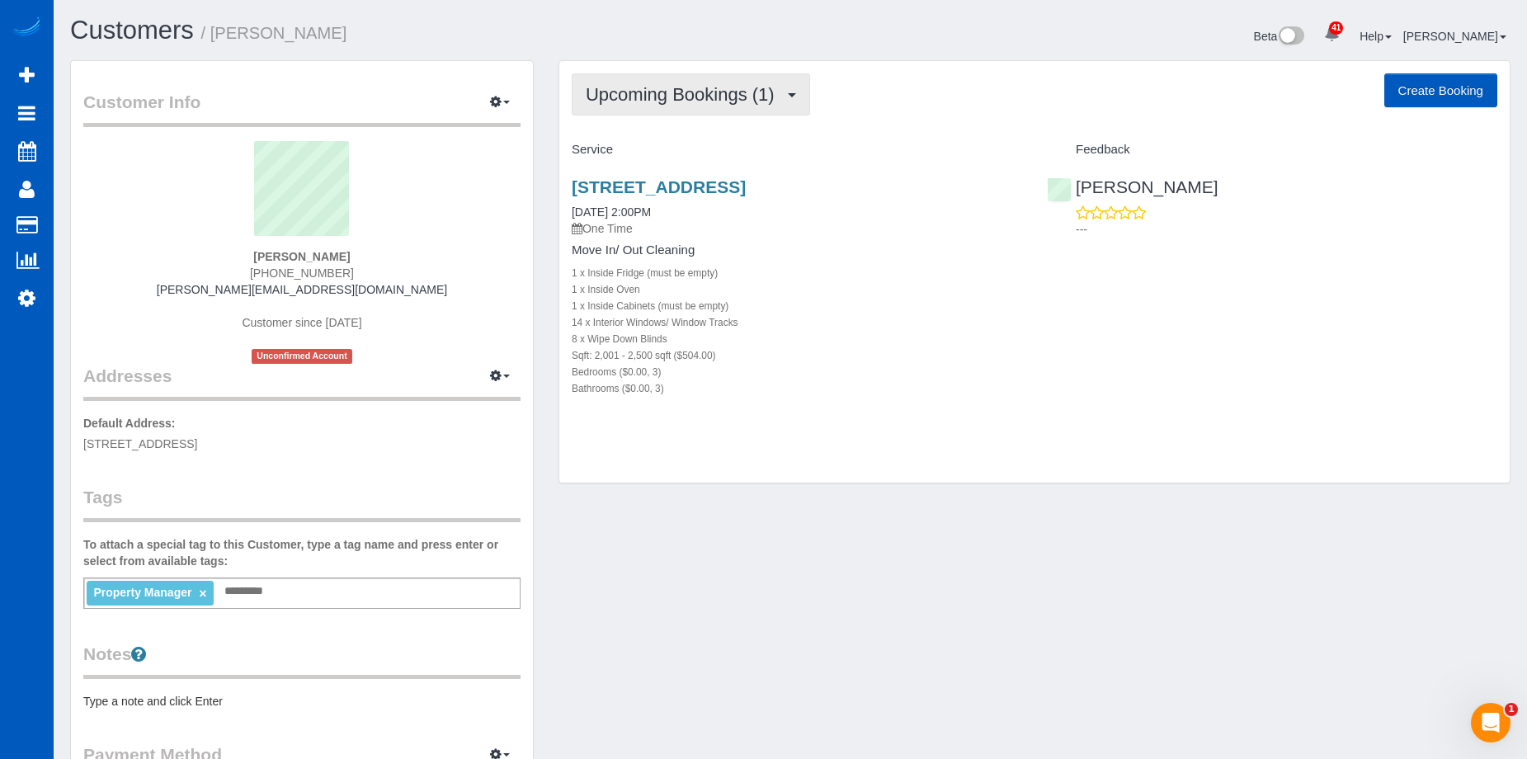
click at [684, 107] on button "Upcoming Bookings (1)" at bounding box center [691, 94] width 238 height 42
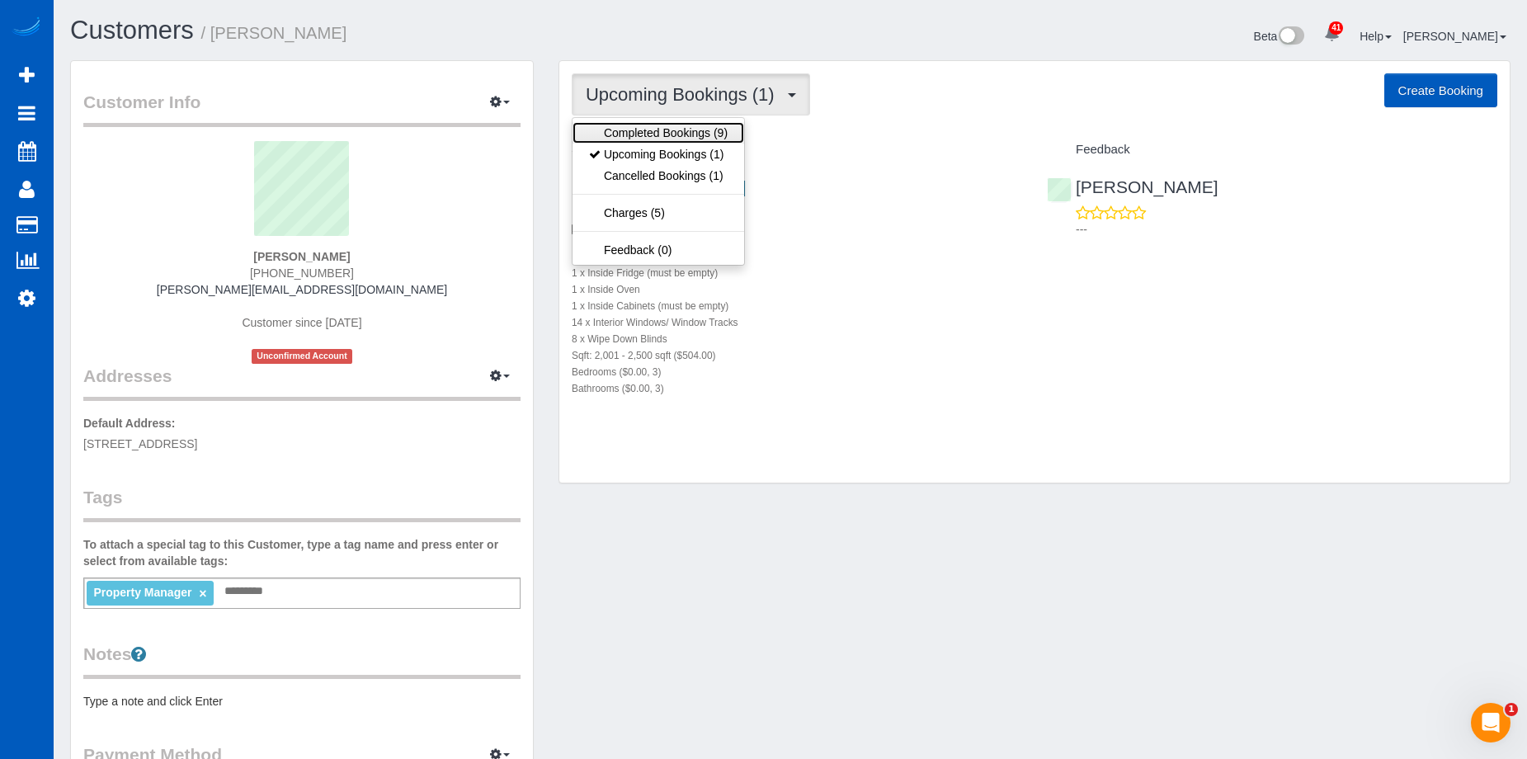
click at [659, 125] on link "Completed Bookings (9)" at bounding box center [658, 132] width 172 height 21
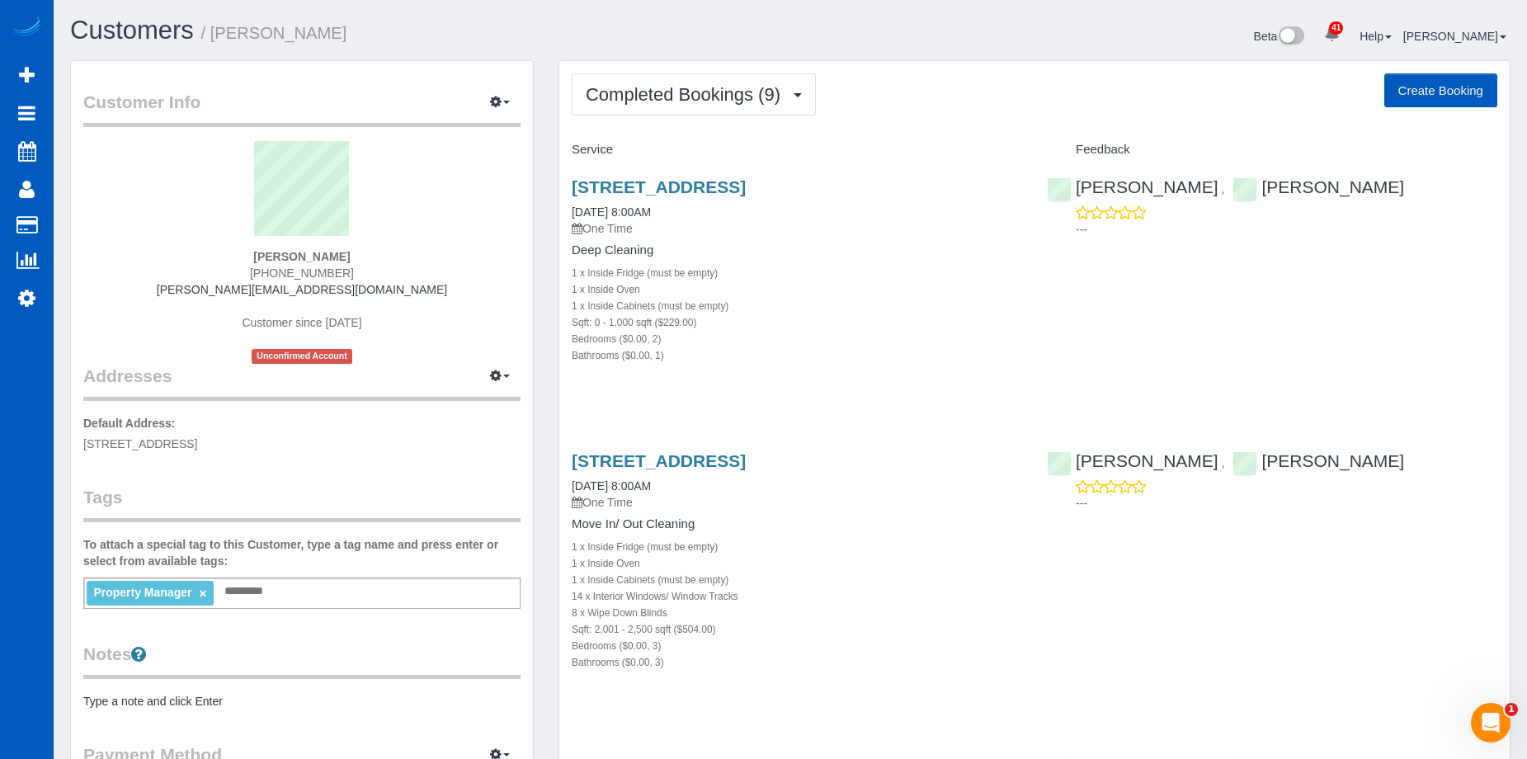
click at [1459, 92] on button "Create Booking" at bounding box center [1440, 90] width 113 height 35
select select "WA"
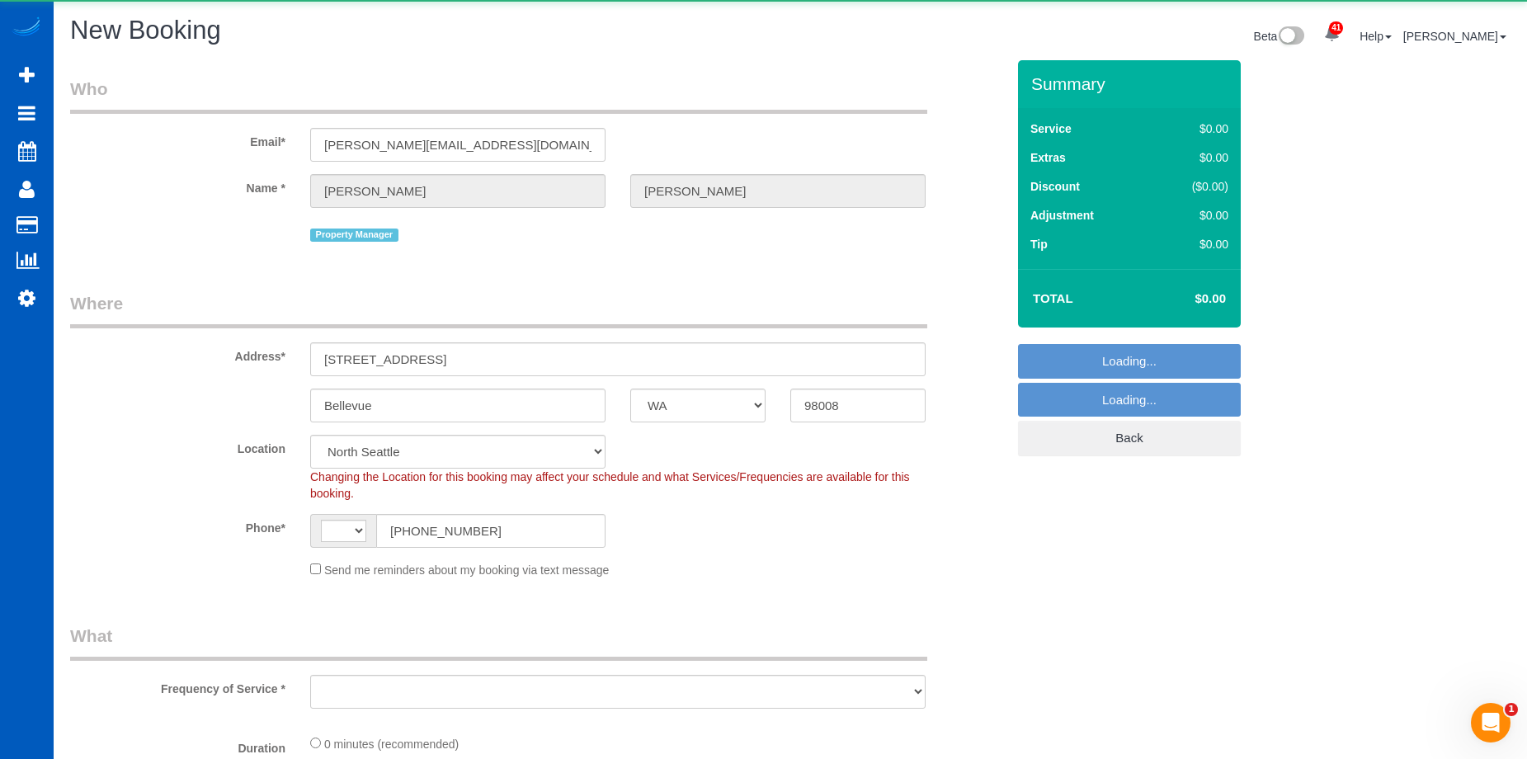
select select "string:[GEOGRAPHIC_DATA]"
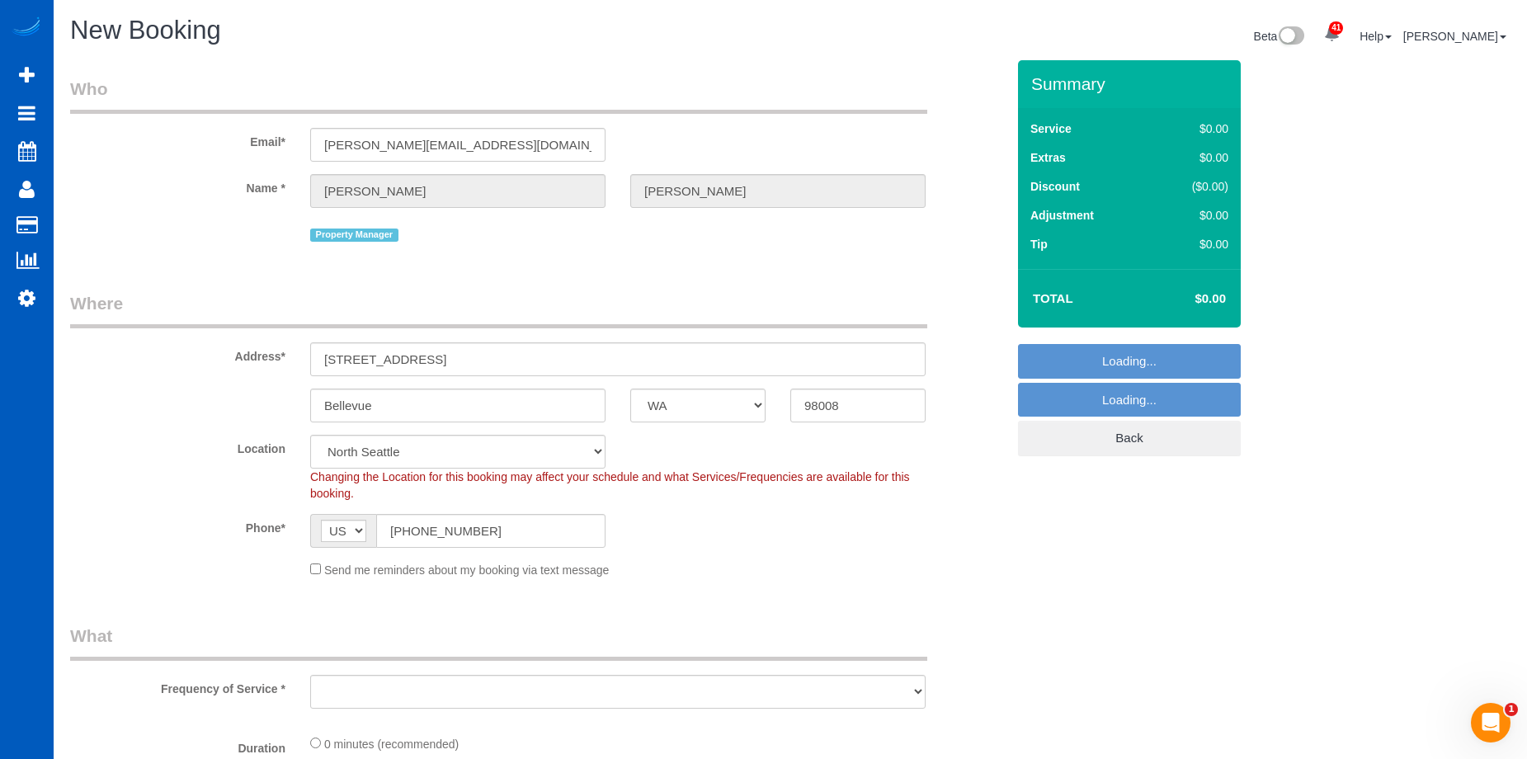
select select "object:6476"
select select "199"
select select "69"
select select "object:6565"
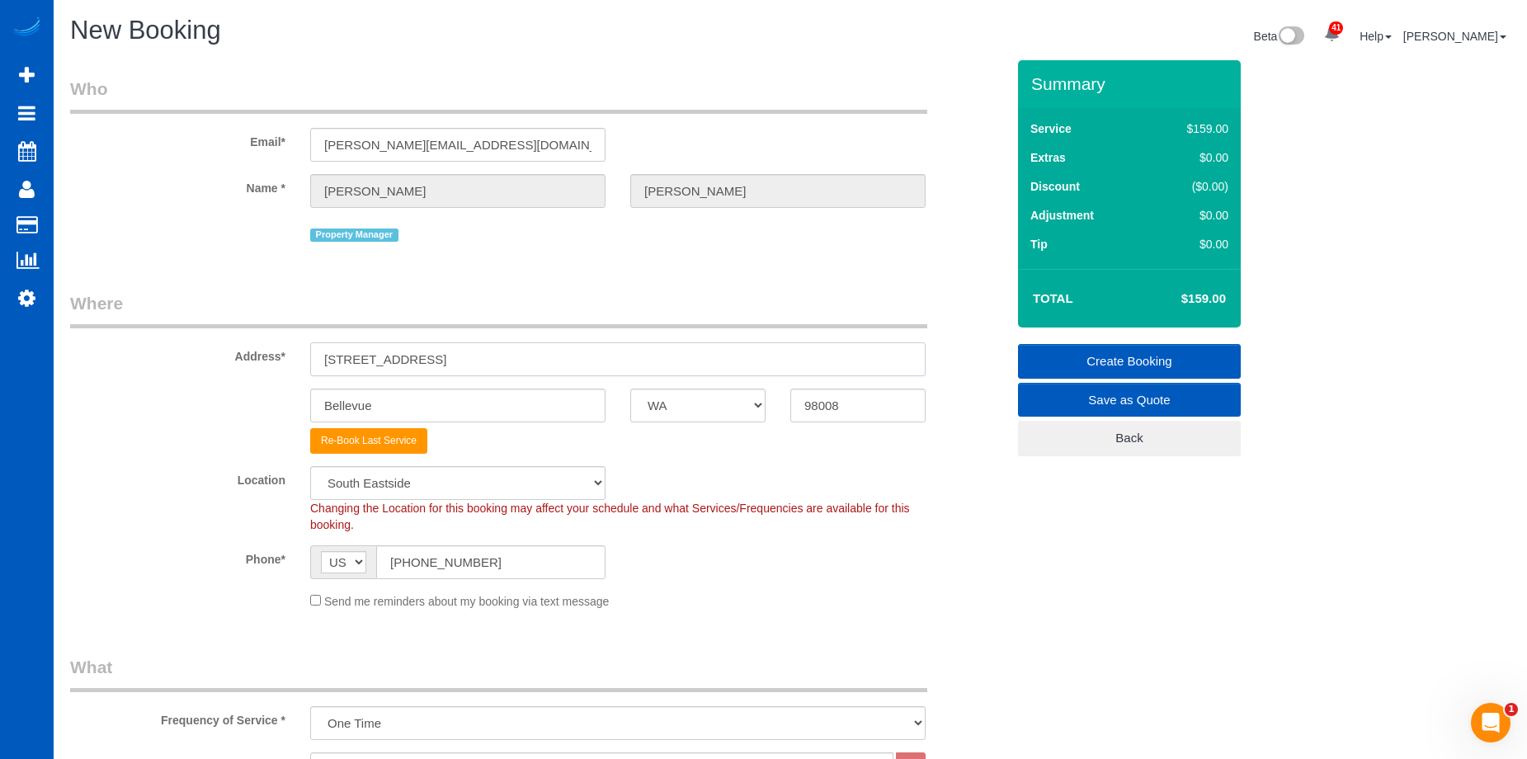
click at [454, 368] on input "3227 W Lake Sammamish Pkwy SE" at bounding box center [617, 359] width 615 height 34
paste input "4009 154th PL SE Bothell, WA 98012"
drag, startPoint x: 497, startPoint y: 356, endPoint x: 748, endPoint y: 358, distance: 251.6
click at [748, 358] on input "4009 154th PL SE Bothell, WA 98012" at bounding box center [617, 359] width 615 height 34
type input "4009 154th PL SE Bothell, WA"
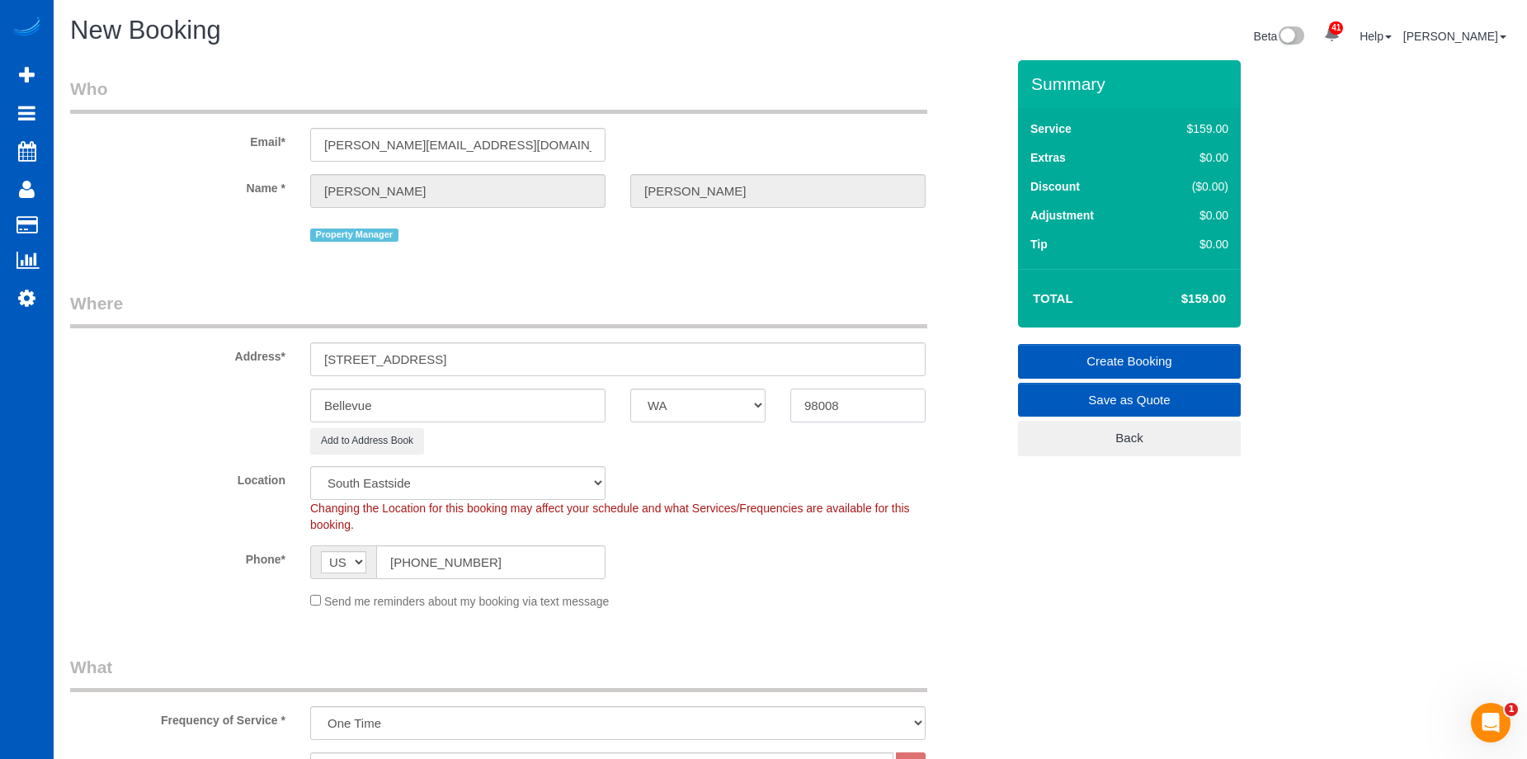
click at [846, 405] on input "98008" at bounding box center [857, 405] width 135 height 34
drag, startPoint x: 861, startPoint y: 399, endPoint x: 796, endPoint y: 407, distance: 65.7
click at [796, 407] on input "98008" at bounding box center [857, 405] width 135 height 34
paste input "12"
type input "98012"
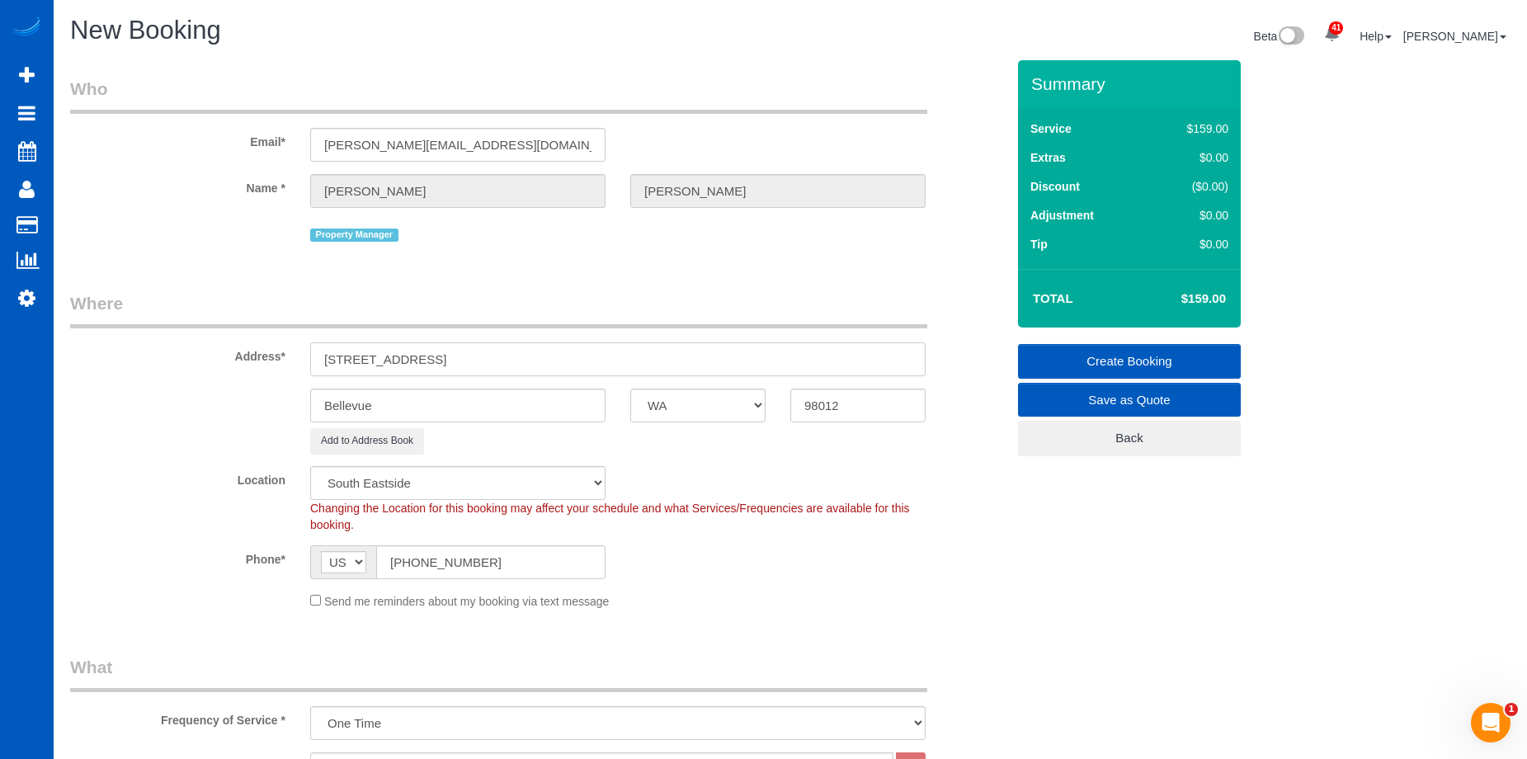
drag, startPoint x: 430, startPoint y: 357, endPoint x: 464, endPoint y: 357, distance: 34.6
click at [464, 357] on input "4009 154th PL SE Bothell, WA" at bounding box center [617, 359] width 615 height 34
type input "4009 154th PL SE , WA"
drag, startPoint x: 433, startPoint y: 409, endPoint x: 228, endPoint y: 396, distance: 205.8
click at [228, 396] on div "Bellevue AK AL AR AZ CA CO CT DC DE FL GA HI IA ID IL IN KS KY LA MA MD ME MI M…" at bounding box center [538, 405] width 960 height 34
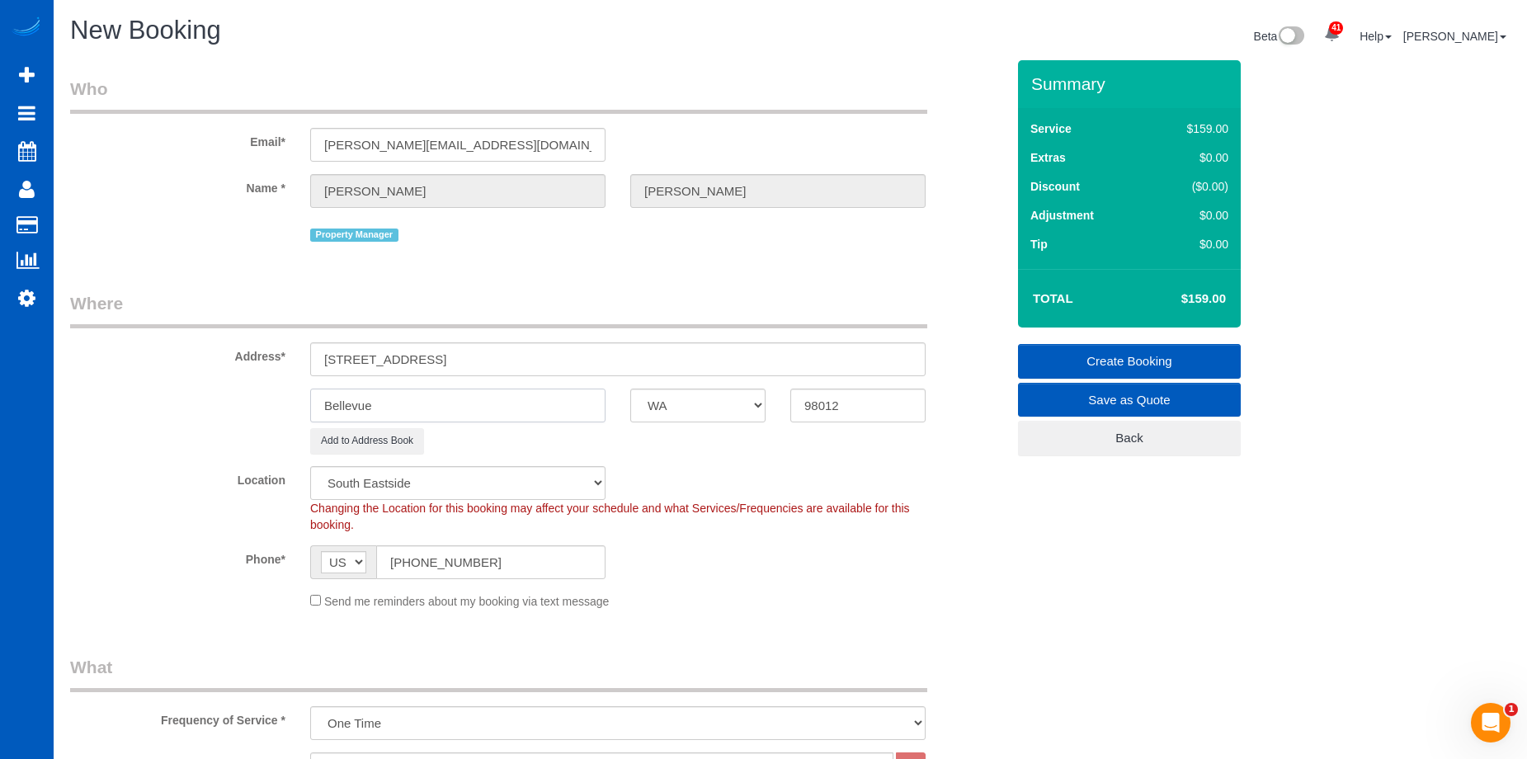
select select "7"
paste input "othell"
type input "Bothell"
select select "object:6810"
drag, startPoint x: 427, startPoint y: 360, endPoint x: 563, endPoint y: 346, distance: 136.8
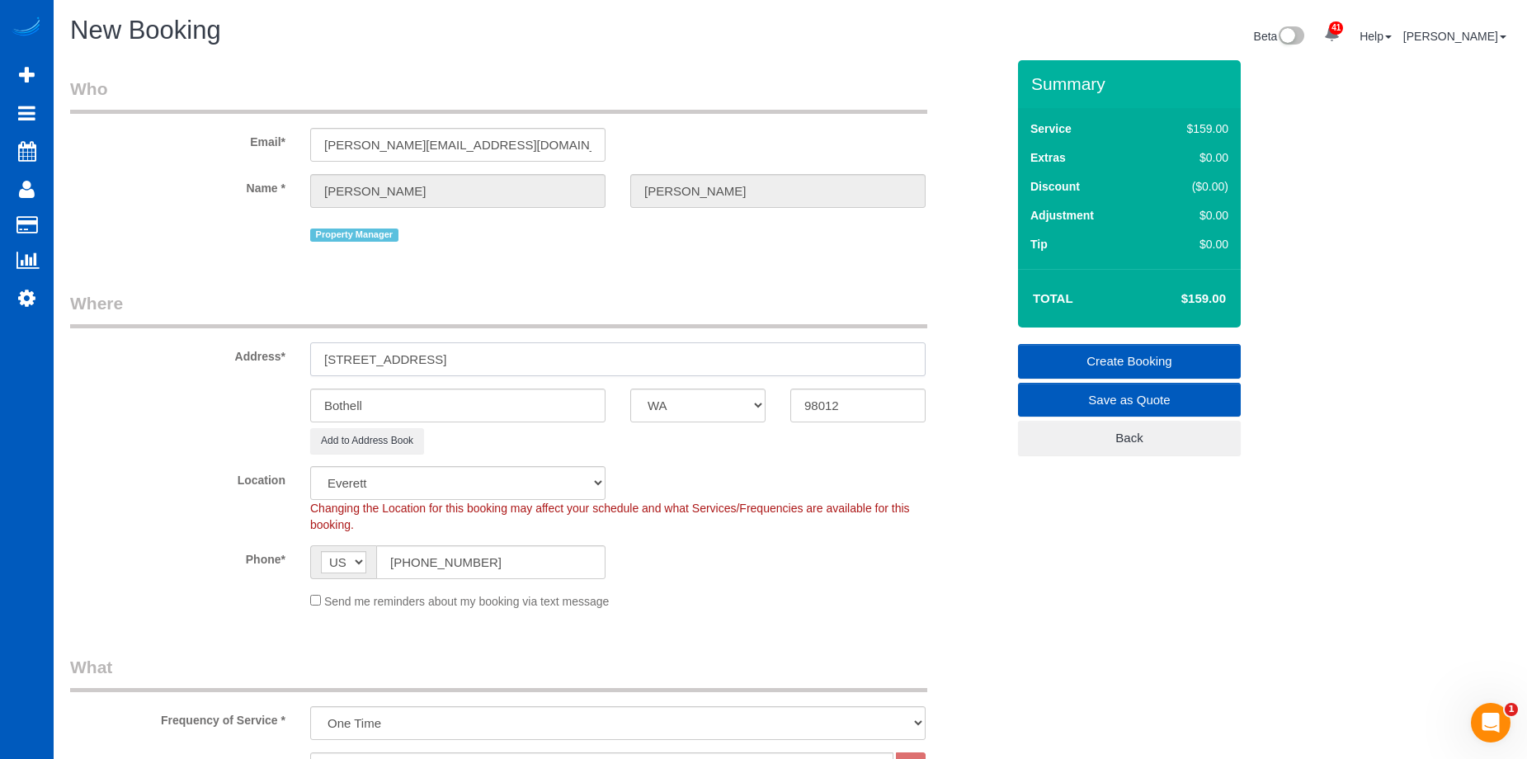
click at [563, 346] on input "4009 154th PL SE , WA" at bounding box center [617, 359] width 615 height 34
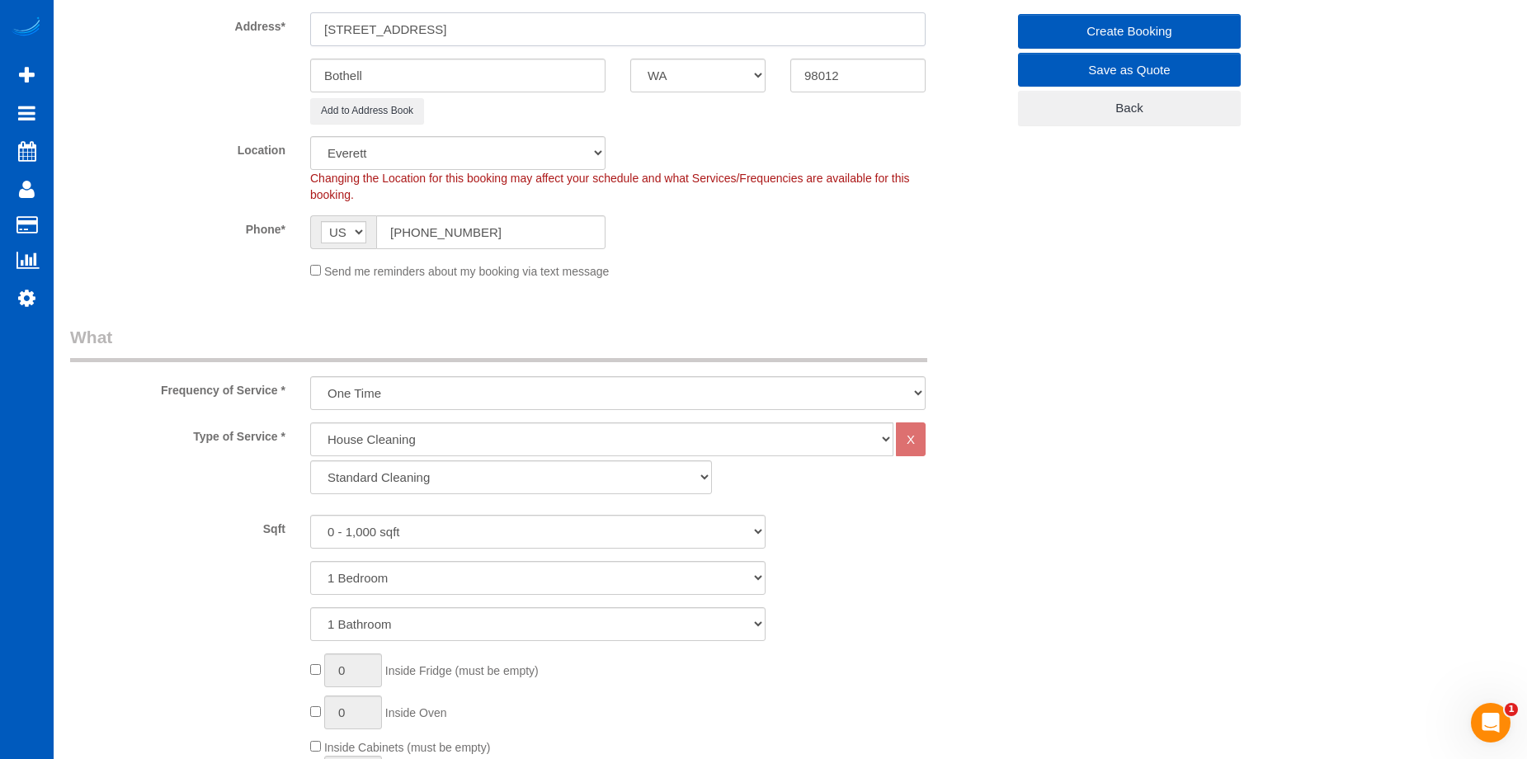
type input "4009 154th PL SE"
click at [544, 468] on select "Standard Cleaning Deep Cleaning Move In/ Out Cleaning" at bounding box center [511, 477] width 402 height 34
select select "367"
click at [310, 460] on select "Standard Cleaning Deep Cleaning Move In/ Out Cleaning" at bounding box center [511, 477] width 402 height 34
click at [415, 534] on select "0 - 1,000 sqft 1,001 - 1,500 sqft 1,501 - 2,000 sqft 2,001 - 2,500 sqft 2,501 -…" at bounding box center [537, 532] width 455 height 34
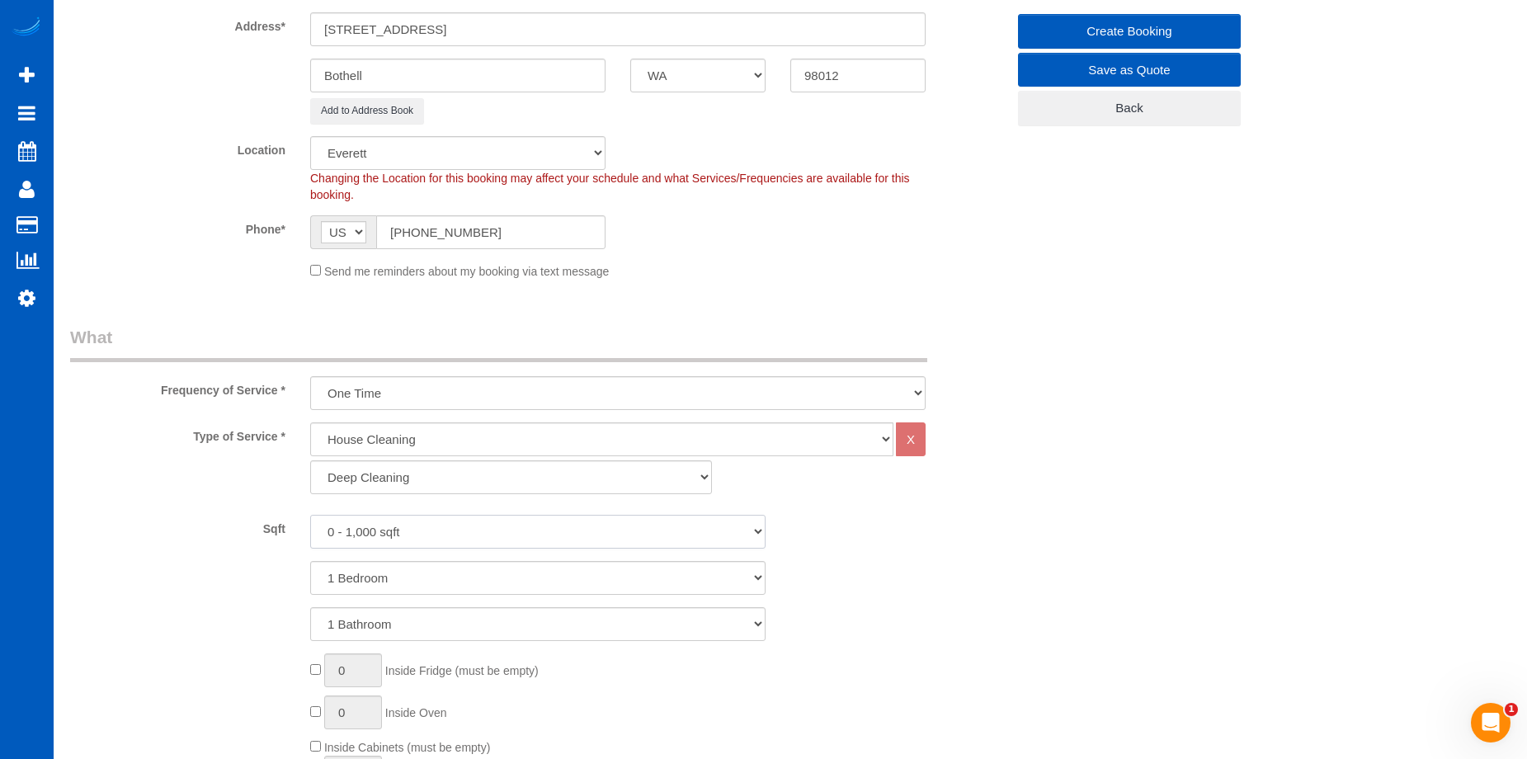
select select "2001"
click at [310, 515] on select "0 - 1,000 sqft 1,001 - 1,500 sqft 1,501 - 2,000 sqft 2,001 - 2,500 sqft 2,501 -…" at bounding box center [537, 532] width 455 height 34
click at [406, 576] on select "1 Bedroom 2 Bedrooms 3 Bedrooms 4 Bedrooms 5 Bedrooms 6 Bedrooms 7 Bedrooms" at bounding box center [537, 578] width 455 height 34
select select "3"
click at [310, 561] on select "1 Bedroom 2 Bedrooms 3 Bedrooms 4 Bedrooms 5 Bedrooms 6 Bedrooms 7 Bedrooms" at bounding box center [537, 578] width 455 height 34
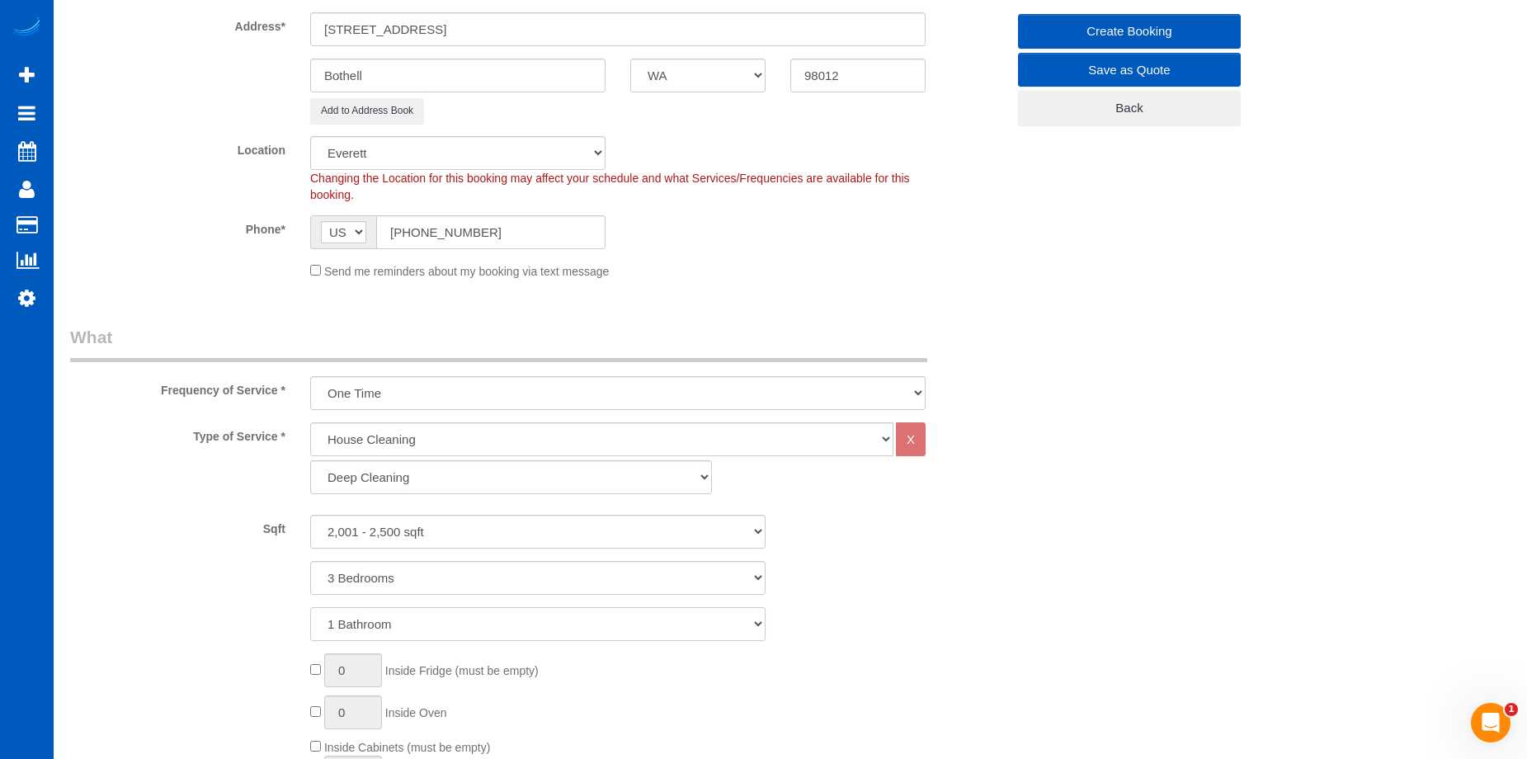
click at [443, 626] on select "1 Bathroom 2 Bathrooms 3 Bathrooms 4 Bathrooms 5 Bathrooms 6 Bathrooms 7 Bathro…" at bounding box center [537, 624] width 455 height 34
click at [414, 624] on select "1 Bathroom 2 Bathrooms 3 Bathrooms 4 Bathrooms 5 Bathrooms 6 Bathrooms 7 Bathro…" at bounding box center [537, 624] width 455 height 34
select select "3"
click at [310, 607] on select "1 Bathroom 2 Bathrooms 3 Bathrooms 4 Bathrooms 5 Bathrooms 6 Bathrooms 7 Bathro…" at bounding box center [537, 624] width 455 height 34
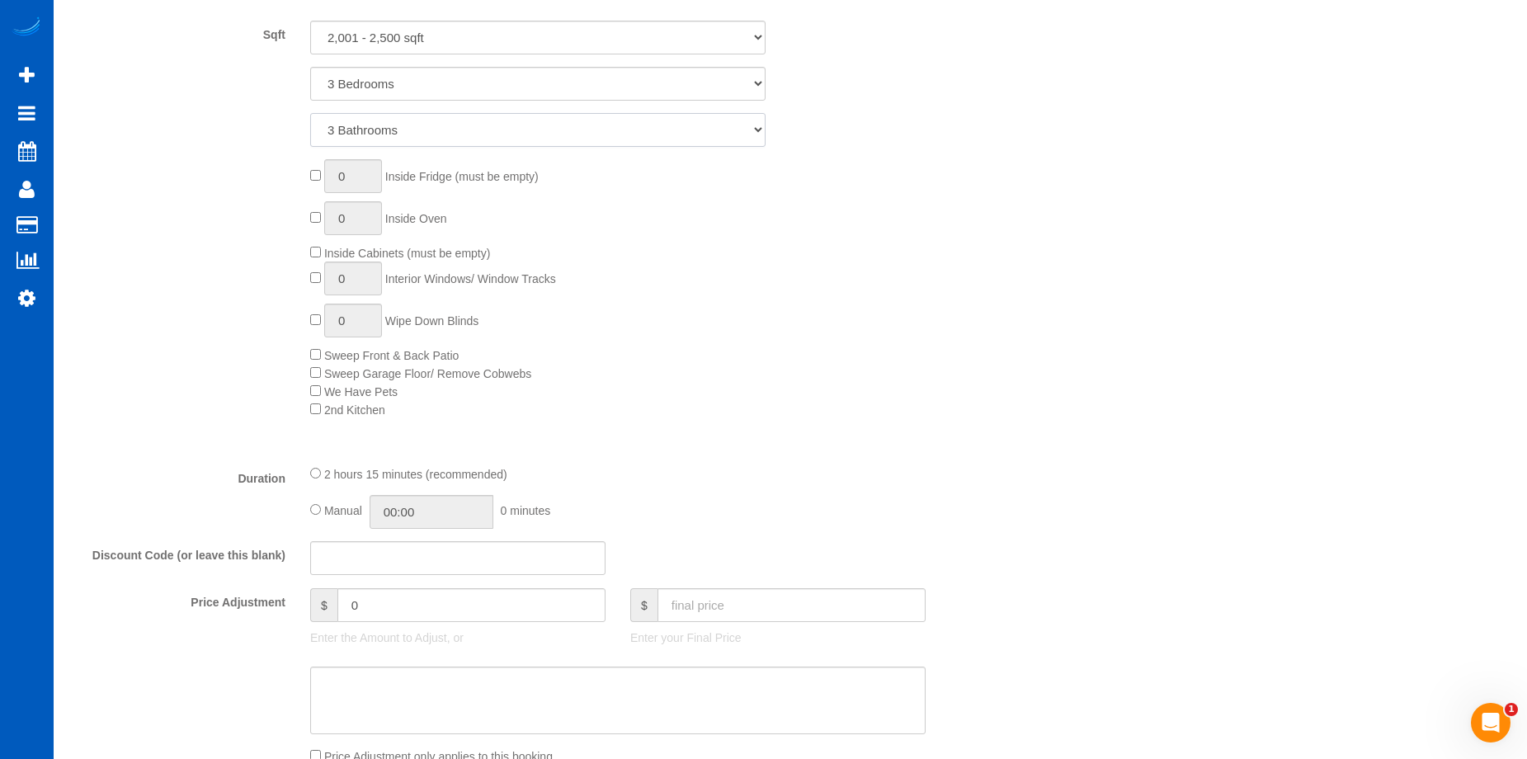
scroll to position [825, 0]
click at [321, 175] on span "0 Inside Fridge (must be empty)" at bounding box center [424, 175] width 228 height 13
type input "1"
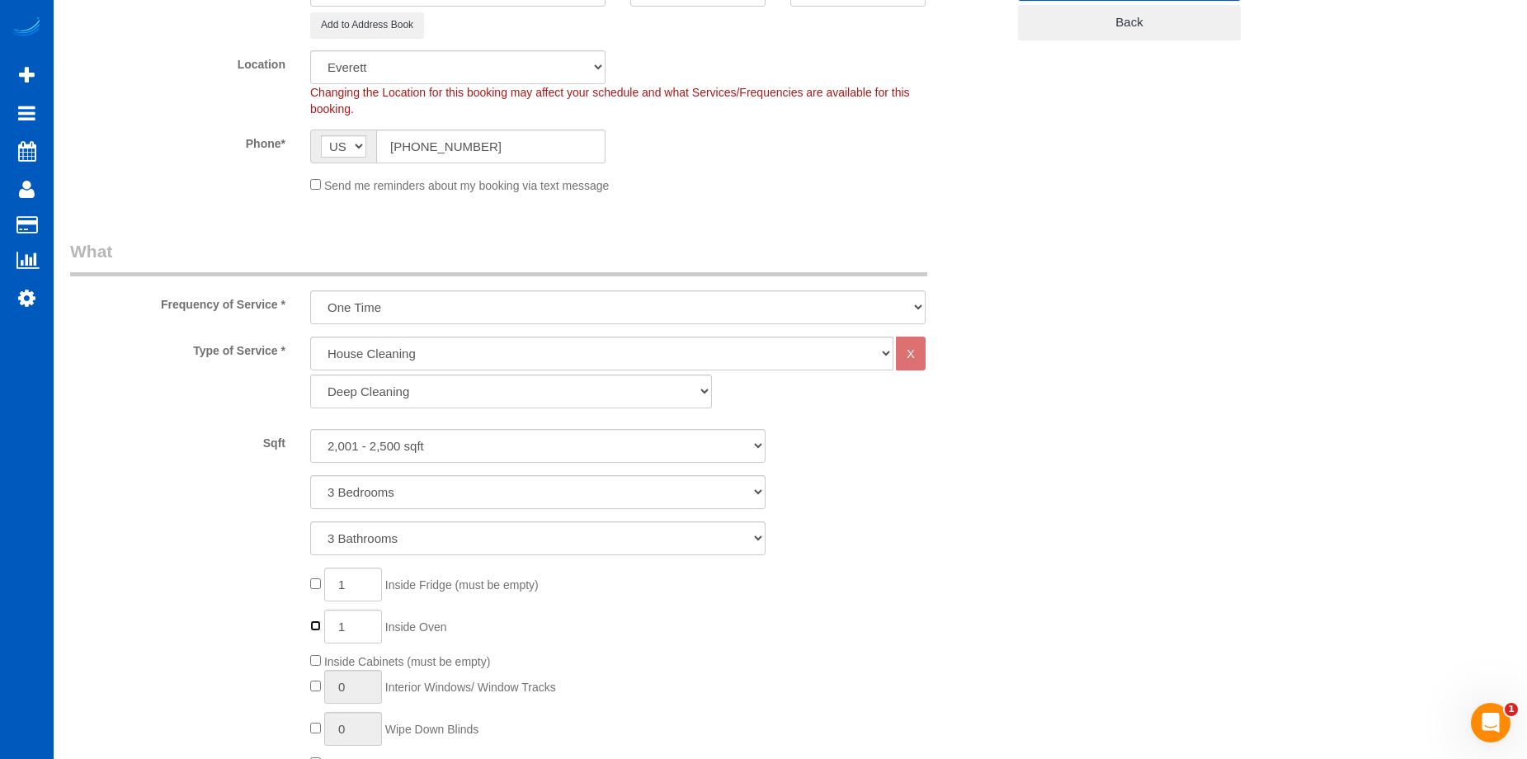
scroll to position [577, 0]
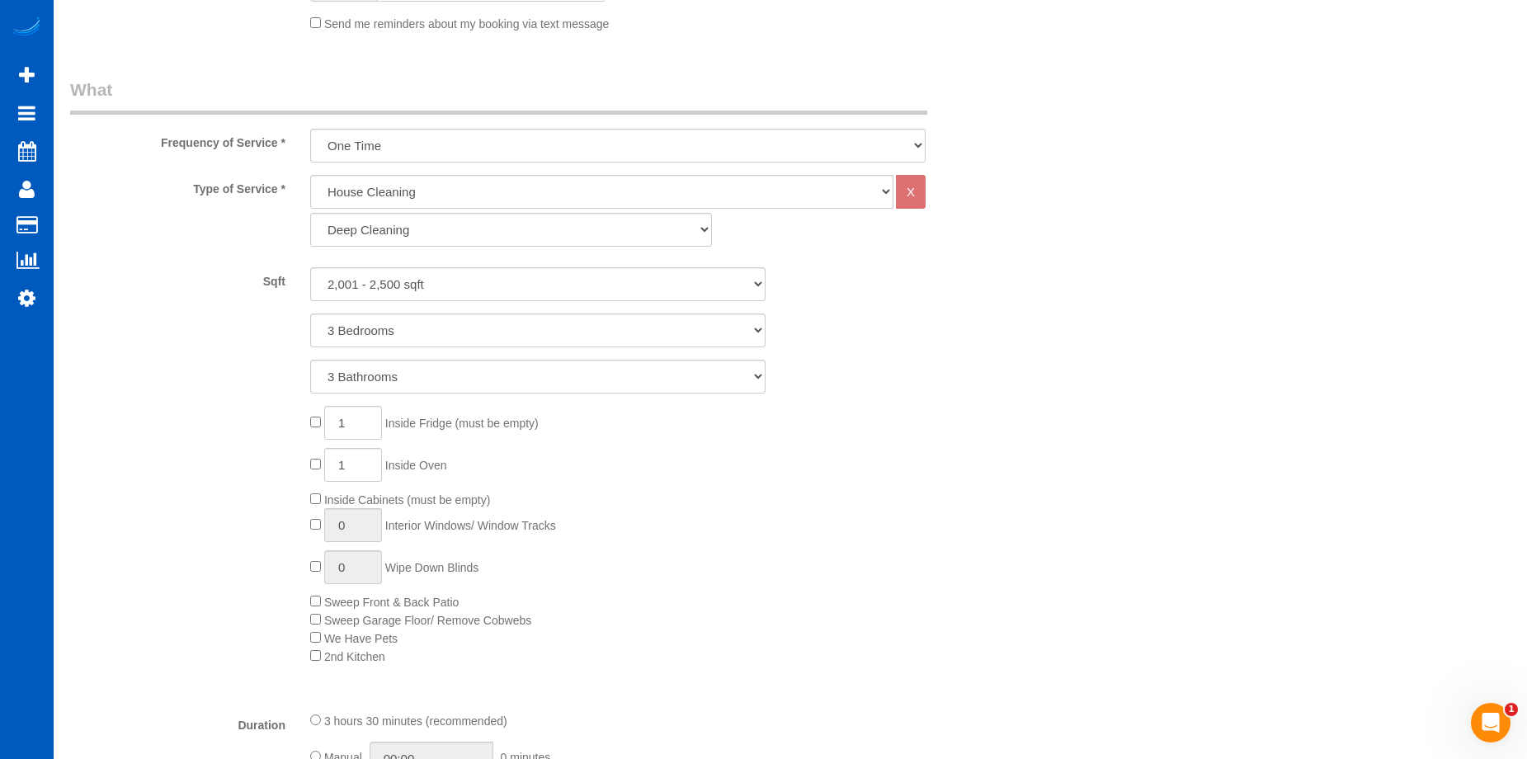
click at [318, 491] on div "1 Inside Fridge (must be empty) 1 Inside Oven Inside Cabinets (must be empty) 0…" at bounding box center [658, 535] width 720 height 259
click at [307, 501] on div "1 Inside Fridge (must be empty) 1 Inside Oven Inside Cabinets (must be empty) 0…" at bounding box center [658, 535] width 720 height 259
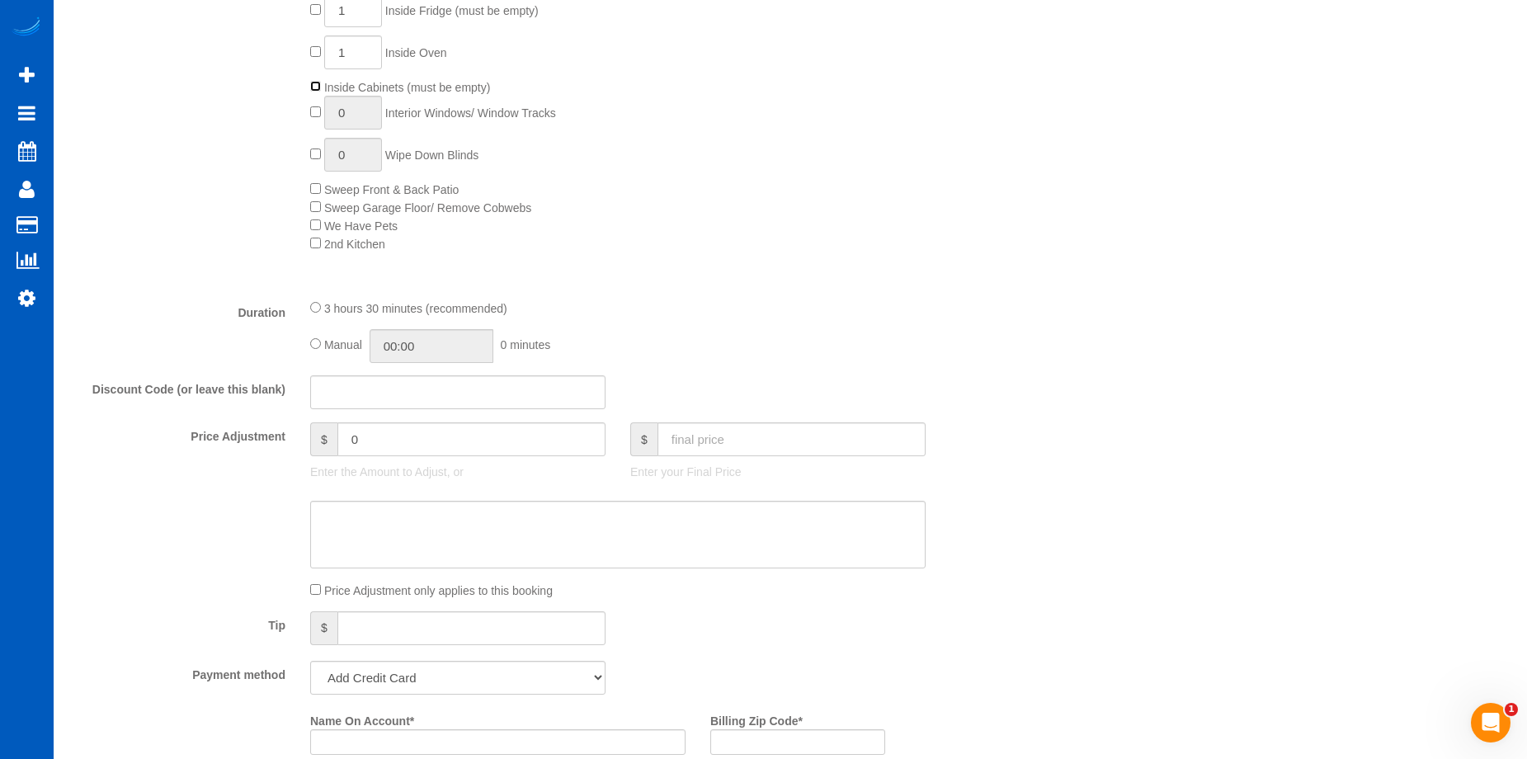
scroll to position [1237, 0]
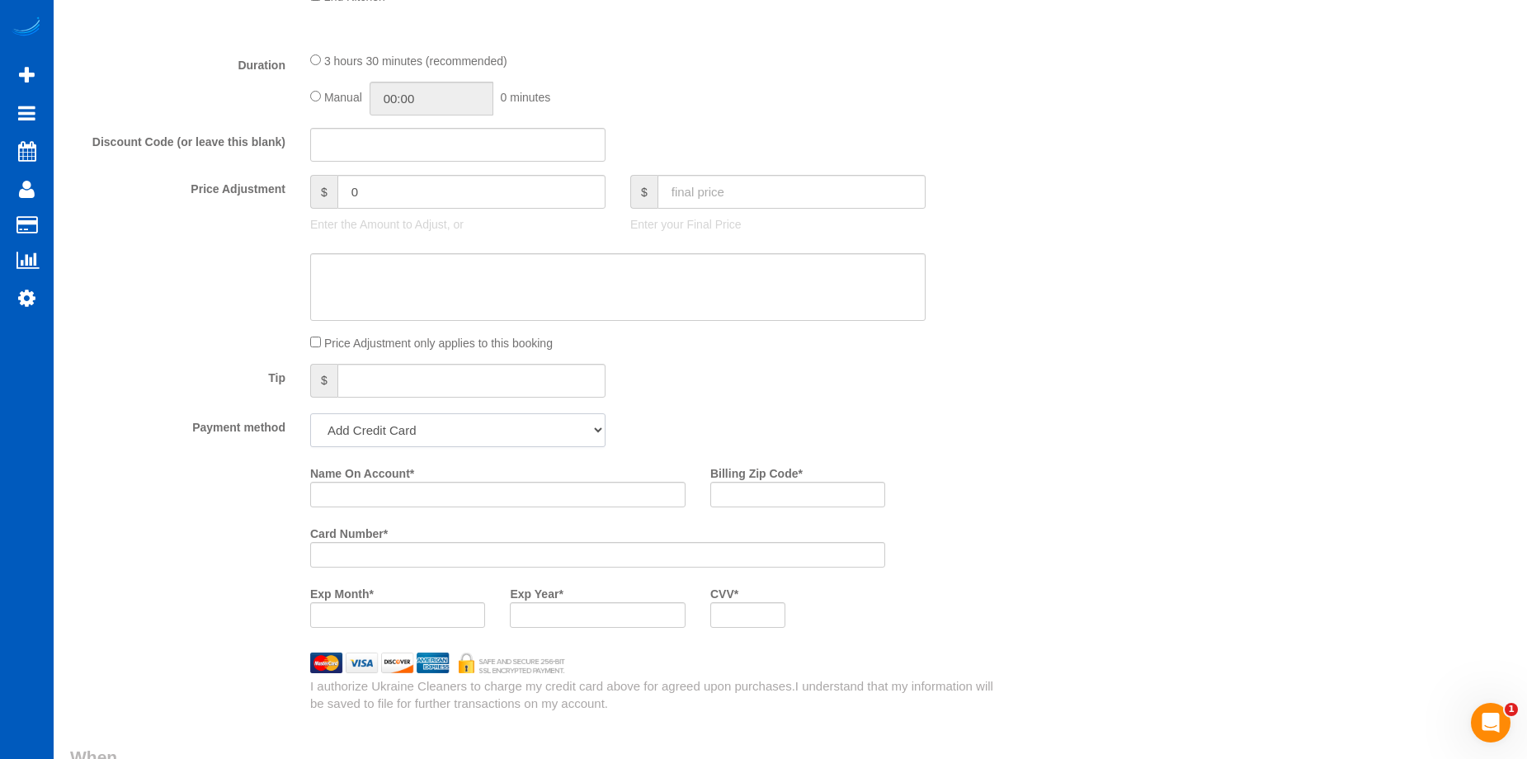
click at [356, 430] on select "Add Credit Card Cash Check Paypal" at bounding box center [457, 430] width 295 height 34
select select "string:cash"
click at [310, 413] on select "Add Credit Card Cash Check Paypal" at bounding box center [457, 430] width 295 height 34
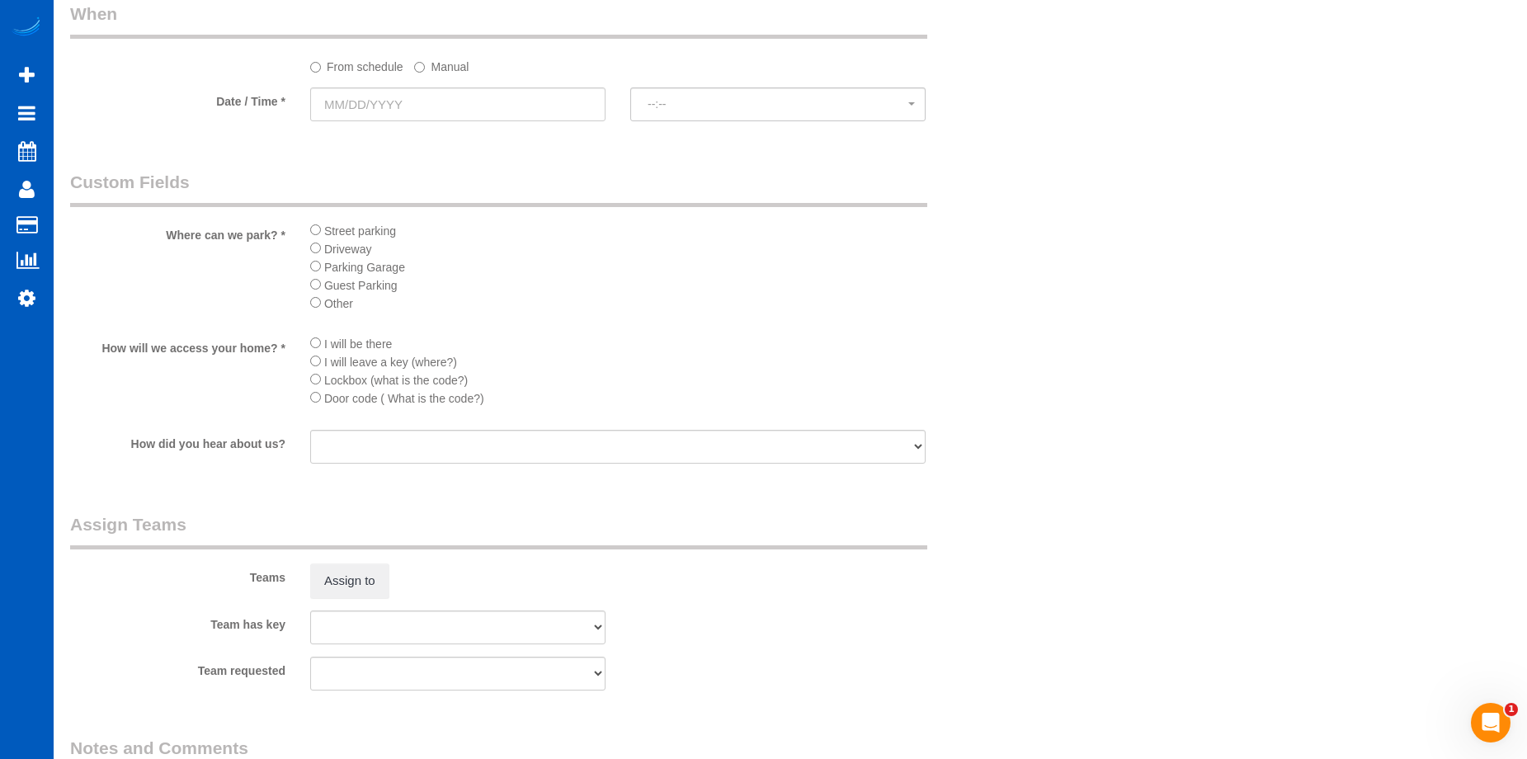
scroll to position [1732, 0]
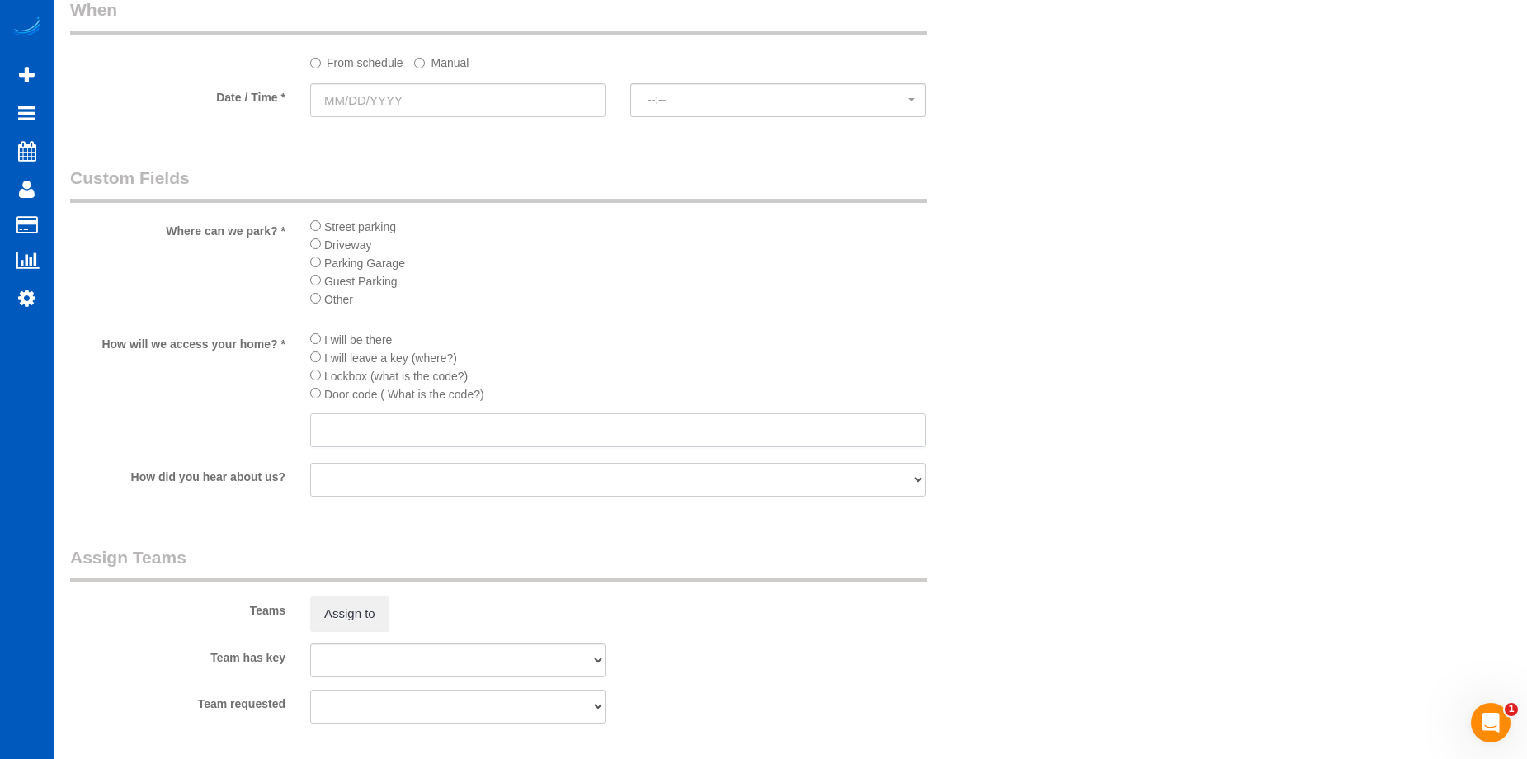
click at [445, 433] on input "text" at bounding box center [617, 430] width 615 height 34
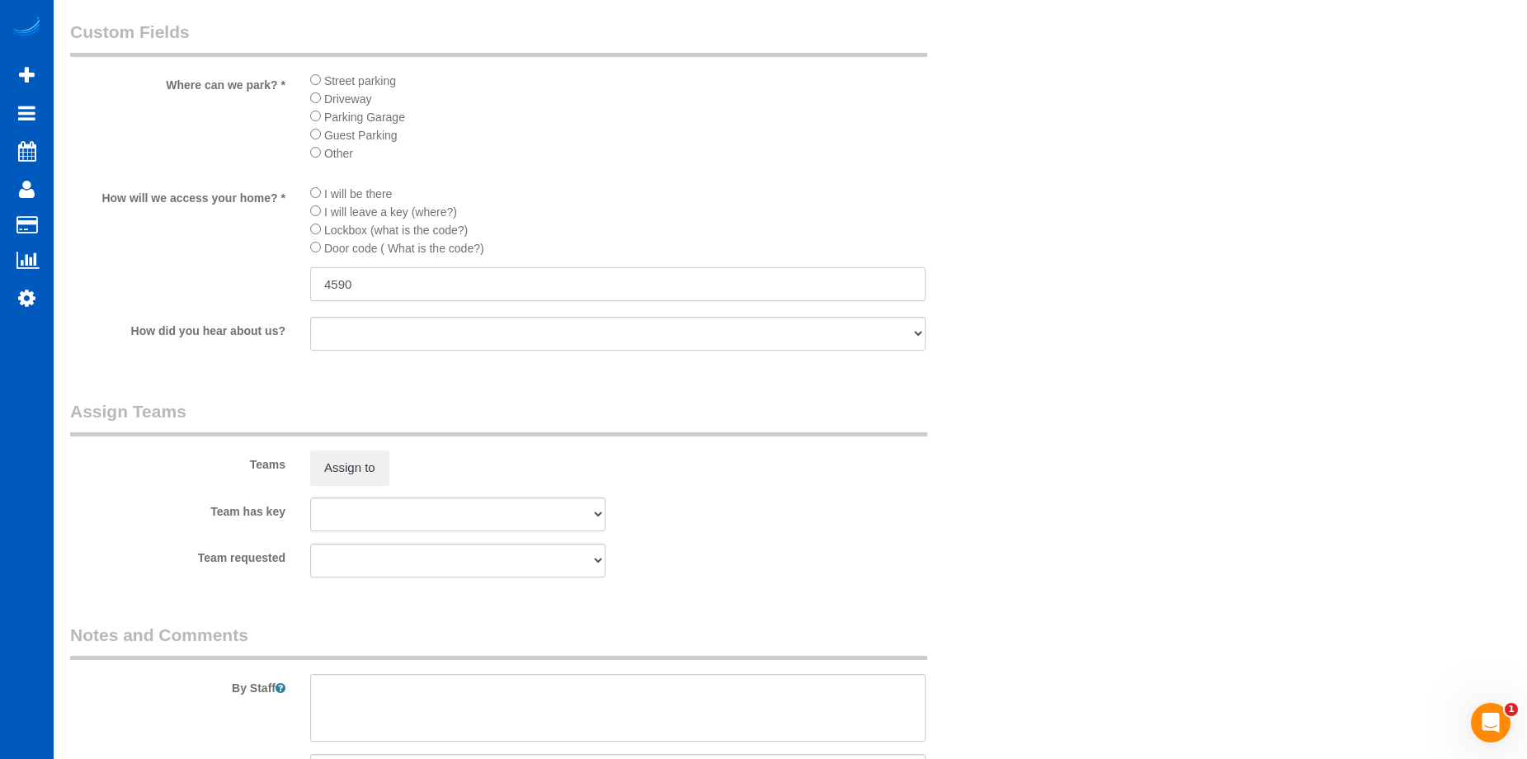
scroll to position [2062, 0]
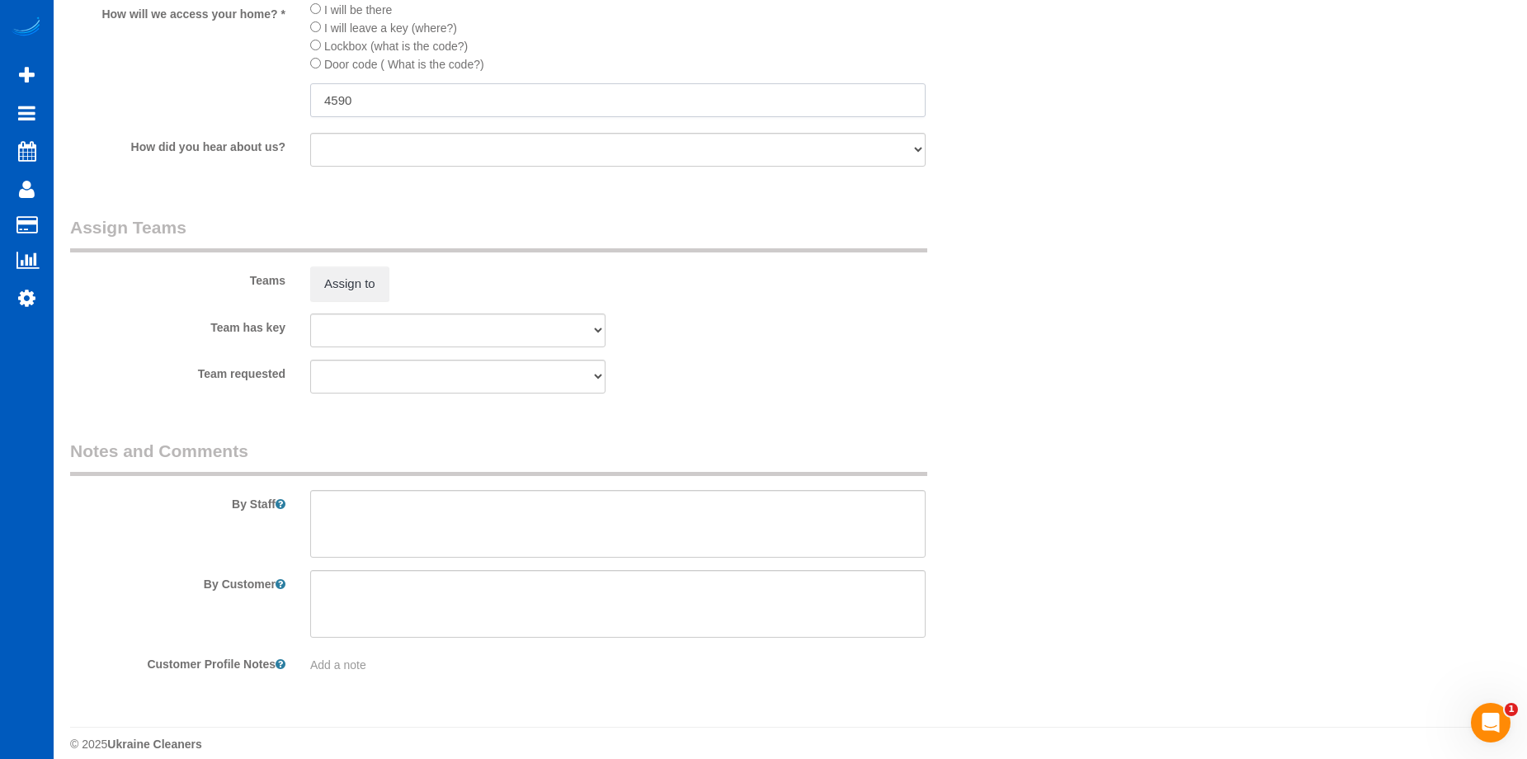
type input "4590"
click at [483, 547] on textarea at bounding box center [617, 524] width 615 height 68
type textarea "D"
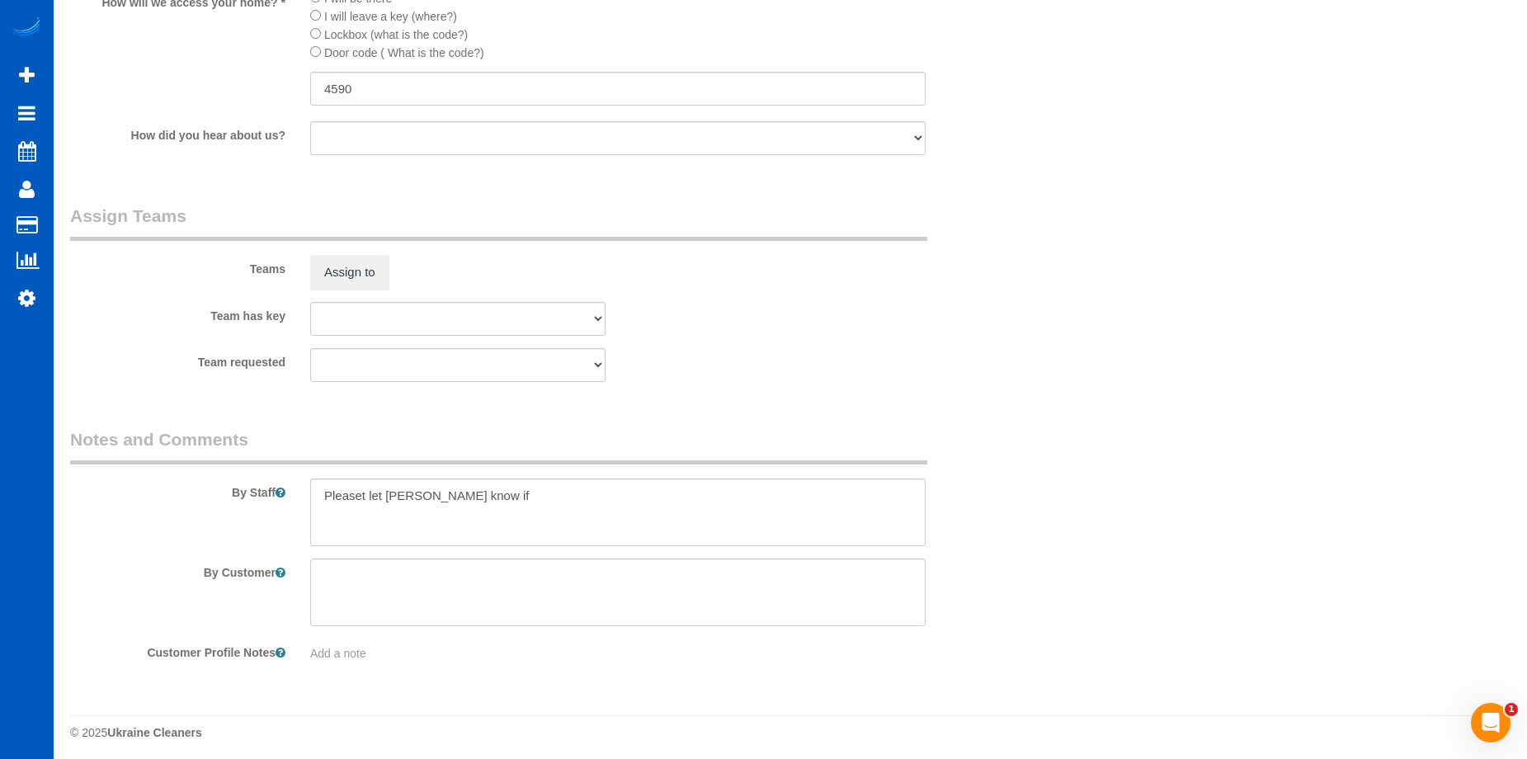
scroll to position [2079, 0]
click at [549, 502] on textarea at bounding box center [617, 507] width 615 height 68
drag, startPoint x: 362, startPoint y: 494, endPoint x: 408, endPoint y: 449, distance: 64.7
click at [364, 492] on textarea at bounding box center [617, 507] width 615 height 68
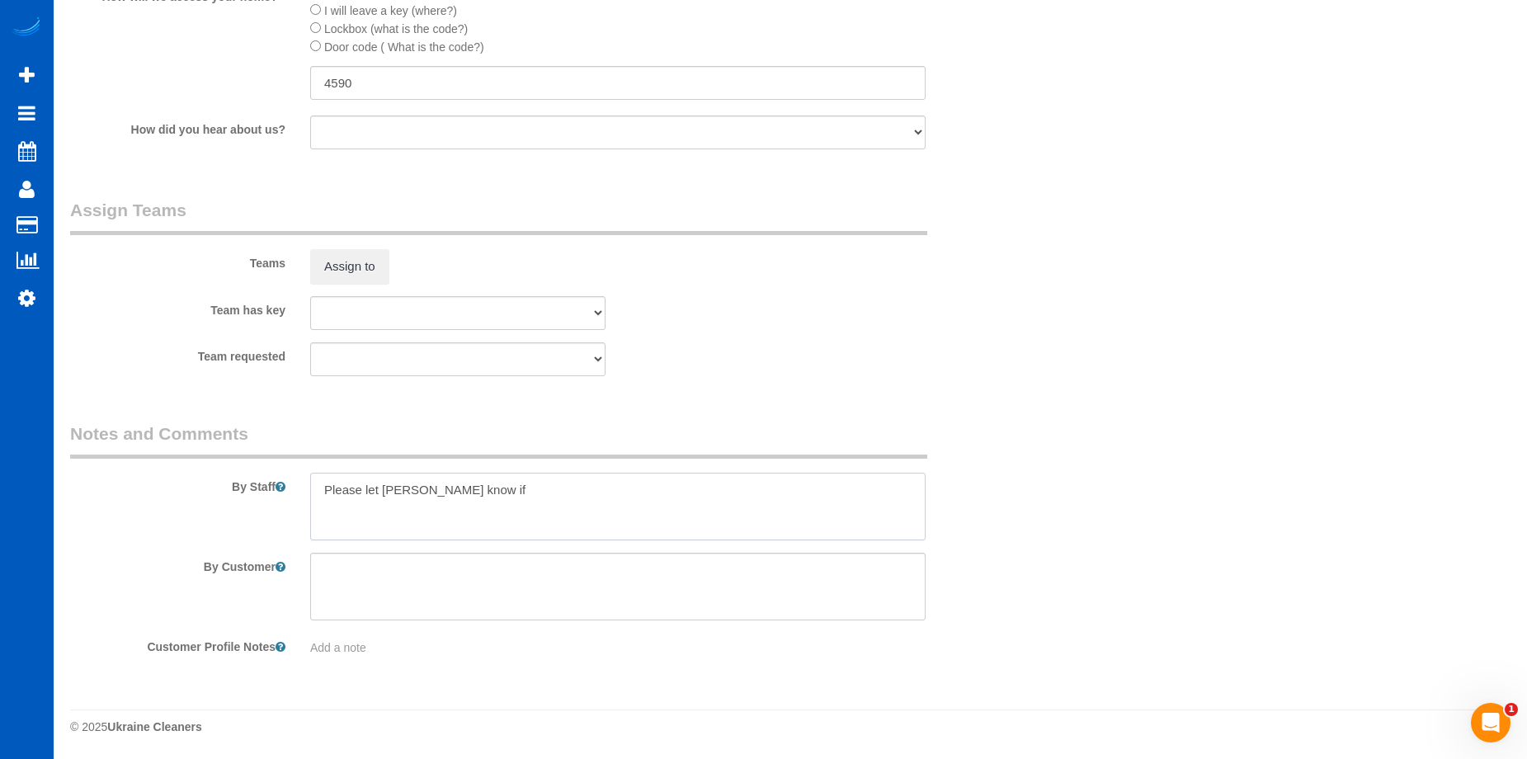
click at [487, 482] on textarea at bounding box center [617, 507] width 615 height 68
type textarea "P"
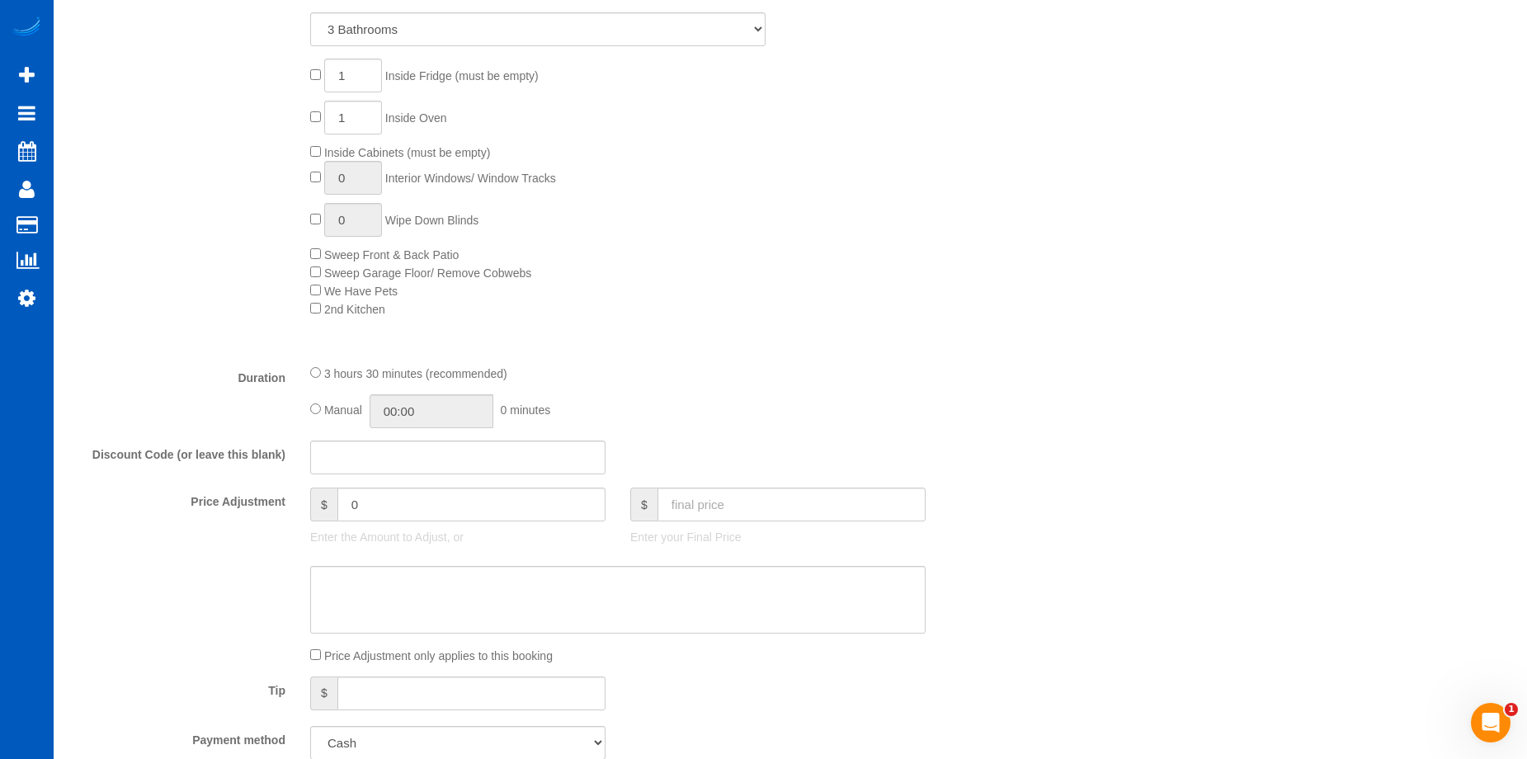
scroll to position [1337, 0]
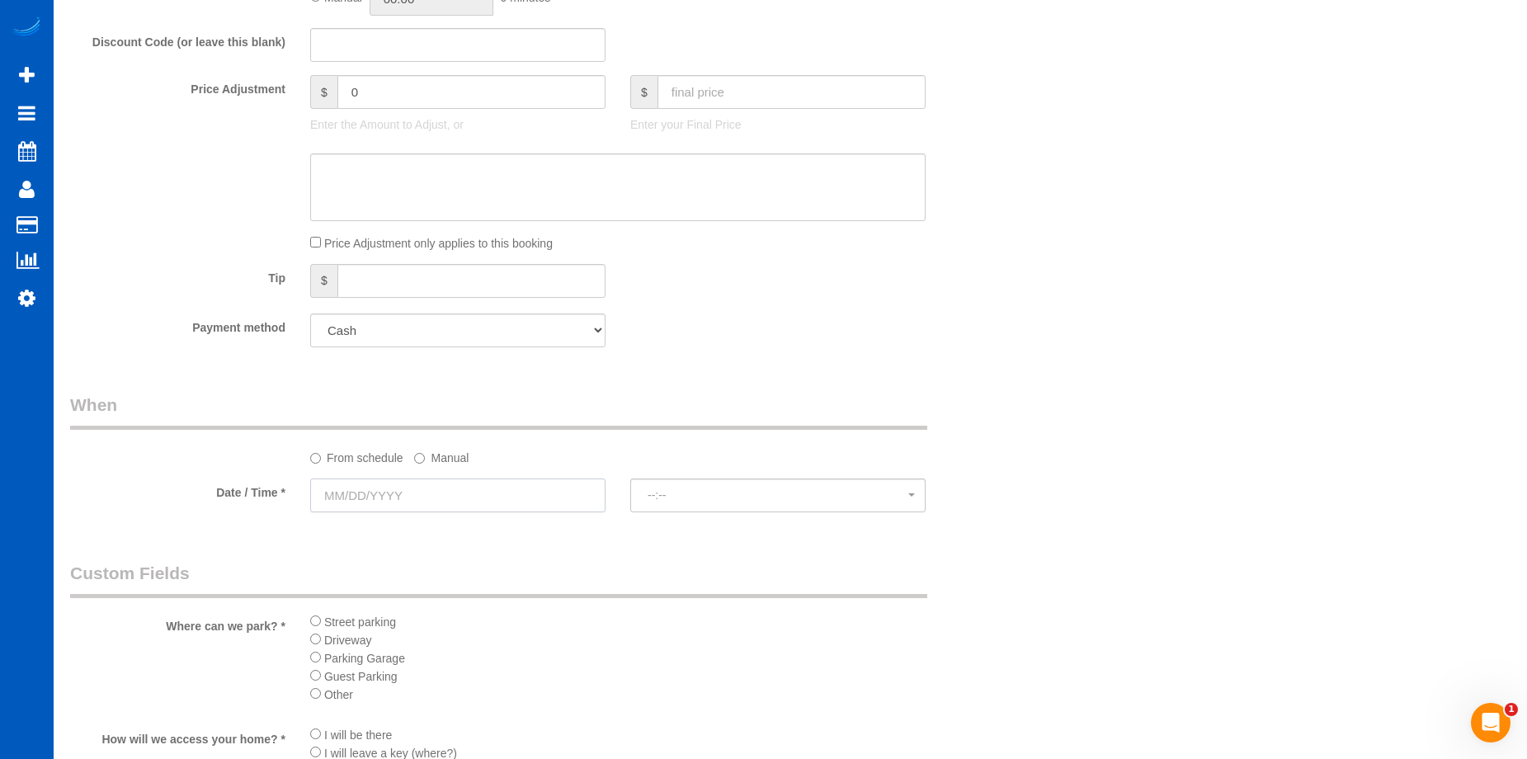
click at [445, 487] on input "text" at bounding box center [457, 495] width 295 height 34
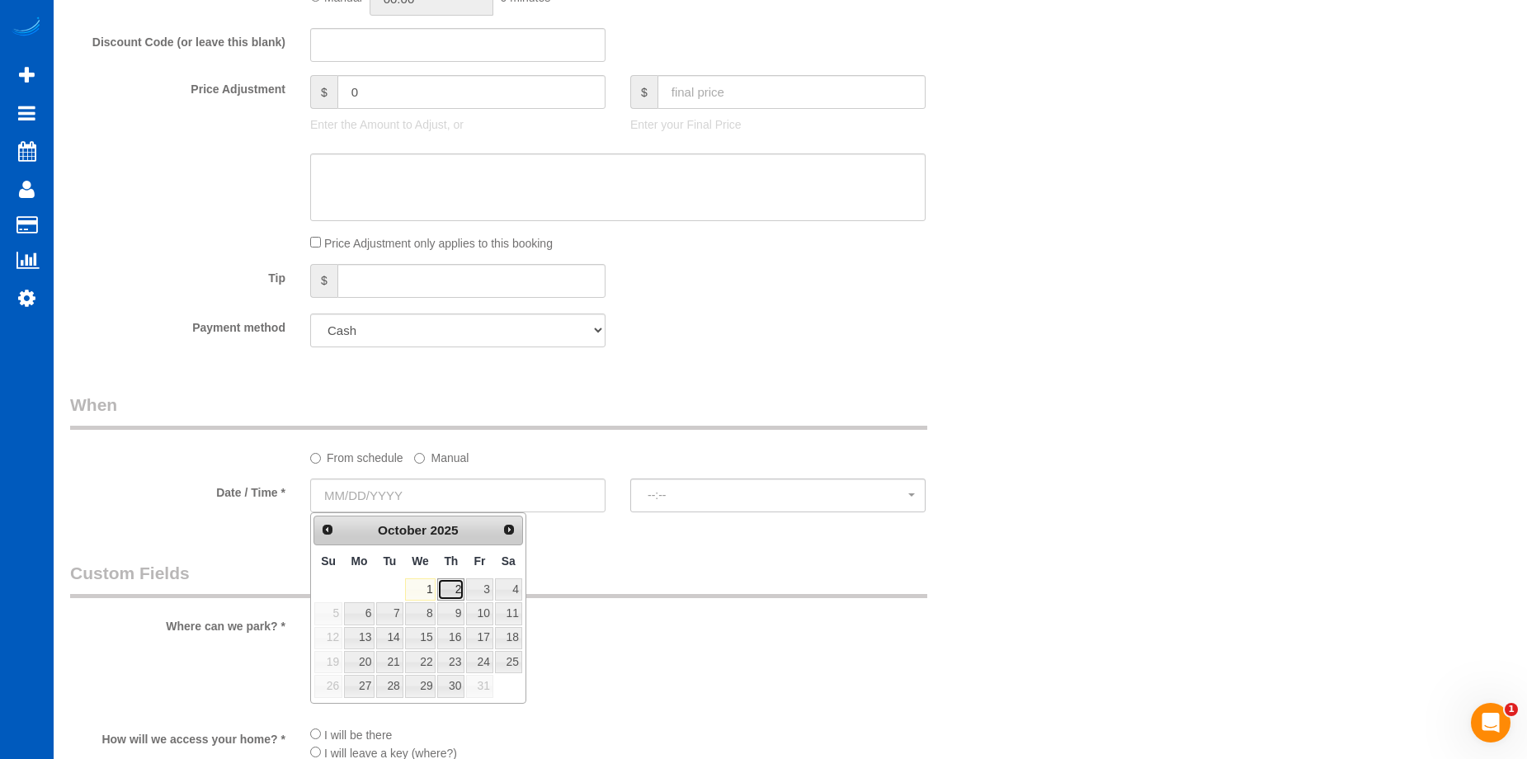
click at [450, 586] on link "2" at bounding box center [450, 589] width 27 height 22
type input "10/02/2025"
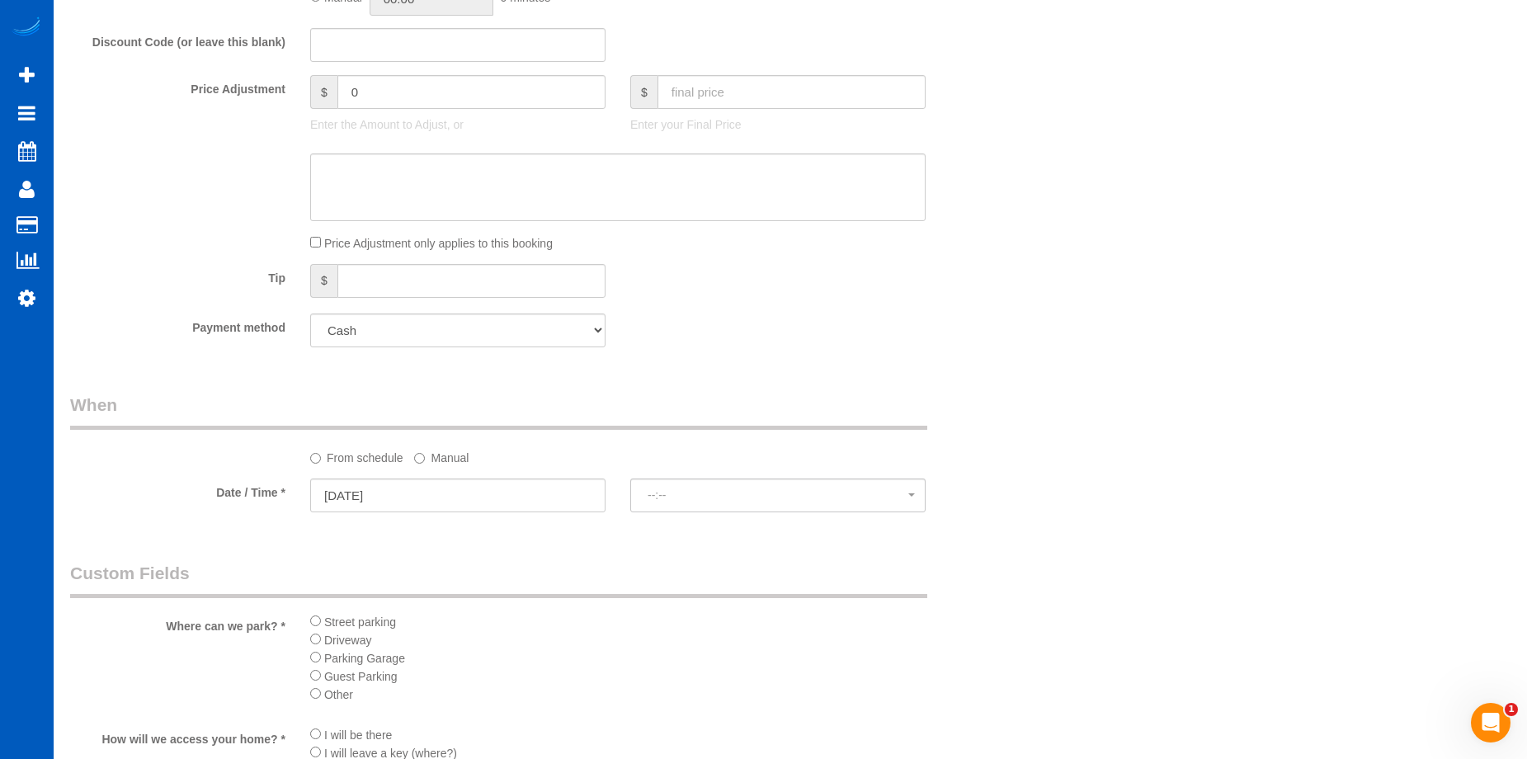
select select "spot1"
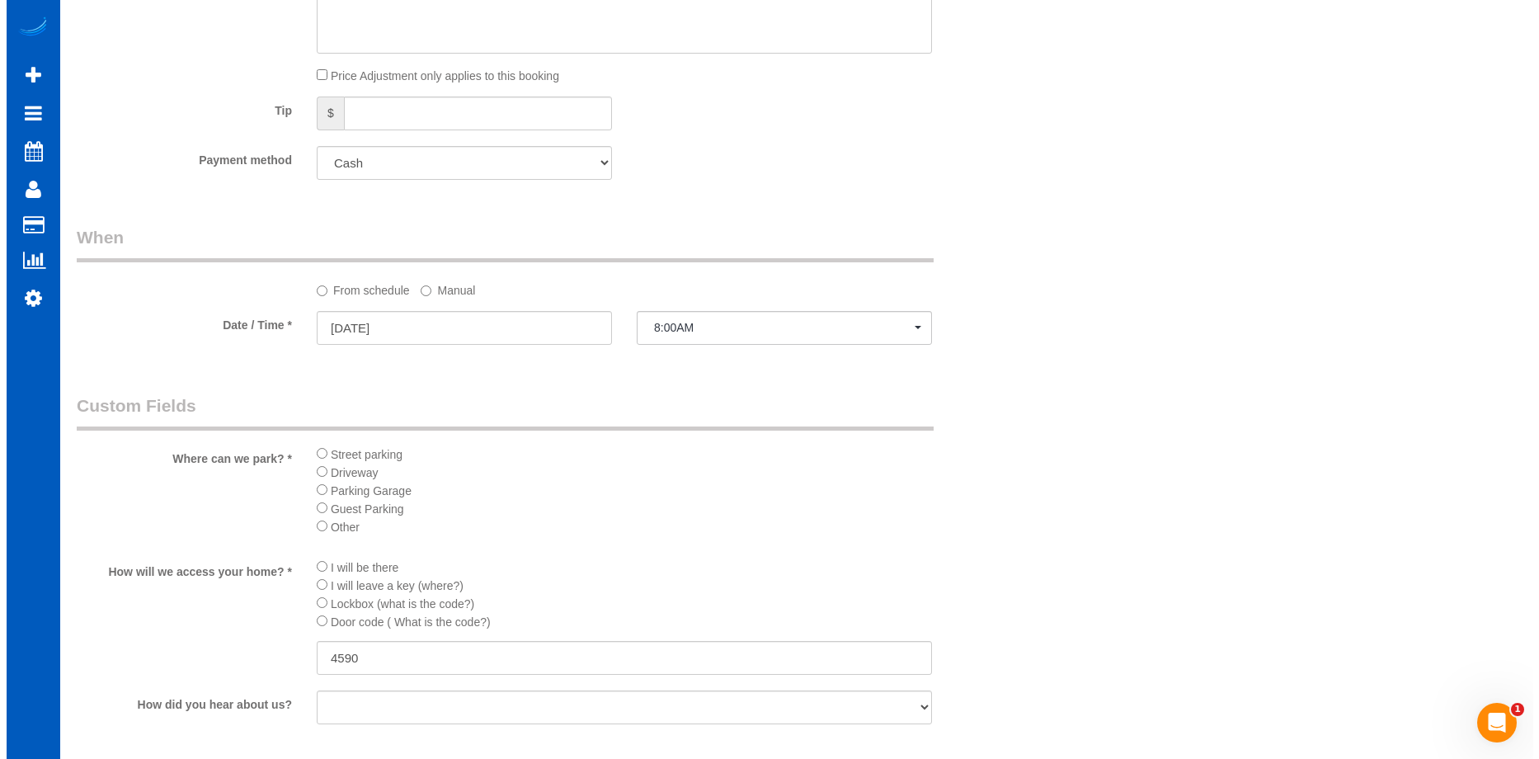
scroll to position [1667, 0]
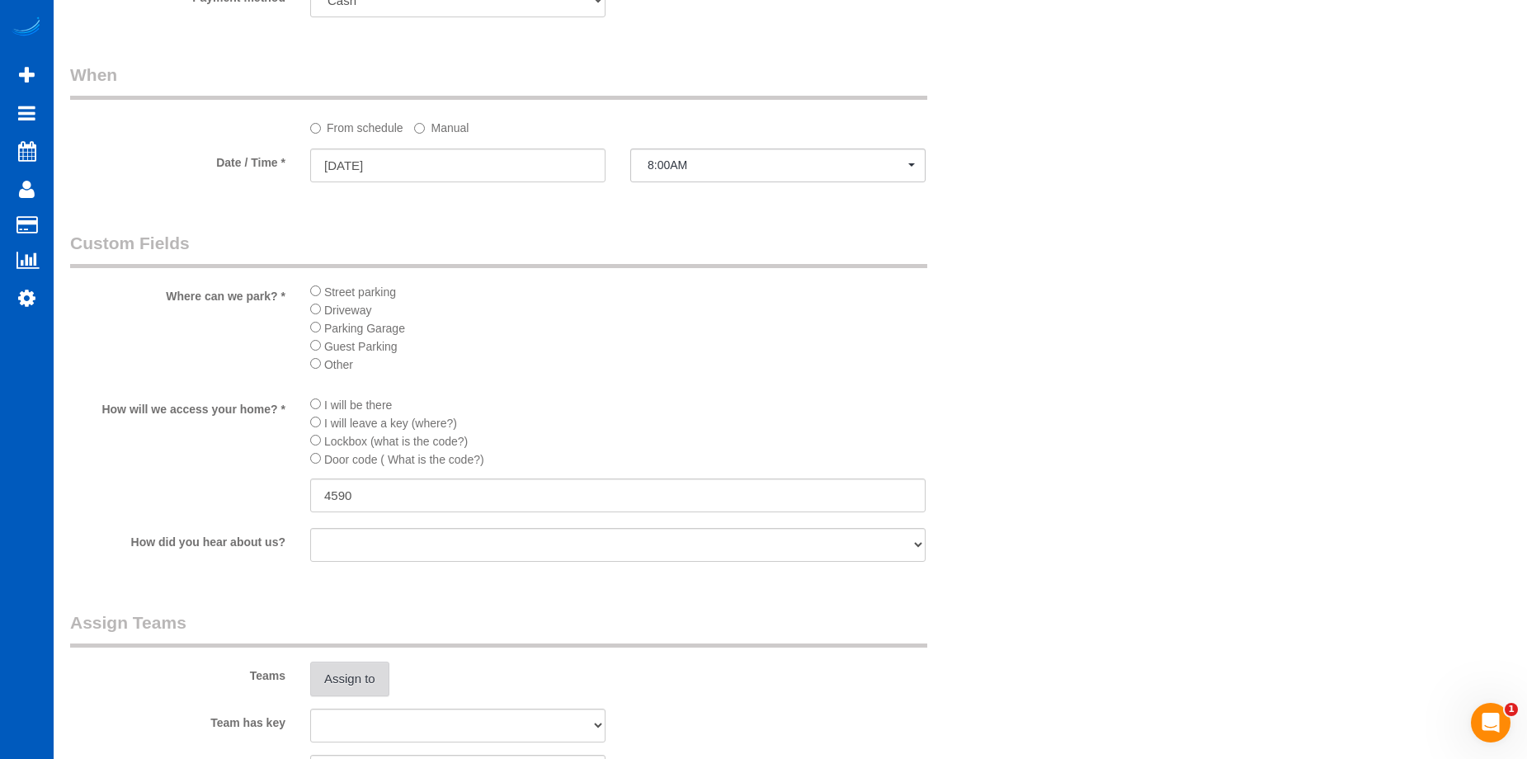
click at [364, 681] on button "Assign to" at bounding box center [349, 679] width 79 height 35
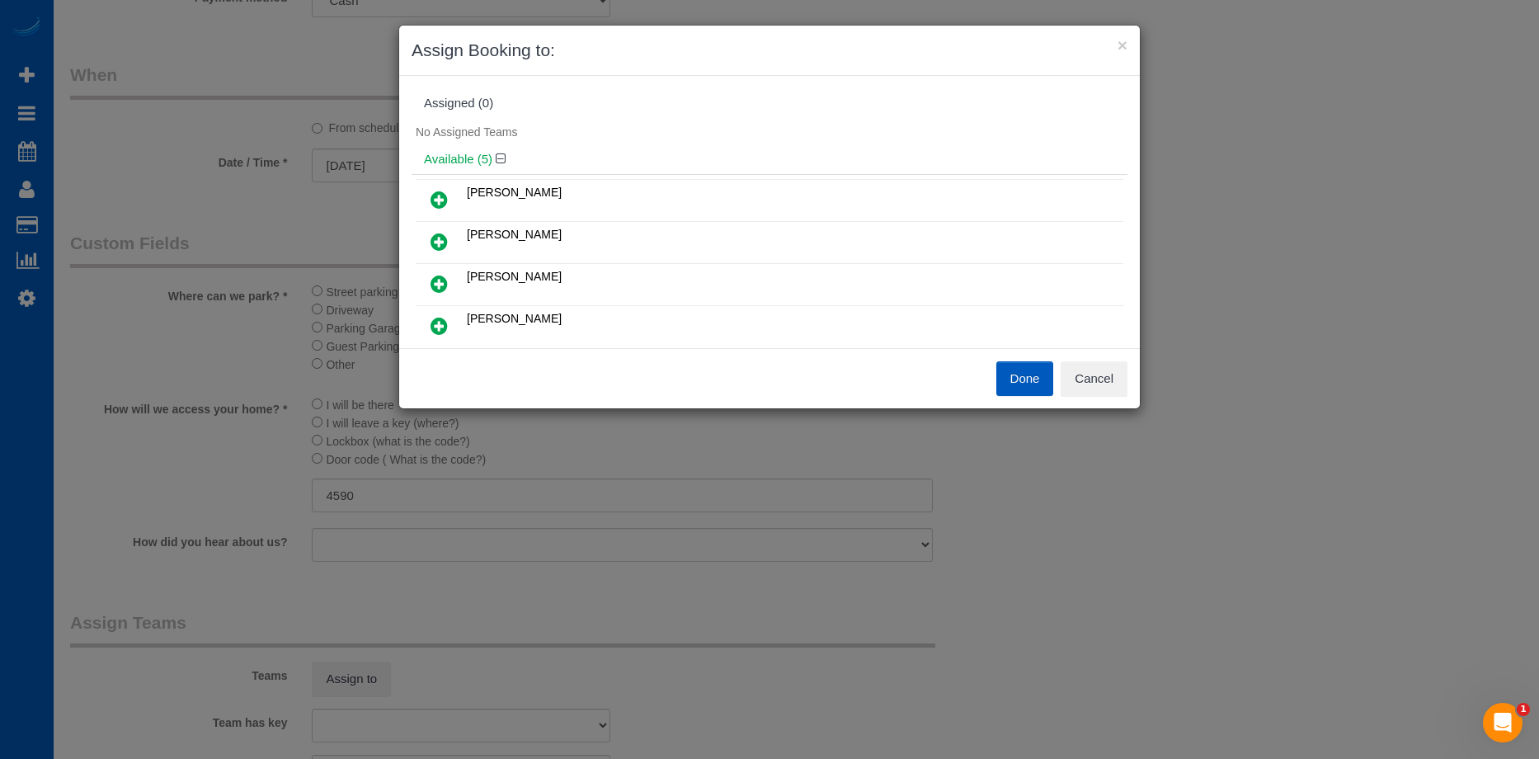
scroll to position [82, 0]
click at [433, 158] on icon at bounding box center [439, 159] width 17 height 20
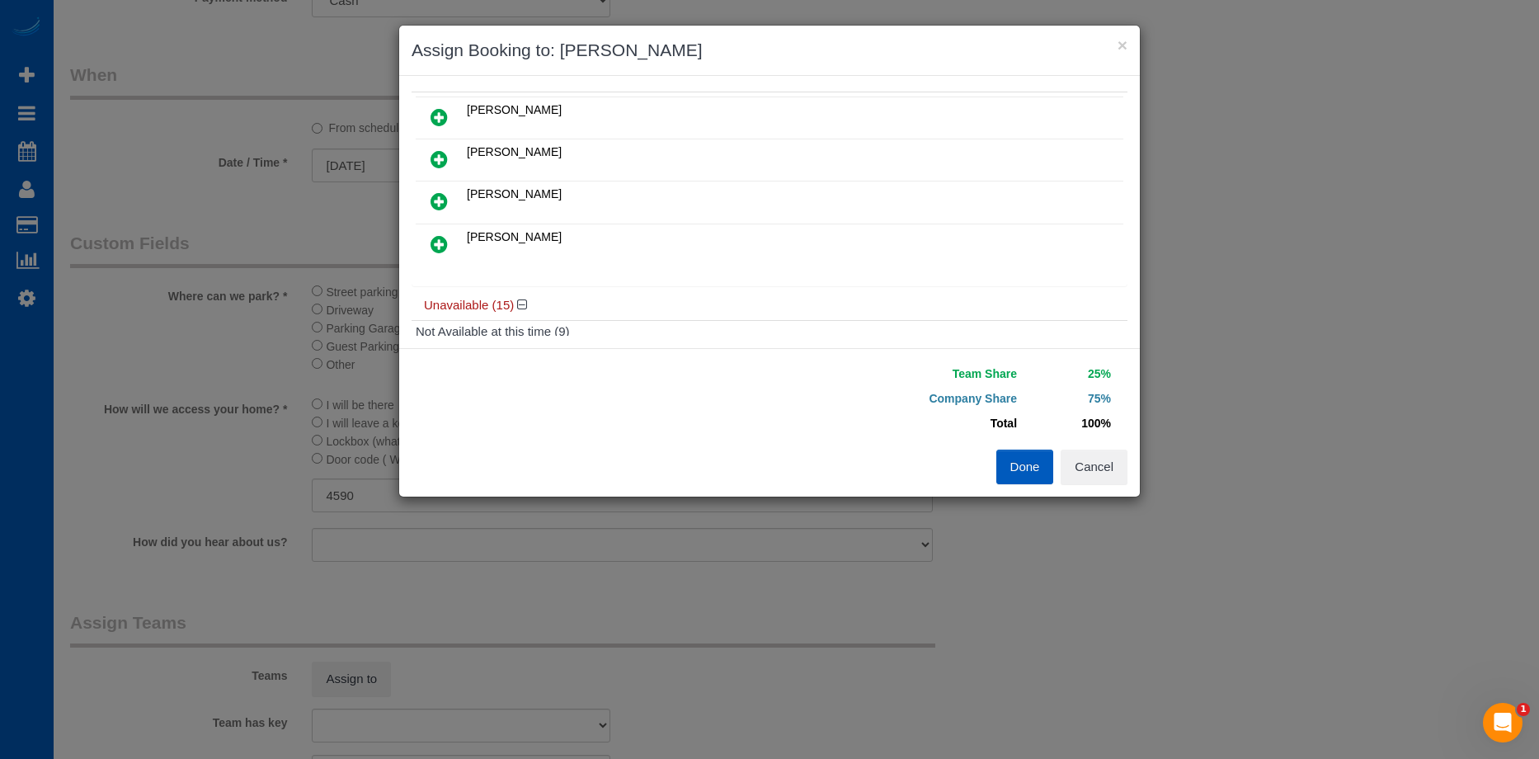
click at [443, 201] on icon at bounding box center [439, 201] width 17 height 20
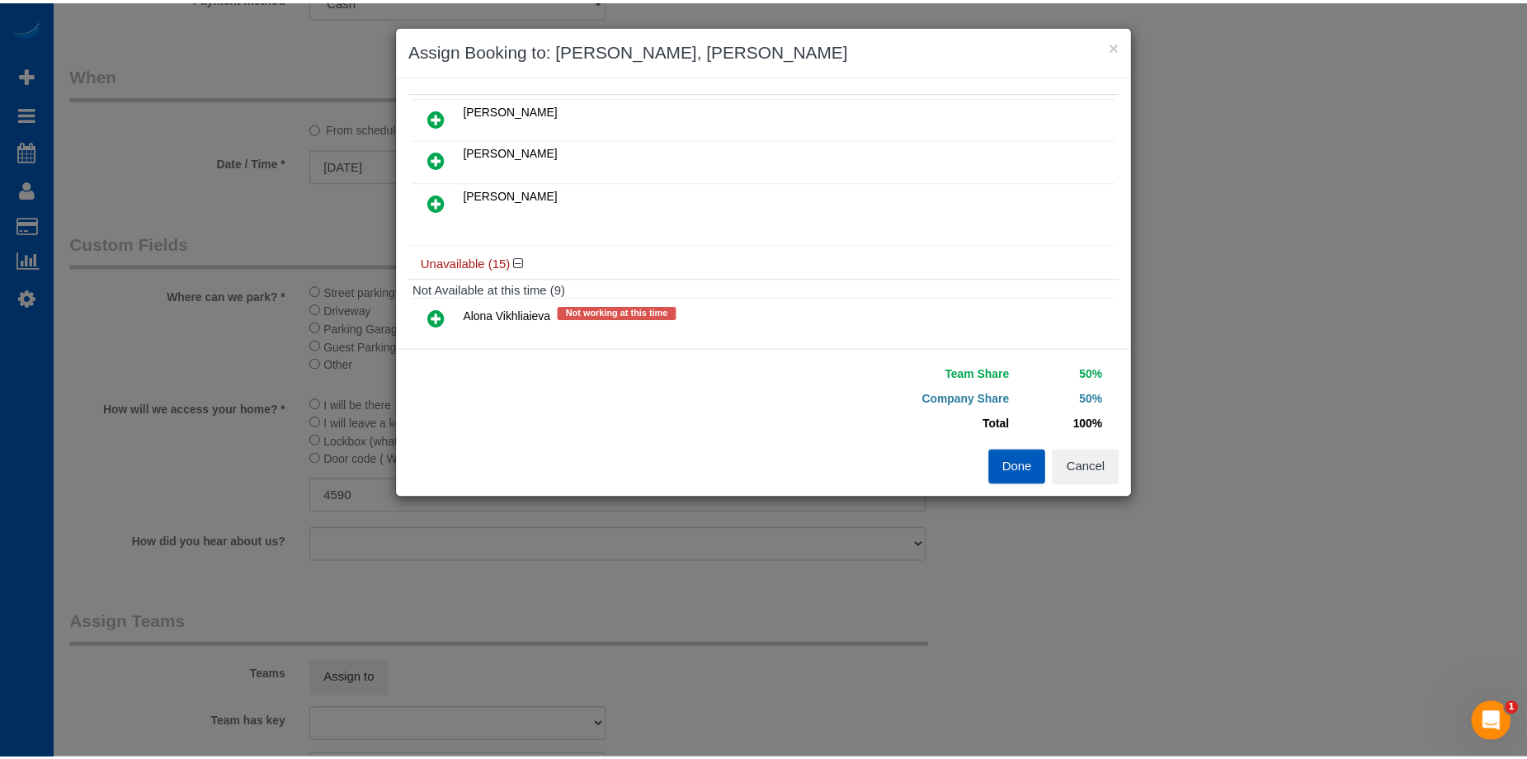
scroll to position [0, 0]
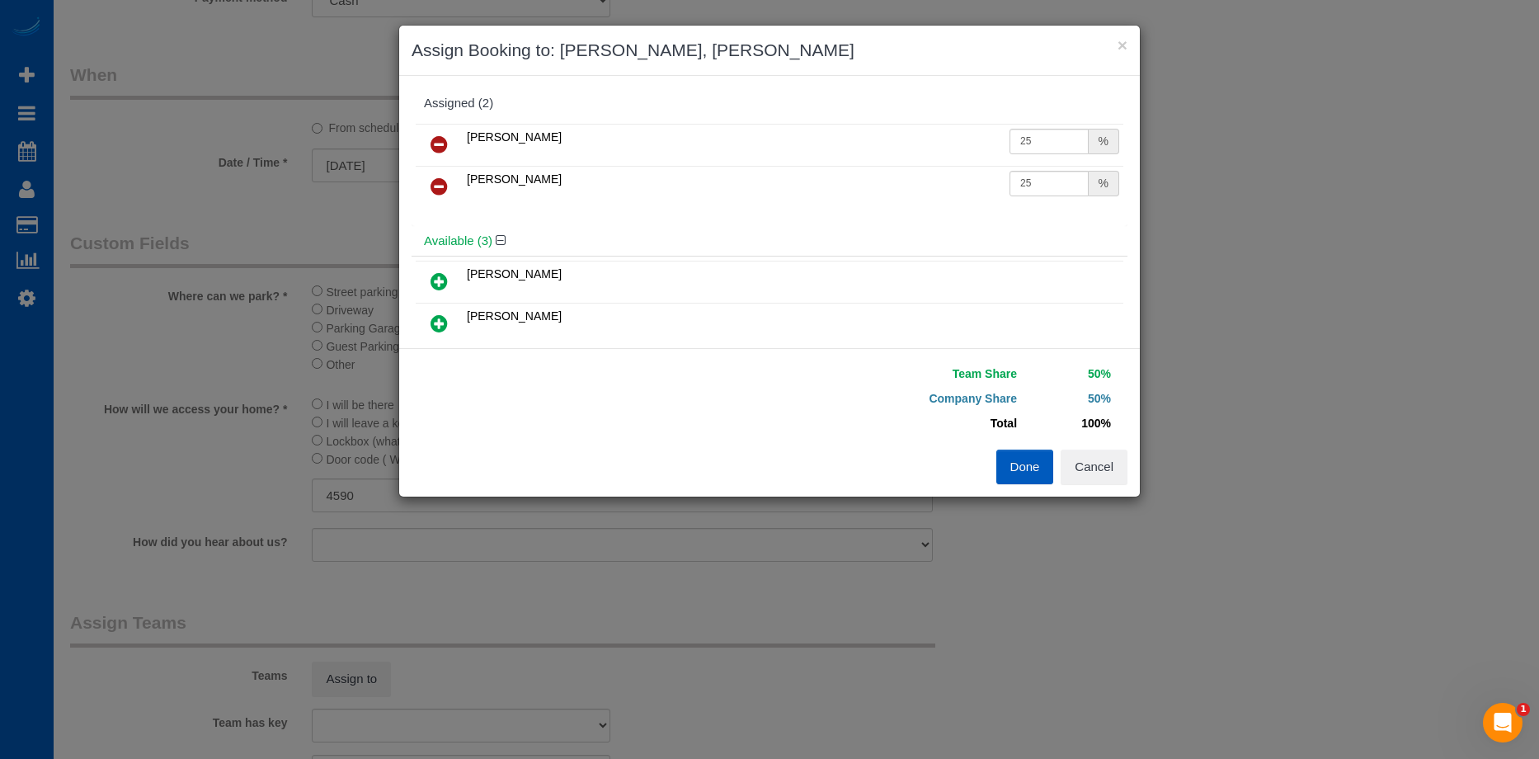
click at [1008, 465] on button "Done" at bounding box center [1025, 467] width 58 height 35
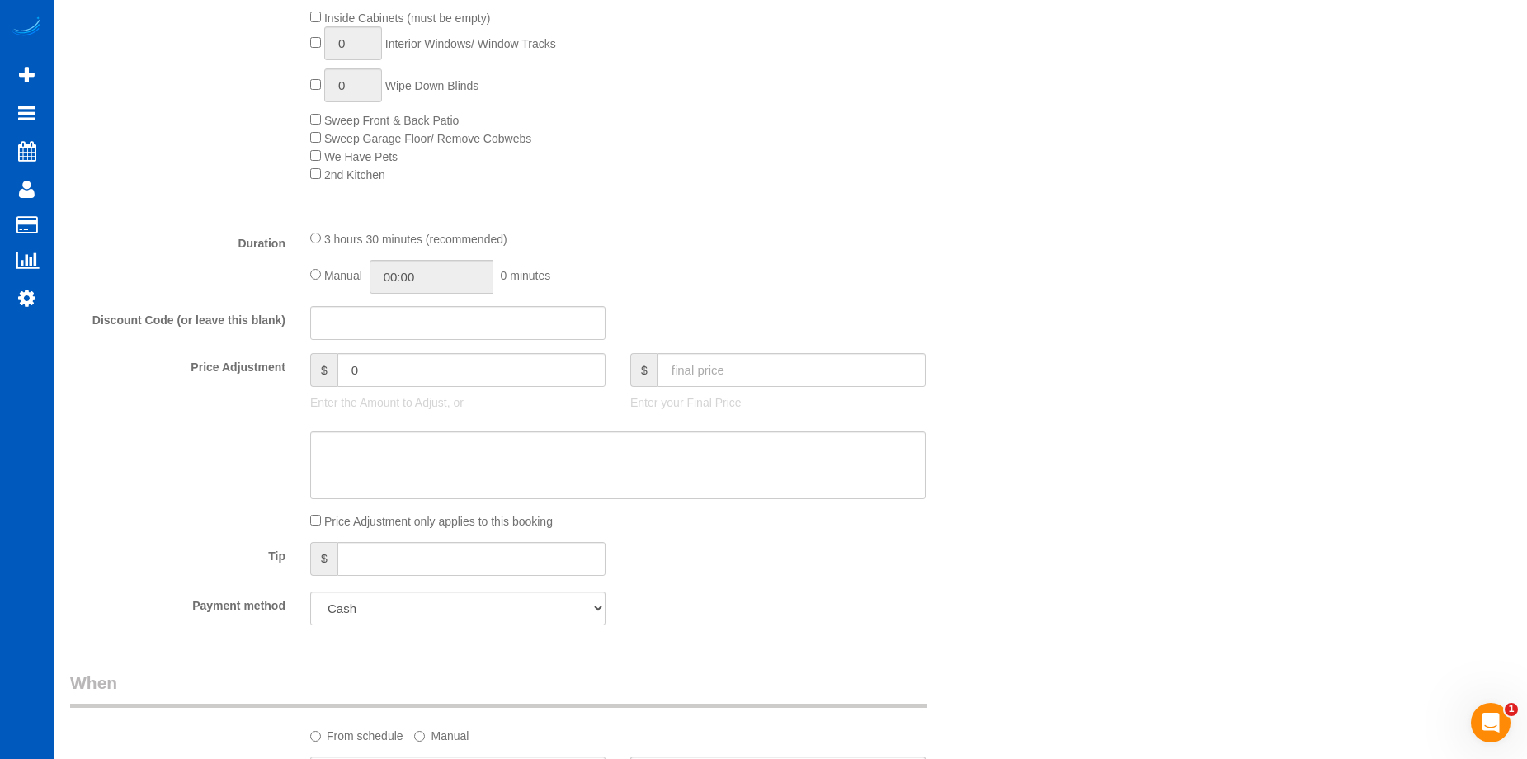
scroll to position [1172, 0]
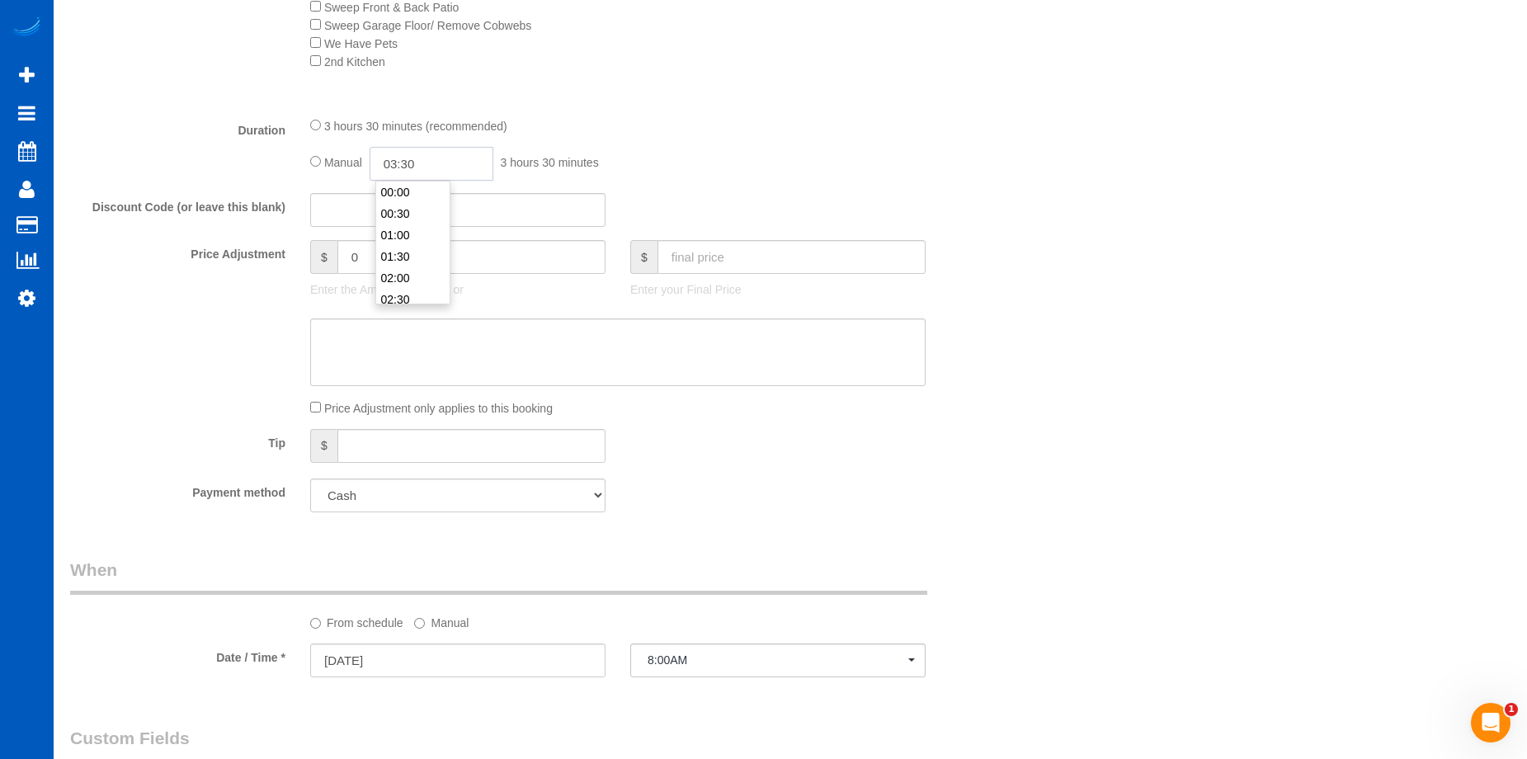
click at [442, 170] on input "03:30" at bounding box center [432, 164] width 124 height 34
type input "05:00"
click at [413, 203] on li "05:00" at bounding box center [412, 195] width 73 height 21
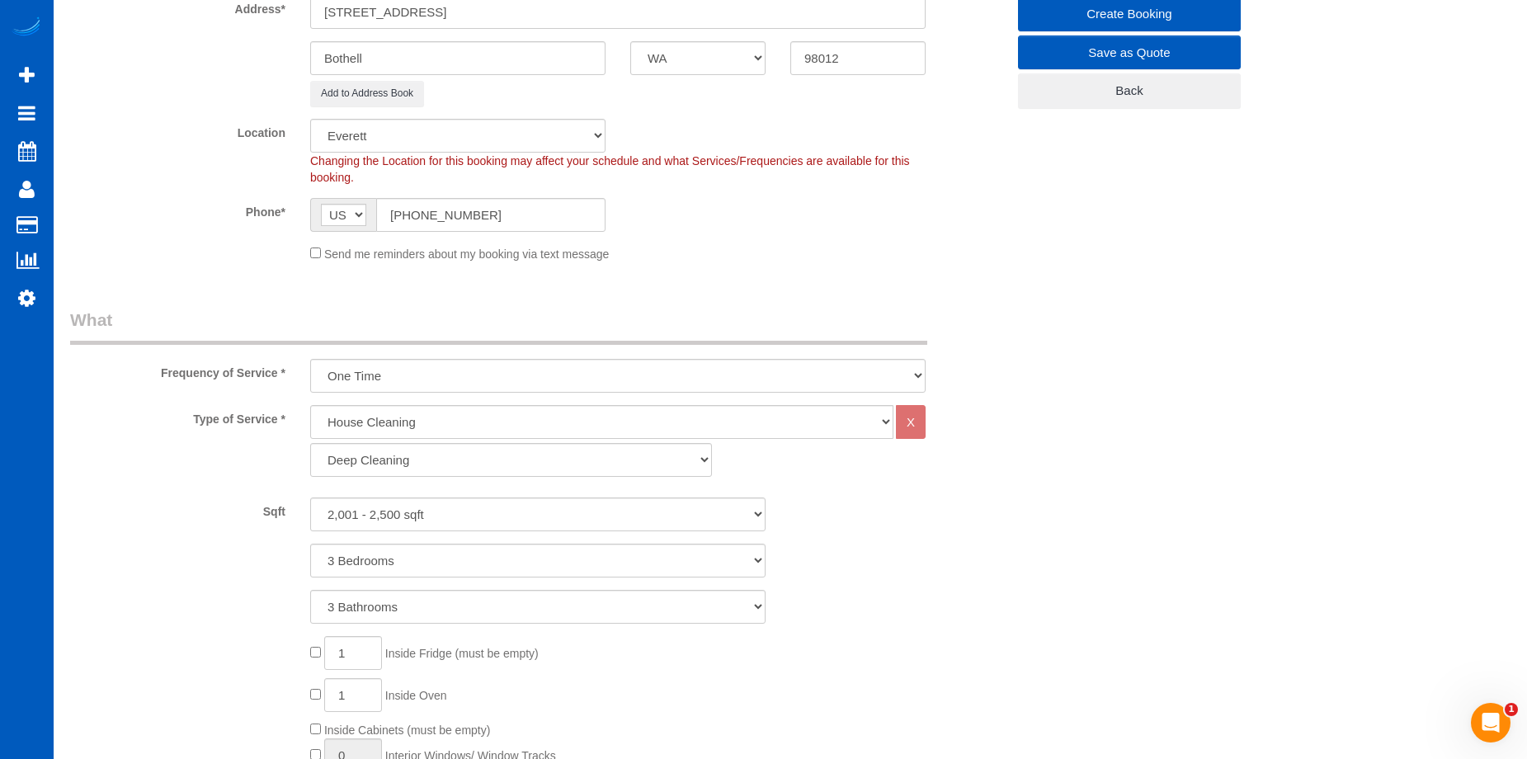
select select "spot15"
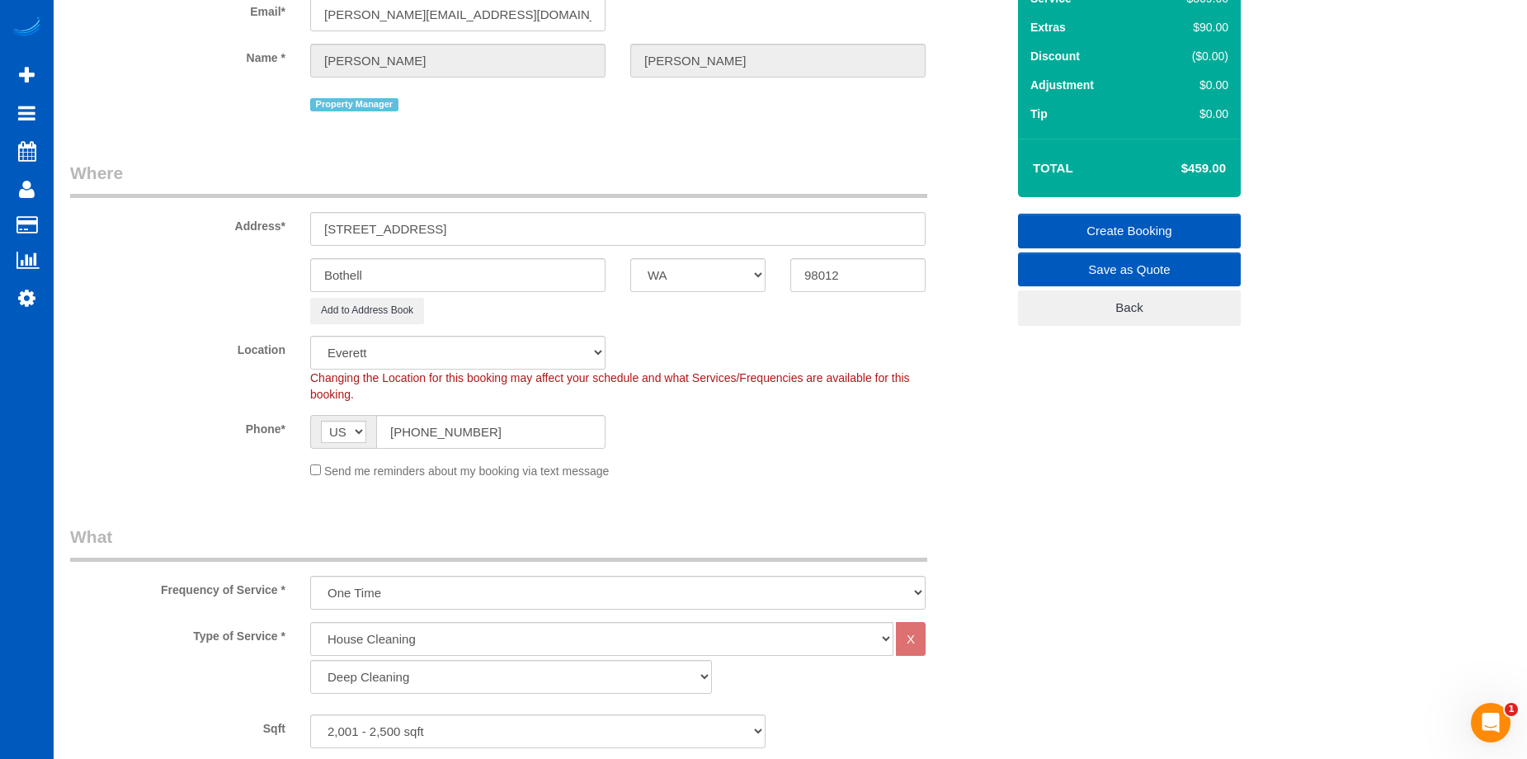
scroll to position [17, 0]
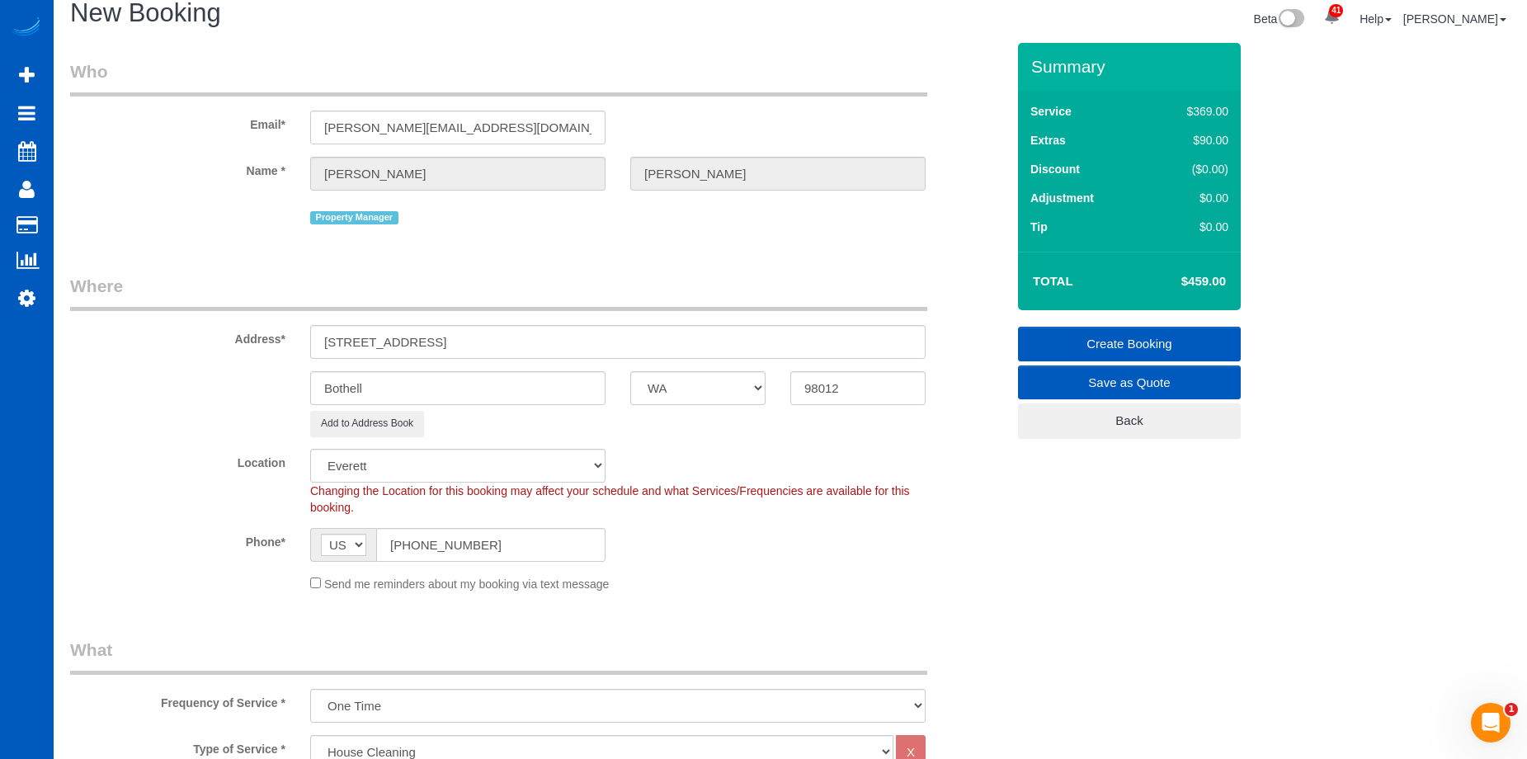
click at [1089, 336] on link "Create Booking" at bounding box center [1129, 344] width 223 height 35
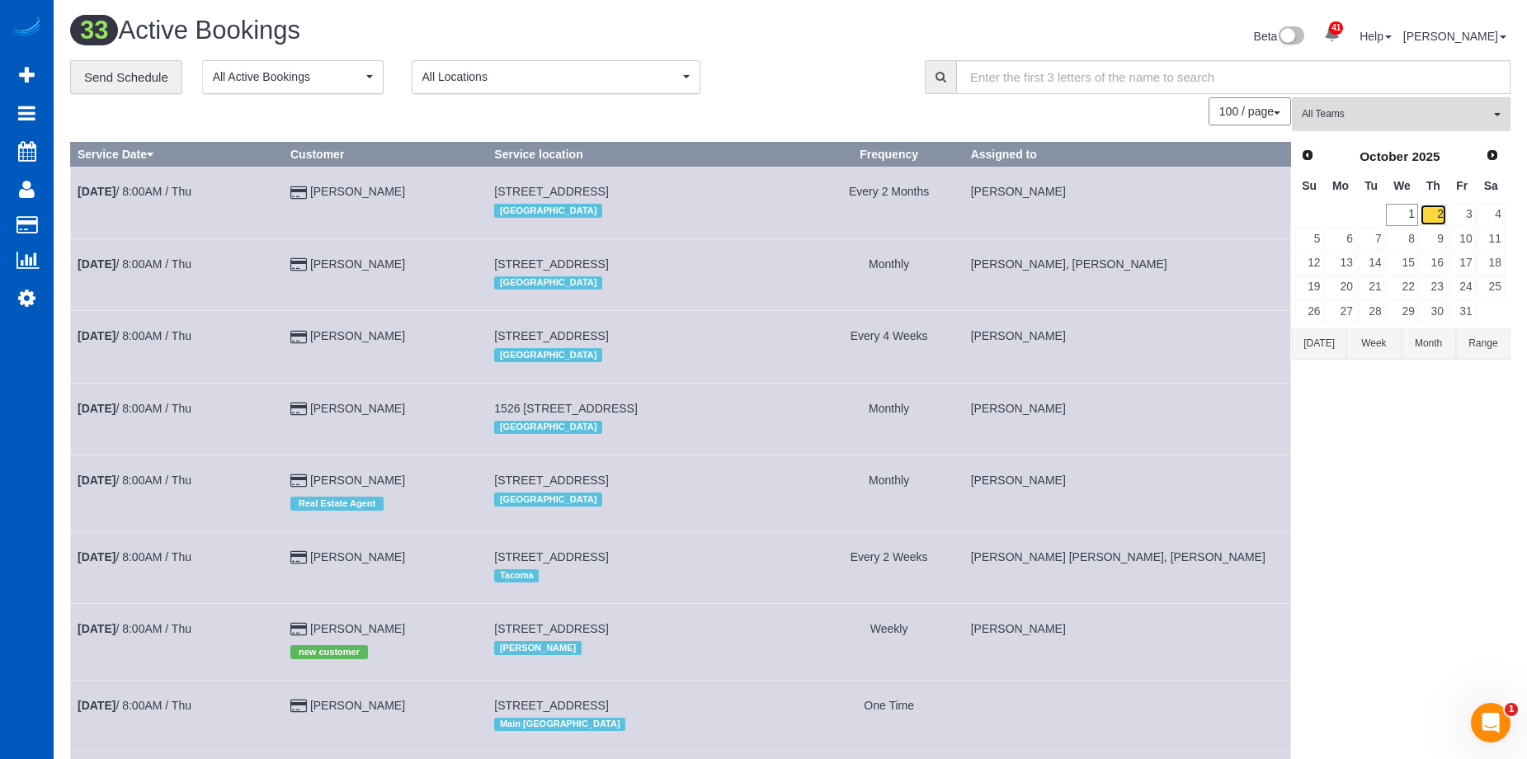
click at [1443, 211] on link "2" at bounding box center [1433, 215] width 27 height 22
click at [795, 73] on div "**********" at bounding box center [485, 77] width 830 height 35
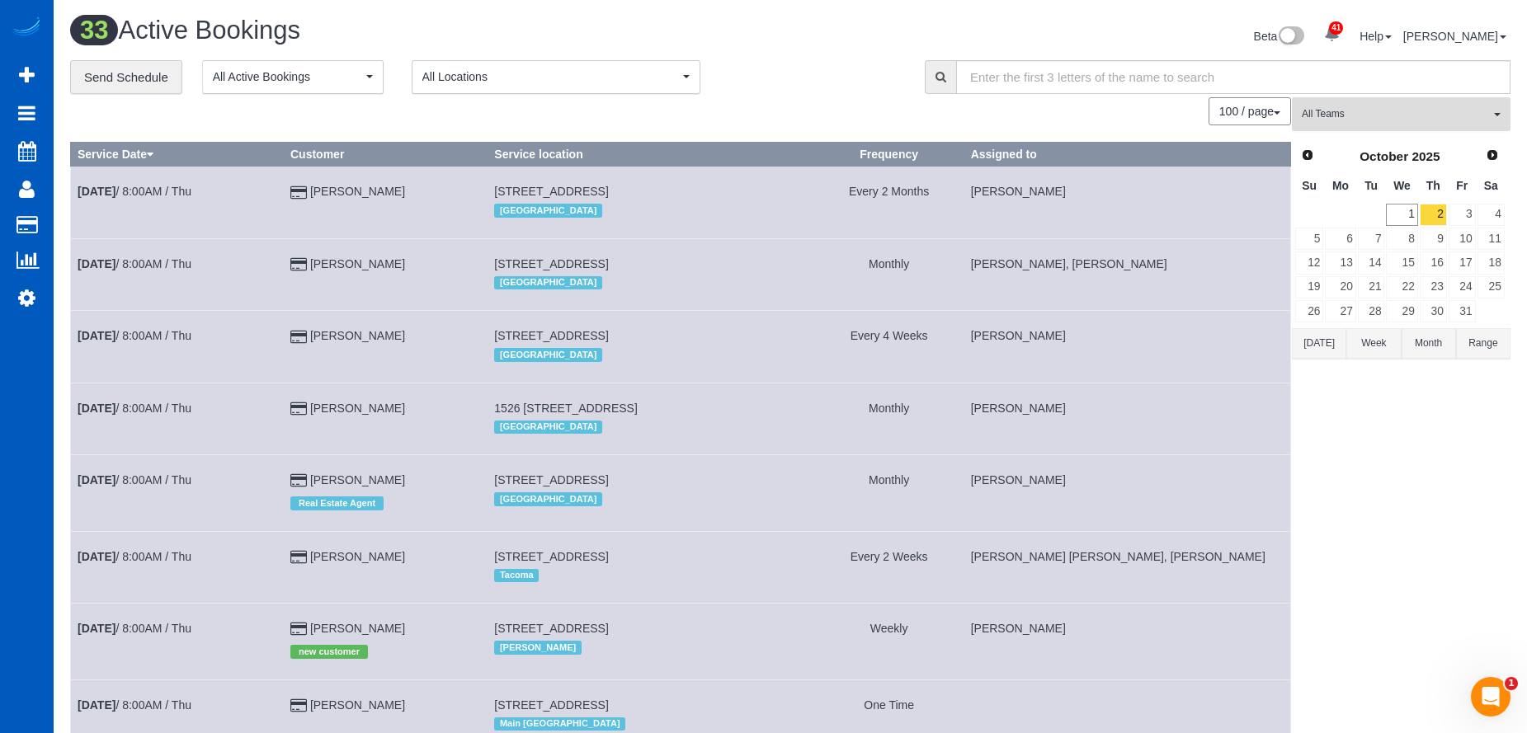
click at [1387, 108] on span "All Teams" at bounding box center [1396, 114] width 188 height 14
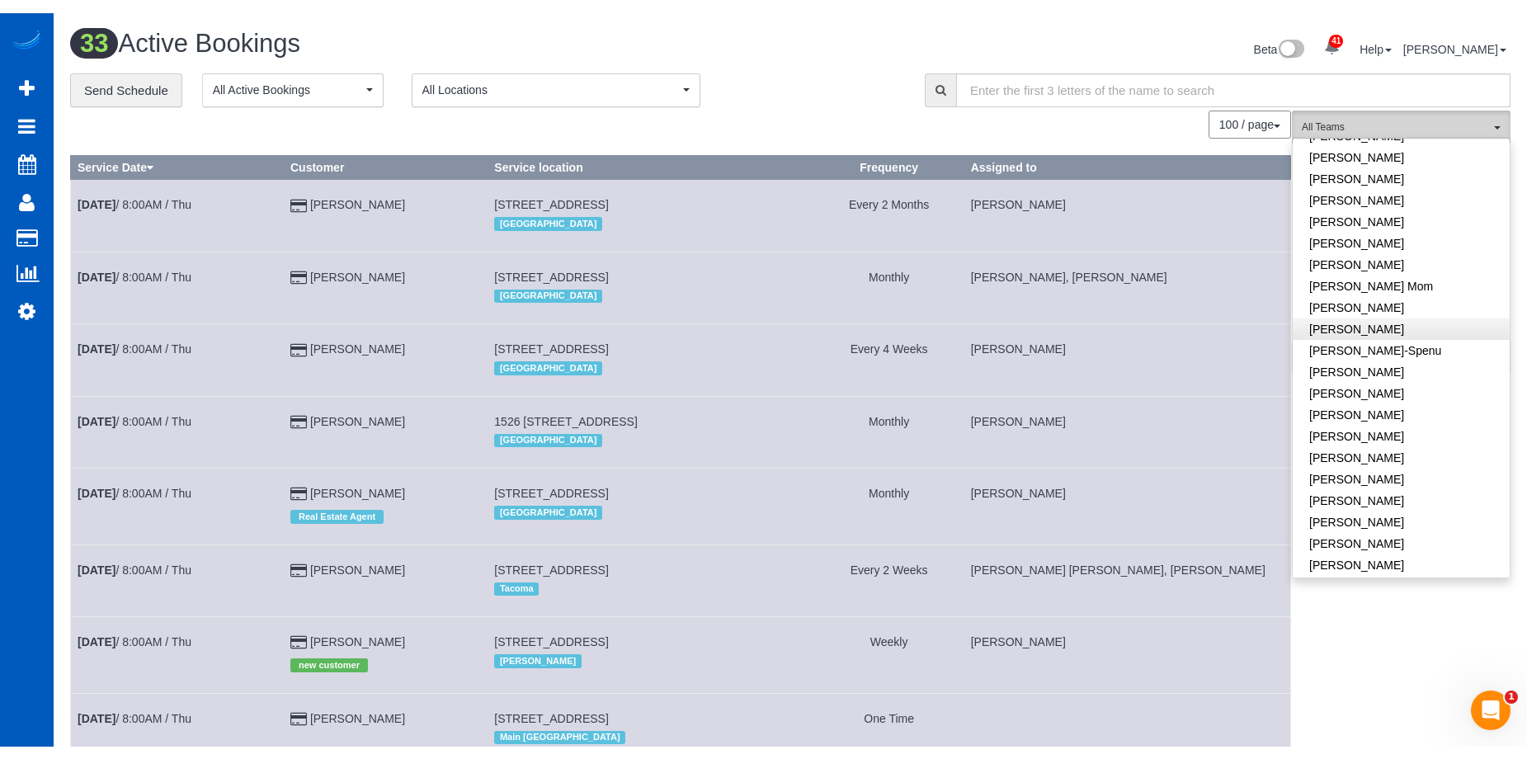
scroll to position [412, 0]
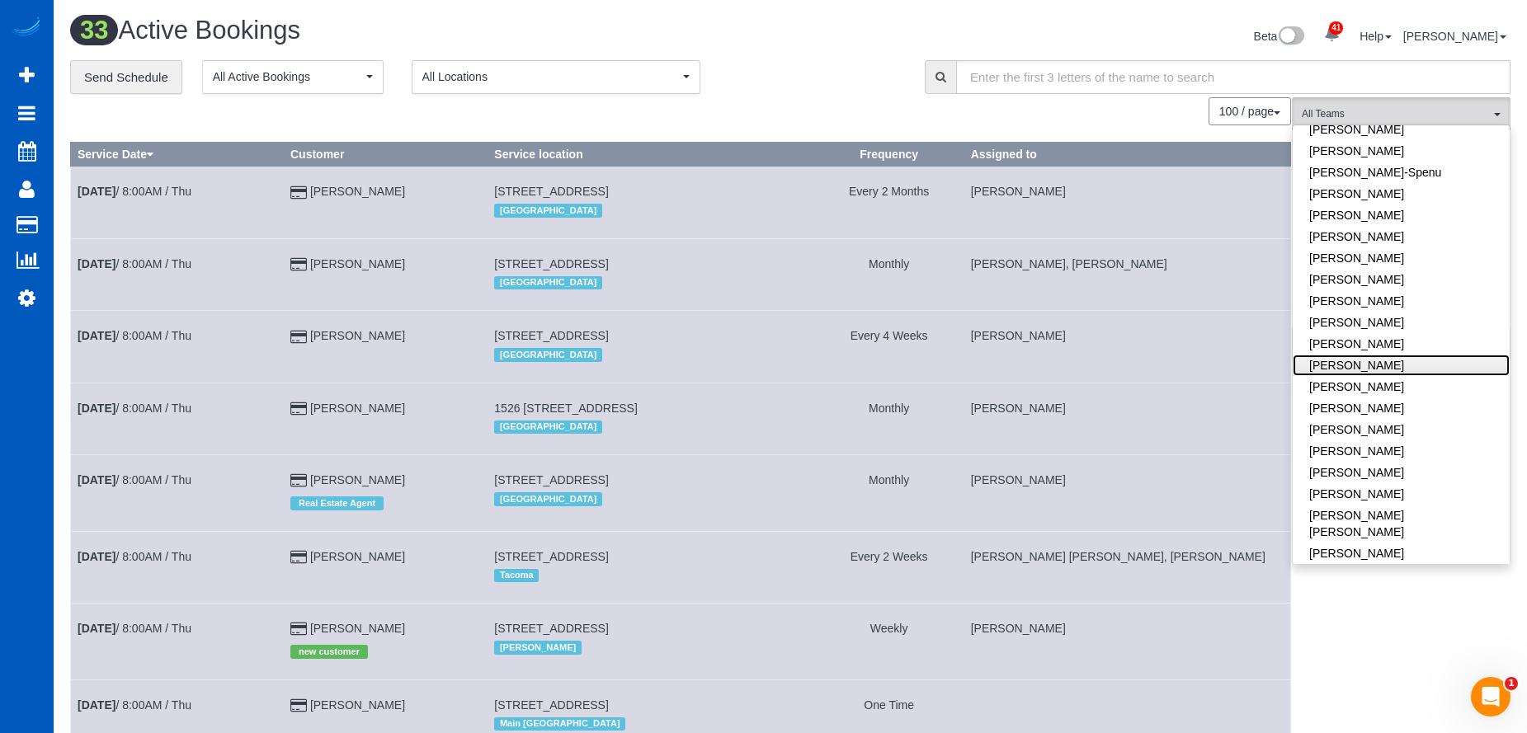
click at [1414, 361] on link "[PERSON_NAME]" at bounding box center [1401, 365] width 217 height 21
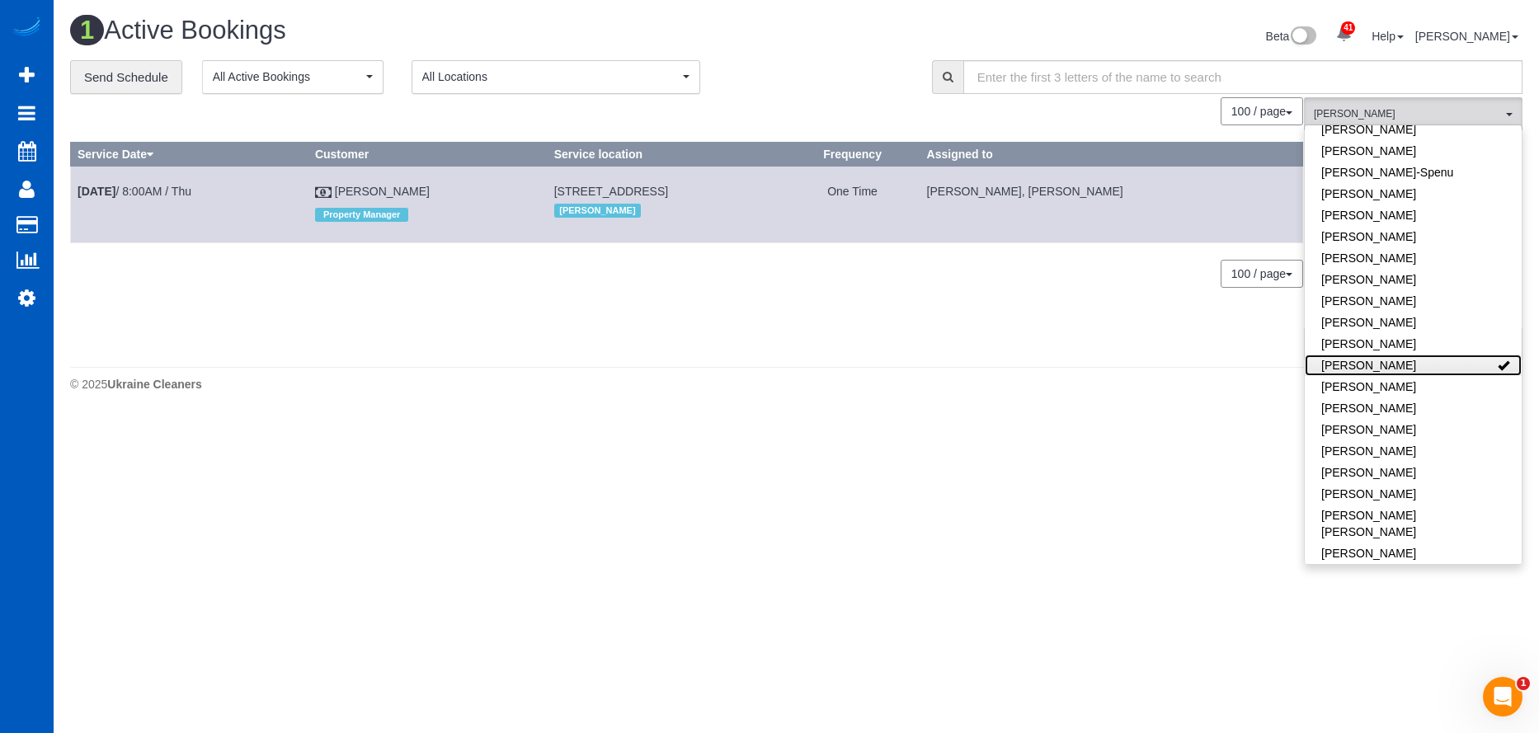
click at [1445, 364] on link "[PERSON_NAME]" at bounding box center [1413, 365] width 217 height 21
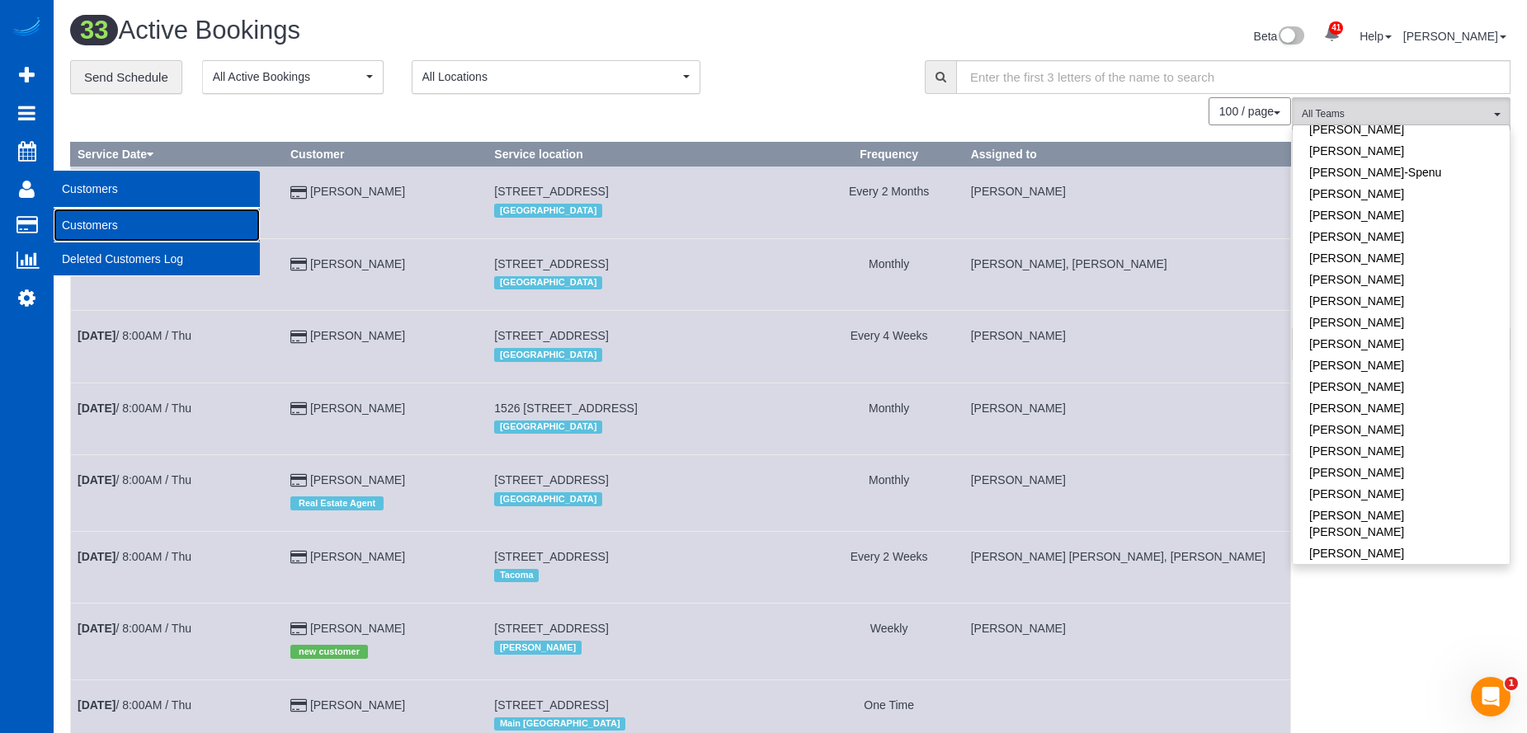
click at [87, 222] on link "Customers" at bounding box center [157, 225] width 206 height 33
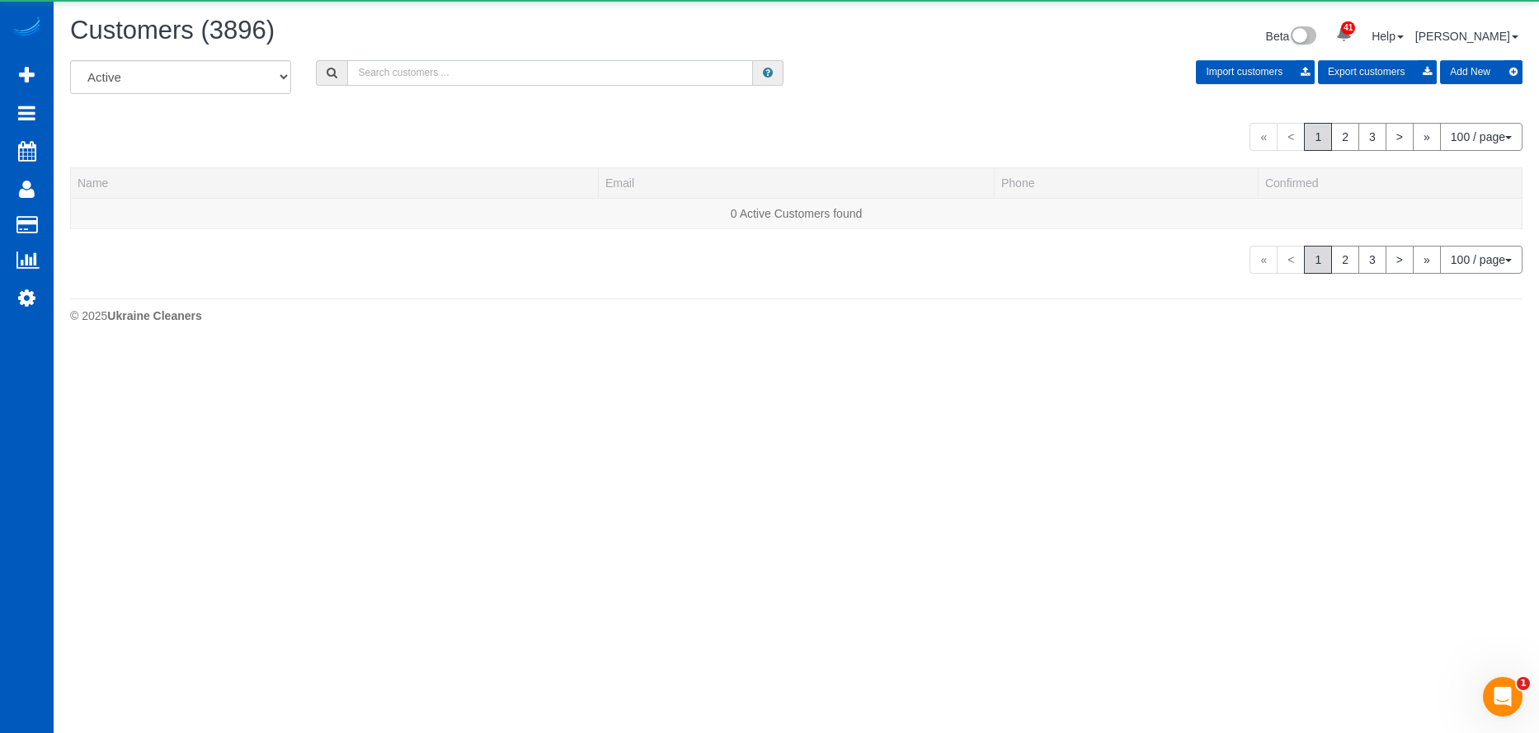
click at [453, 68] on input "text" at bounding box center [550, 73] width 406 height 26
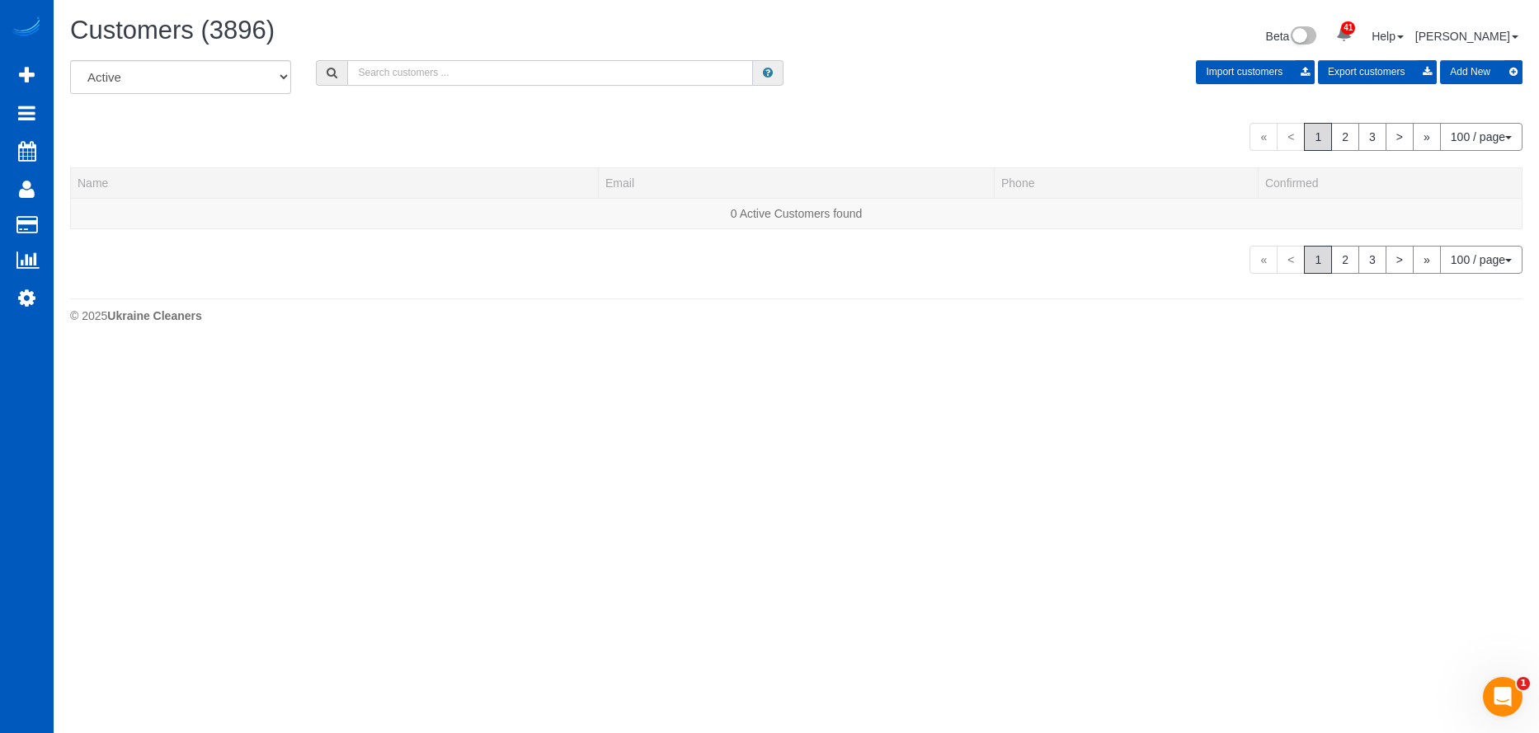
paste input "offers@kendratoddgroup.com"
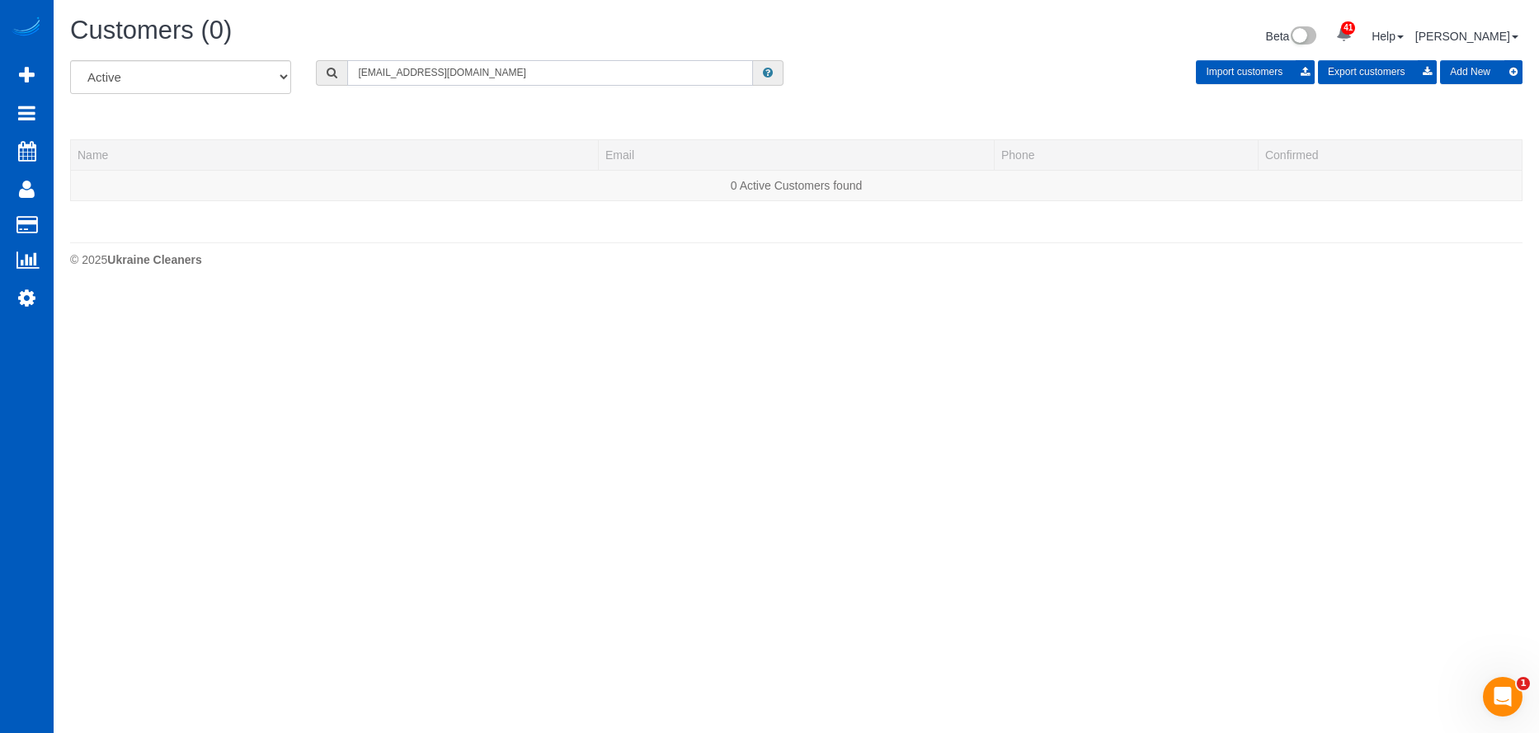
drag, startPoint x: 522, startPoint y: 72, endPoint x: 360, endPoint y: 62, distance: 162.8
click at [360, 62] on input "offers@kendratoddgroup.com" at bounding box center [550, 73] width 406 height 26
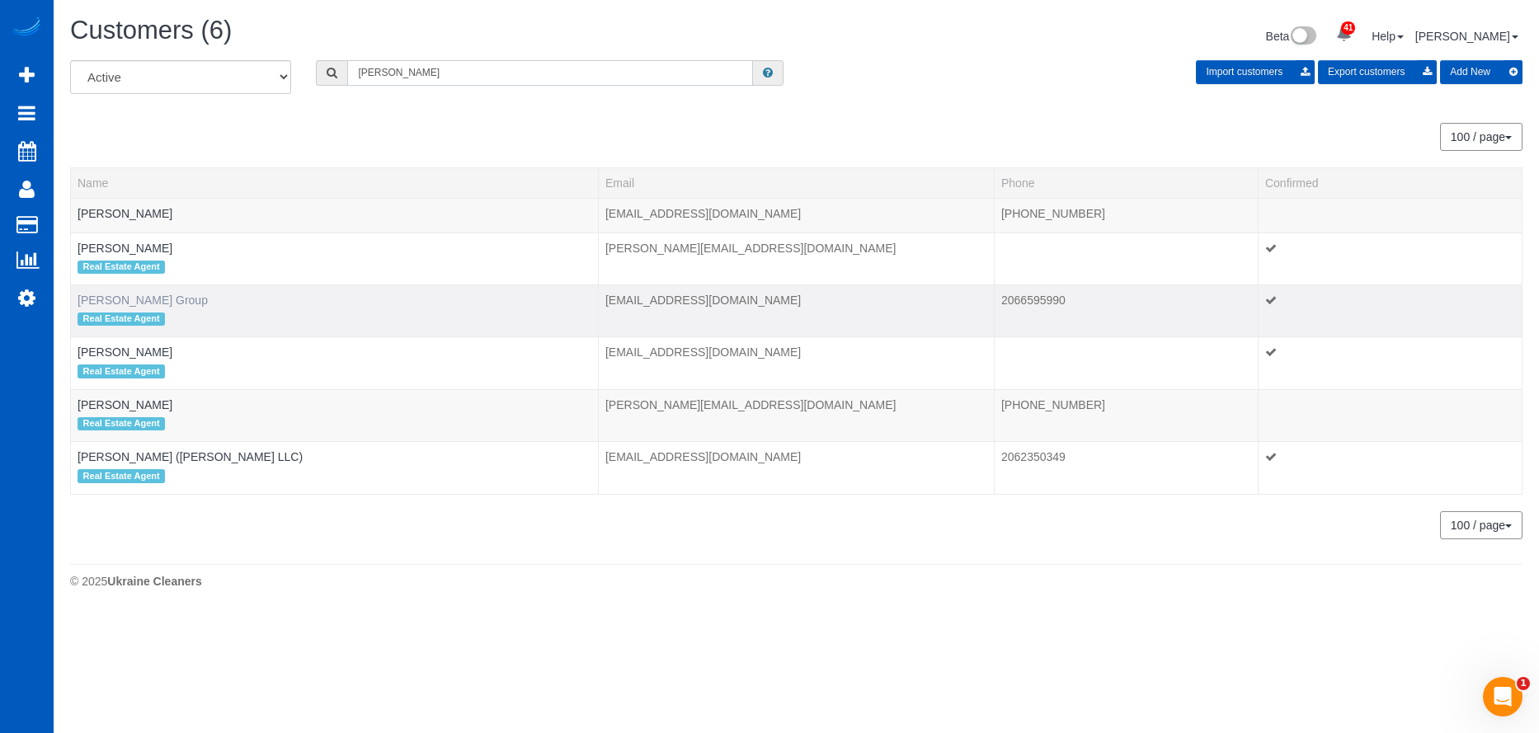
type input "[PERSON_NAME]"
click at [168, 299] on link "Kendra Todd Group" at bounding box center [143, 300] width 130 height 13
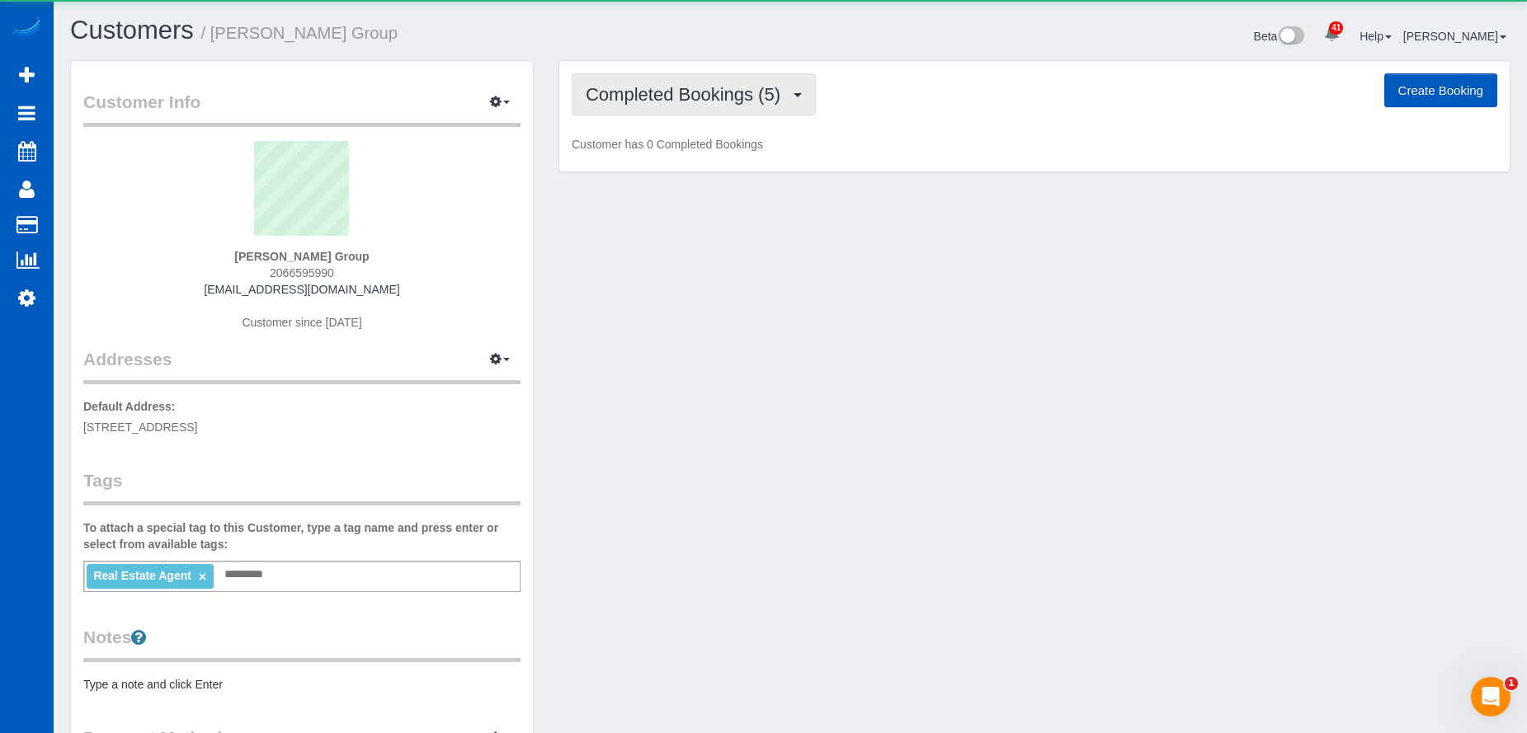
click at [658, 104] on span "Completed Bookings (5)" at bounding box center [687, 94] width 203 height 21
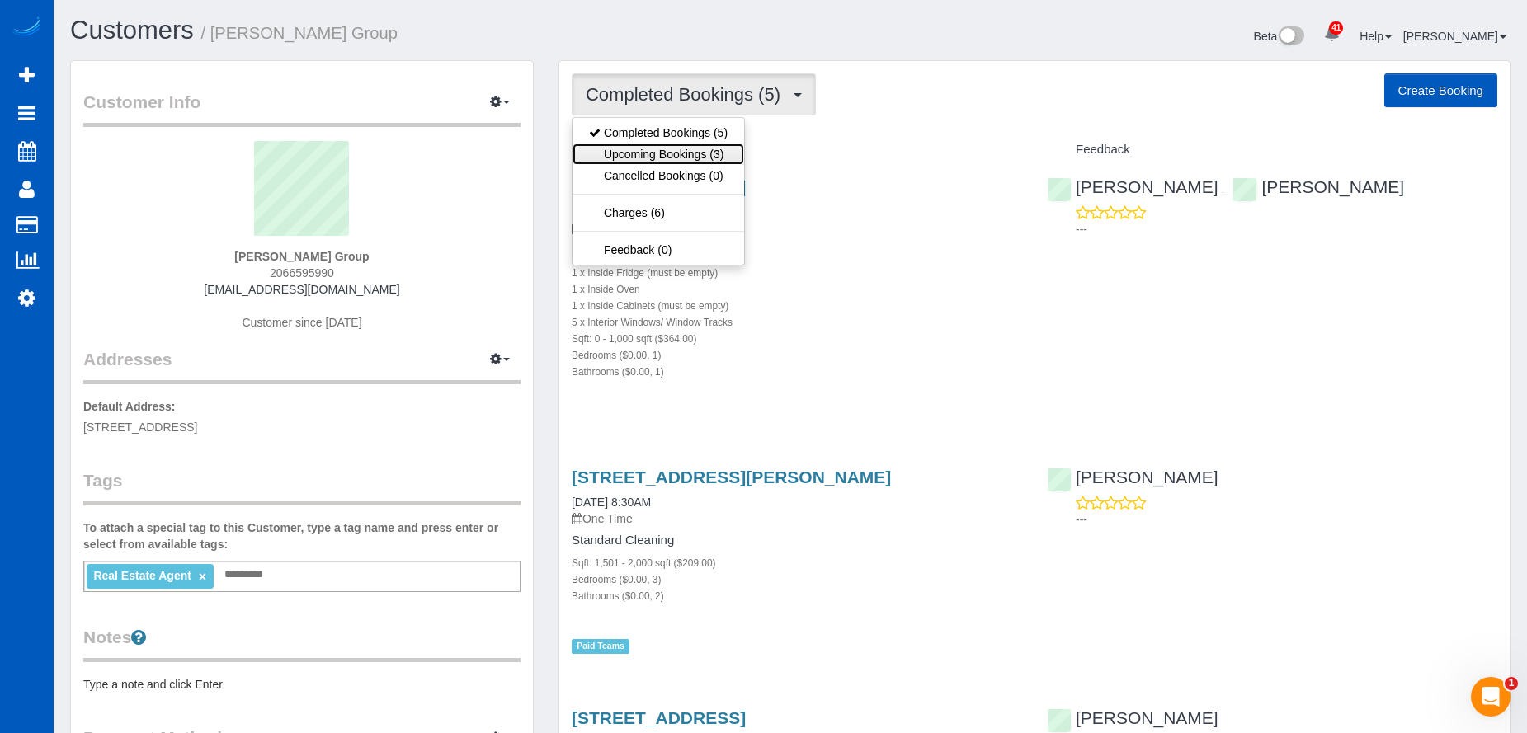
click at [657, 158] on link "Upcoming Bookings (3)" at bounding box center [658, 154] width 172 height 21
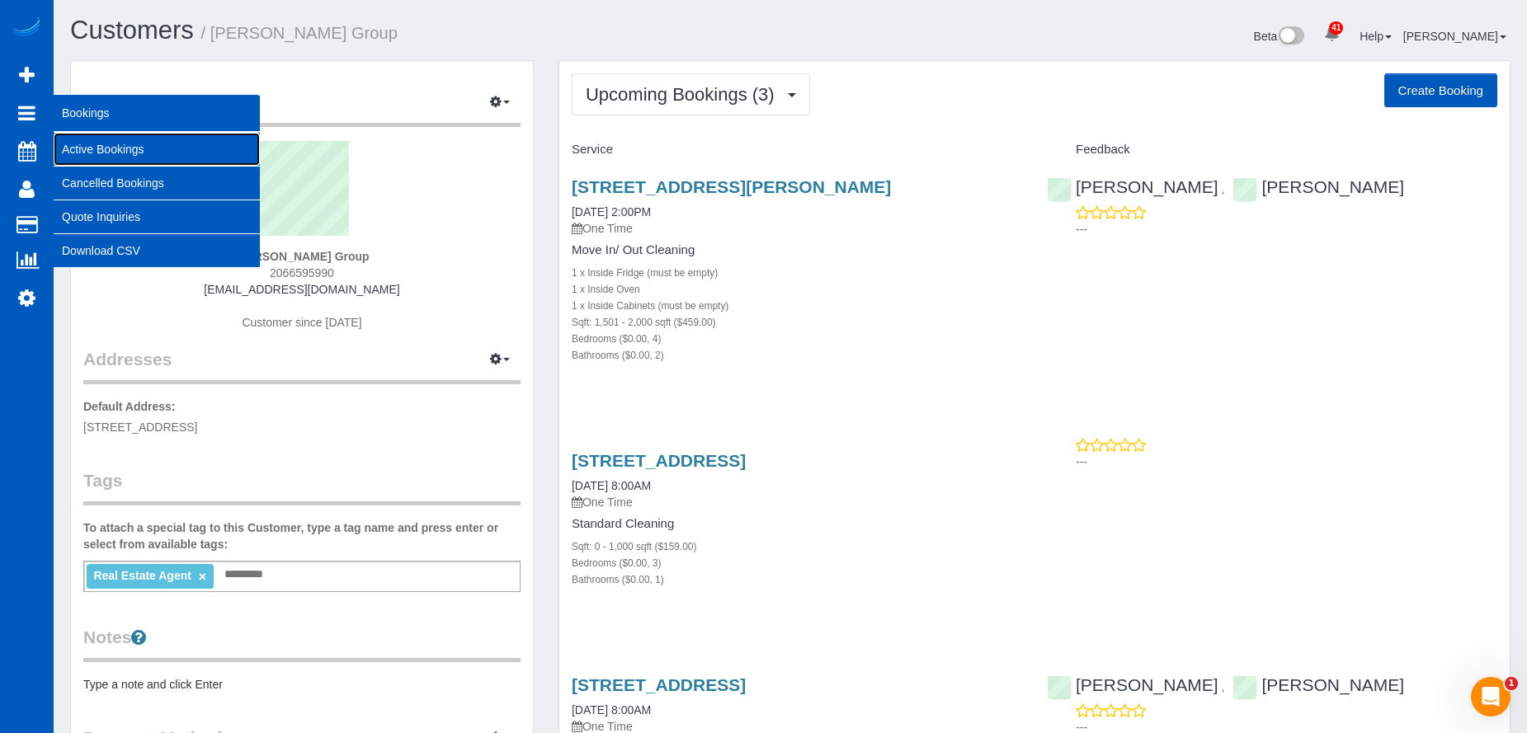
click at [76, 142] on link "Active Bookings" at bounding box center [157, 149] width 206 height 33
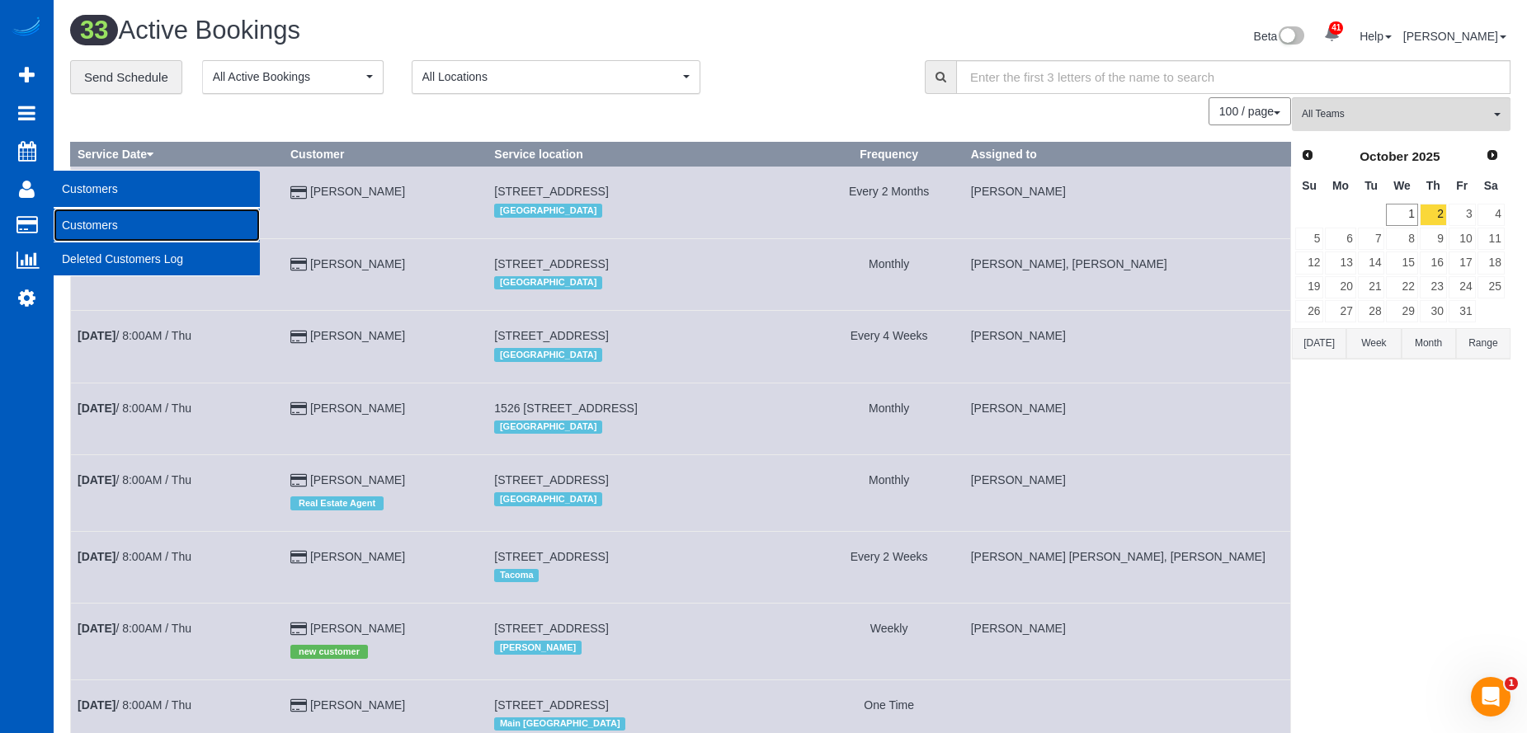
click at [85, 226] on link "Customers" at bounding box center [157, 225] width 206 height 33
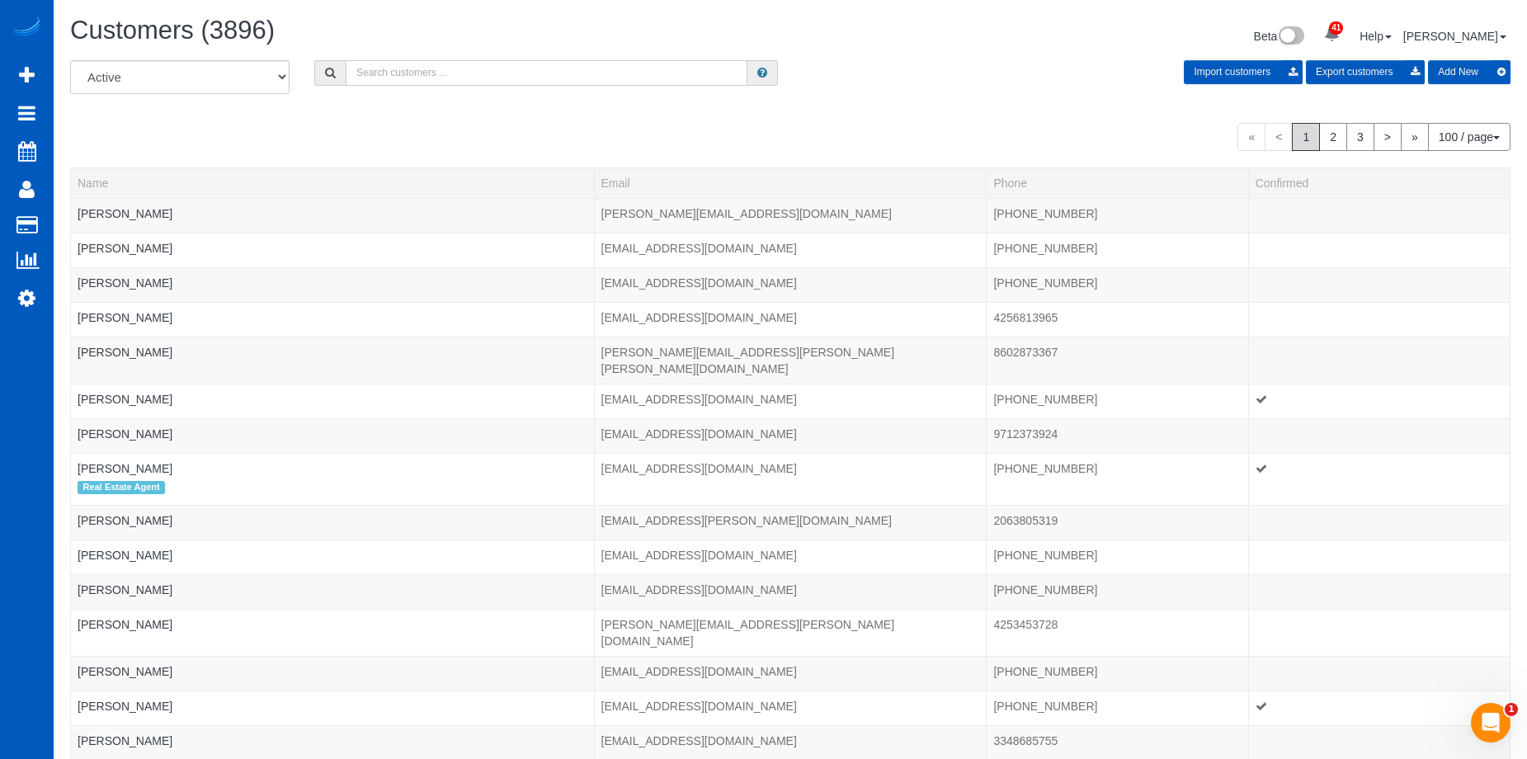
click at [576, 74] on input "text" at bounding box center [547, 73] width 402 height 26
paste input "Gwen Kingsley"
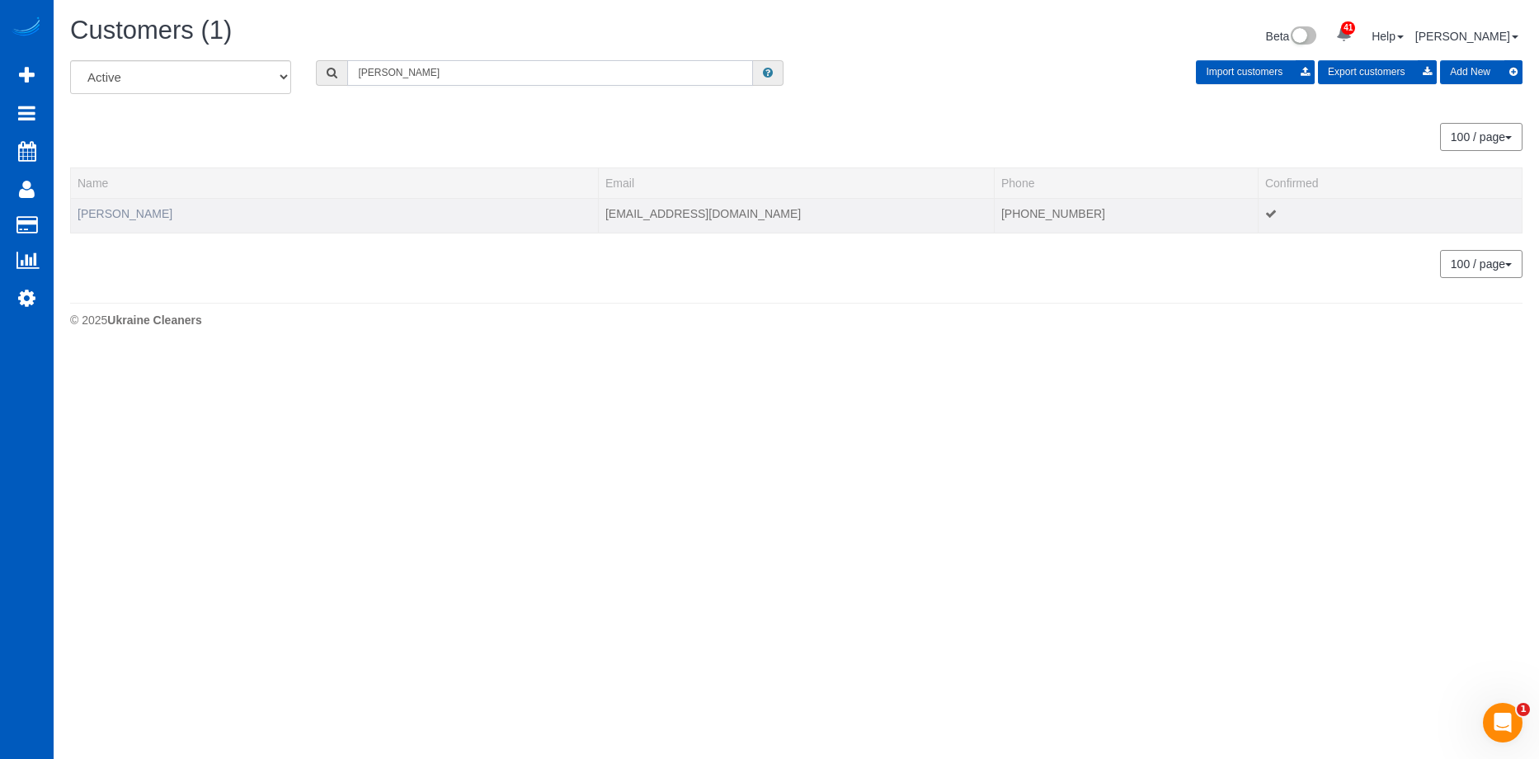
type input "Gwen Kingsley"
click at [116, 214] on link "Gwen Kingsley" at bounding box center [125, 213] width 95 height 13
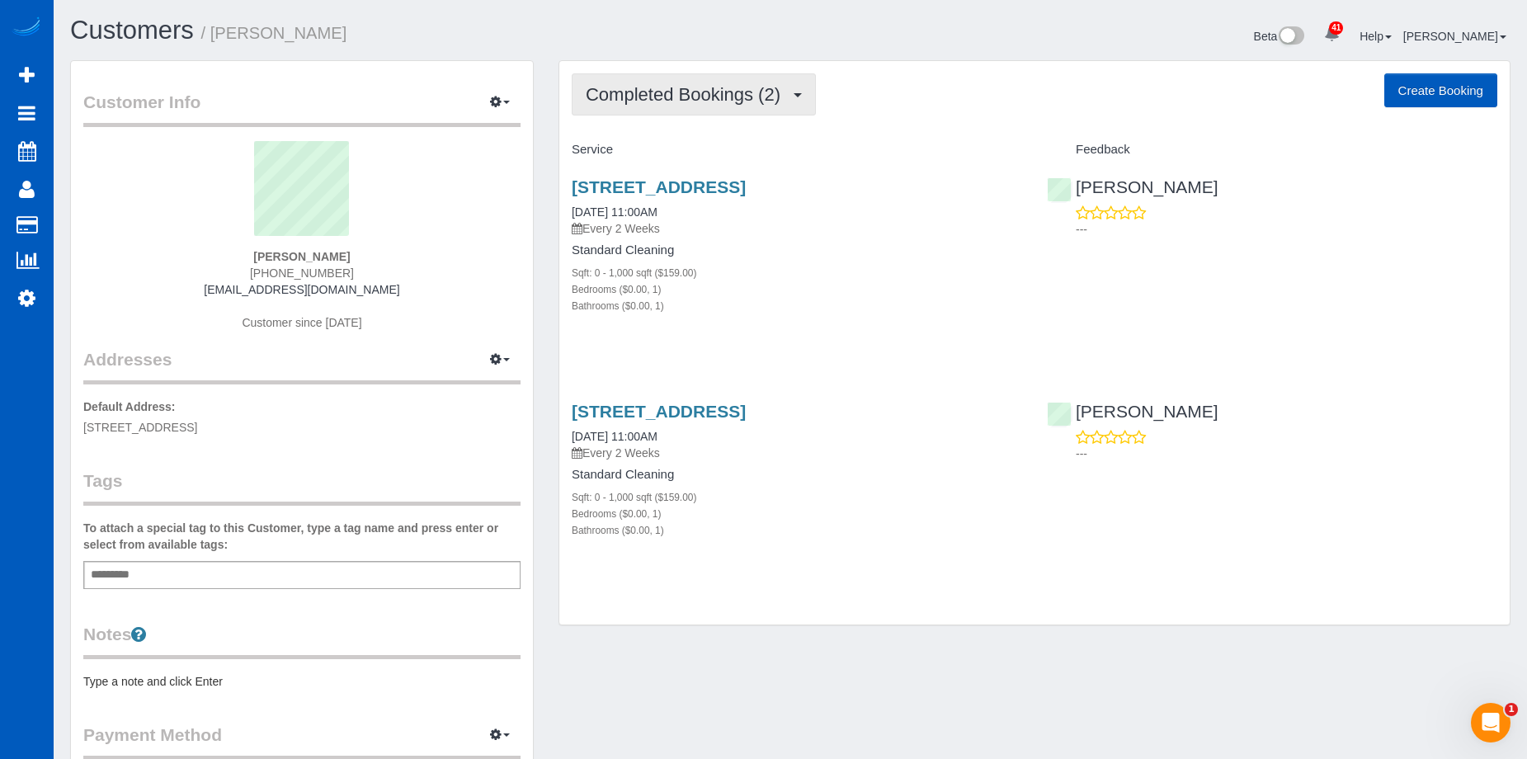
click at [729, 96] on span "Completed Bookings (2)" at bounding box center [687, 94] width 203 height 21
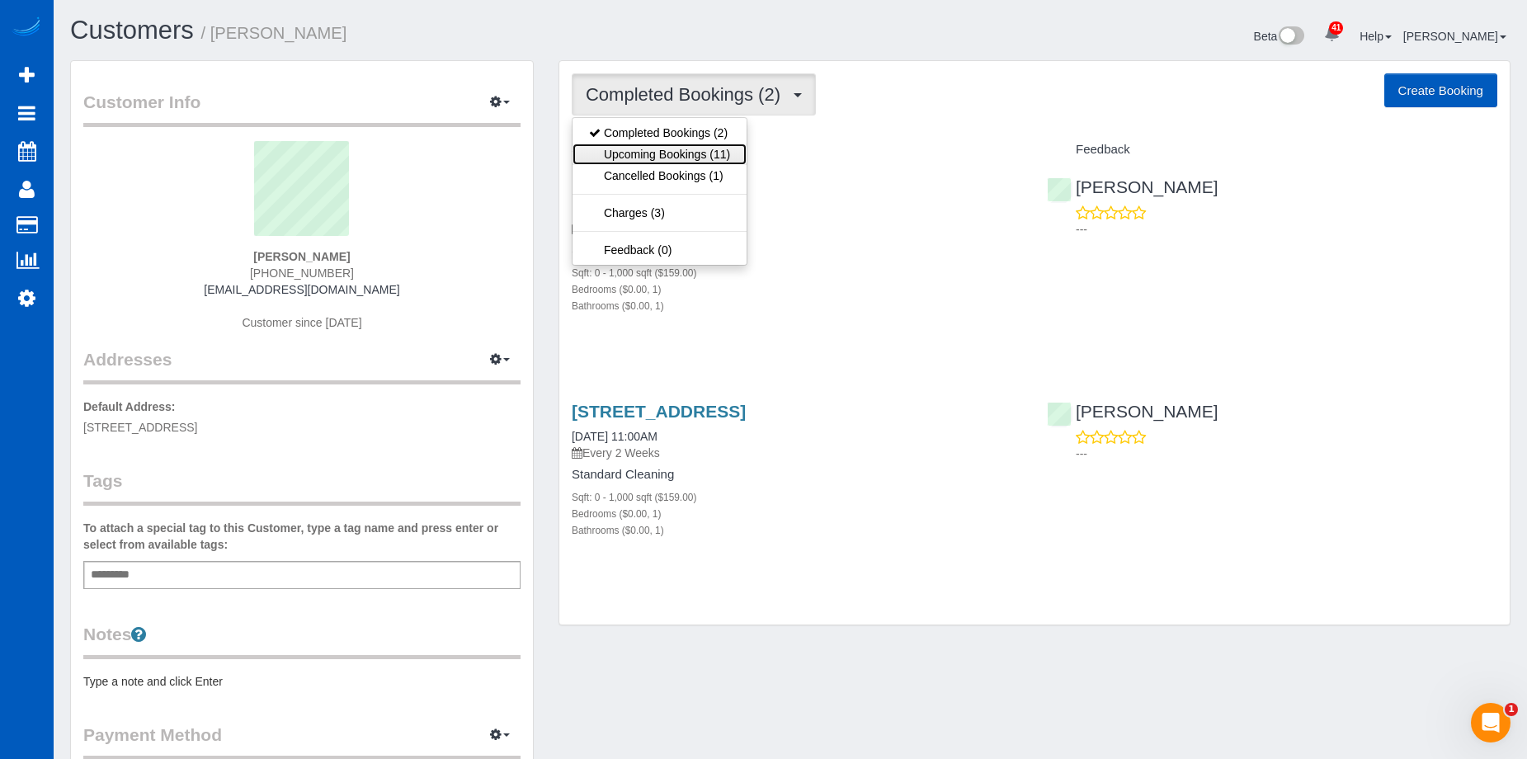
click at [706, 148] on link "Upcoming Bookings (11)" at bounding box center [659, 154] width 174 height 21
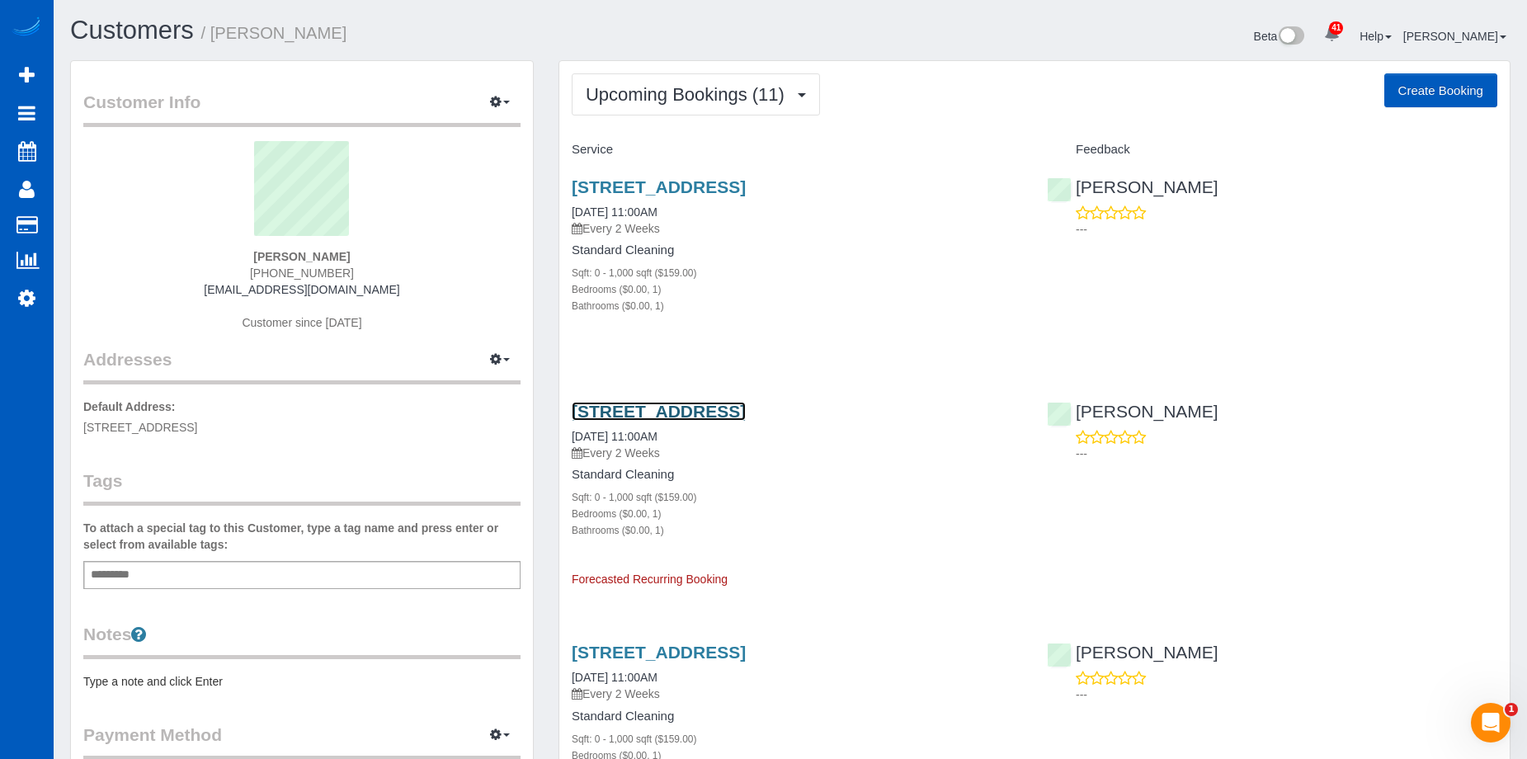
click at [739, 403] on link "300 N 130th St, Unit 7203, Seattle, WA 98133" at bounding box center [659, 411] width 174 height 19
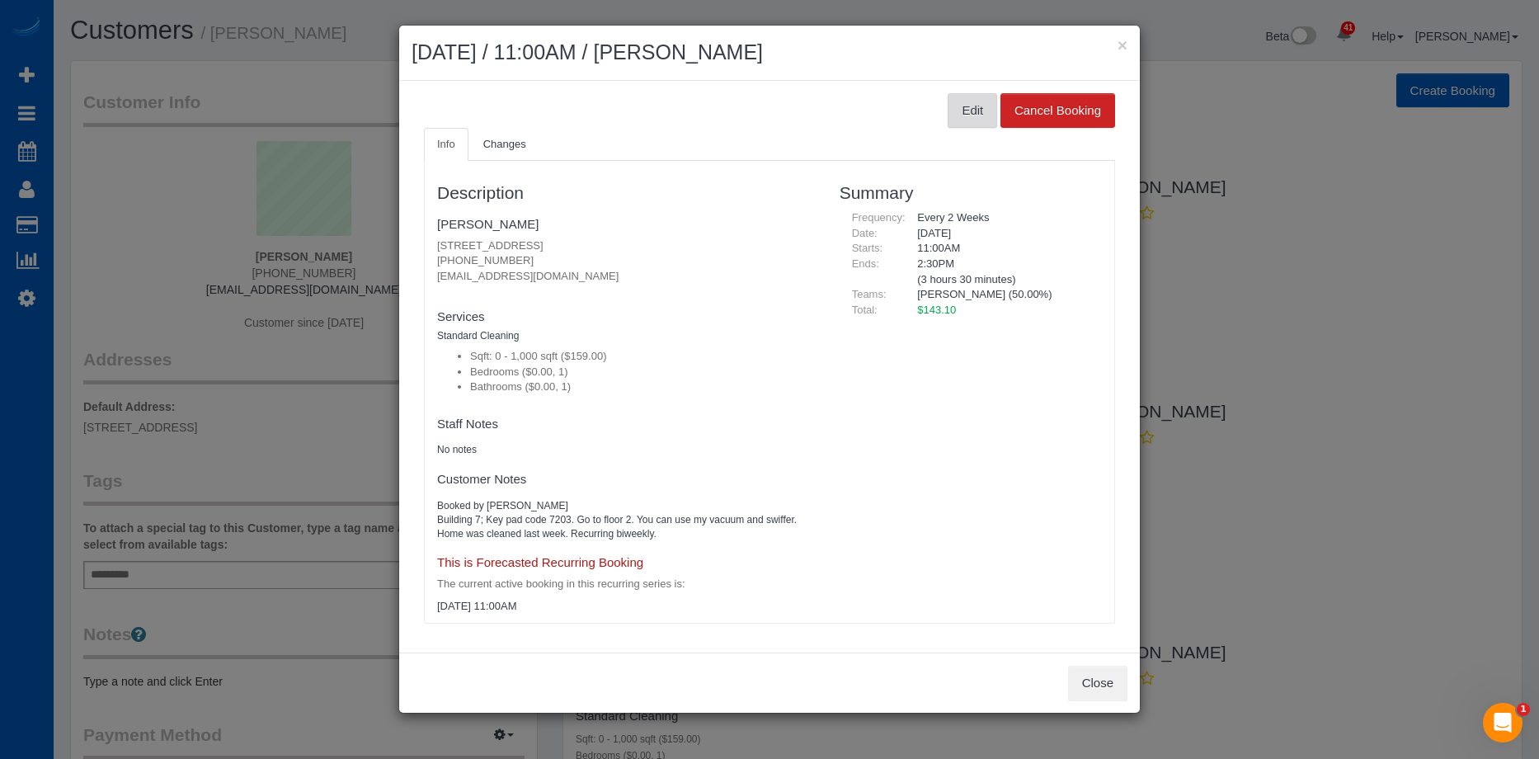
click at [980, 111] on button "Edit" at bounding box center [972, 110] width 49 height 35
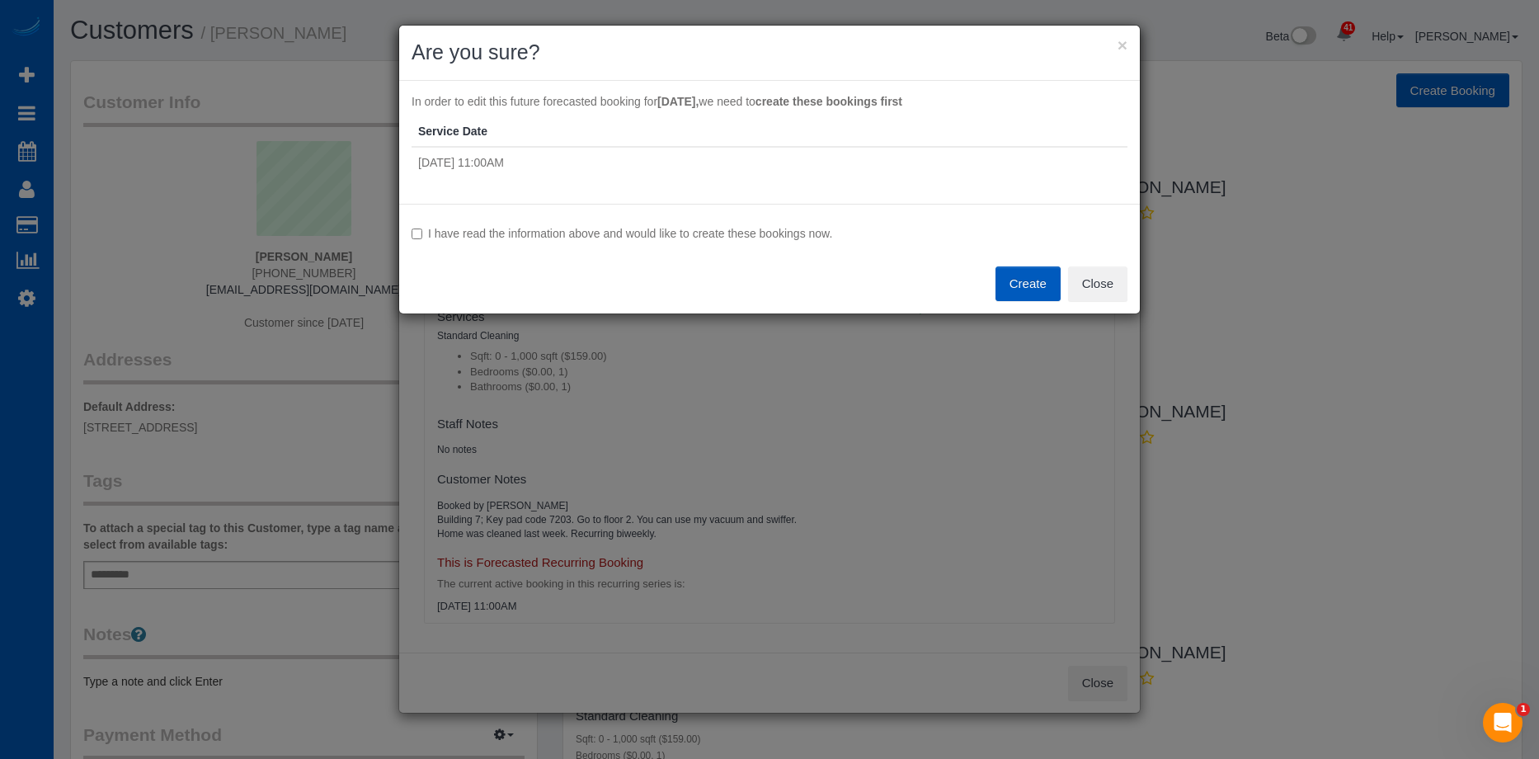
click at [550, 232] on label "I have read the information above and would like to create these bookings now." at bounding box center [770, 233] width 716 height 16
click at [1015, 280] on button "Create" at bounding box center [1028, 283] width 65 height 35
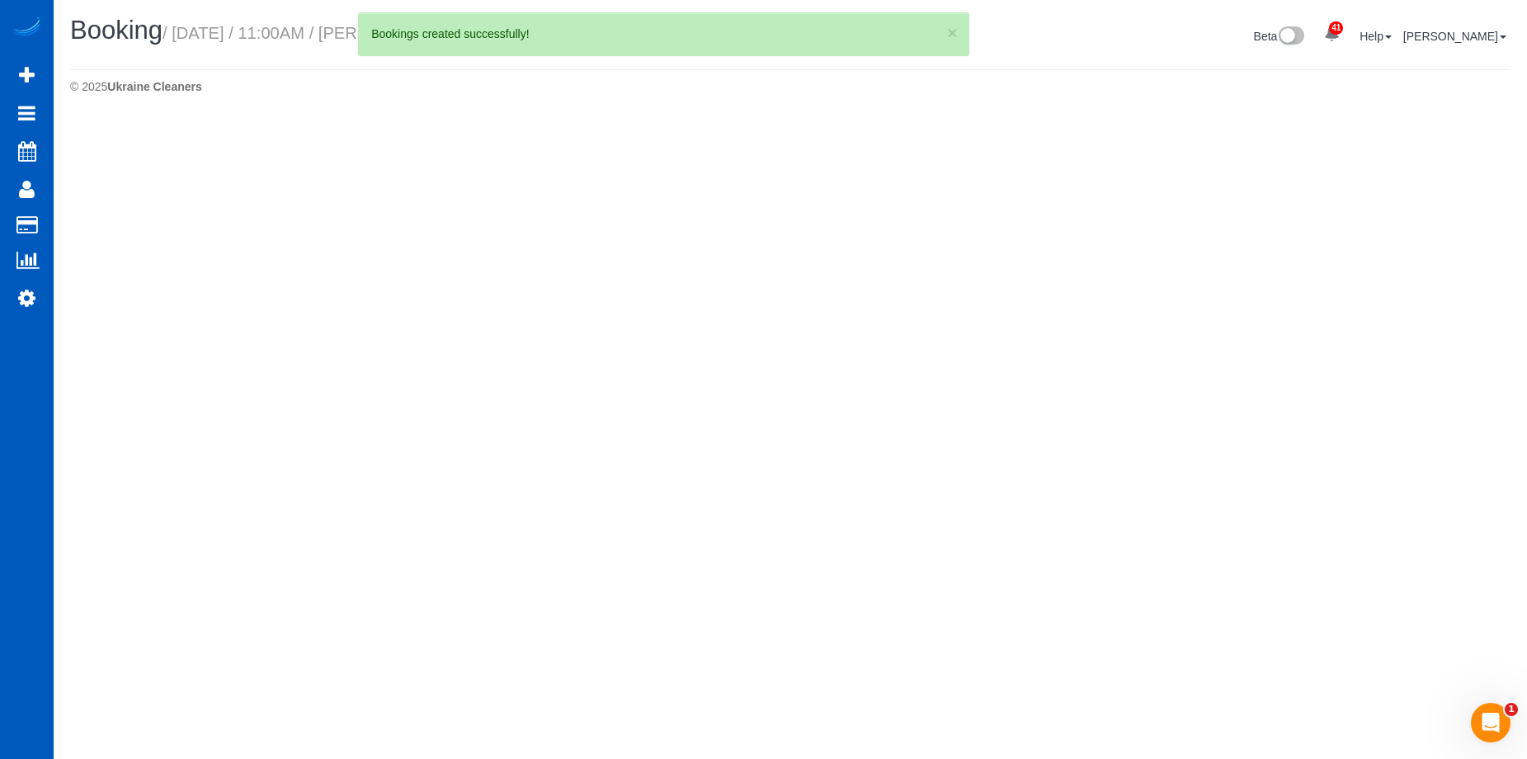
select select "WA"
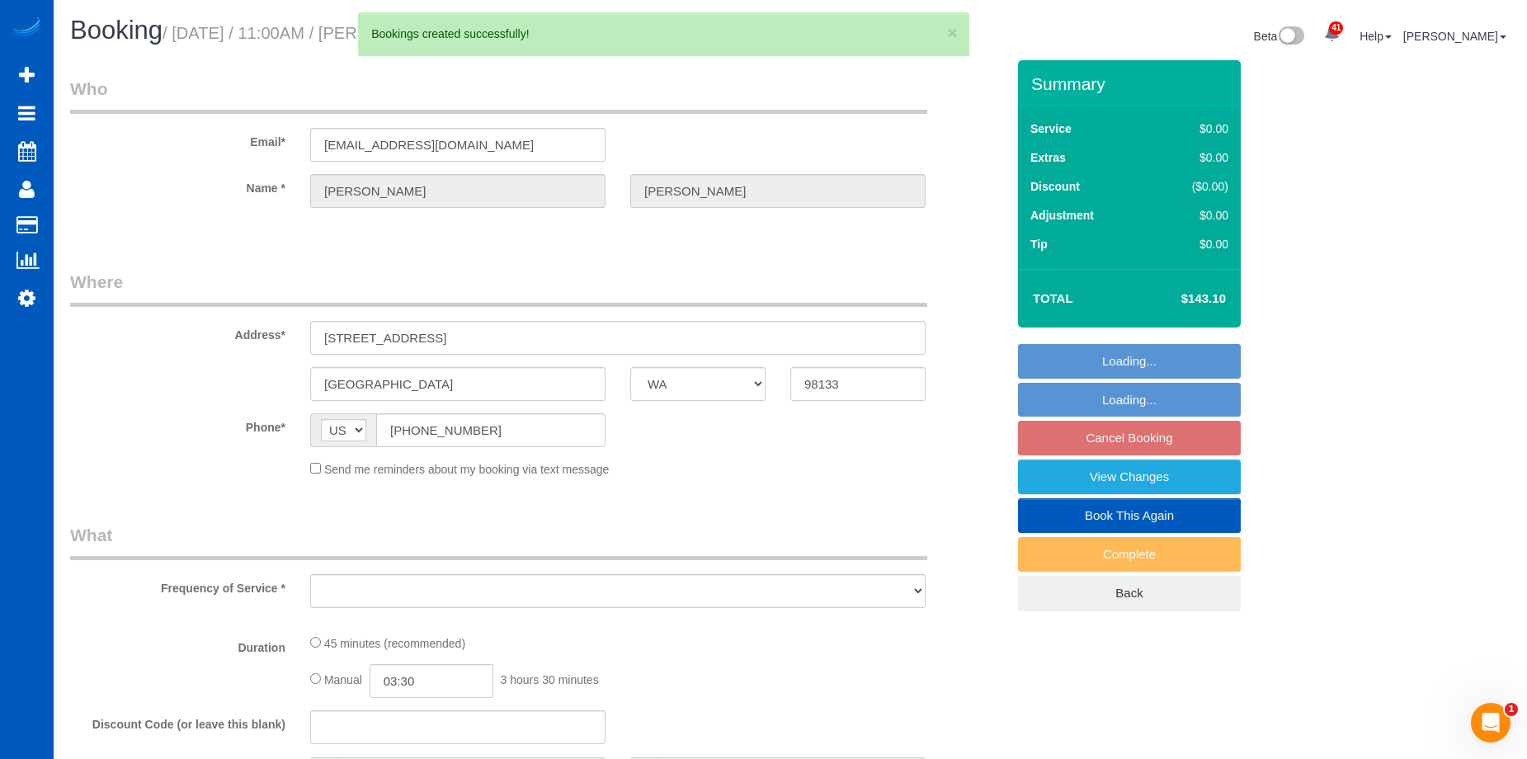
select select "string:fspay-c7bfaf93-aa47-40e5-98da-fe57e2530eee"
select select "spot30"
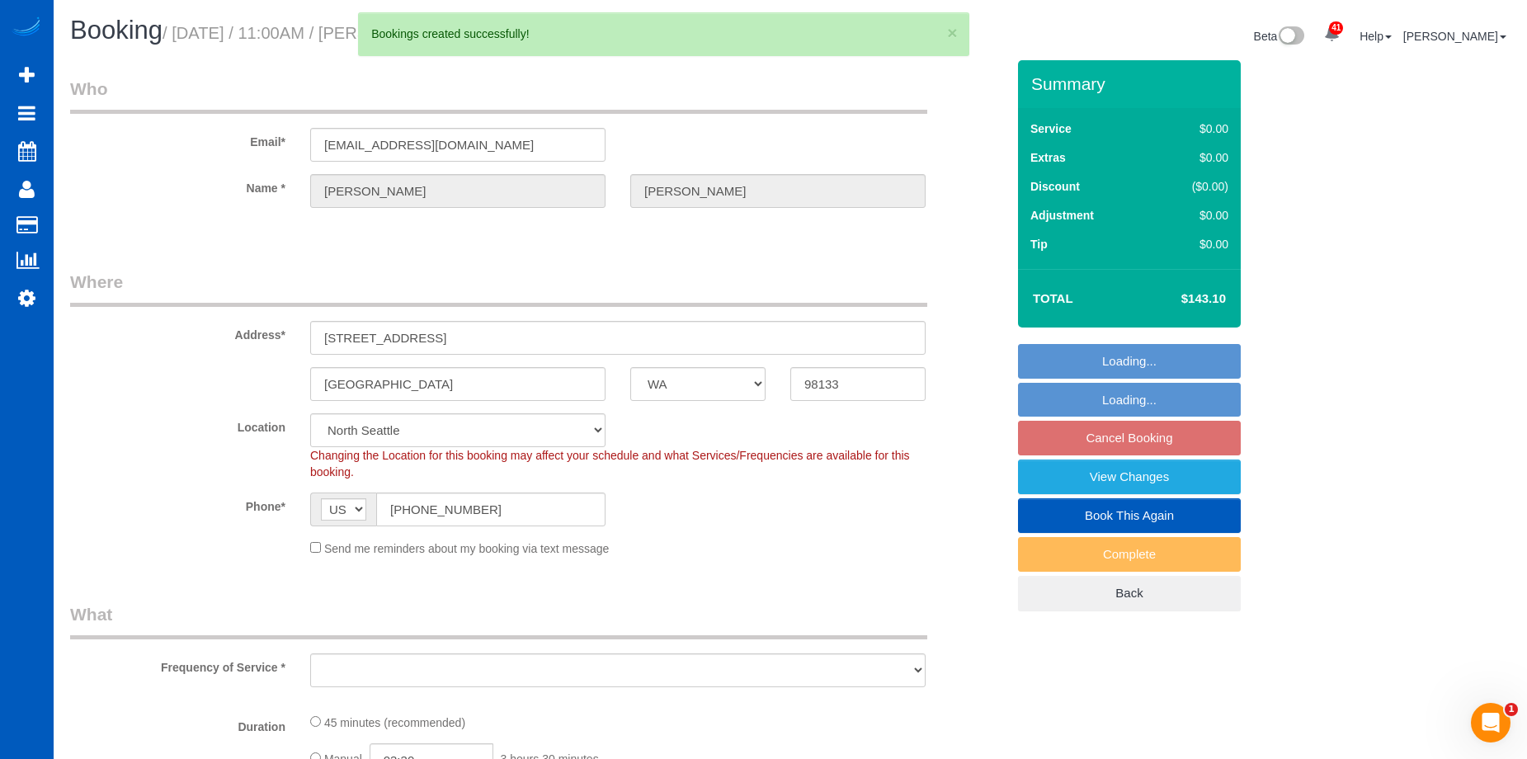
select select "object:12849"
select select "199"
select select "number:8"
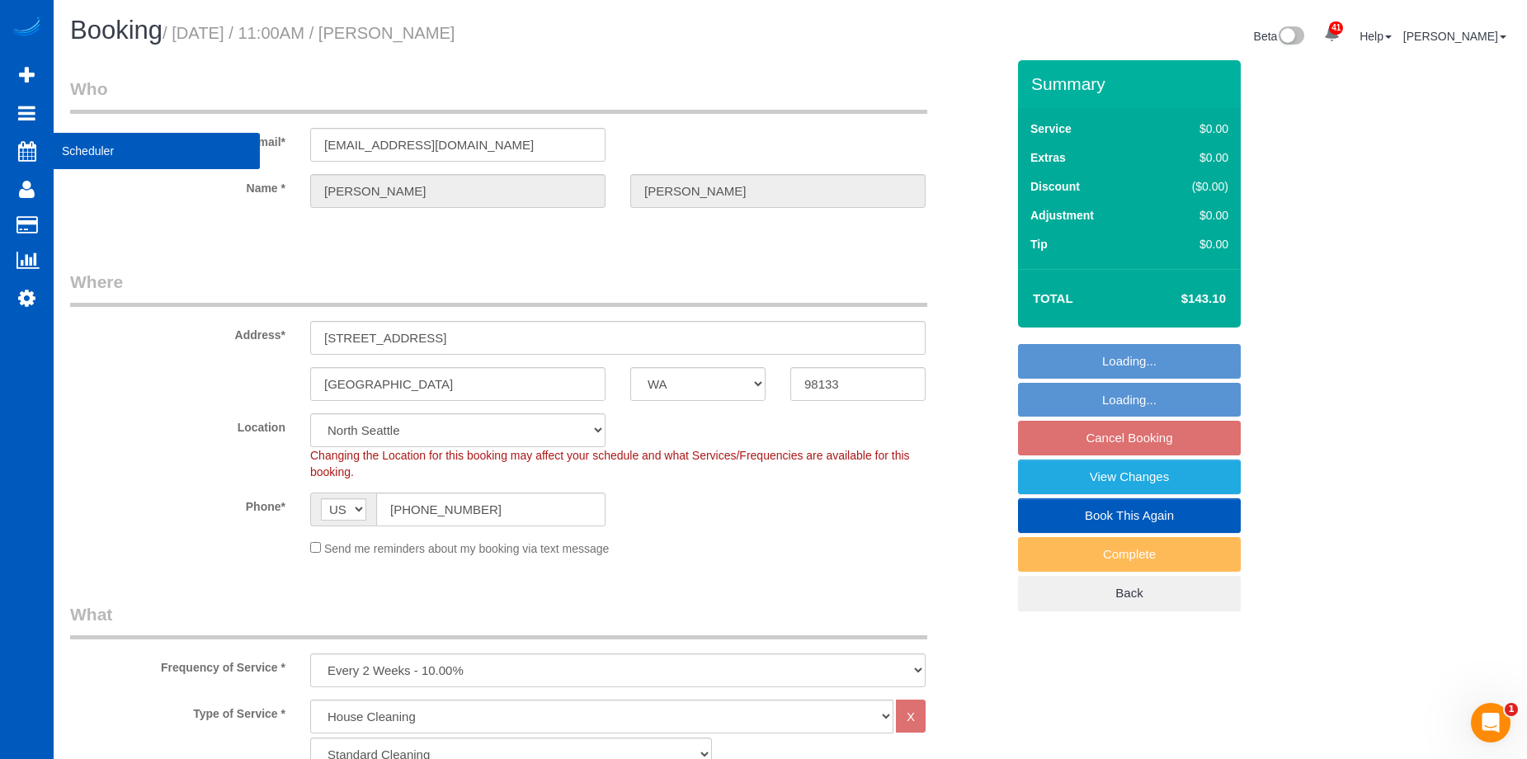
select select "object:13109"
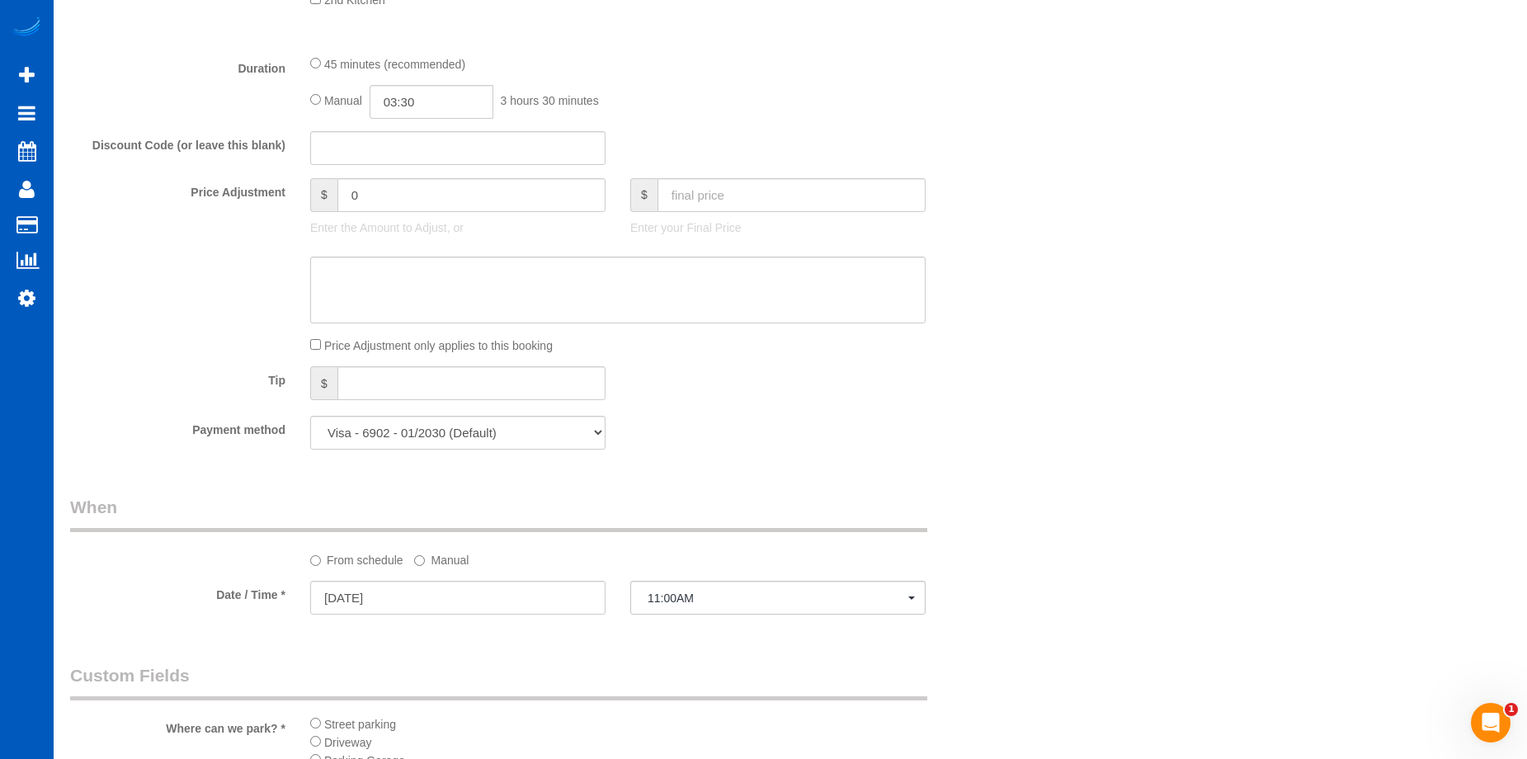
scroll to position [1320, 0]
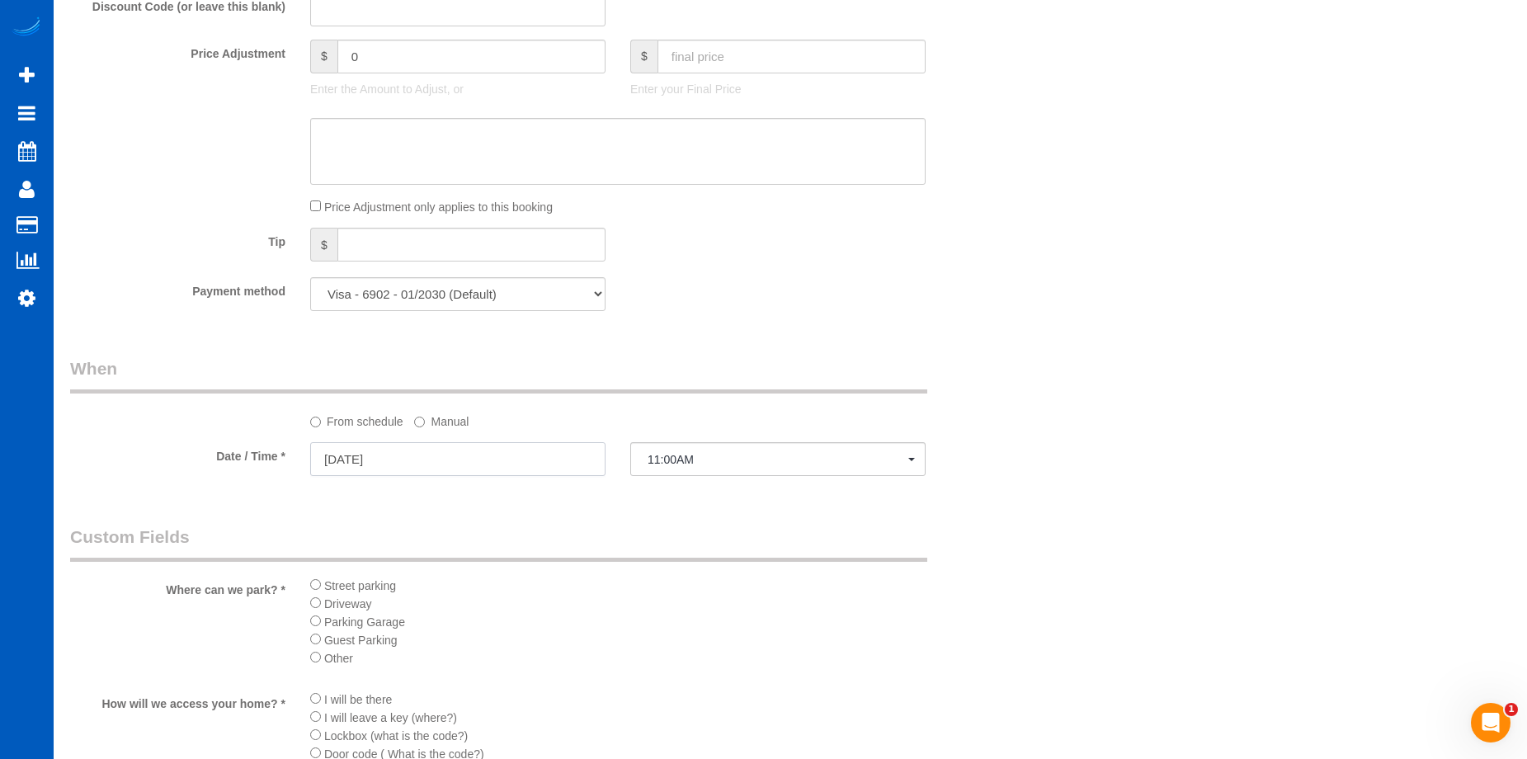
click at [514, 457] on input "10/14/2025" at bounding box center [457, 459] width 295 height 34
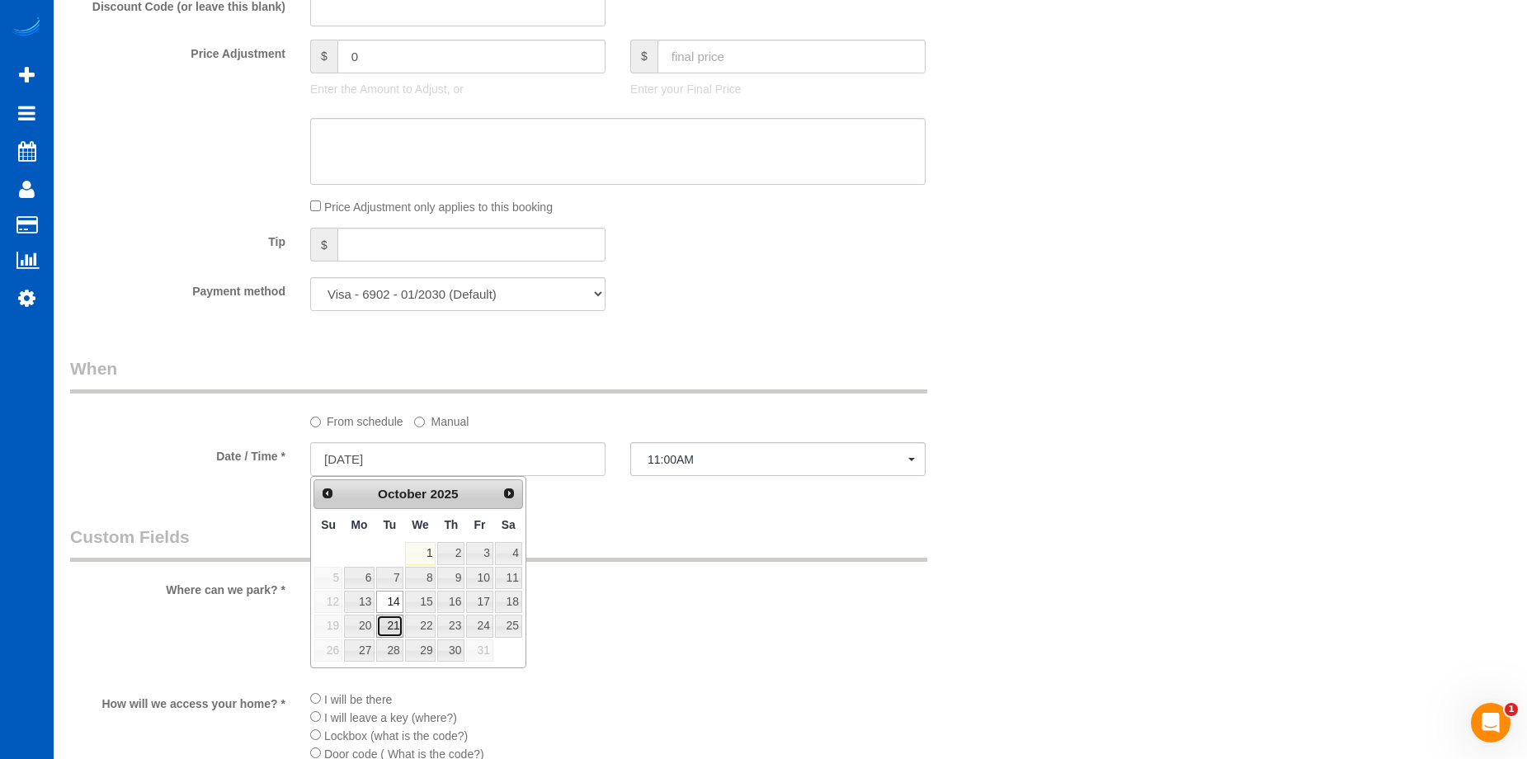
click at [385, 626] on link "21" at bounding box center [389, 626] width 26 height 22
type input "10/21/2025"
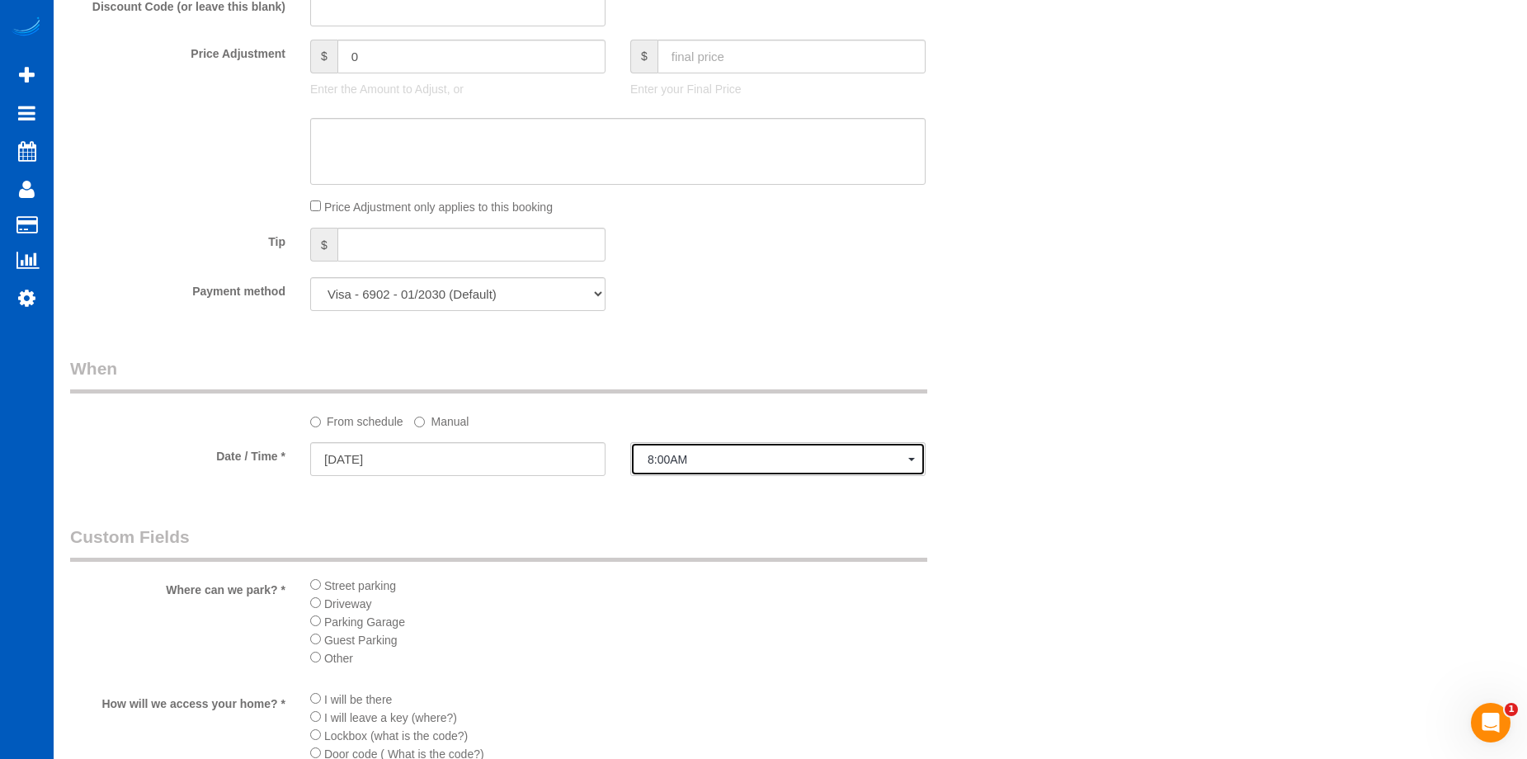
click at [688, 454] on span "8:00AM" at bounding box center [777, 459] width 261 height 13
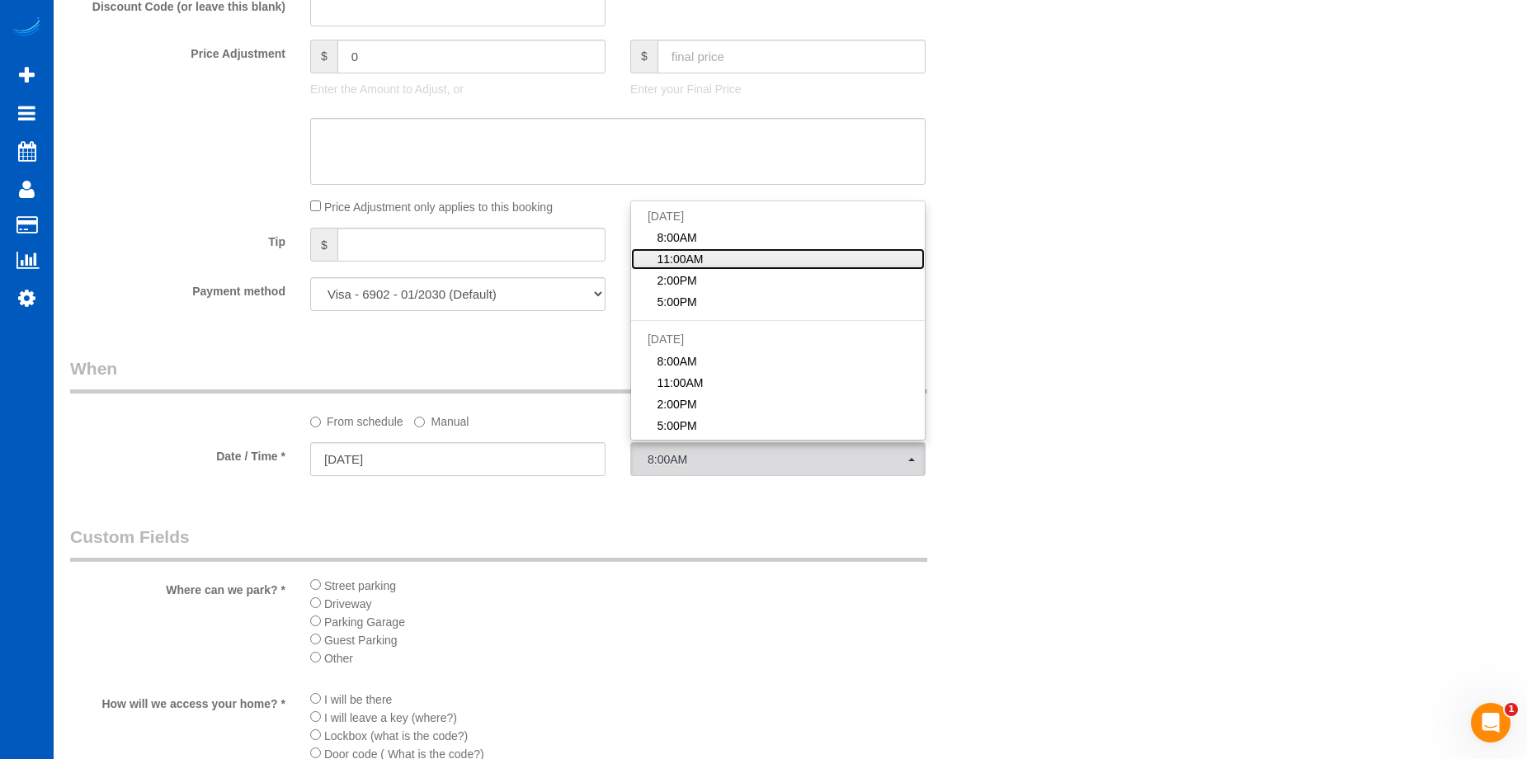
click at [749, 258] on link "11:00AM" at bounding box center [778, 258] width 294 height 21
select select "spot50"
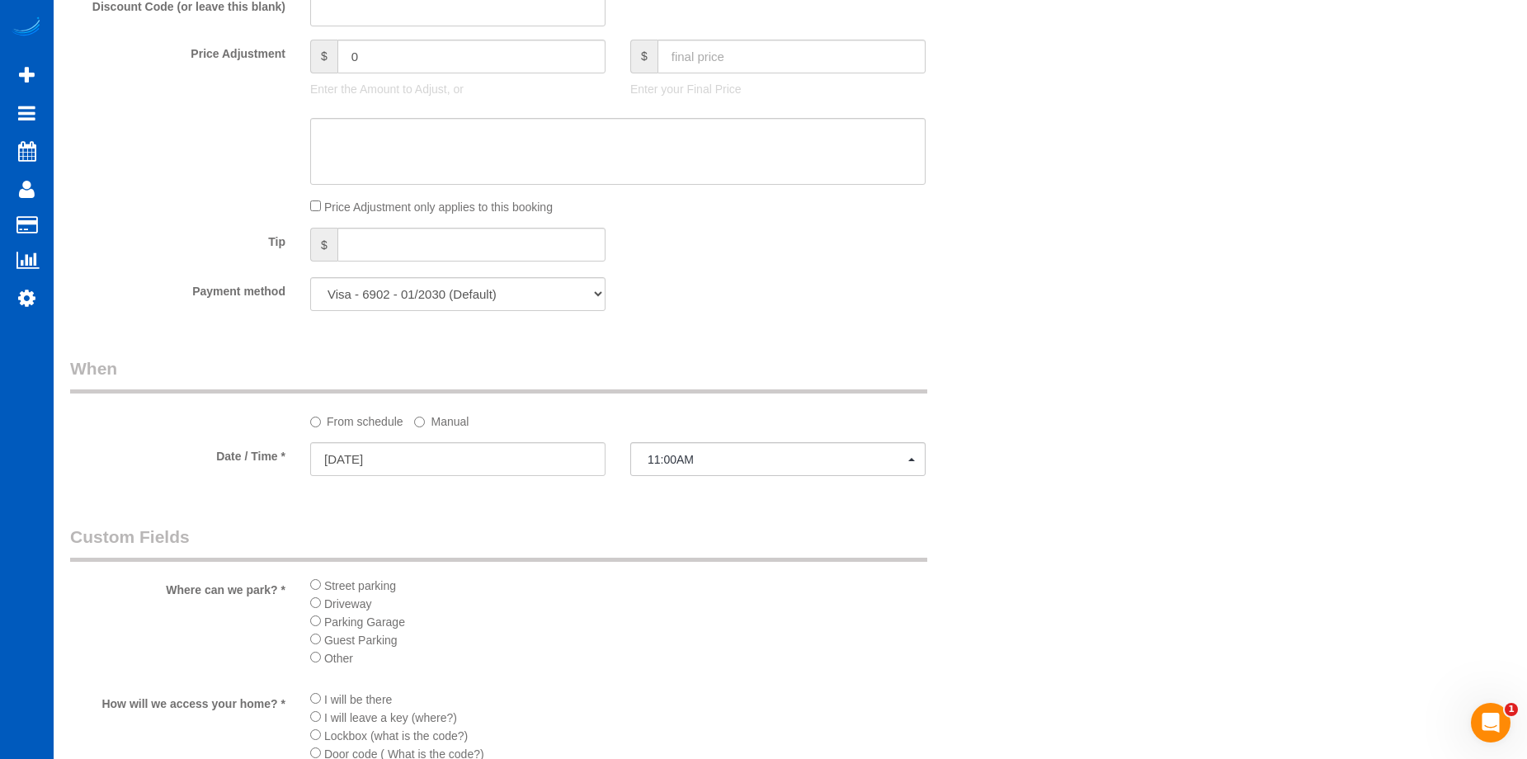
click at [779, 590] on li "Street parking" at bounding box center [617, 585] width 615 height 18
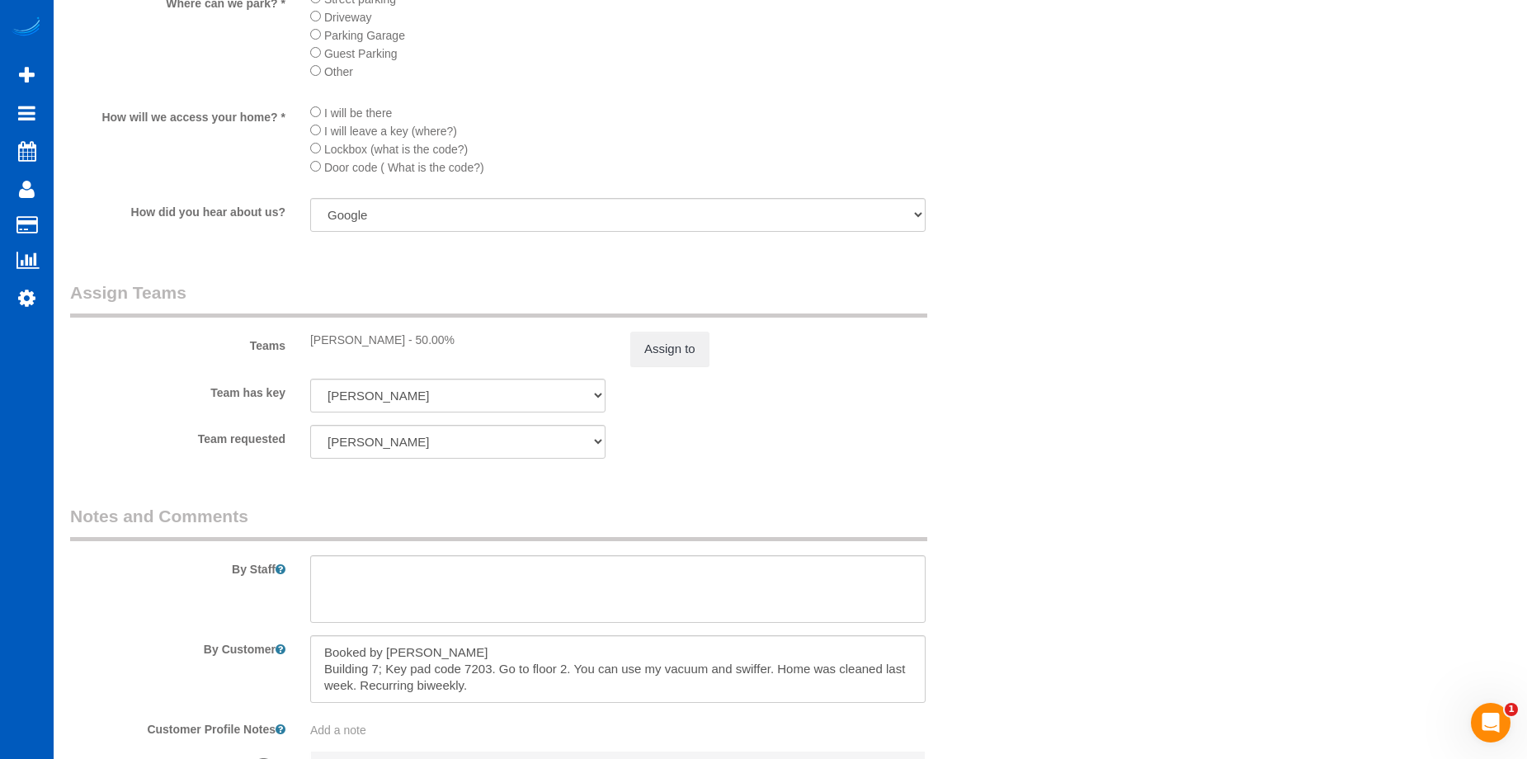
scroll to position [2062, 0]
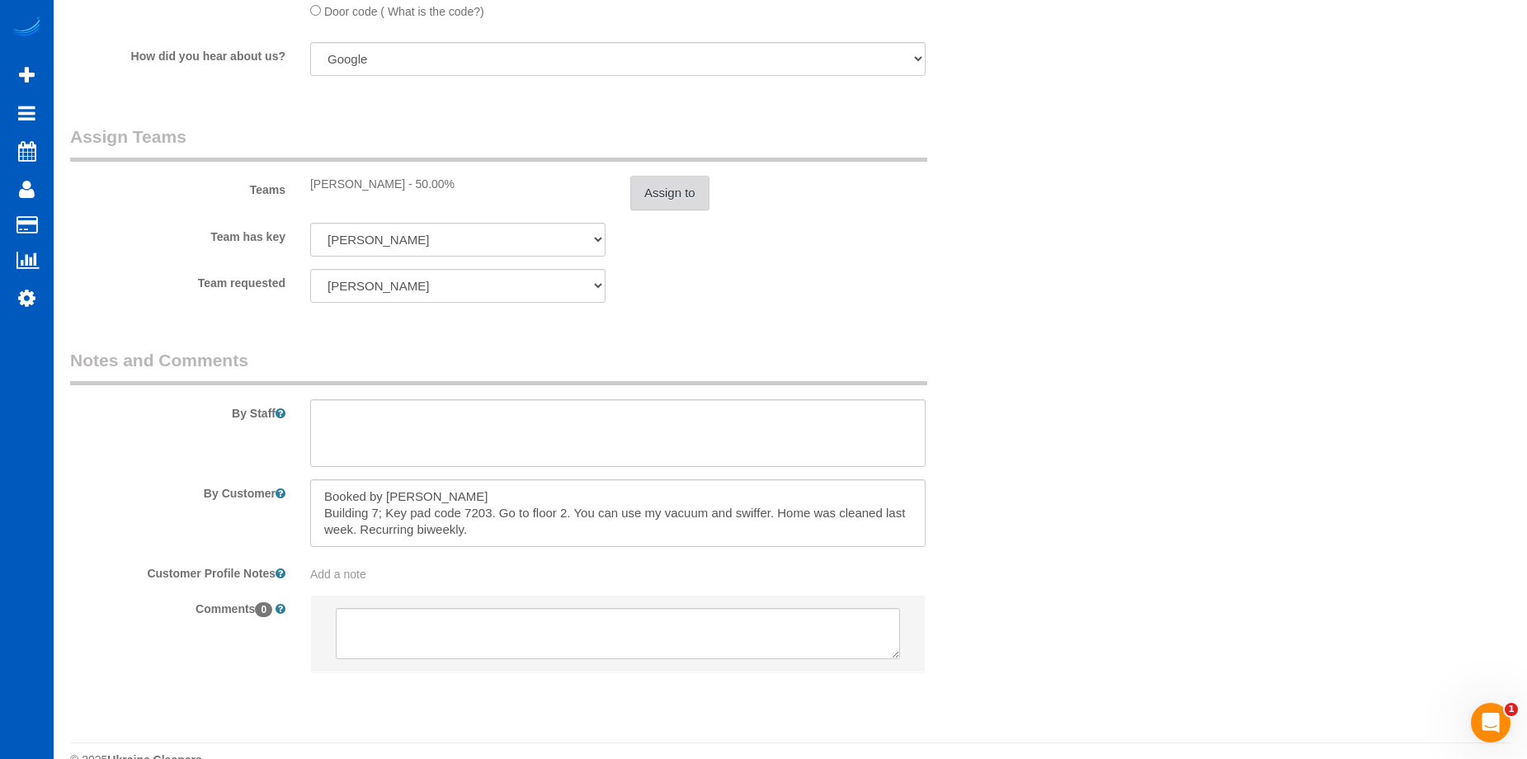
click at [676, 190] on button "Assign to" at bounding box center [669, 193] width 79 height 35
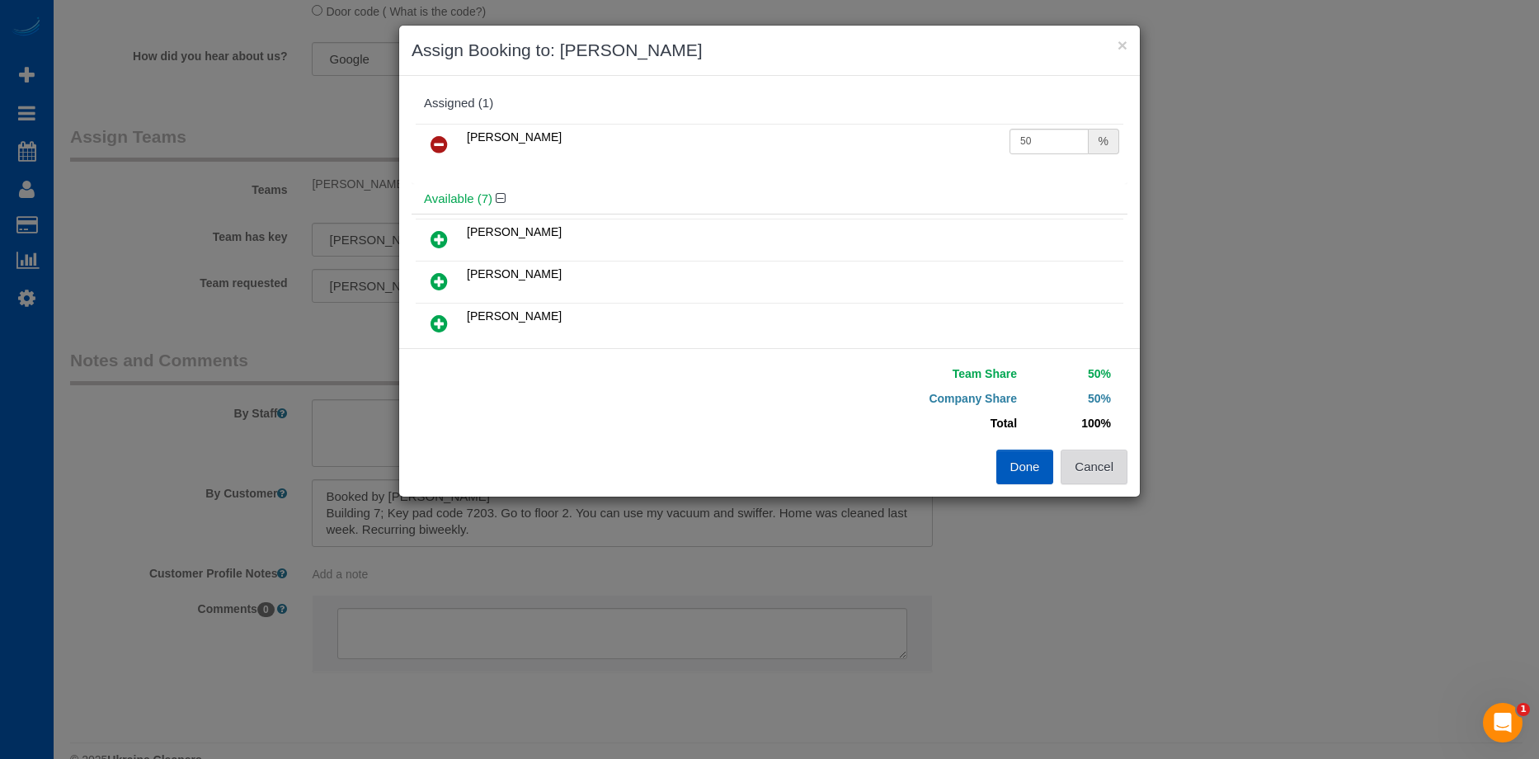
click at [1115, 475] on button "Cancel" at bounding box center [1094, 467] width 67 height 35
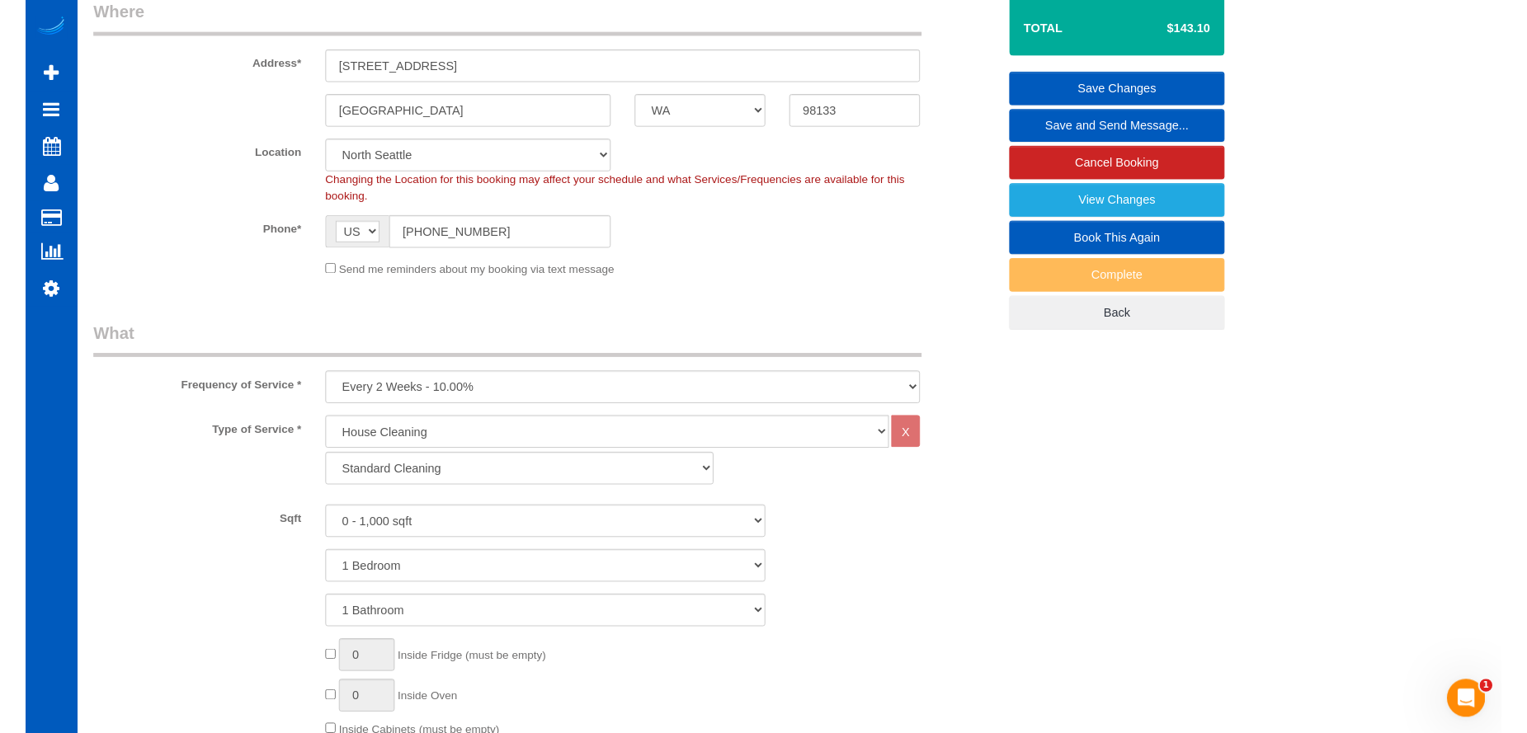
scroll to position [0, 0]
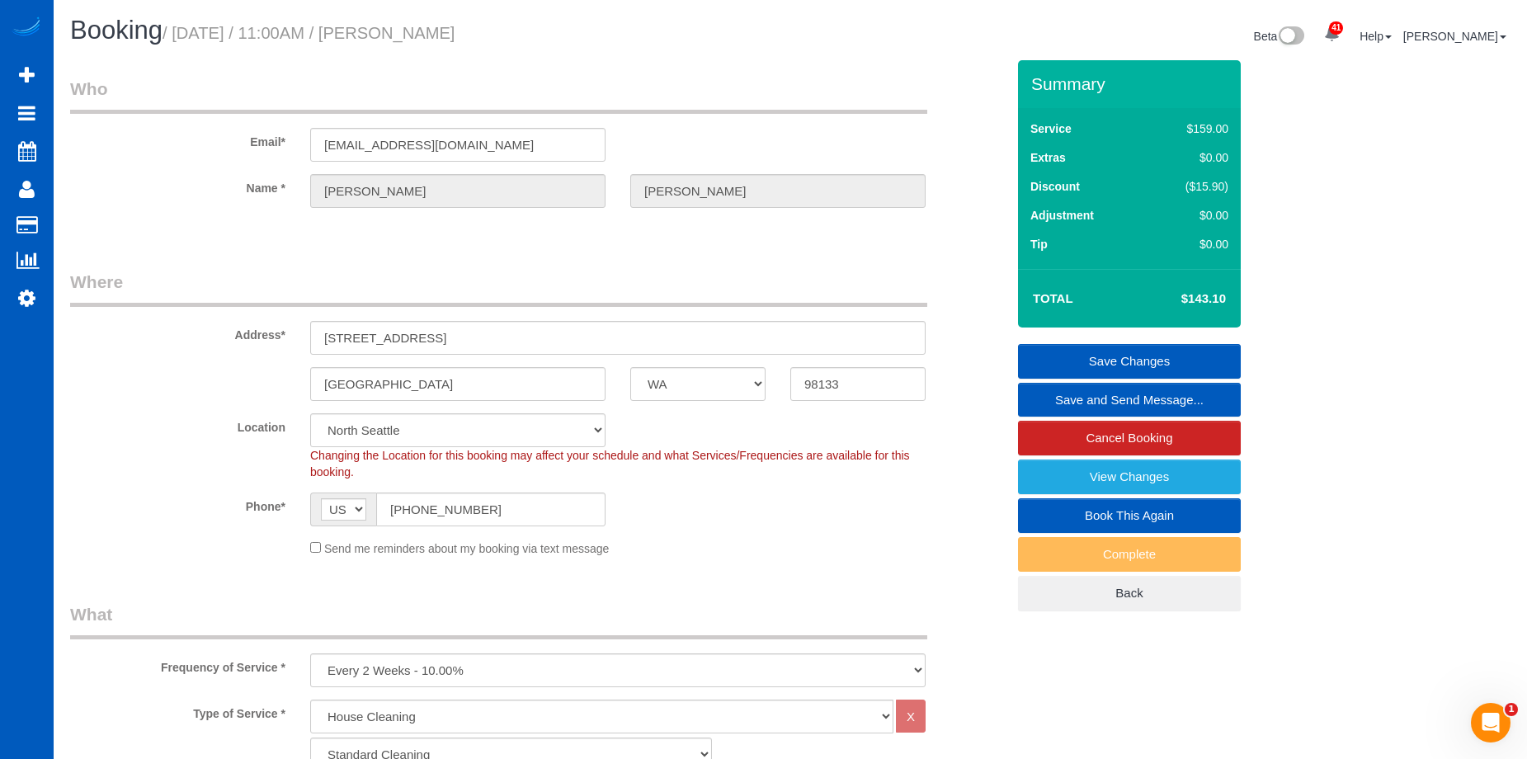
click at [1106, 354] on link "Save Changes" at bounding box center [1129, 361] width 223 height 35
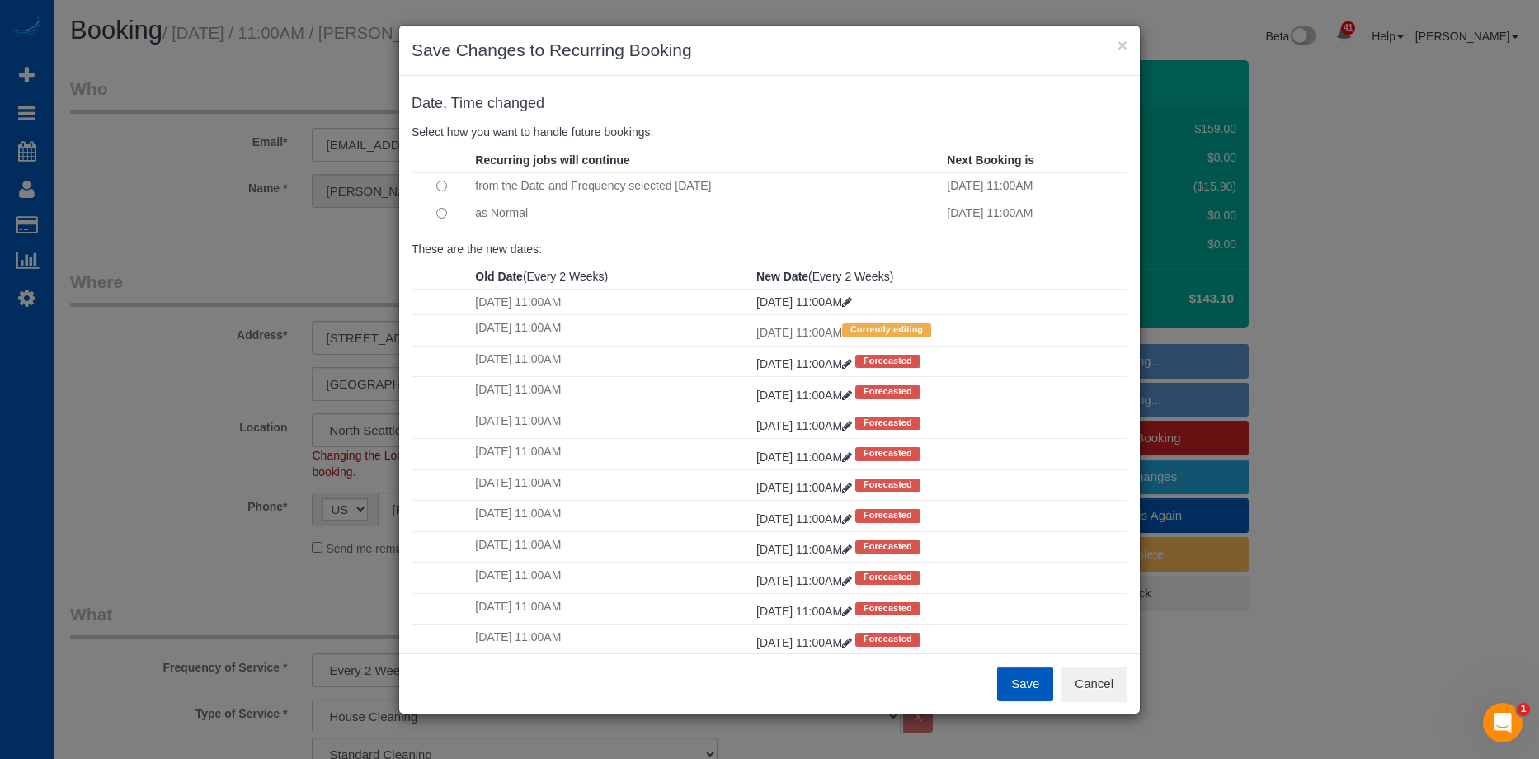
click at [1026, 678] on button "Save" at bounding box center [1025, 683] width 56 height 35
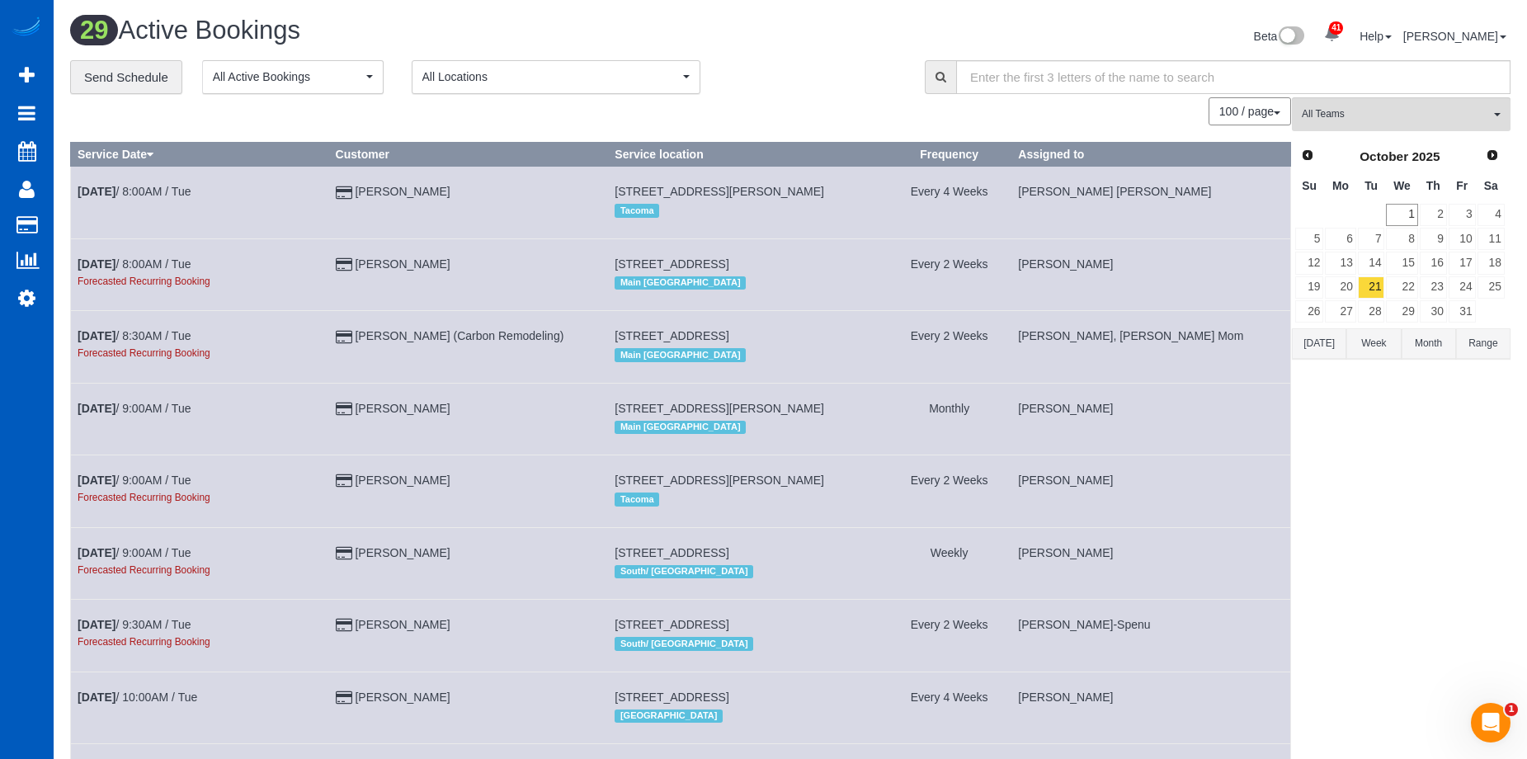
drag, startPoint x: 798, startPoint y: 92, endPoint x: 807, endPoint y: 92, distance: 8.3
click at [798, 92] on div "**********" at bounding box center [485, 77] width 830 height 35
click at [1402, 223] on link "1" at bounding box center [1401, 215] width 31 height 22
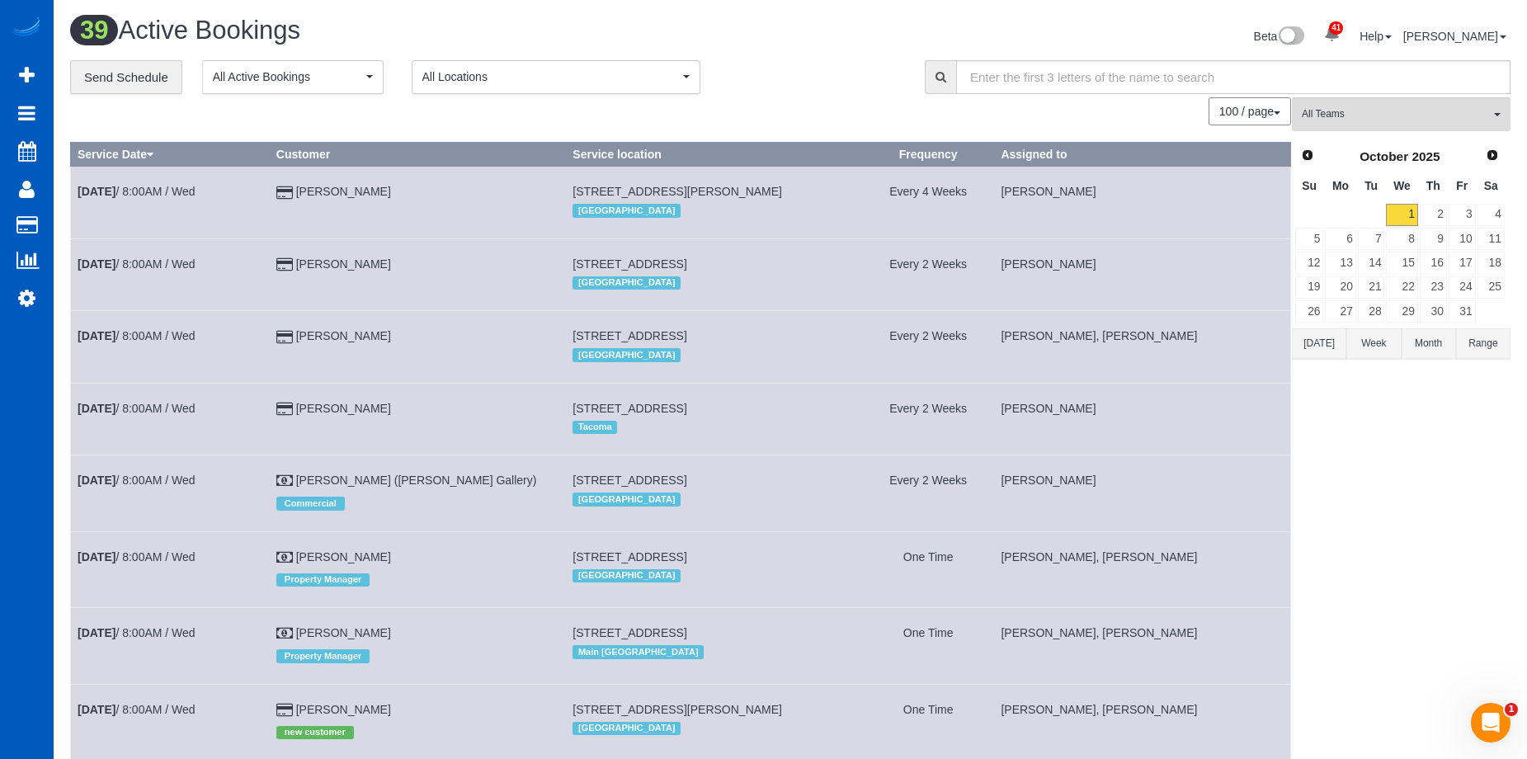
click at [858, 106] on div "100 / page 10 / page 20 / page 30 / page 40 / page 50 / page 100 / page" at bounding box center [680, 111] width 1221 height 28
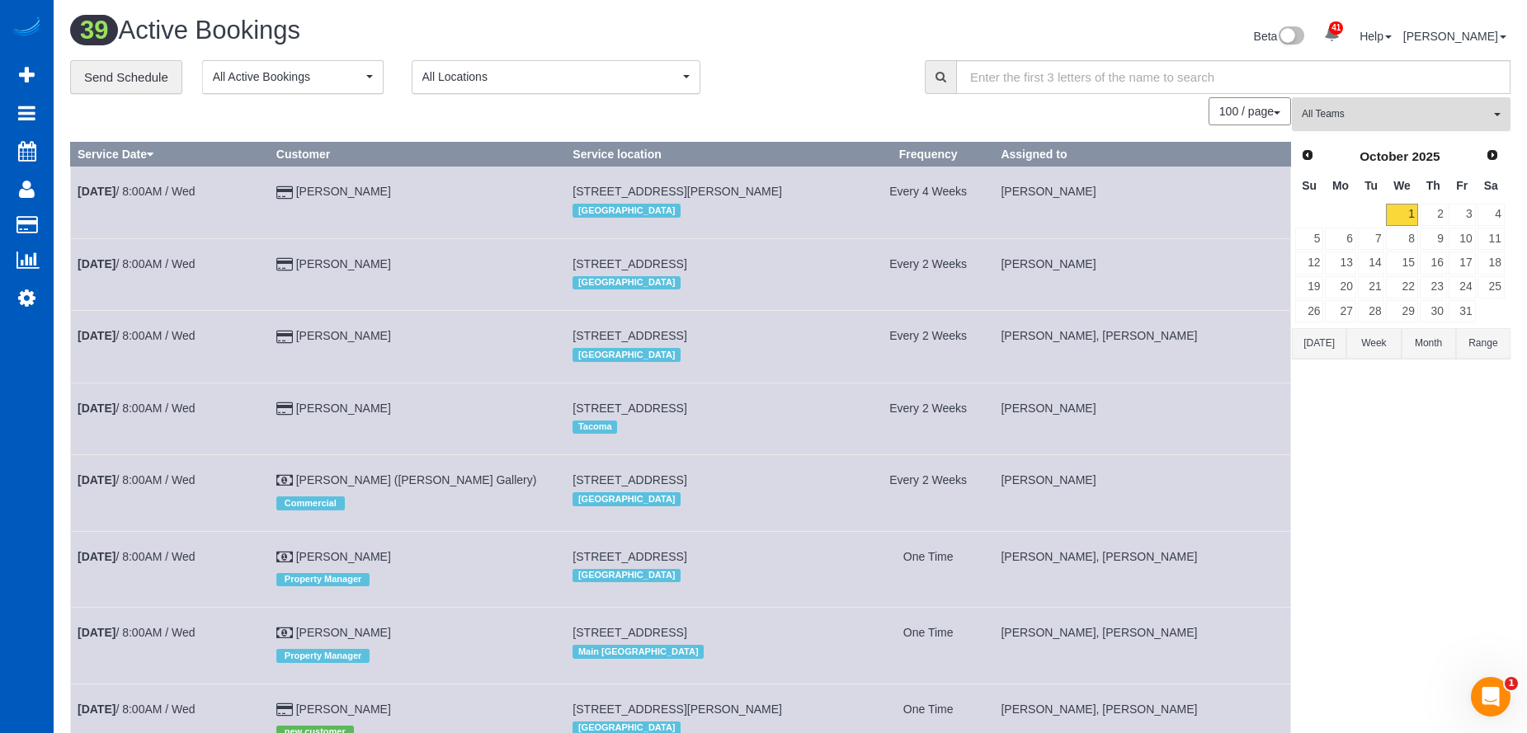
click at [1422, 103] on button "All Teams" at bounding box center [1401, 114] width 219 height 34
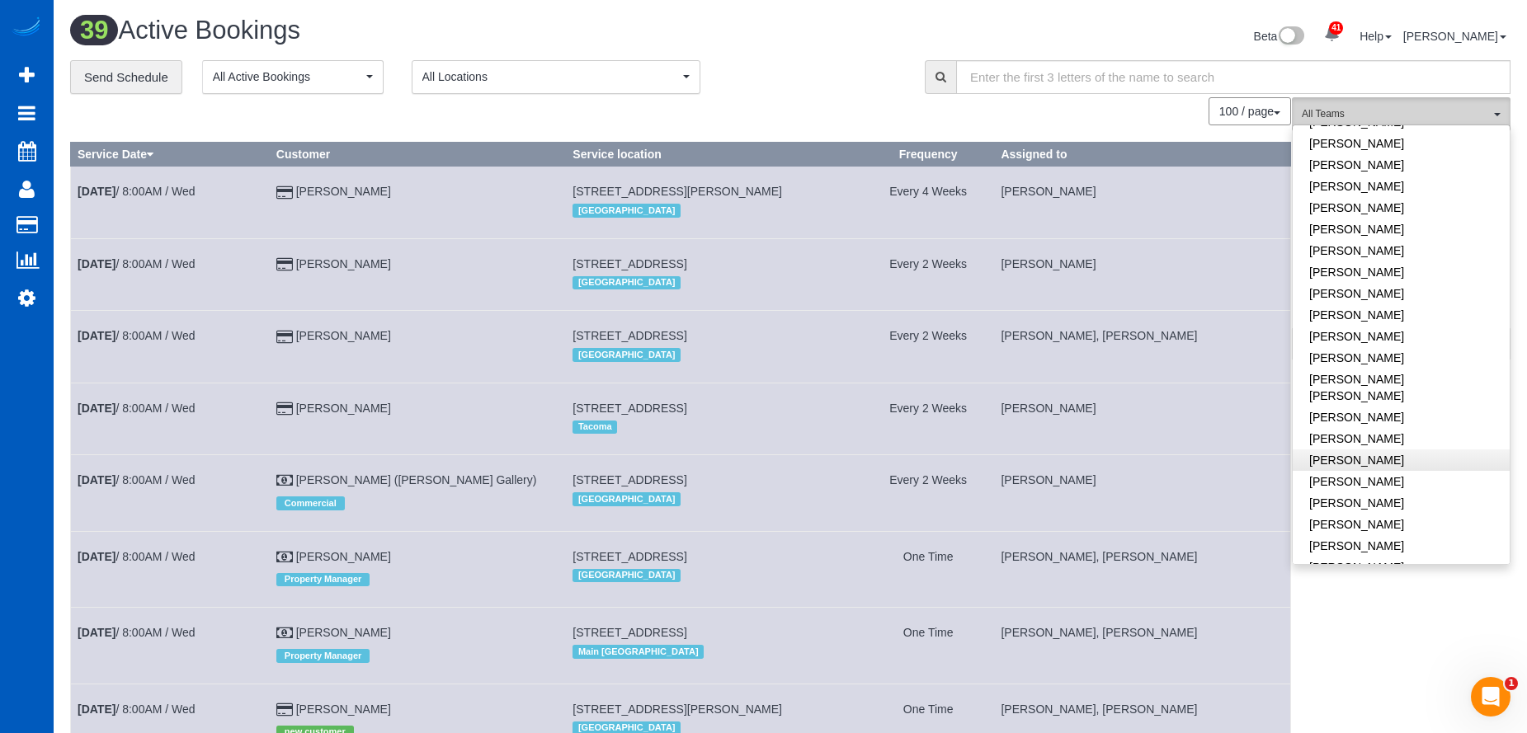
scroll to position [577, 0]
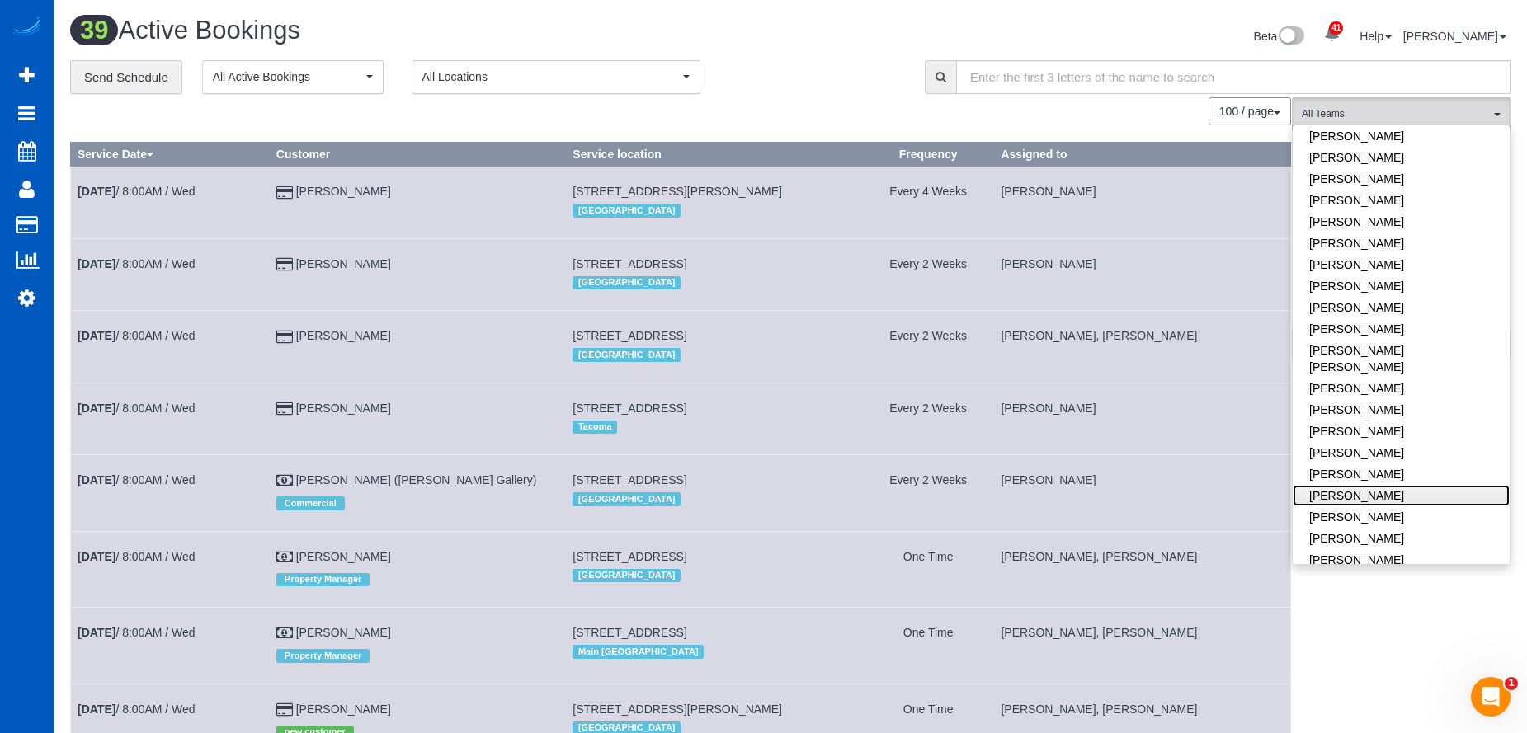
click at [1395, 485] on link "[PERSON_NAME]" at bounding box center [1401, 495] width 217 height 21
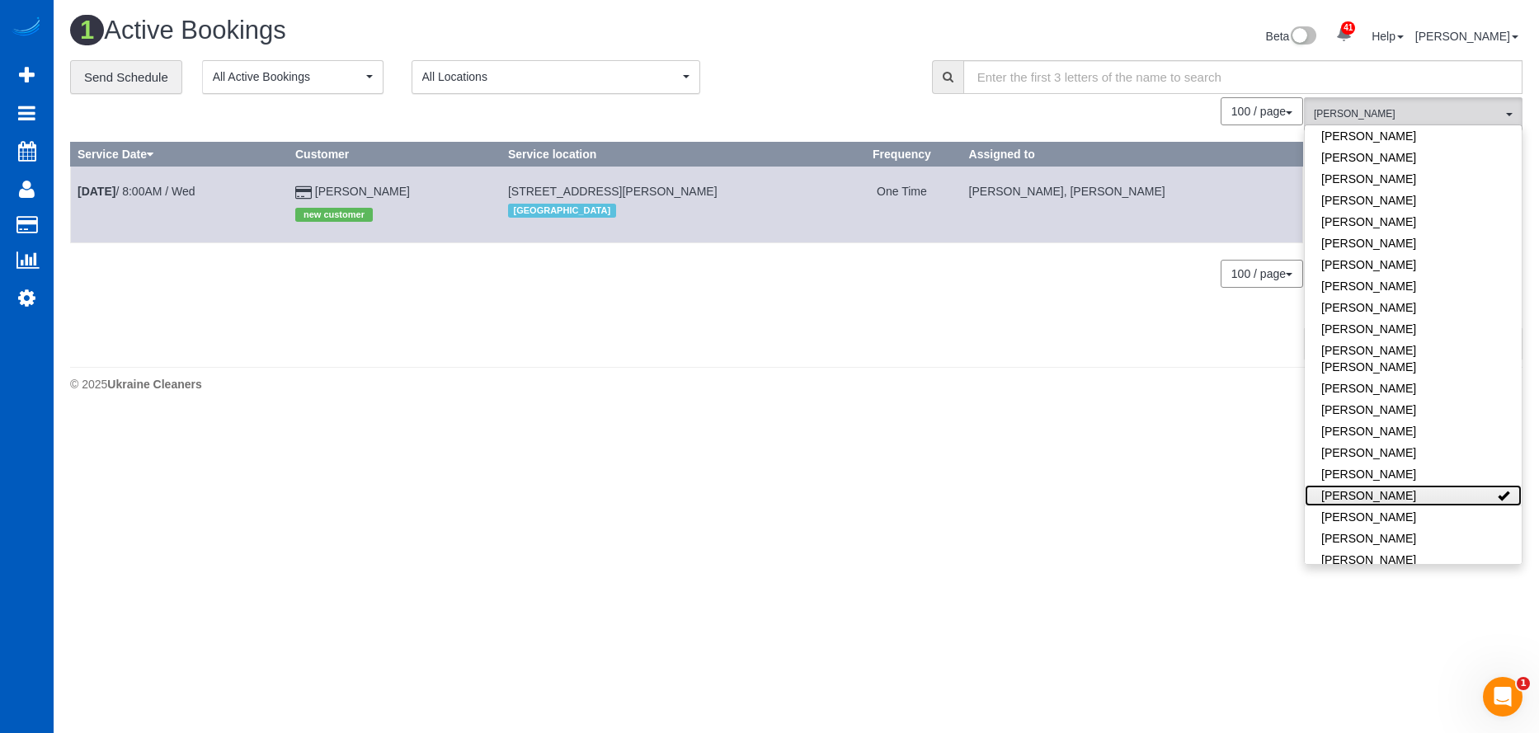
click at [1395, 485] on link "Oksana Kosiuk" at bounding box center [1413, 495] width 217 height 21
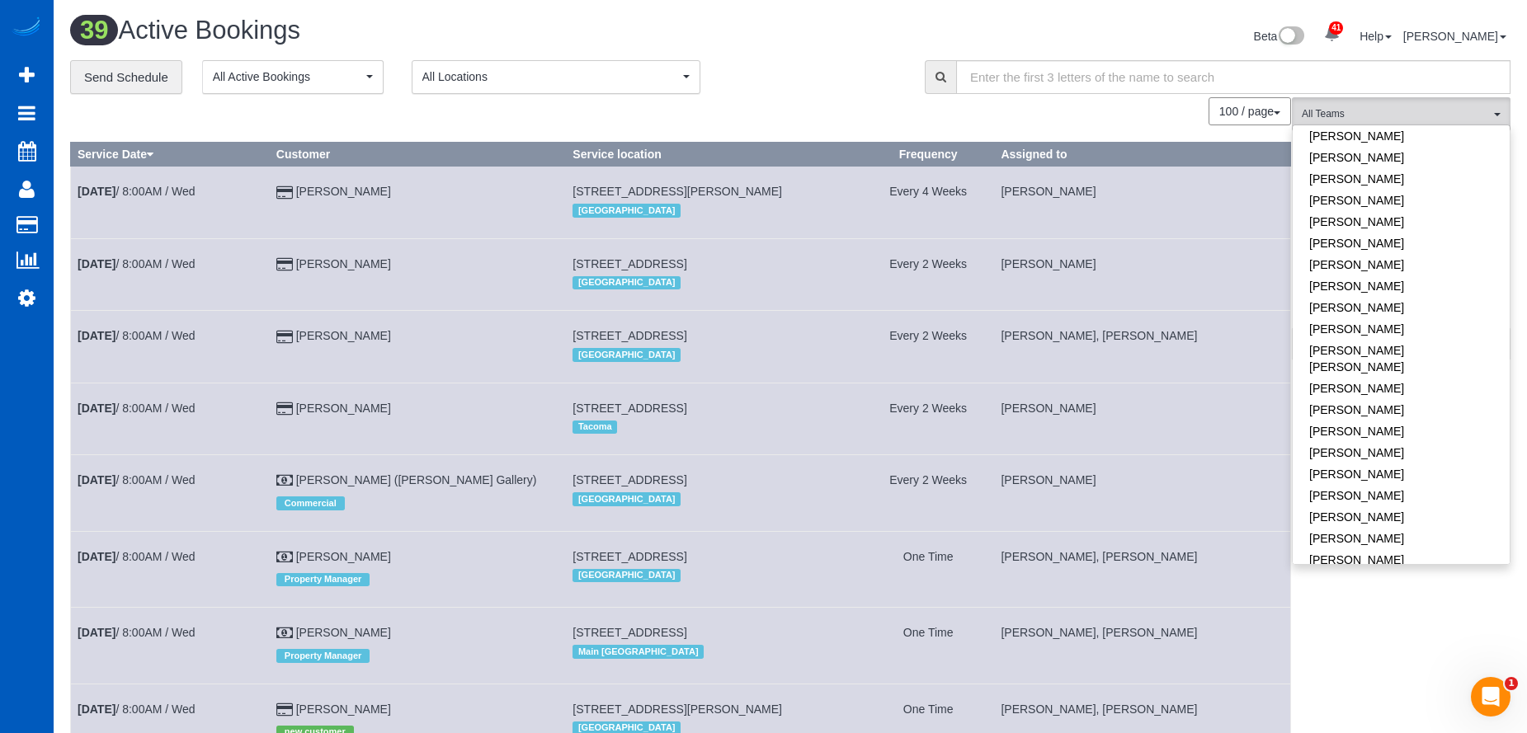
click at [812, 68] on div "**********" at bounding box center [485, 77] width 830 height 35
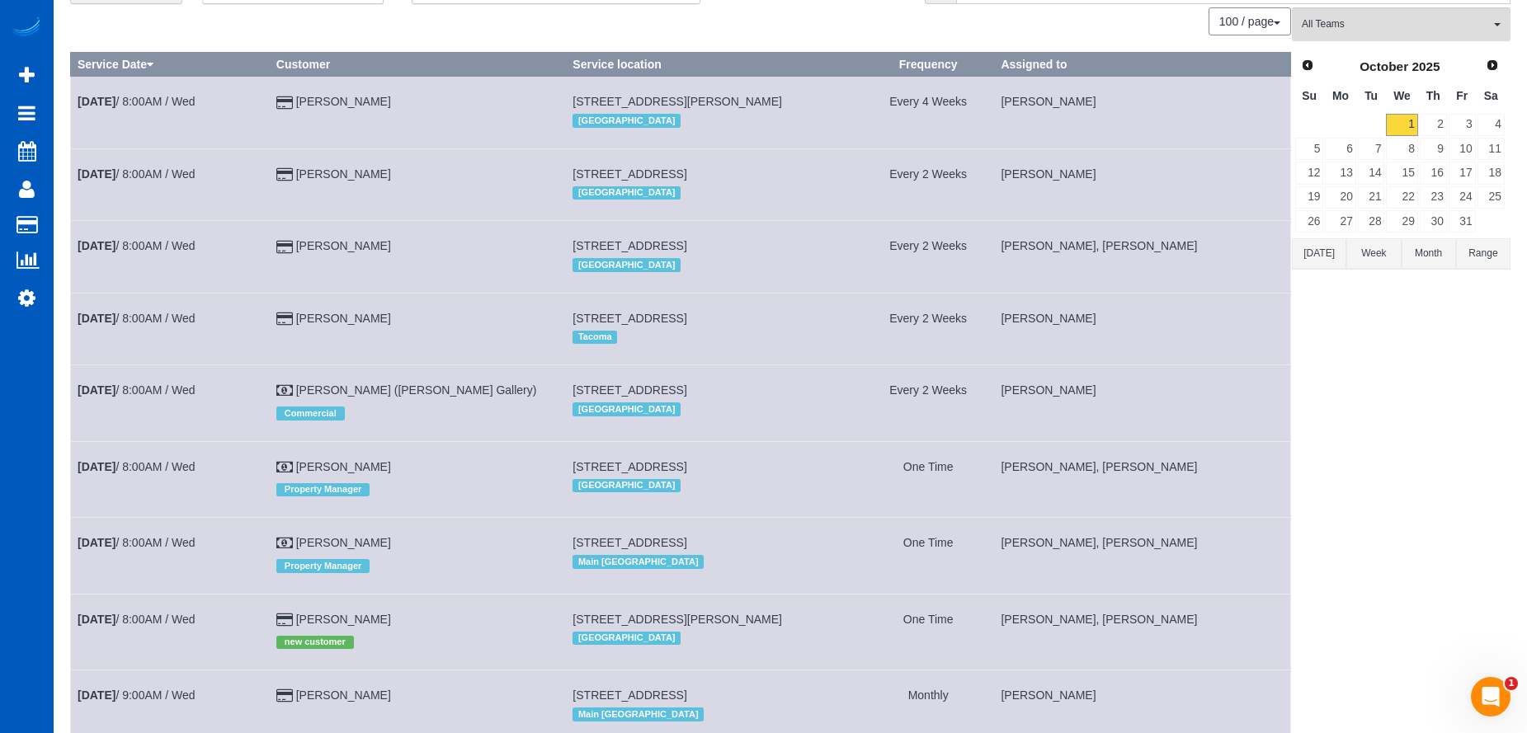
scroll to position [82, 0]
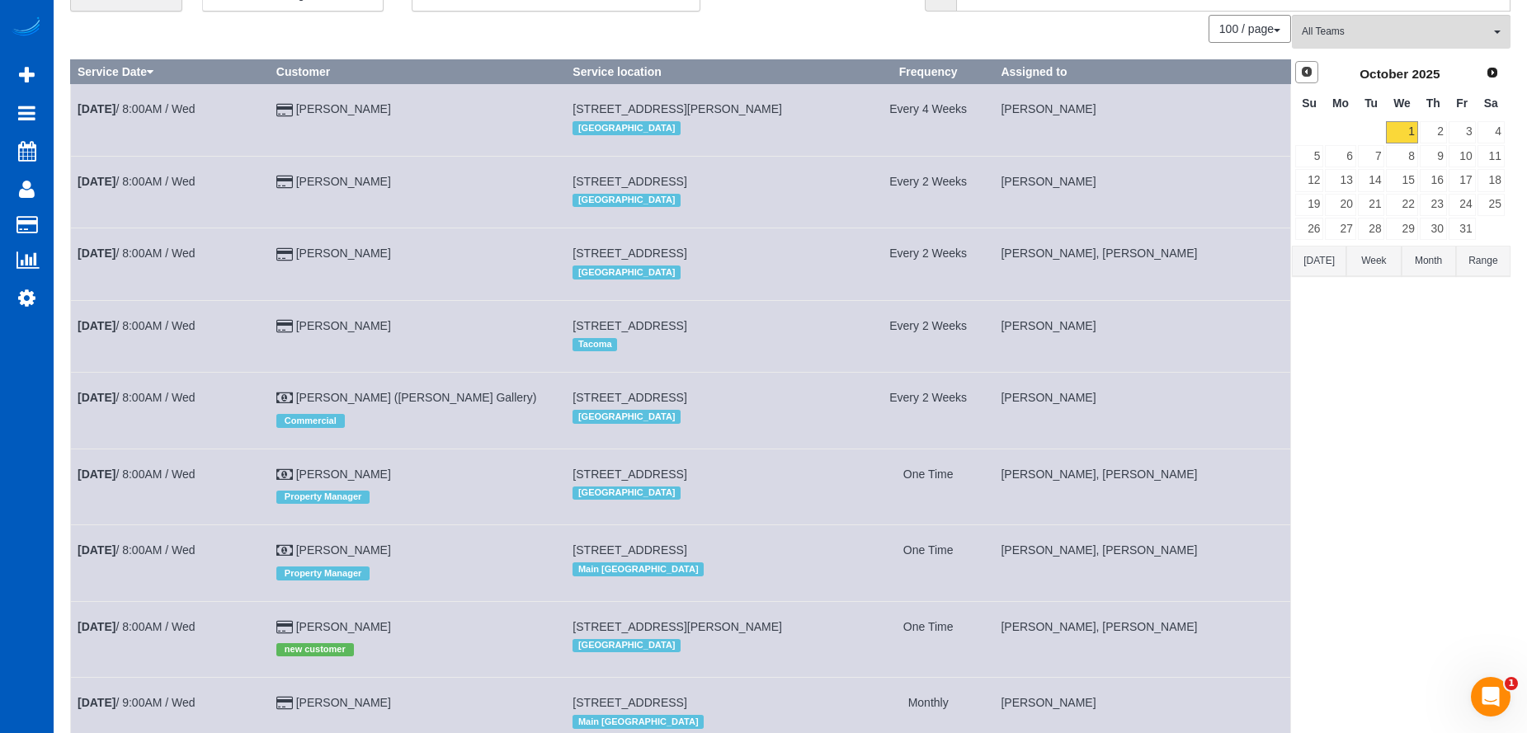
click at [1307, 79] on link "Prev" at bounding box center [1306, 72] width 23 height 23
click at [1382, 131] on link "2" at bounding box center [1371, 132] width 27 height 22
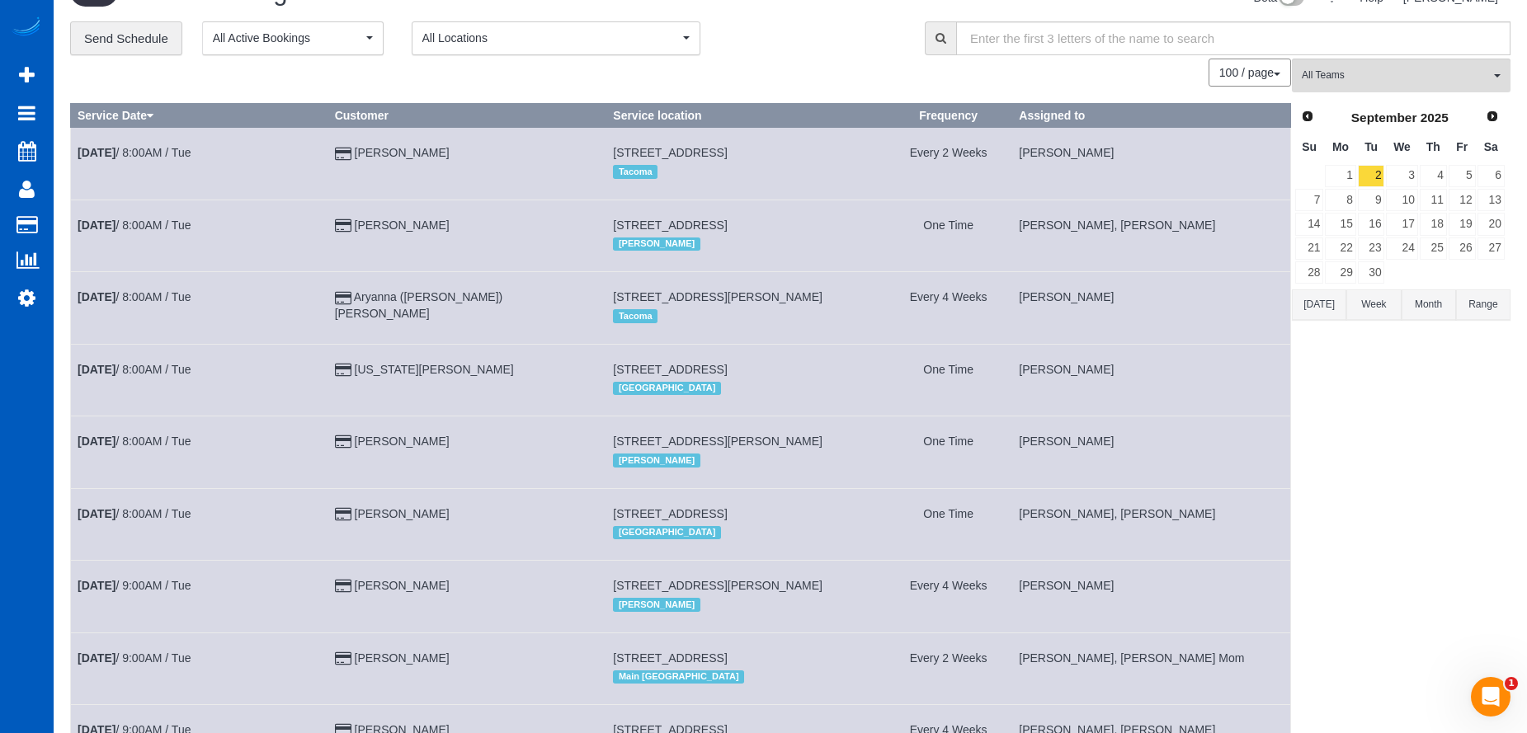
scroll to position [0, 0]
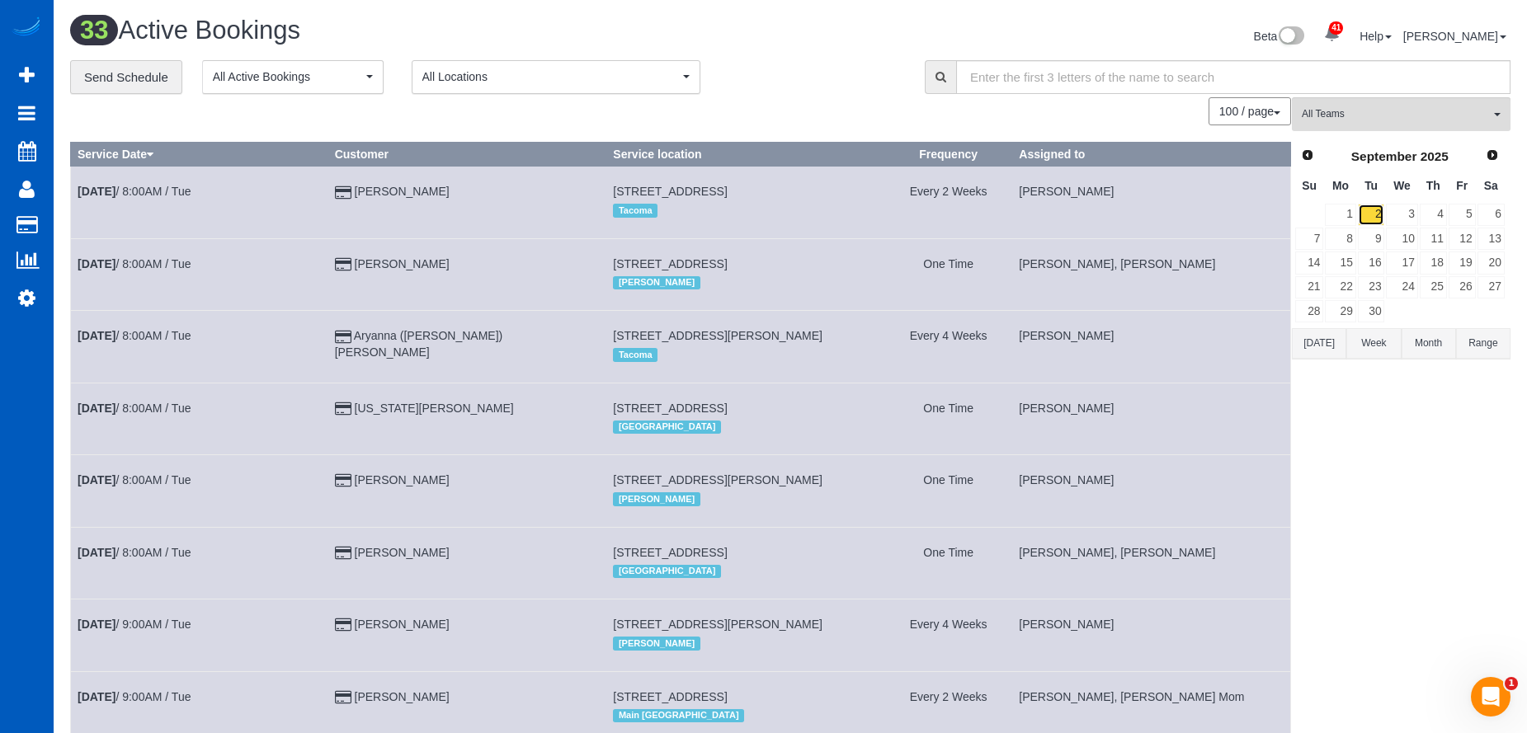
click at [1368, 214] on link "2" at bounding box center [1371, 215] width 27 height 22
click at [1374, 308] on link "30" at bounding box center [1371, 311] width 27 height 22
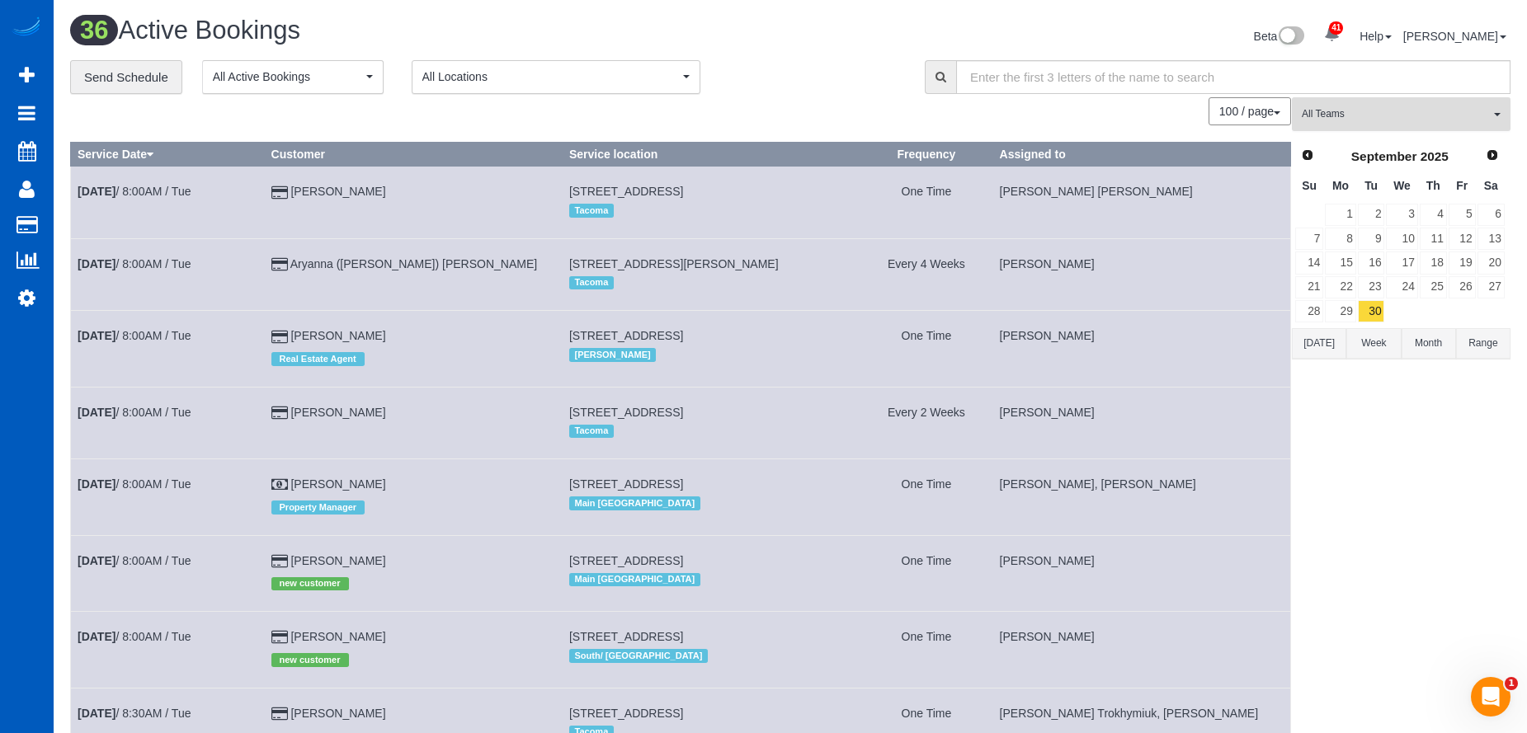
click at [1460, 110] on span "All Teams" at bounding box center [1396, 114] width 188 height 14
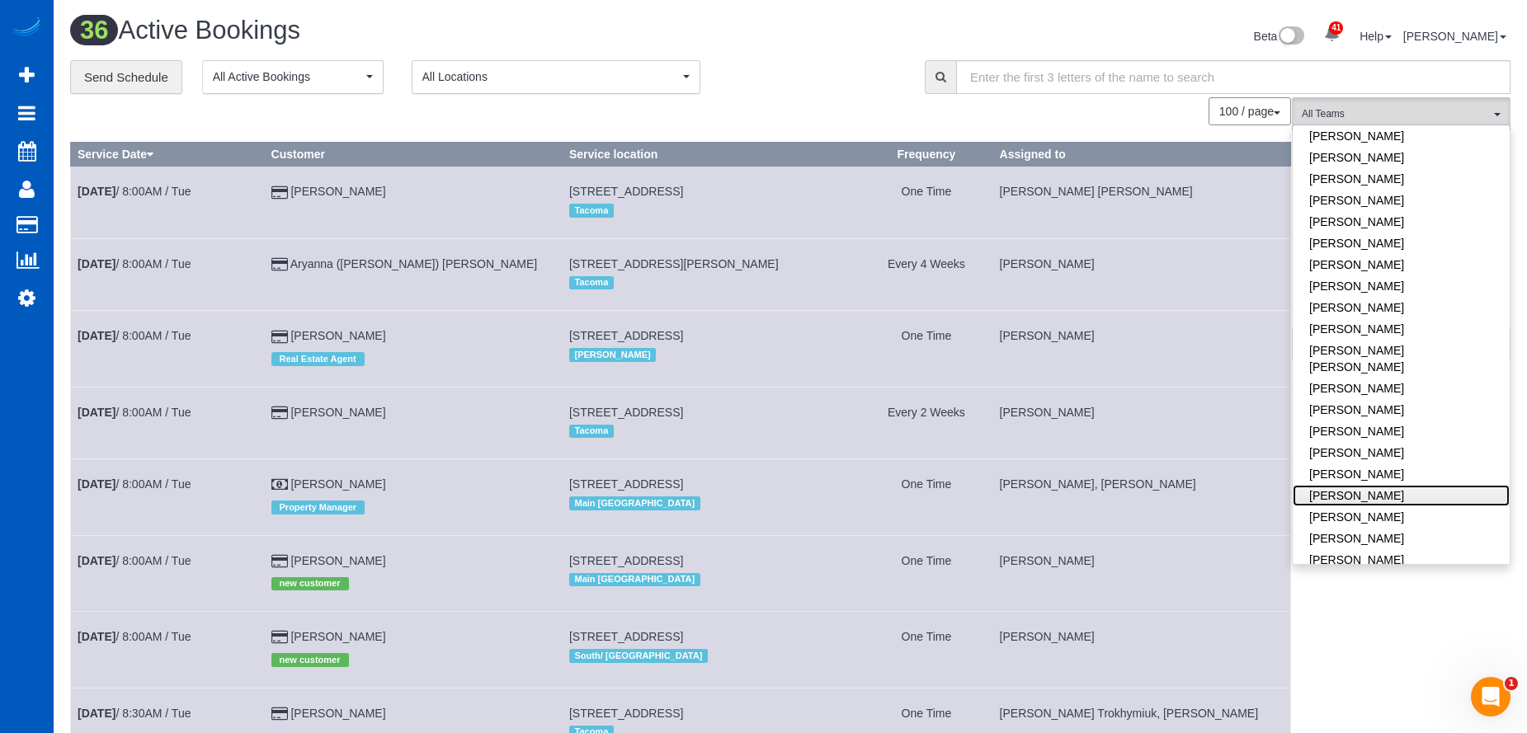
click at [1423, 485] on link "[PERSON_NAME]" at bounding box center [1401, 495] width 217 height 21
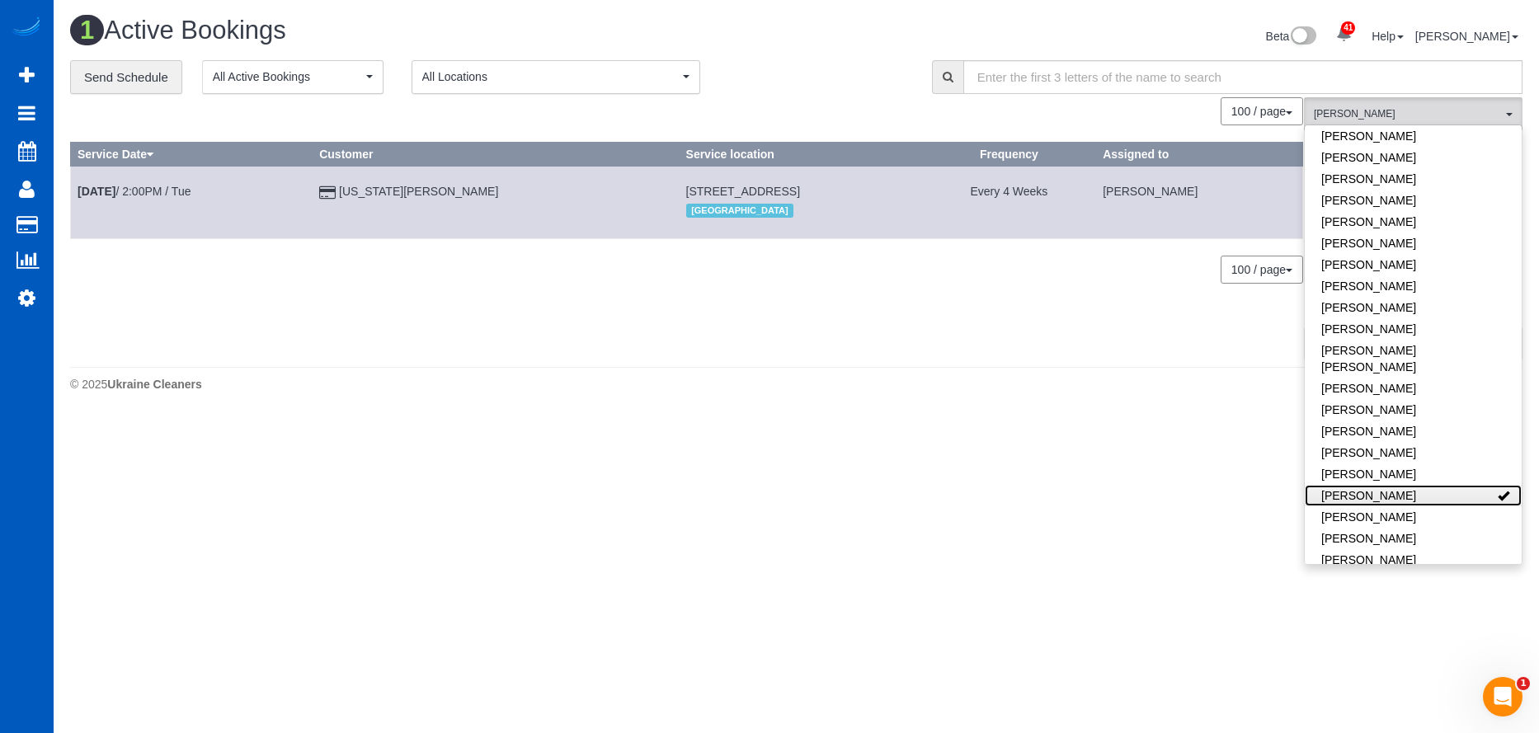
click at [1451, 485] on link "[PERSON_NAME]" at bounding box center [1413, 495] width 217 height 21
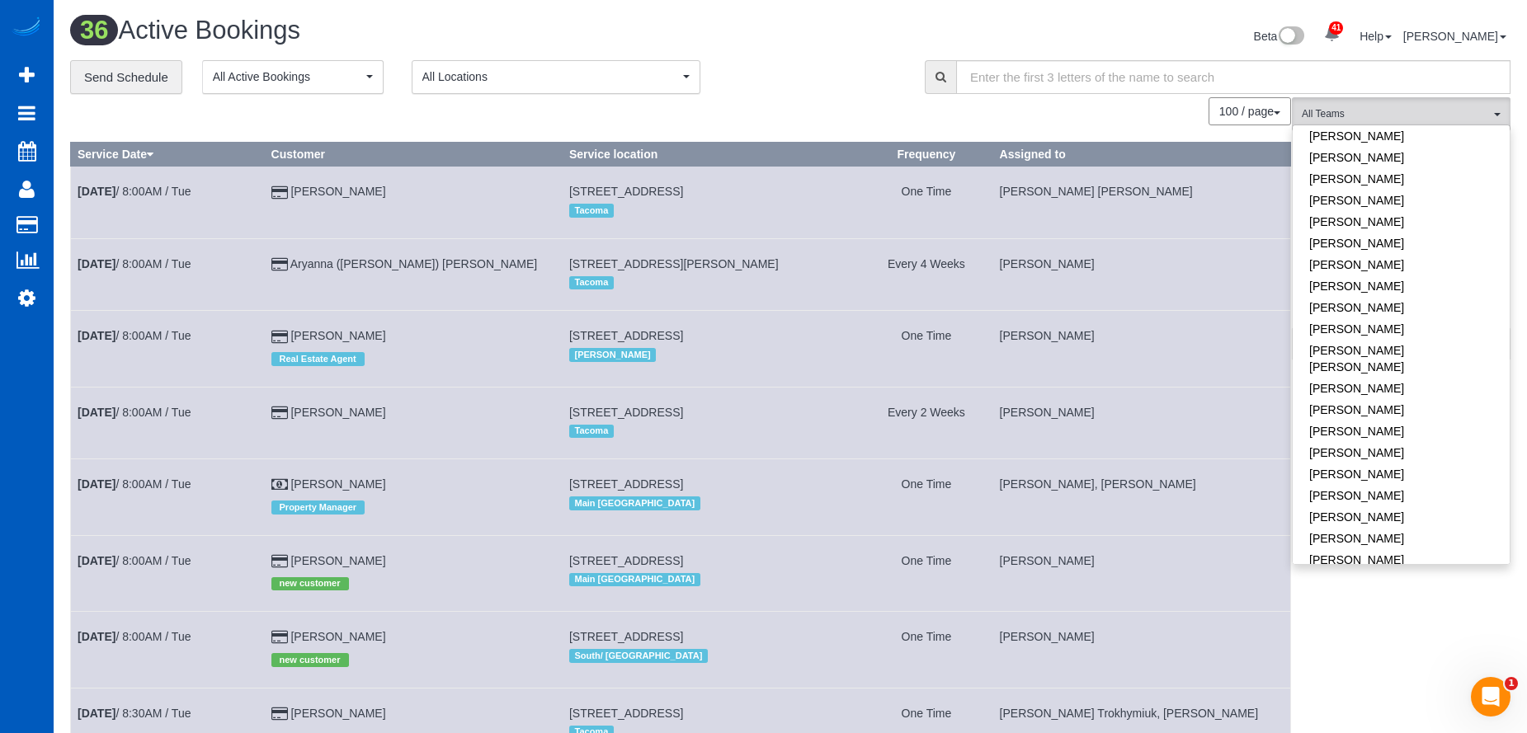
click at [923, 42] on div "Beta 41 Your Notifications You have 0 alerts × You have 3 to charge for 09/26/2…" at bounding box center [1156, 38] width 732 height 44
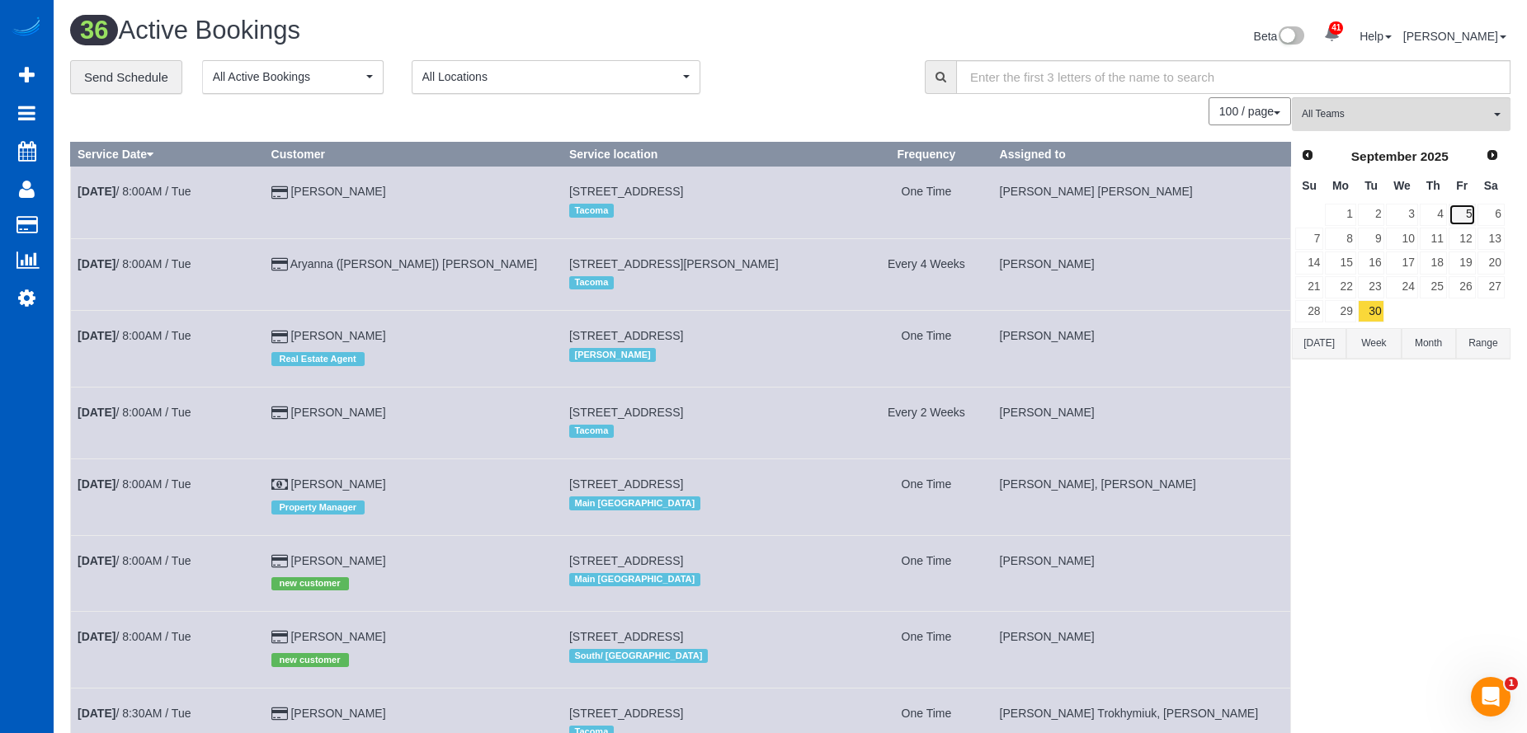
click at [1460, 220] on link "5" at bounding box center [1461, 215] width 27 height 22
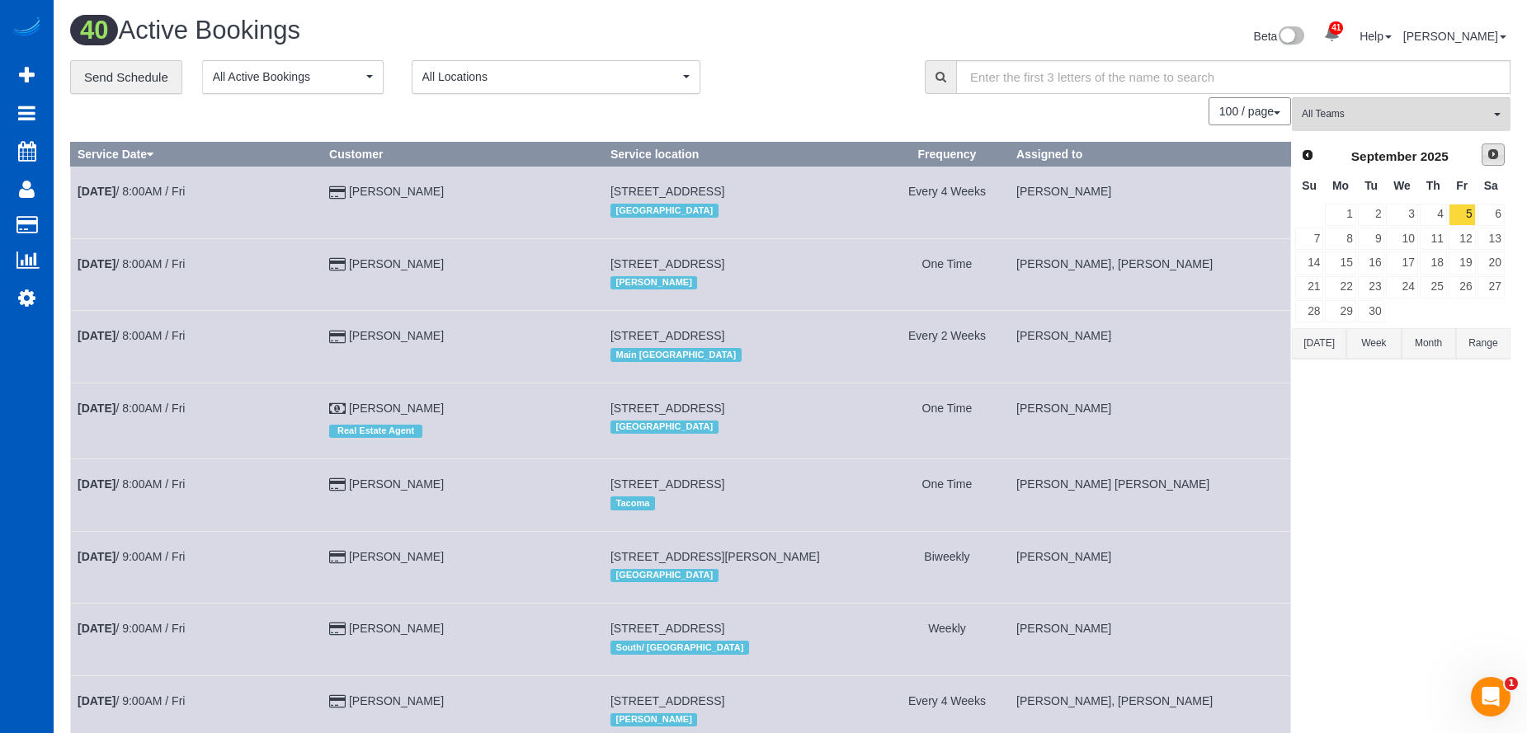
click at [1495, 152] on span "Next" at bounding box center [1492, 154] width 13 height 13
click at [1441, 232] on link "9" at bounding box center [1433, 239] width 27 height 22
click at [1460, 112] on span "All Teams" at bounding box center [1396, 114] width 188 height 14
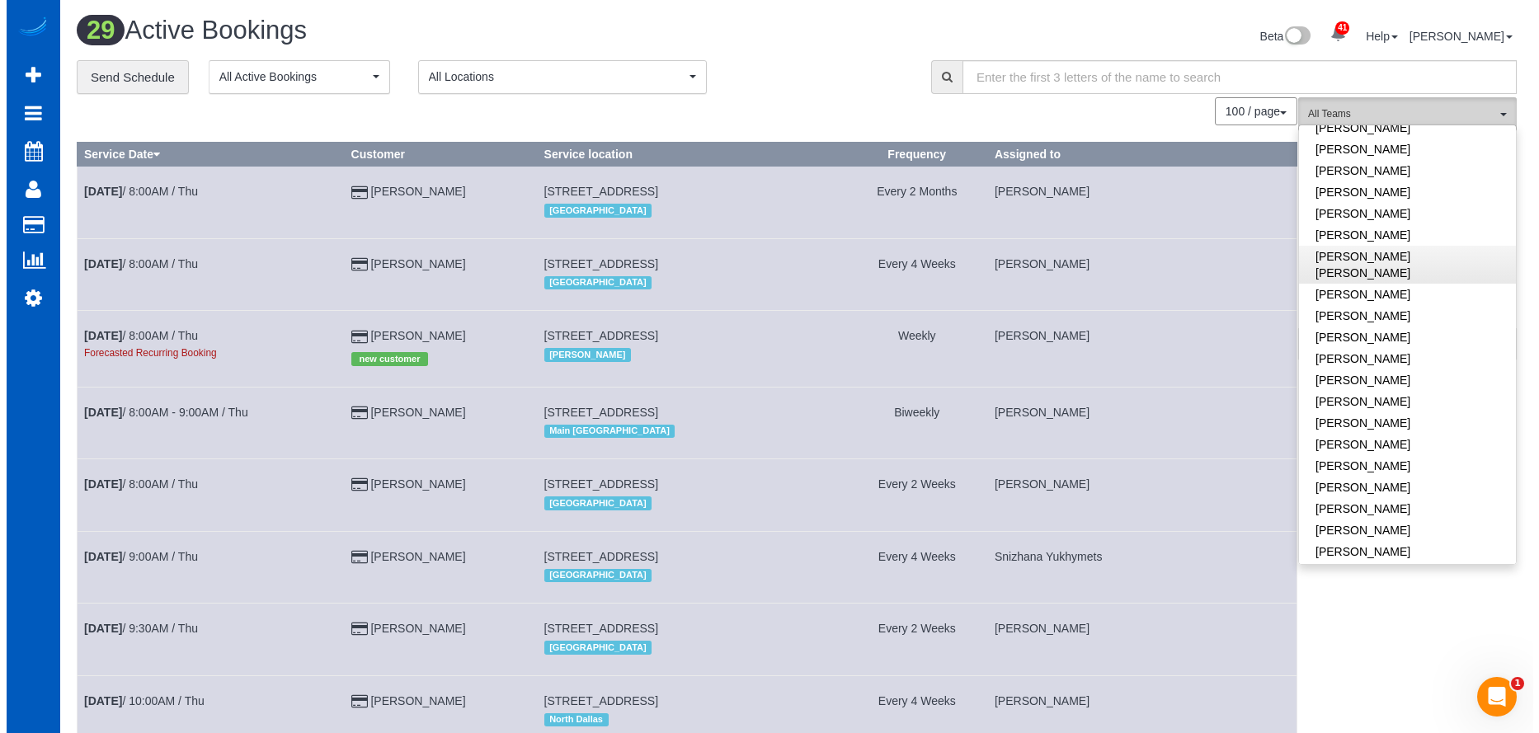
scroll to position [577, 0]
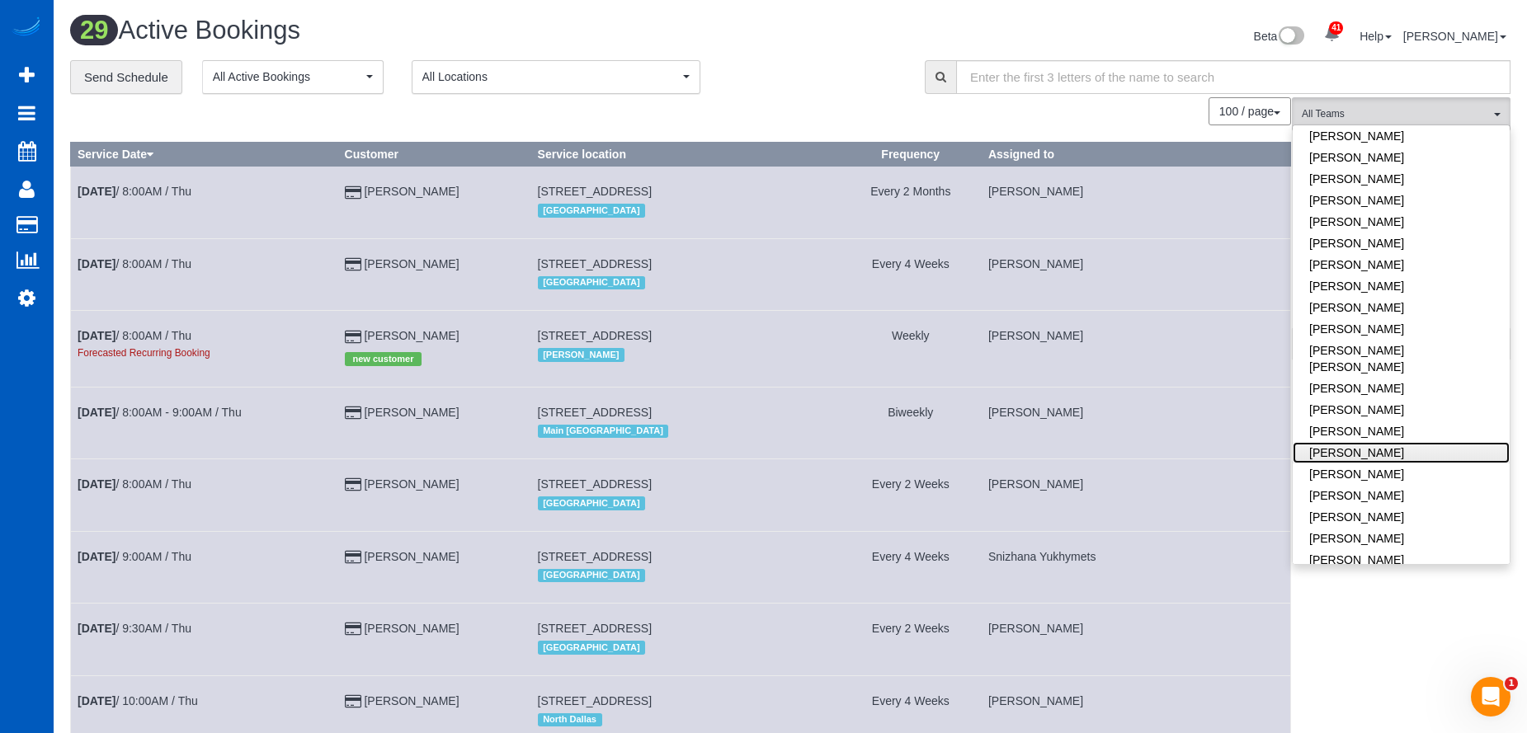
click at [1406, 442] on link "Nataliia Moskalenko" at bounding box center [1401, 452] width 217 height 21
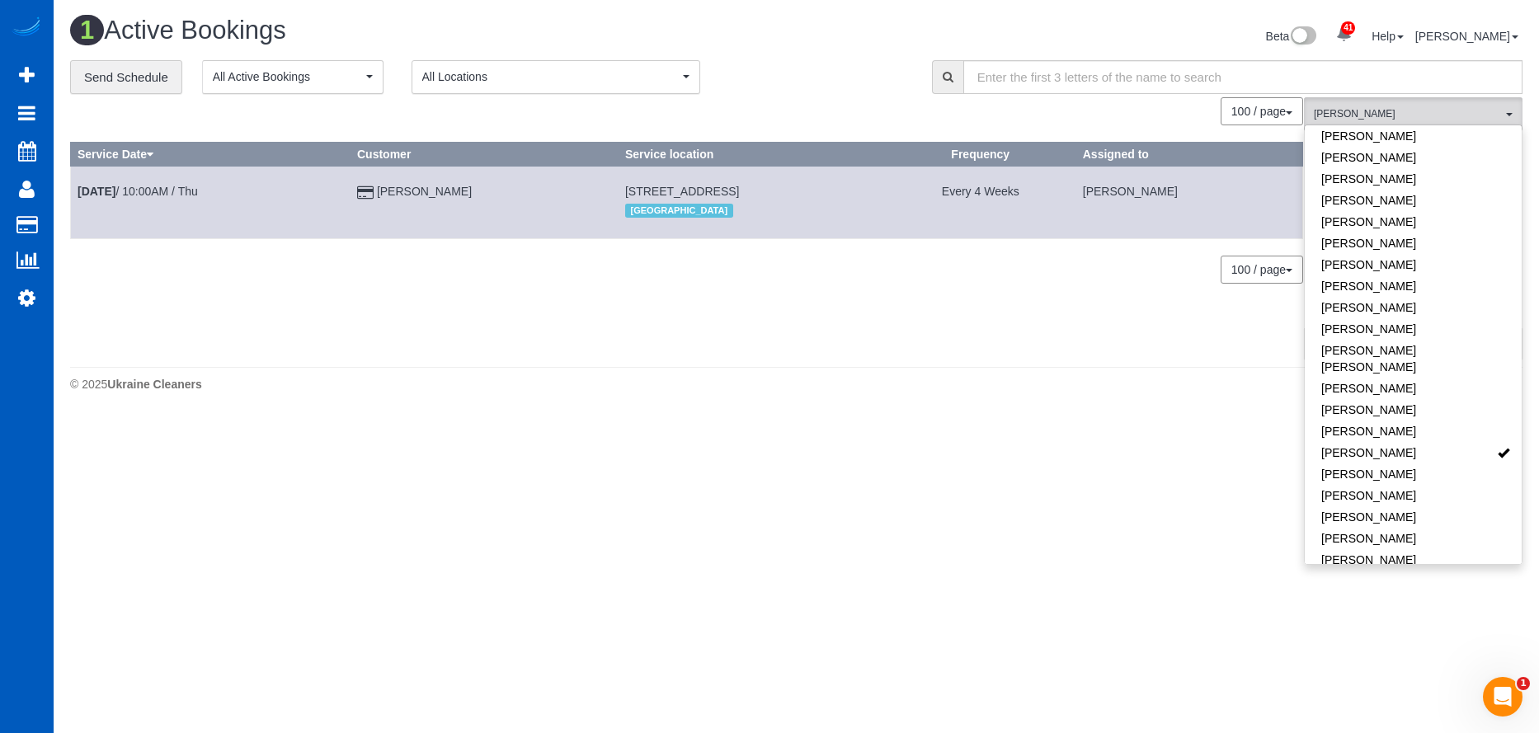
click at [959, 334] on div "0 Bookings found. We couldn't find any bookings that matched your search. Creat…" at bounding box center [687, 227] width 1234 height 261
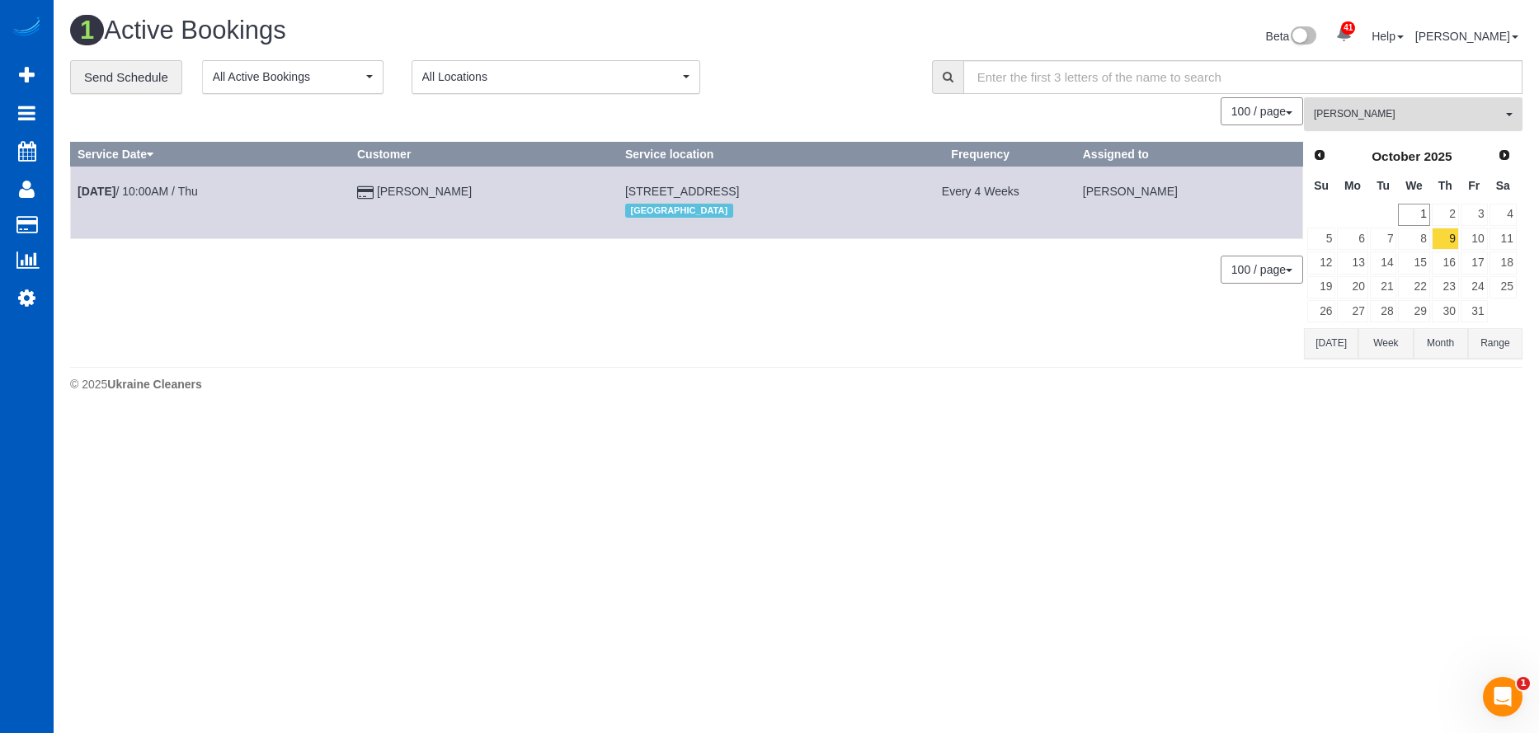
click at [1414, 114] on span "Nataliia Moskalenko" at bounding box center [1408, 114] width 188 height 14
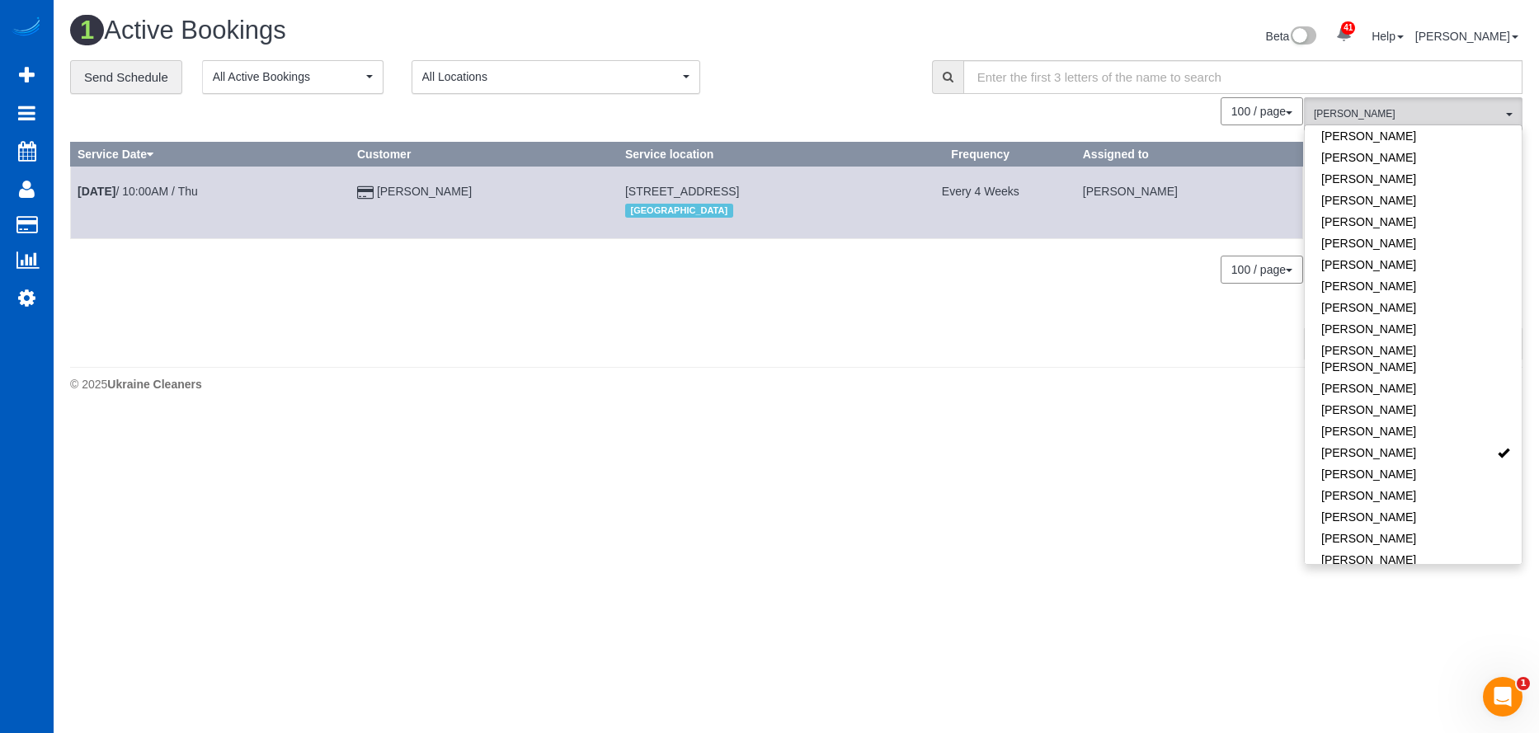
click at [1019, 1] on div at bounding box center [769, 1] width 1539 height 2
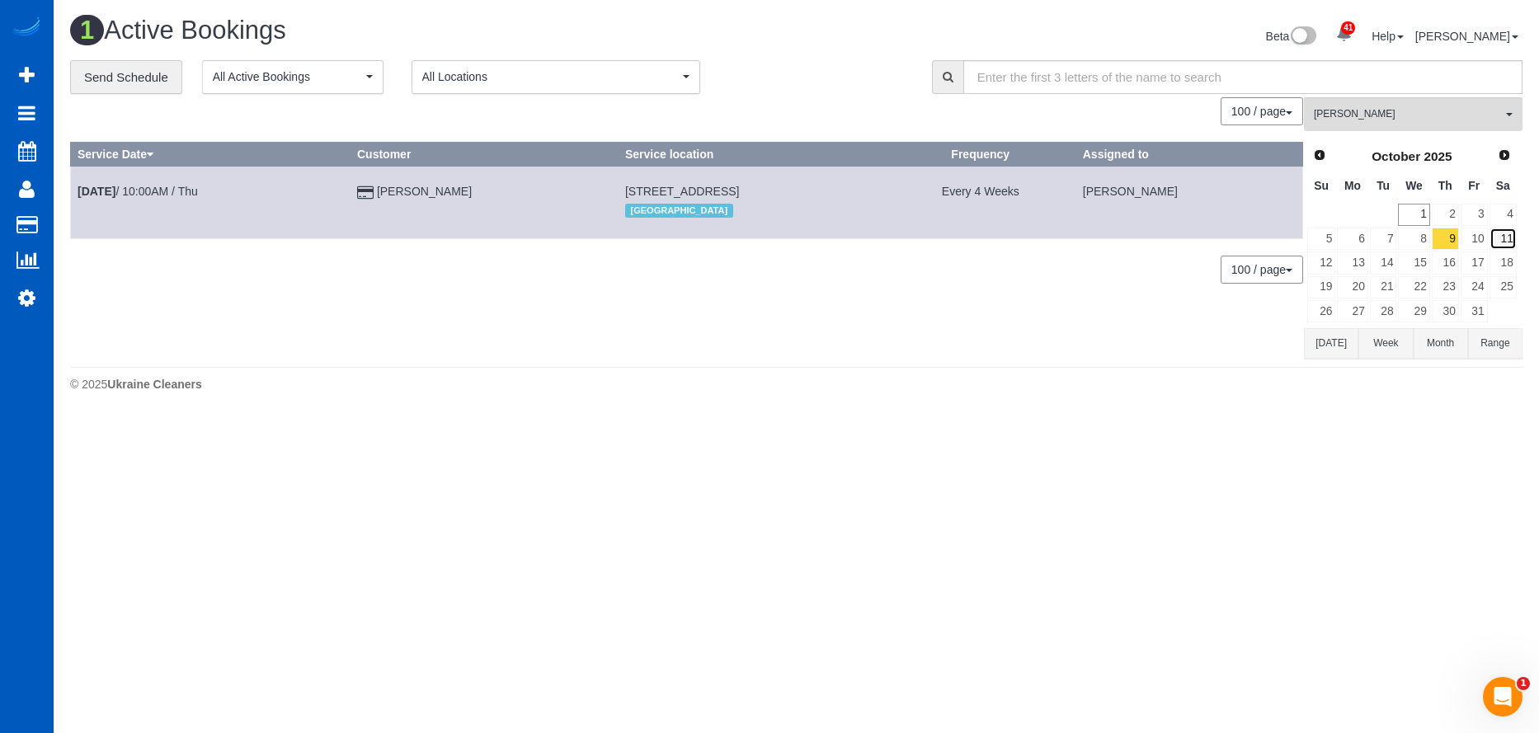
click at [1515, 236] on link "11" at bounding box center [1503, 239] width 27 height 22
click at [1448, 105] on button "Nataliia Moskalenko All Teams" at bounding box center [1413, 114] width 219 height 34
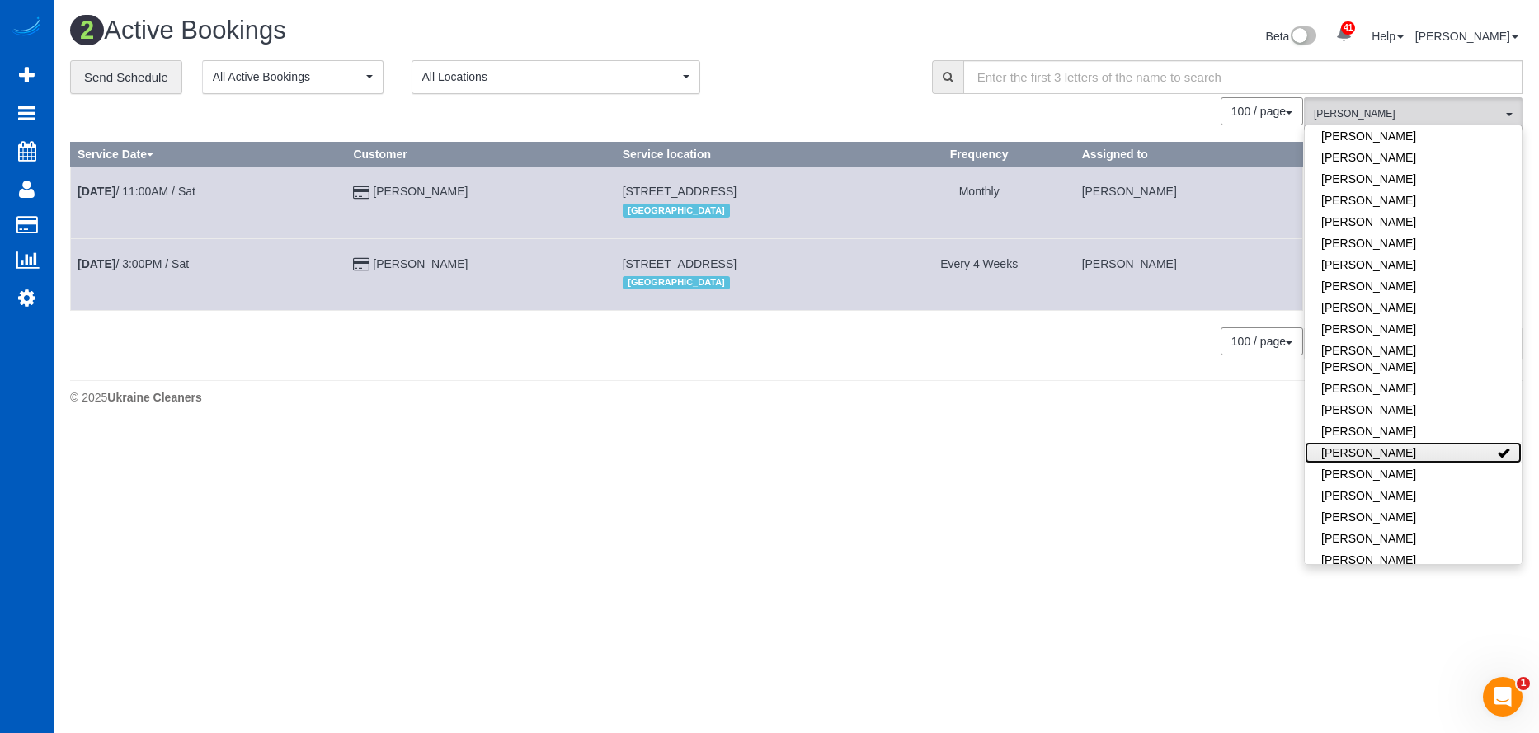
click at [1442, 442] on link "Nataliia Moskalenko" at bounding box center [1413, 452] width 217 height 21
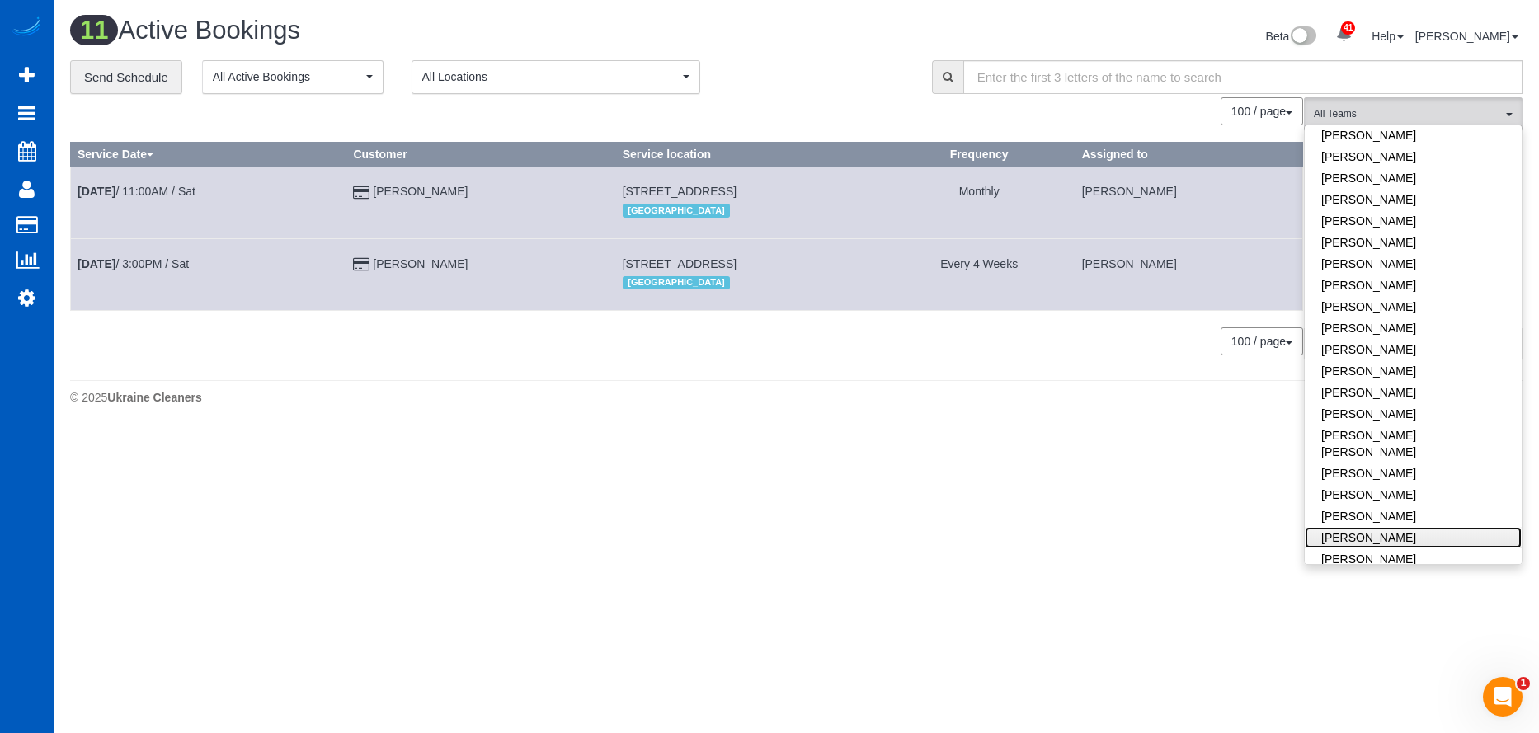
scroll to position [412, 0]
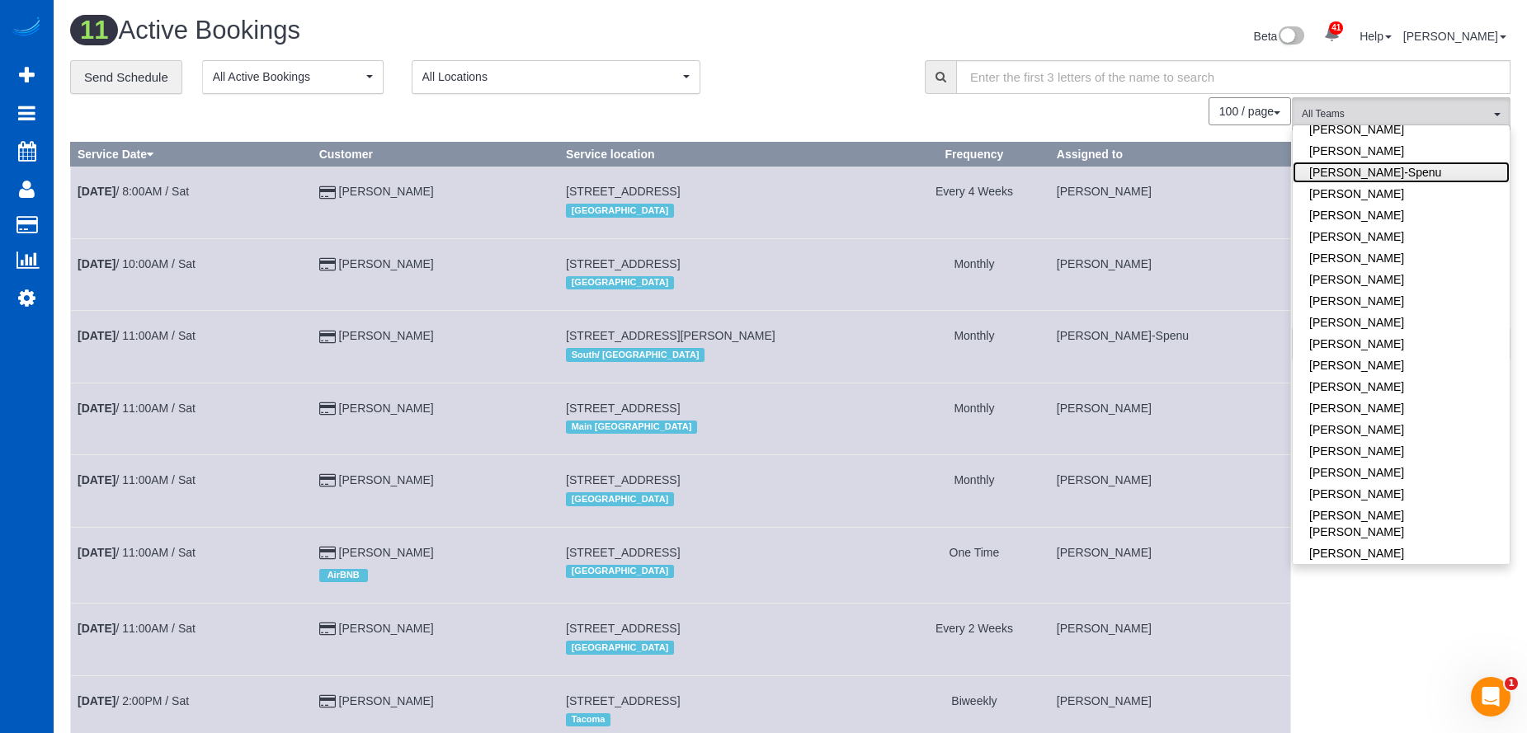
click at [1395, 178] on link "Iryna Kuzmenko-Spenu" at bounding box center [1401, 172] width 217 height 21
click at [865, 82] on div "**********" at bounding box center [485, 77] width 830 height 35
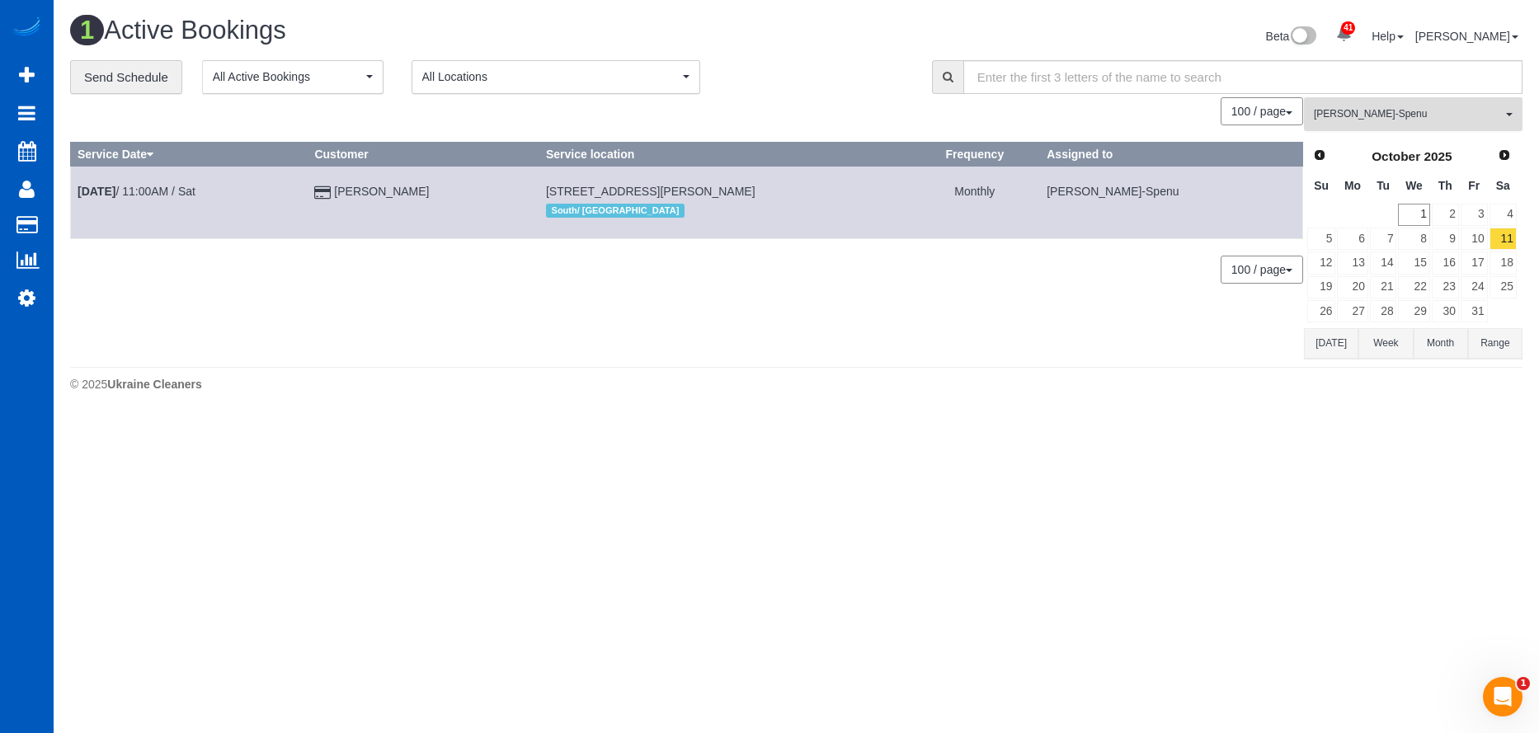
click at [1467, 117] on span "Iryna Kuzmenko-Spenu" at bounding box center [1408, 114] width 188 height 14
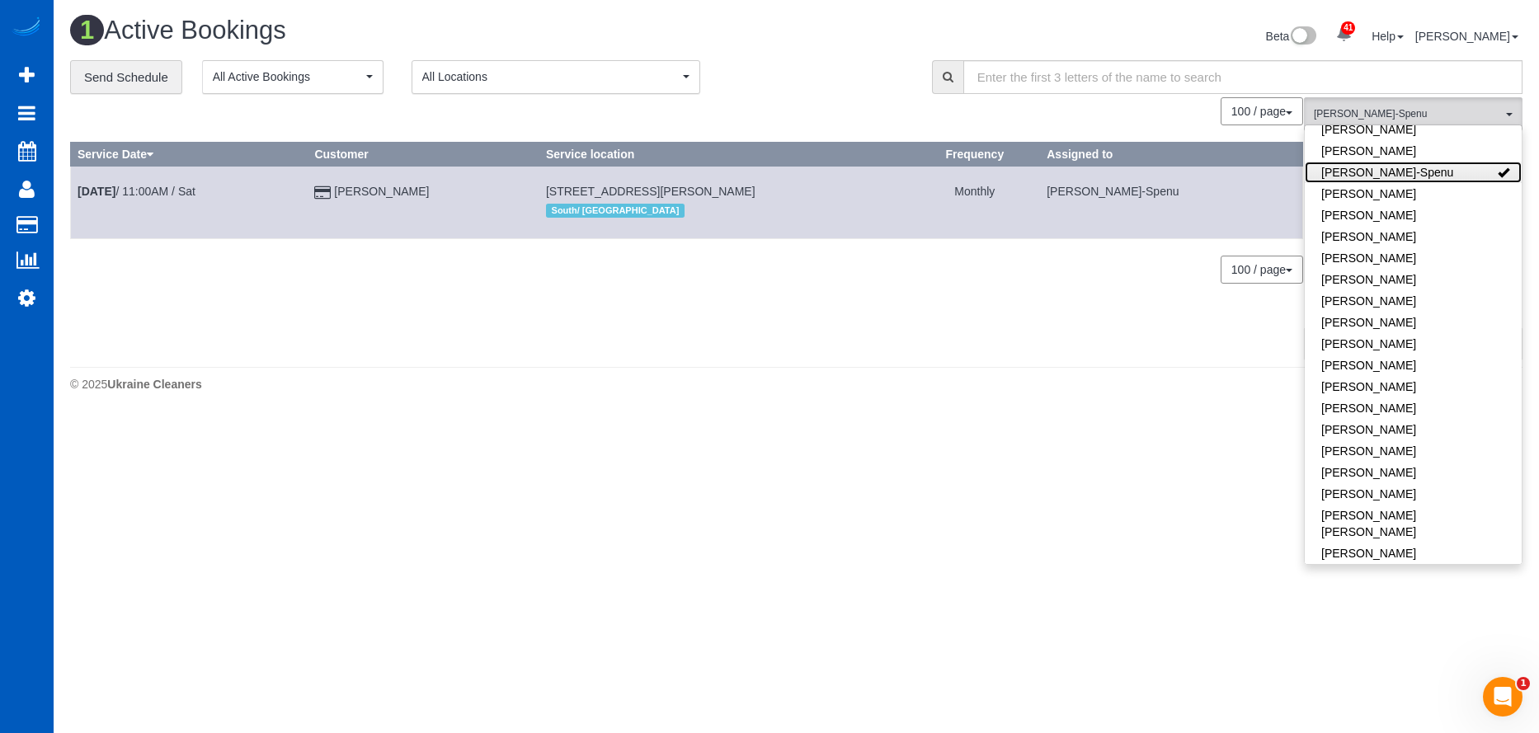
click at [1455, 165] on link "Iryna Kuzmenko-Spenu" at bounding box center [1413, 172] width 217 height 21
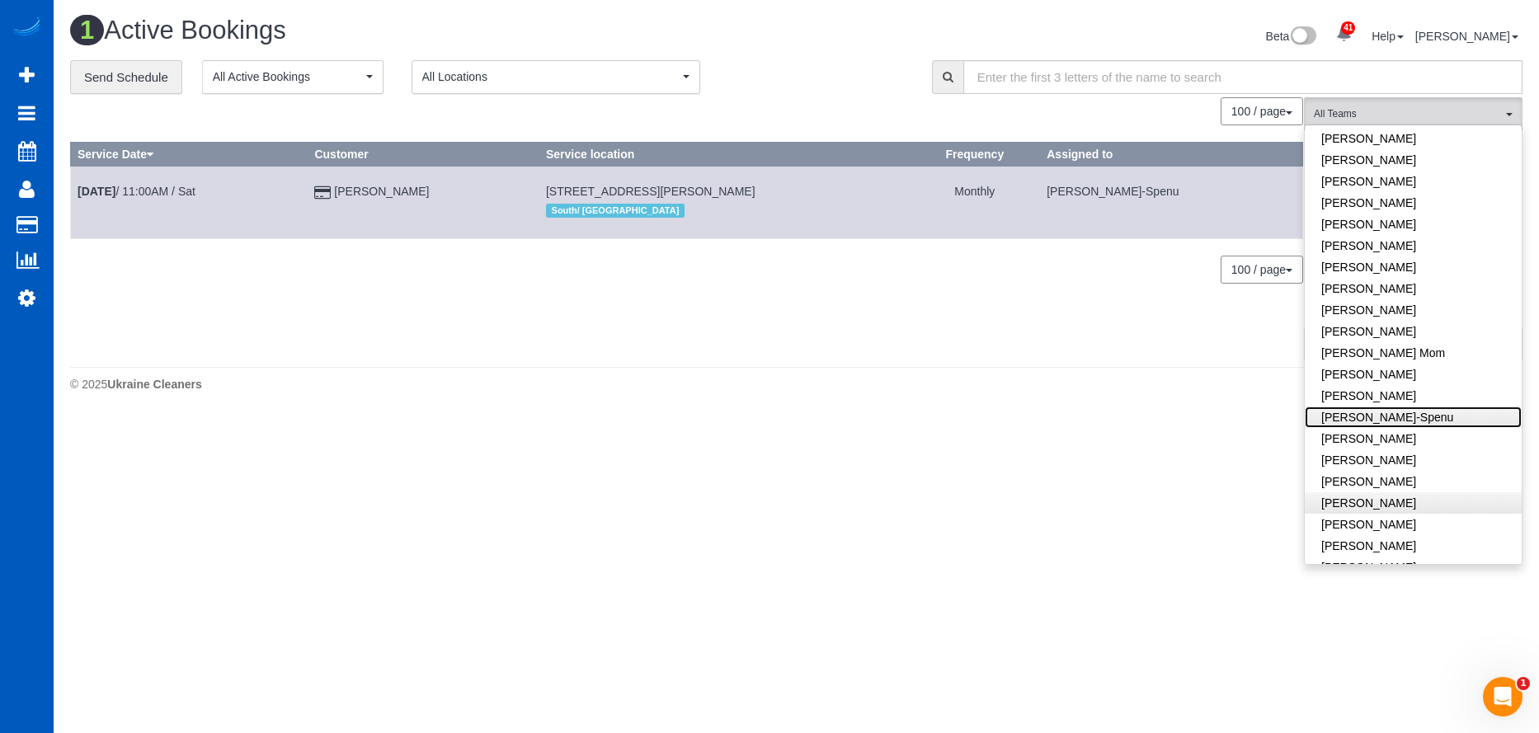
scroll to position [165, 0]
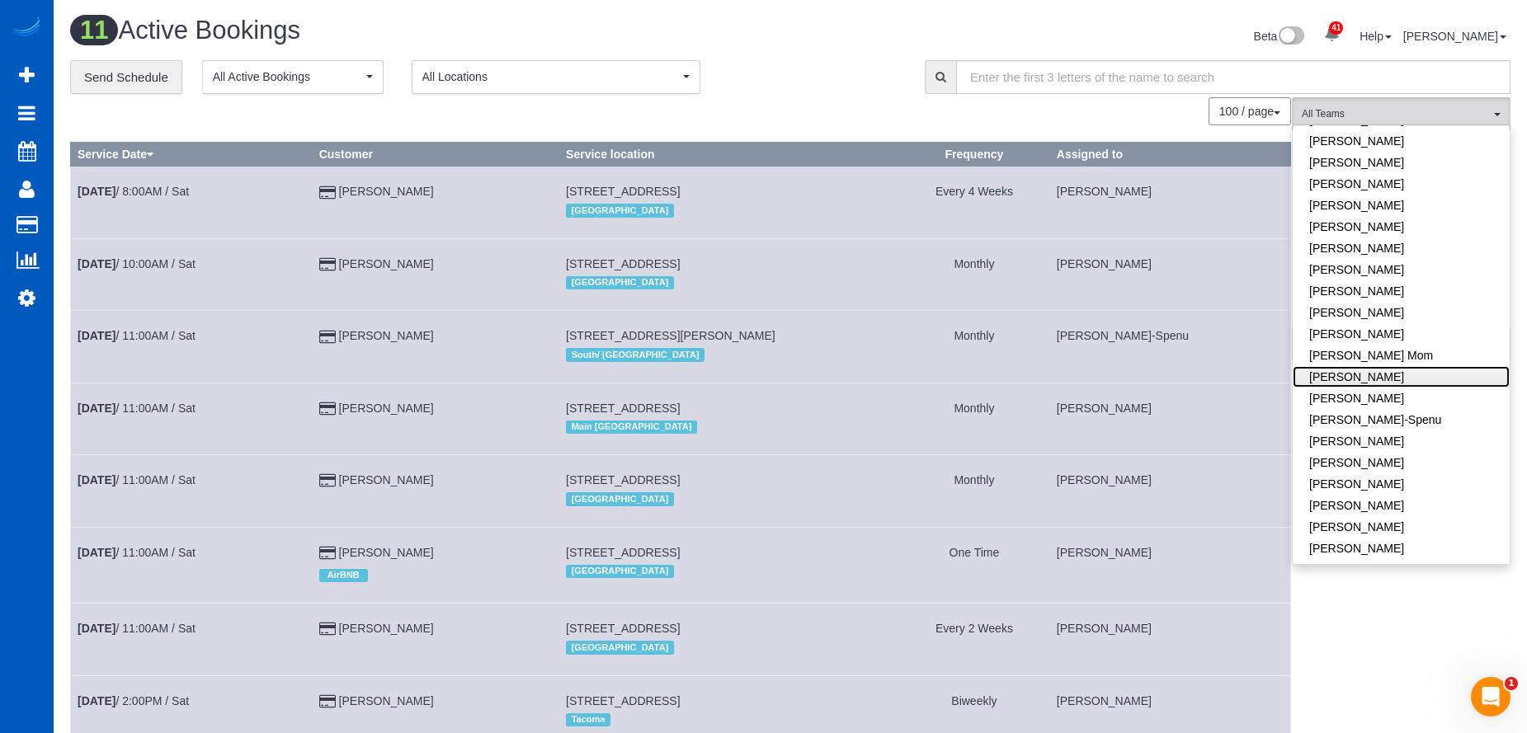
click at [1403, 371] on link "[PERSON_NAME]" at bounding box center [1401, 376] width 217 height 21
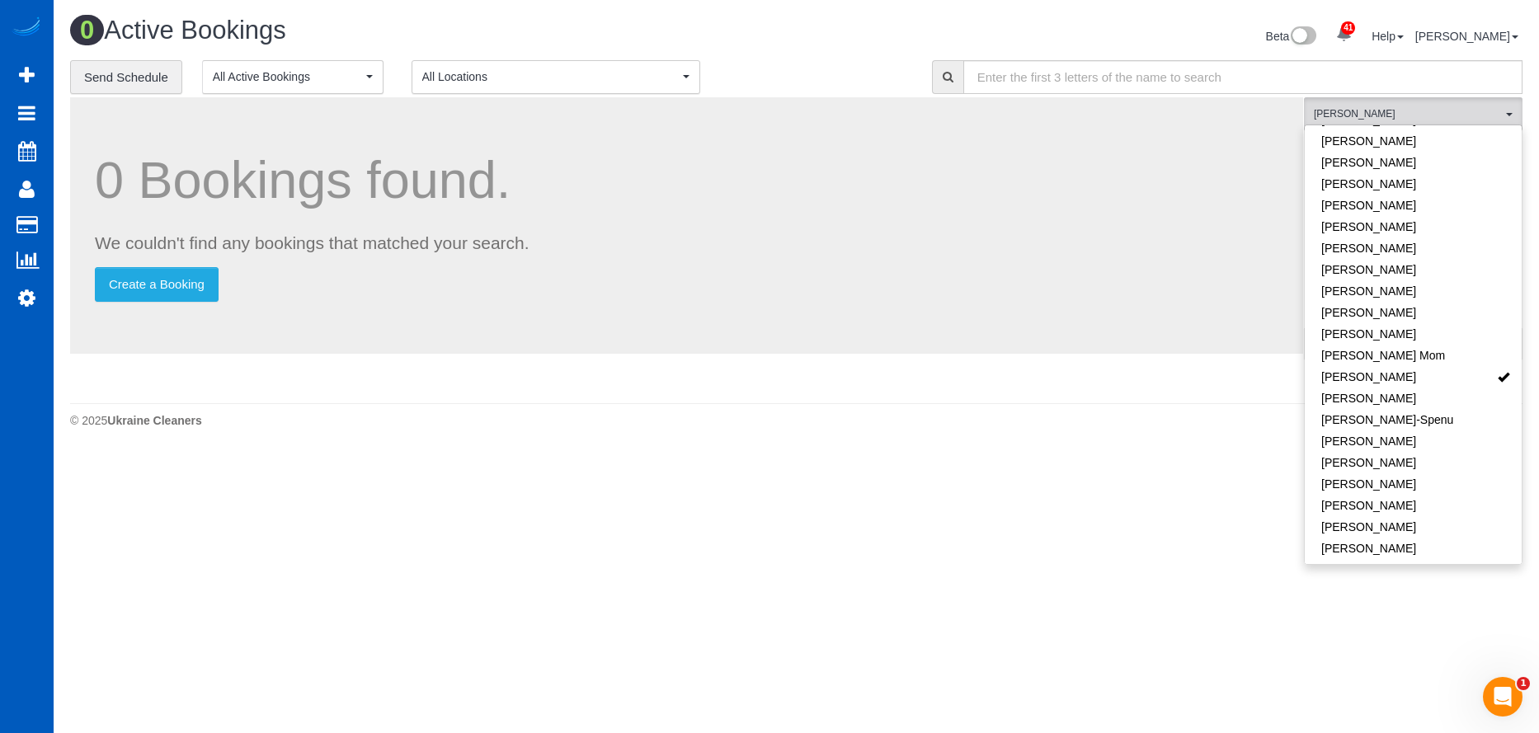
click at [866, 54] on div "Beta 41 Your Notifications You have 0 alerts × You have 3 to charge for 09/26/2…" at bounding box center [1166, 38] width 739 height 44
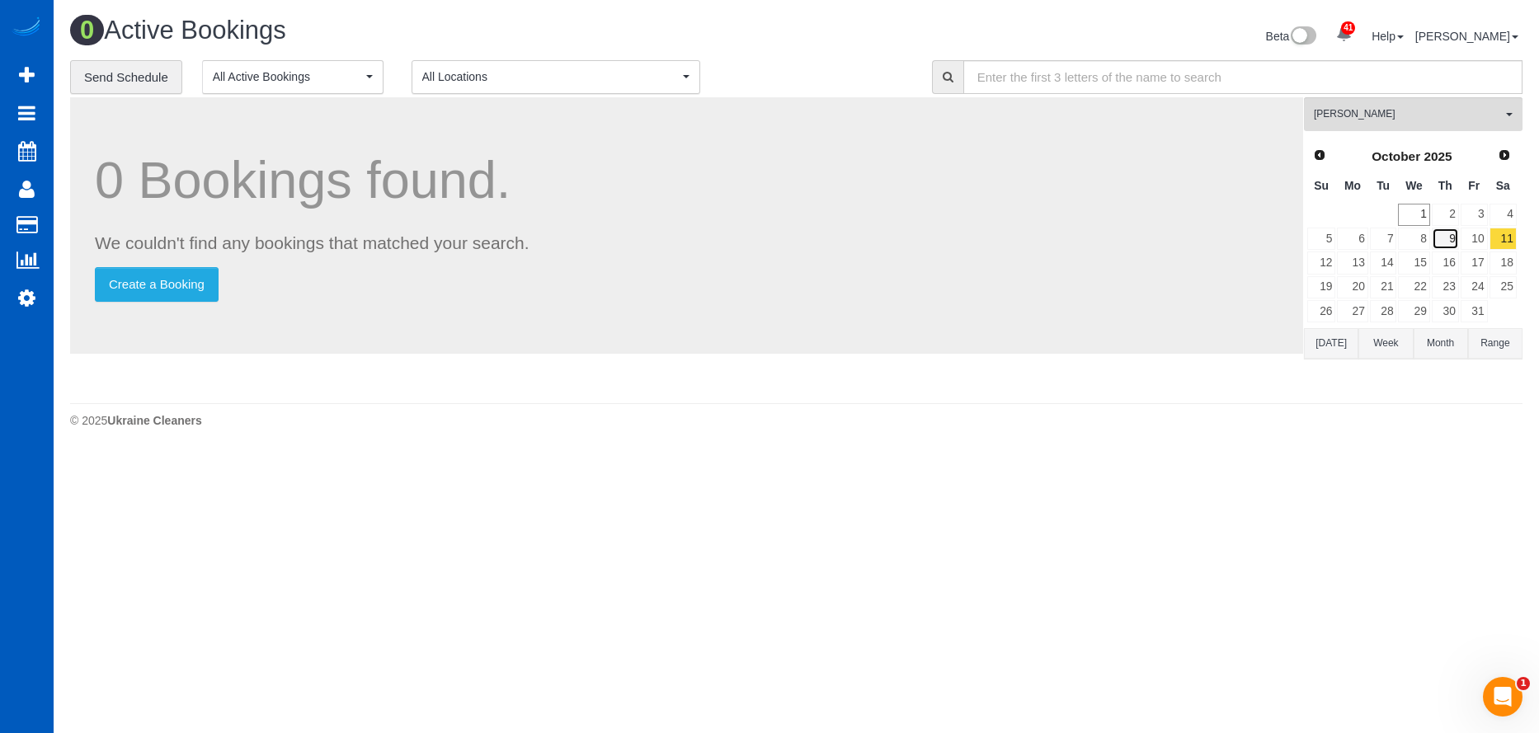
click at [1448, 232] on link "9" at bounding box center [1445, 239] width 27 height 22
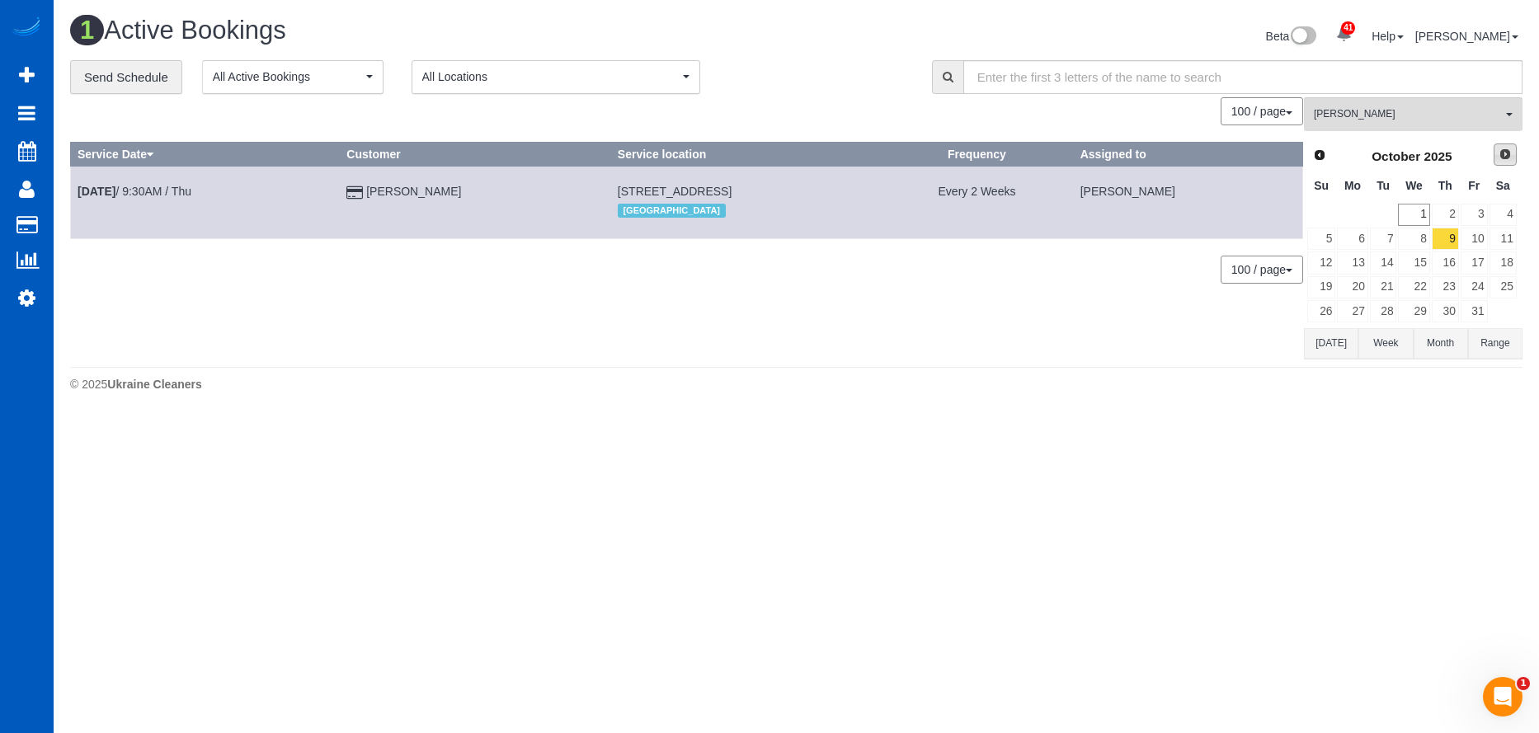
click at [1504, 147] on link "Next" at bounding box center [1505, 155] width 23 height 23
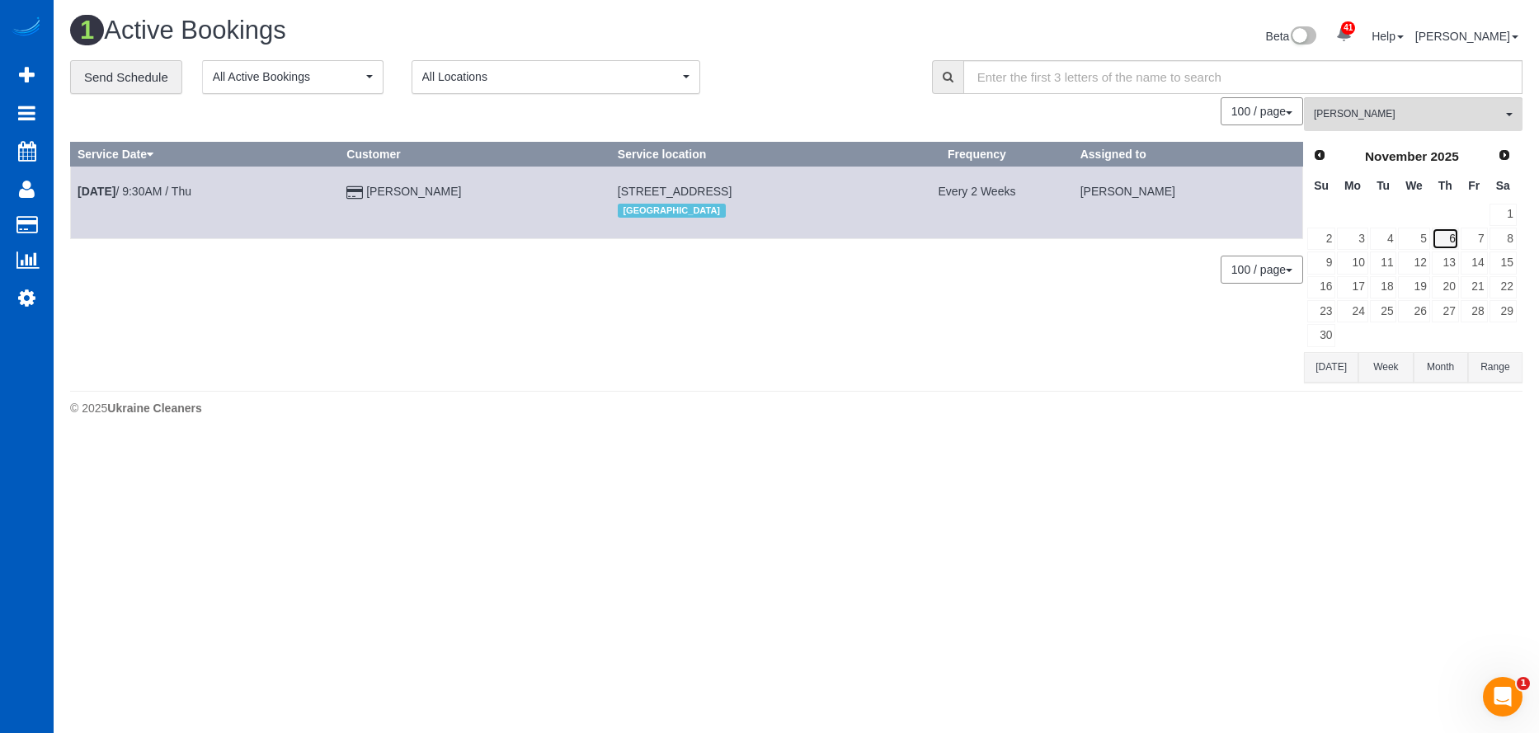
click at [1454, 234] on link "6" at bounding box center [1445, 239] width 27 height 22
click at [1473, 237] on link "7" at bounding box center [1474, 239] width 27 height 22
click at [1454, 238] on link "6" at bounding box center [1445, 239] width 27 height 22
click at [1470, 239] on link "7" at bounding box center [1474, 239] width 27 height 22
click at [1387, 112] on span "[PERSON_NAME]" at bounding box center [1408, 114] width 188 height 14
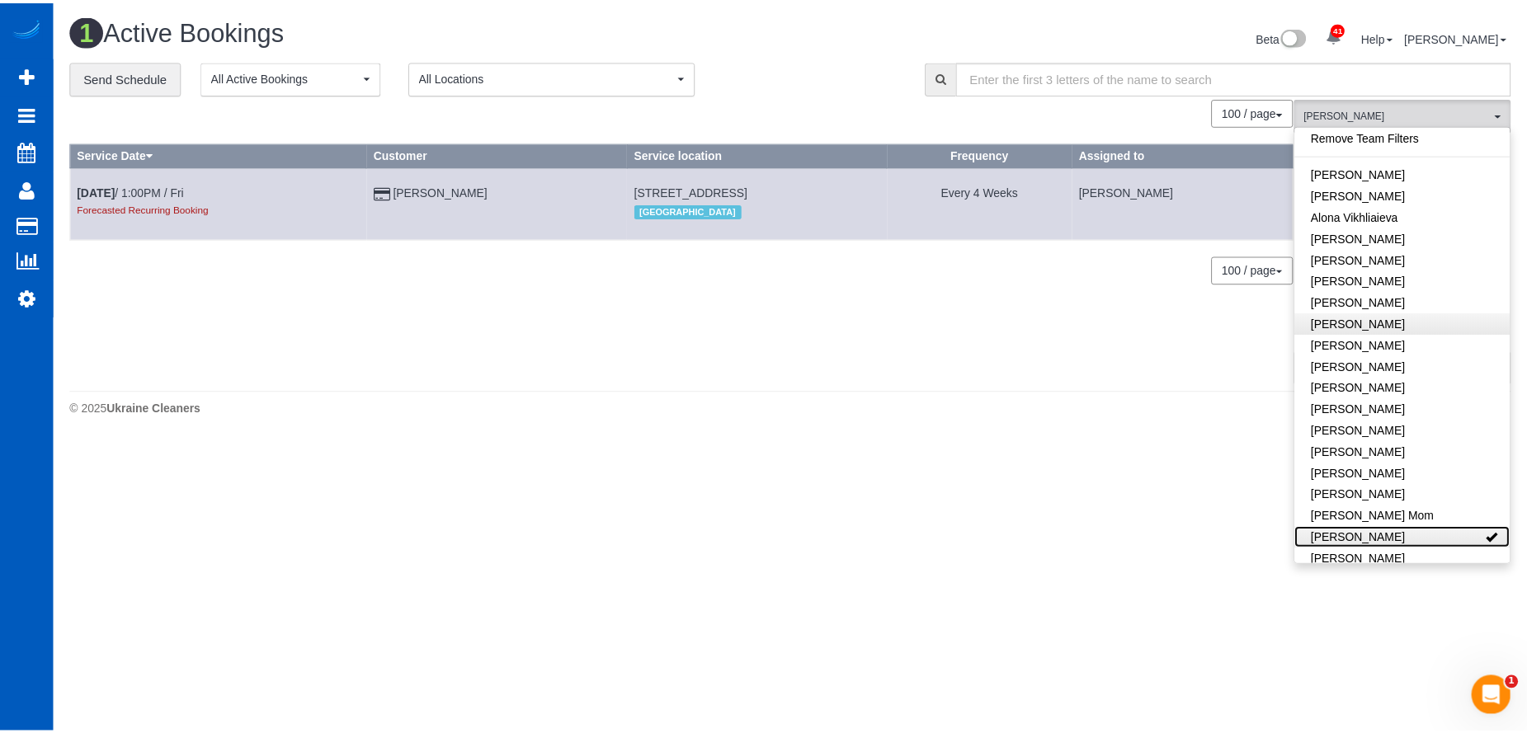
scroll to position [0, 0]
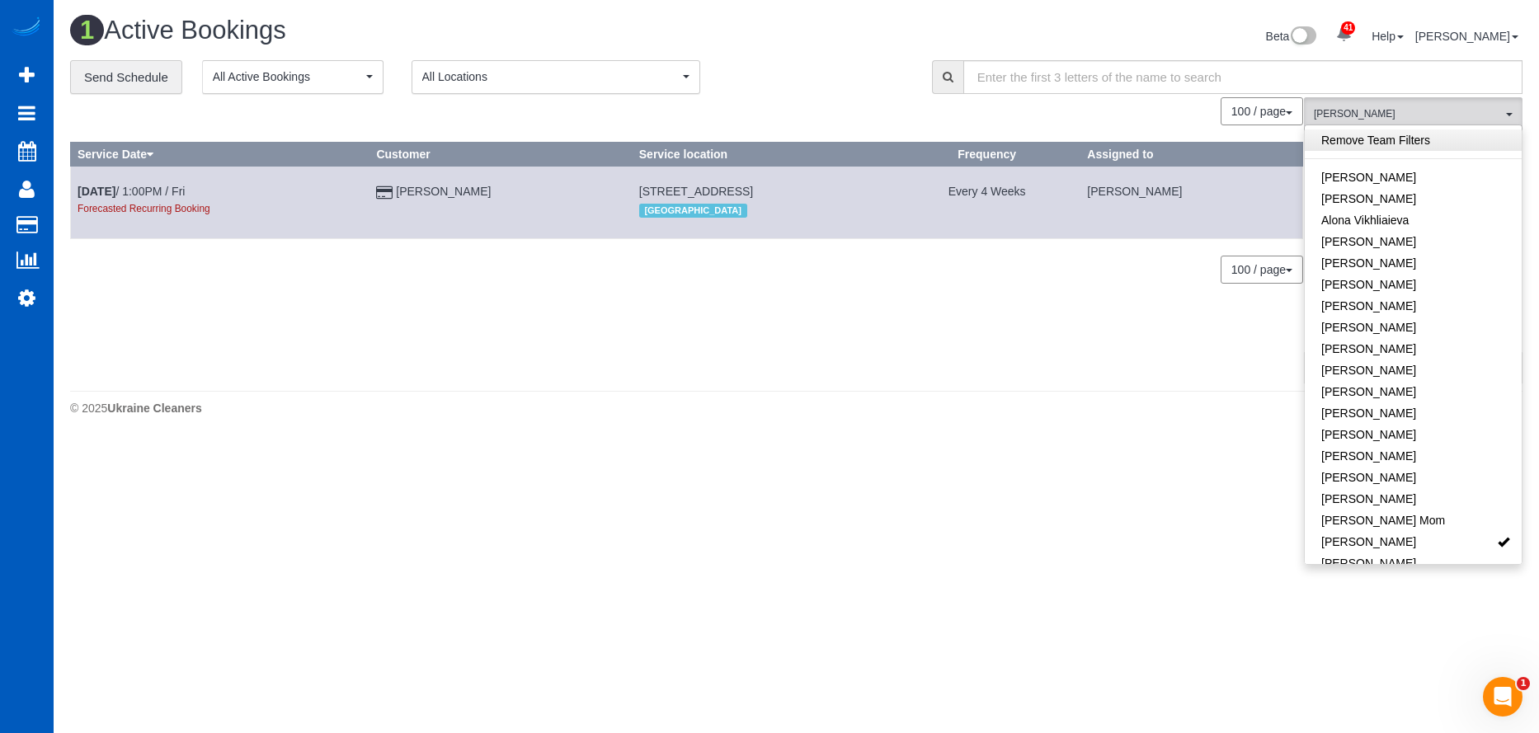
click at [1426, 142] on link "Remove Team Filters" at bounding box center [1413, 139] width 217 height 21
click at [846, 34] on div "Beta 41 Your Notifications You have 0 alerts × You have 3 to charge for 09/26/2…" at bounding box center [1166, 38] width 739 height 44
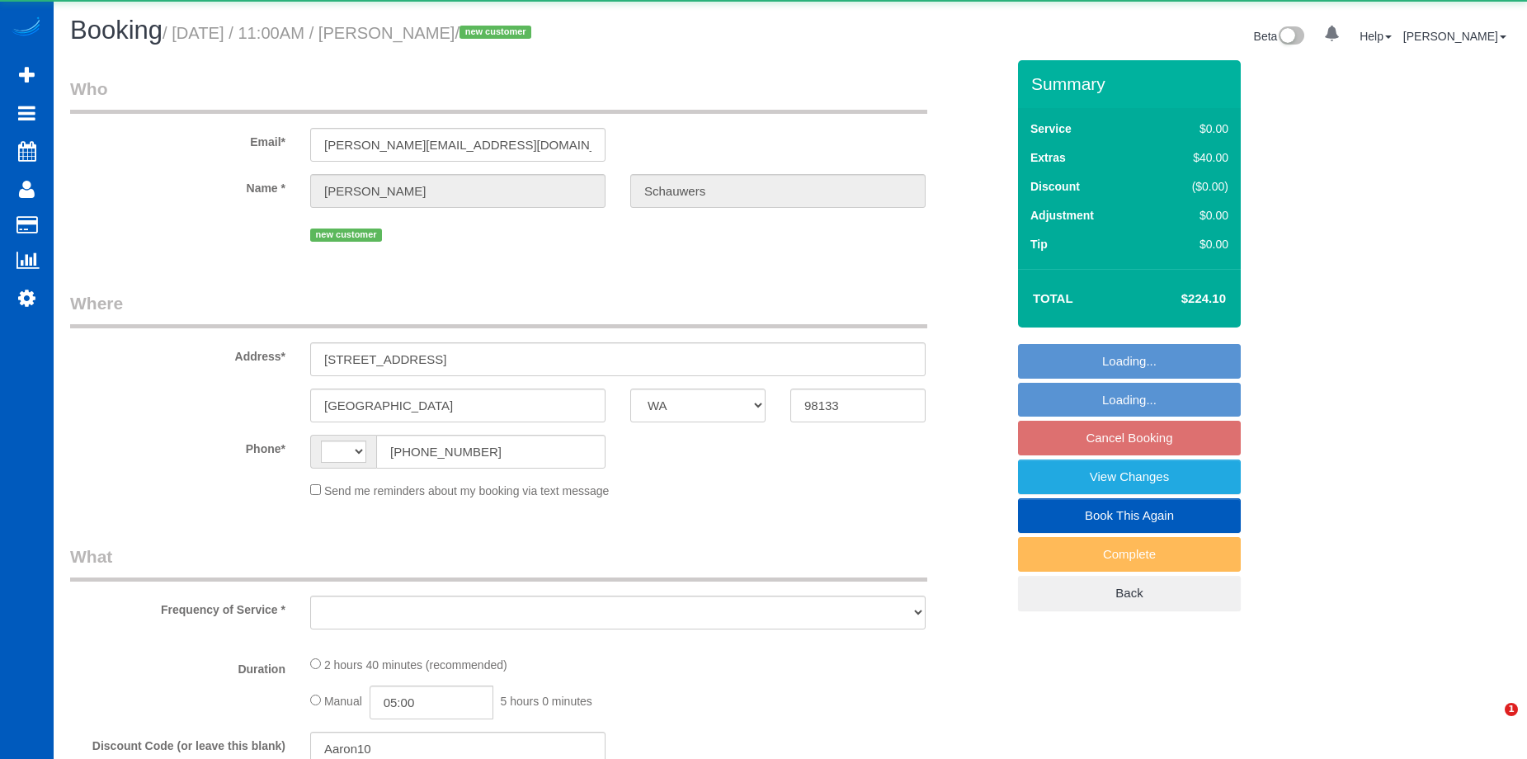
select select "WA"
select select "string:fspay-56ba416a-f952-43dc-9ab9-eb0cc1e7799d"
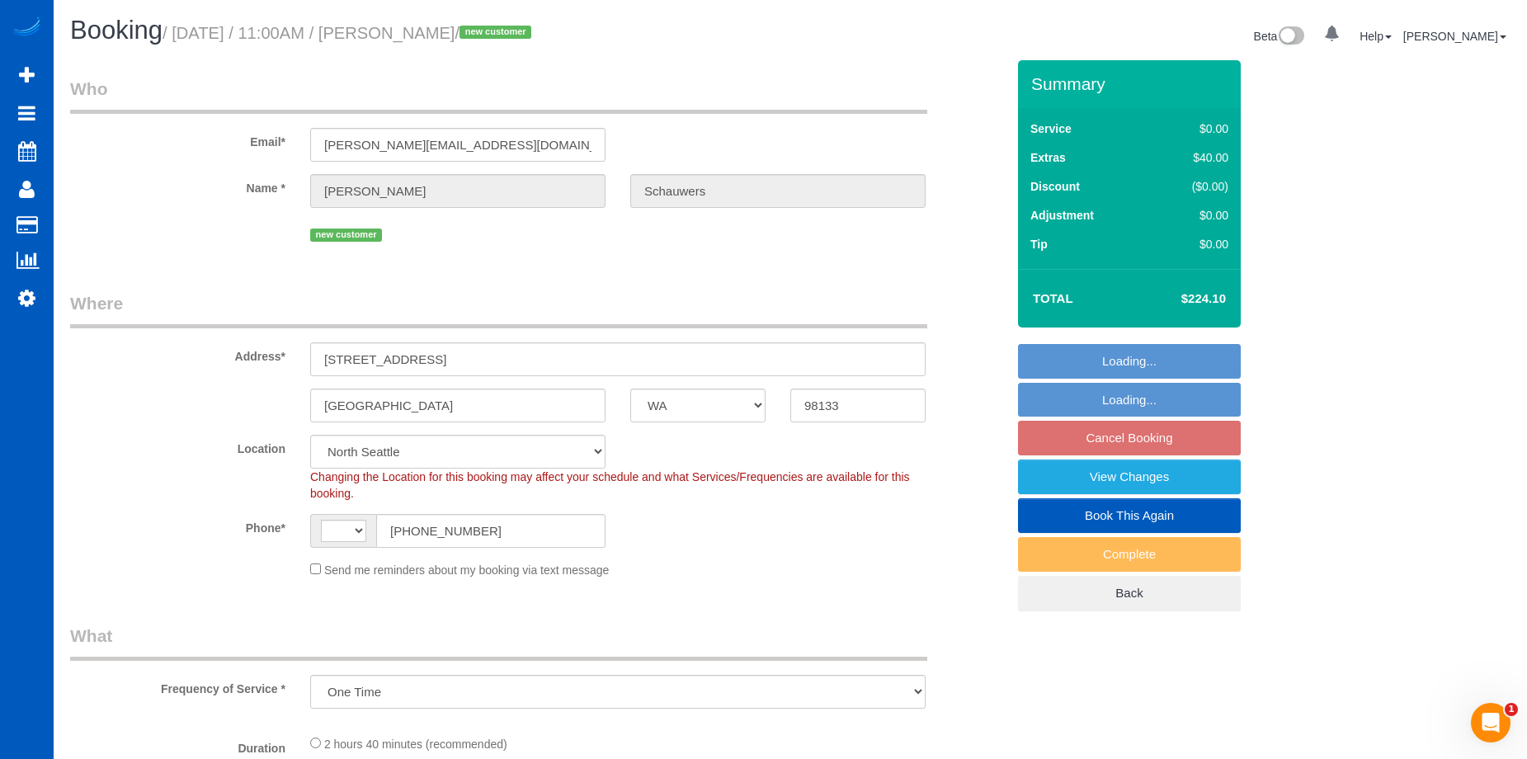
select select "object:792"
select select "string:[GEOGRAPHIC_DATA]"
select select "spot2"
select select "199"
select select "1501"
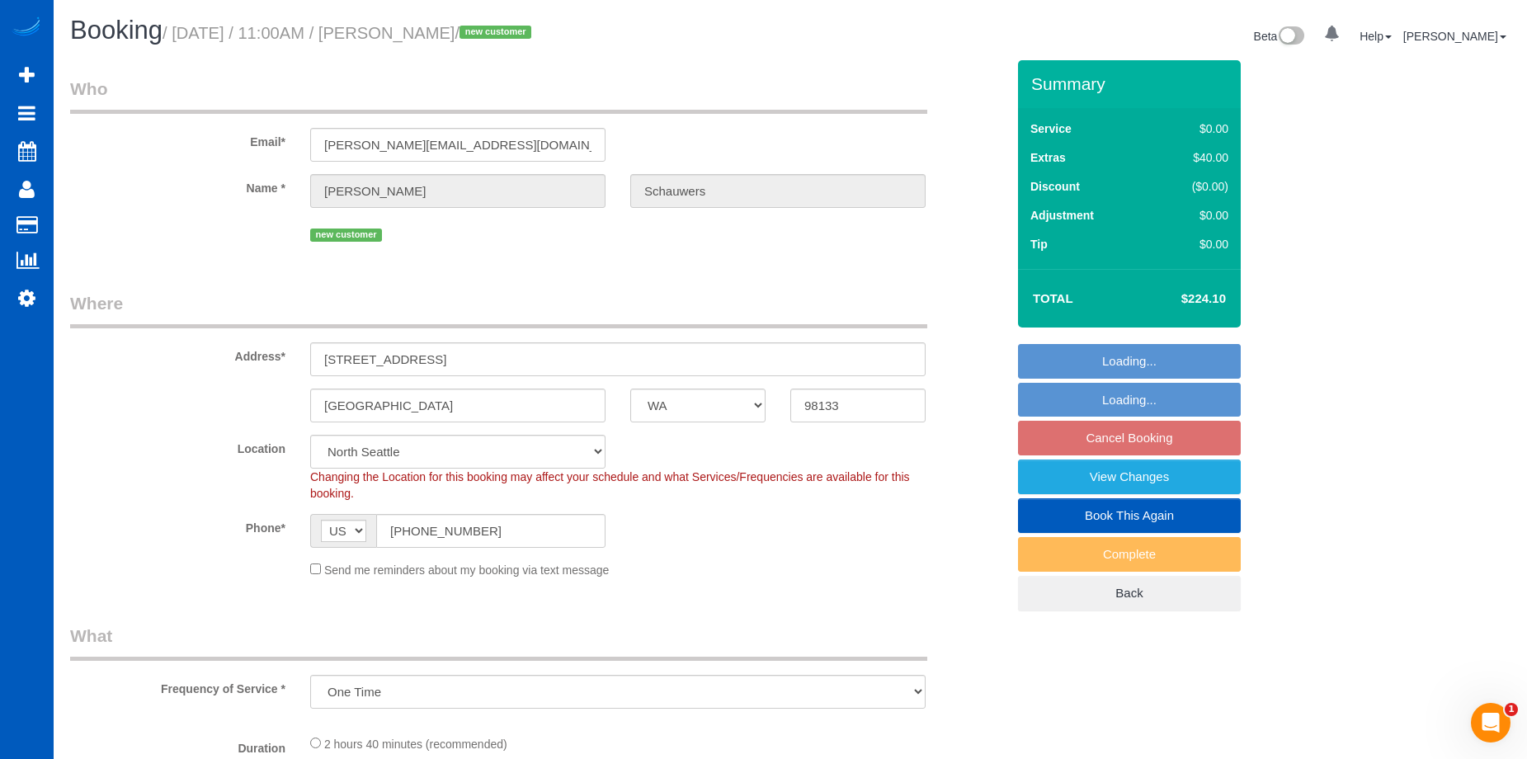
select select "3"
select select "1501"
select select "3"
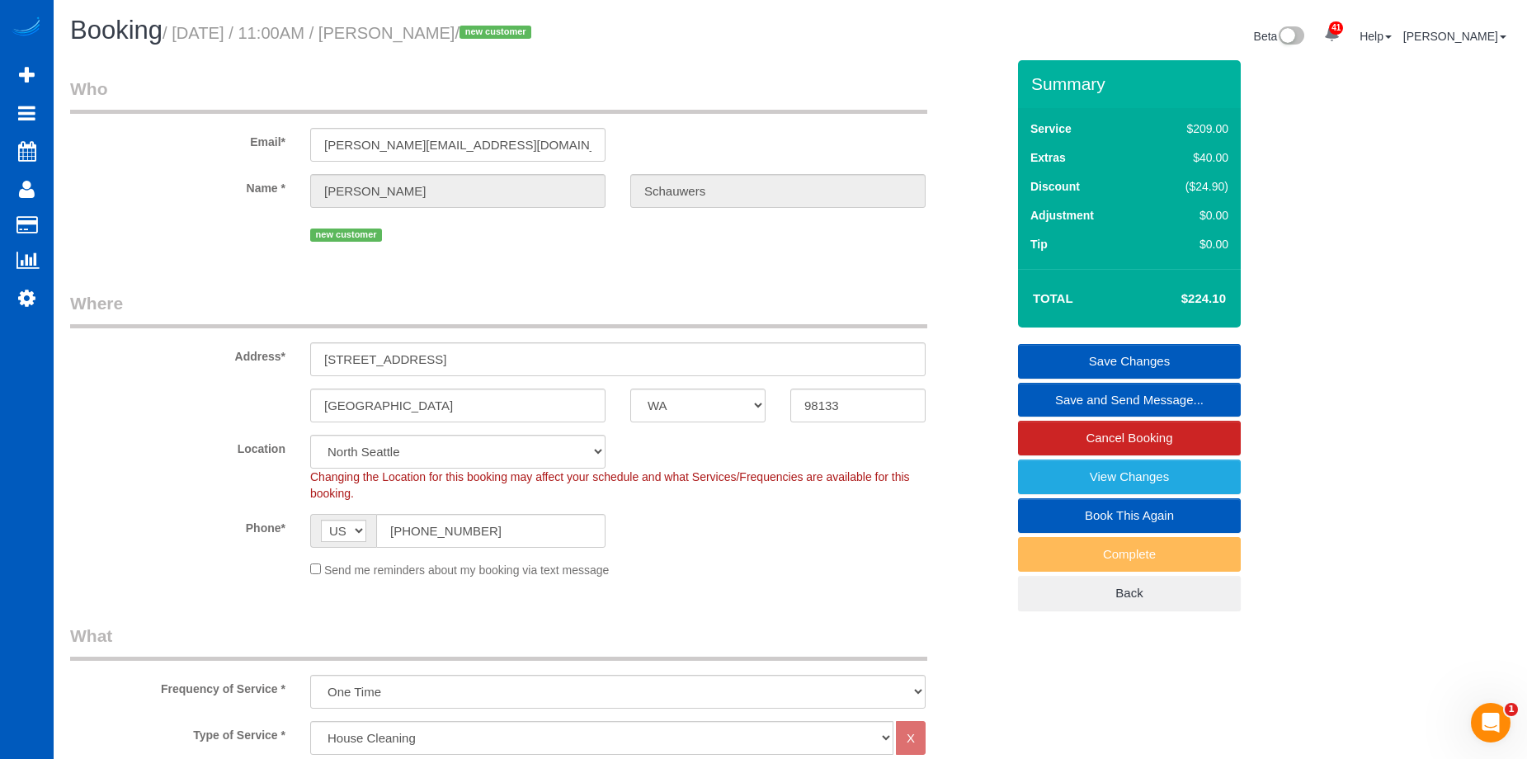
click at [1114, 398] on link "Save and Send Message..." at bounding box center [1129, 400] width 223 height 35
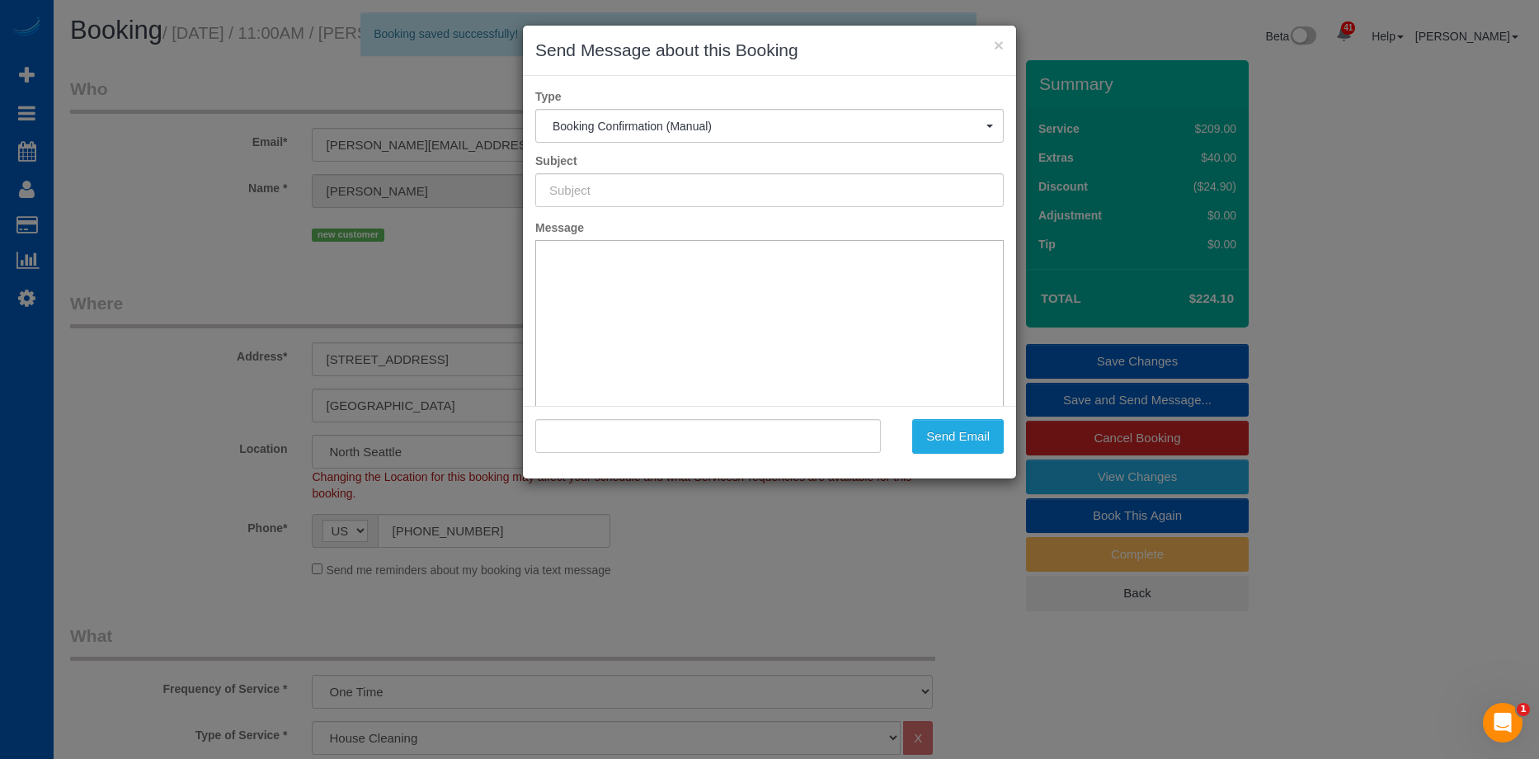
type input "Cleaning Service Confirmed!"
type input ""[PERSON_NAME]" <[PERSON_NAME][EMAIL_ADDRESS][DOMAIN_NAME]>"
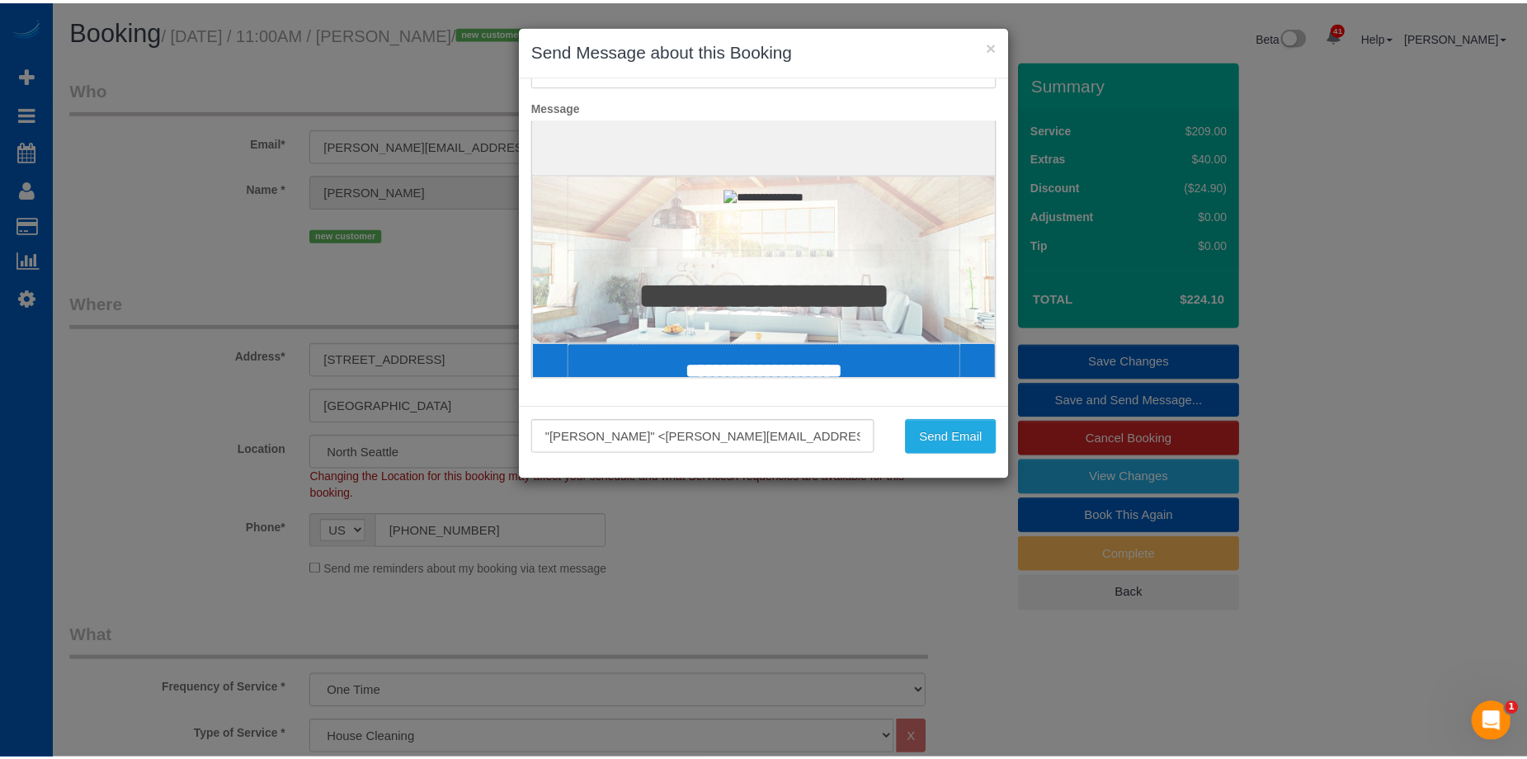
scroll to position [132, 0]
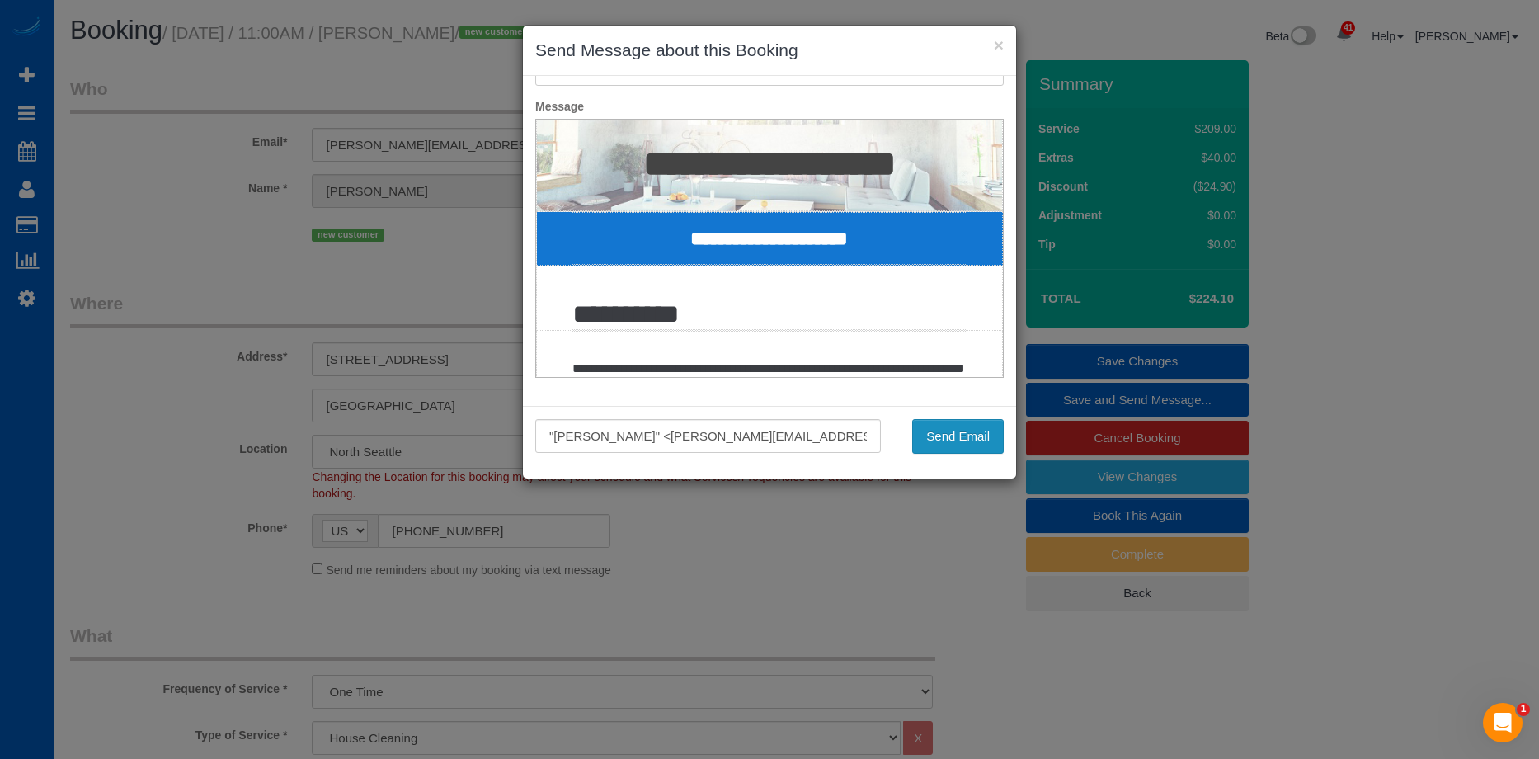
click at [983, 428] on button "Send Email" at bounding box center [958, 436] width 92 height 35
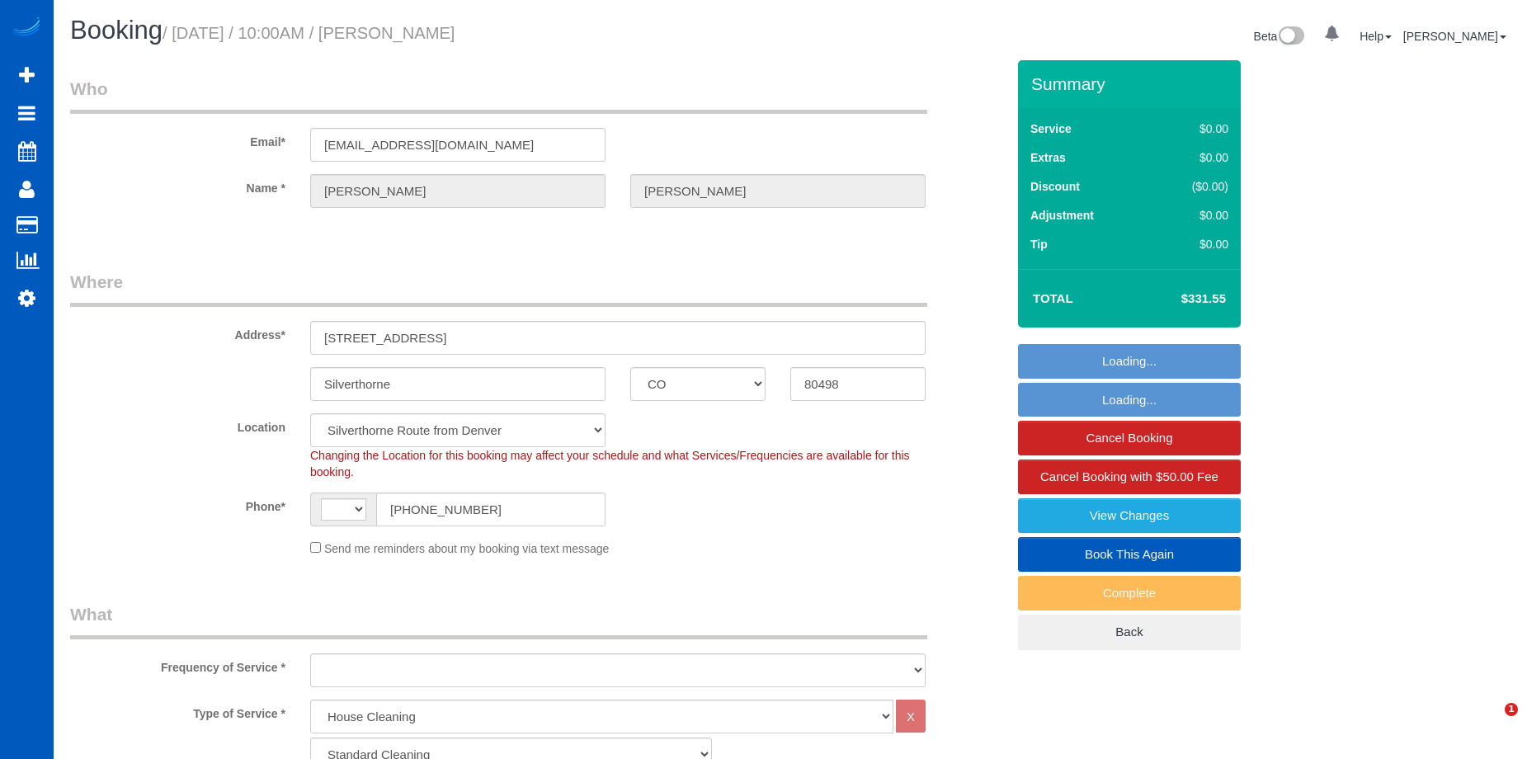
select select "CO"
select select "199"
select select "3001"
select select "5"
select select "4"
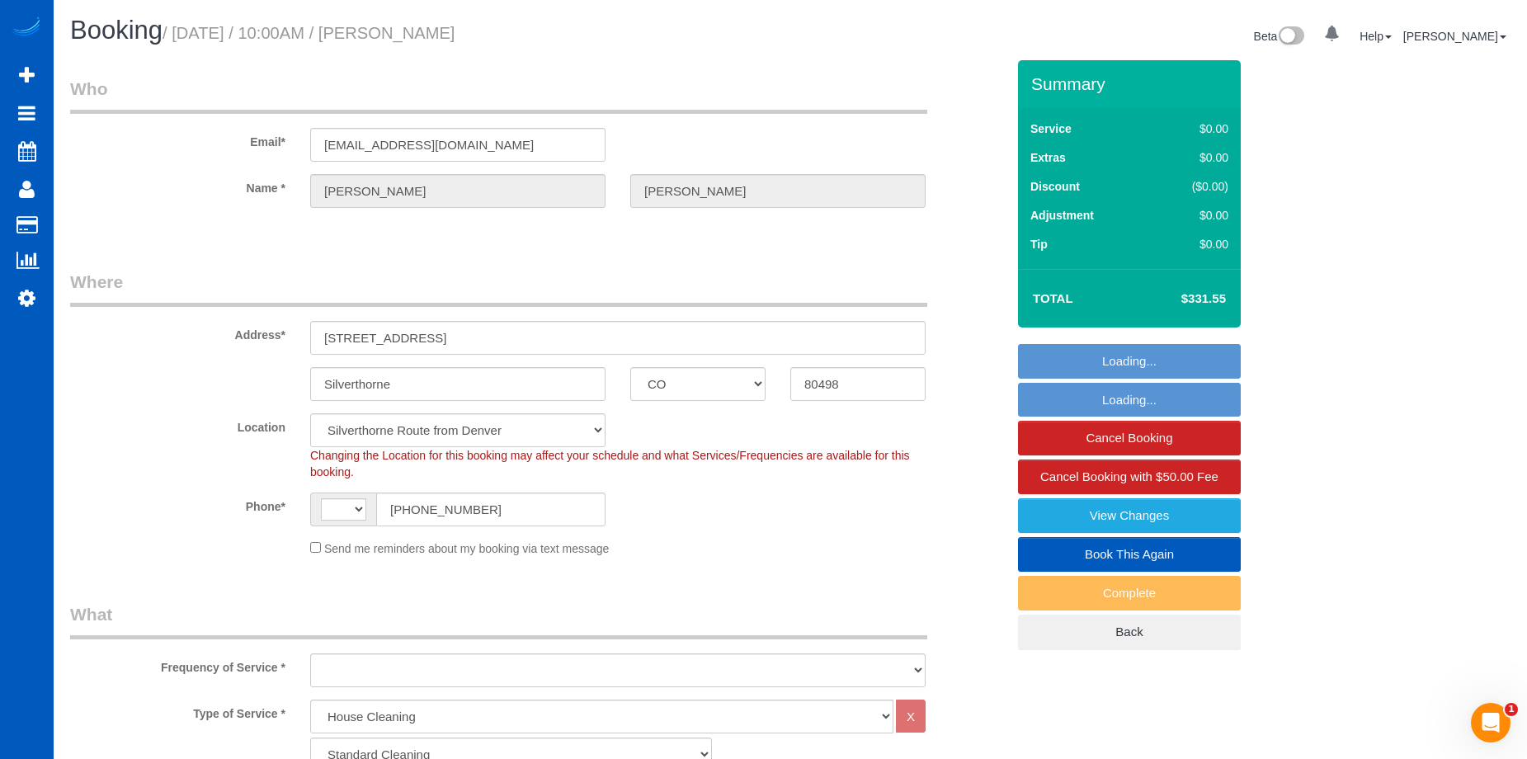
select select "string:[GEOGRAPHIC_DATA]"
select select "object:1045"
select select "3001"
select select "5"
select select "4"
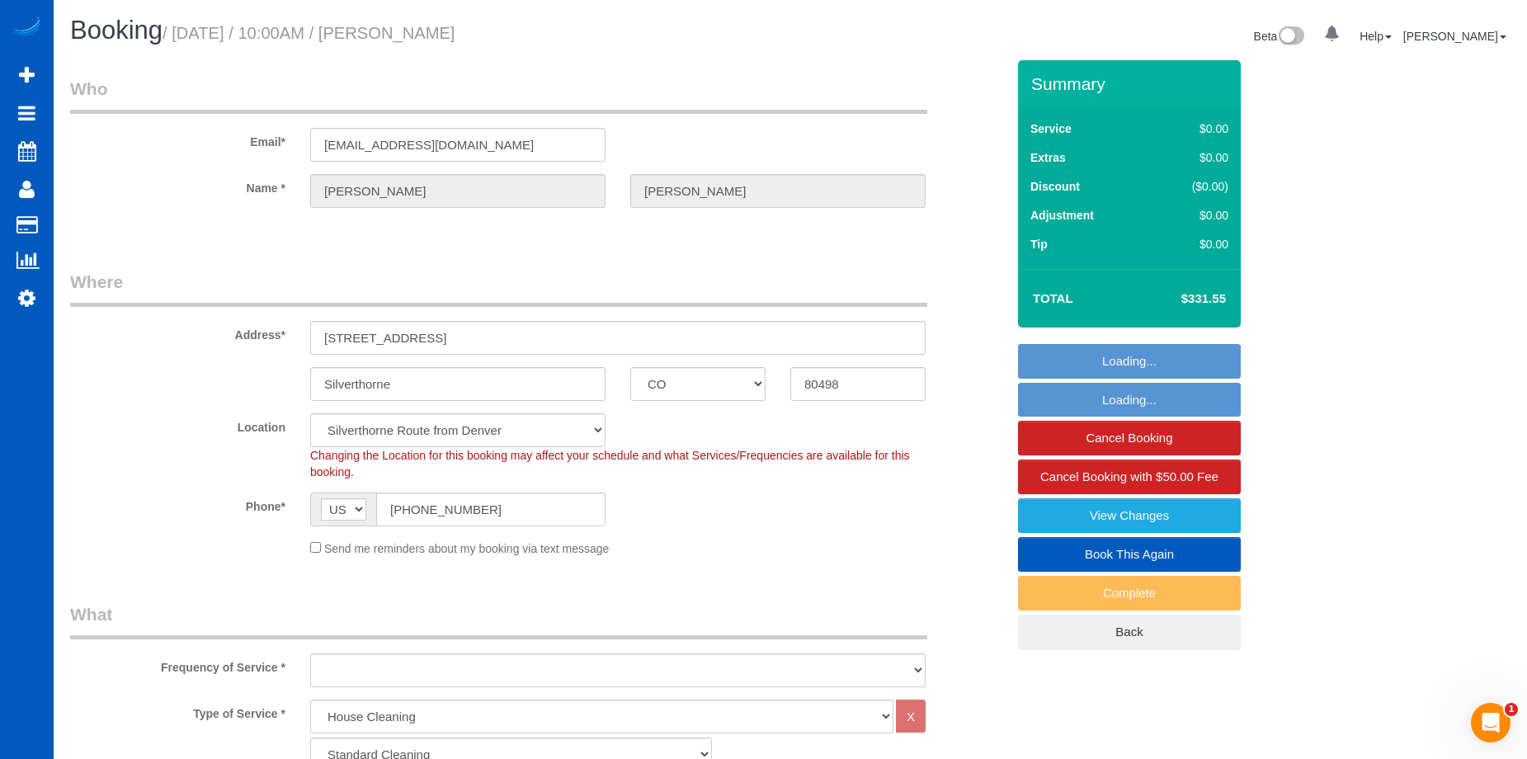
select select "spot1"
select select "object:1157"
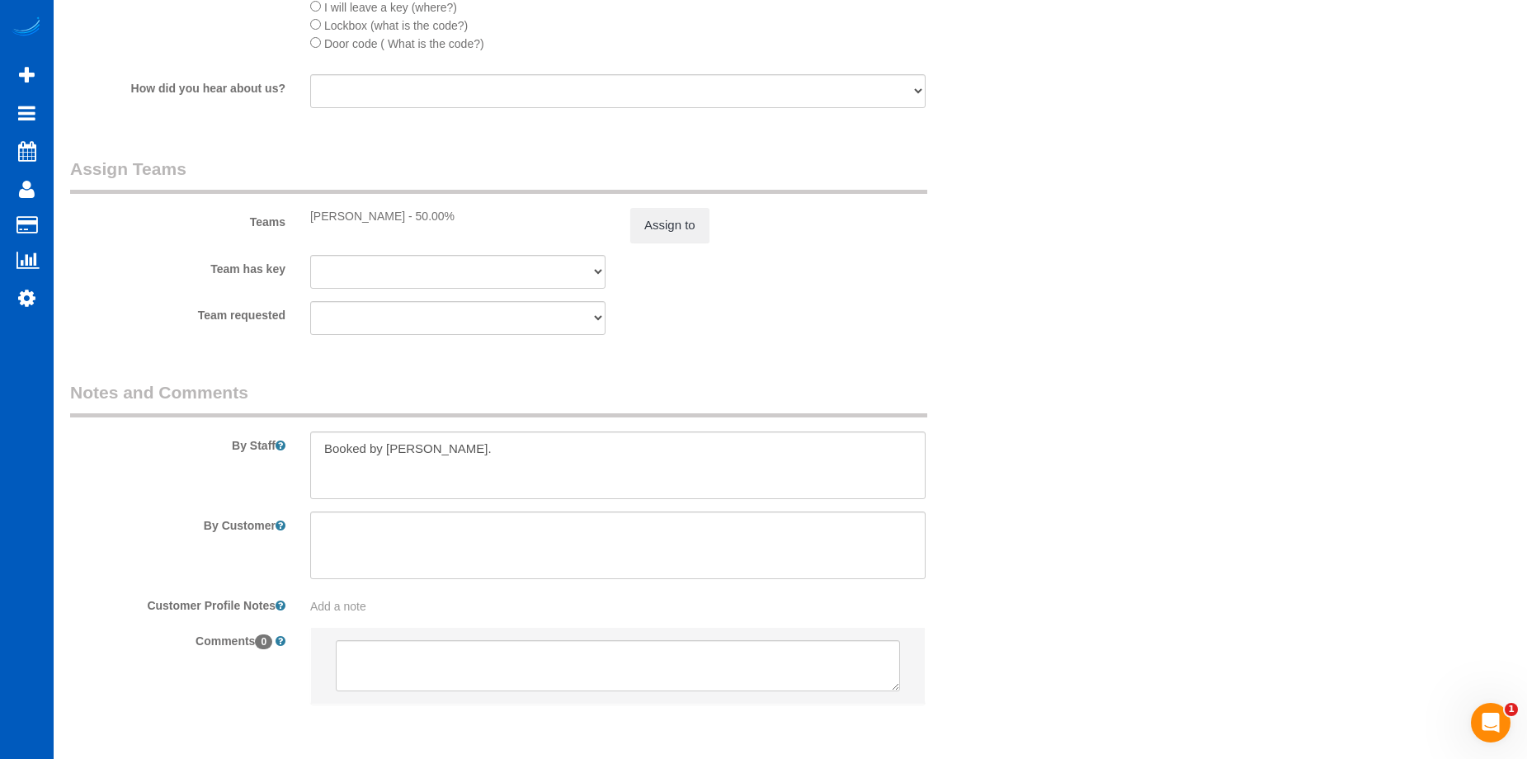
scroll to position [2062, 0]
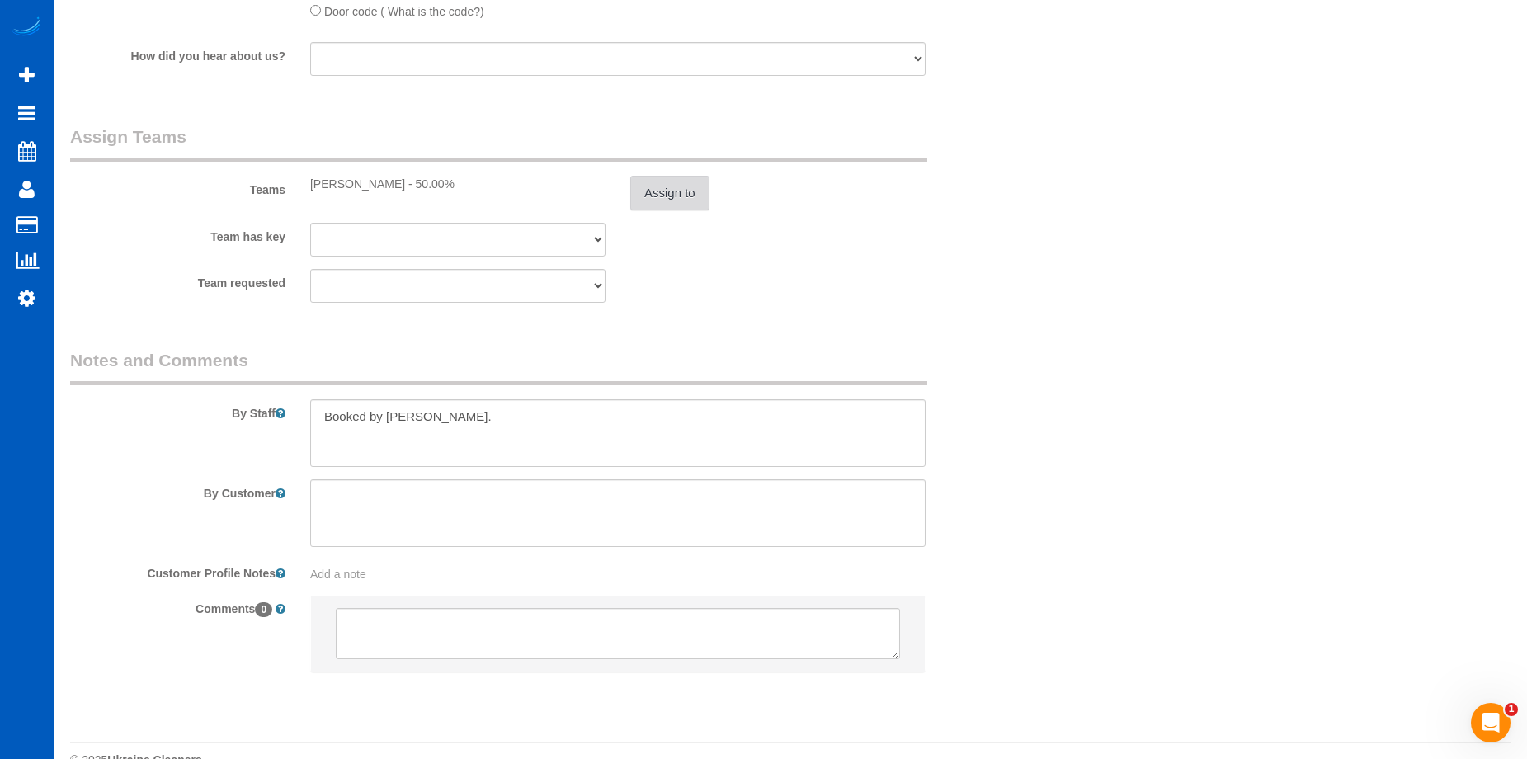
click at [657, 189] on button "Assign to" at bounding box center [669, 193] width 79 height 35
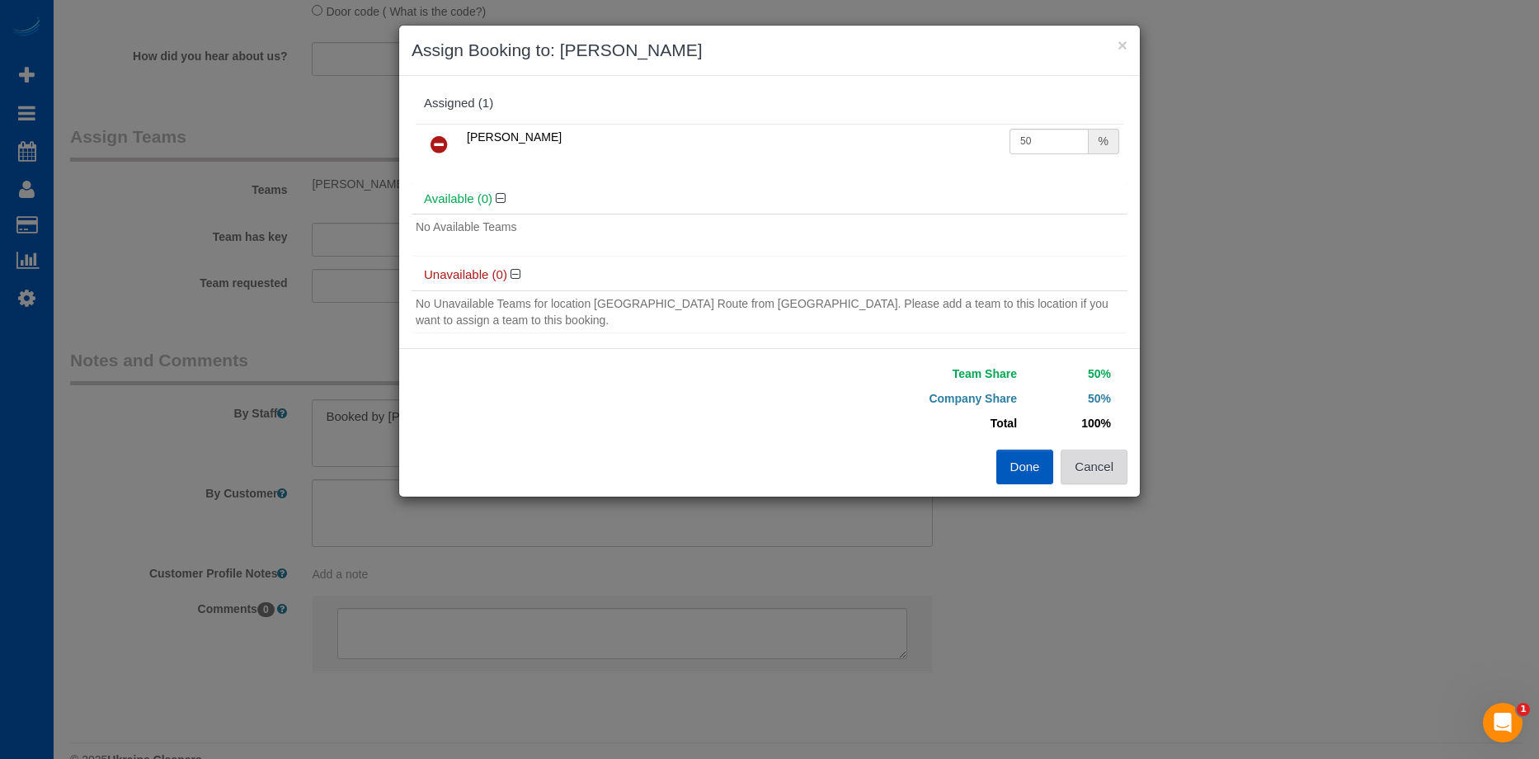
click at [1123, 483] on button "Cancel" at bounding box center [1094, 467] width 67 height 35
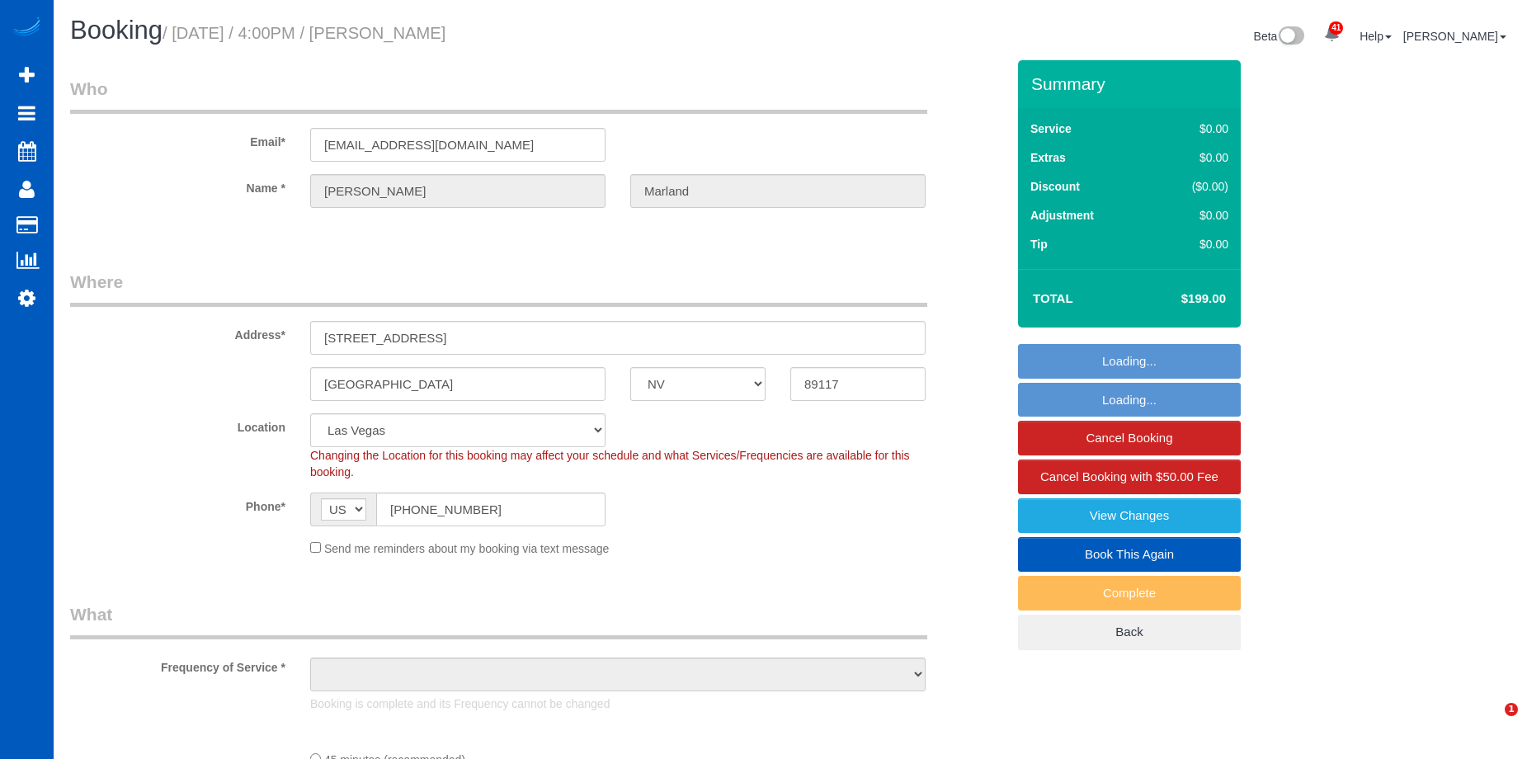
select select "NV"
select select "199"
select select "object:1180"
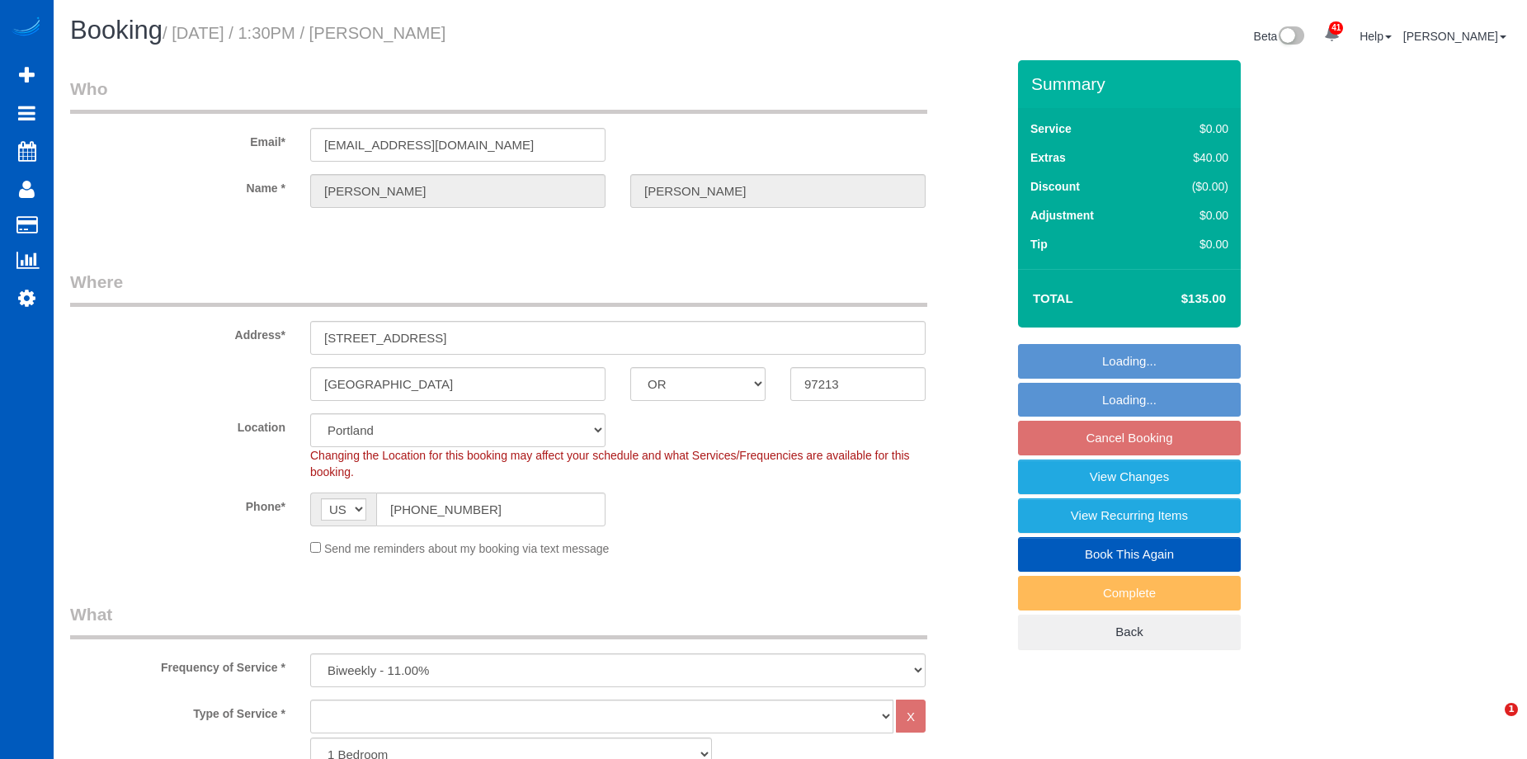
select select "OR"
select select "1501"
select select "2"
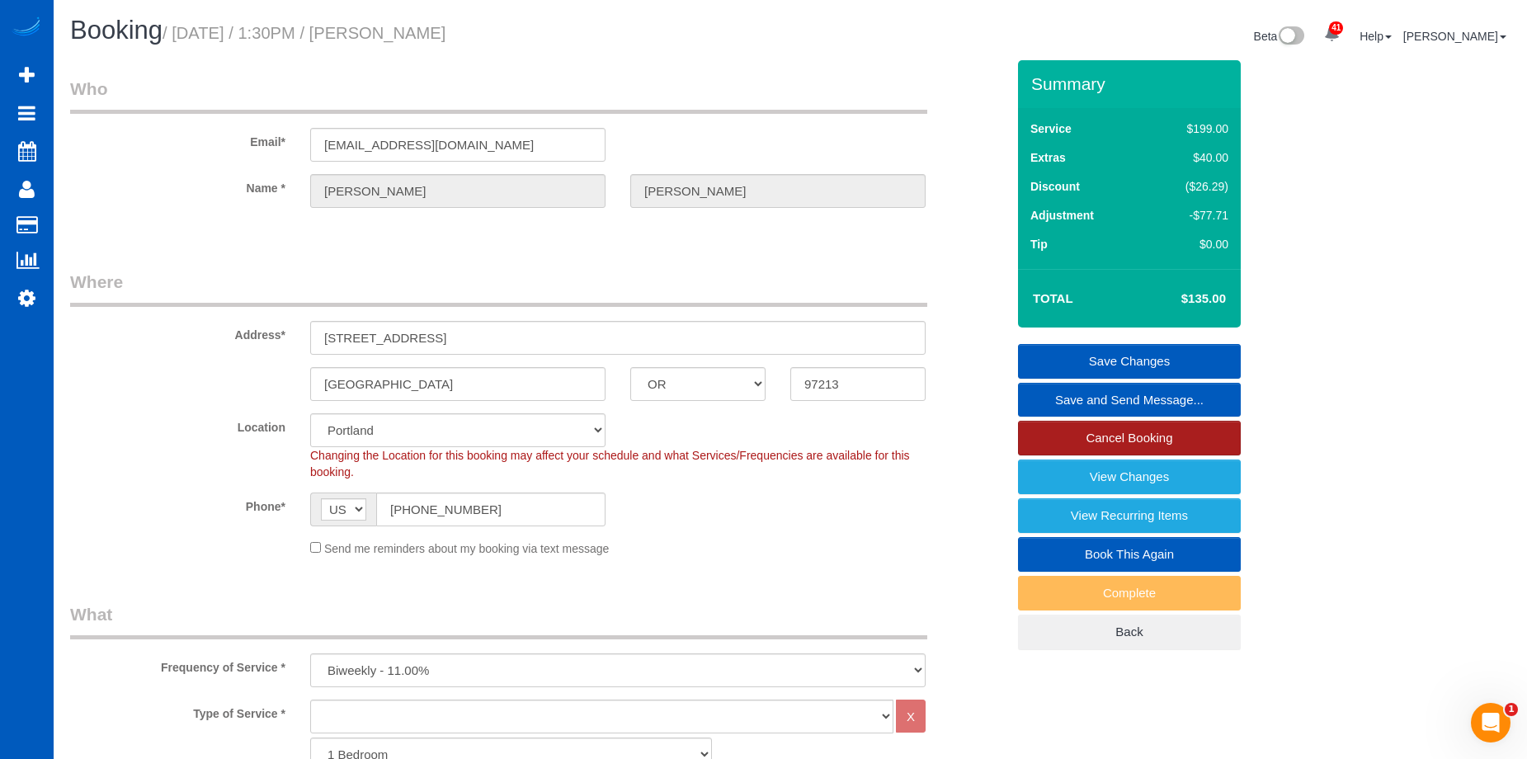
click at [1061, 433] on link "Cancel Booking" at bounding box center [1129, 438] width 223 height 35
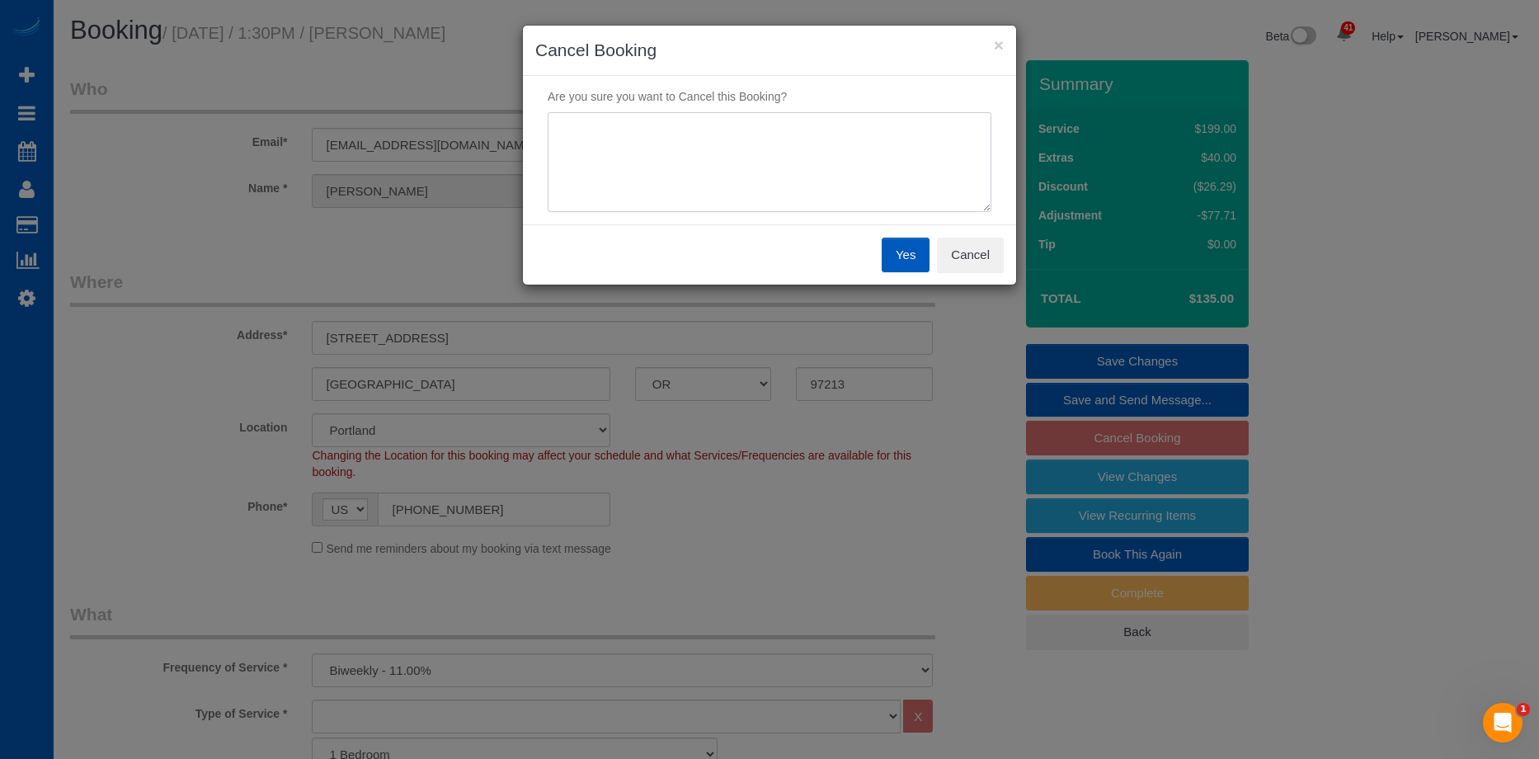
click at [770, 159] on textarea at bounding box center [770, 162] width 444 height 101
type textarea "Skip"
click at [908, 251] on button "Yes" at bounding box center [906, 255] width 48 height 35
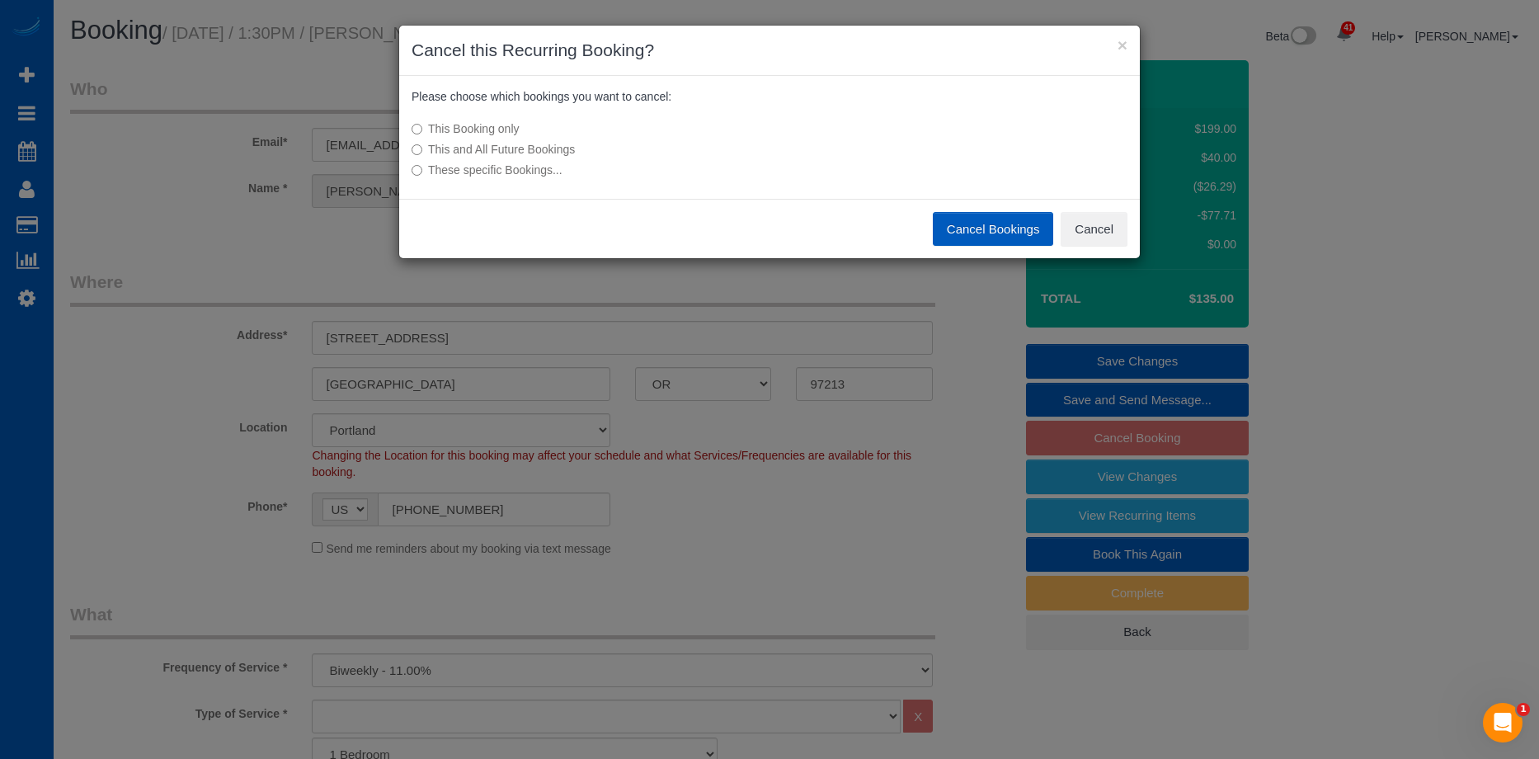
click at [982, 227] on button "Cancel Bookings" at bounding box center [993, 229] width 121 height 35
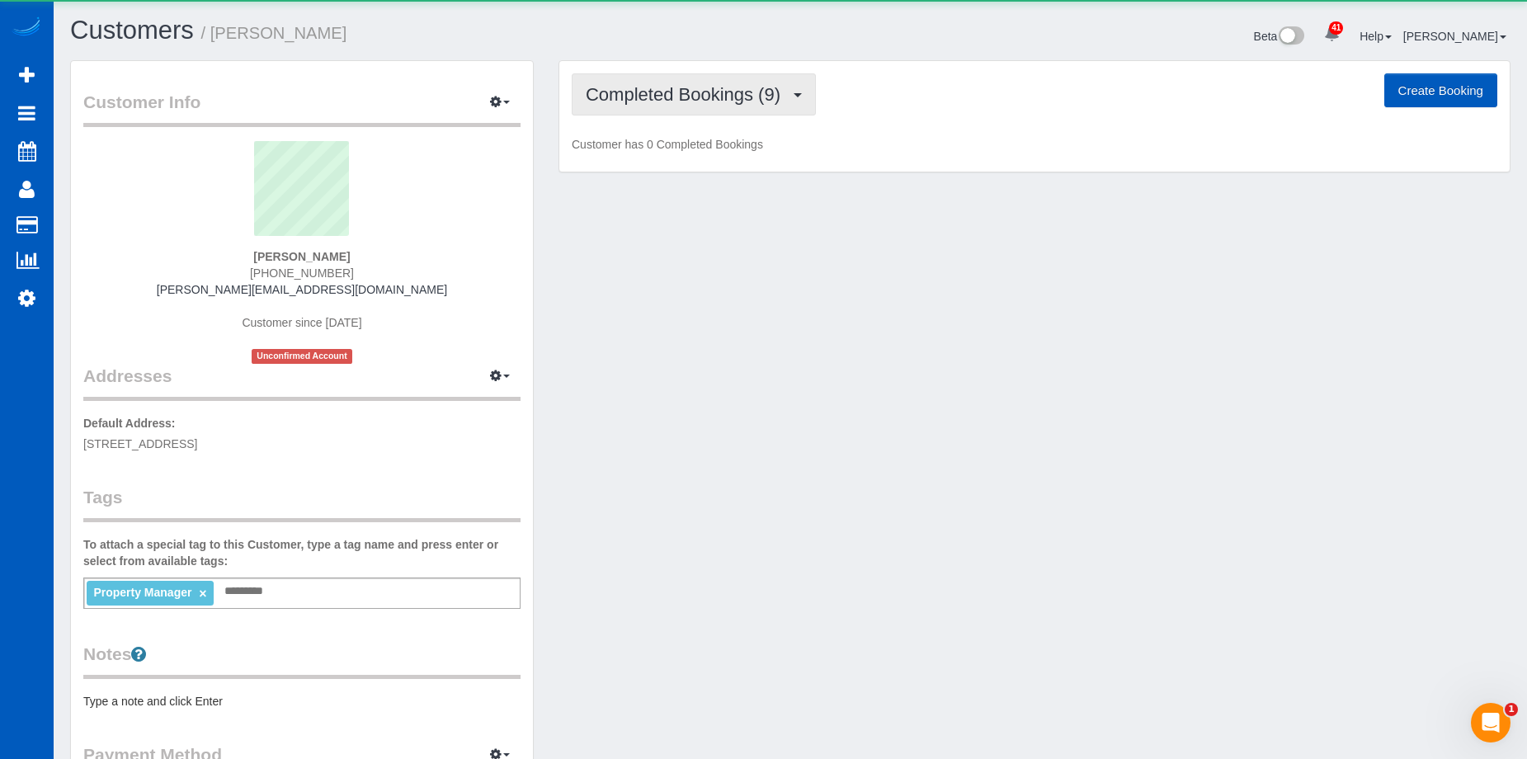
click at [676, 84] on span "Completed Bookings (9)" at bounding box center [687, 94] width 203 height 21
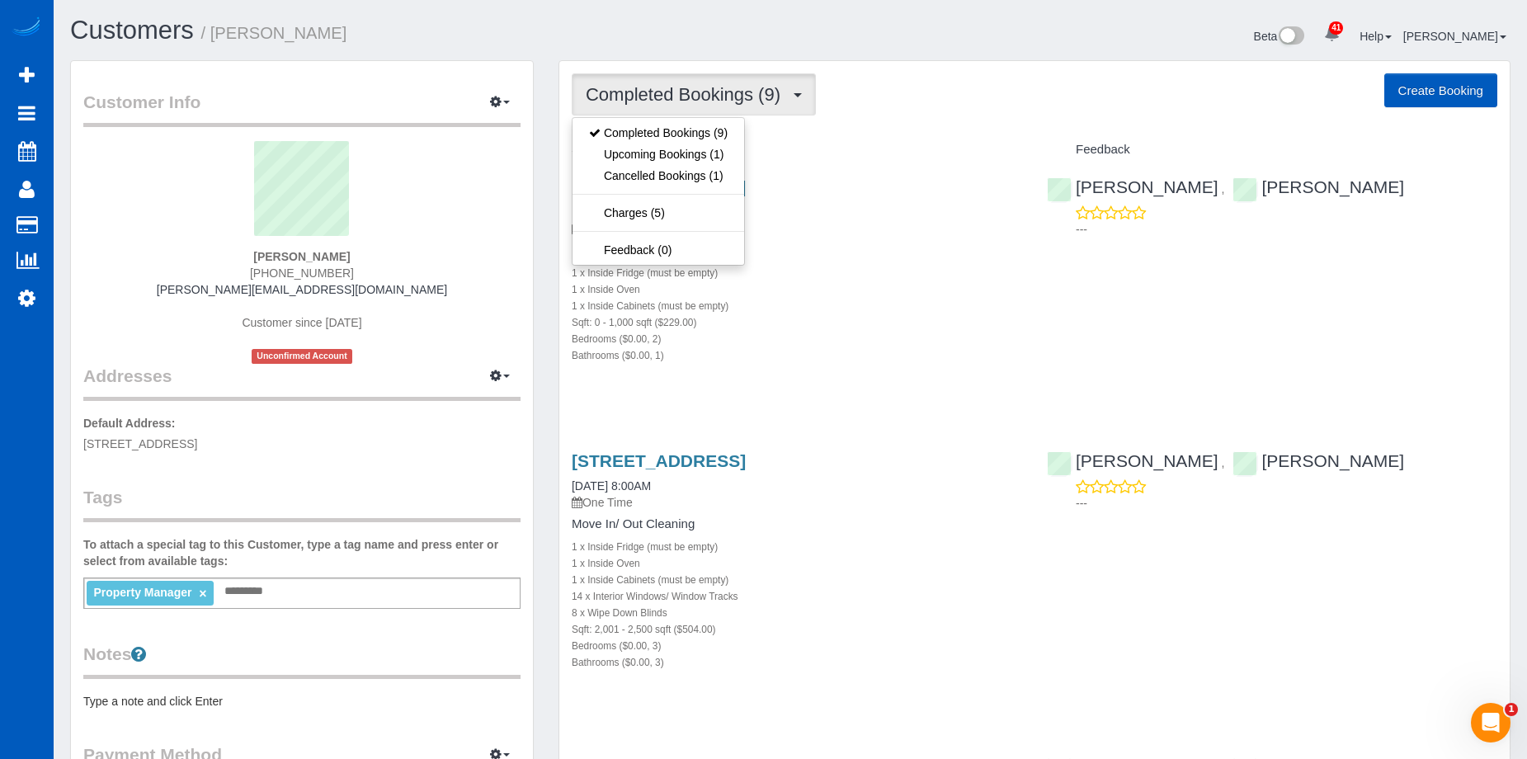
click at [676, 84] on span "Completed Bookings (9)" at bounding box center [687, 94] width 203 height 21
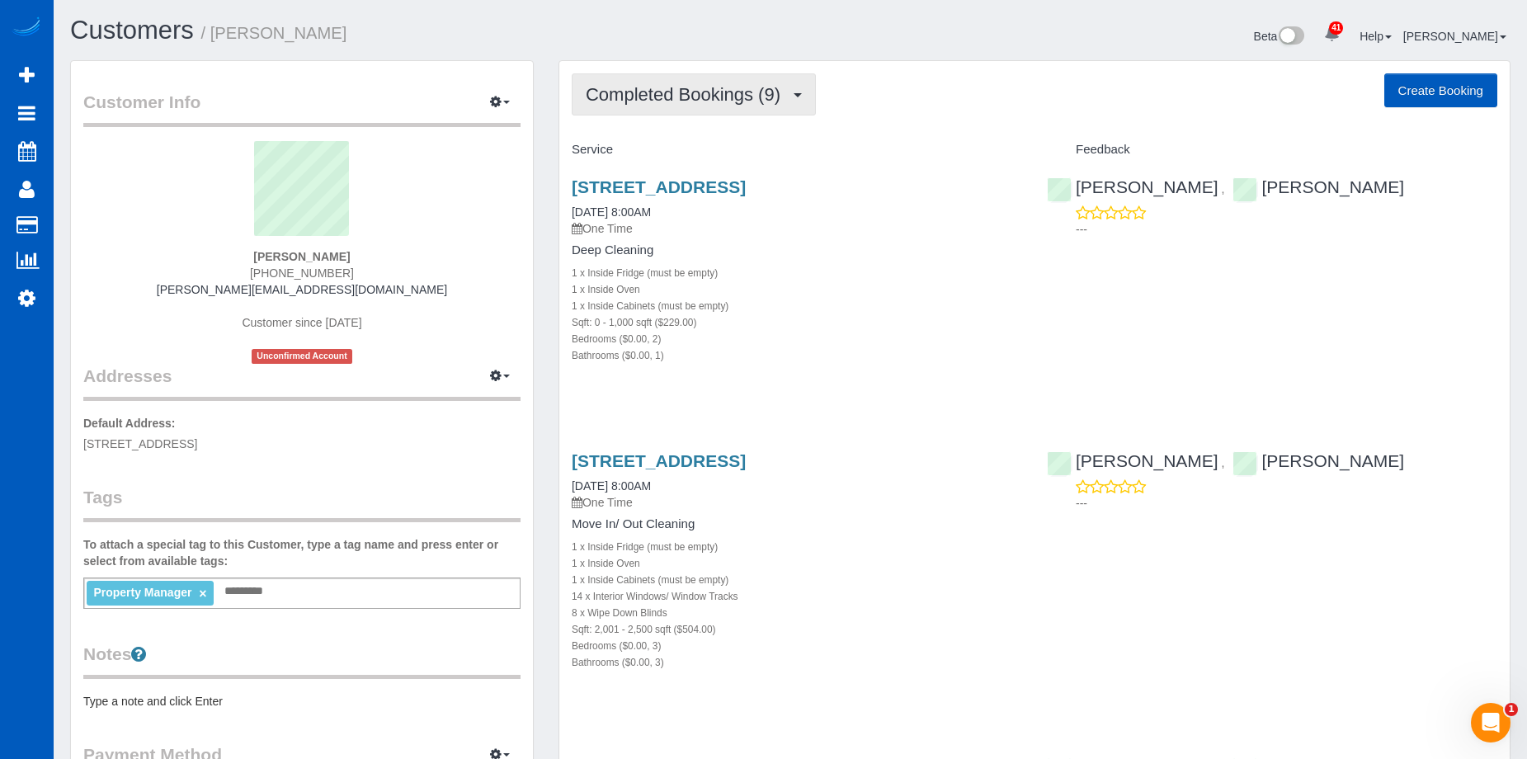
click at [733, 90] on span "Completed Bookings (9)" at bounding box center [687, 94] width 203 height 21
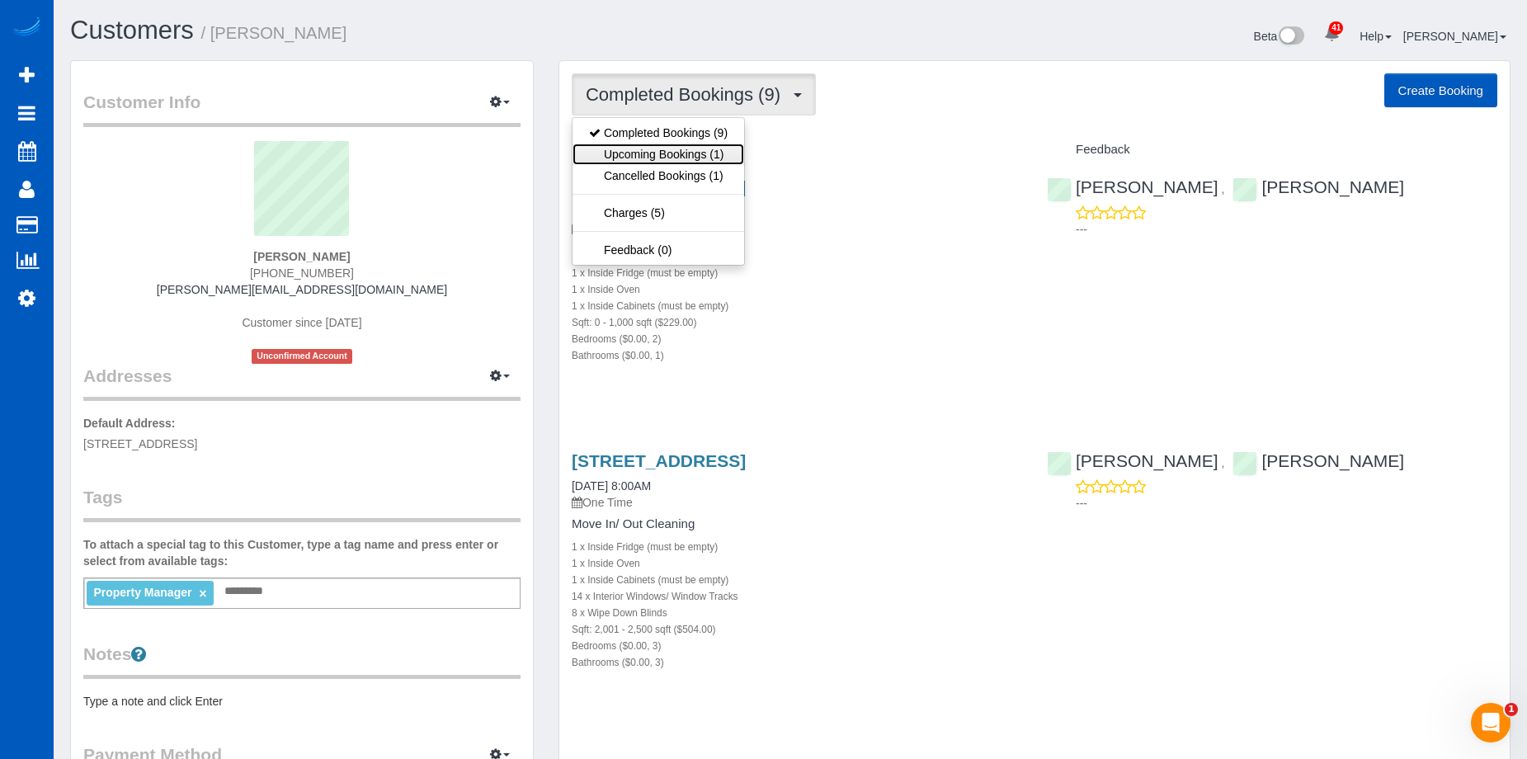
click at [699, 153] on link "Upcoming Bookings (1)" at bounding box center [658, 154] width 172 height 21
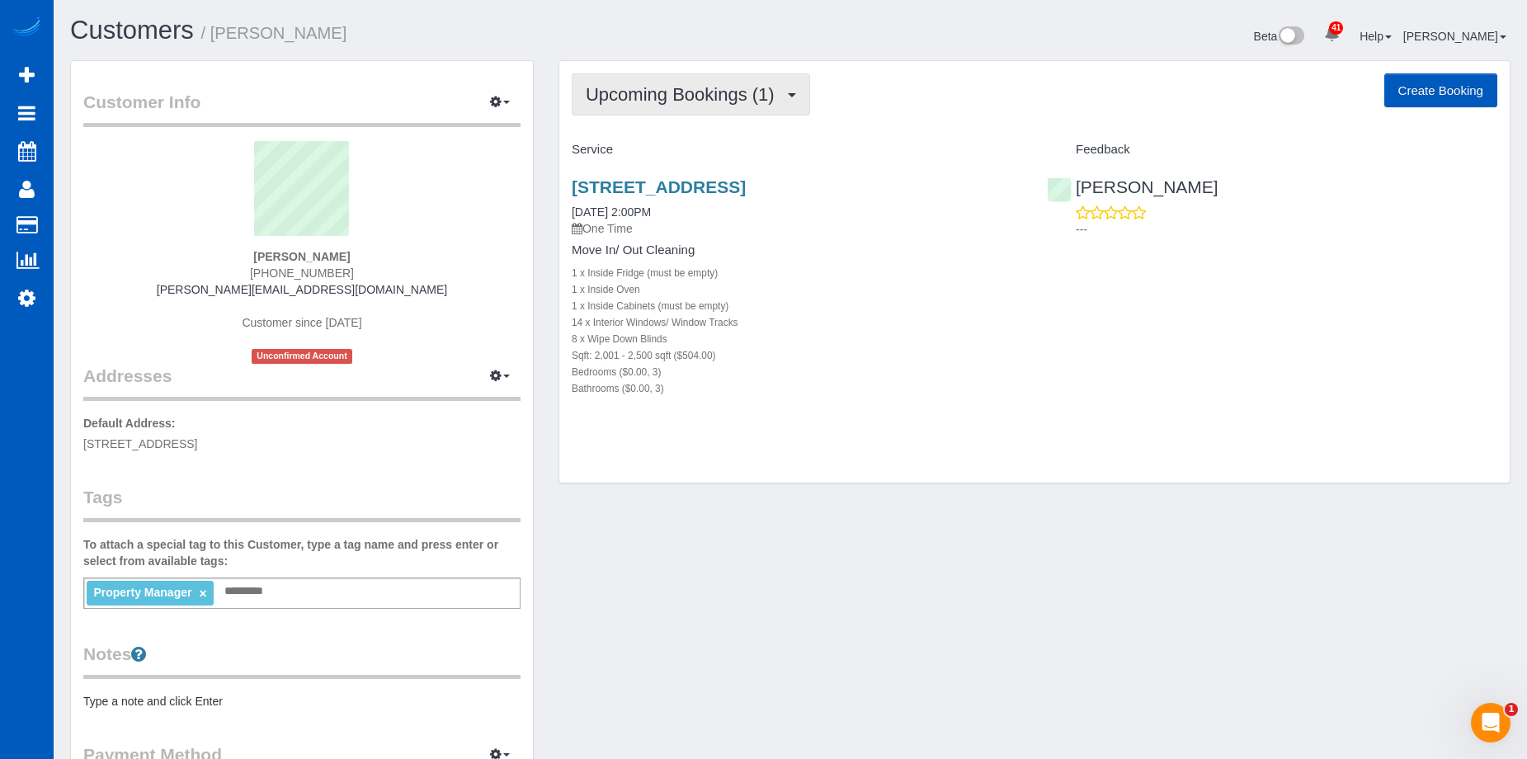
click at [690, 84] on span "Upcoming Bookings (1)" at bounding box center [684, 94] width 197 height 21
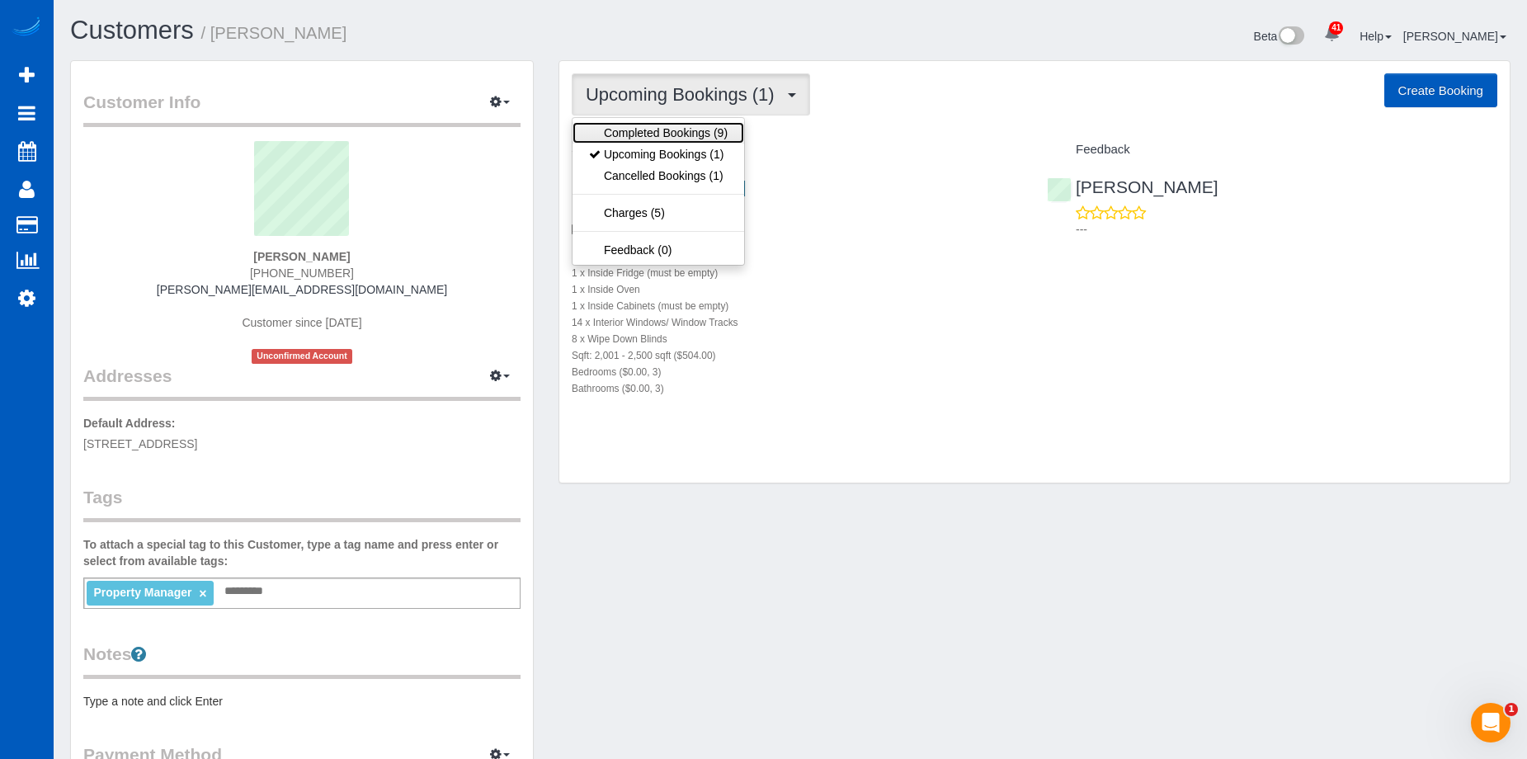
click at [676, 130] on link "Completed Bookings (9)" at bounding box center [658, 132] width 172 height 21
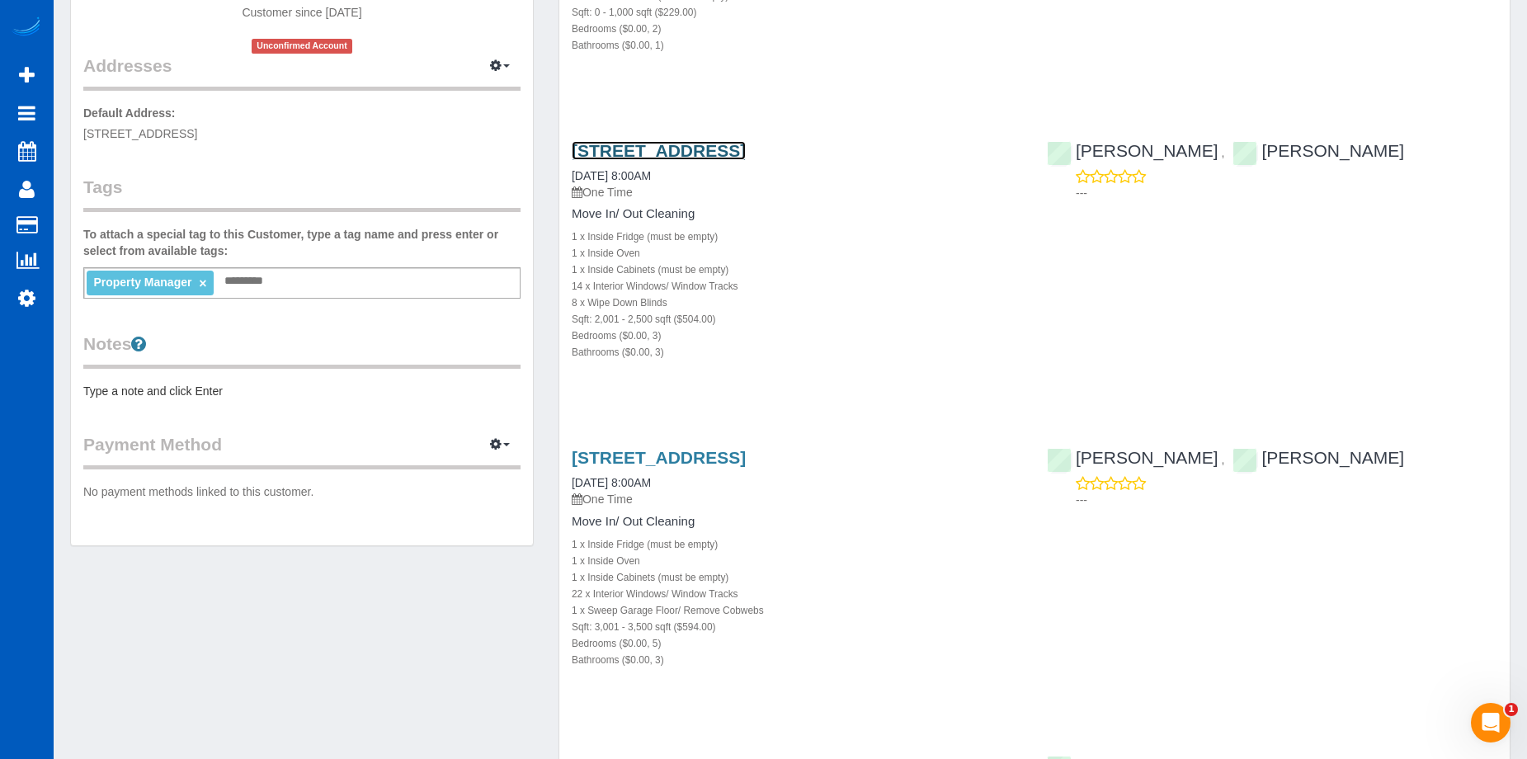
scroll to position [330, 0]
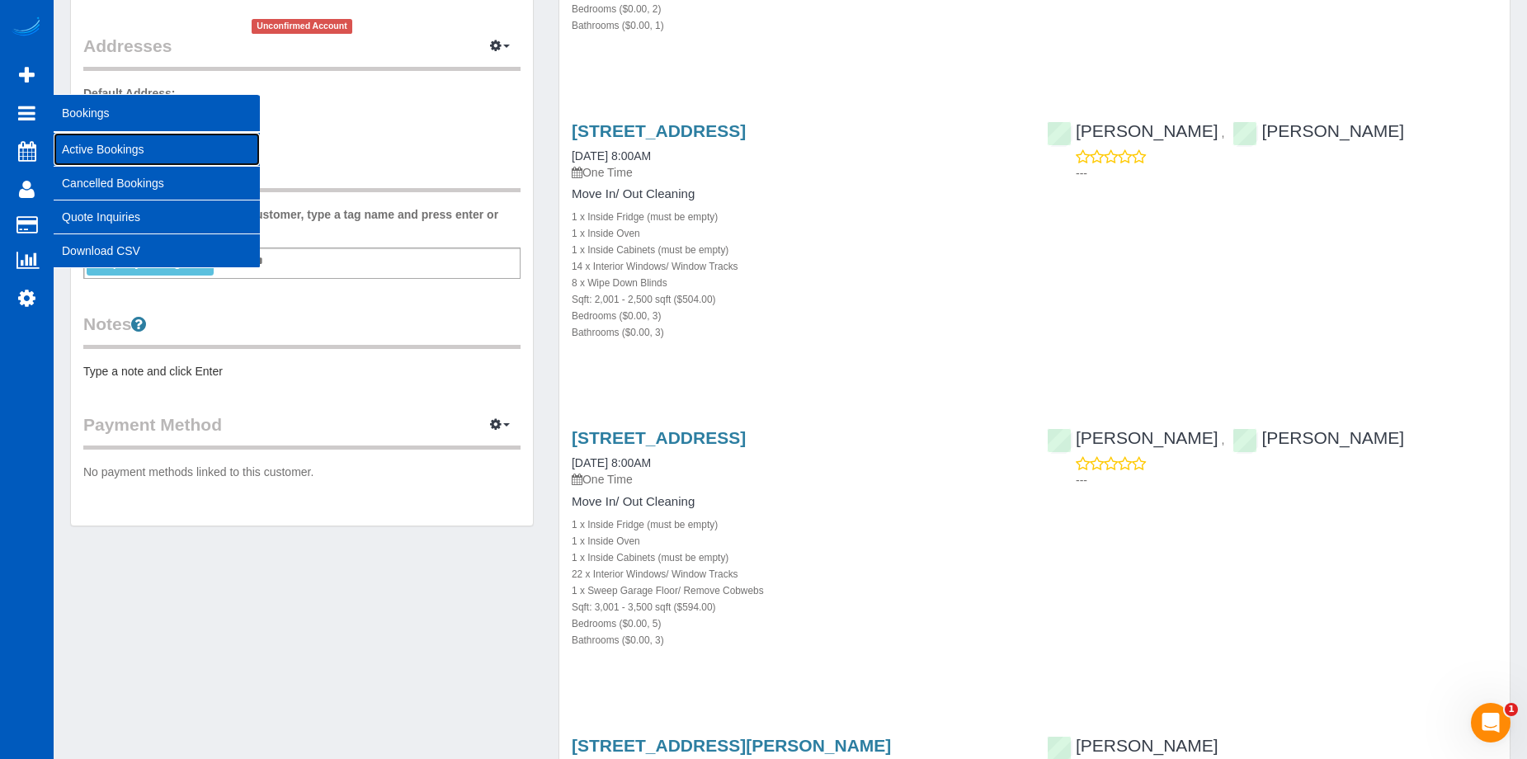
click at [93, 141] on link "Active Bookings" at bounding box center [157, 149] width 206 height 33
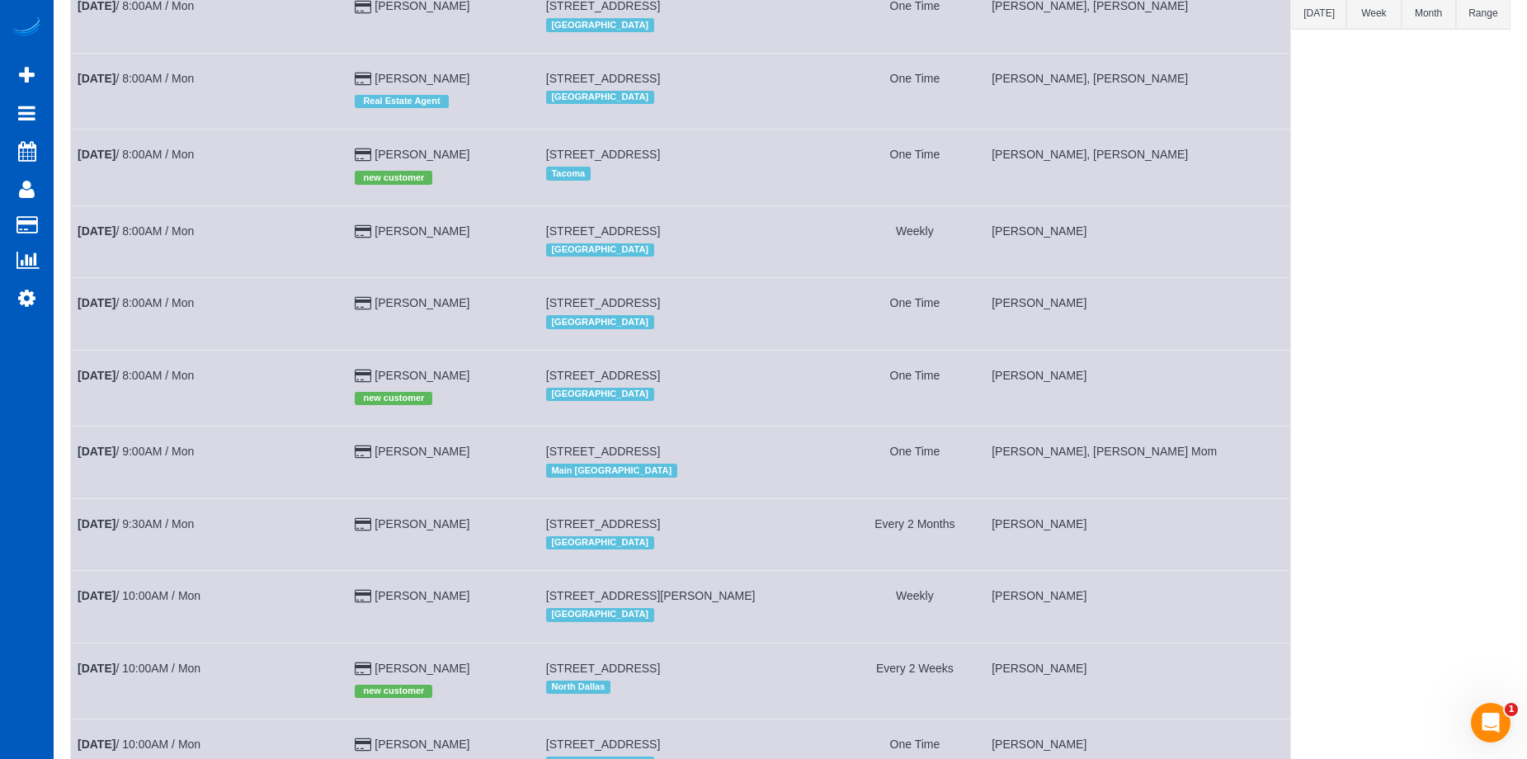
scroll to position [0, 0]
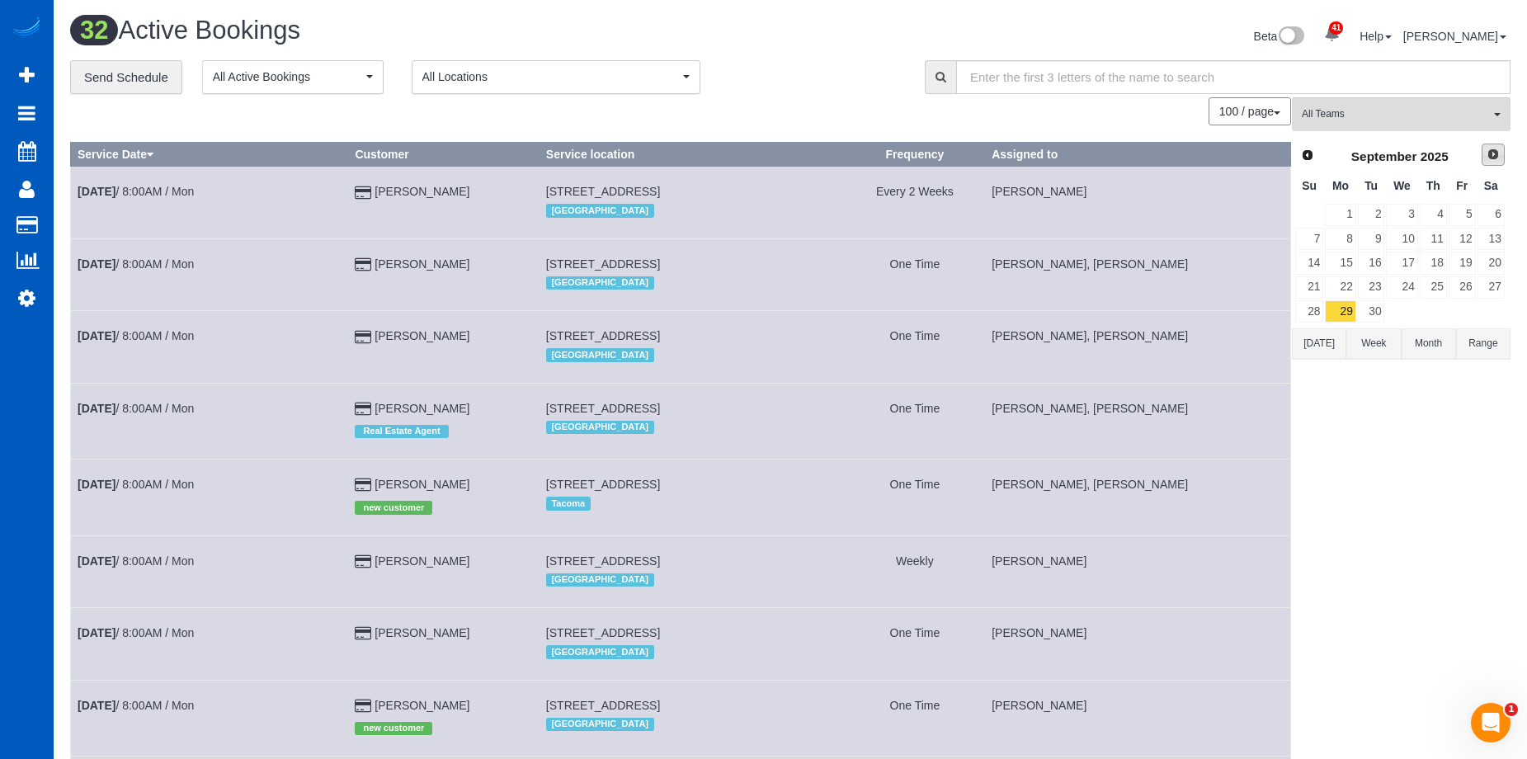
click at [1492, 158] on span "Next" at bounding box center [1492, 154] width 13 height 13
click at [1428, 221] on link "2" at bounding box center [1433, 215] width 27 height 22
click at [1442, 113] on span "All Teams" at bounding box center [1396, 114] width 188 height 14
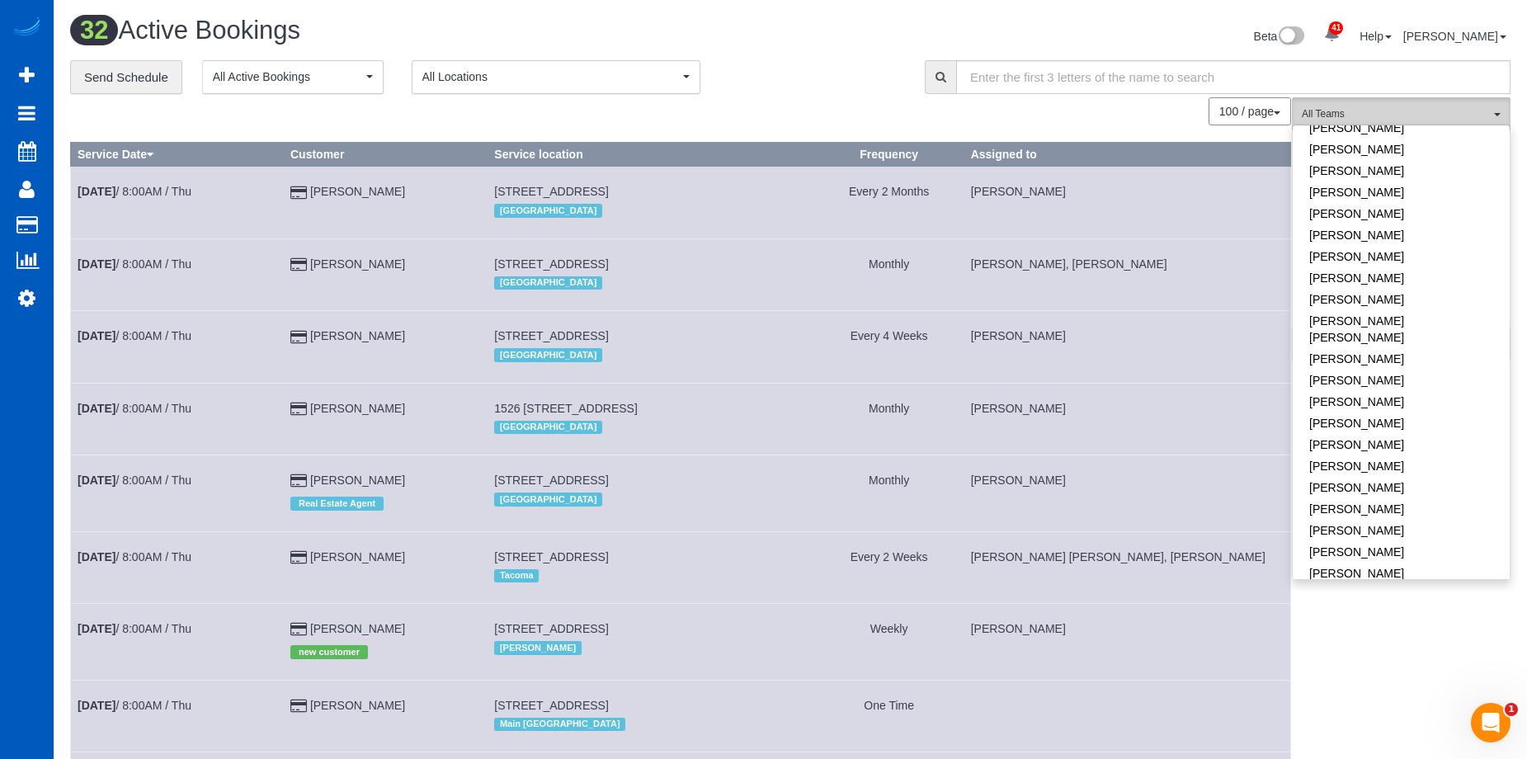
scroll to position [577, 0]
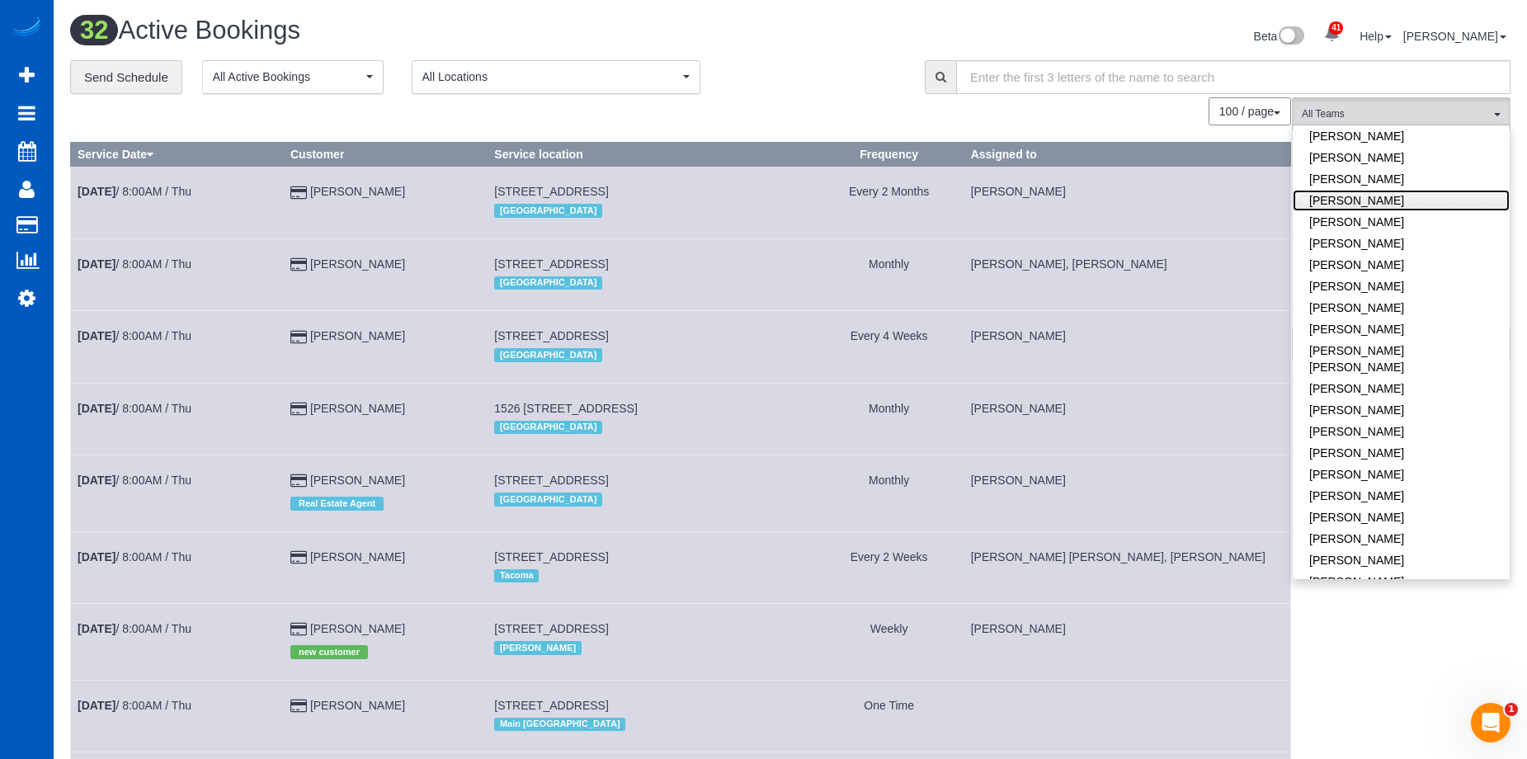
click at [1424, 195] on link "[PERSON_NAME]" at bounding box center [1401, 200] width 217 height 21
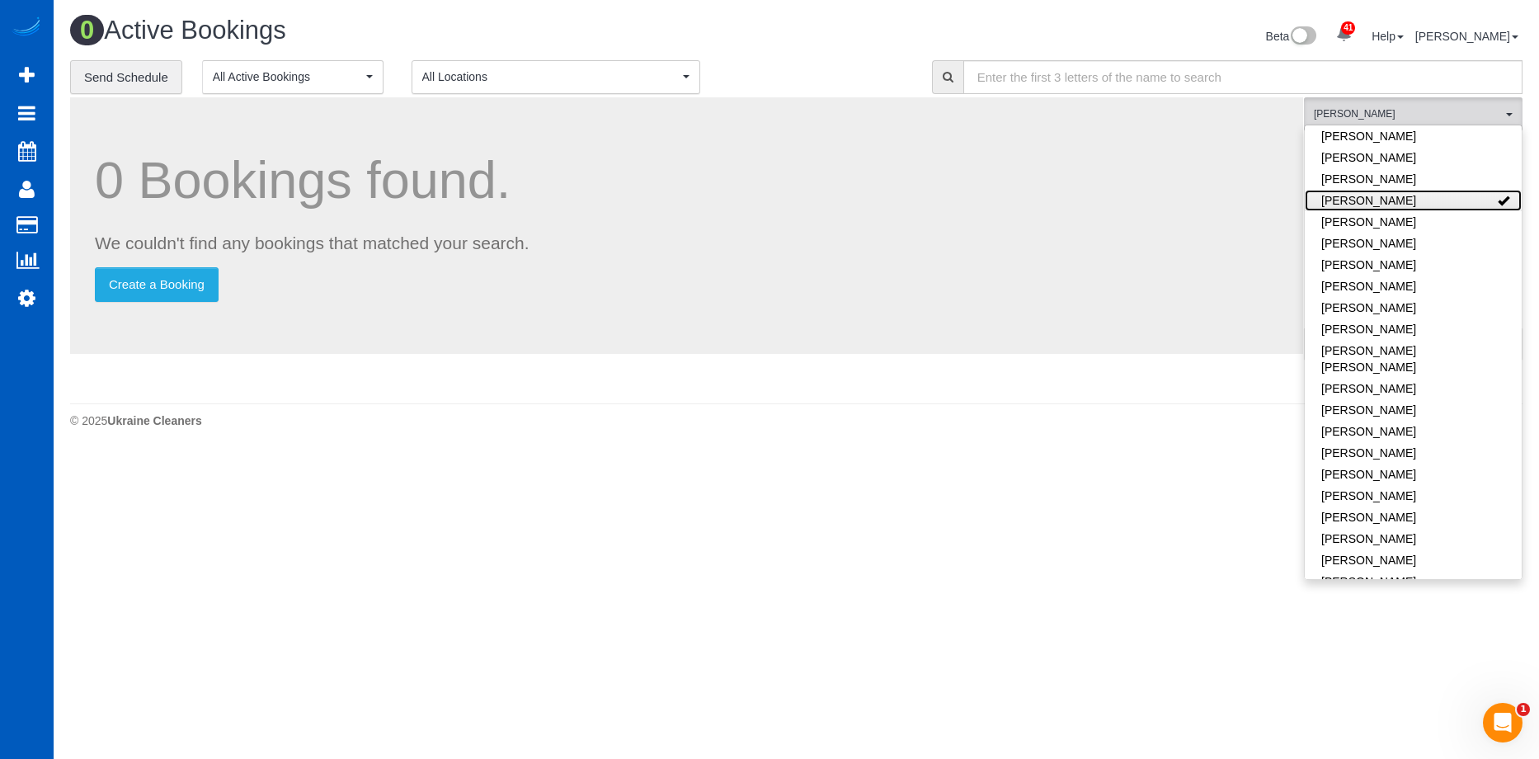
click at [1445, 198] on link "Liudmyla Krevska" at bounding box center [1413, 200] width 217 height 21
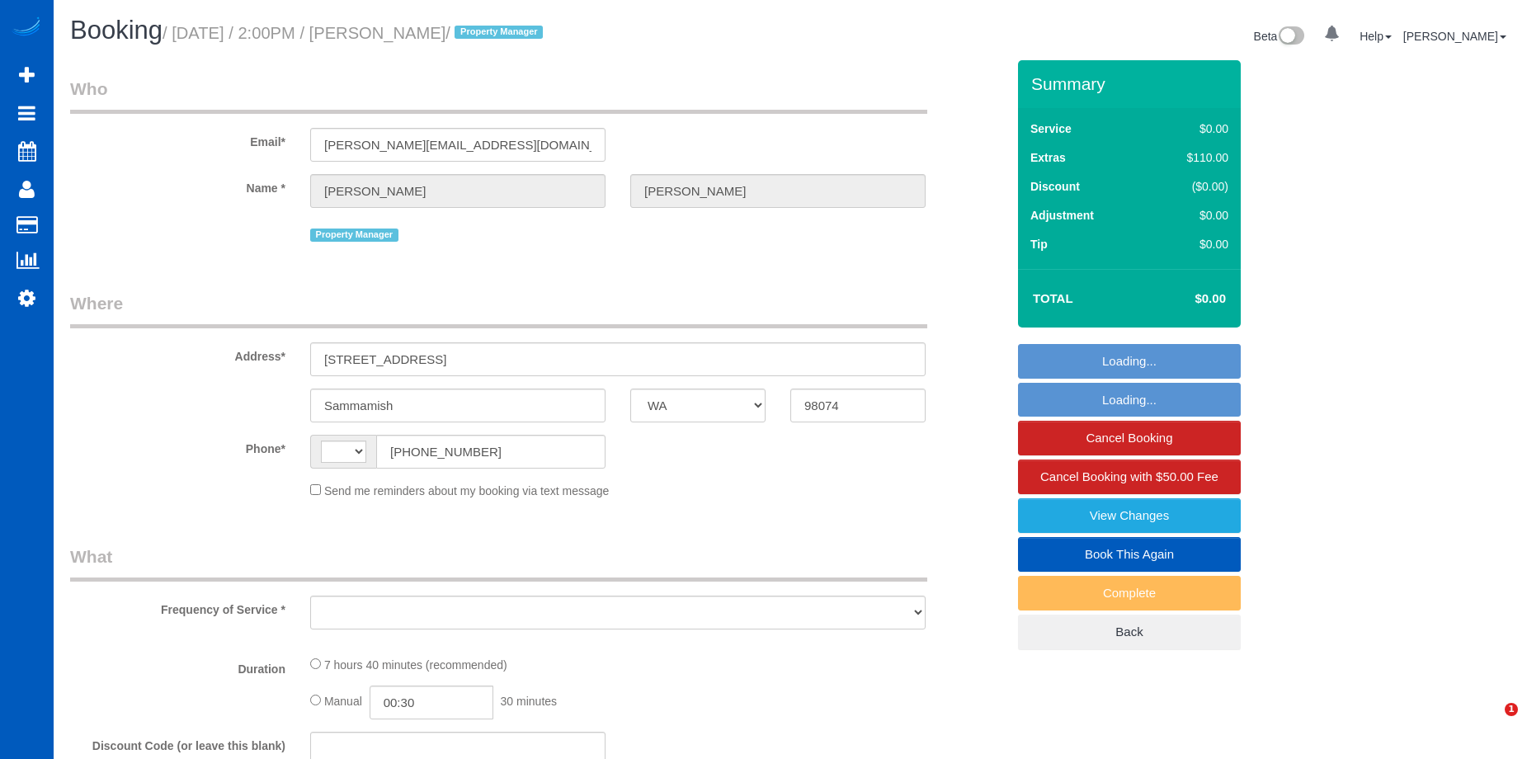
select select "WA"
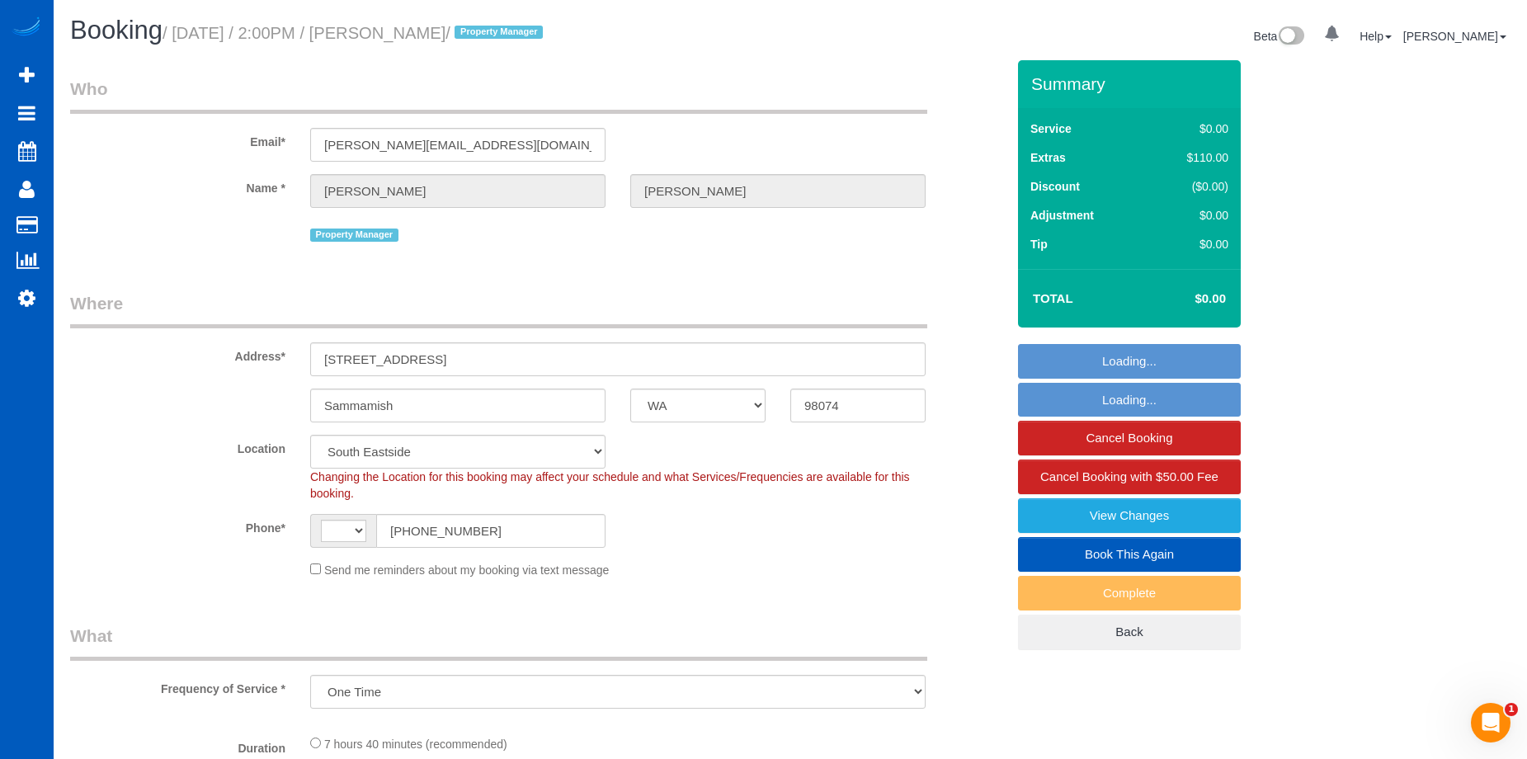
select select "object:913"
select select "string:[GEOGRAPHIC_DATA]"
select select "199"
select select "2001"
select select "3"
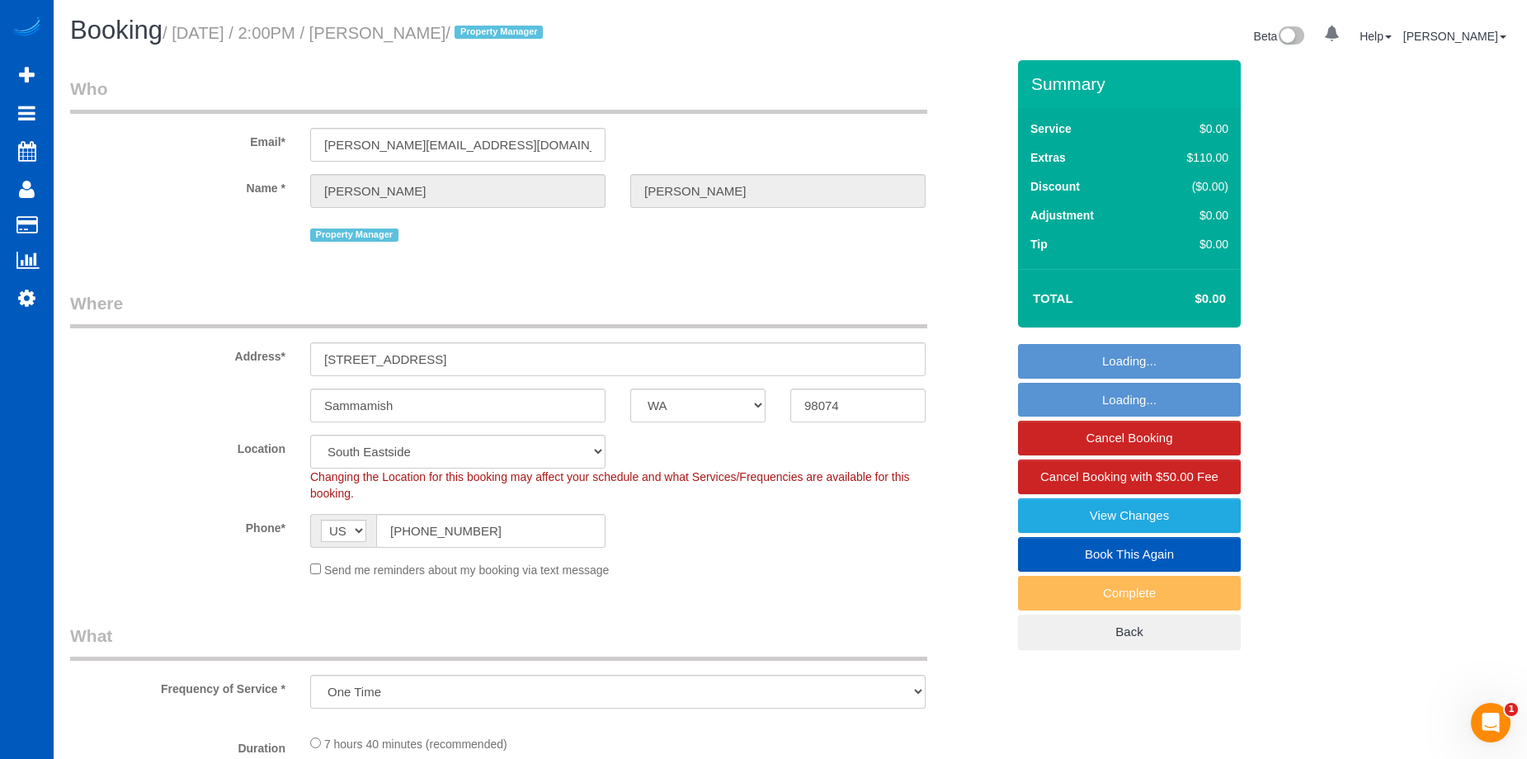
select select "3"
select select "spot1"
select select "2001"
select select "3"
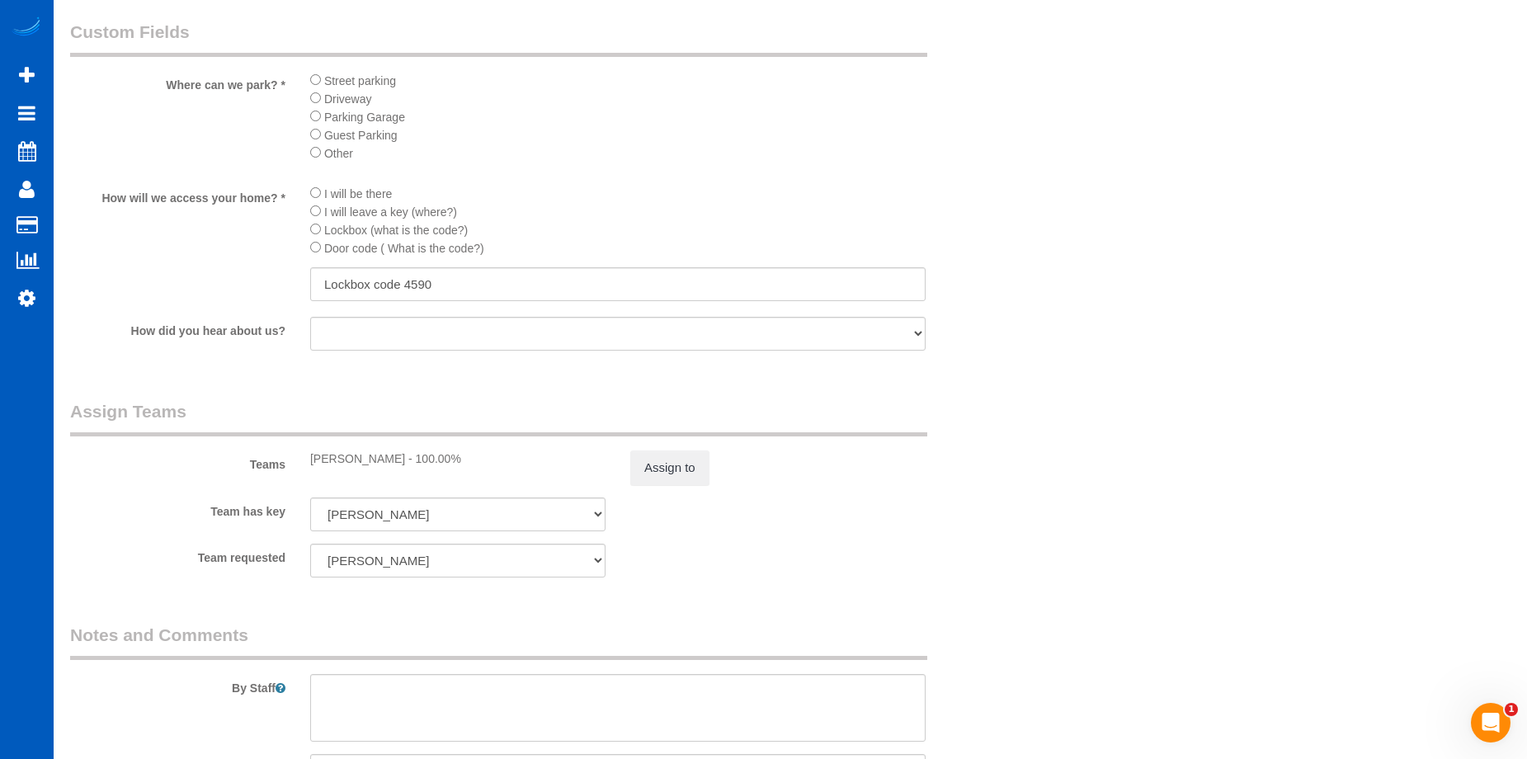
scroll to position [1980, 0]
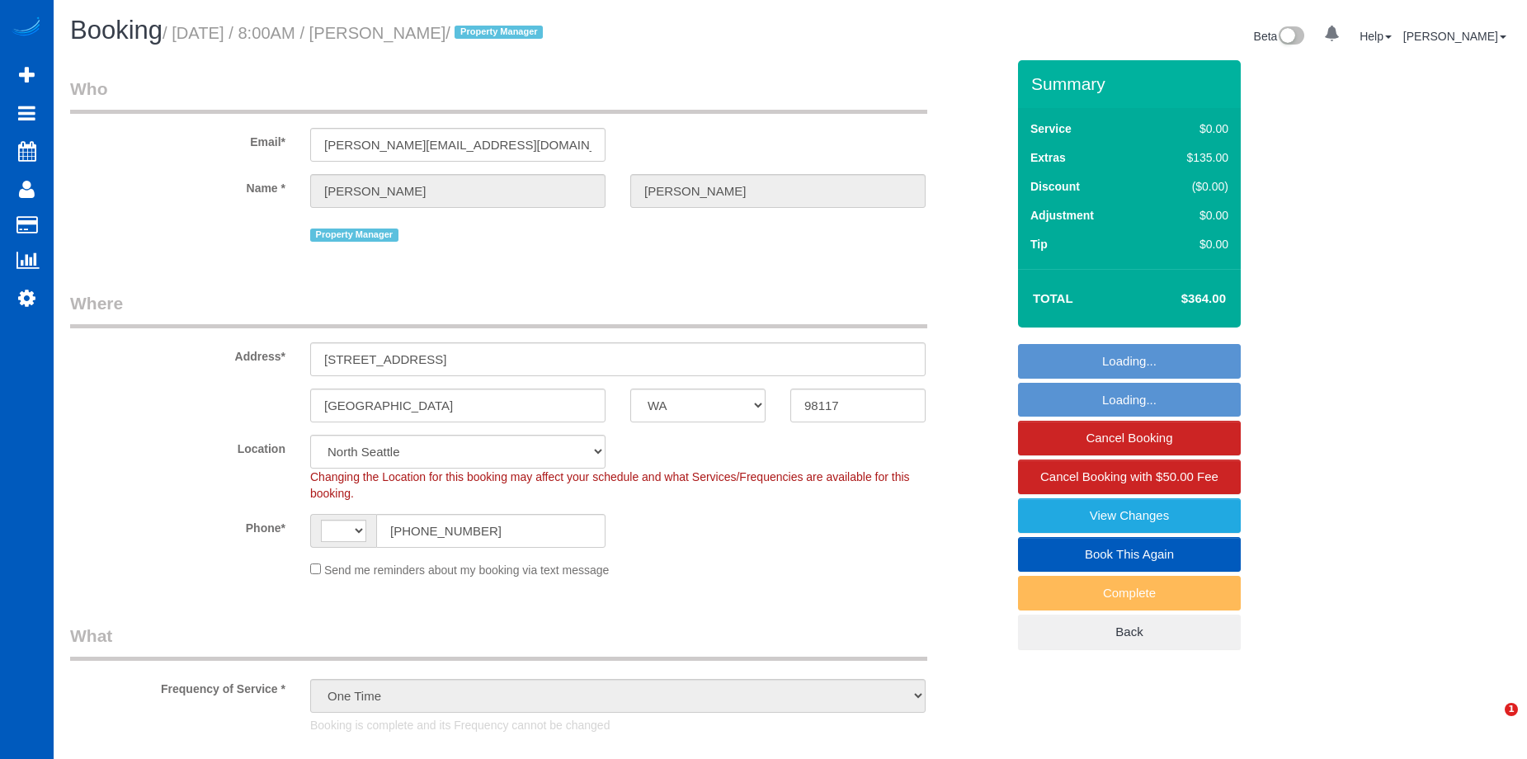
select select "WA"
select select "object:1063"
select select "string:[GEOGRAPHIC_DATA]"
select select "199"
select select "spot1"
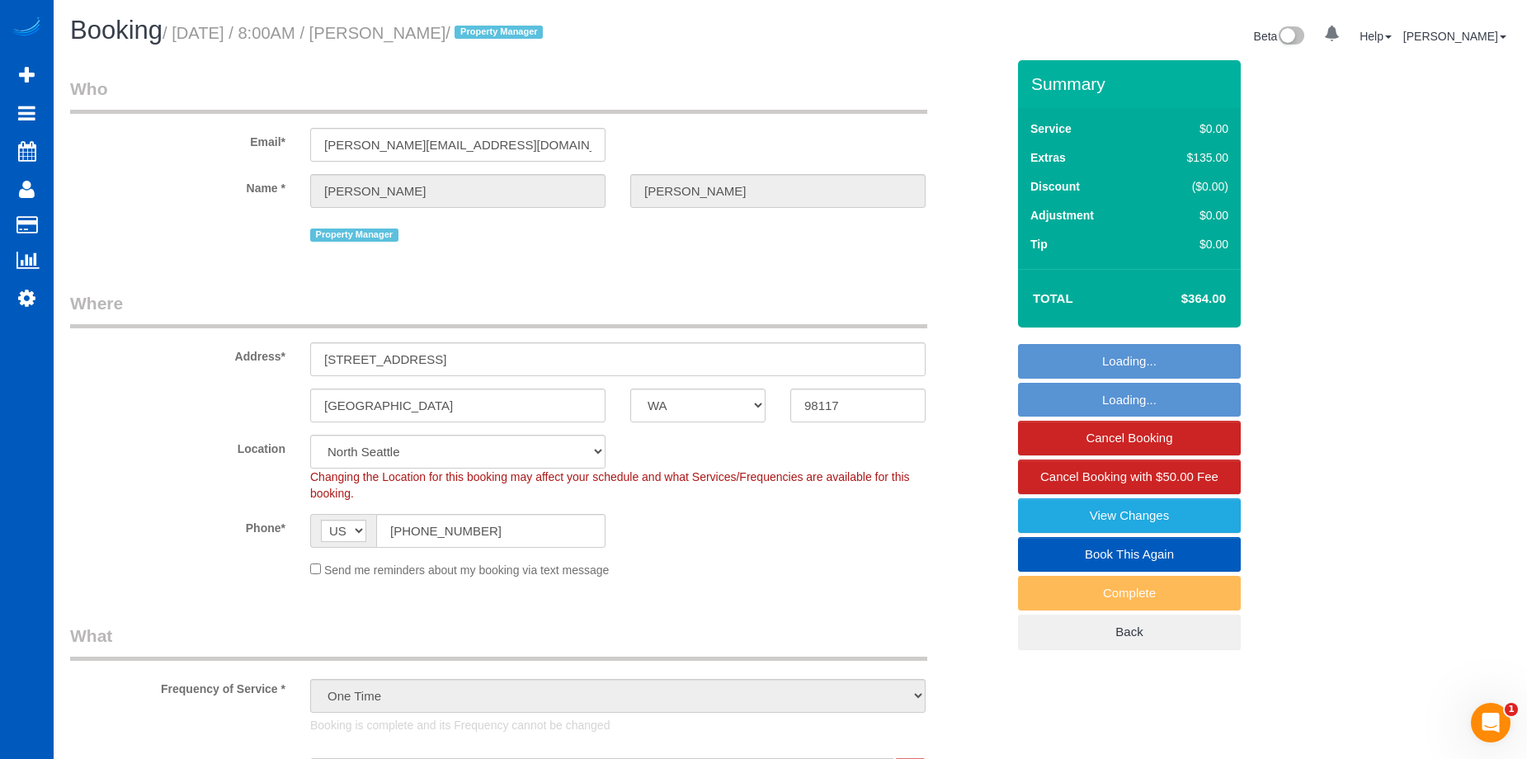
select select "2"
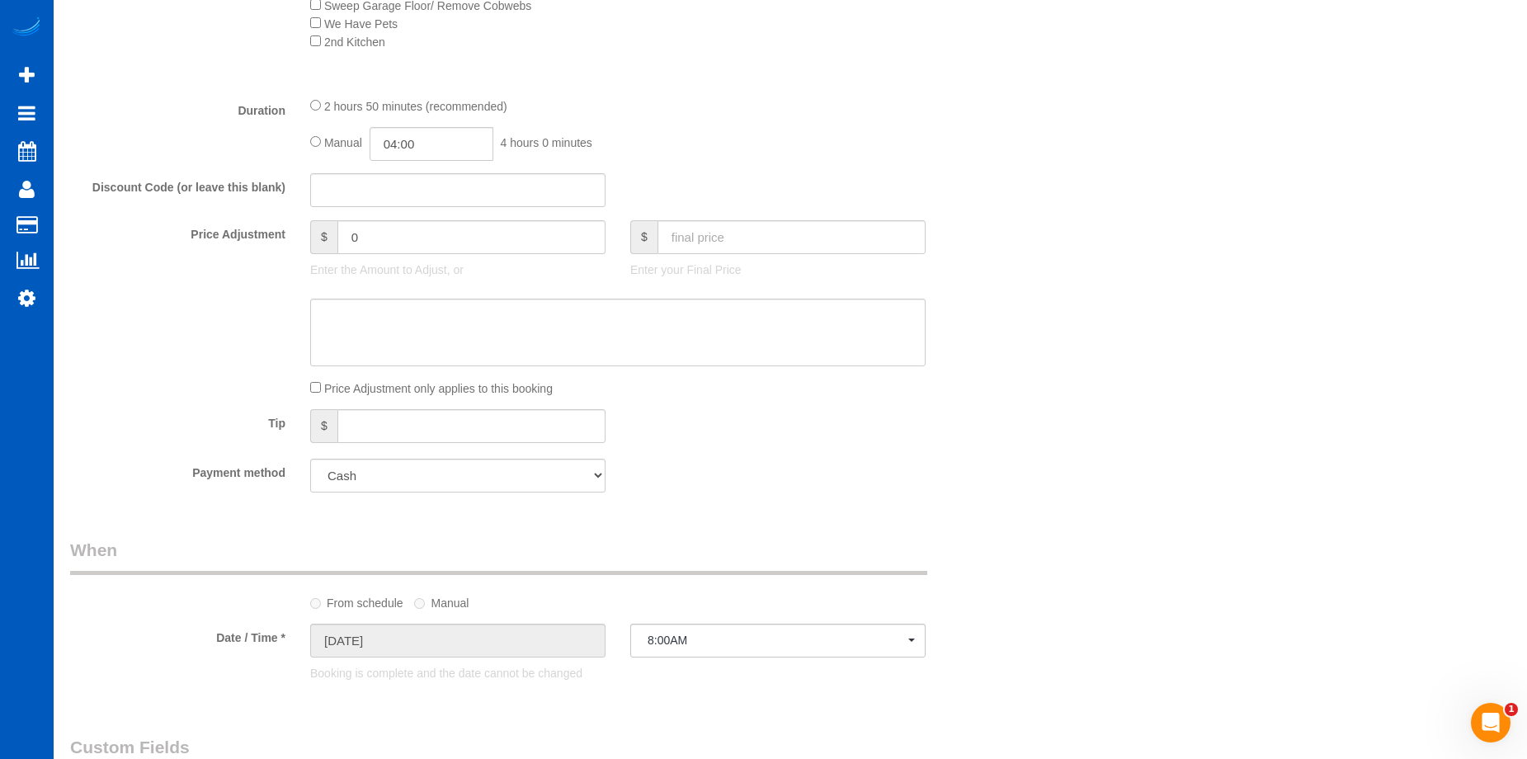
scroll to position [1320, 0]
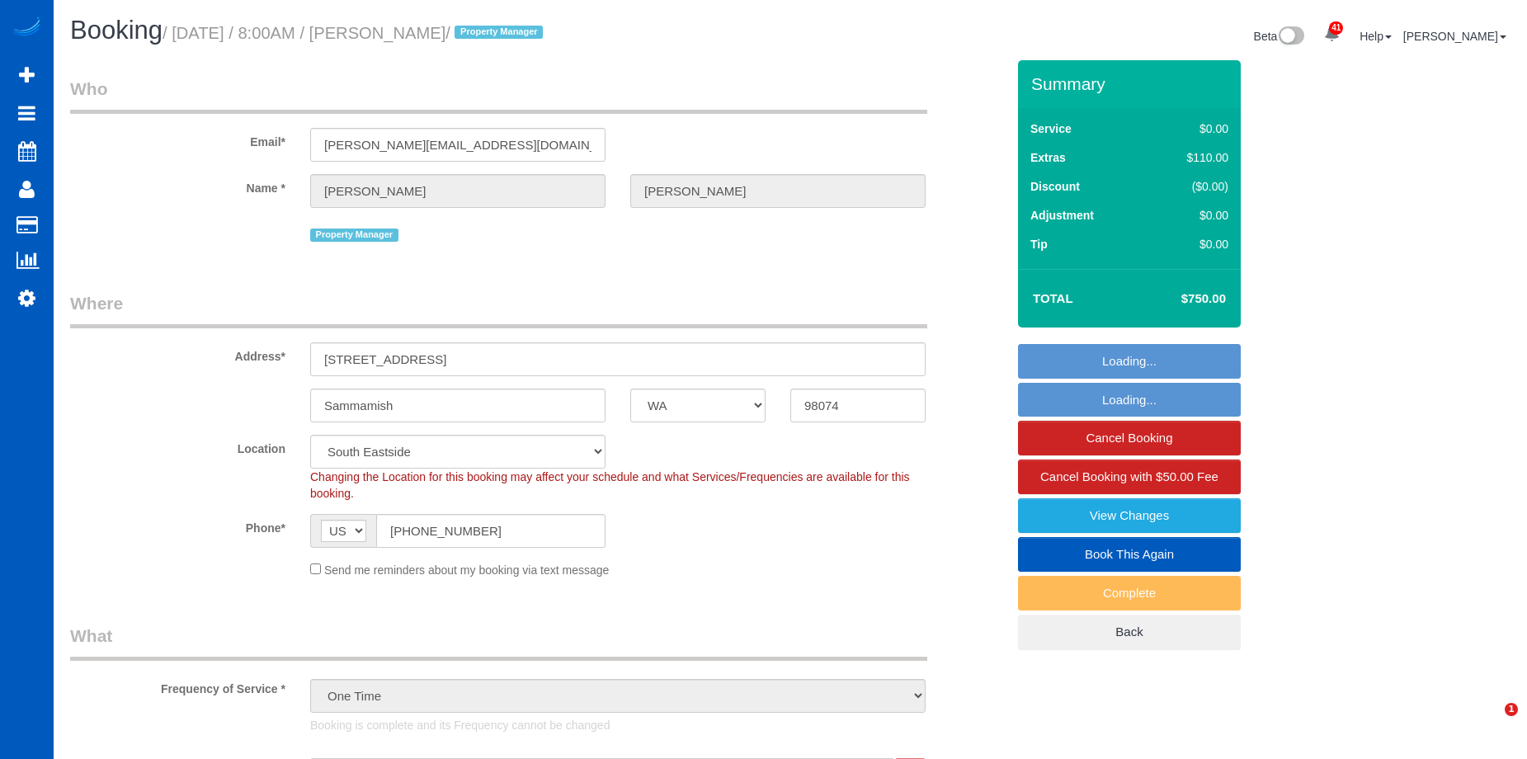
select select "WA"
select select "199"
select select "2001"
select select "3"
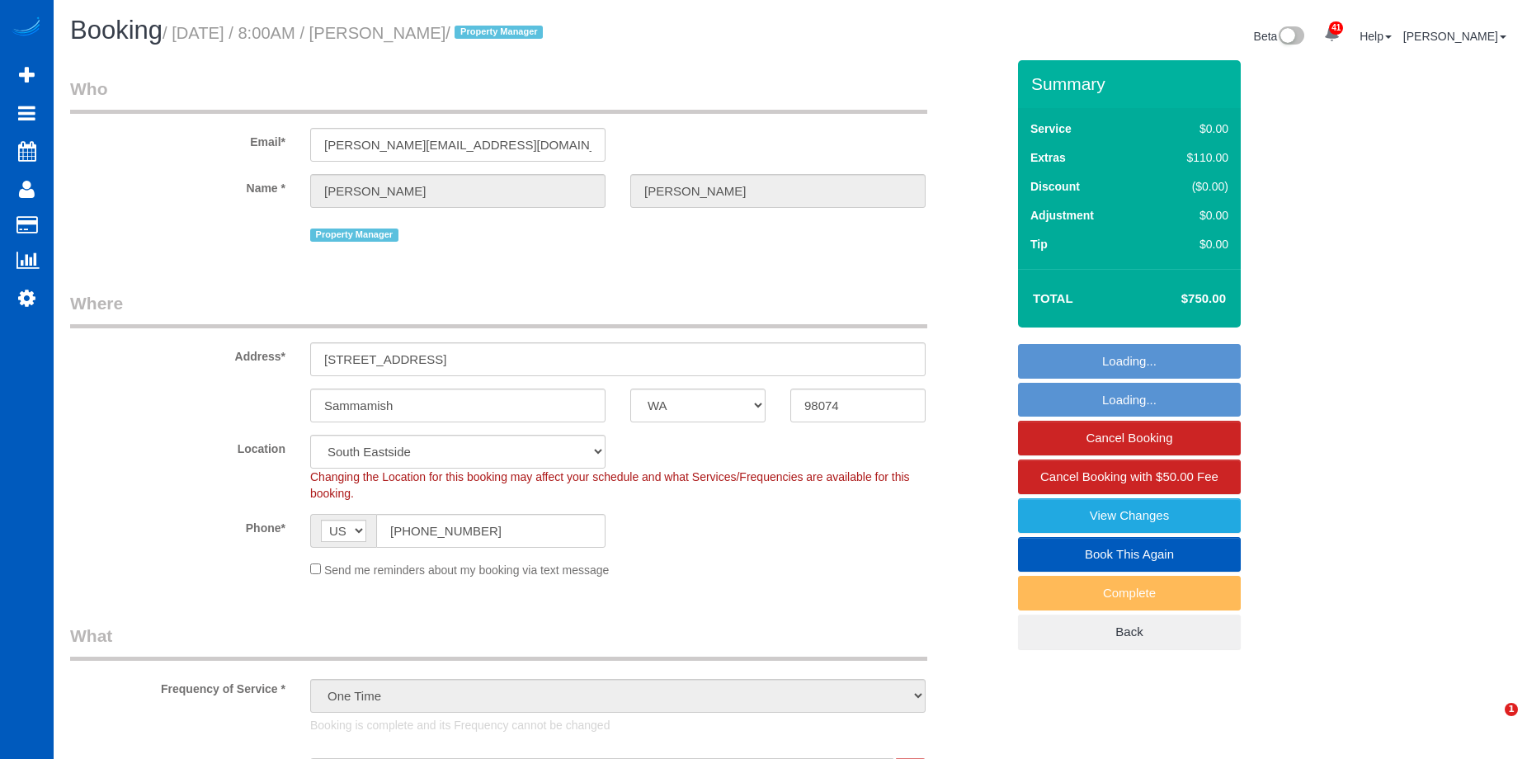
select select "spot1"
select select "WA"
select select "199"
select select "spot1"
select select "3001"
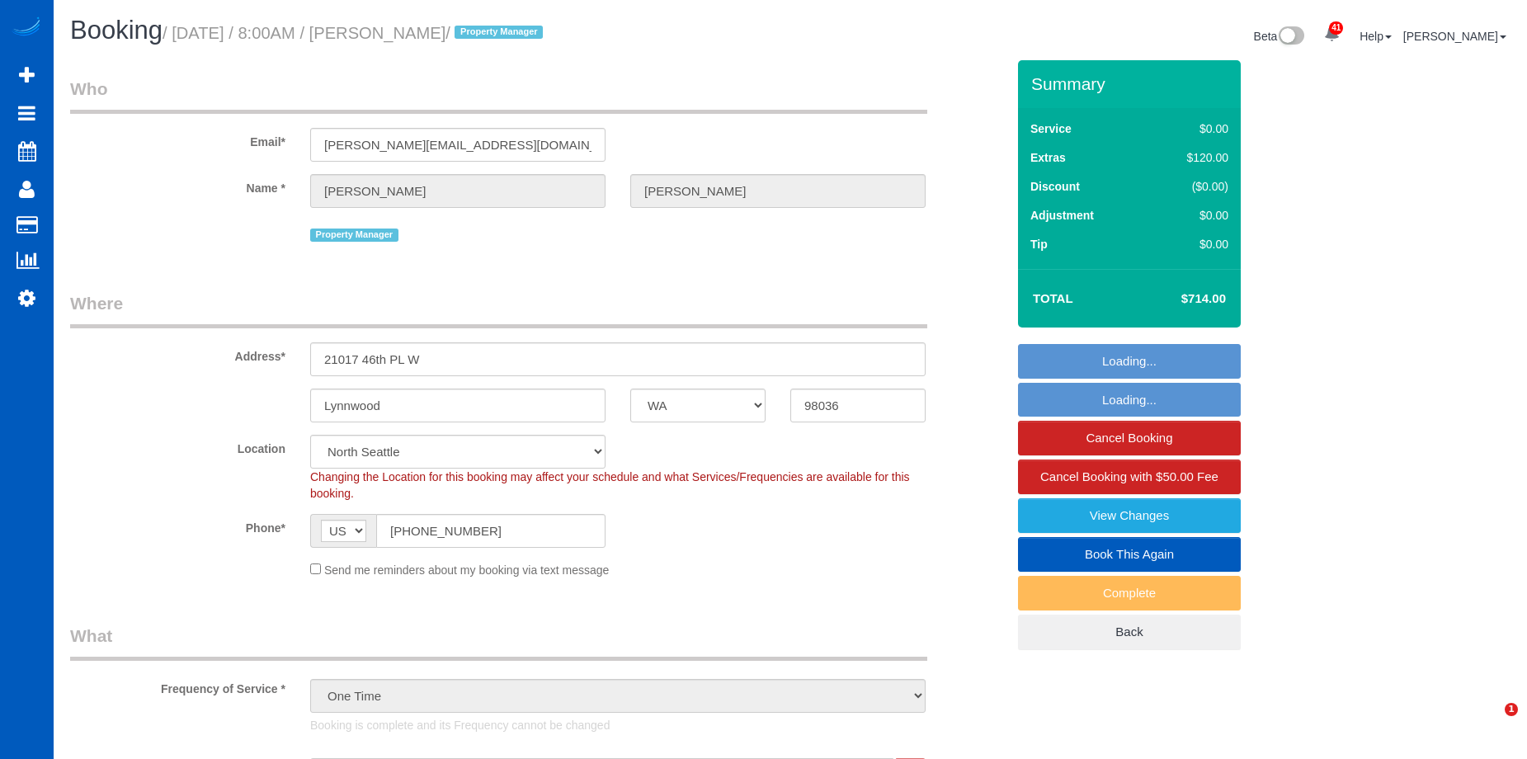
select select "5"
select select "3"
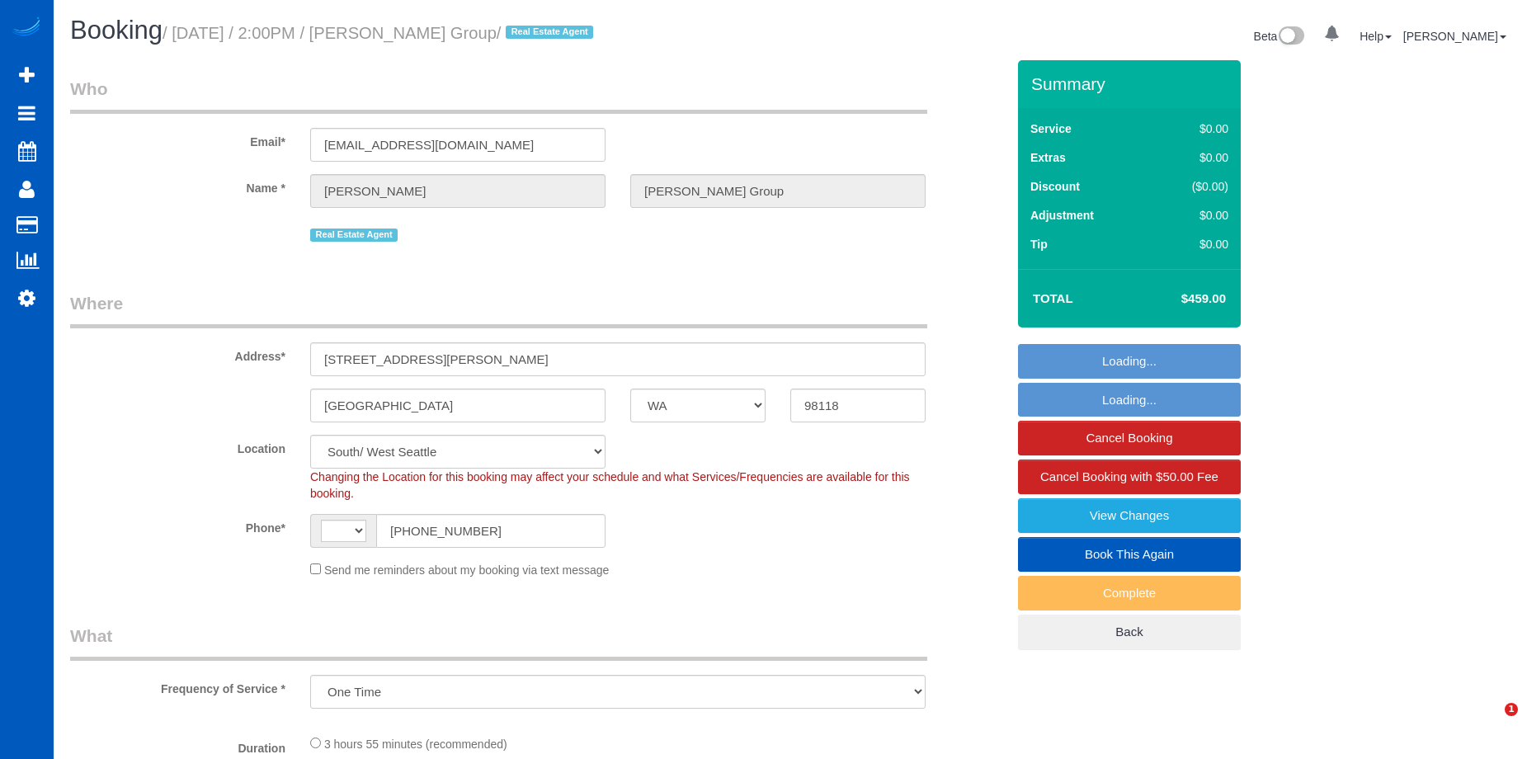
select select "WA"
select select "number:10"
select select "object:609"
select select "string:[GEOGRAPHIC_DATA]"
select select "199"
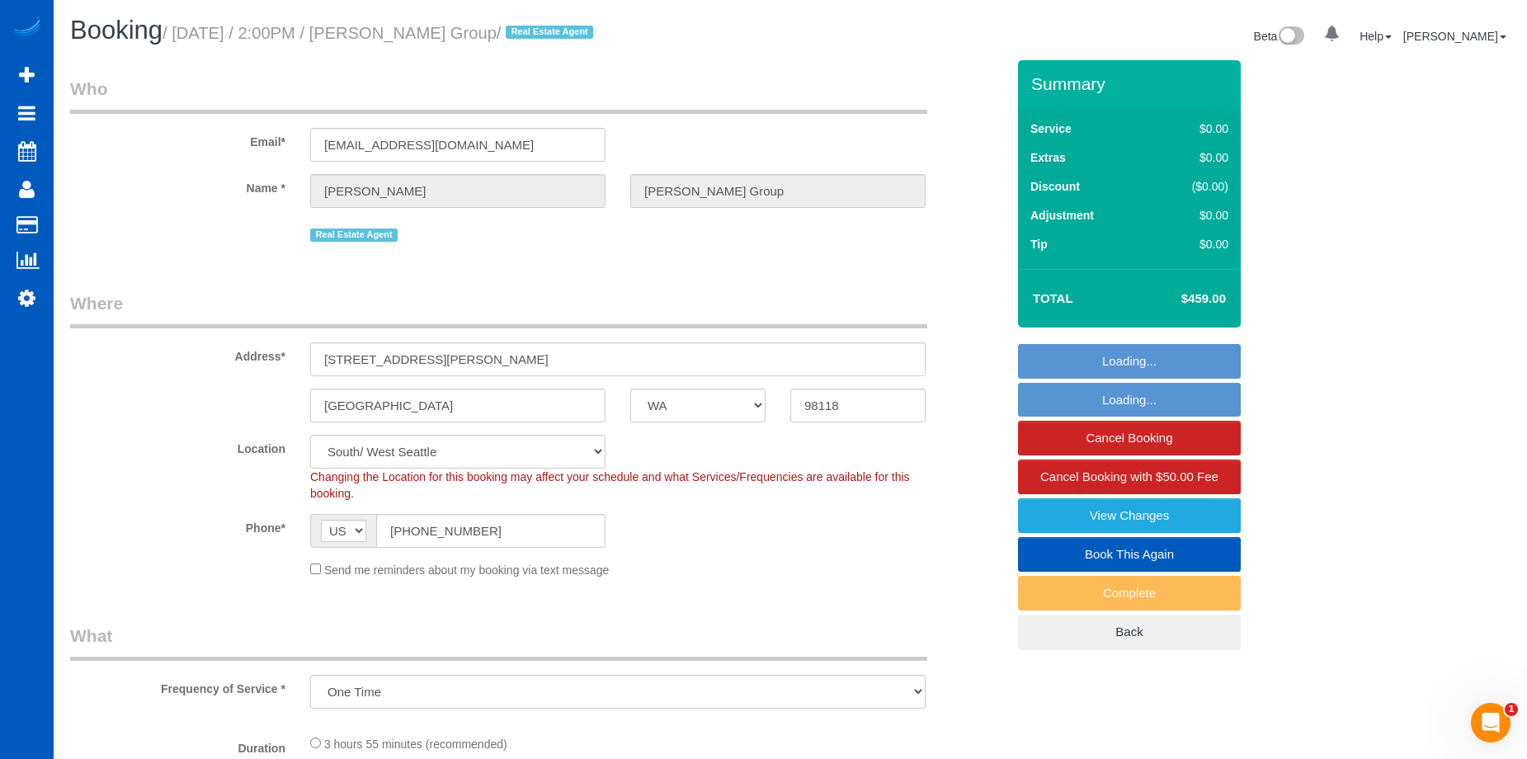
select select "1501"
select select "4"
select select "2"
select select "spot1"
select select "1501"
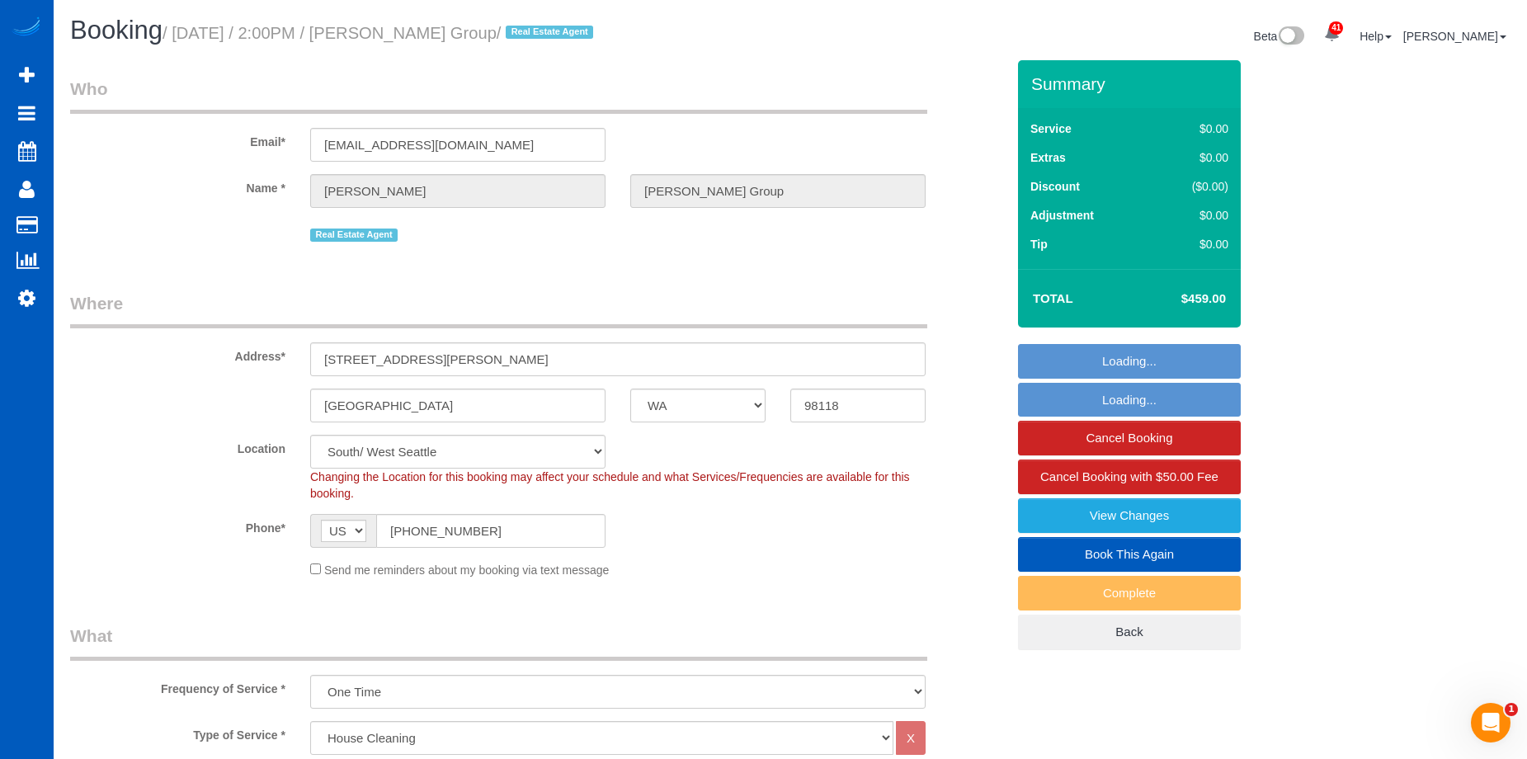
select select "4"
select select "2"
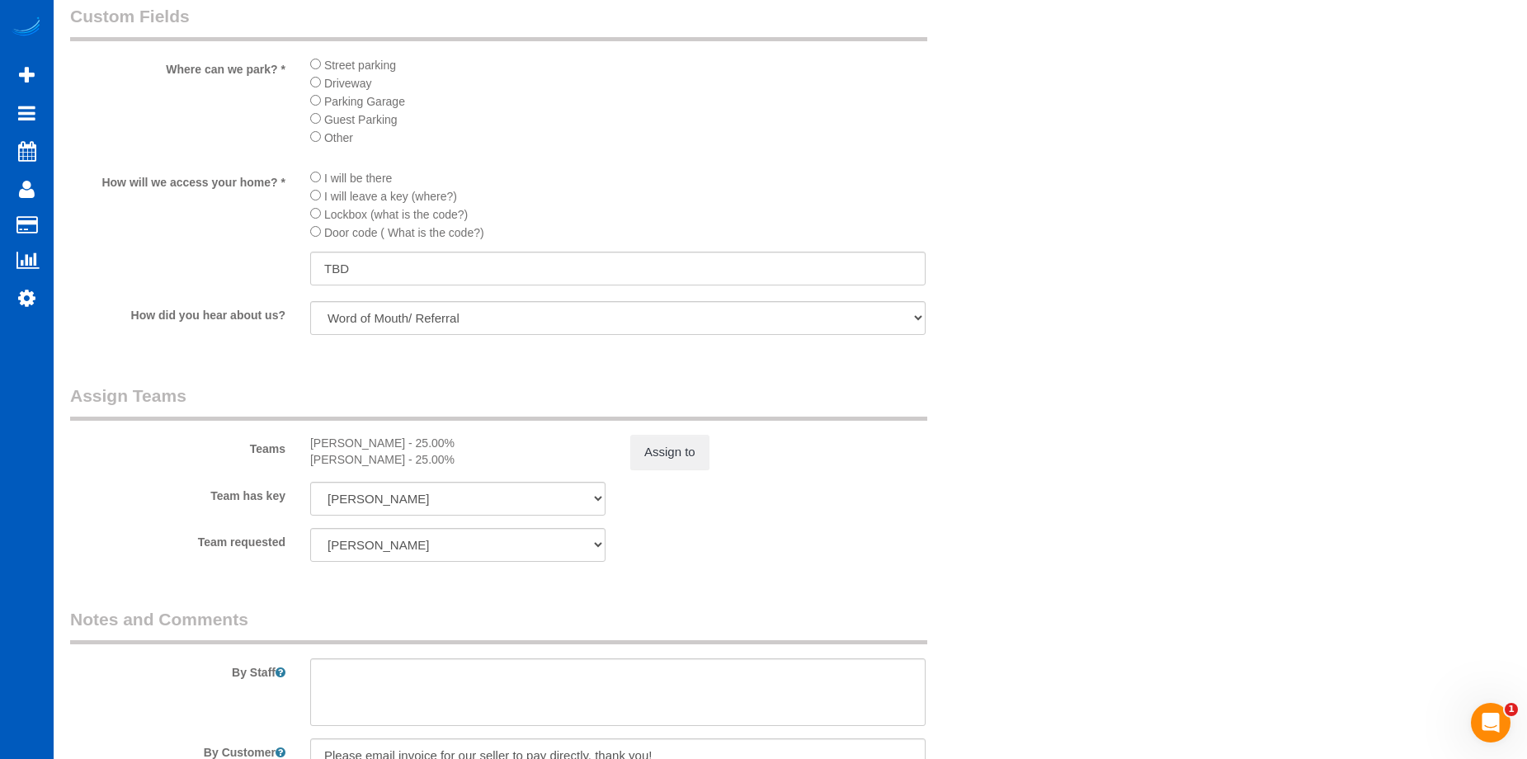
scroll to position [2106, 0]
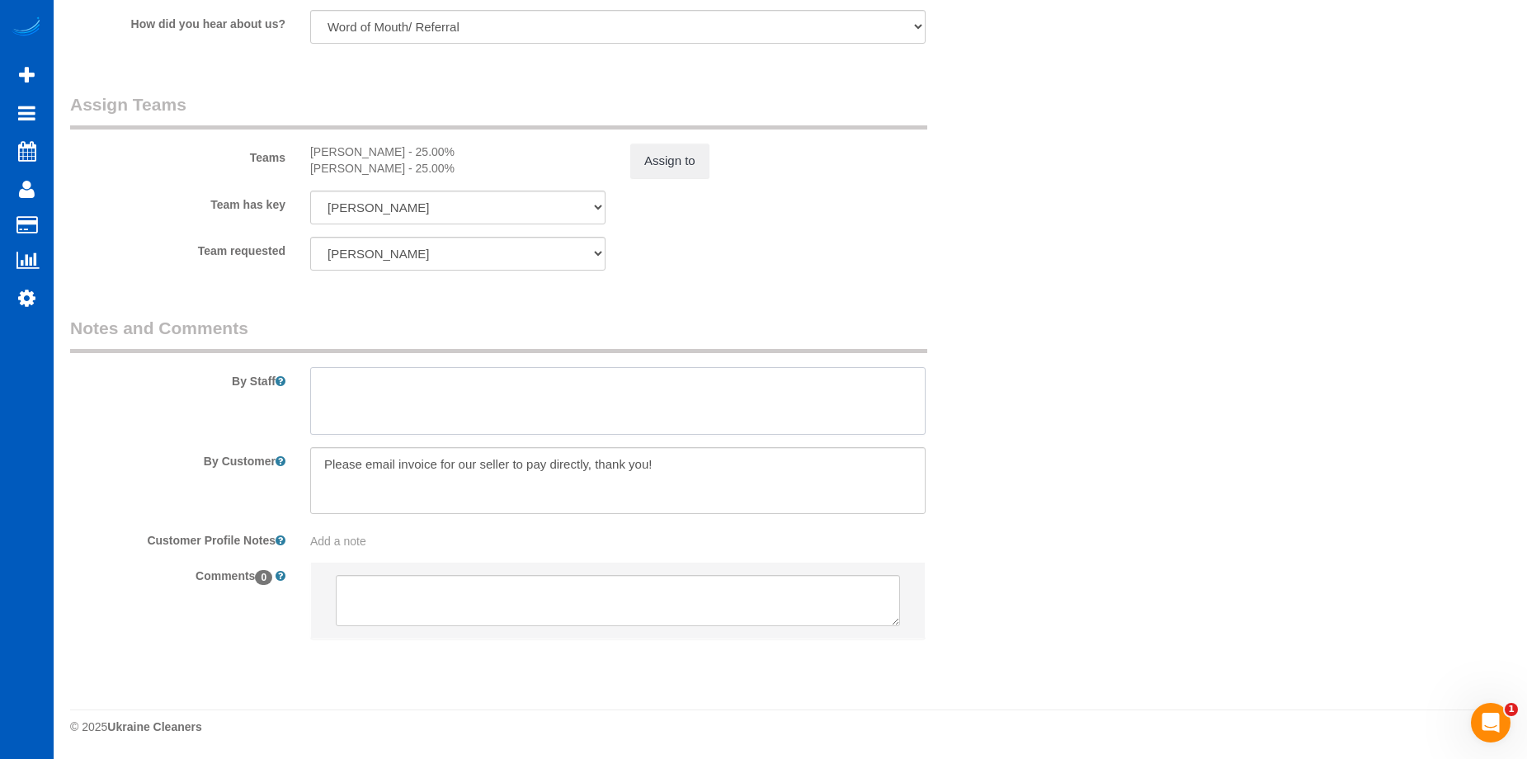
click at [658, 407] on textarea at bounding box center [617, 401] width 615 height 68
paste textarea "For access, there's a key hidden in a fake rock near the blue planter on the fr…"
type textarea "For access, there's a key hidden in a fake rock near the blue planter on the fr…"
click at [430, 404] on textarea at bounding box center [617, 401] width 615 height 68
drag, startPoint x: 388, startPoint y: 398, endPoint x: 315, endPoint y: 380, distance: 75.4
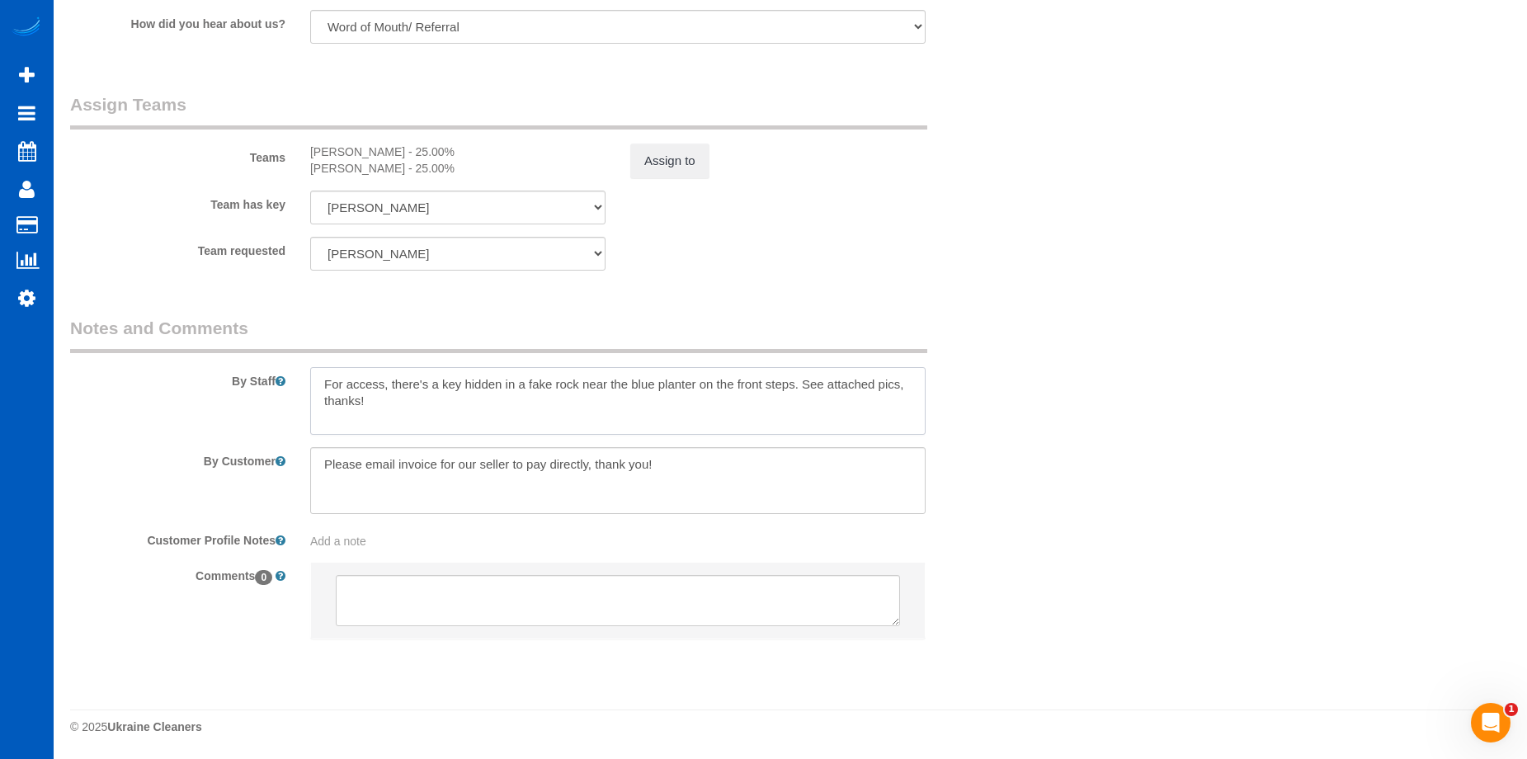
click at [315, 380] on textarea at bounding box center [617, 401] width 615 height 68
click at [361, 495] on textarea at bounding box center [617, 481] width 615 height 68
click at [695, 462] on textarea at bounding box center [617, 481] width 615 height 68
paste textarea "For access, there's a key hidden in a fake rock near the blue planter on the fr…"
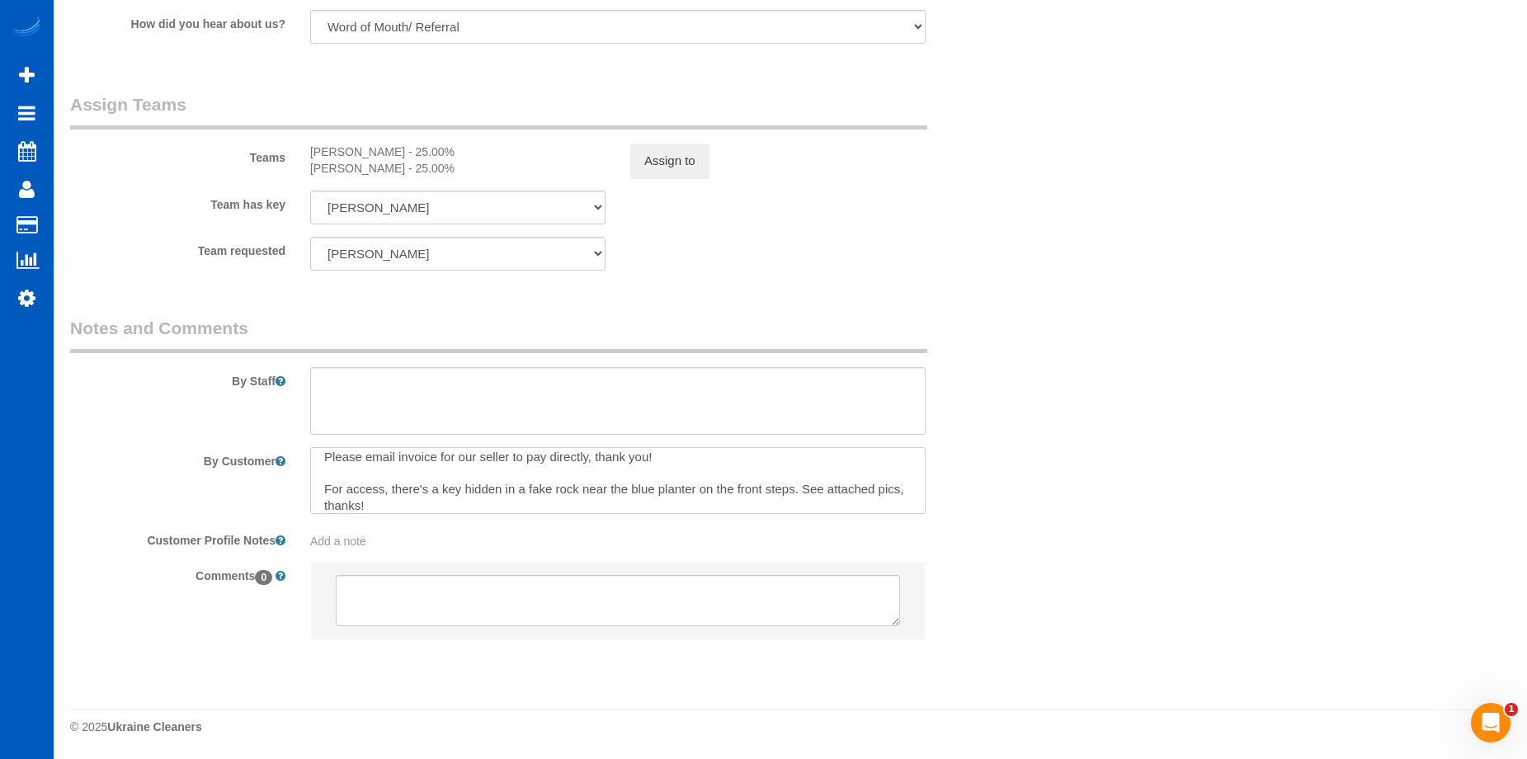
scroll to position [16, 0]
drag, startPoint x: 801, startPoint y: 486, endPoint x: 832, endPoint y: 506, distance: 37.5
click at [832, 506] on textarea at bounding box center [617, 481] width 615 height 68
click at [457, 494] on textarea at bounding box center [617, 481] width 615 height 68
drag, startPoint x: 407, startPoint y: 493, endPoint x: 344, endPoint y: 496, distance: 63.6
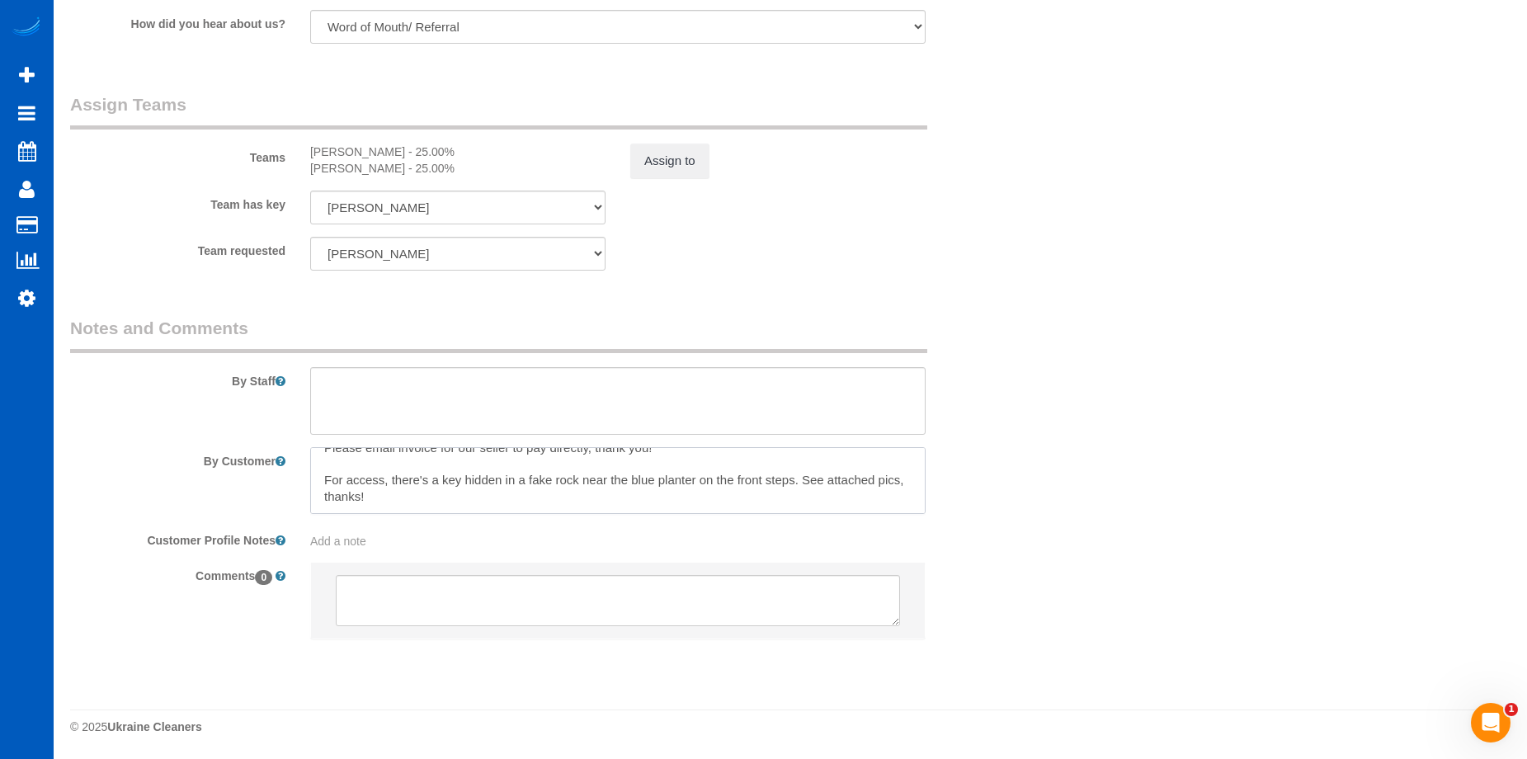
click at [344, 496] on textarea at bounding box center [617, 481] width 615 height 68
click at [455, 492] on textarea at bounding box center [617, 481] width 615 height 68
paste textarea "[URL][DOMAIN_NAME]"
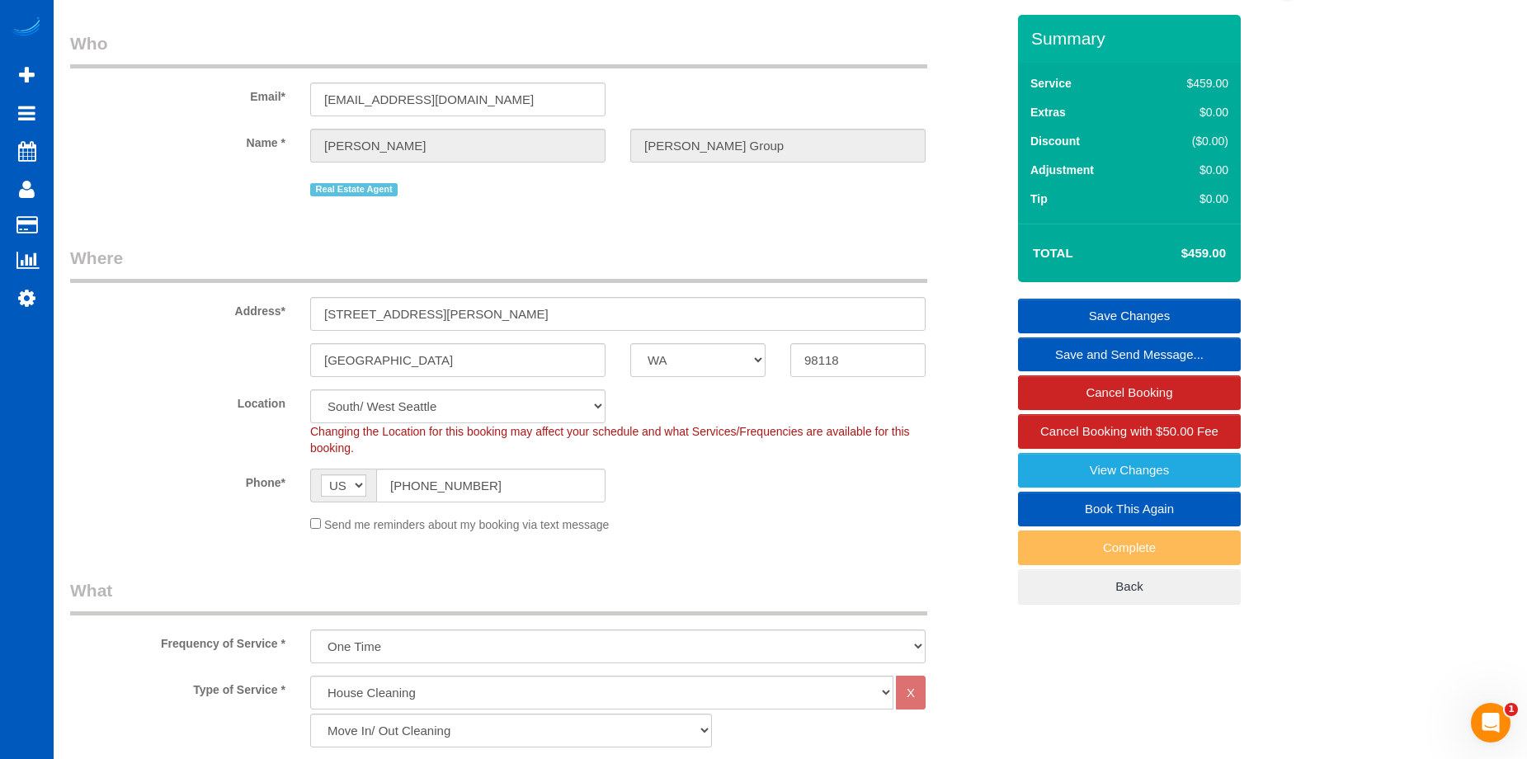
scroll to position [44, 0]
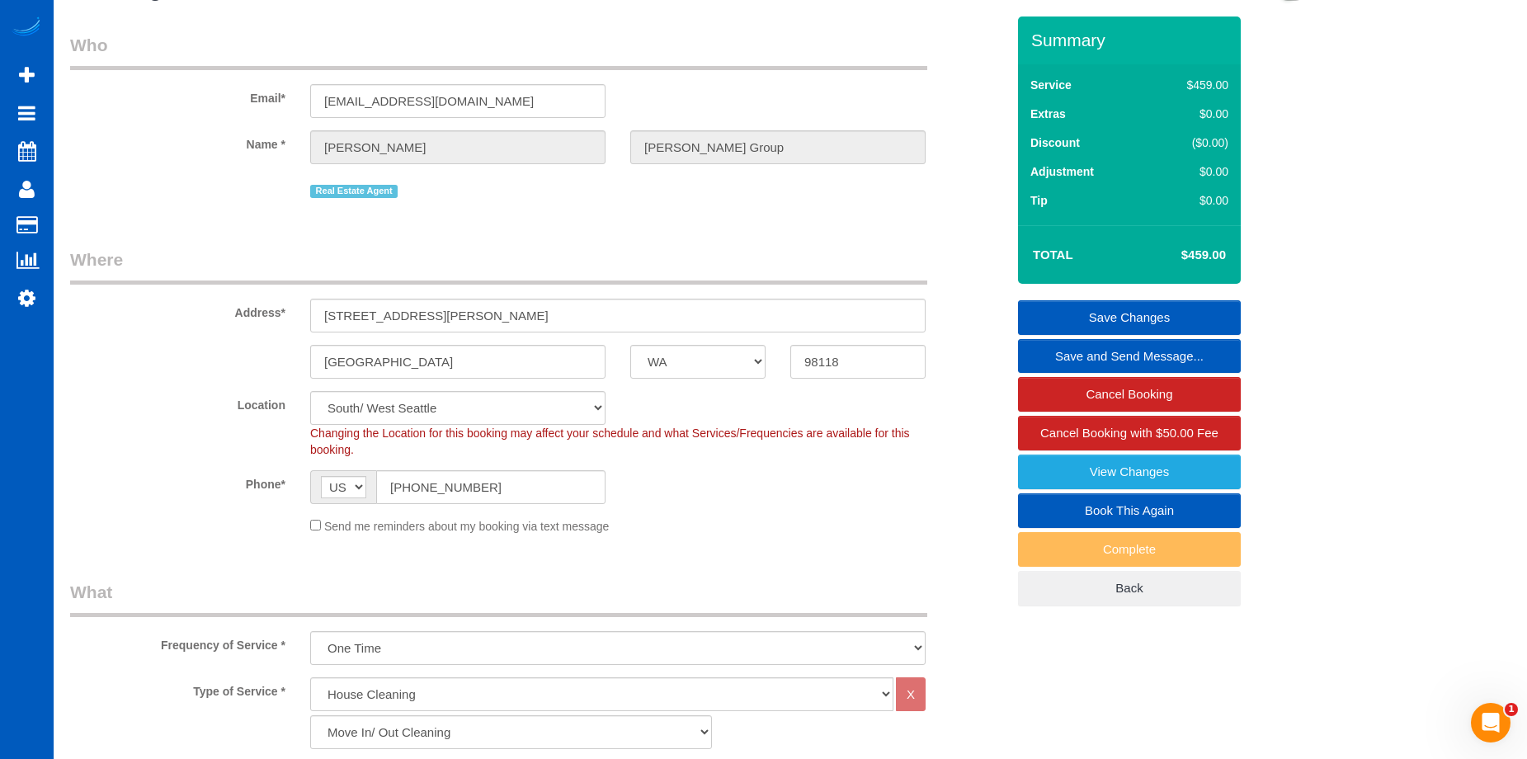
type textarea "Please email invoice for our seller to pay directly, thank you! For access, the…"
click at [1067, 304] on link "Save Changes" at bounding box center [1129, 317] width 223 height 35
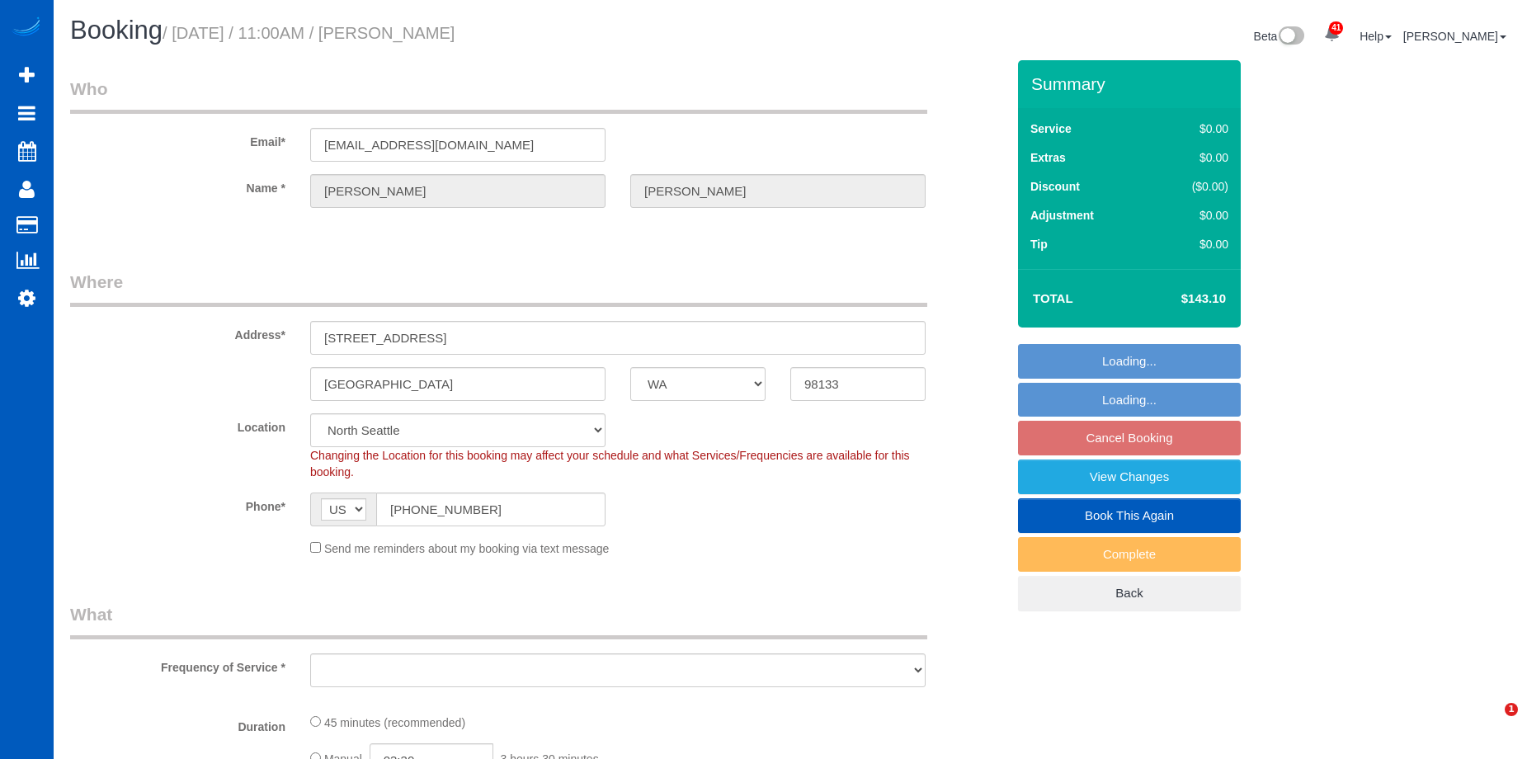
select select "WA"
select select "string:fspay-c7bfaf93-aa47-40e5-98da-fe57e2530eee"
select select "spot2"
select select "number:8"
select select "object:1030"
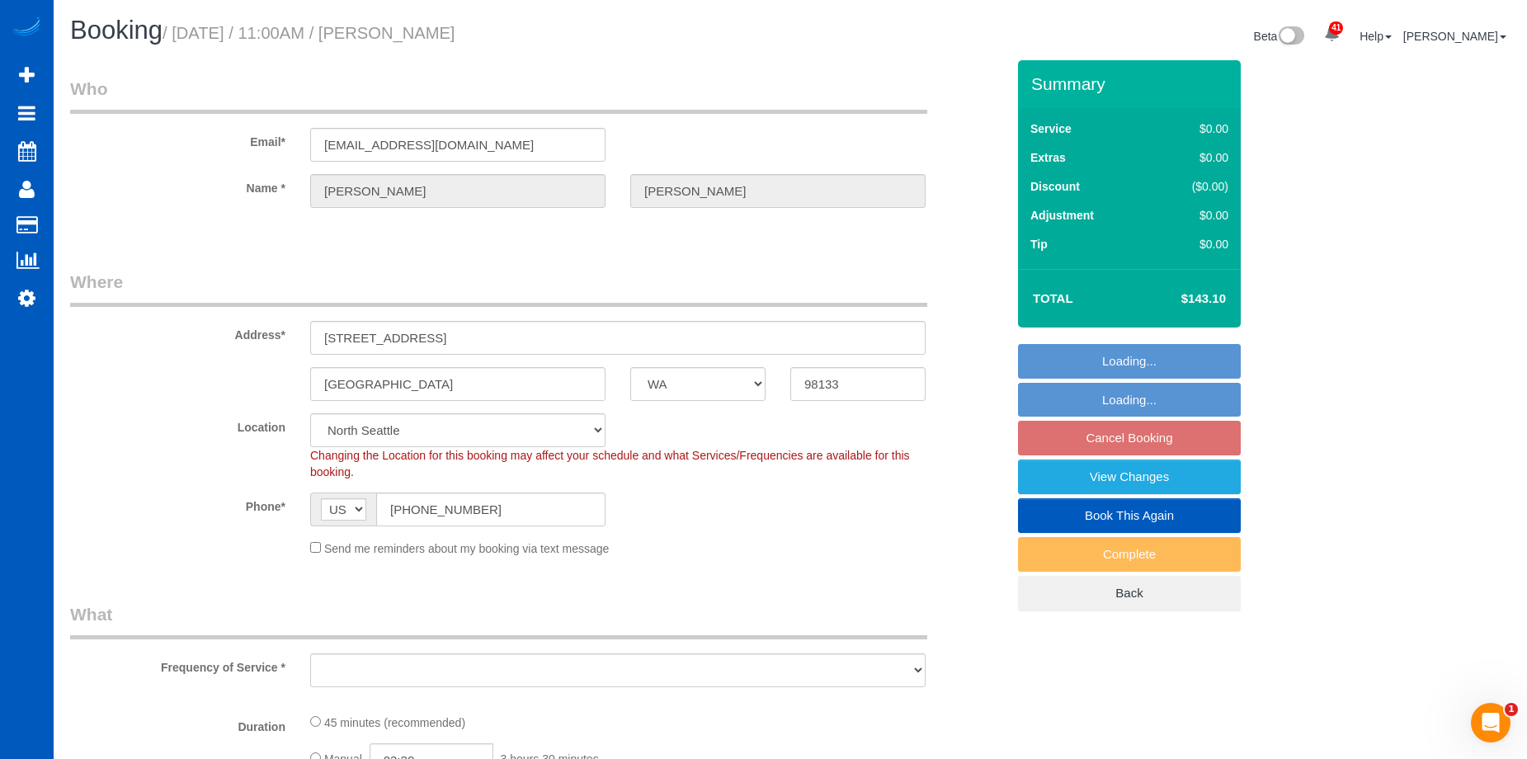
select select "199"
select select "object:1258"
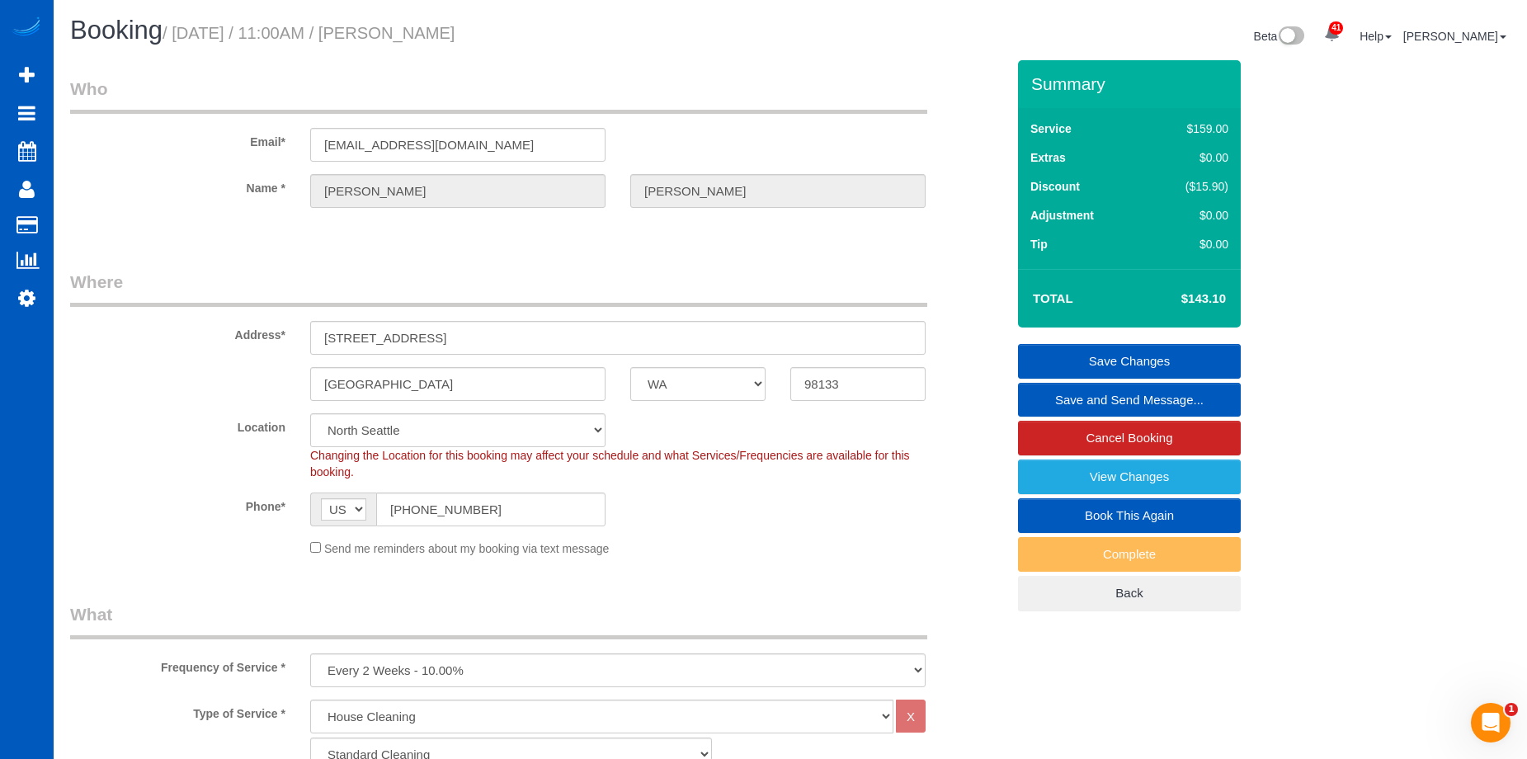
click at [1057, 395] on link "Save and Send Message..." at bounding box center [1129, 400] width 223 height 35
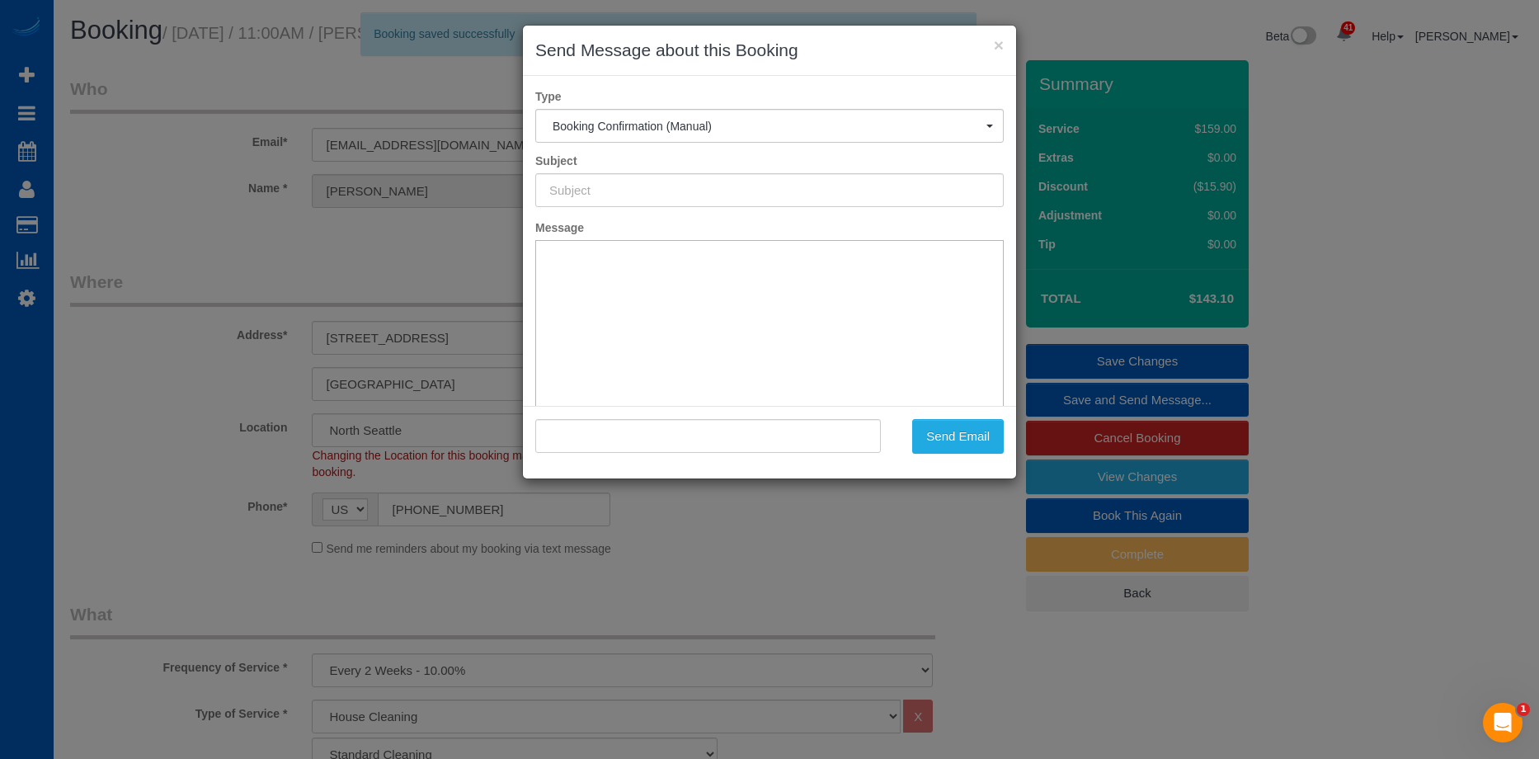
type input "Cleaning Service Confirmed!"
type input ""[PERSON_NAME]" <[EMAIL_ADDRESS][DOMAIN_NAME]>"
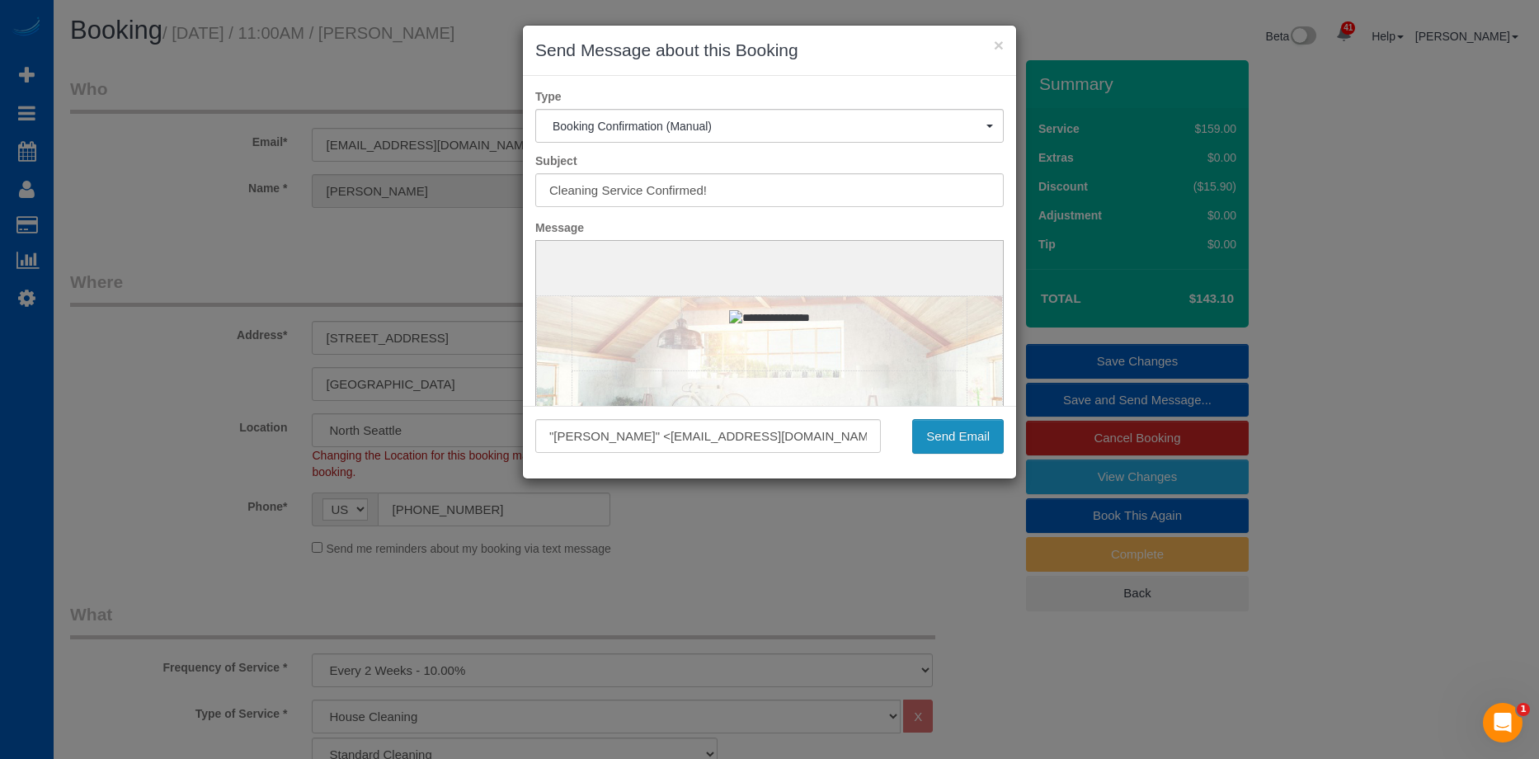
click at [984, 430] on button "Send Email" at bounding box center [958, 436] width 92 height 35
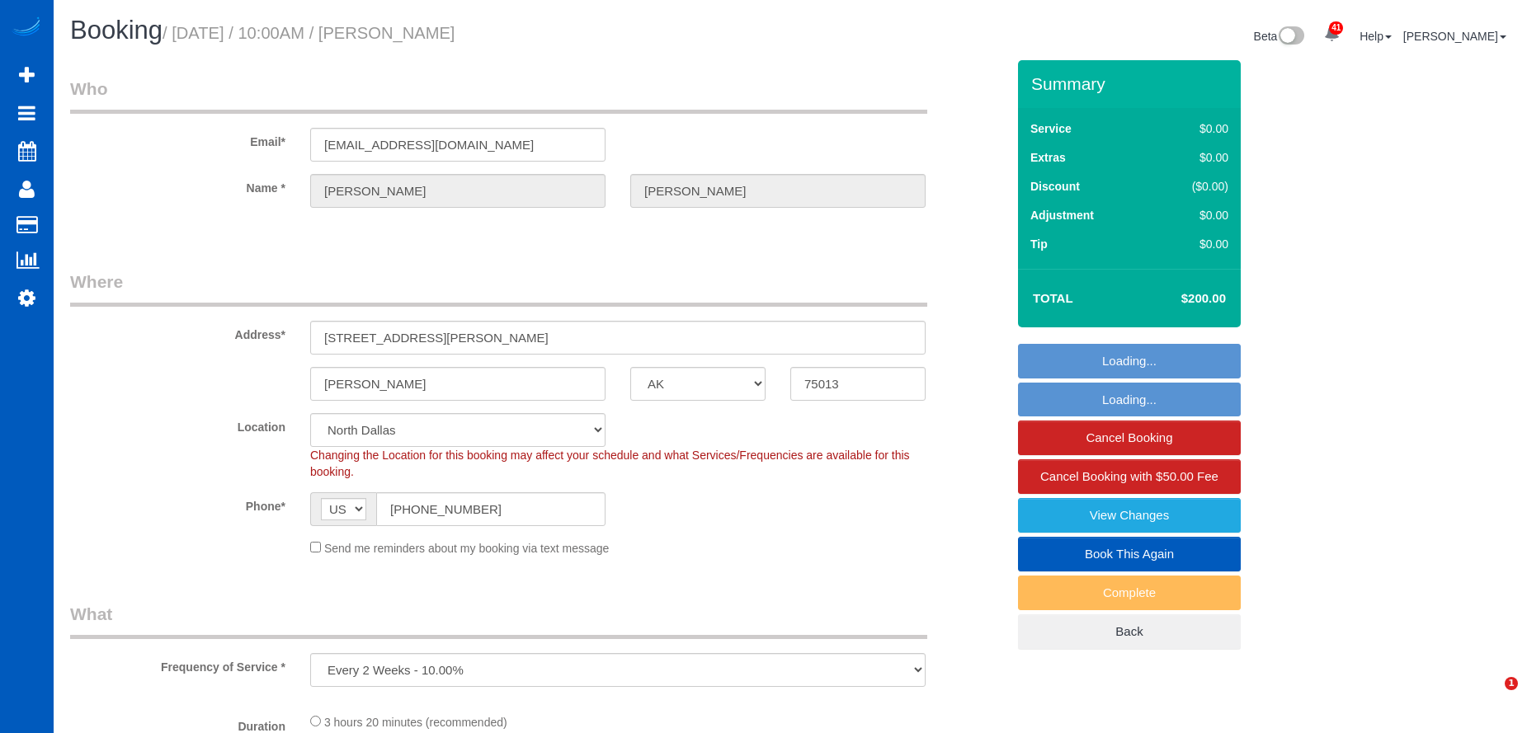
select select "[GEOGRAPHIC_DATA]"
select select "string:fspay-ab276689-d875-4800-b612-5a93ce61ac9e"
select select "object:1078"
select select "199"
select select "3501"
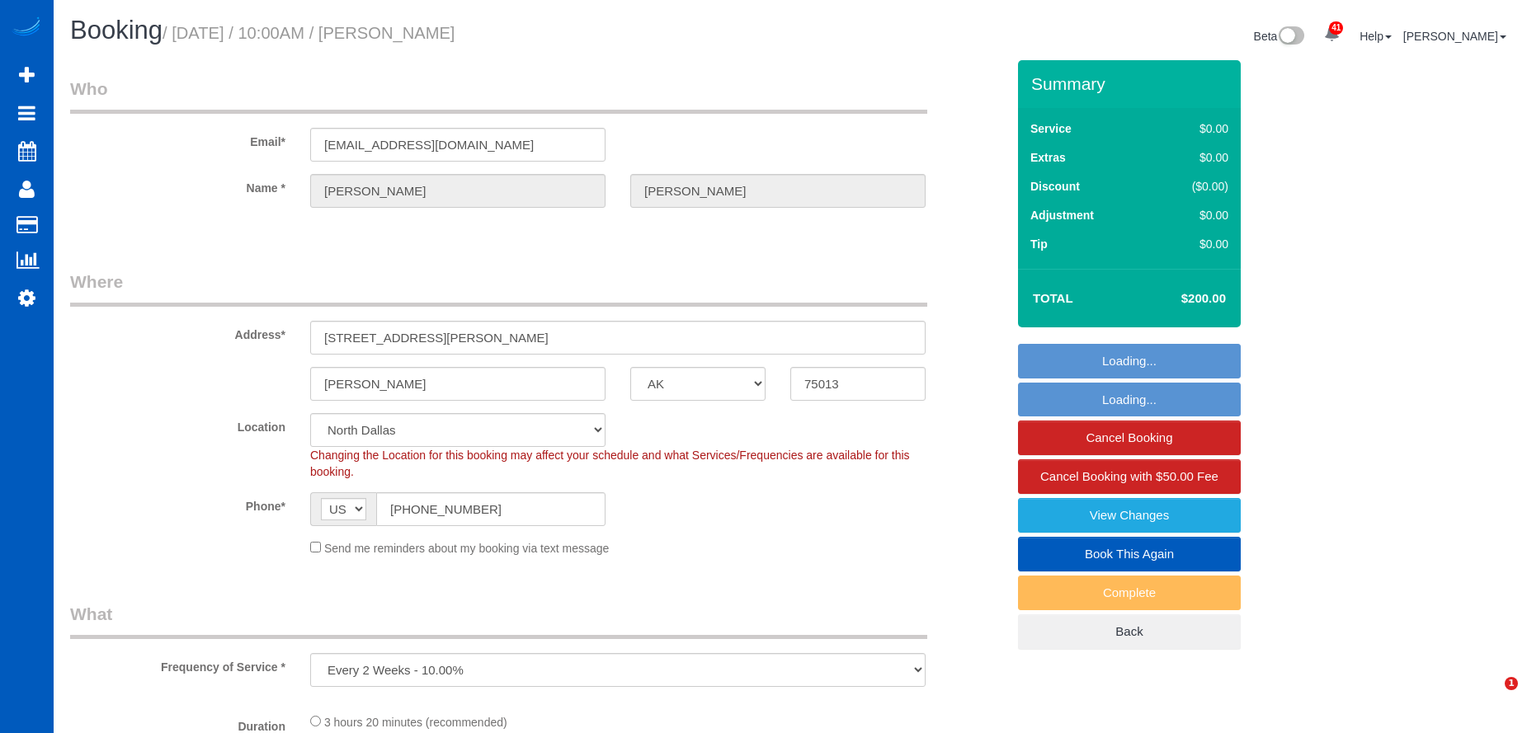
select select "5"
select select "4"
select select "spot1"
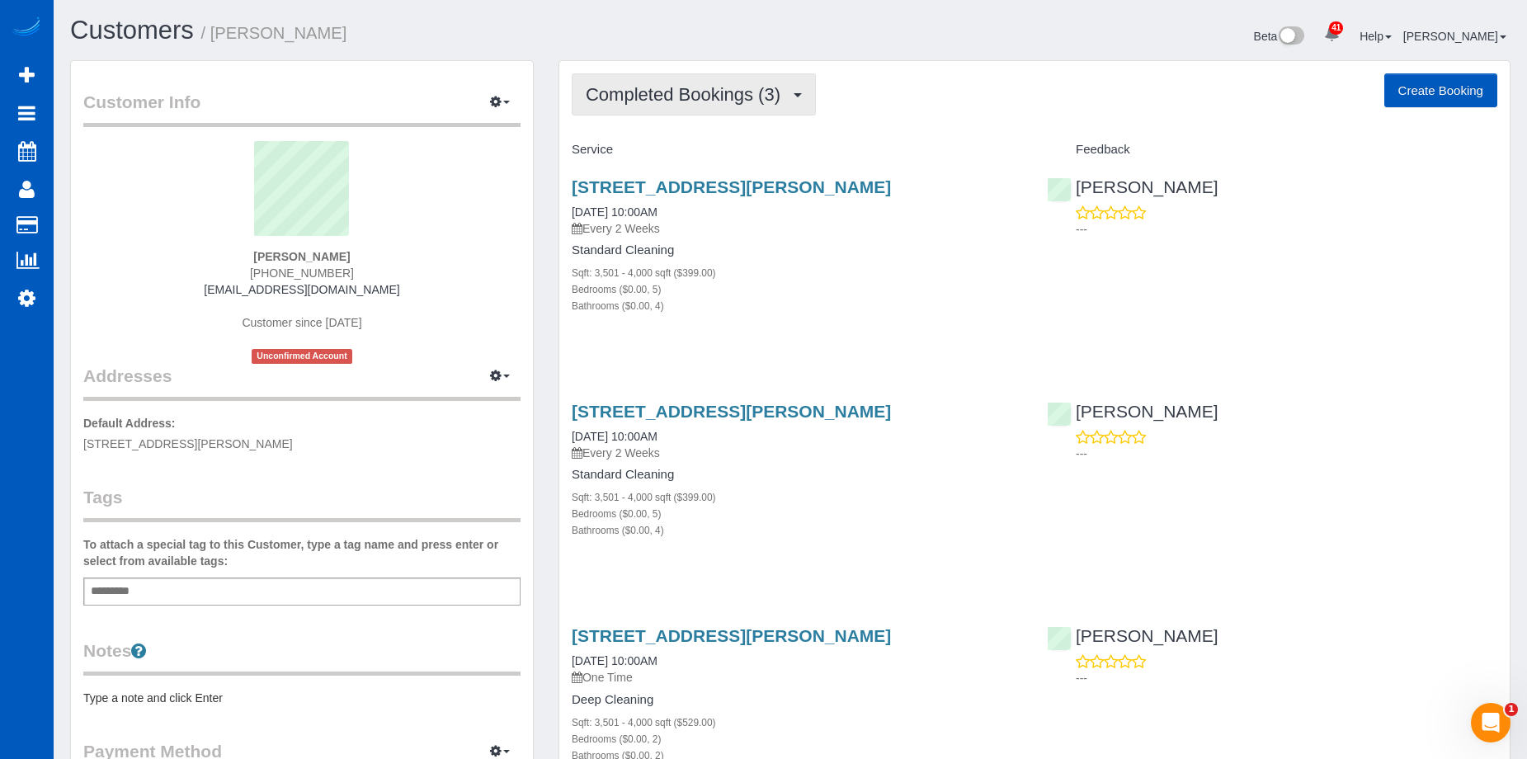
click at [785, 98] on span "Completed Bookings (3)" at bounding box center [687, 94] width 203 height 21
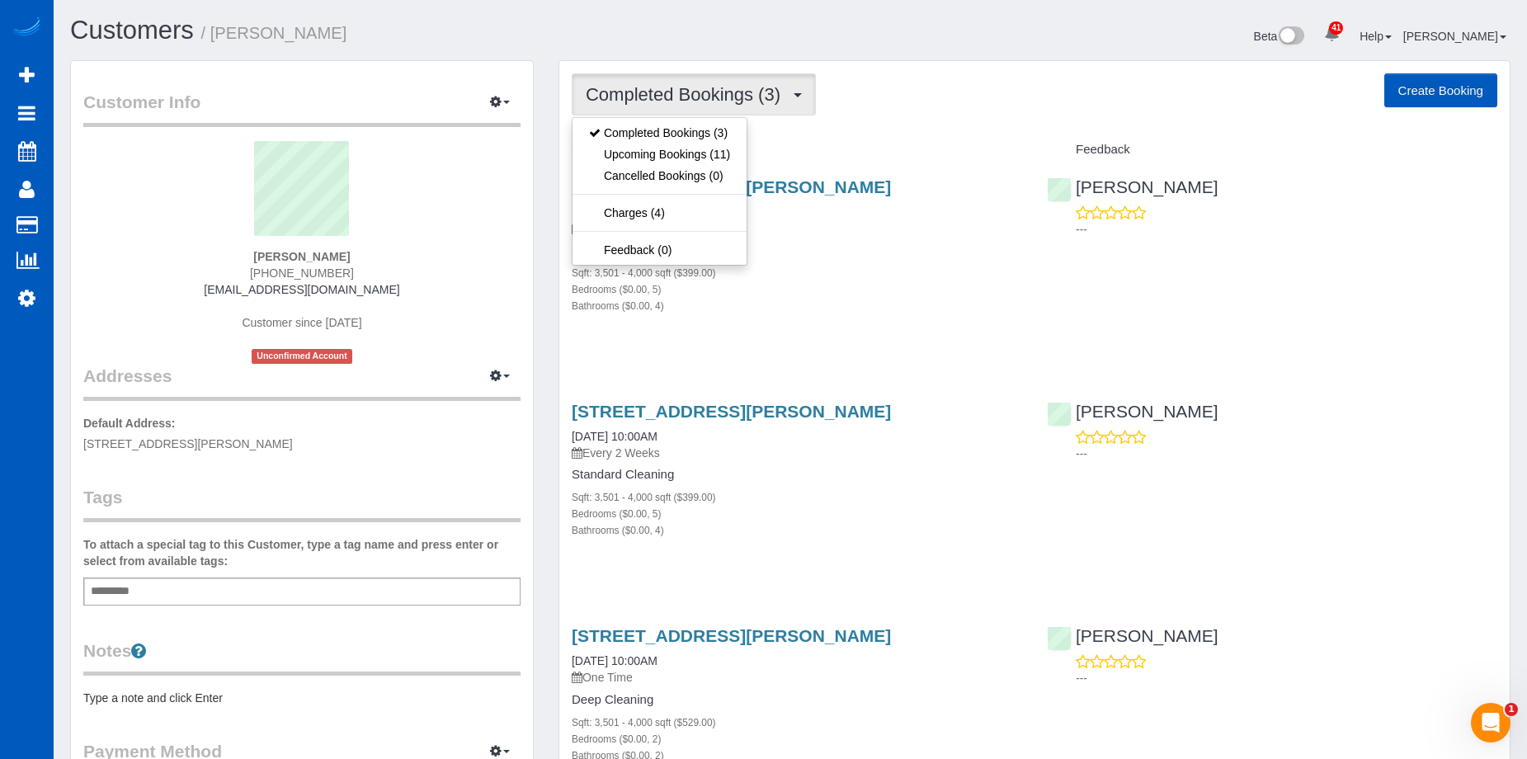
click at [785, 98] on span "Completed Bookings (3)" at bounding box center [687, 94] width 203 height 21
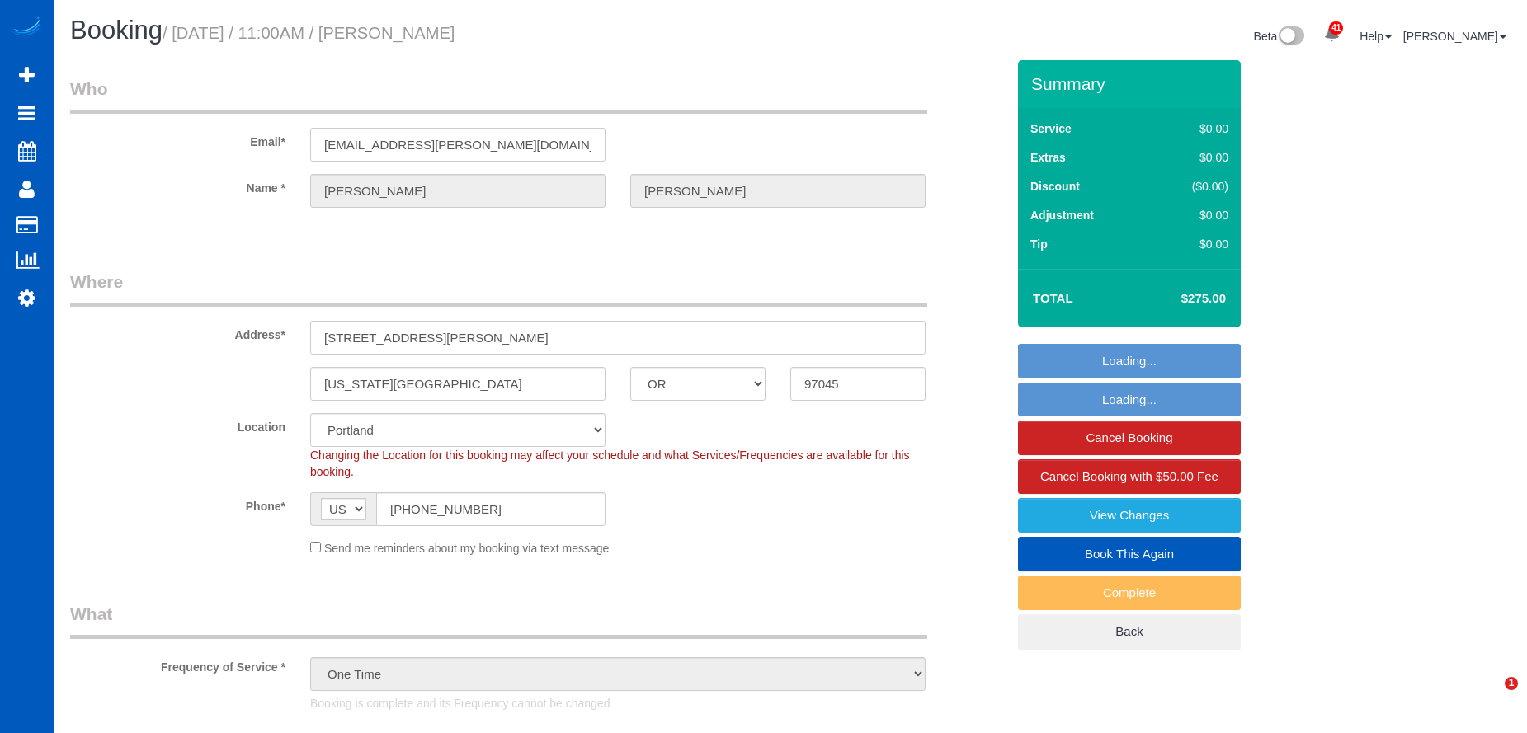
select select "OR"
select select "199"
select select "2"
select select "spot1"
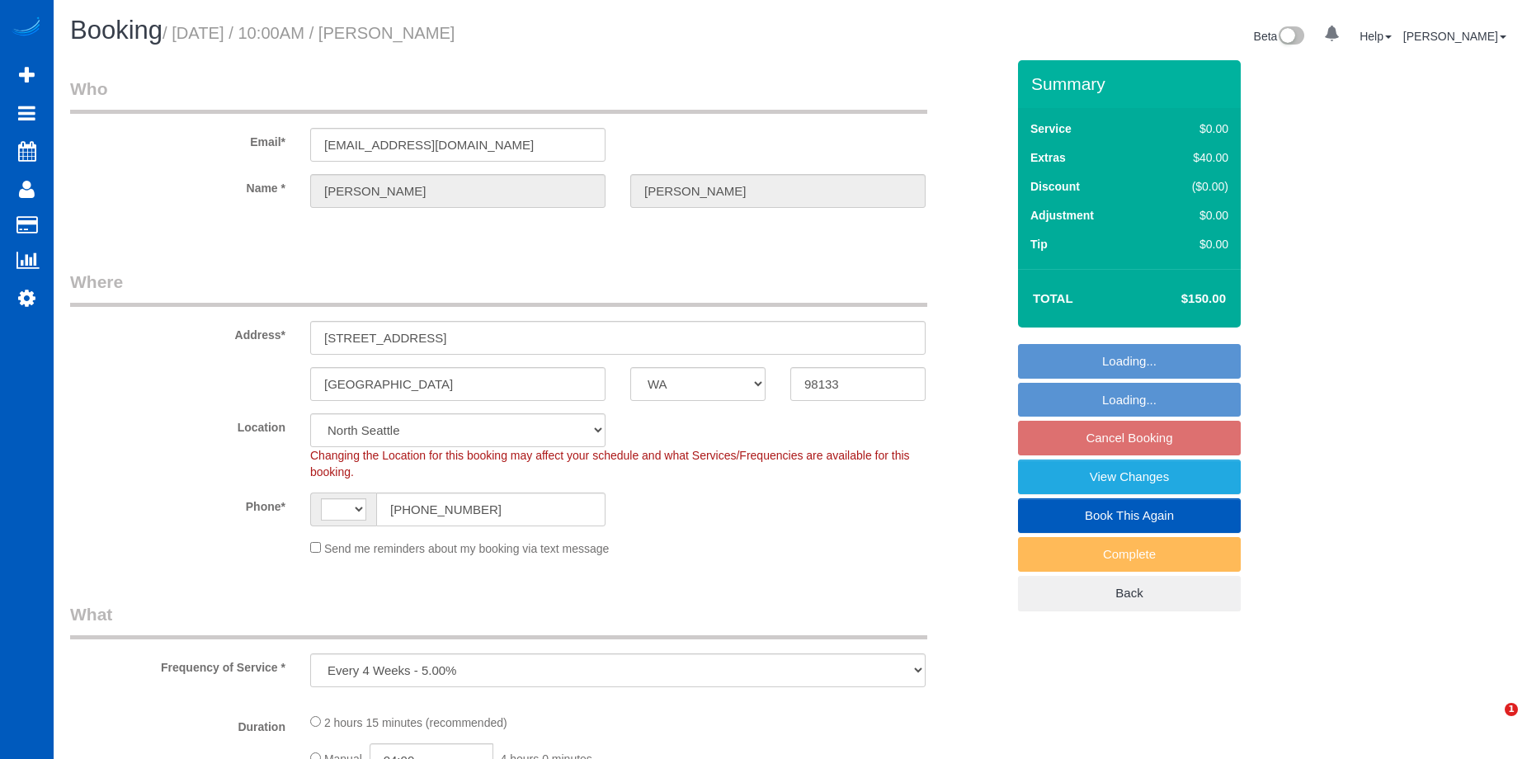
select select "WA"
select select "object:671"
select select "string:[GEOGRAPHIC_DATA]"
select select "number:8"
select select "199"
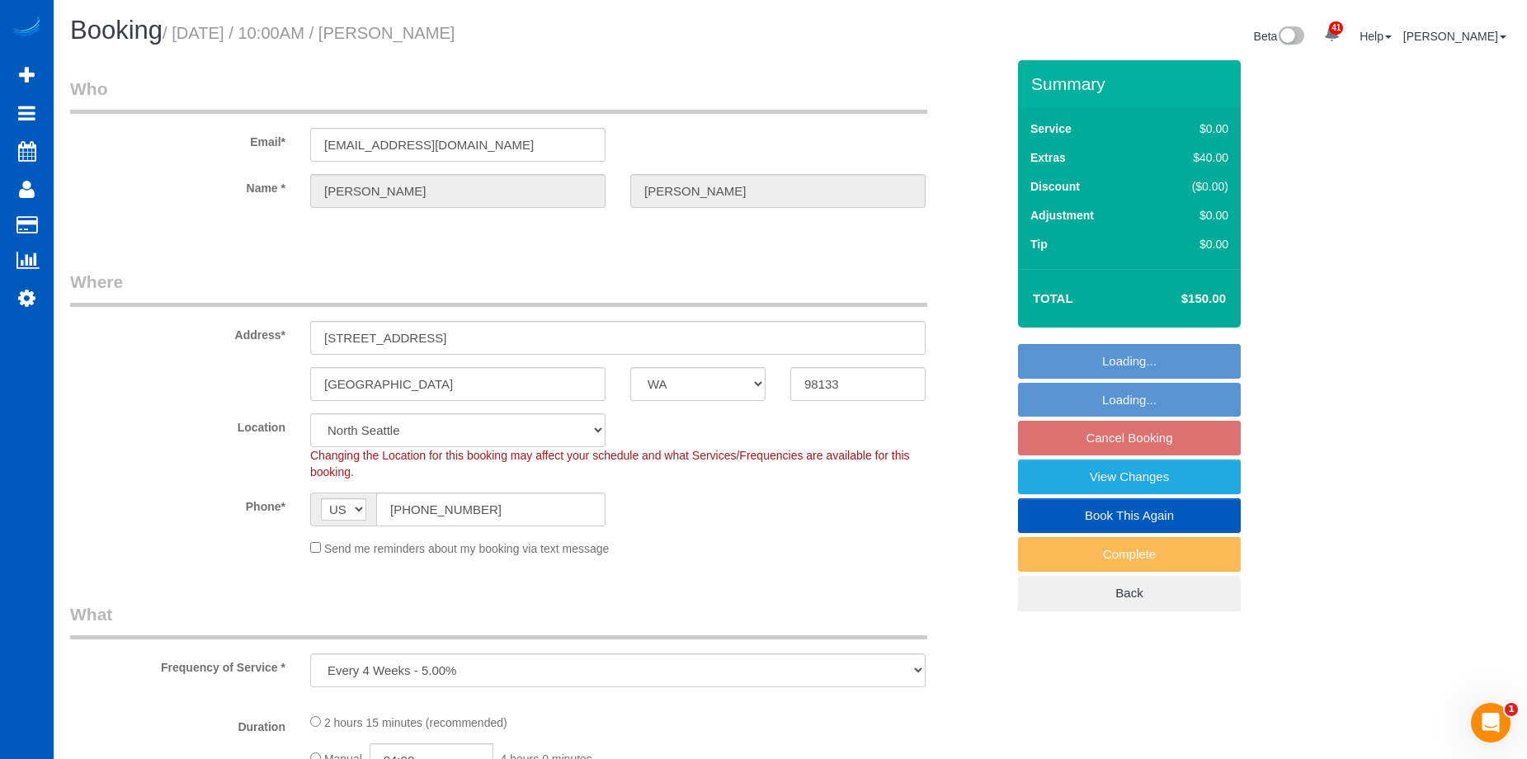
select select "1001"
select select "3"
select select "2"
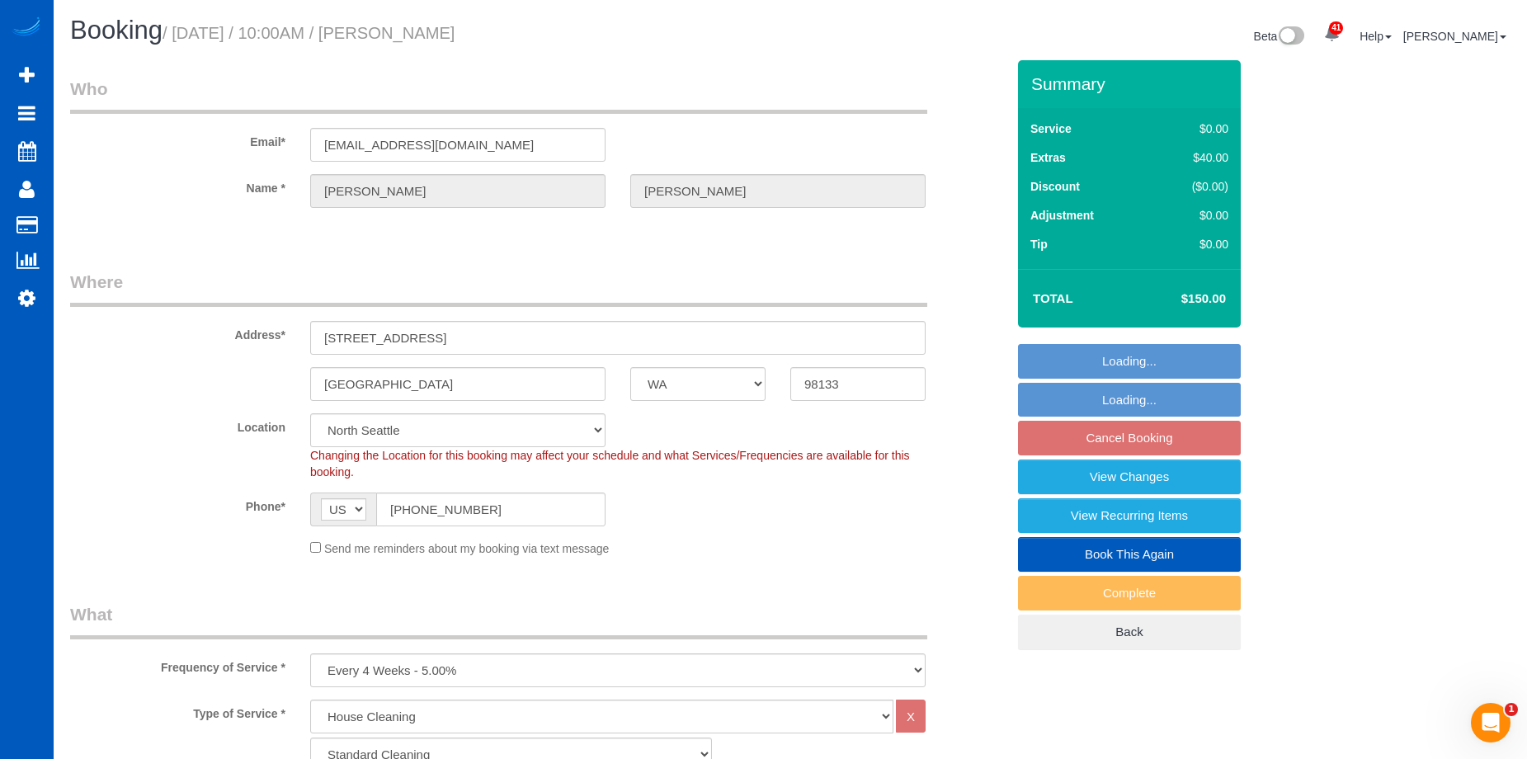
select select "1001"
select select "3"
select select "2"
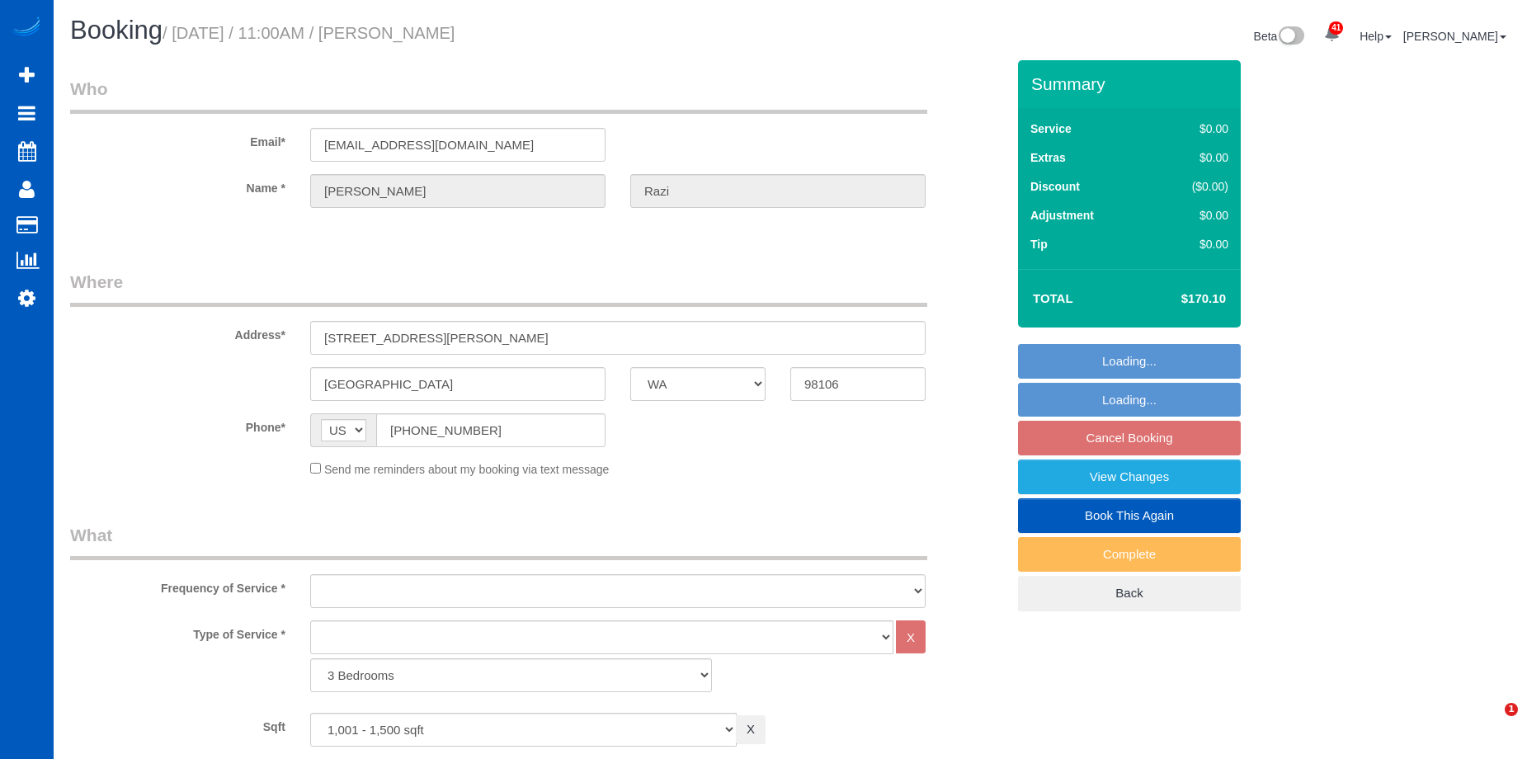
select select "WA"
select select "1001"
select select "3"
select select "object:887"
select select "spot2"
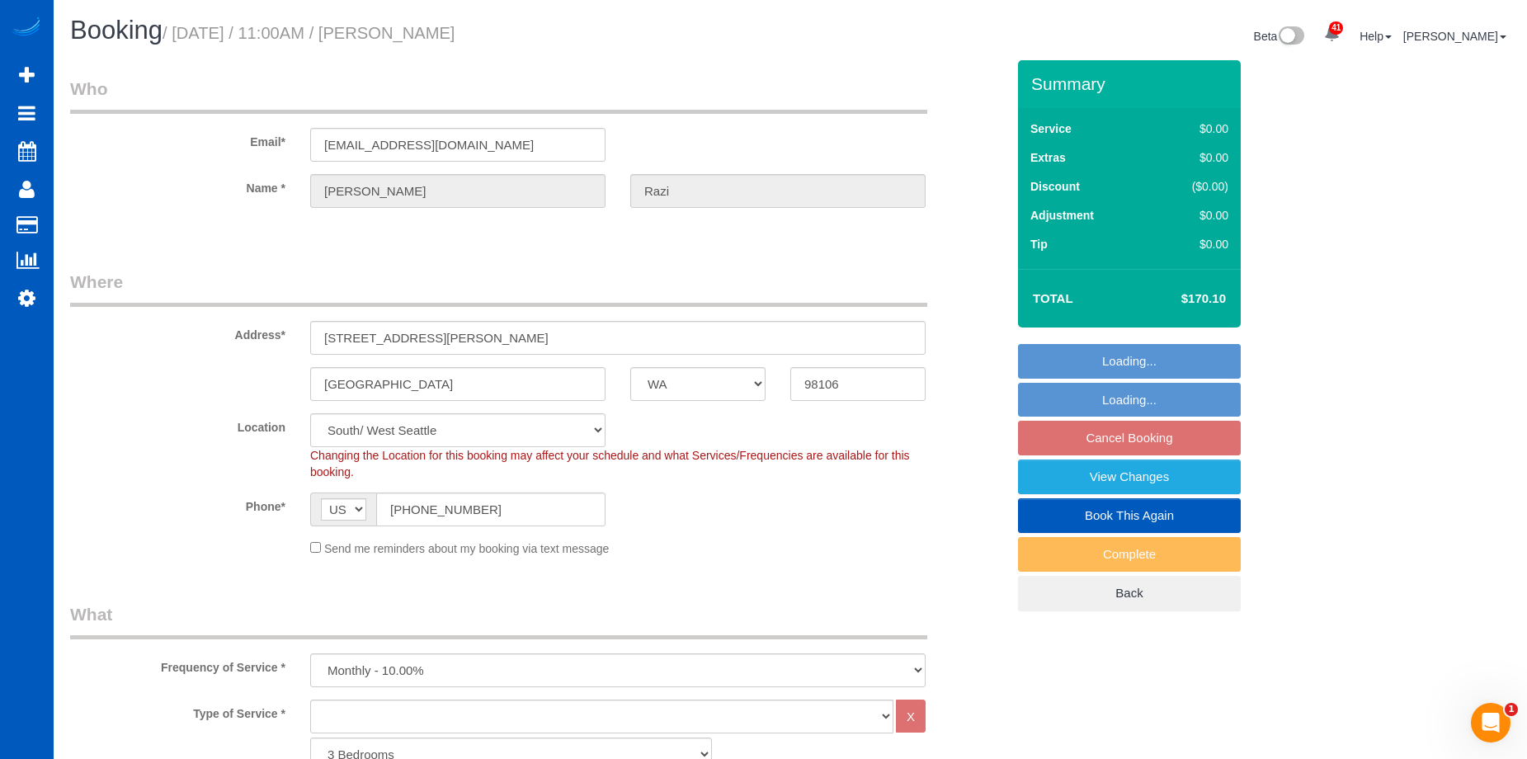
select select "1001"
select select "3"
select select "object:1109"
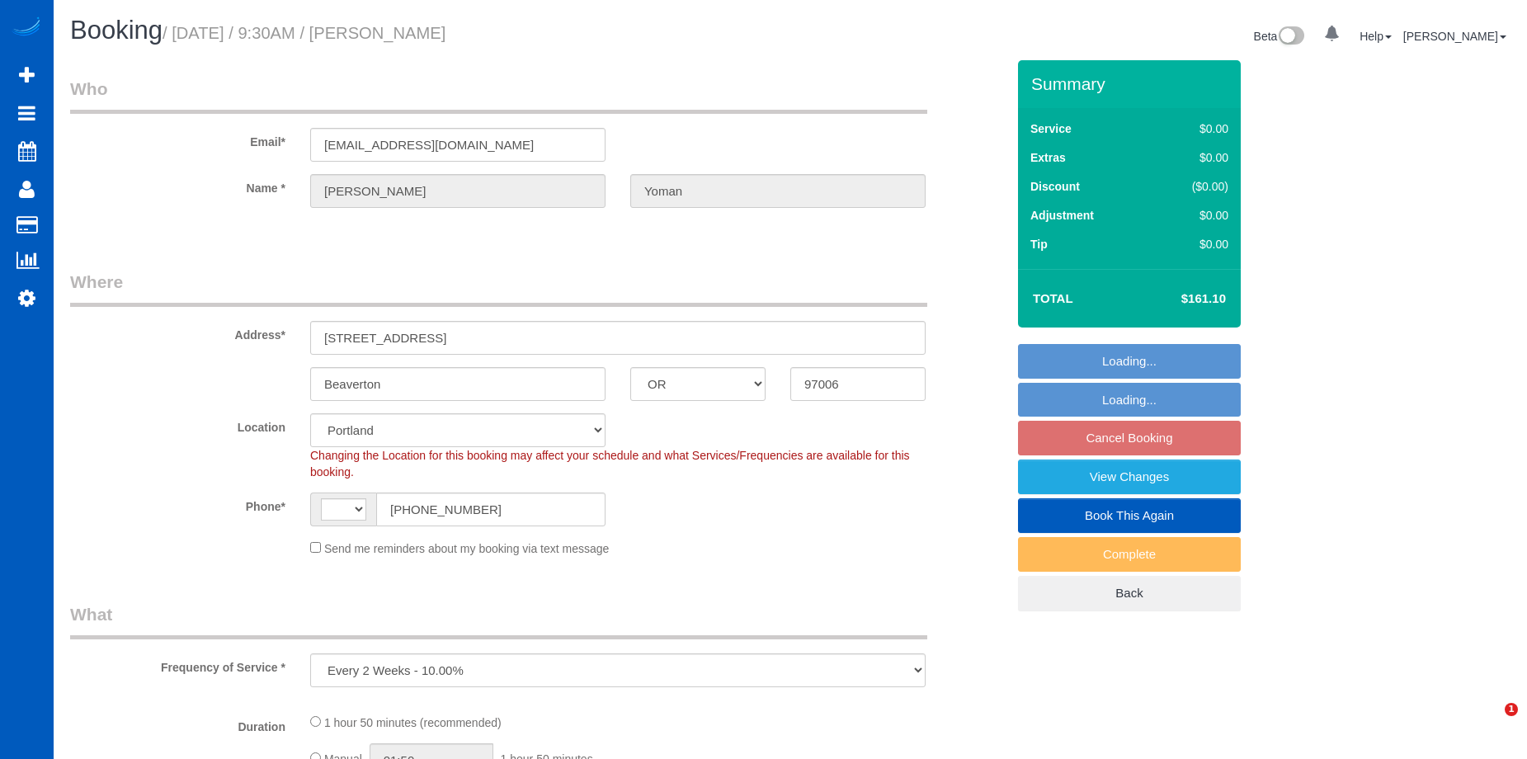
select select "OR"
select select "string:[GEOGRAPHIC_DATA]"
select select "string:fspay-e0c91036-3e6f-418d-a812-6764dc9a8032"
select select "199"
select select "1001"
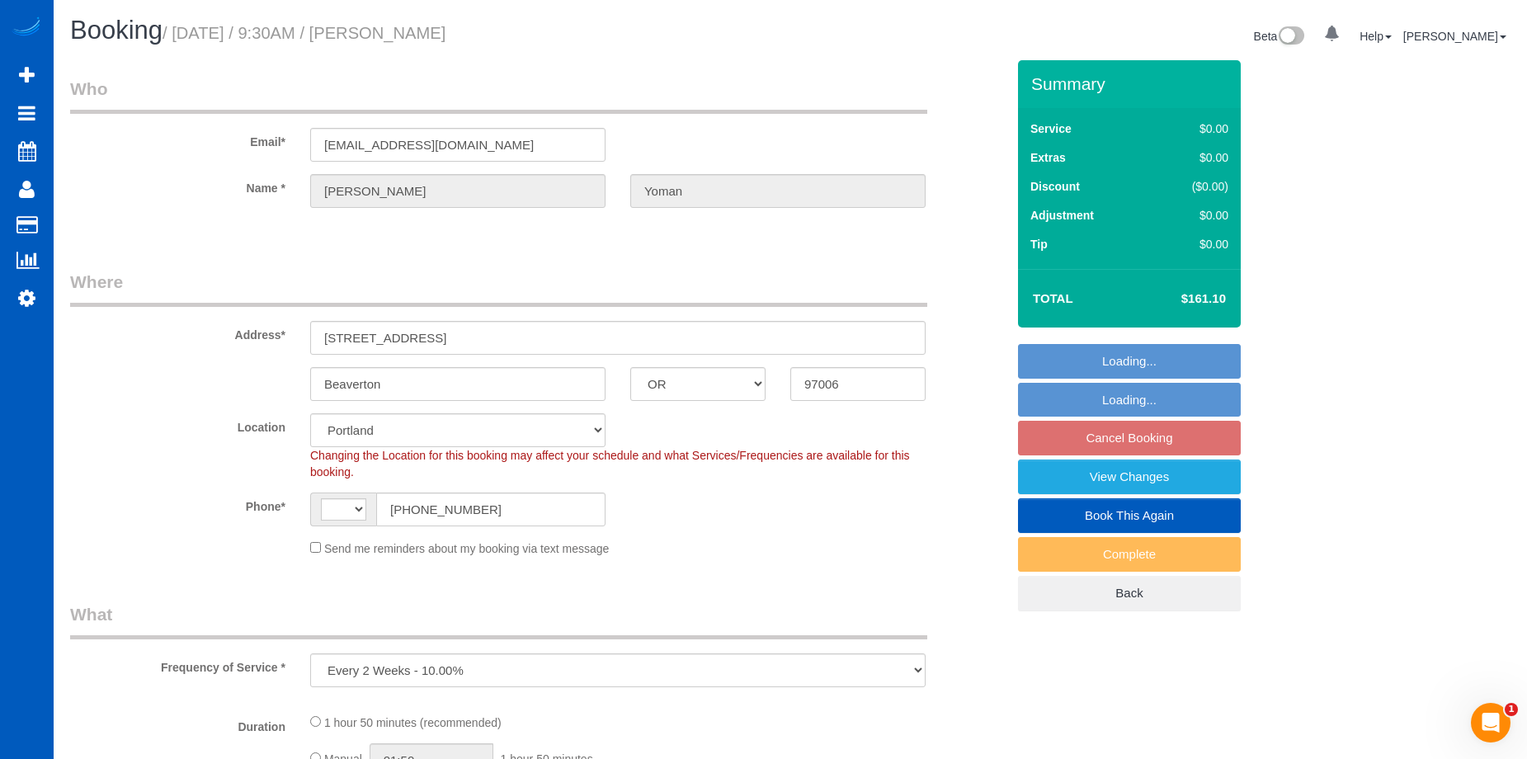
select select "3"
select select "2"
select select "object:1207"
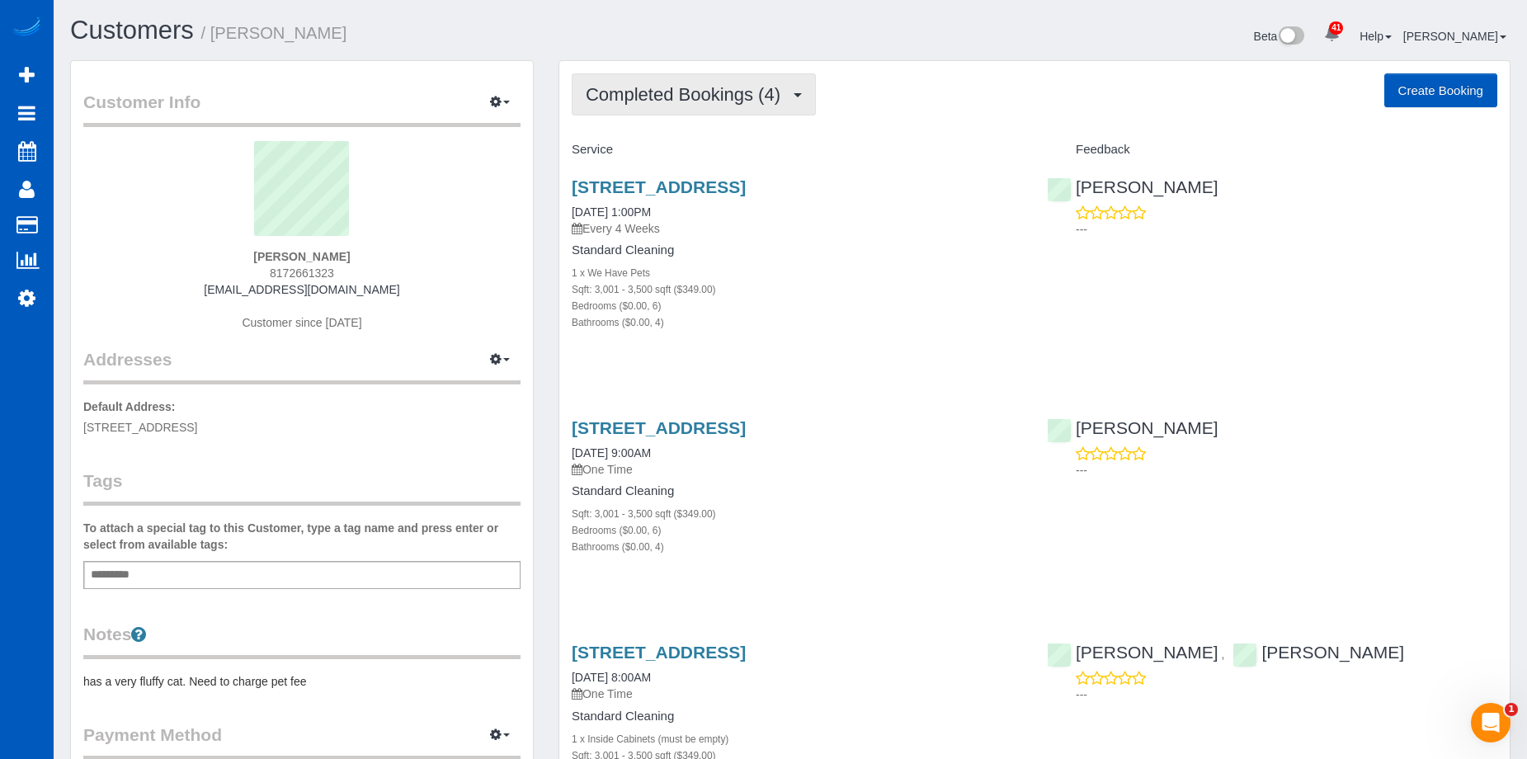
click at [782, 91] on span "Completed Bookings (4)" at bounding box center [687, 94] width 203 height 21
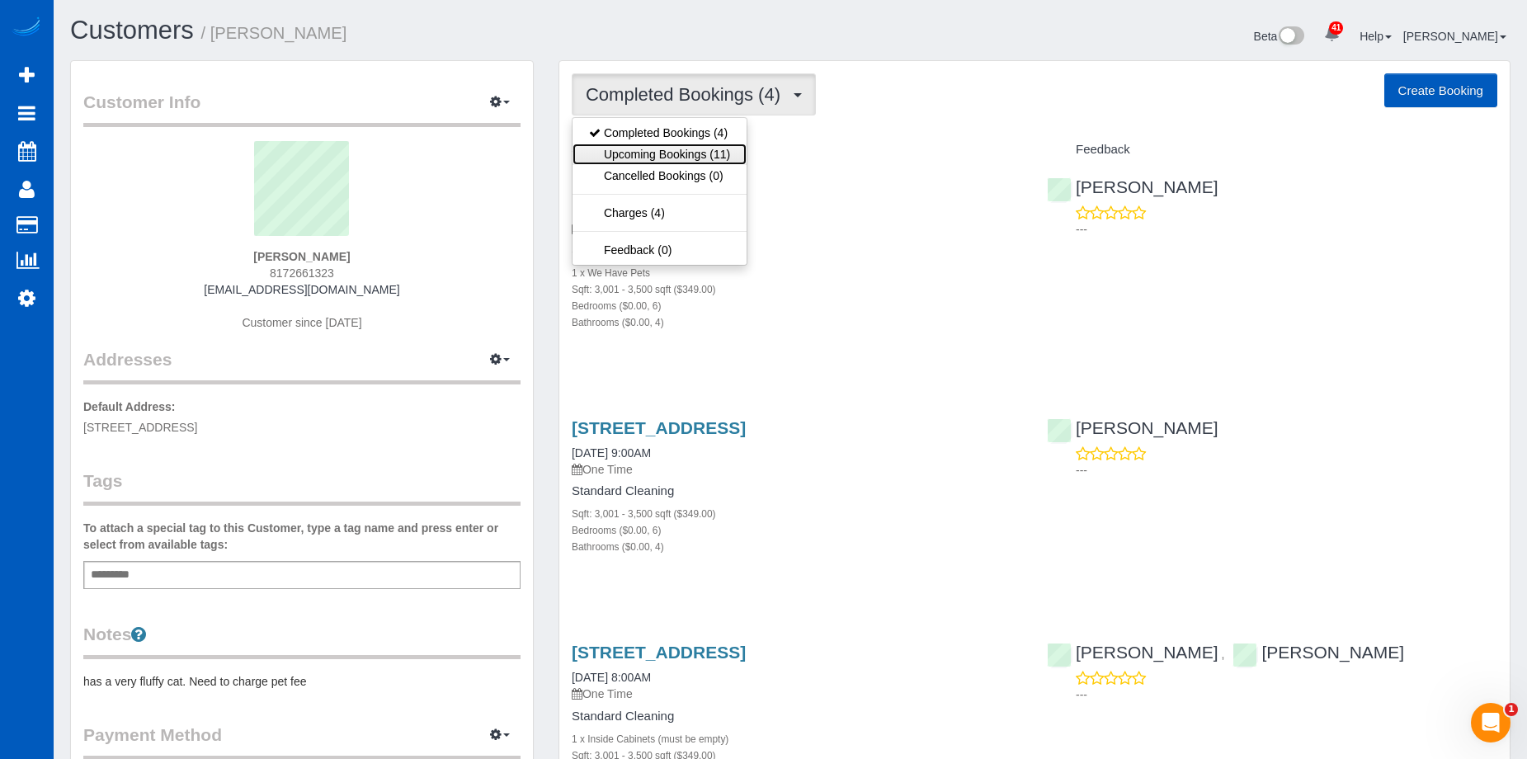
click at [724, 153] on link "Upcoming Bookings (11)" at bounding box center [659, 154] width 174 height 21
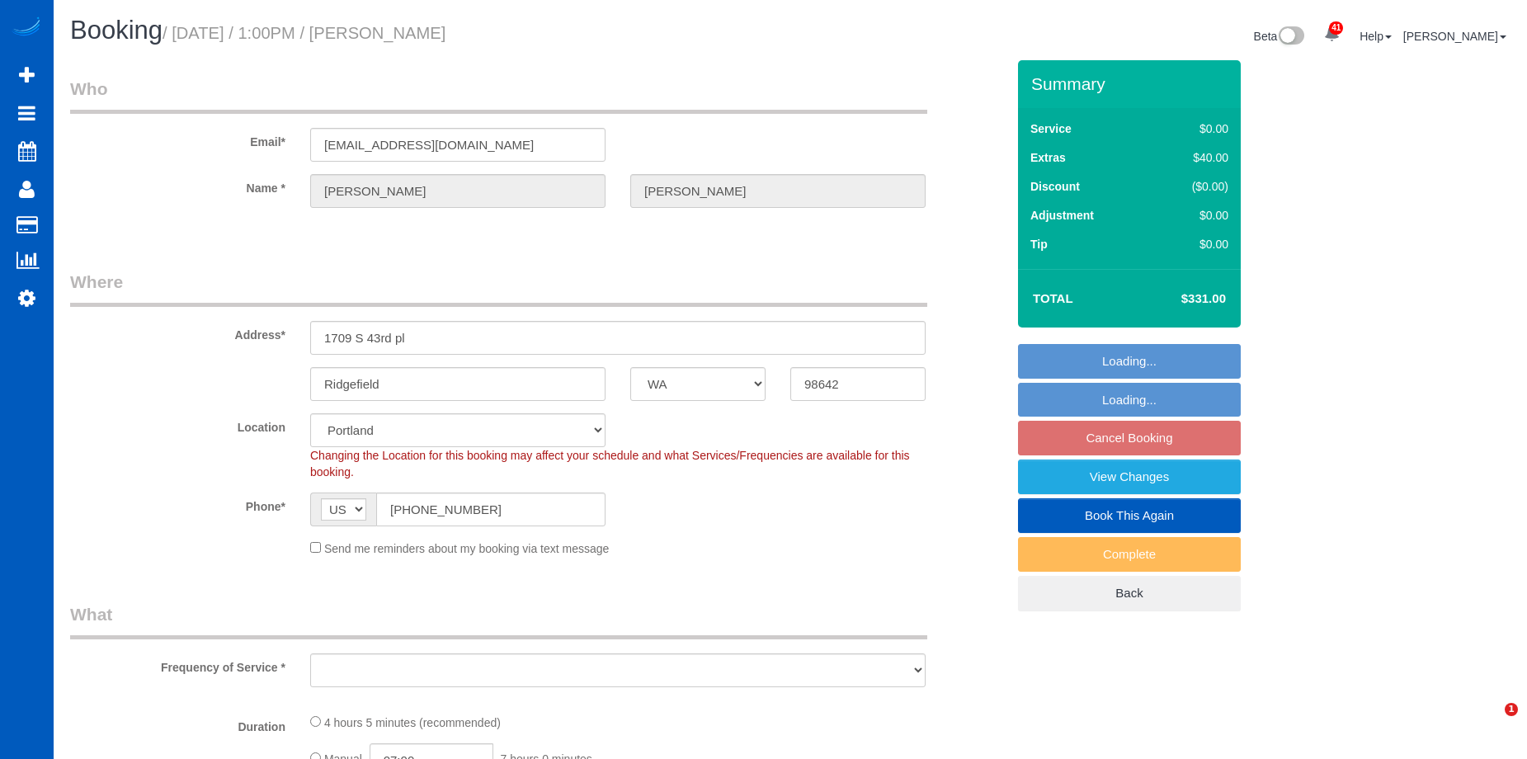
select select "WA"
select select "object:1125"
select select "1437"
select select "199"
select select "3001"
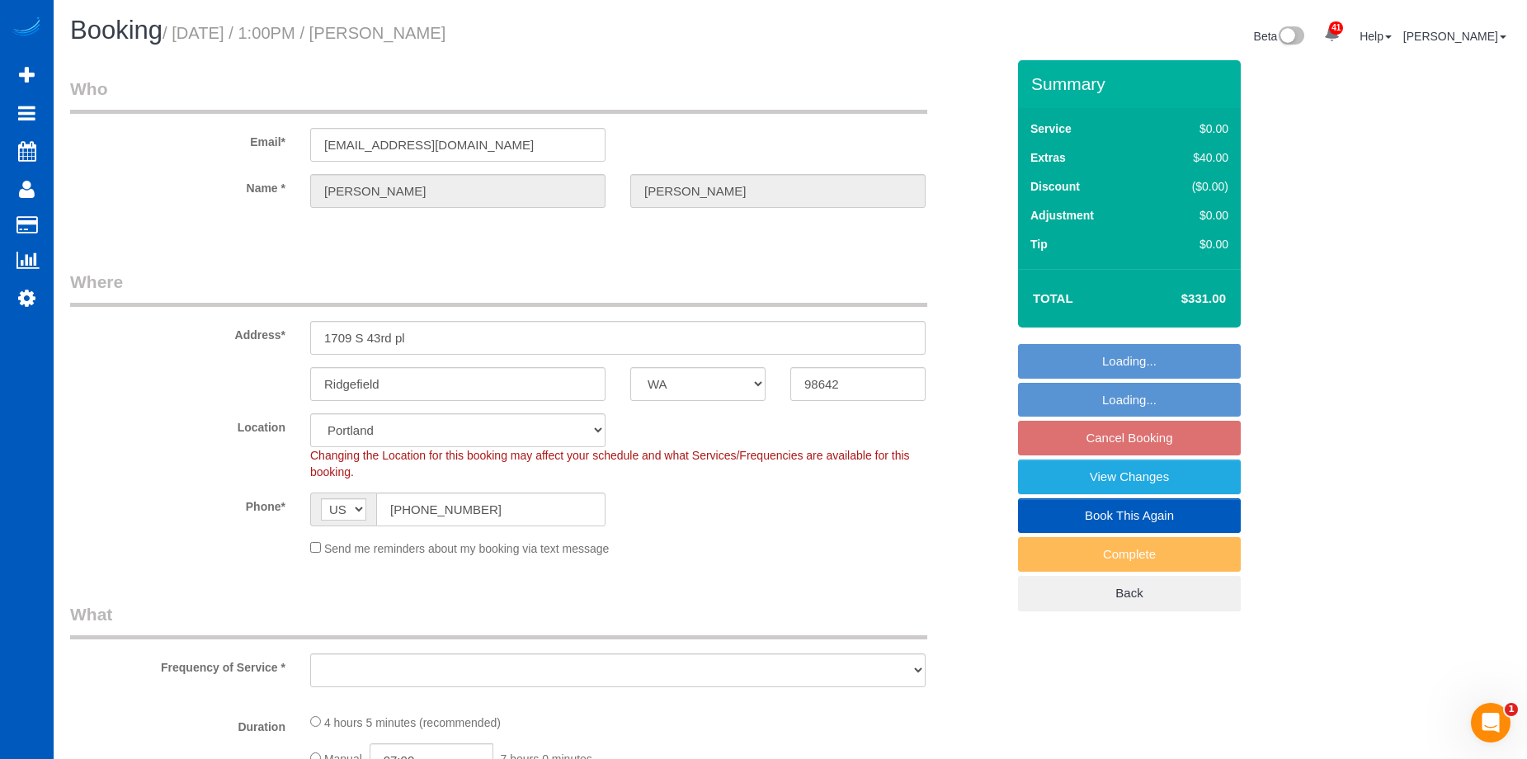
select select "6"
select select "4"
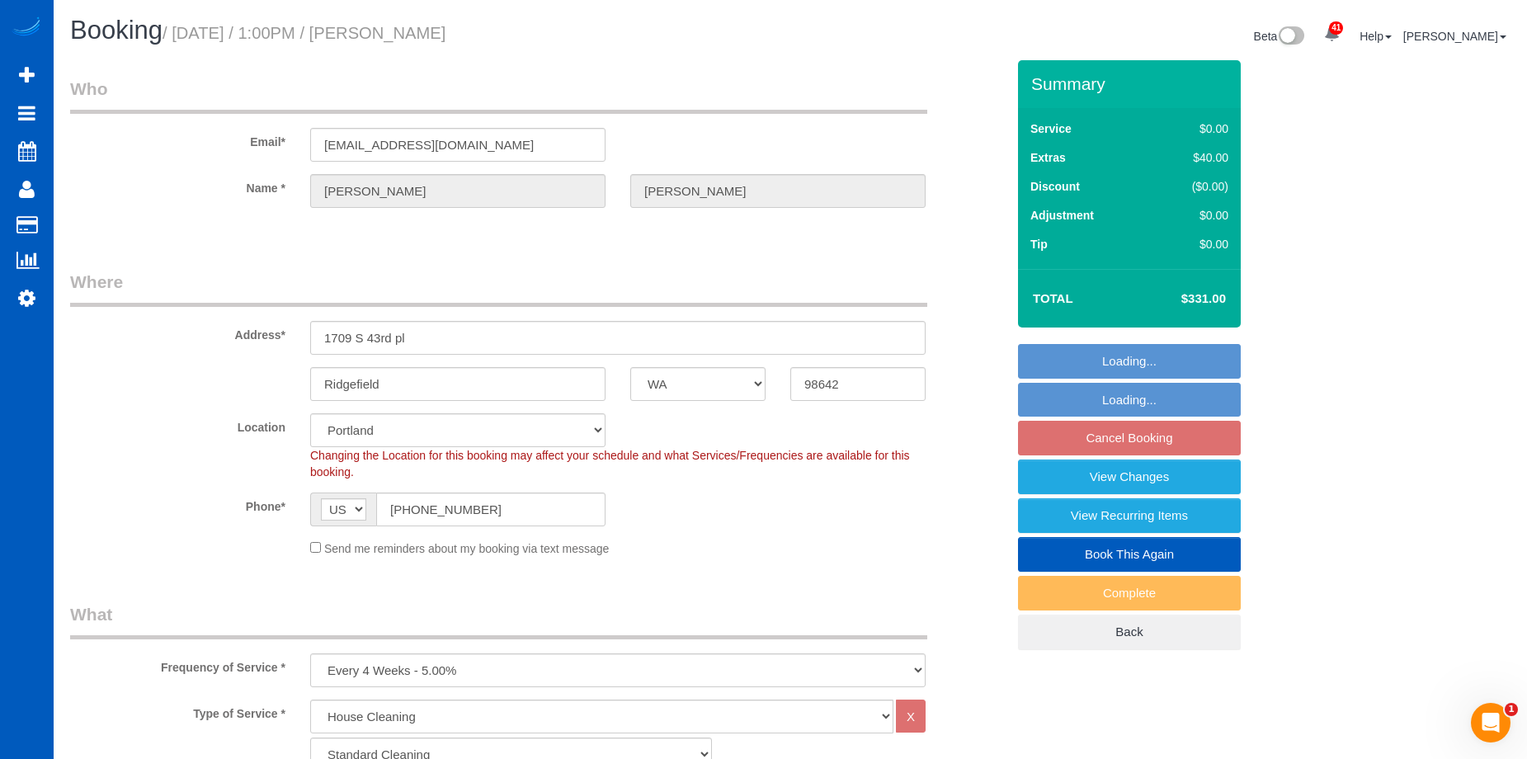
select select "object:1130"
select select "3001"
select select "6"
select select "4"
